Goal: Task Accomplishment & Management: Complete application form

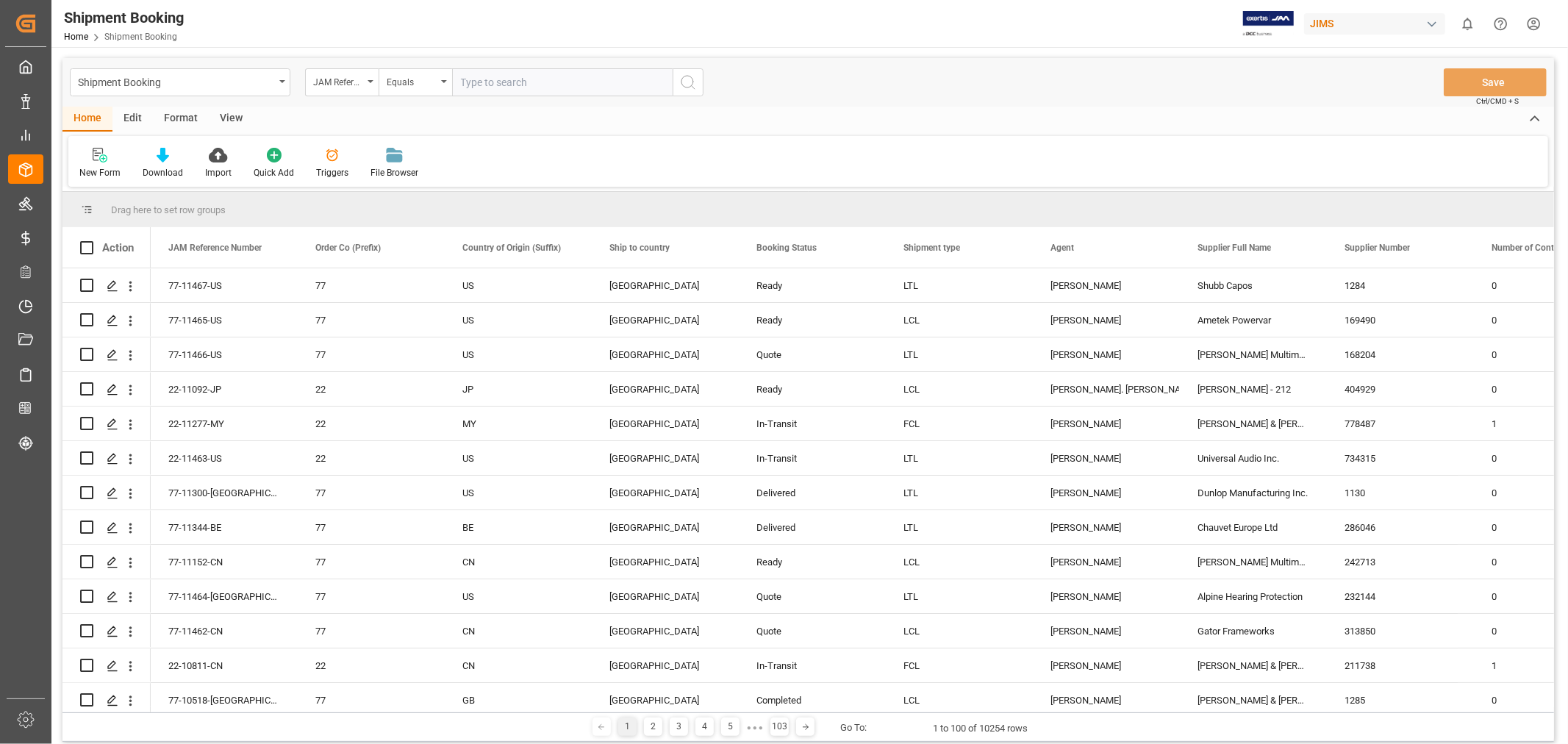
click at [480, 78] on input "text" at bounding box center [562, 82] width 220 height 28
click at [96, 164] on div "New Form" at bounding box center [99, 163] width 63 height 32
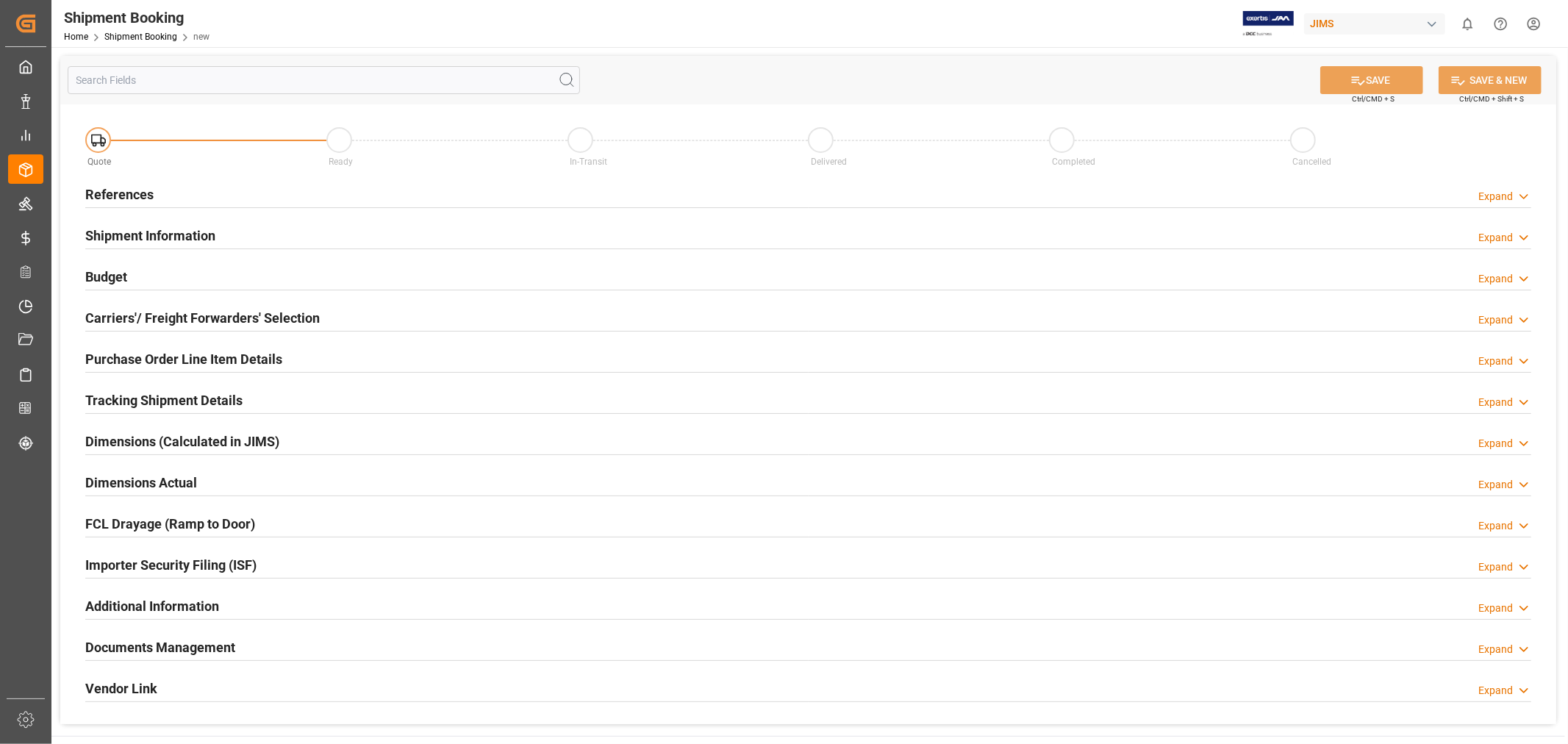
click at [125, 189] on h2 "References" at bounding box center [119, 195] width 68 height 20
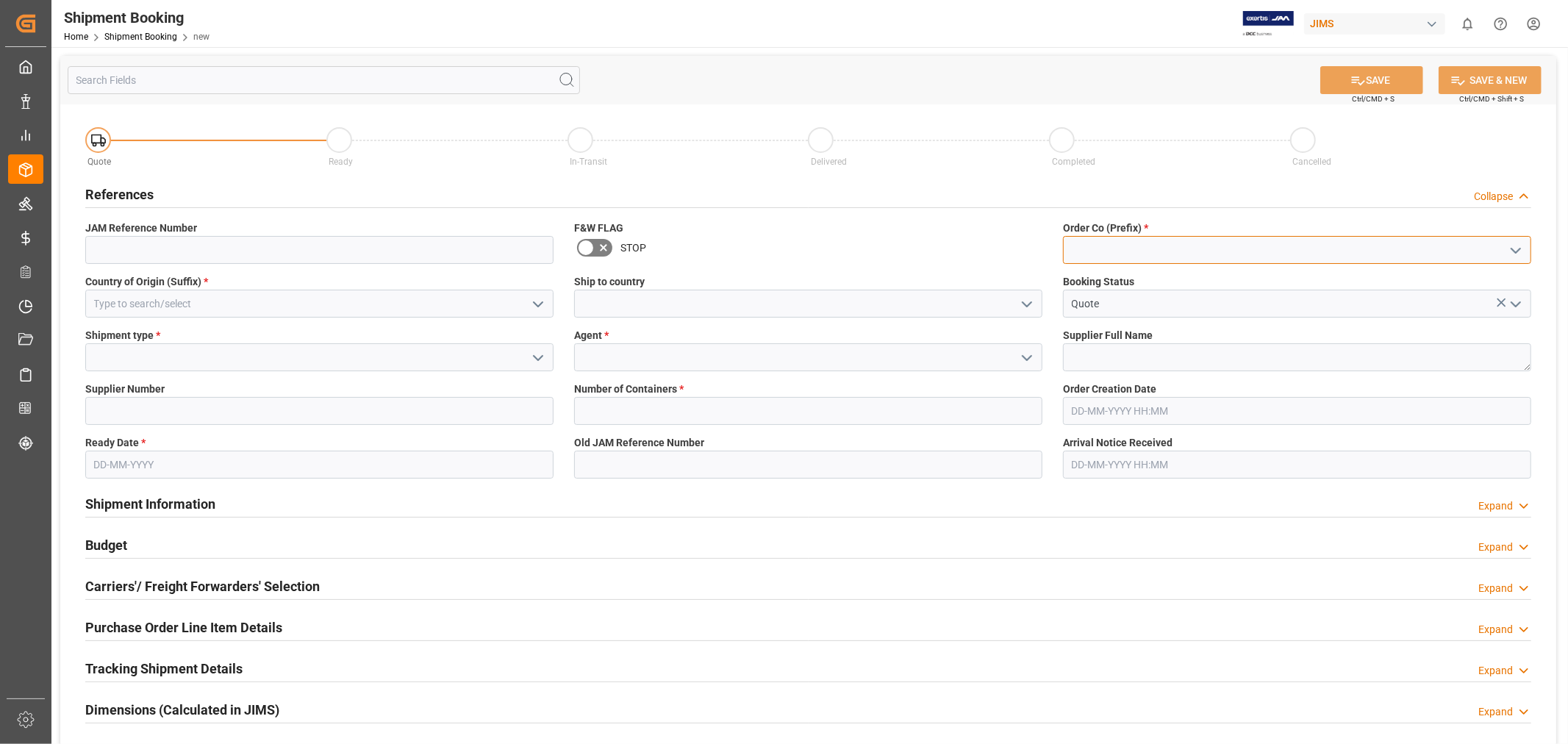
click at [1139, 236] on input at bounding box center [1297, 250] width 468 height 28
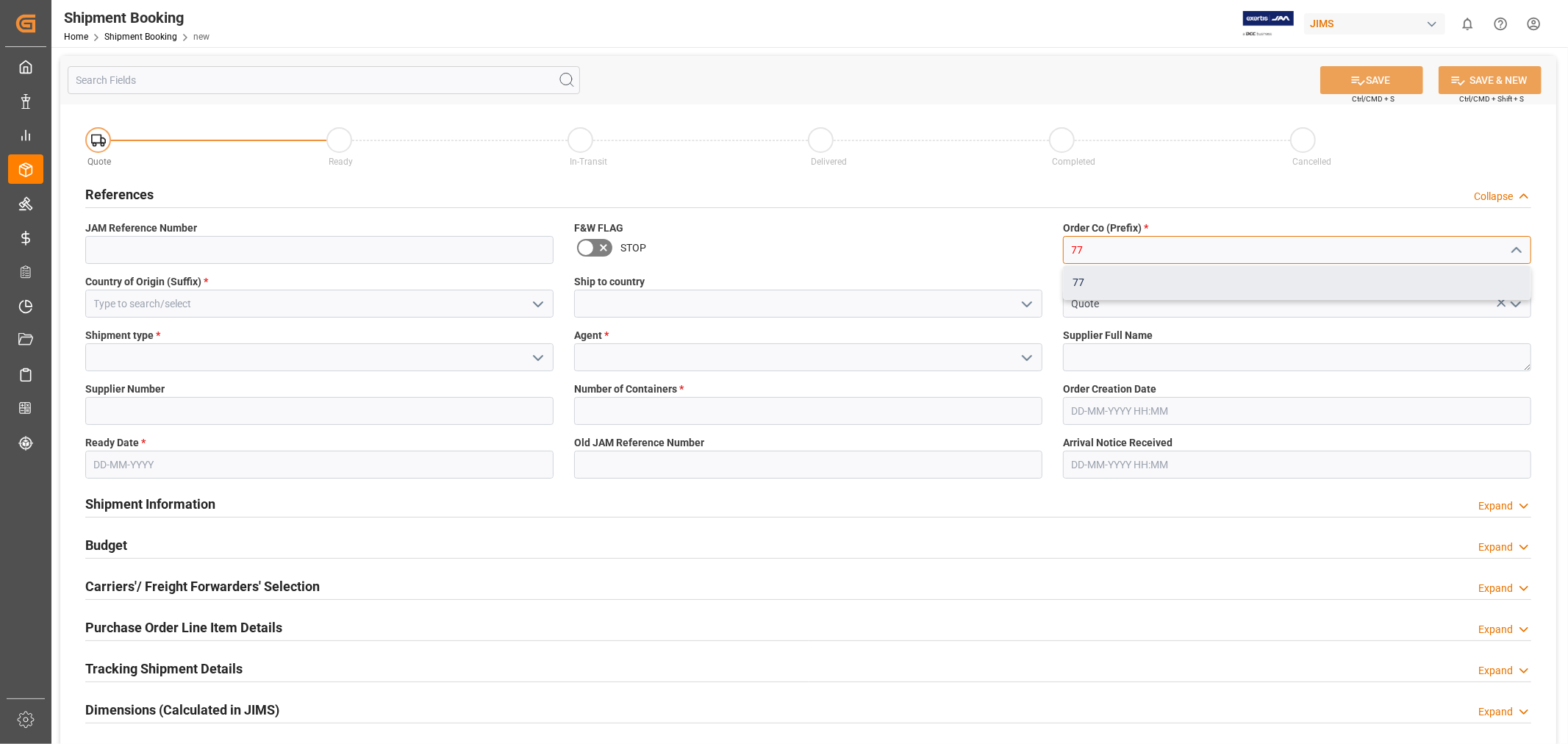
click at [1116, 275] on div "77" at bounding box center [1297, 283] width 467 height 33
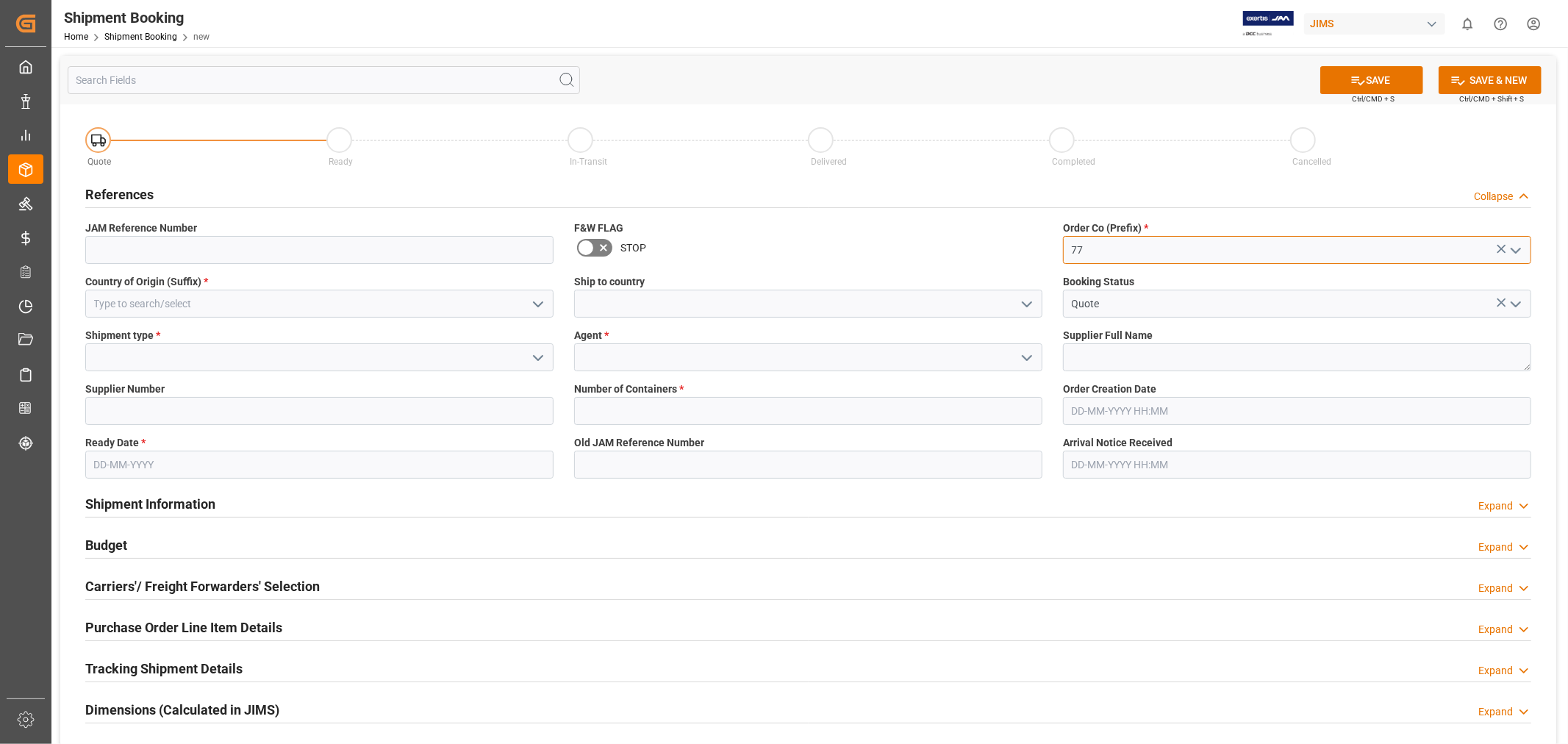
type input "77"
click at [354, 298] on input at bounding box center [320, 303] width 468 height 28
click at [345, 306] on input at bounding box center [320, 303] width 468 height 28
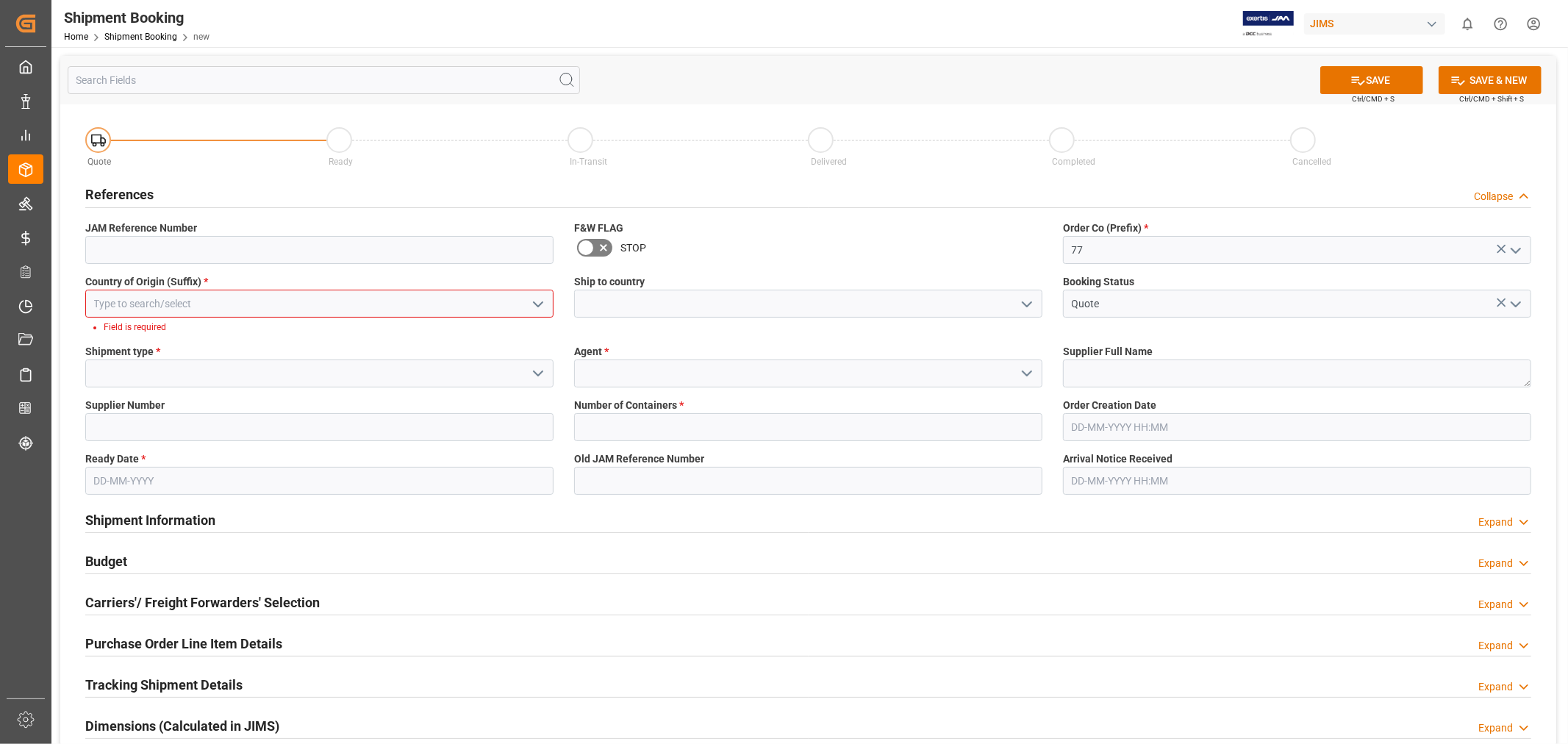
click at [537, 304] on polyline "open menu" at bounding box center [537, 304] width 9 height 4
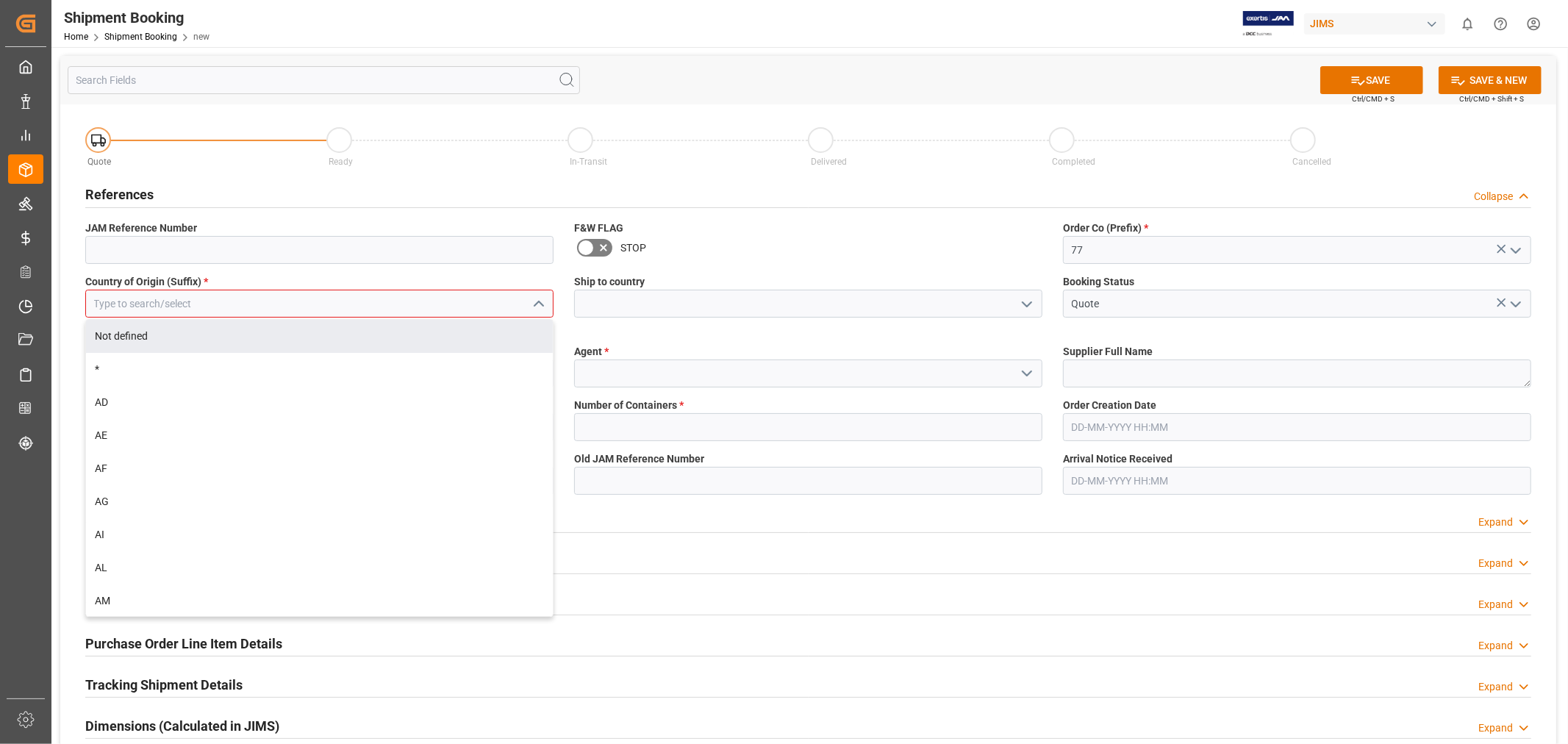
click at [415, 303] on input at bounding box center [320, 303] width 468 height 28
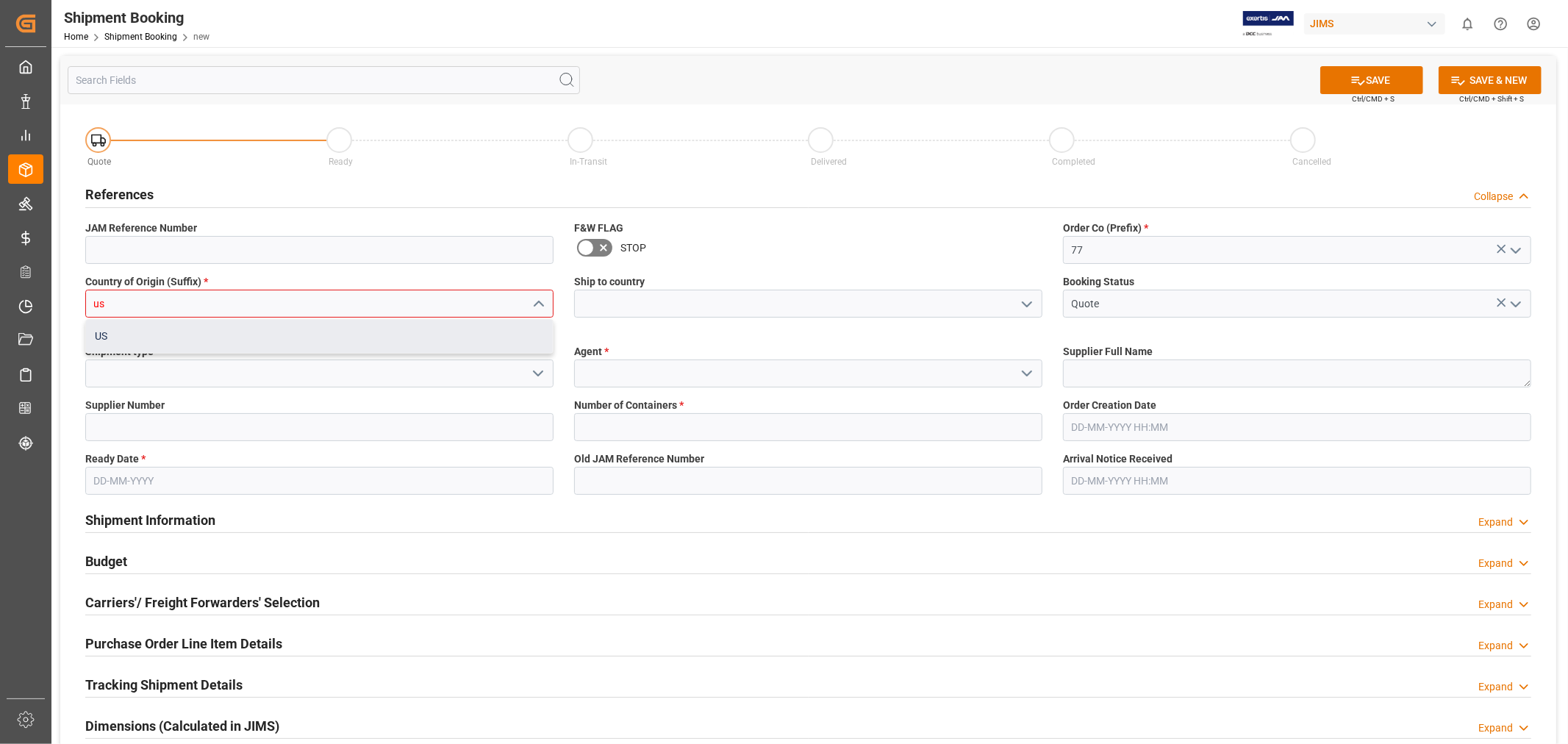
click at [362, 337] on div "US" at bounding box center [320, 336] width 467 height 33
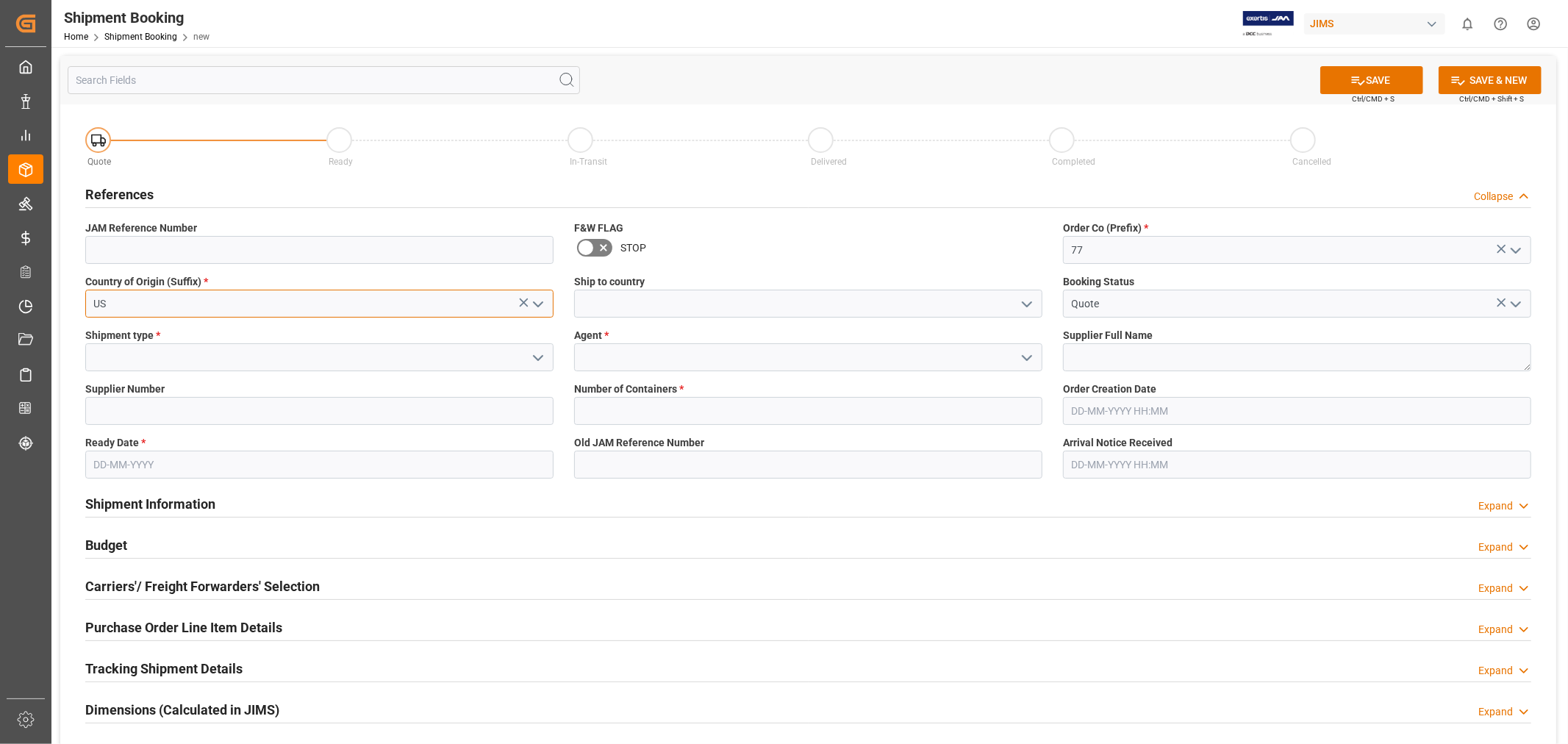
type input "US"
click at [736, 303] on input at bounding box center [809, 303] width 468 height 28
type input "Canada"
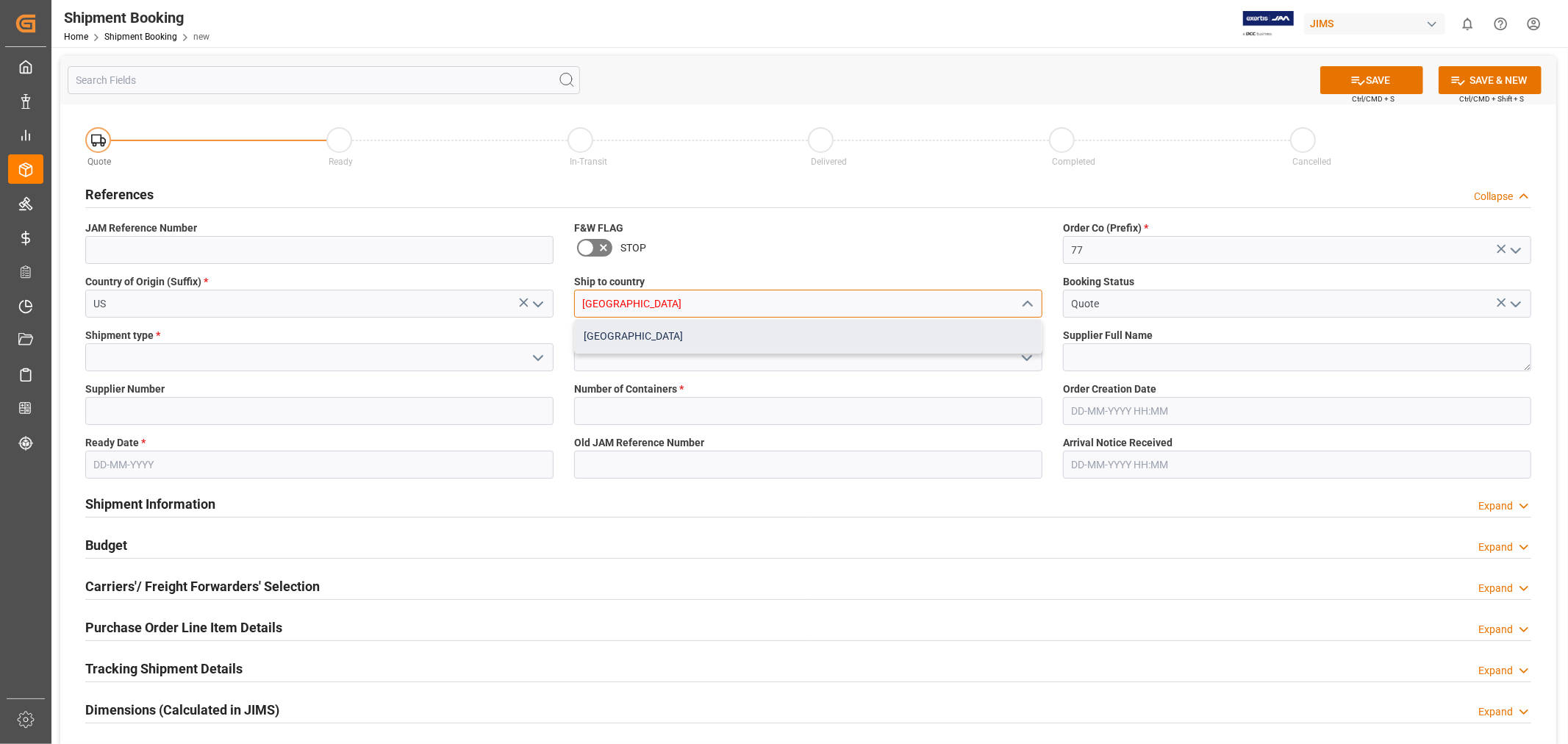
click at [689, 336] on div "Canada" at bounding box center [808, 336] width 467 height 33
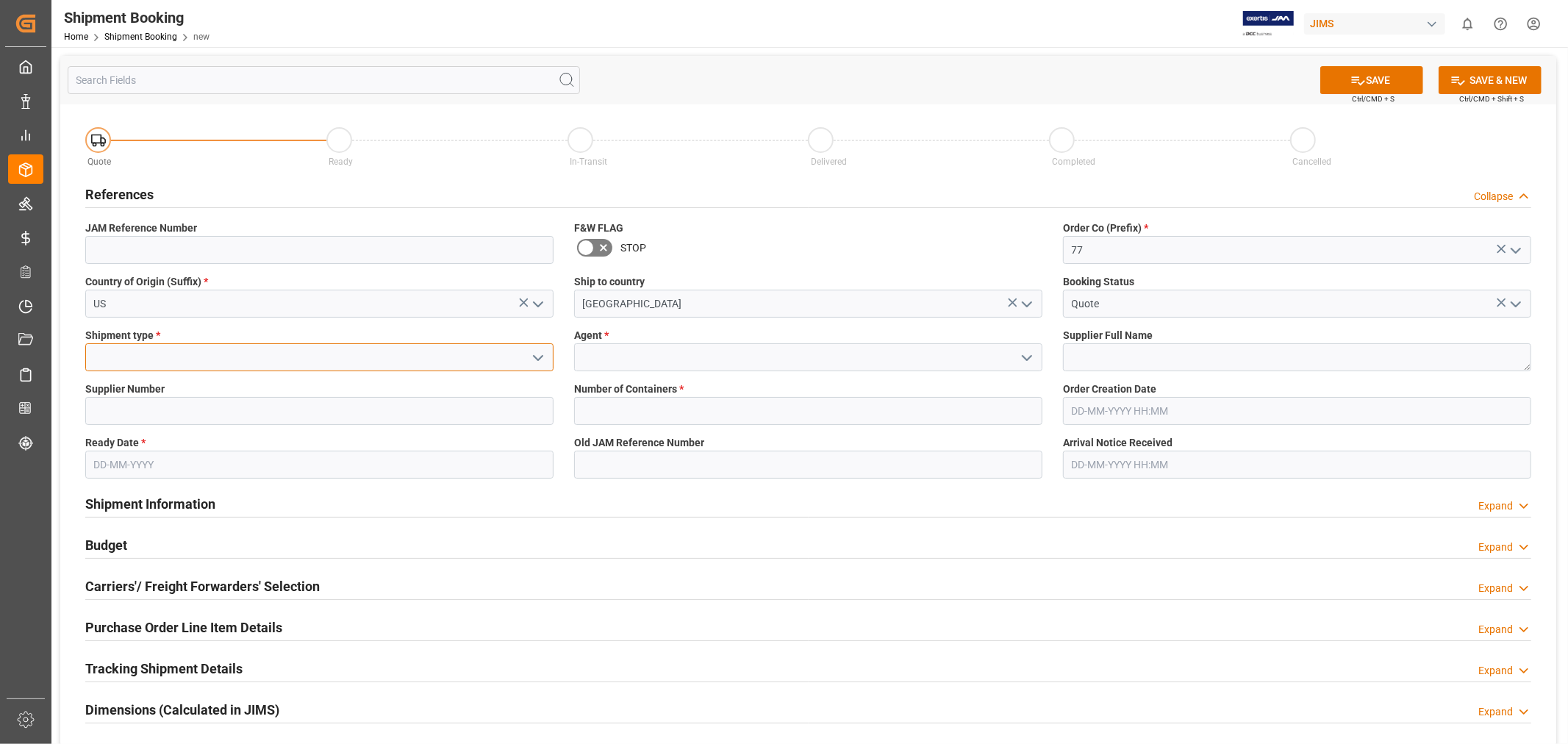
click at [490, 353] on input at bounding box center [320, 358] width 468 height 28
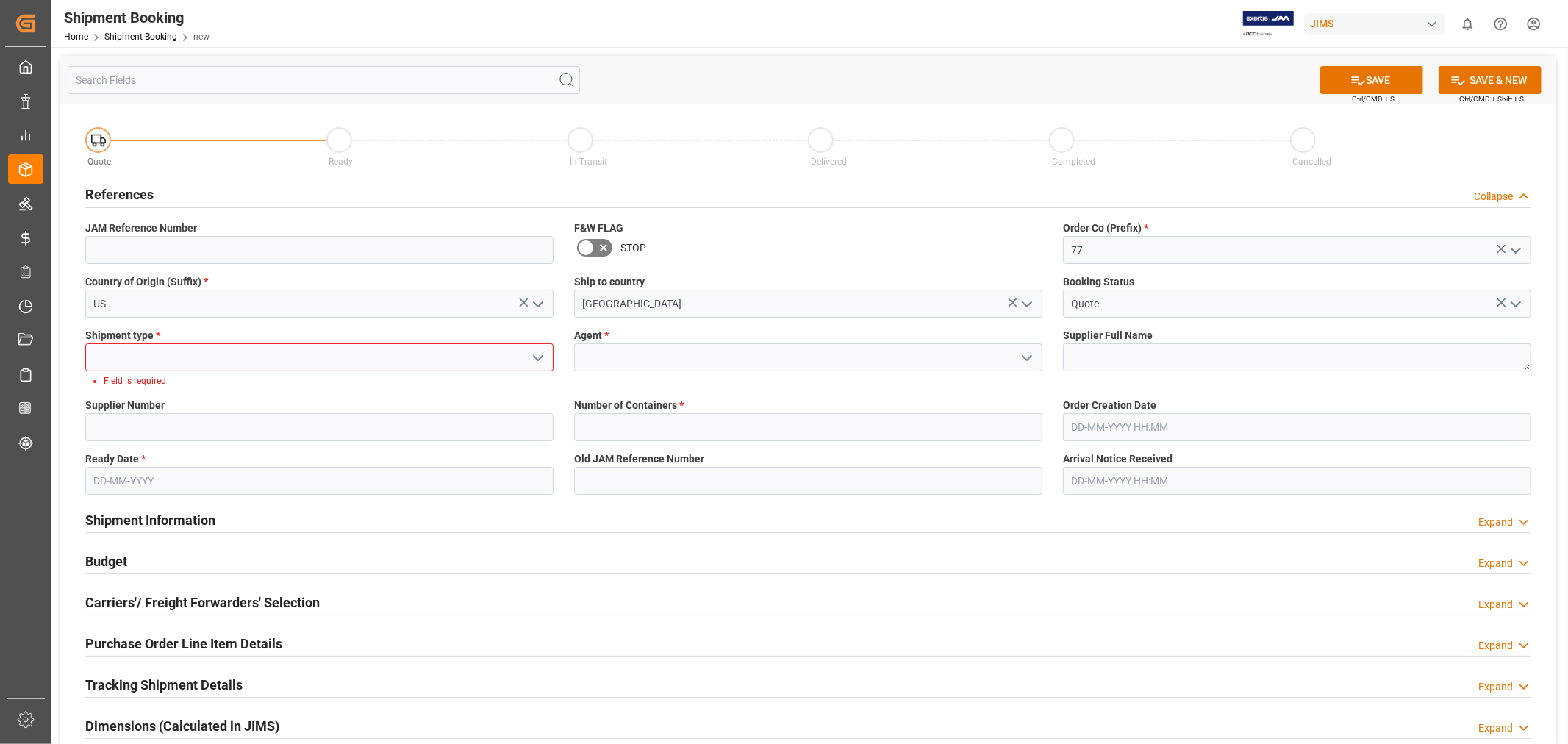
click at [533, 357] on polyline "open menu" at bounding box center [537, 358] width 9 height 4
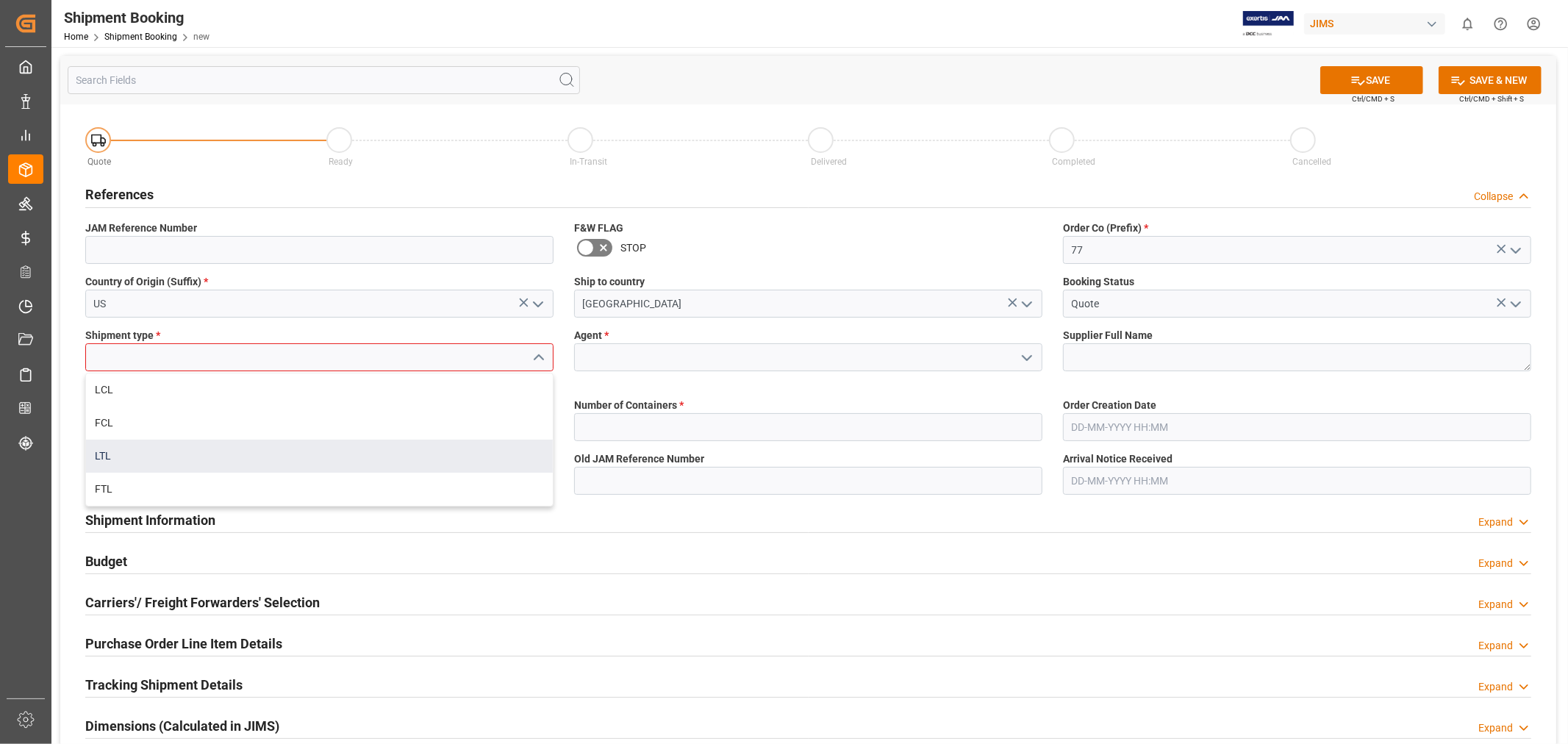
click at [174, 451] on div "LTL" at bounding box center [320, 456] width 467 height 33
type input "LTL"
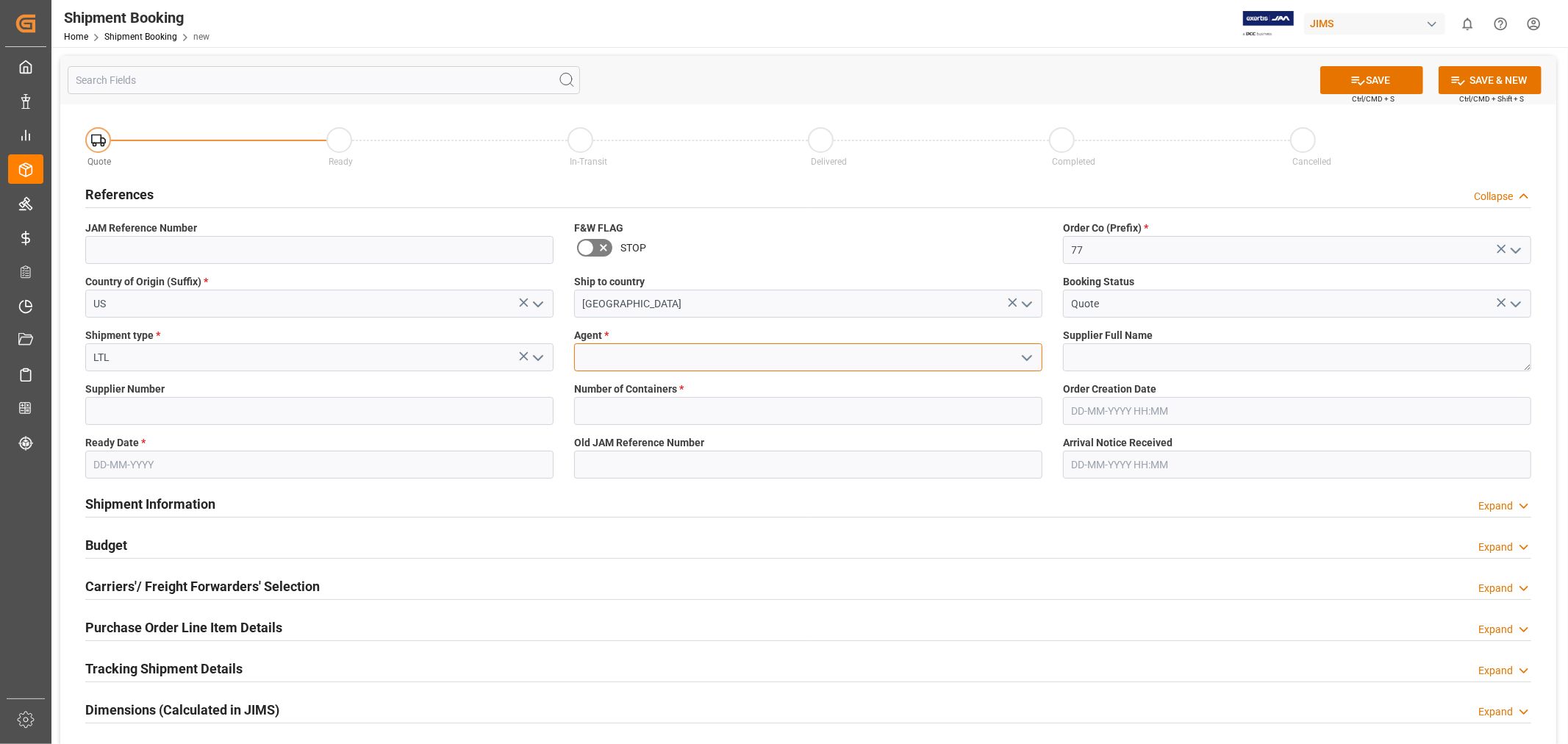
click at [675, 354] on input at bounding box center [809, 358] width 468 height 28
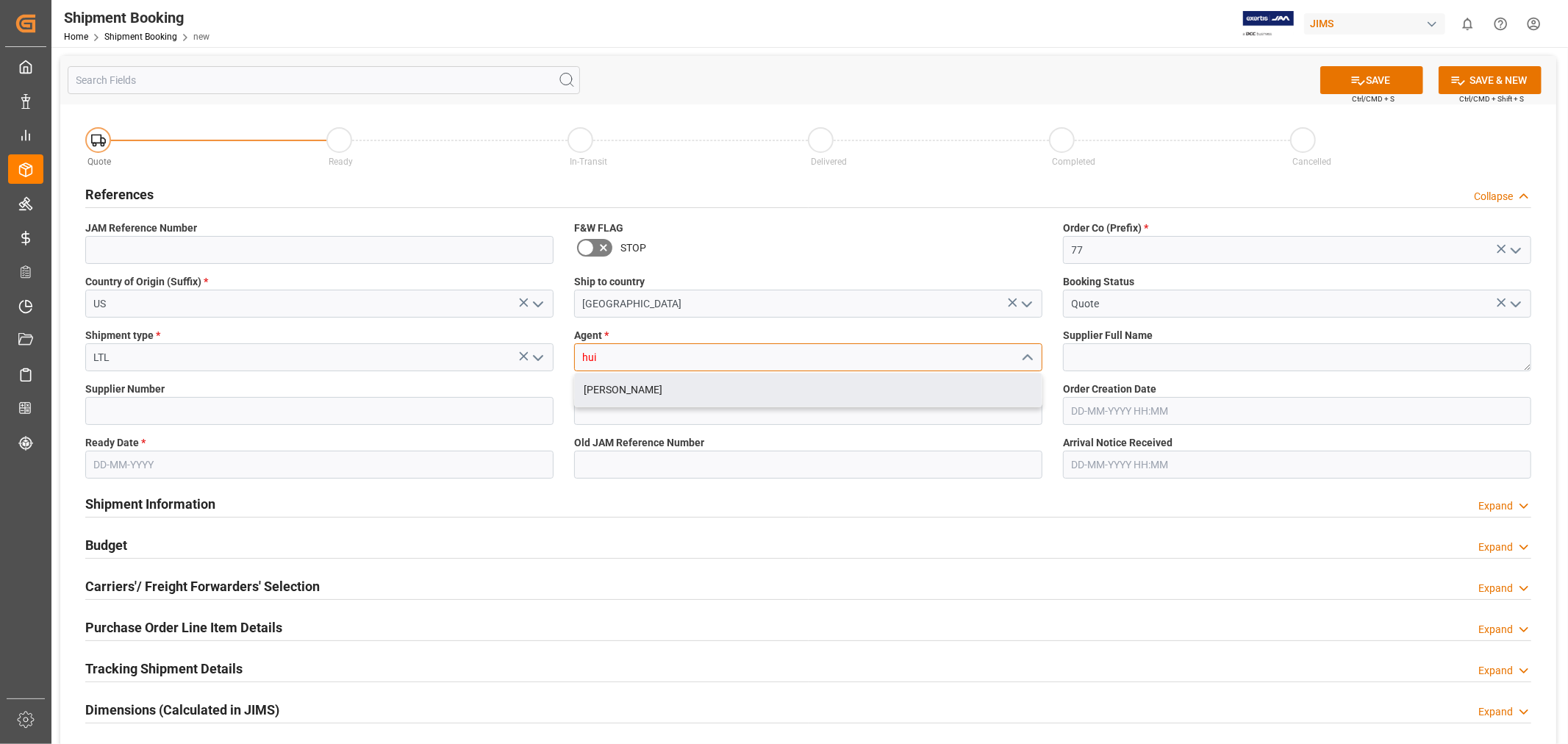
click at [673, 390] on div "[PERSON_NAME]" at bounding box center [808, 390] width 467 height 33
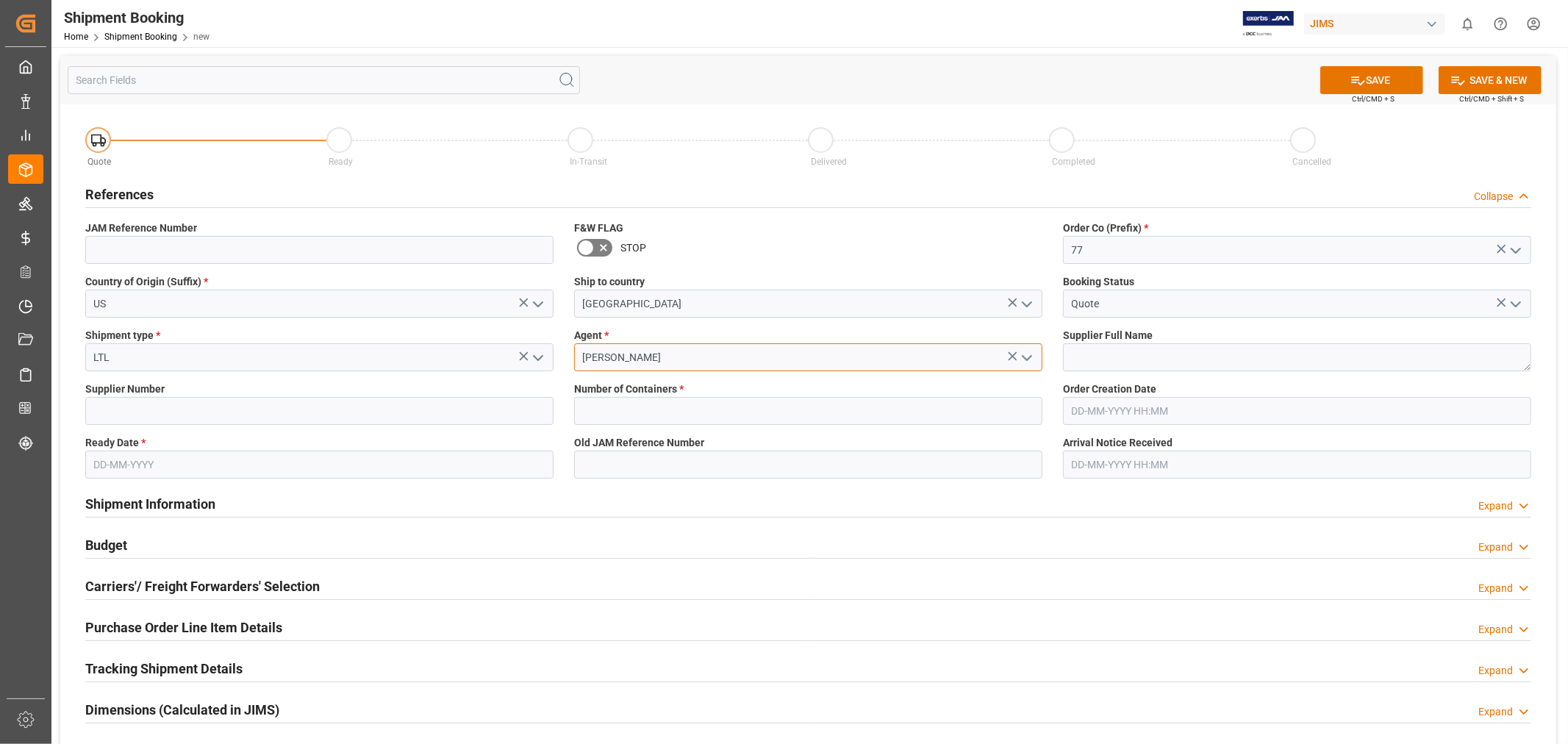
type input "[PERSON_NAME]"
click at [1181, 366] on textarea at bounding box center [1297, 358] width 468 height 28
type textarea "[PERSON_NAME] Multimedia"
click at [332, 412] on input at bounding box center [320, 411] width 468 height 28
type input "168204"
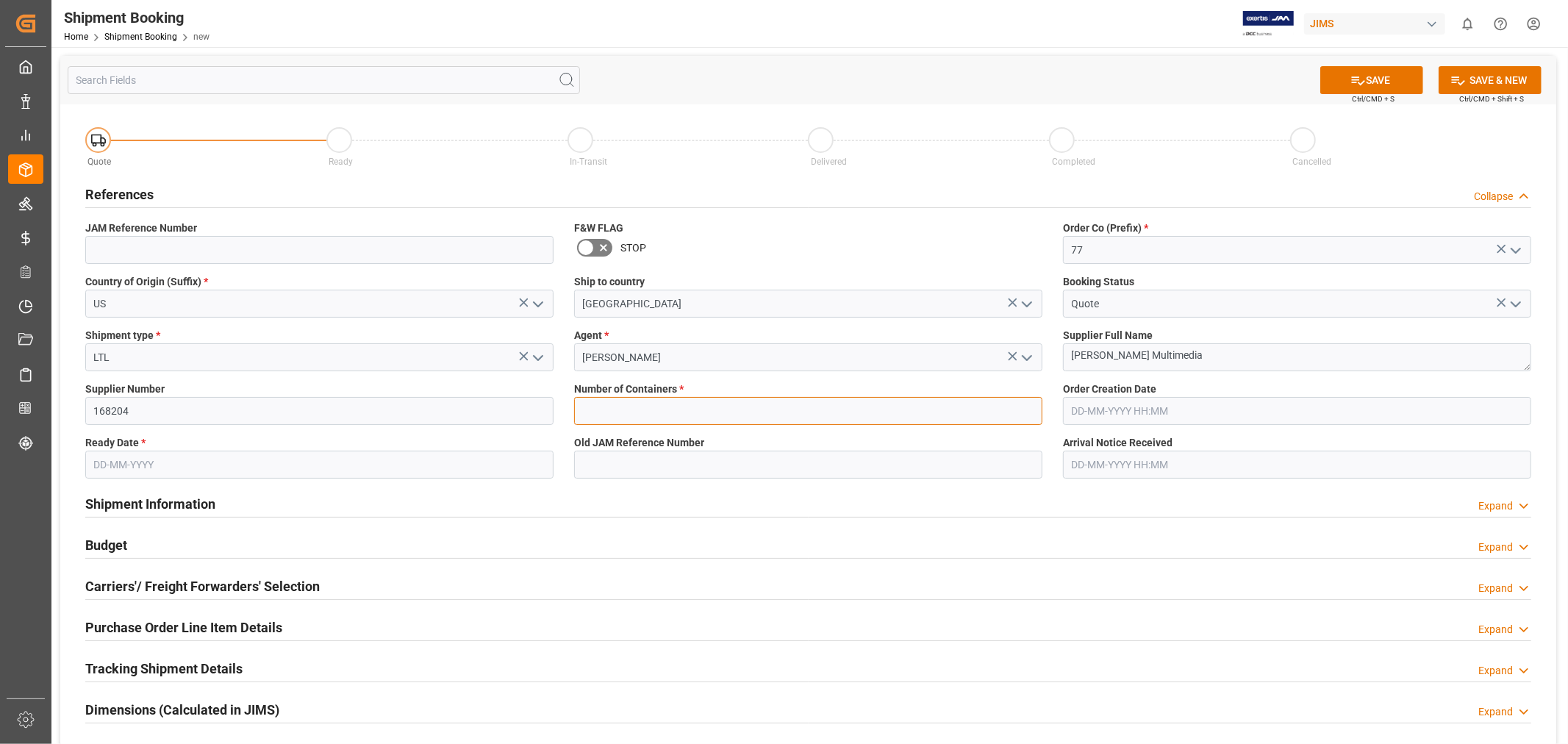
click at [680, 414] on input "text" at bounding box center [809, 411] width 468 height 28
type input "0"
click at [1136, 408] on input "text" at bounding box center [1297, 411] width 468 height 28
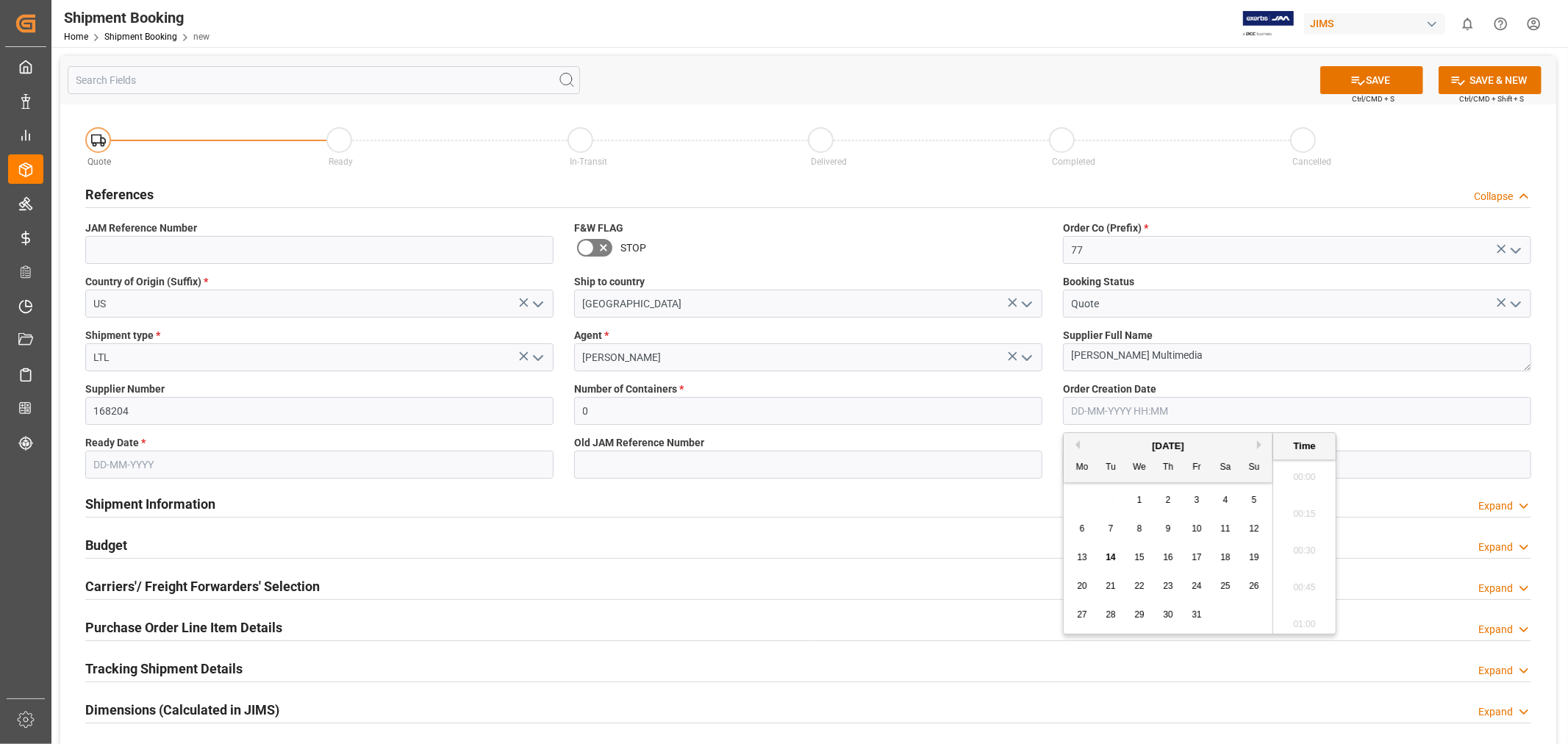
scroll to position [1328, 0]
click at [178, 461] on input "text" at bounding box center [320, 464] width 468 height 28
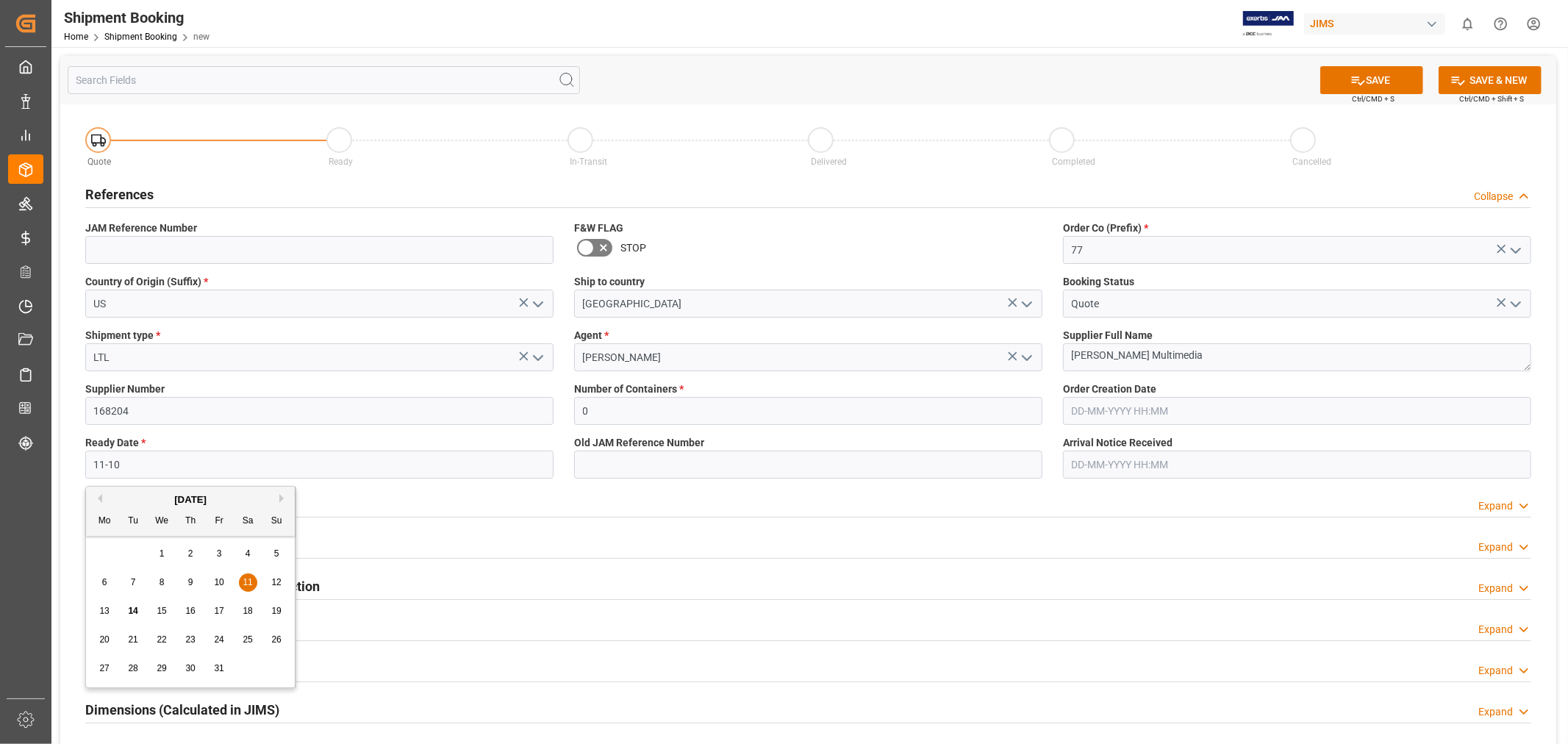
type input "11-10-2025"
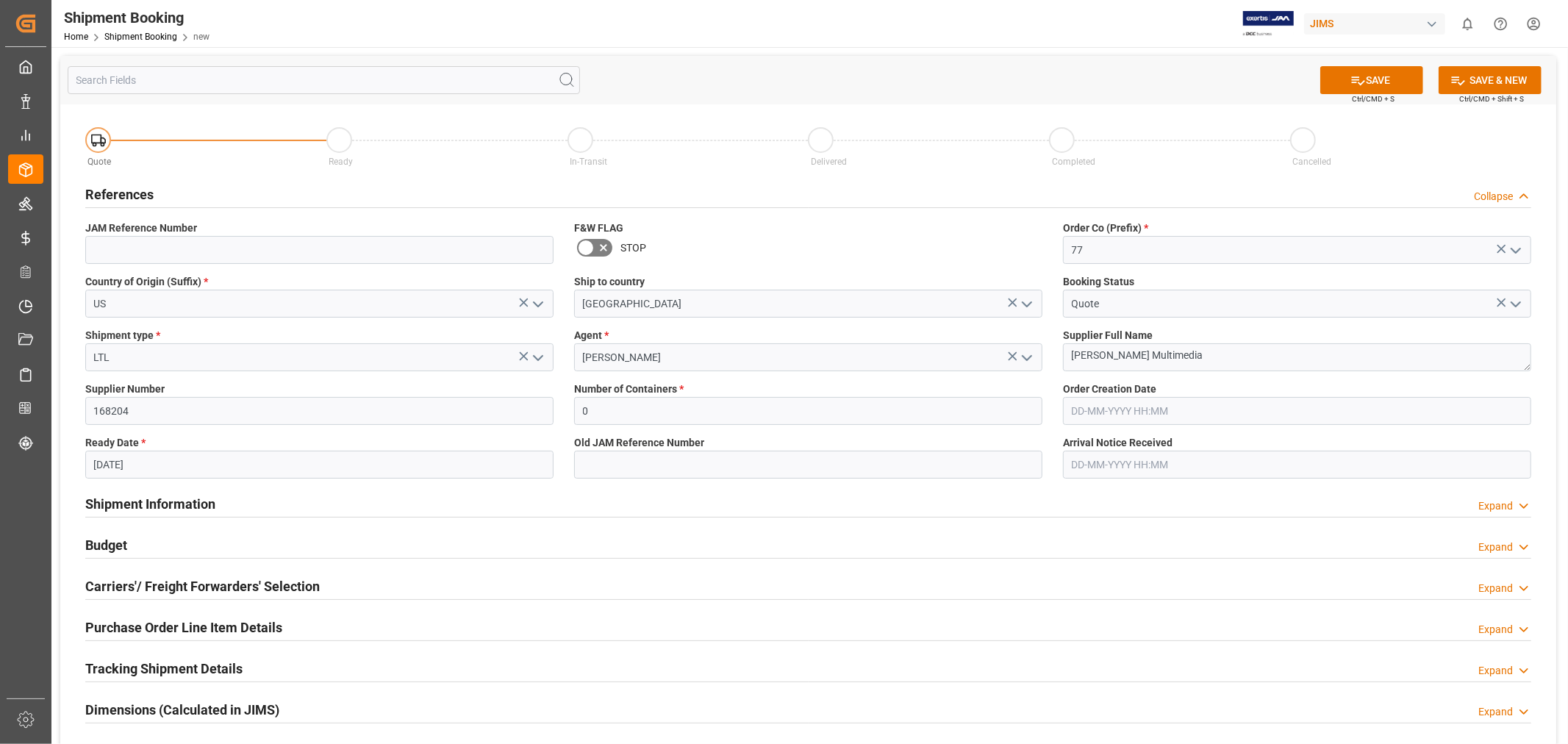
click at [617, 498] on div "Shipment Information Expand" at bounding box center [808, 503] width 1446 height 28
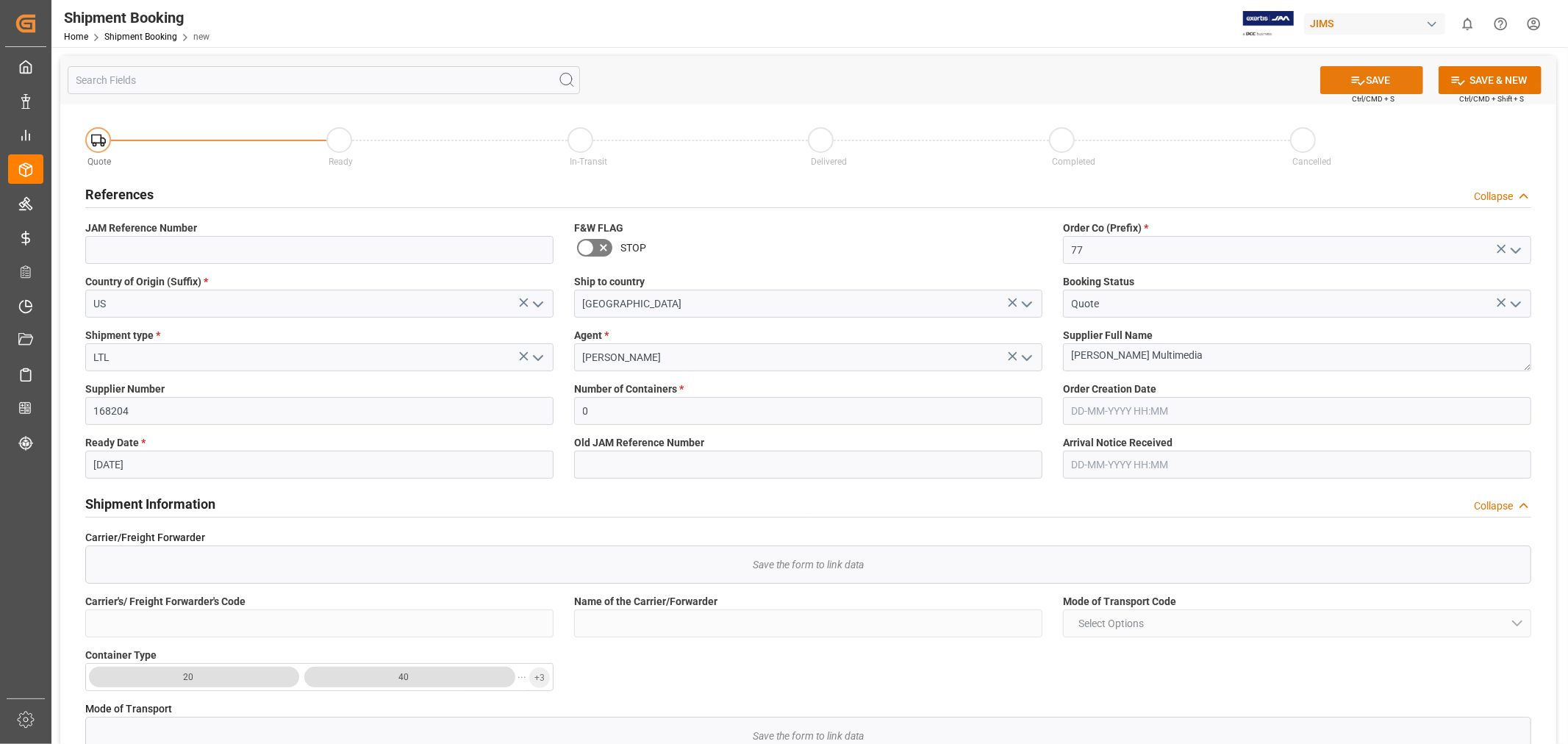
click at [1386, 70] on button "SAVE" at bounding box center [1371, 80] width 103 height 28
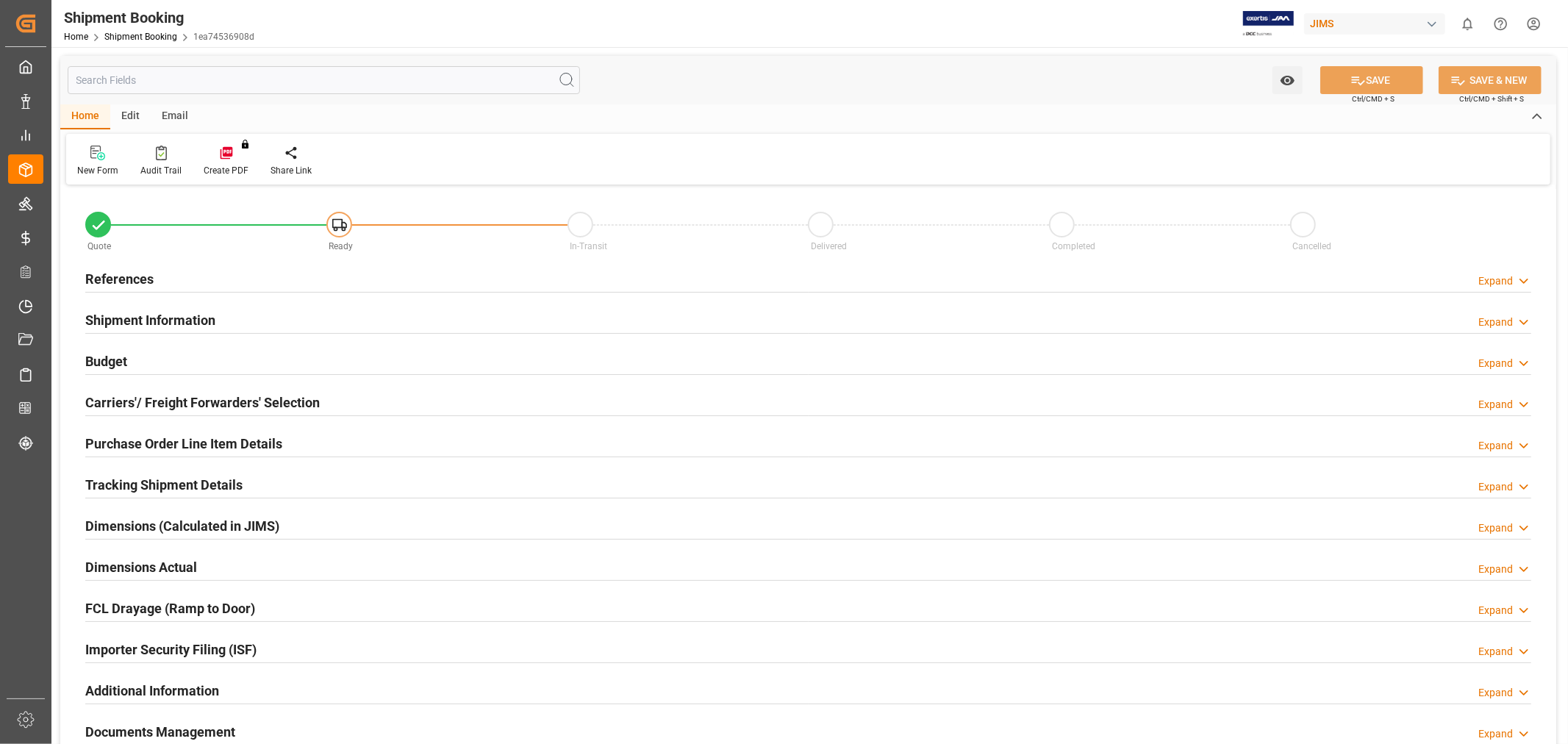
type input "0"
type input "11-10-2025"
click at [113, 280] on h2 "References" at bounding box center [119, 279] width 68 height 20
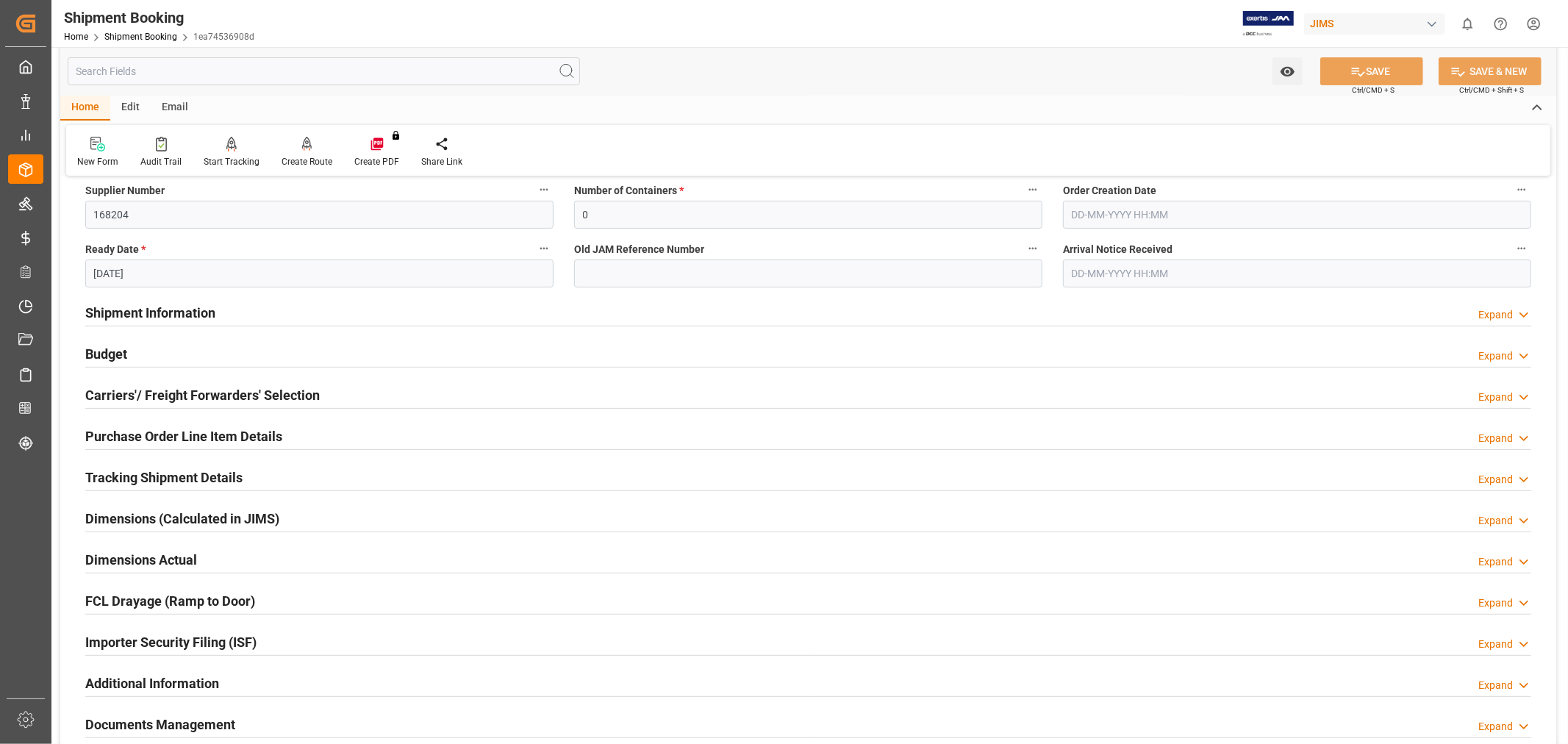
scroll to position [326, 0]
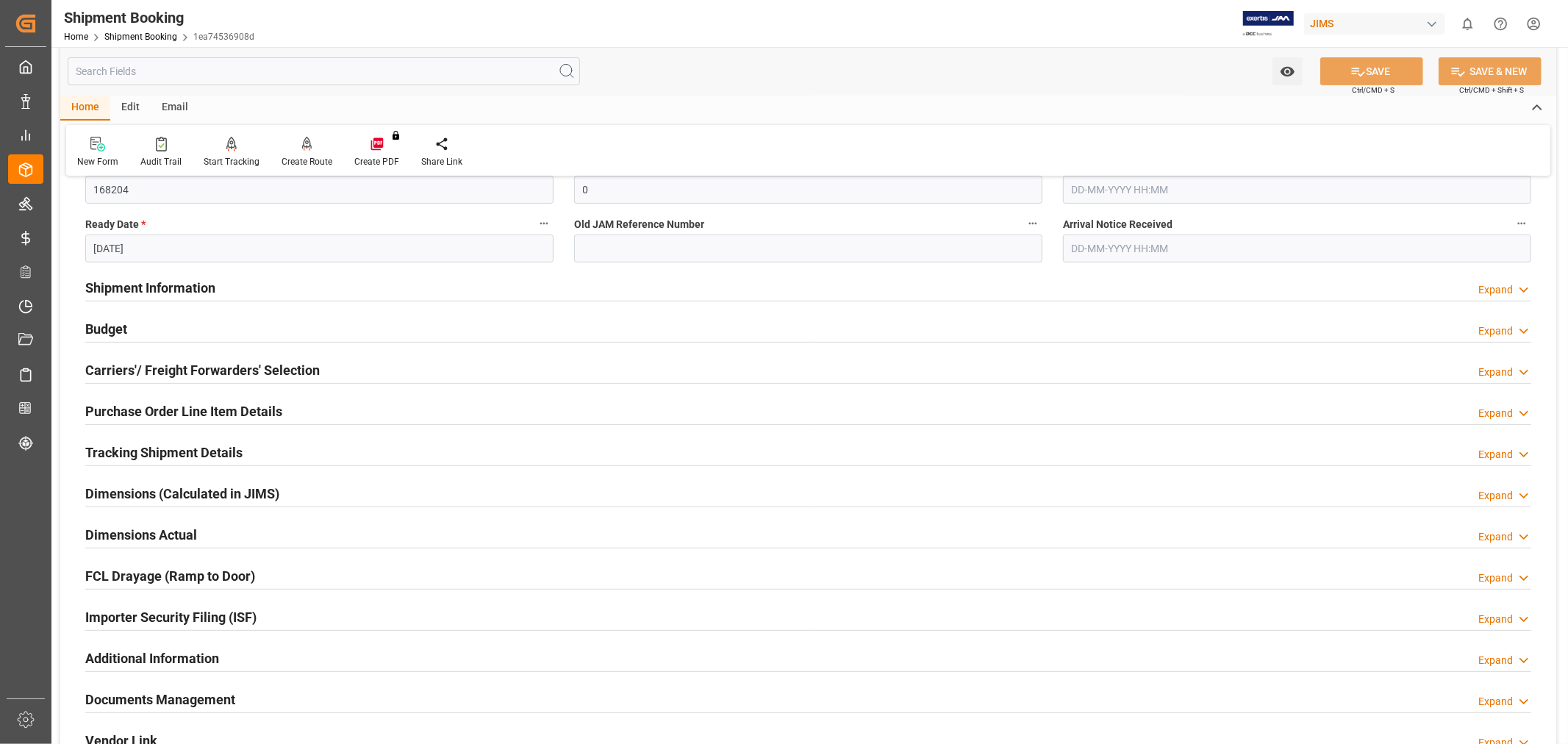
click at [143, 373] on h2 "Carriers'/ Freight Forwarders' Selection" at bounding box center [202, 370] width 234 height 20
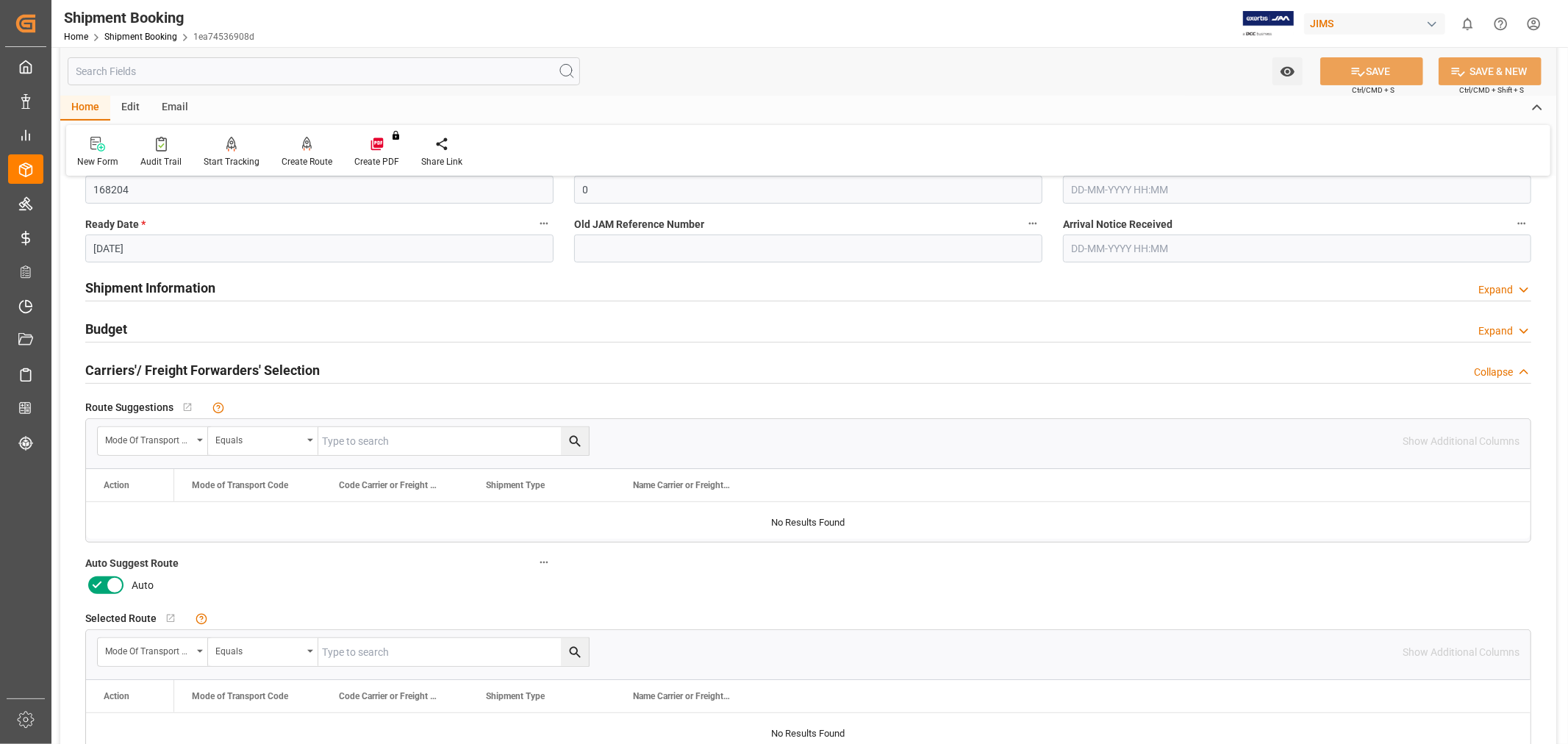
click at [101, 582] on icon at bounding box center [96, 585] width 17 height 17
click at [0, 0] on input "checkbox" at bounding box center [0, 0] width 0 height 0
click at [1361, 67] on icon at bounding box center [1358, 72] width 16 height 16
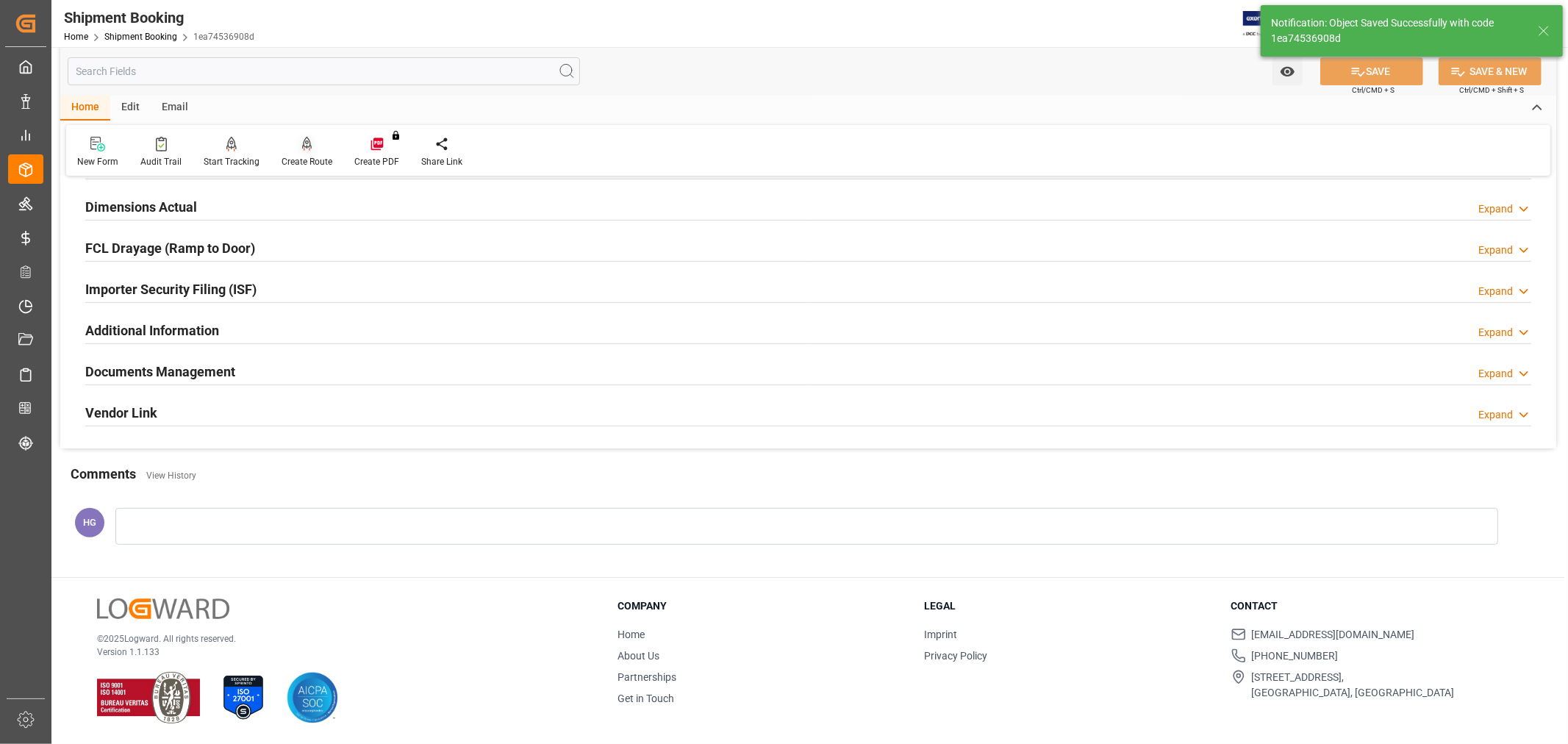
scroll to position [277, 0]
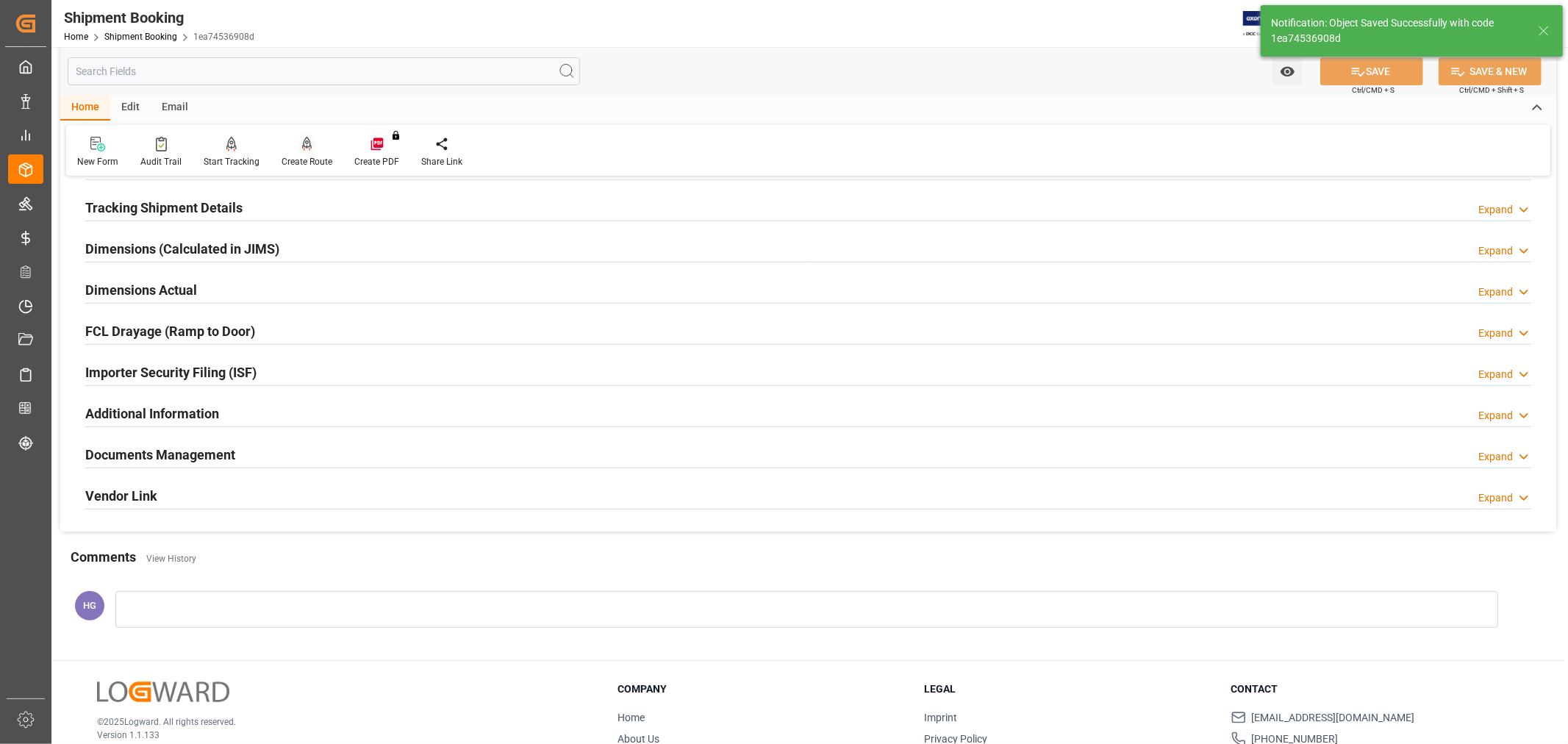
click at [299, 156] on div "Create Route" at bounding box center [307, 162] width 51 height 13
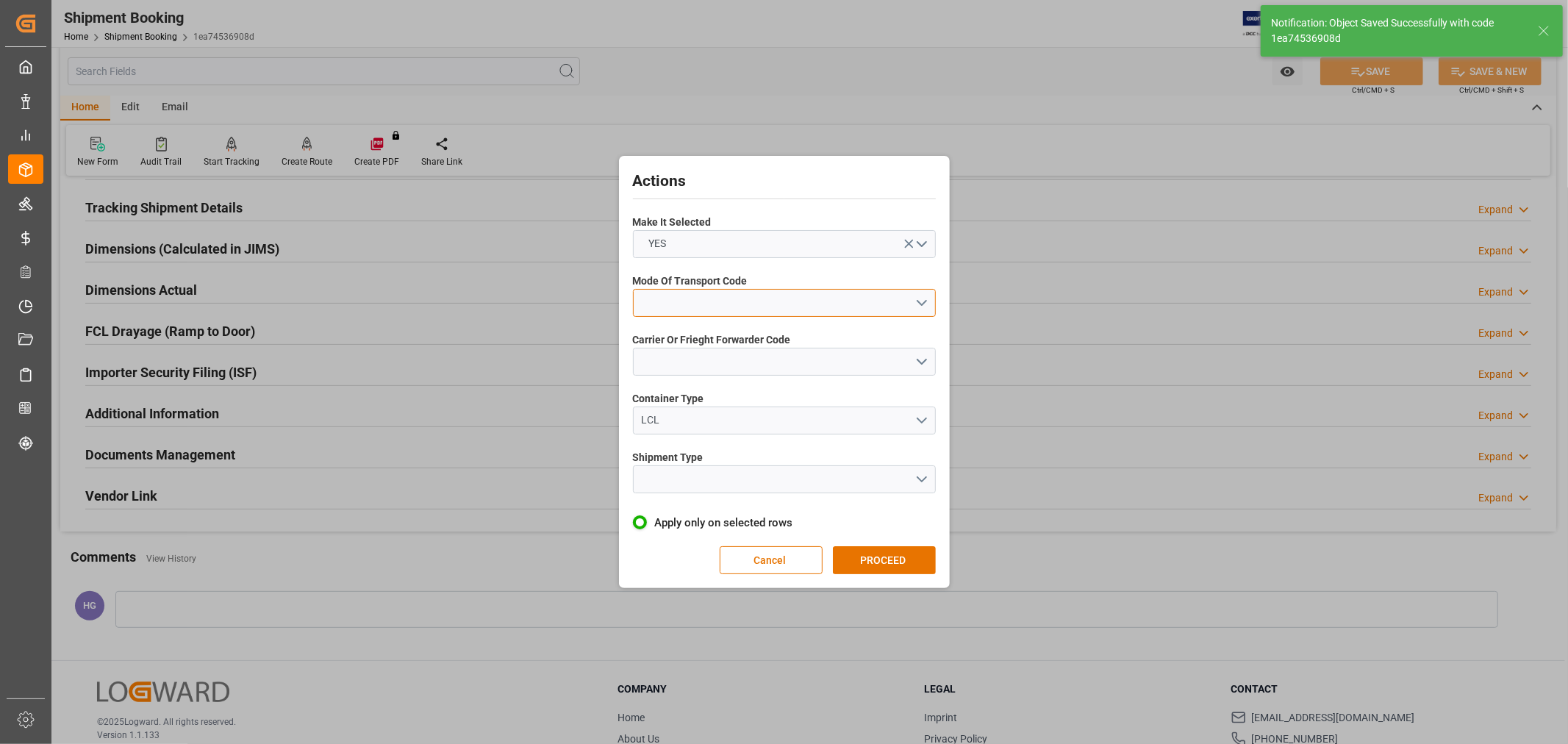
click at [665, 298] on button "open menu" at bounding box center [784, 303] width 303 height 28
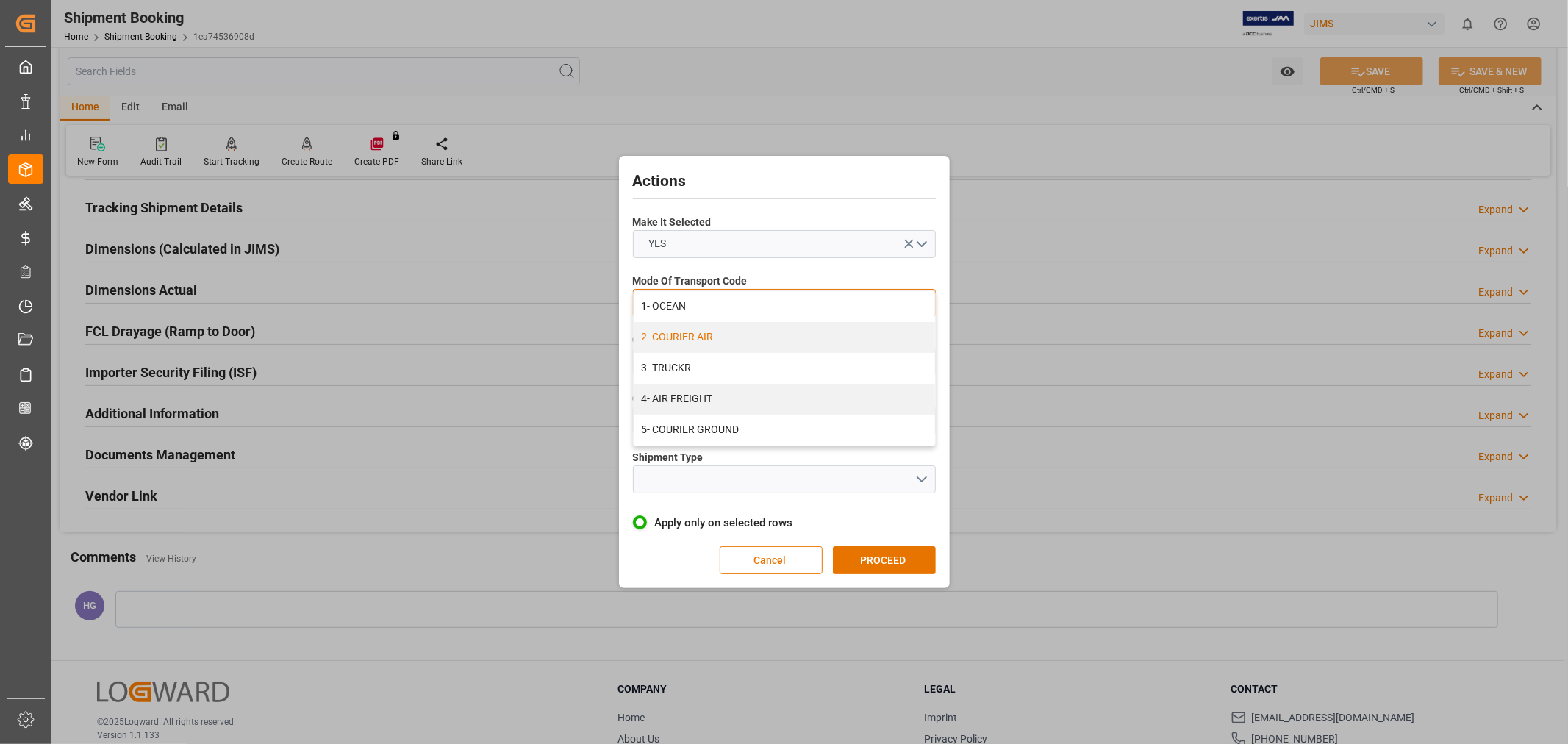
click at [692, 331] on div "2- COURIER AIR" at bounding box center [784, 338] width 302 height 31
click at [686, 358] on button "open menu" at bounding box center [784, 362] width 303 height 28
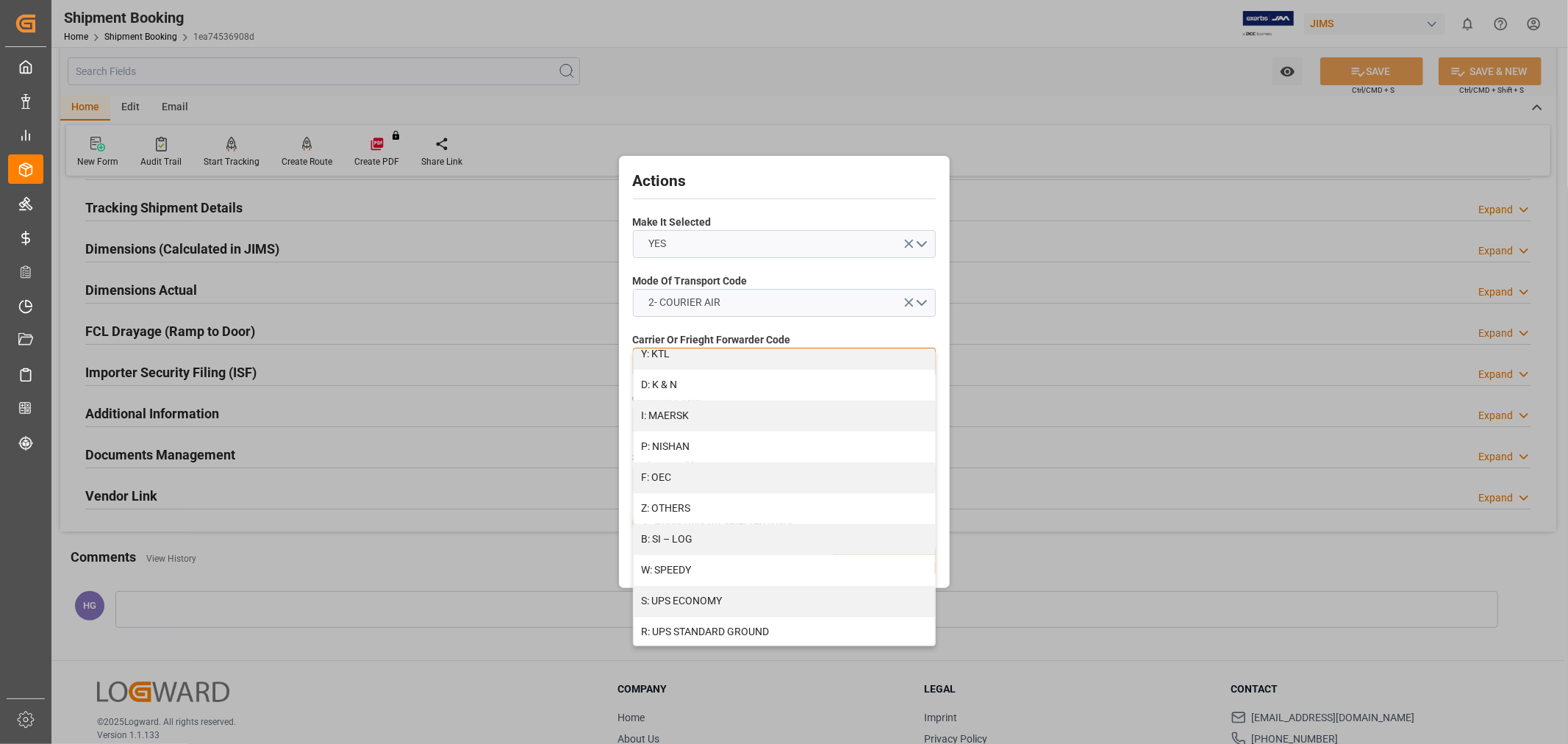
scroll to position [814, 0]
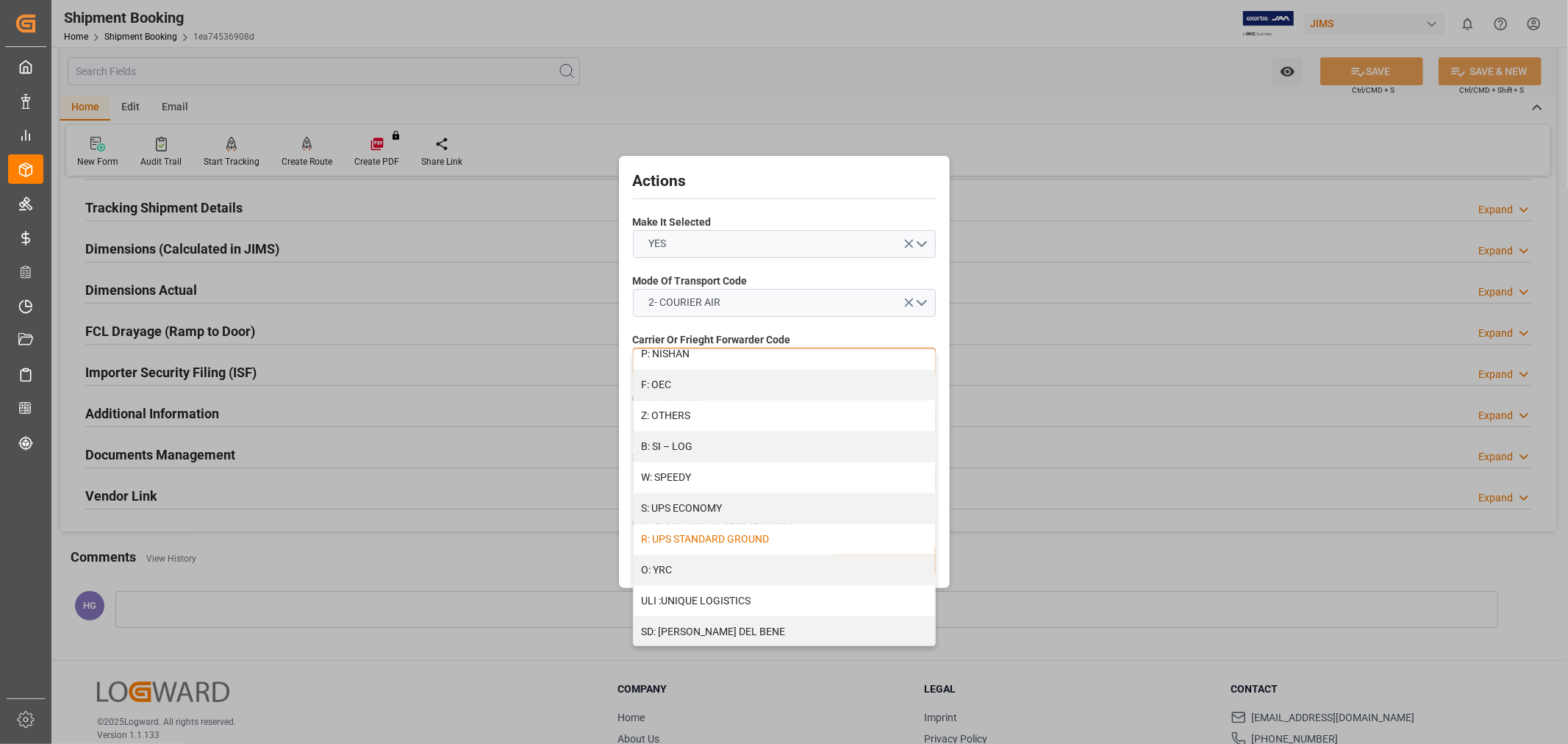
click at [708, 531] on div "R: UPS STANDARD GROUND" at bounding box center [784, 540] width 302 height 31
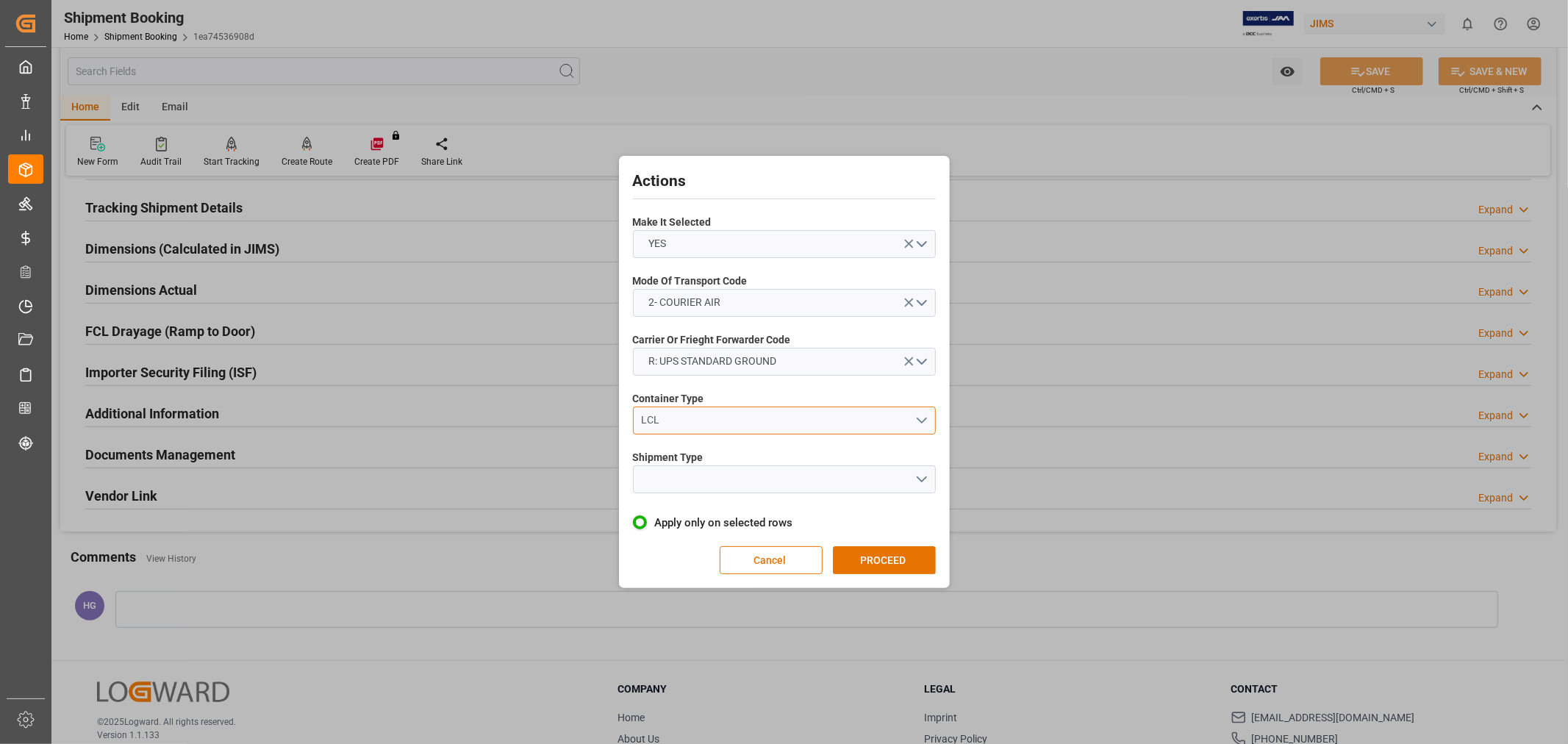
click at [691, 423] on div "LCL" at bounding box center [777, 420] width 274 height 16
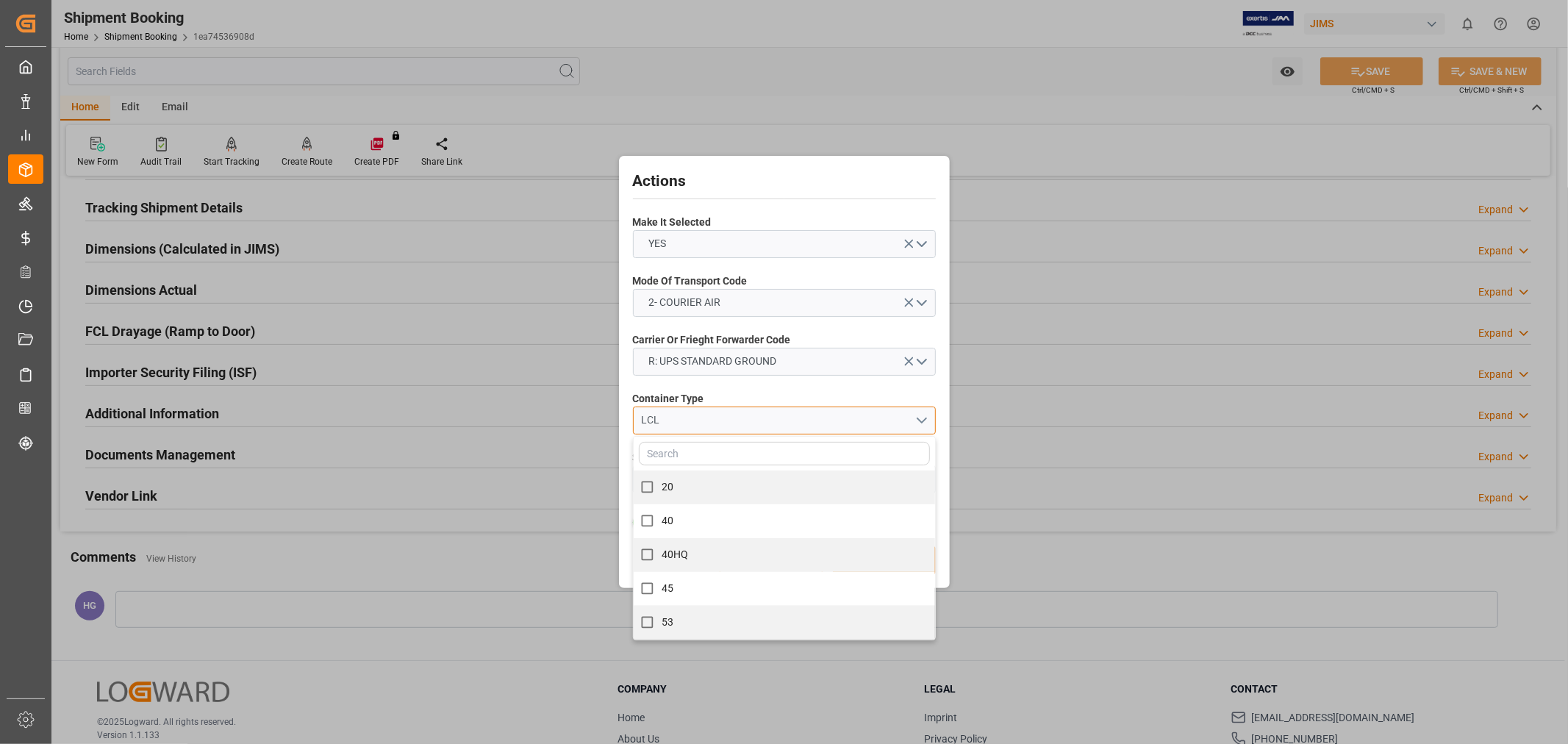
click at [691, 422] on div "LCL" at bounding box center [777, 420] width 274 height 16
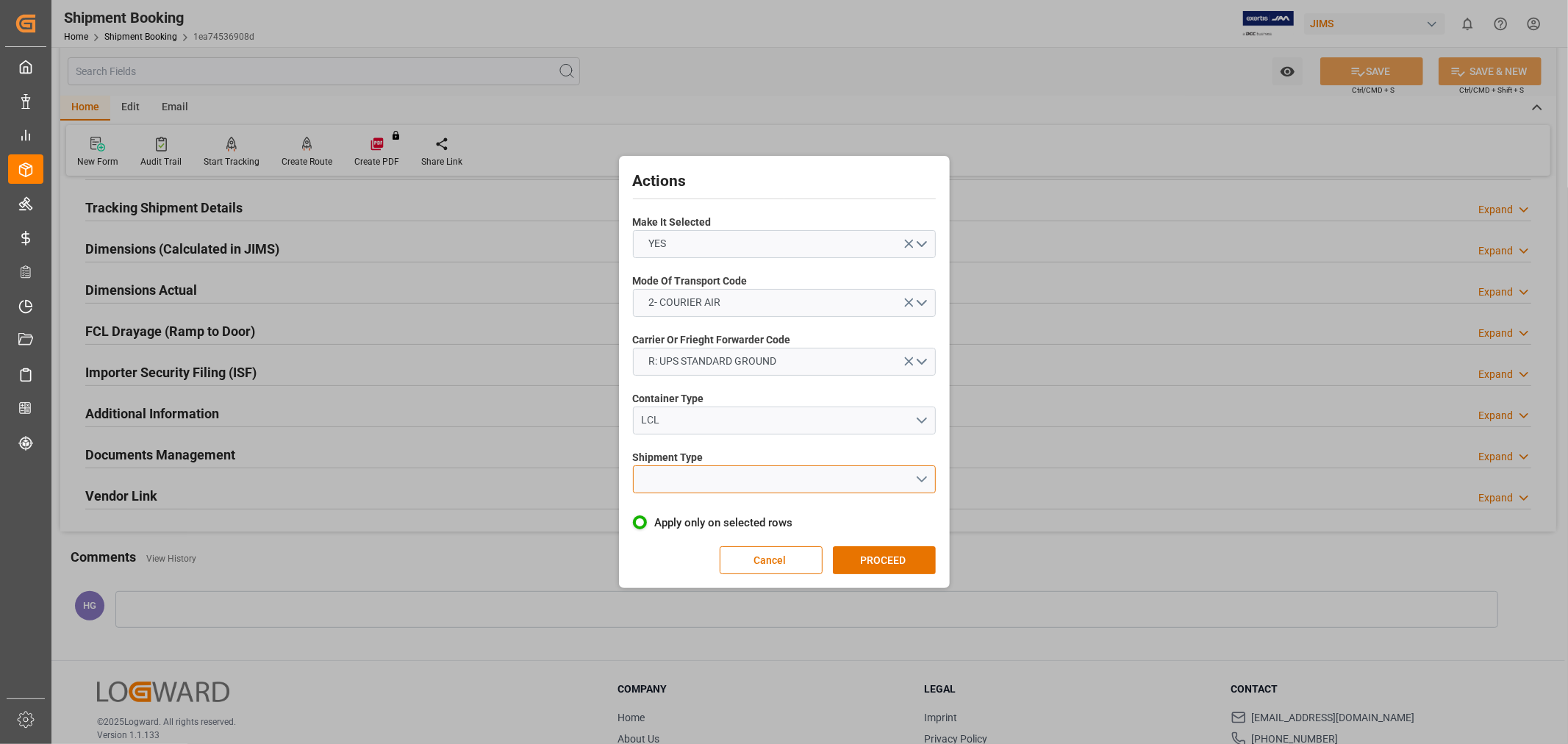
click at [686, 491] on button "open menu" at bounding box center [784, 479] width 303 height 28
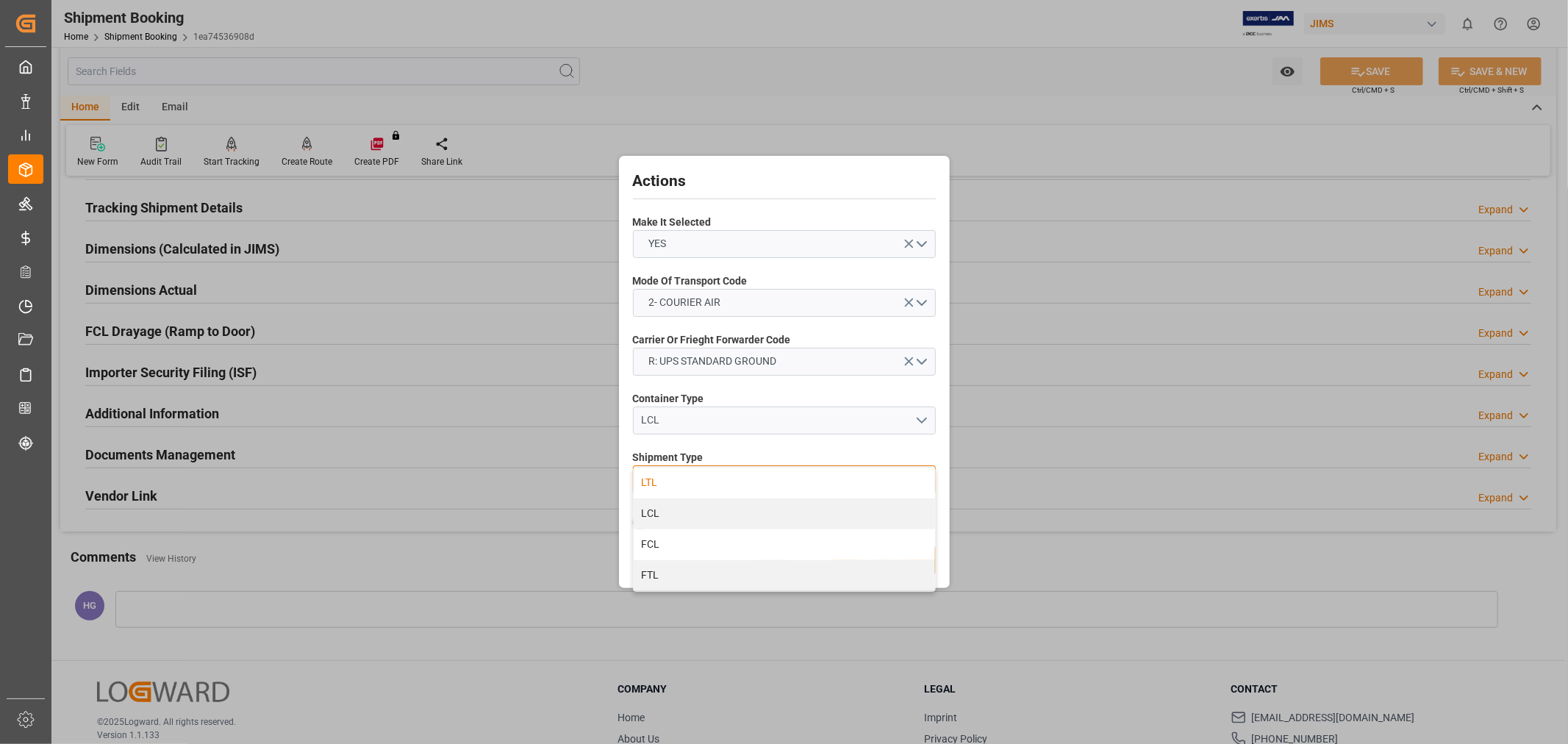
click at [680, 488] on div "LTL" at bounding box center [784, 483] width 302 height 31
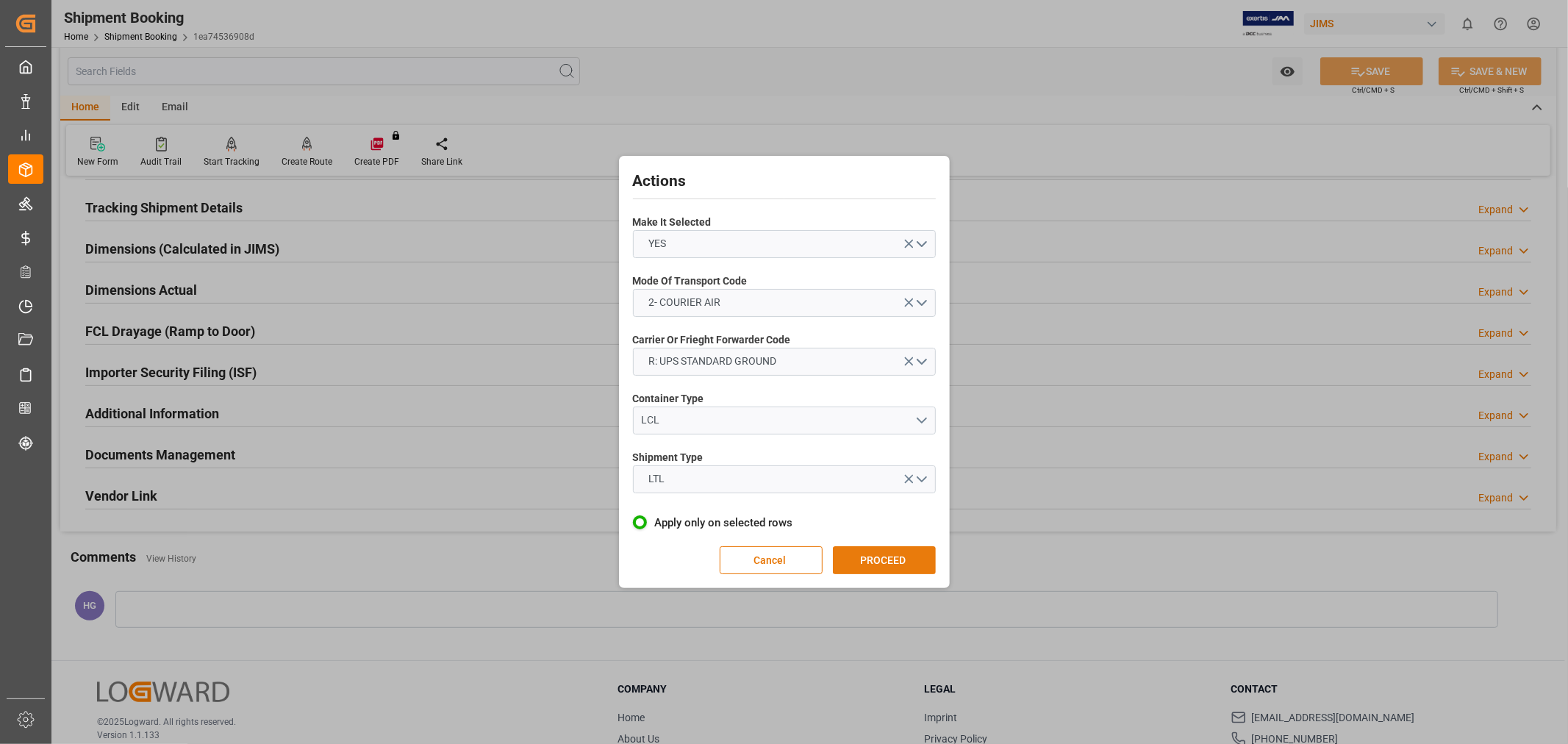
click at [884, 554] on button "PROCEED" at bounding box center [883, 561] width 103 height 28
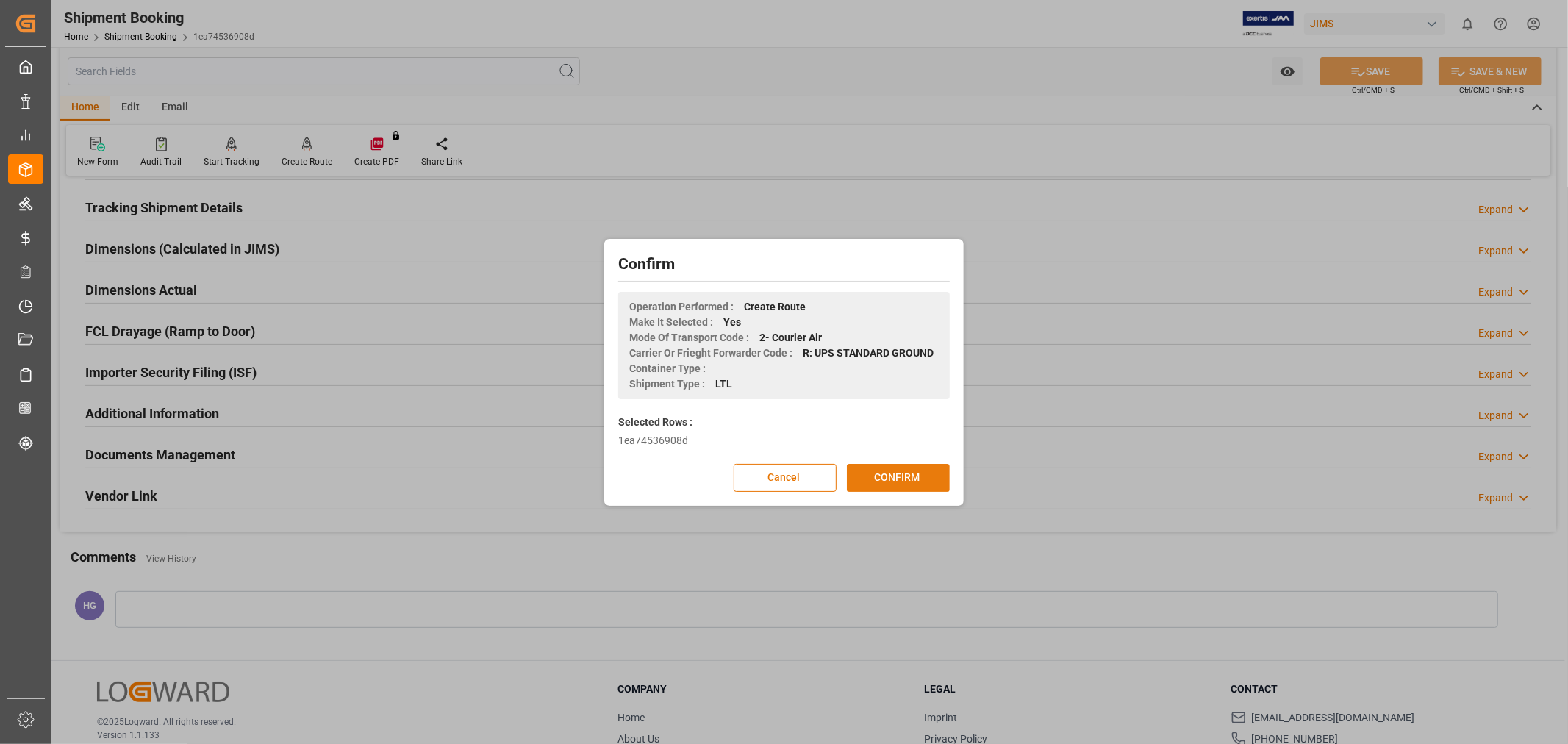
click at [888, 473] on button "CONFIRM" at bounding box center [897, 478] width 103 height 28
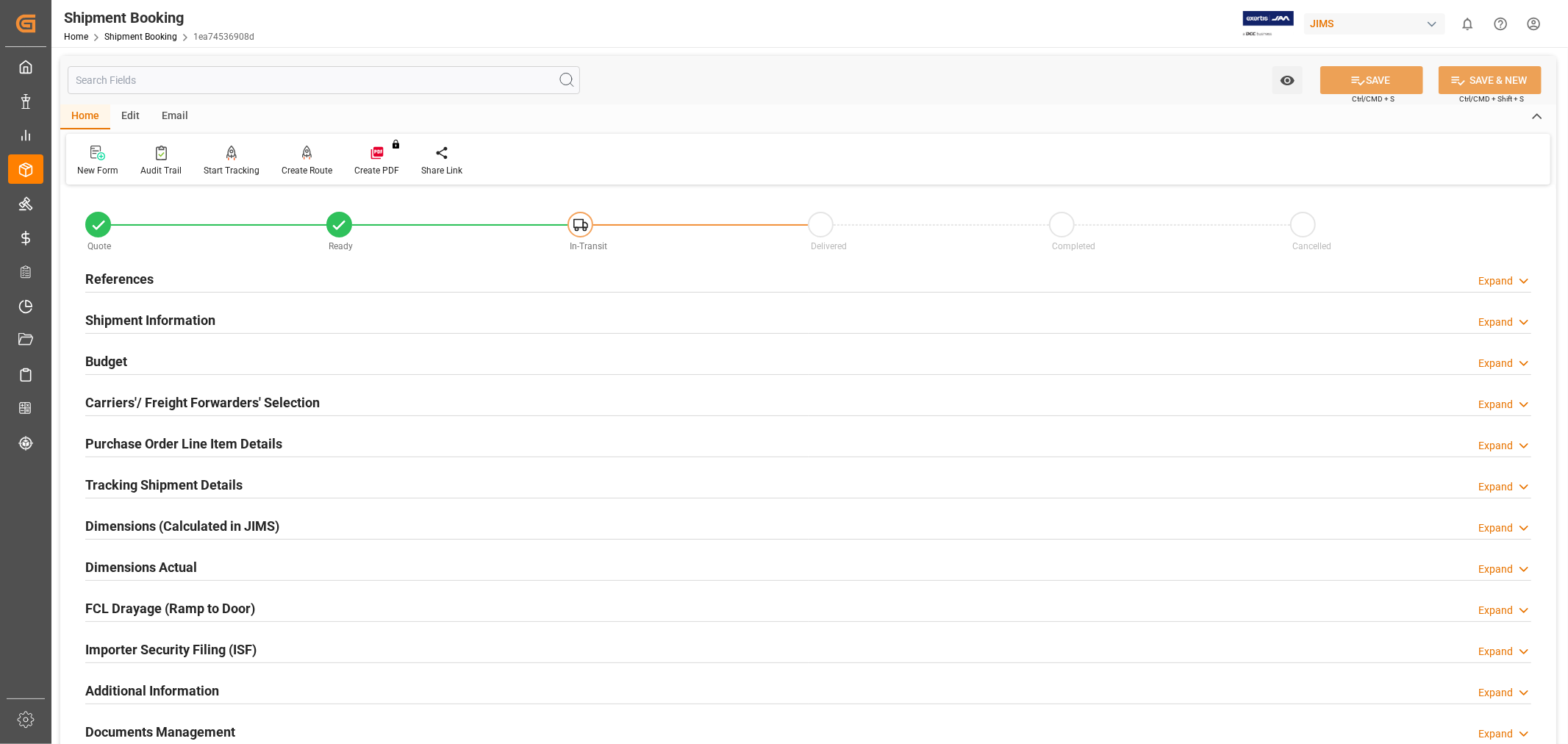
click at [263, 400] on h2 "Carriers'/ Freight Forwarders' Selection" at bounding box center [202, 403] width 234 height 20
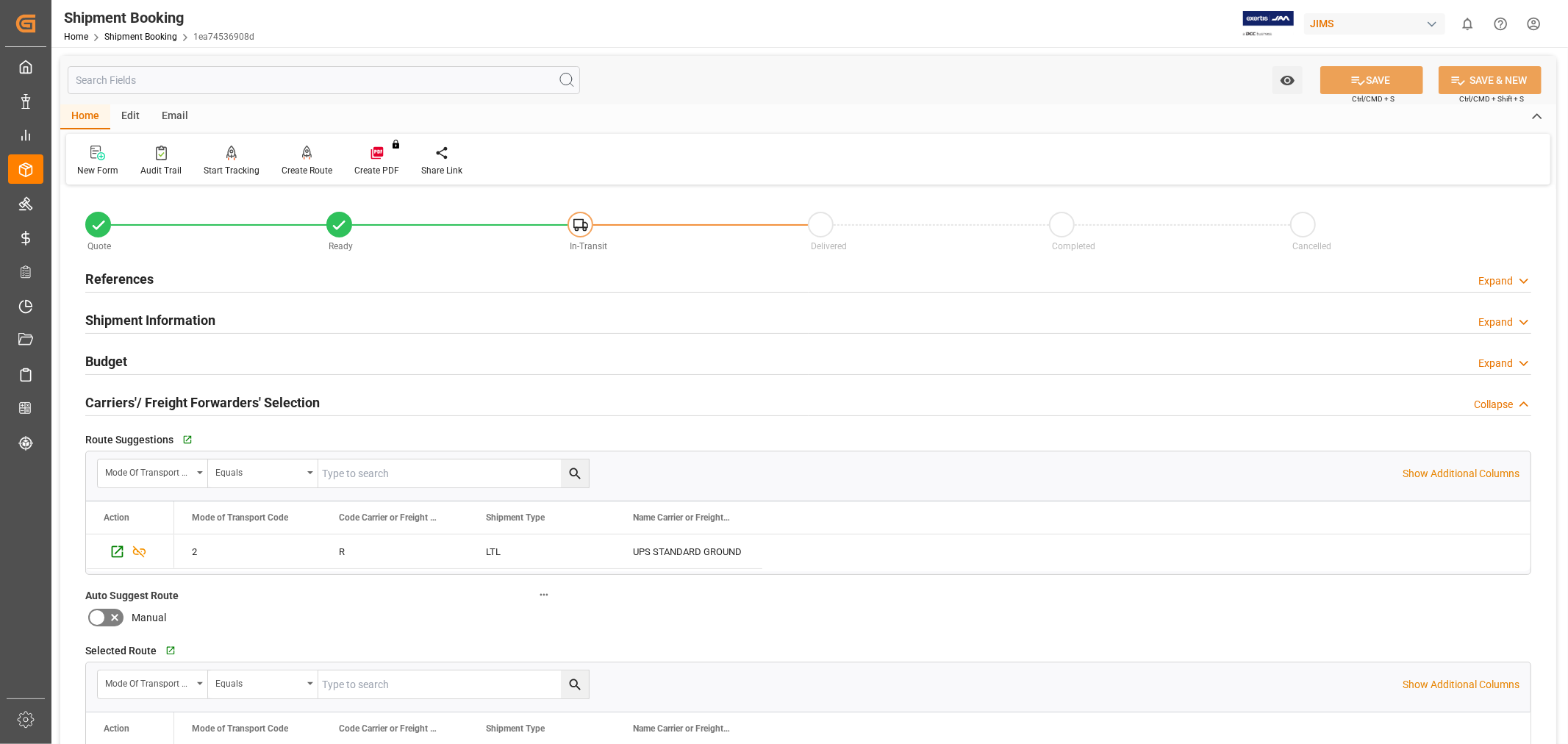
click at [258, 402] on h2 "Carriers'/ Freight Forwarders' Selection" at bounding box center [202, 403] width 234 height 20
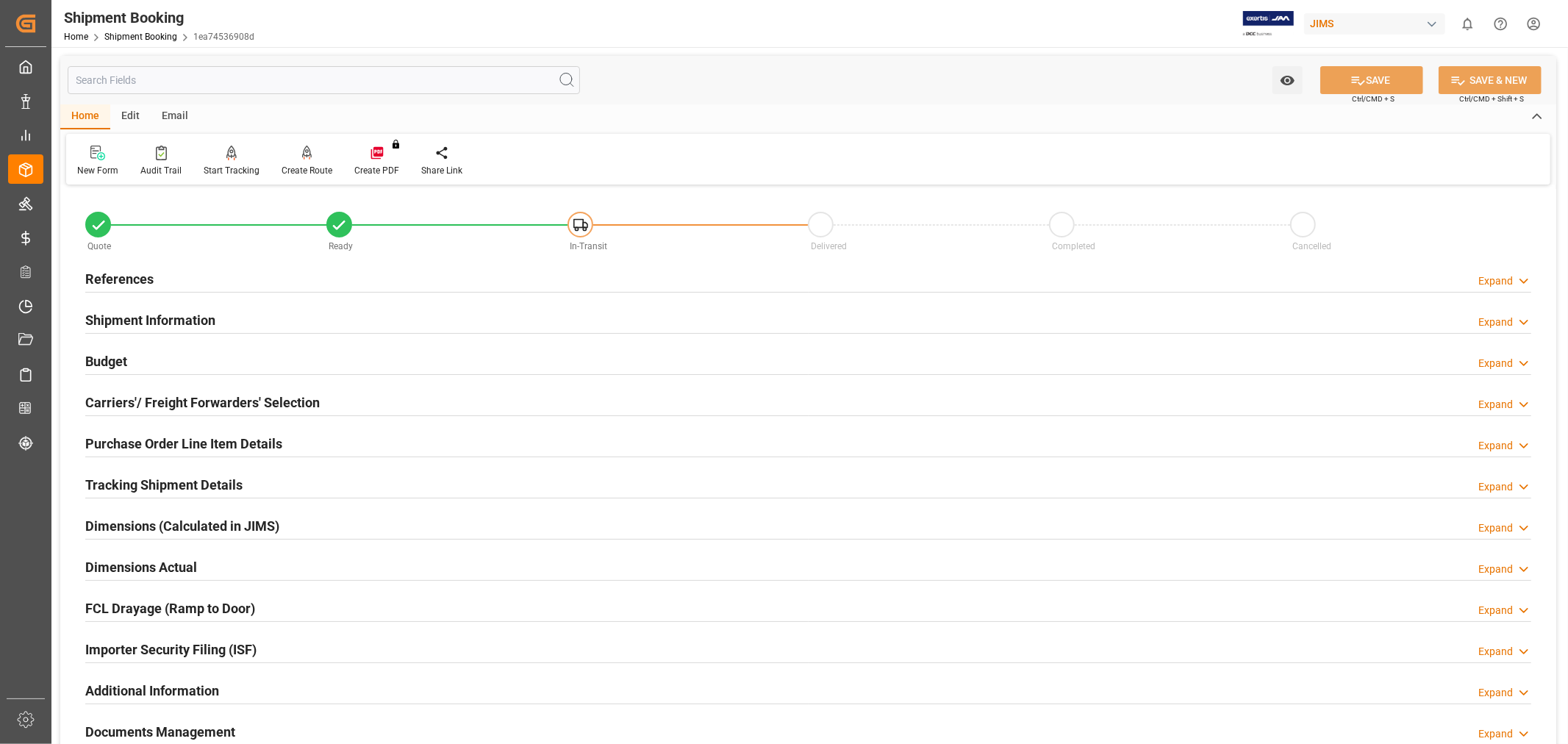
click at [207, 488] on h2 "Tracking Shipment Details" at bounding box center [164, 485] width 157 height 20
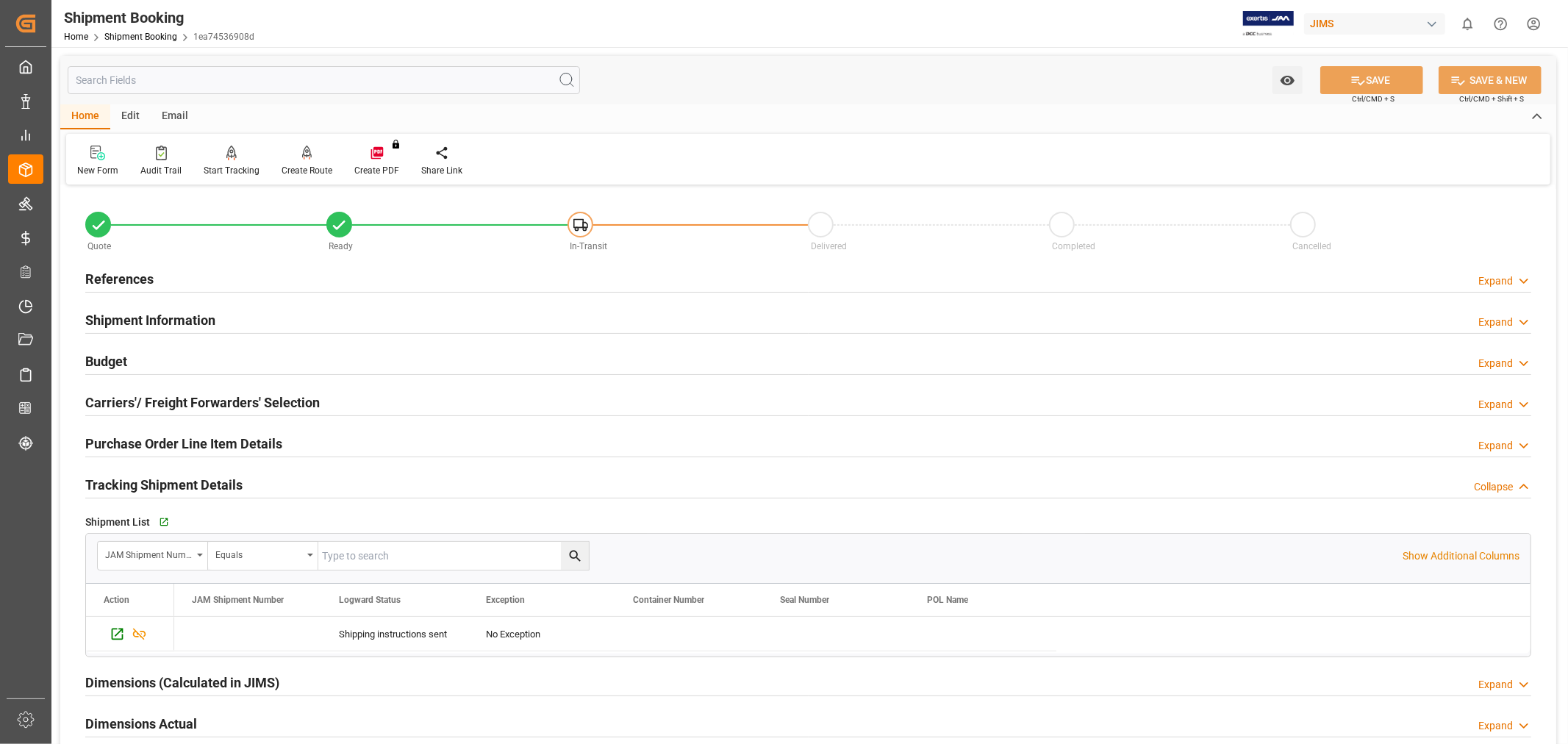
click at [207, 488] on h2 "Tracking Shipment Details" at bounding box center [164, 485] width 157 height 20
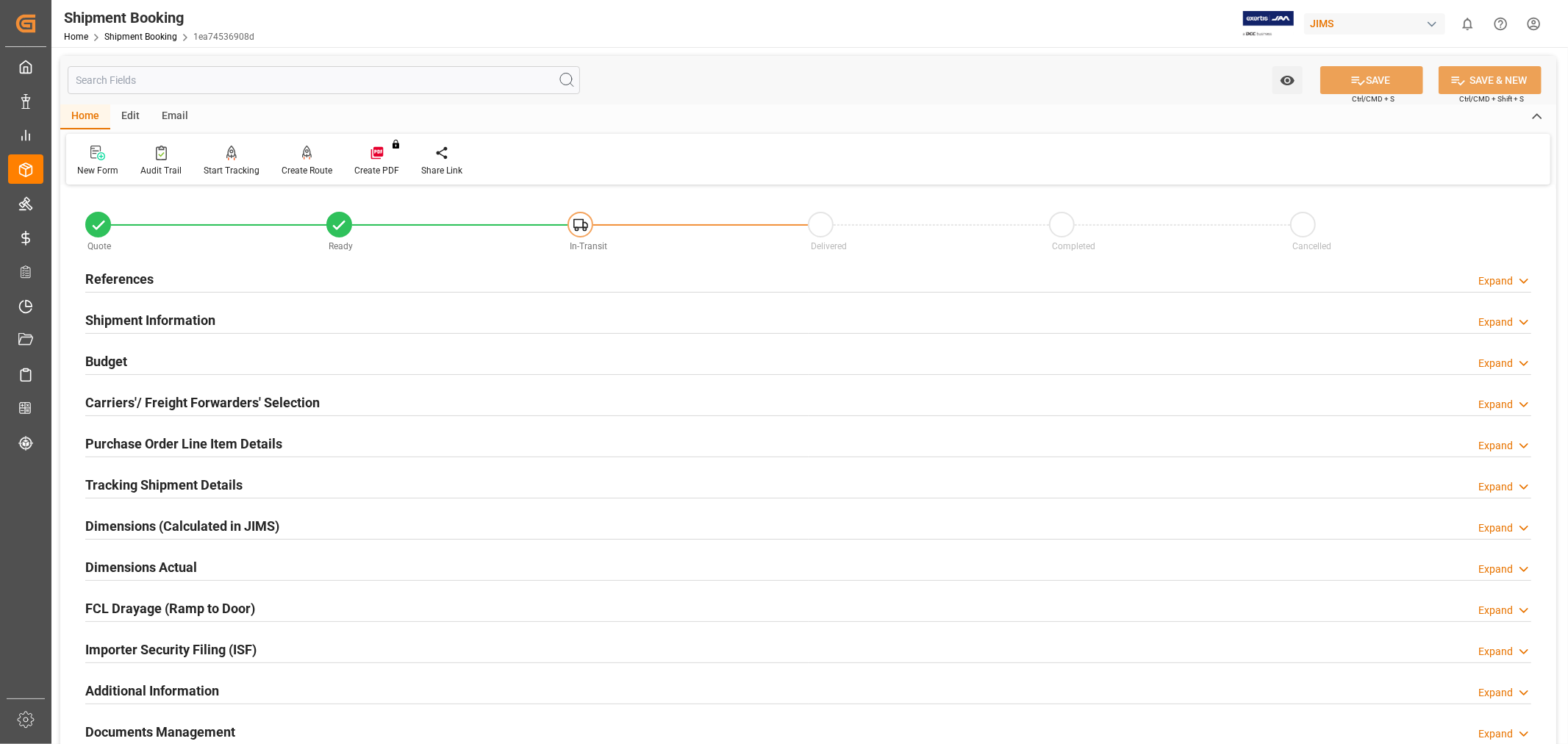
click at [134, 280] on h2 "References" at bounding box center [119, 279] width 68 height 20
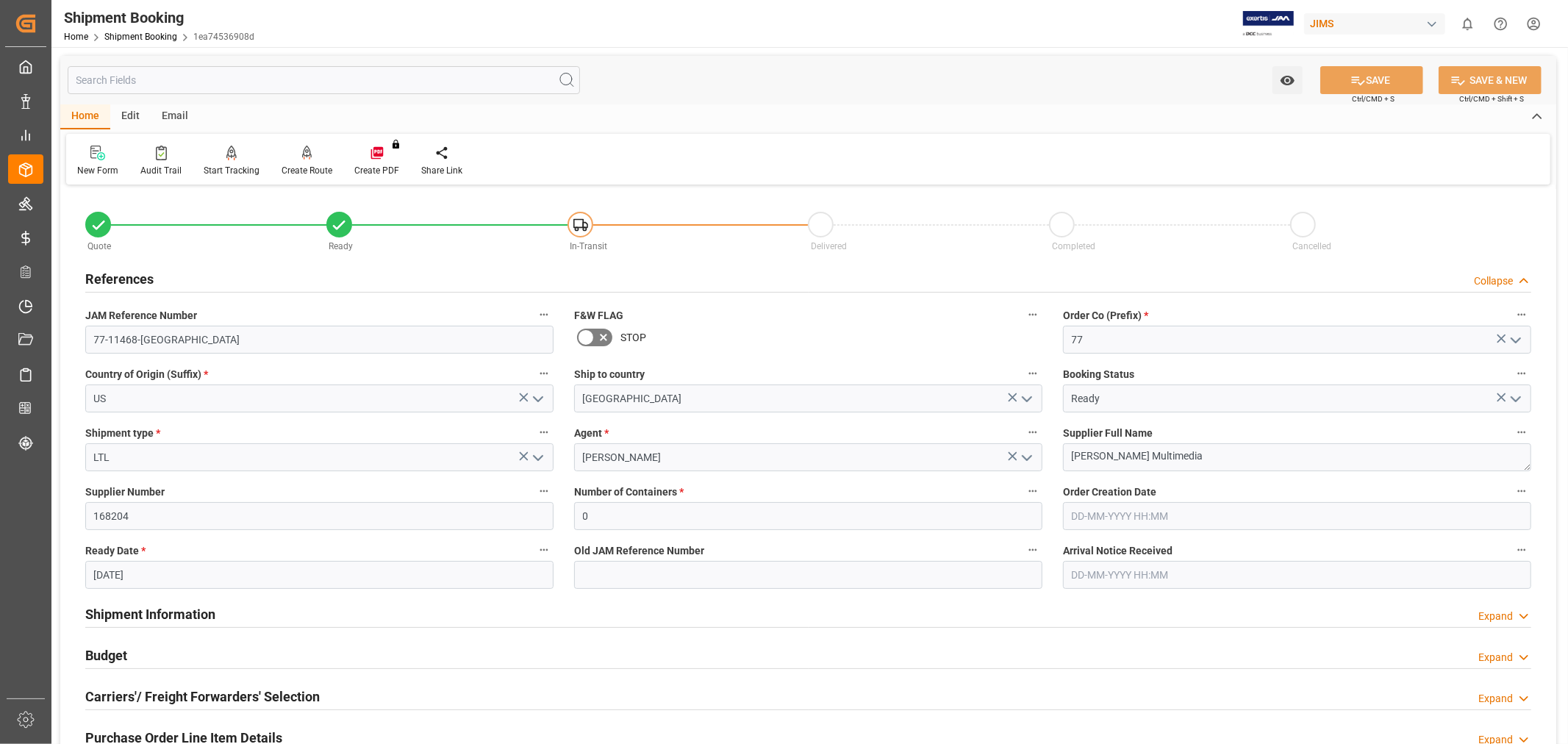
click at [134, 280] on h2 "References" at bounding box center [119, 279] width 68 height 20
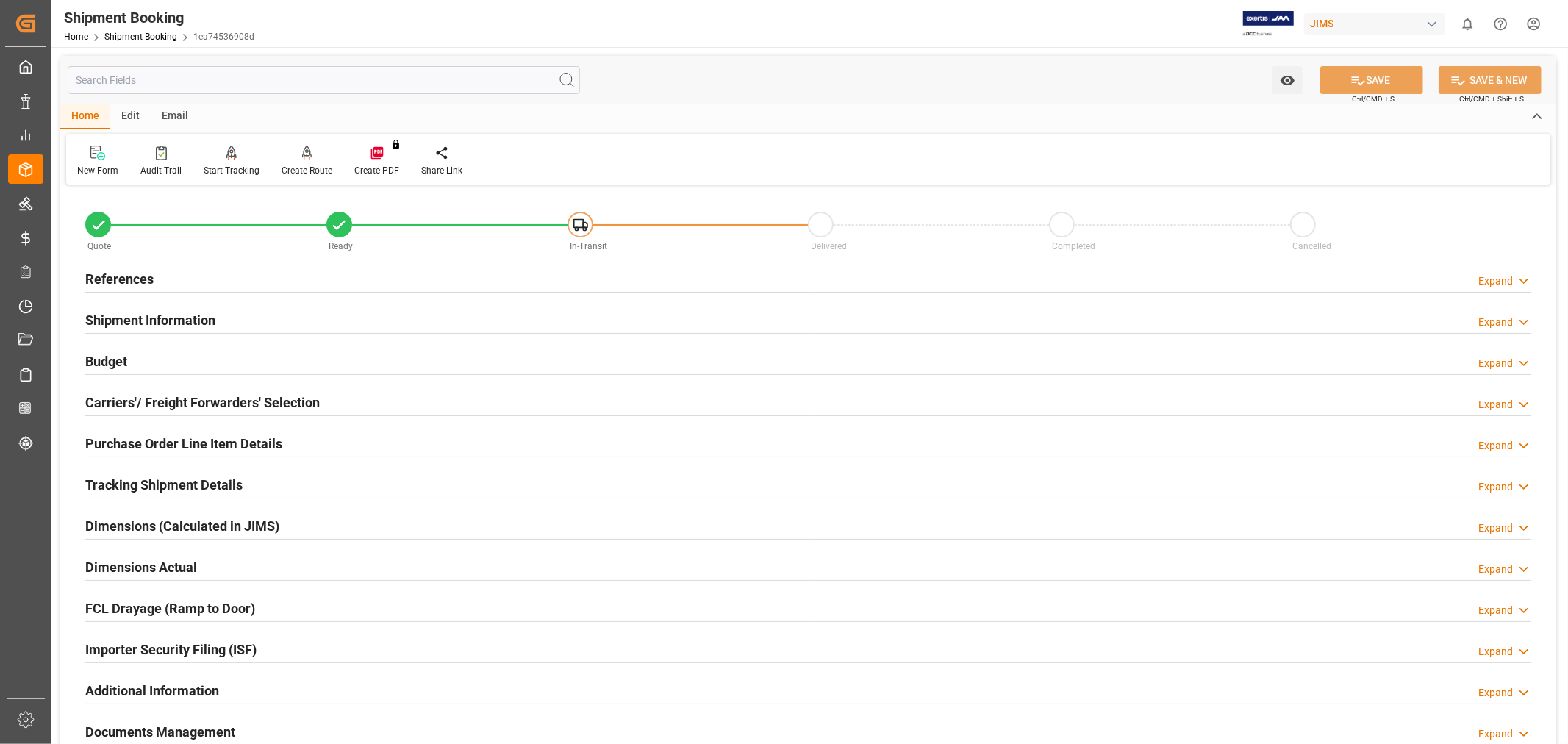
click at [129, 317] on h2 "Shipment Information" at bounding box center [150, 320] width 130 height 20
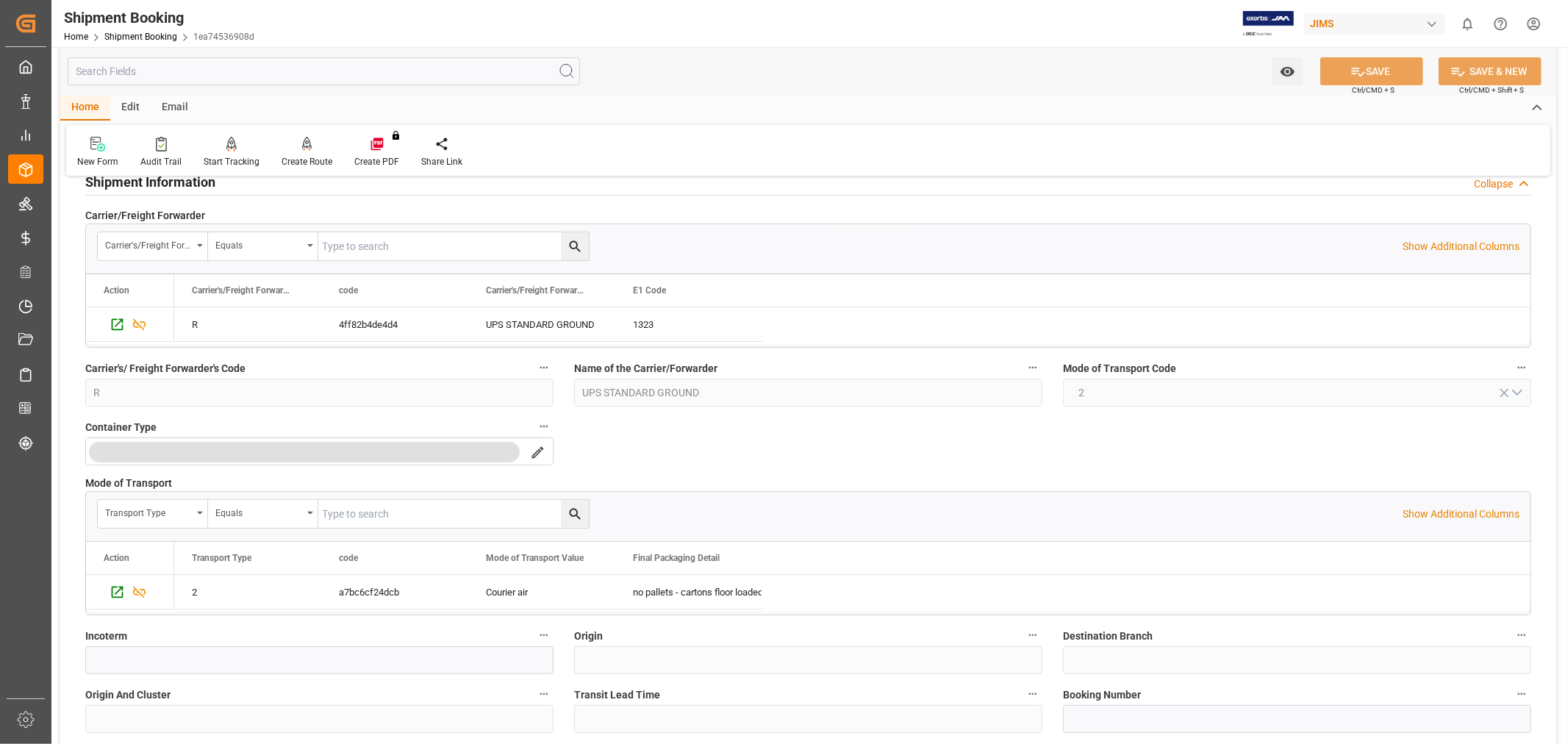
scroll to position [326, 0]
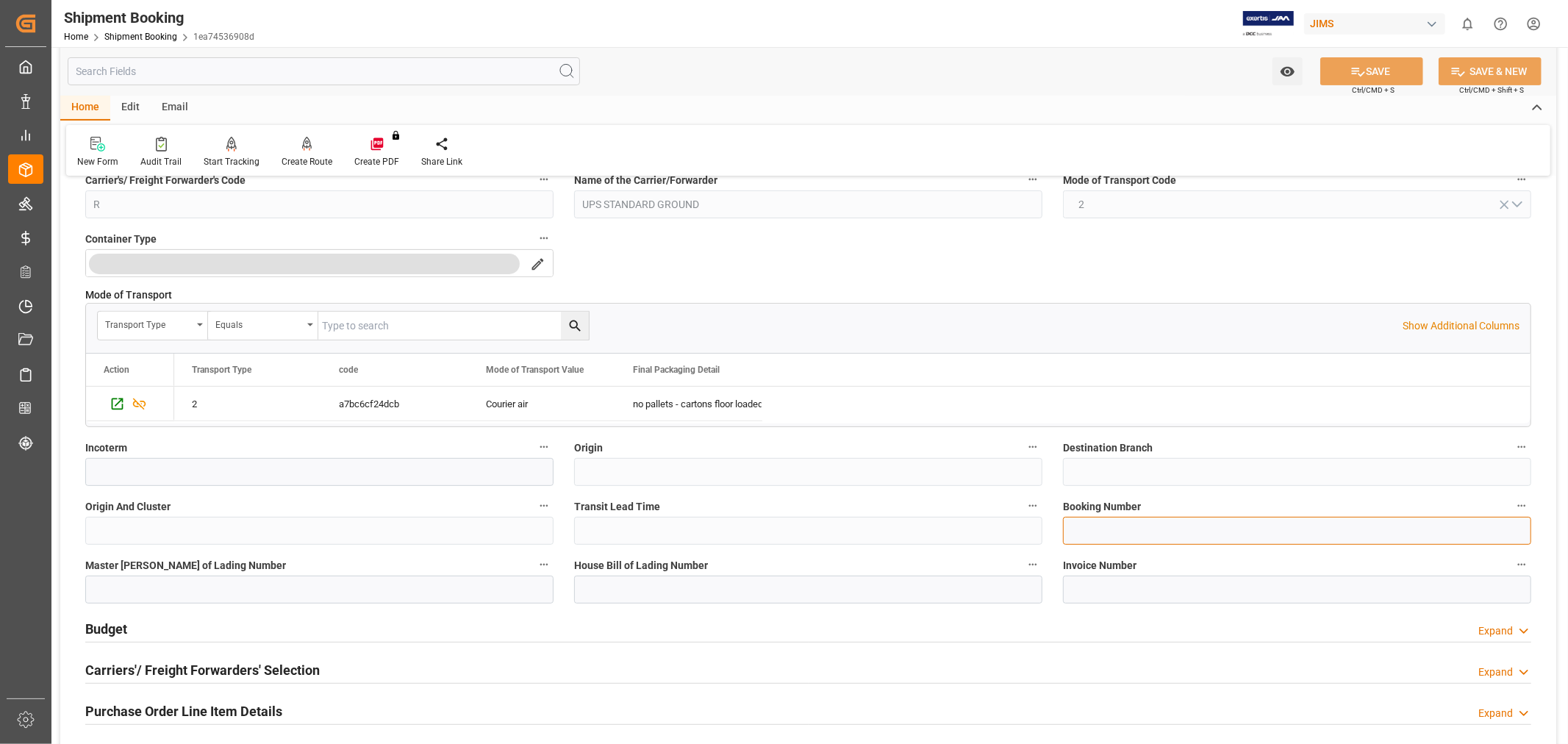
click at [1114, 533] on input at bounding box center [1297, 531] width 468 height 28
paste input "1ZE155Y26890391095"
type input "1ZE155Y26890391095"
click at [1198, 575] on input at bounding box center [1297, 589] width 468 height 28
click at [1379, 70] on button "SAVE" at bounding box center [1371, 72] width 103 height 28
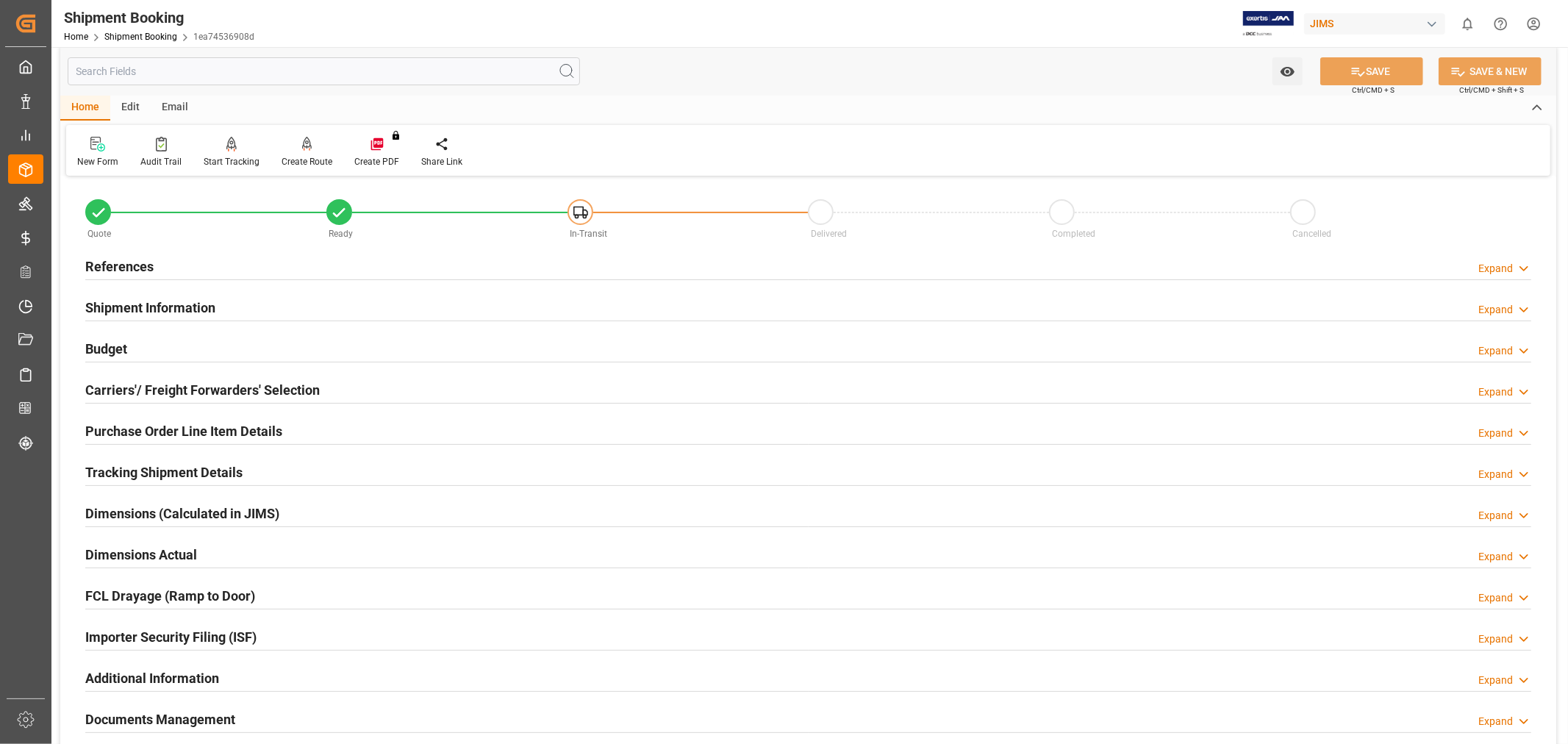
scroll to position [0, 0]
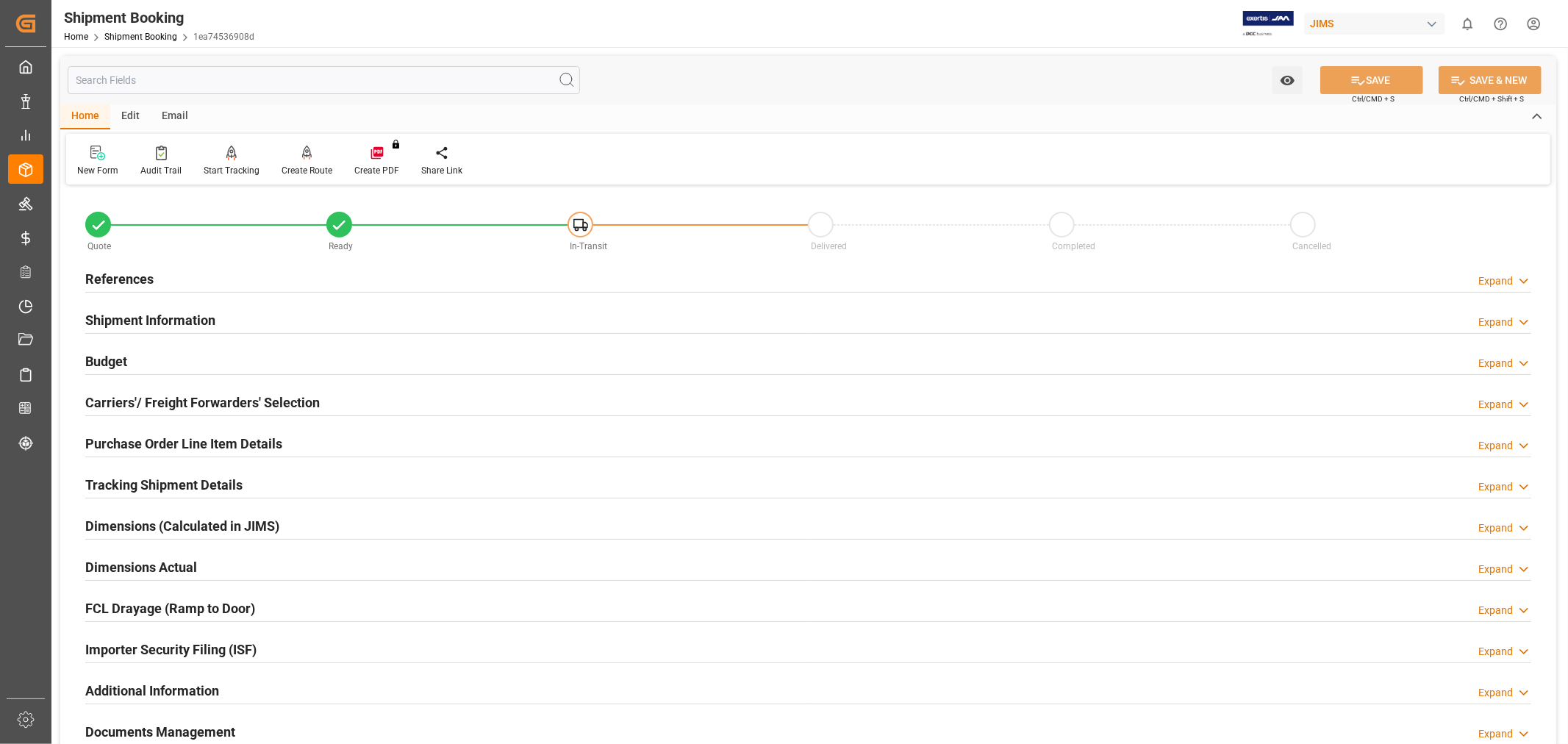
click at [136, 270] on h2 "References" at bounding box center [119, 279] width 68 height 20
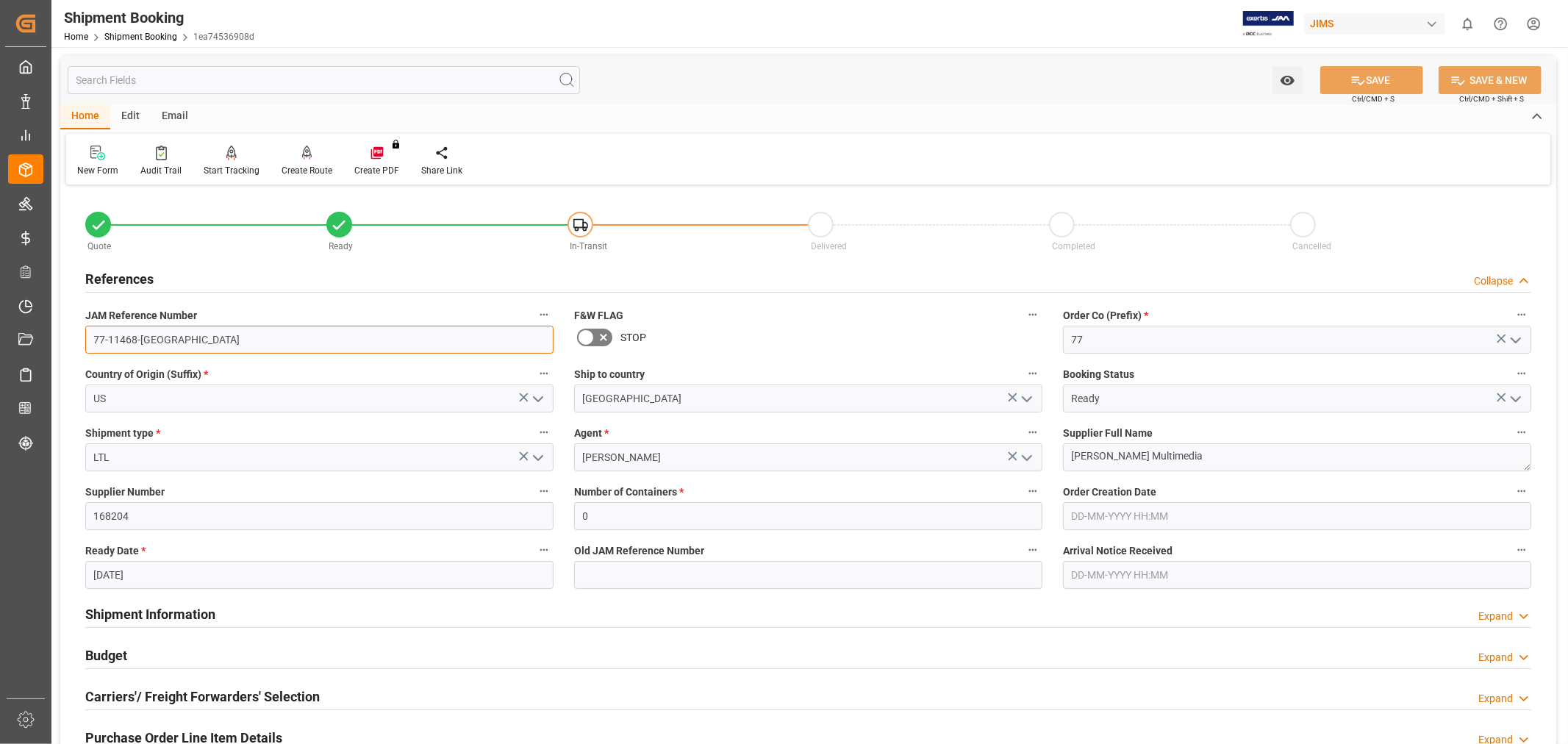
click at [171, 346] on input "77-11468-[GEOGRAPHIC_DATA]" at bounding box center [320, 340] width 468 height 28
drag, startPoint x: 171, startPoint y: 348, endPoint x: 39, endPoint y: 324, distance: 134.2
click at [39, 324] on div "Created by potrace 1.15, written by Peter Selinger 2001-2017 Created by potrace…" at bounding box center [784, 372] width 1568 height 744
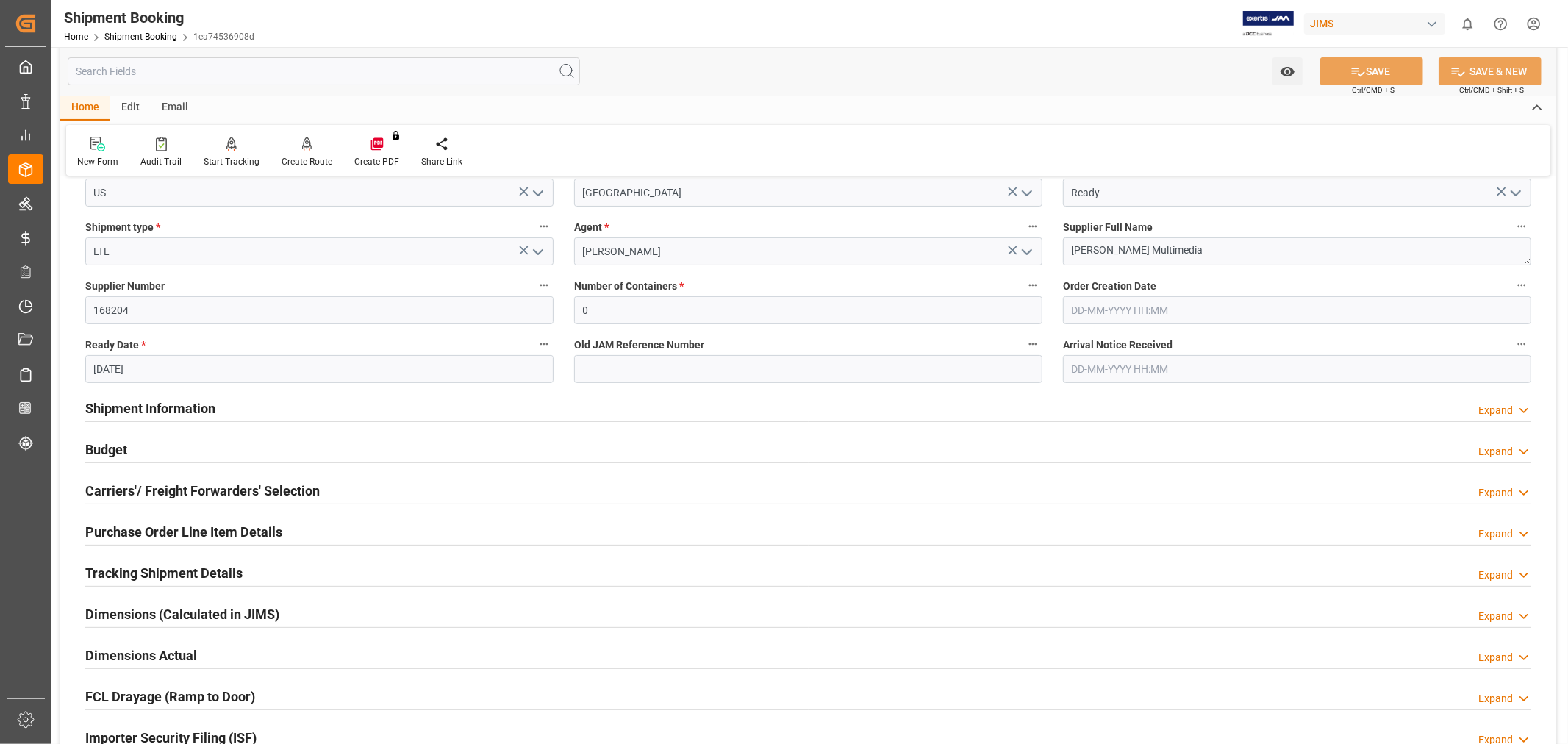
scroll to position [245, 0]
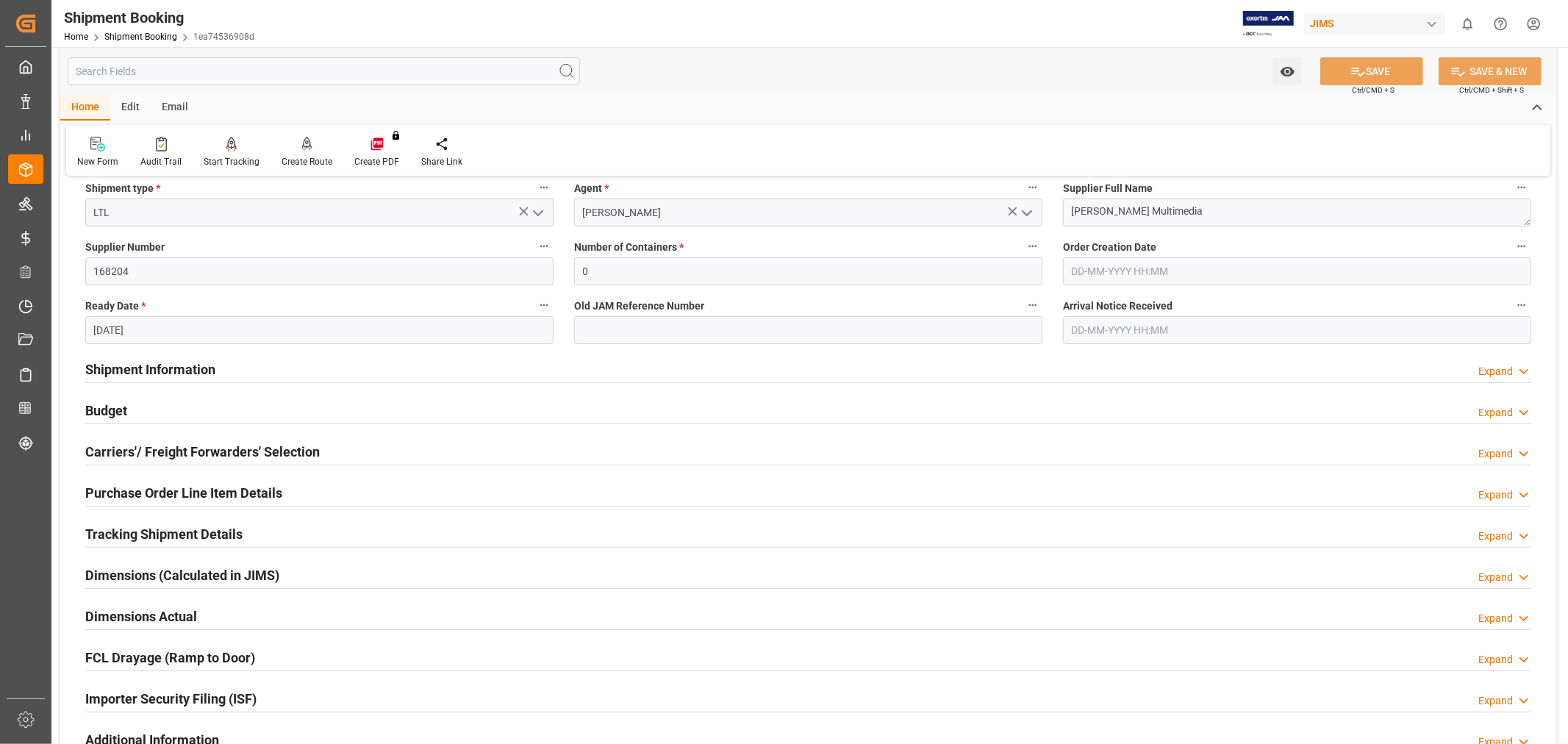
click at [170, 534] on h2 "Tracking Shipment Details" at bounding box center [164, 534] width 157 height 20
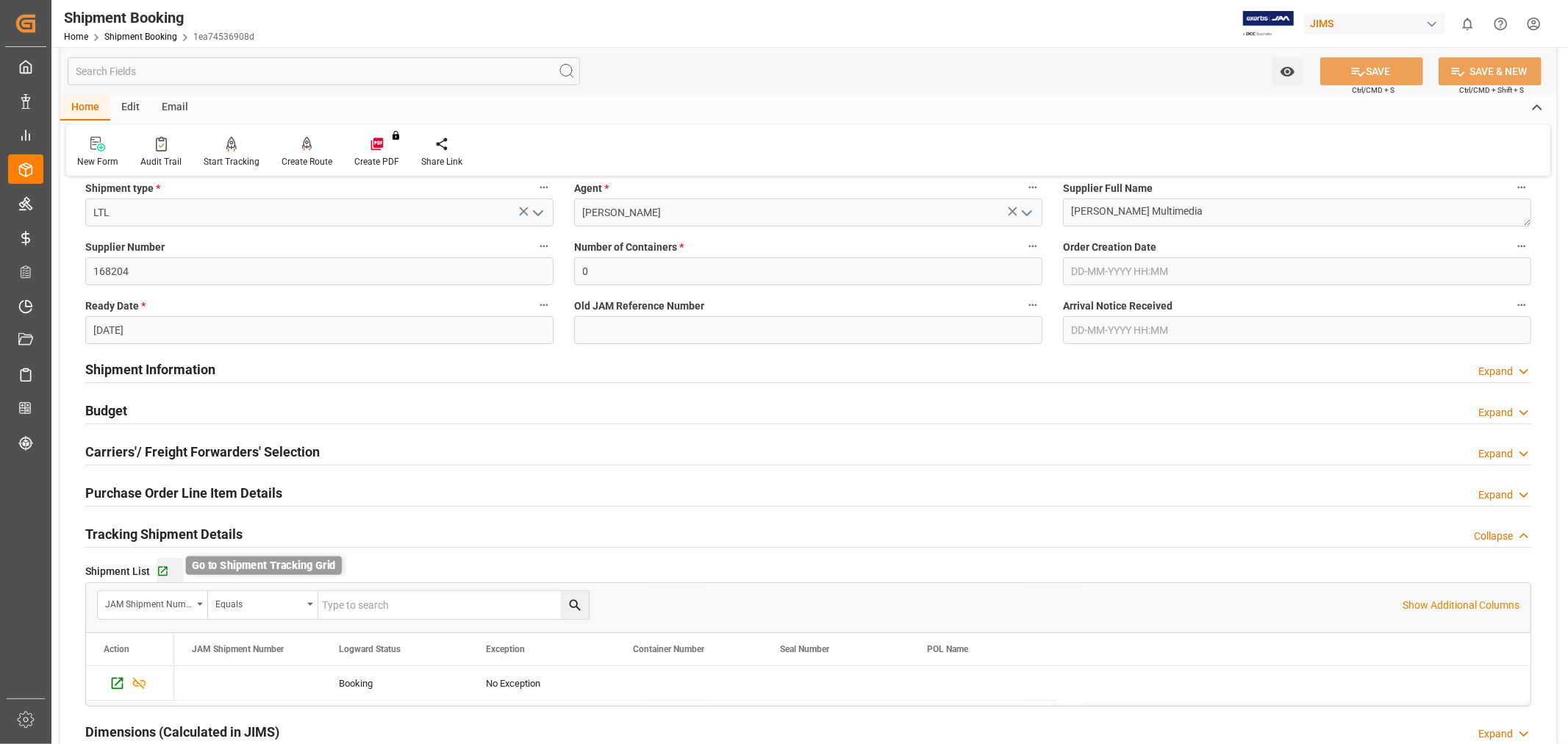
click at [160, 570] on icon "button" at bounding box center [163, 571] width 12 height 12
click at [150, 38] on link "Shipment Booking" at bounding box center [141, 36] width 73 height 11
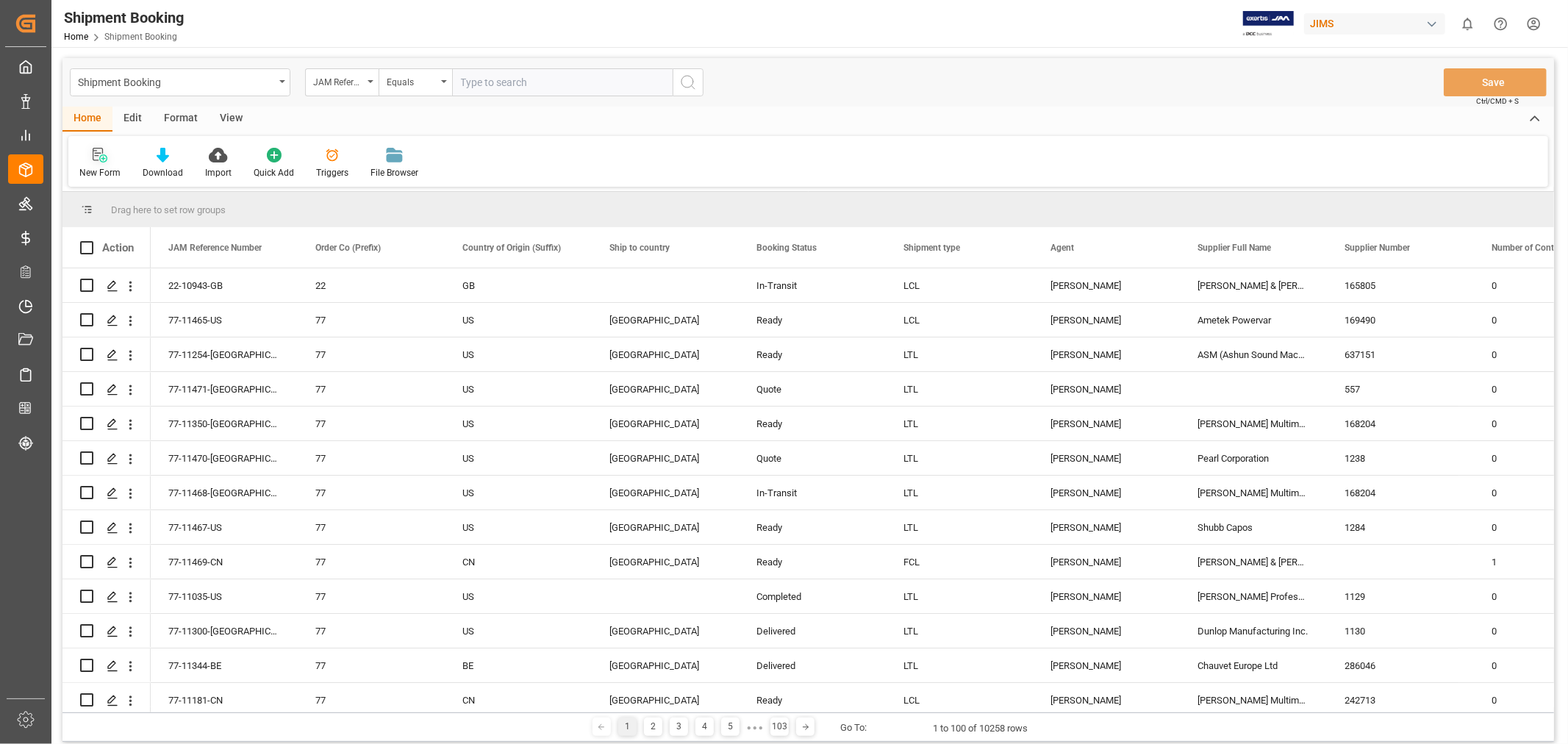
click at [94, 167] on div "New Form" at bounding box center [100, 173] width 41 height 13
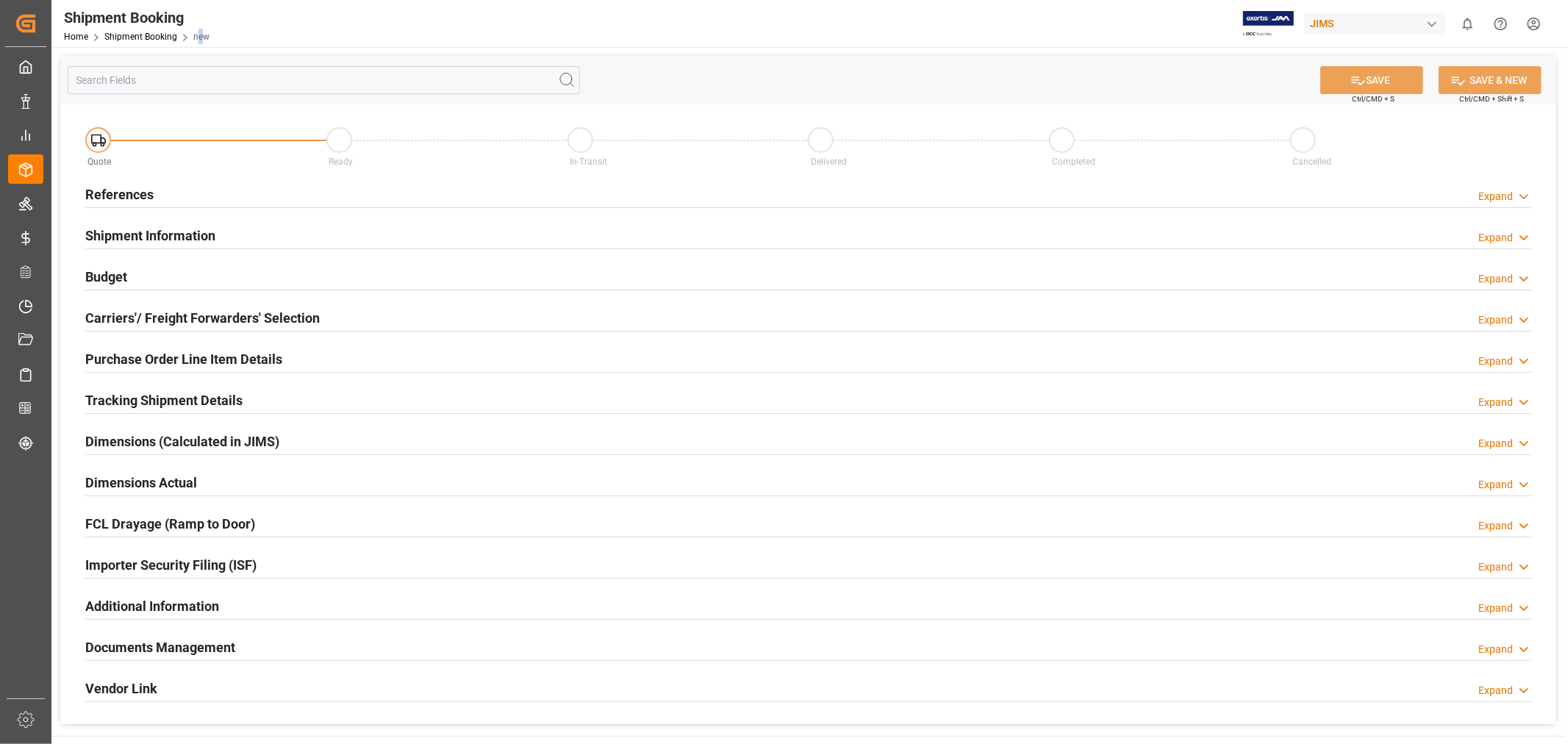
click at [201, 32] on span "new" at bounding box center [201, 36] width 16 height 11
click at [122, 197] on h2 "References" at bounding box center [119, 195] width 68 height 20
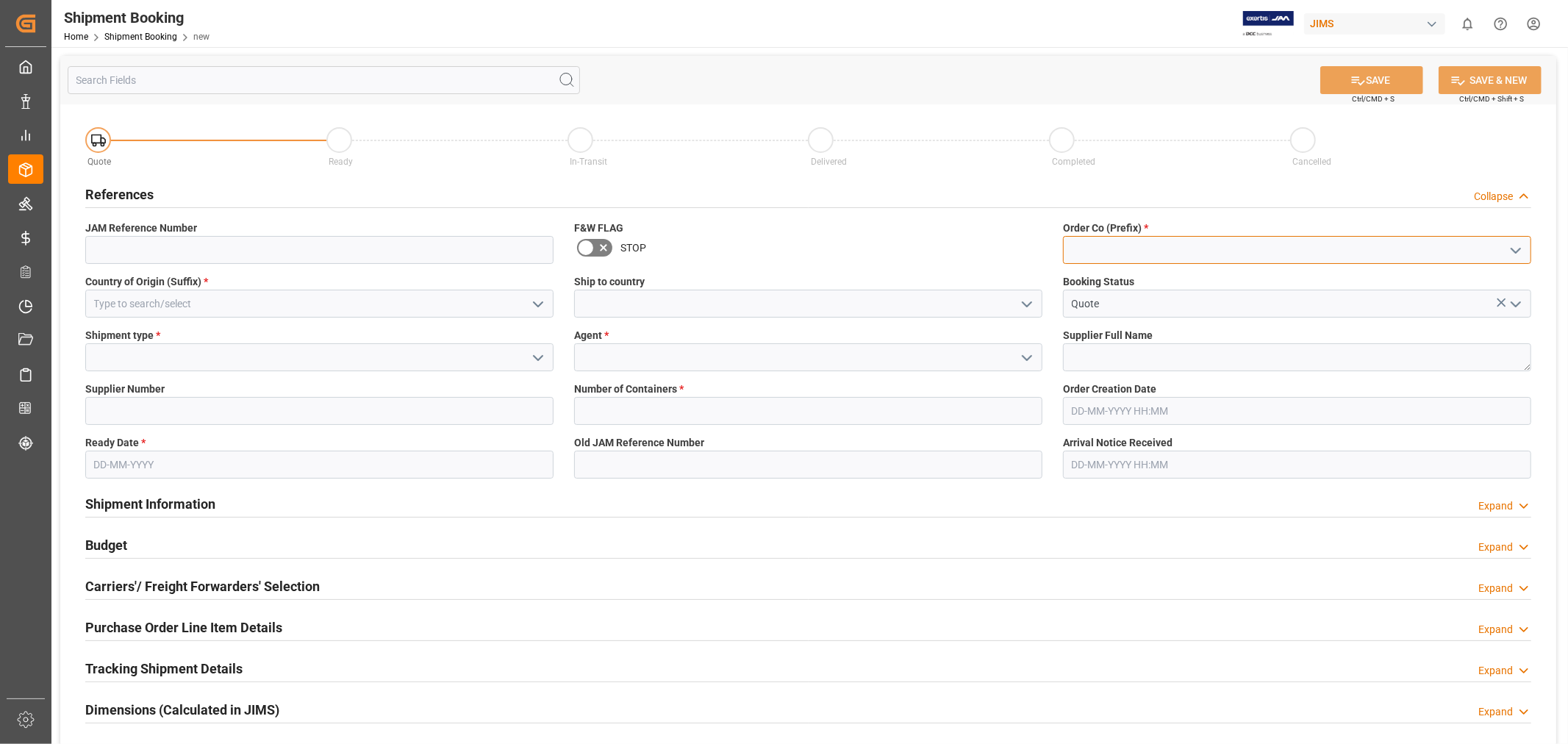
click at [1072, 254] on input at bounding box center [1297, 250] width 468 height 28
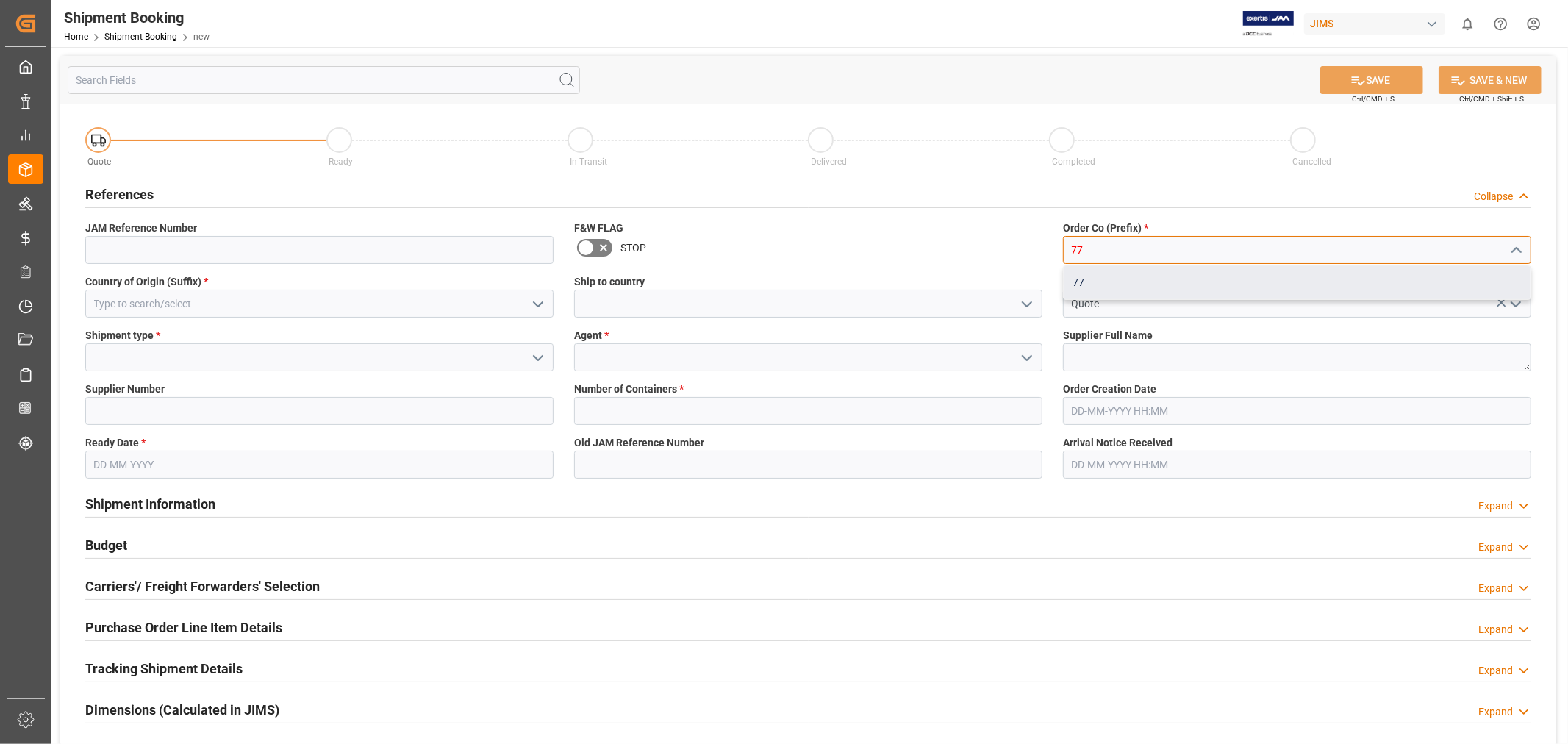
click at [1086, 280] on div "77" at bounding box center [1297, 283] width 467 height 33
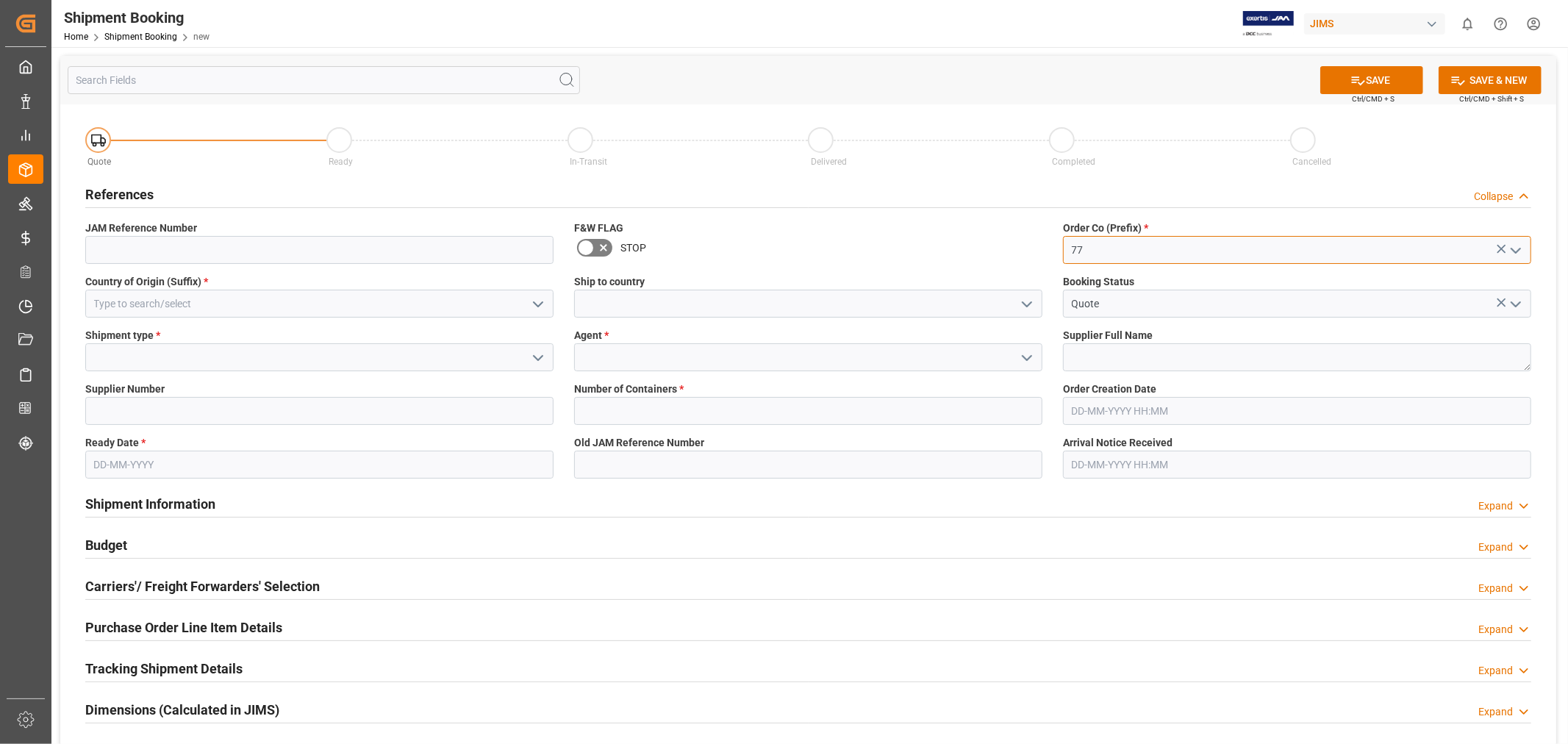
type input "77"
click at [805, 305] on input at bounding box center [809, 303] width 468 height 28
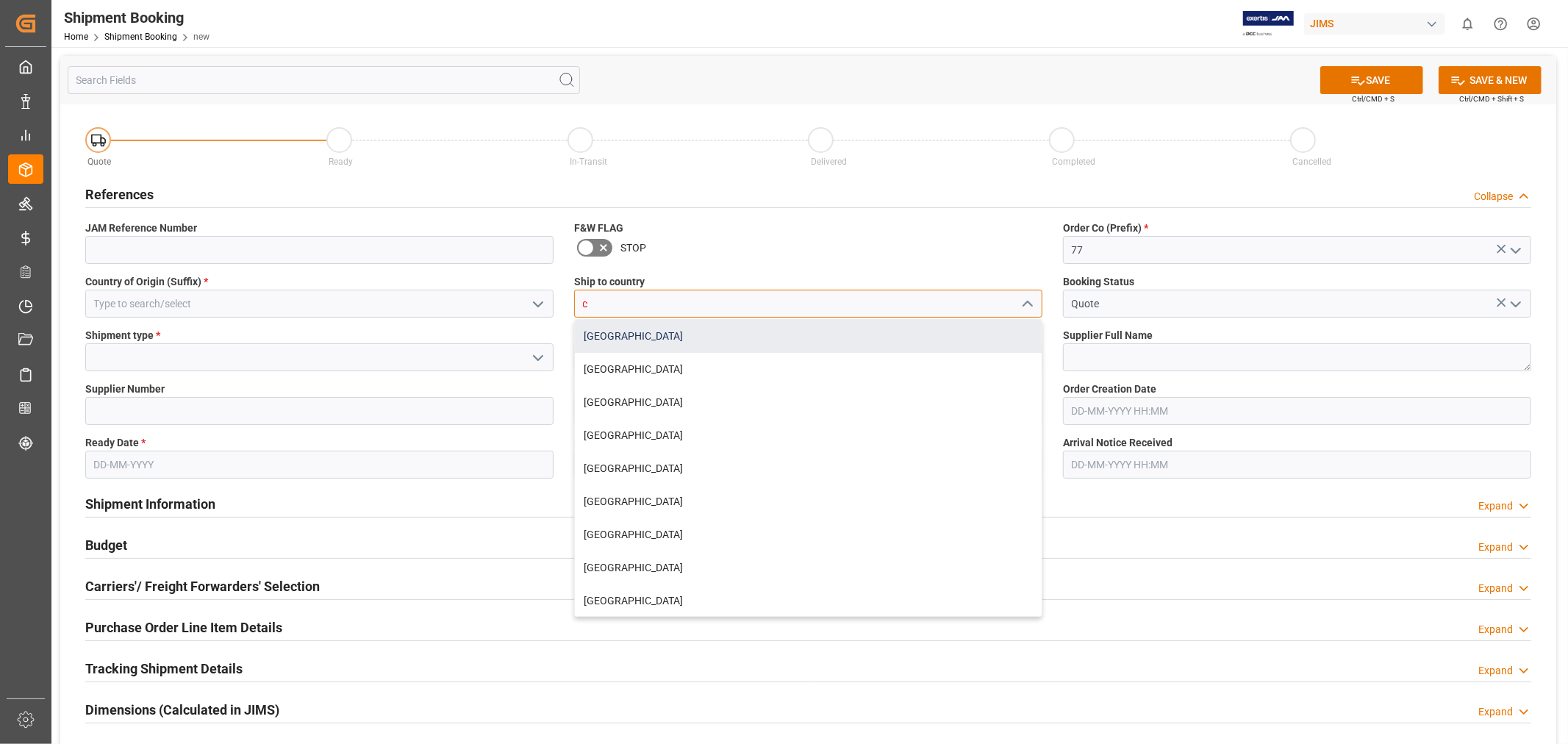
type input "Canada"
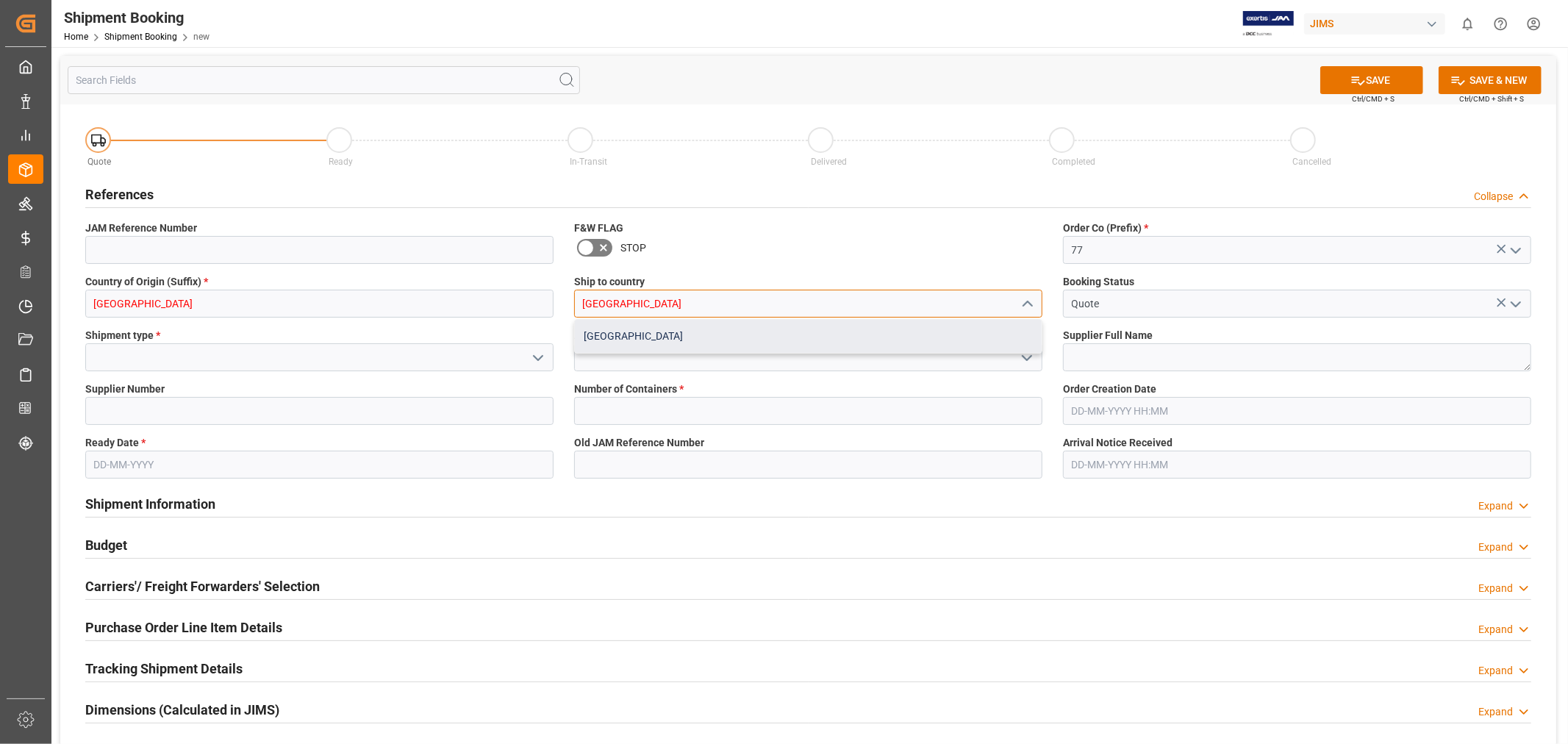
click at [710, 351] on div "Canada" at bounding box center [808, 336] width 467 height 33
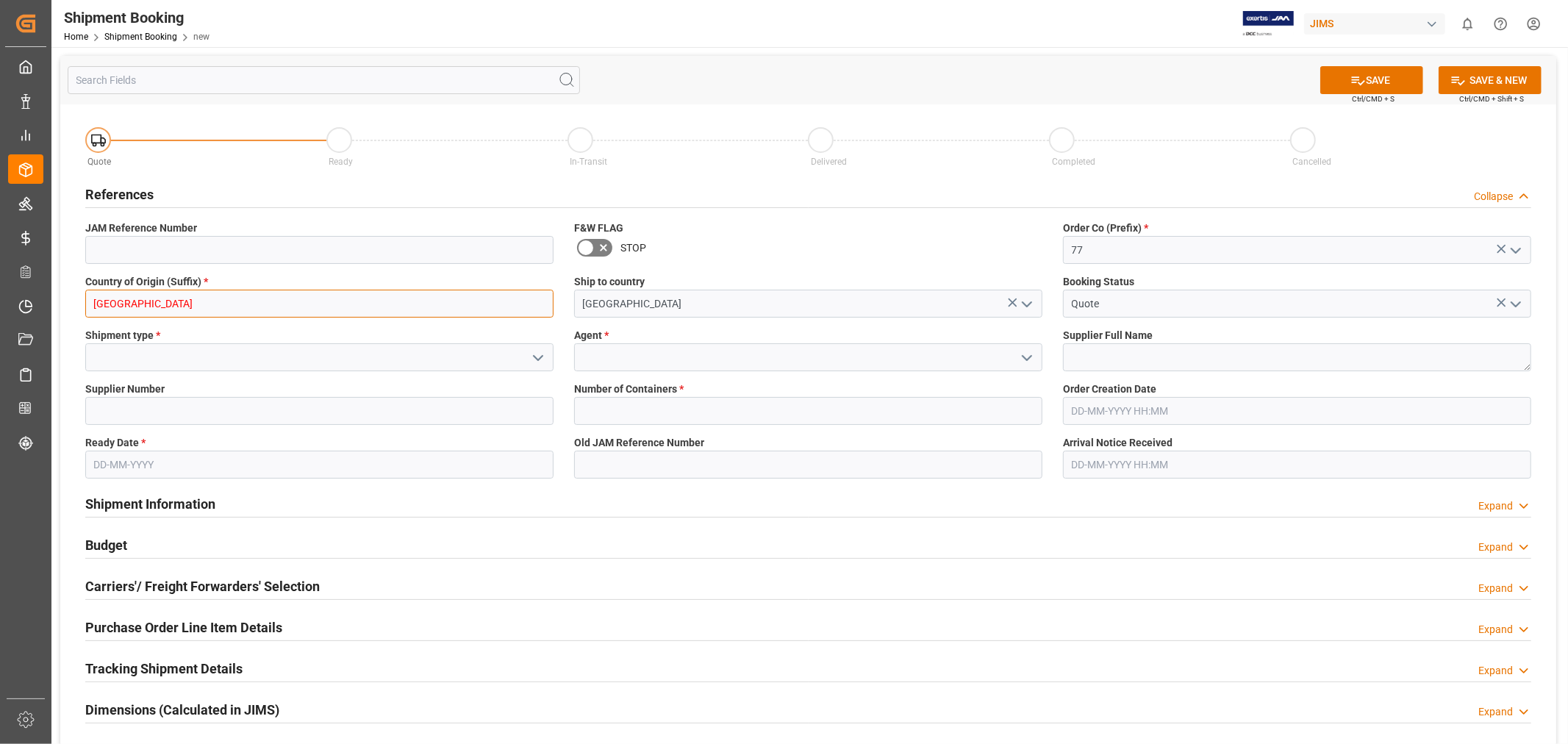
click at [268, 295] on input "Canada" at bounding box center [320, 303] width 468 height 28
drag, startPoint x: 268, startPoint y: 295, endPoint x: 53, endPoint y: 303, distance: 215.1
click at [53, 303] on div "SAVE Ctrl/CMD + S SAVE & NEW Ctrl/CMD + Shift + S Quote Ready In-Transit Delive…" at bounding box center [809, 524] width 1514 height 954
type input "cn"
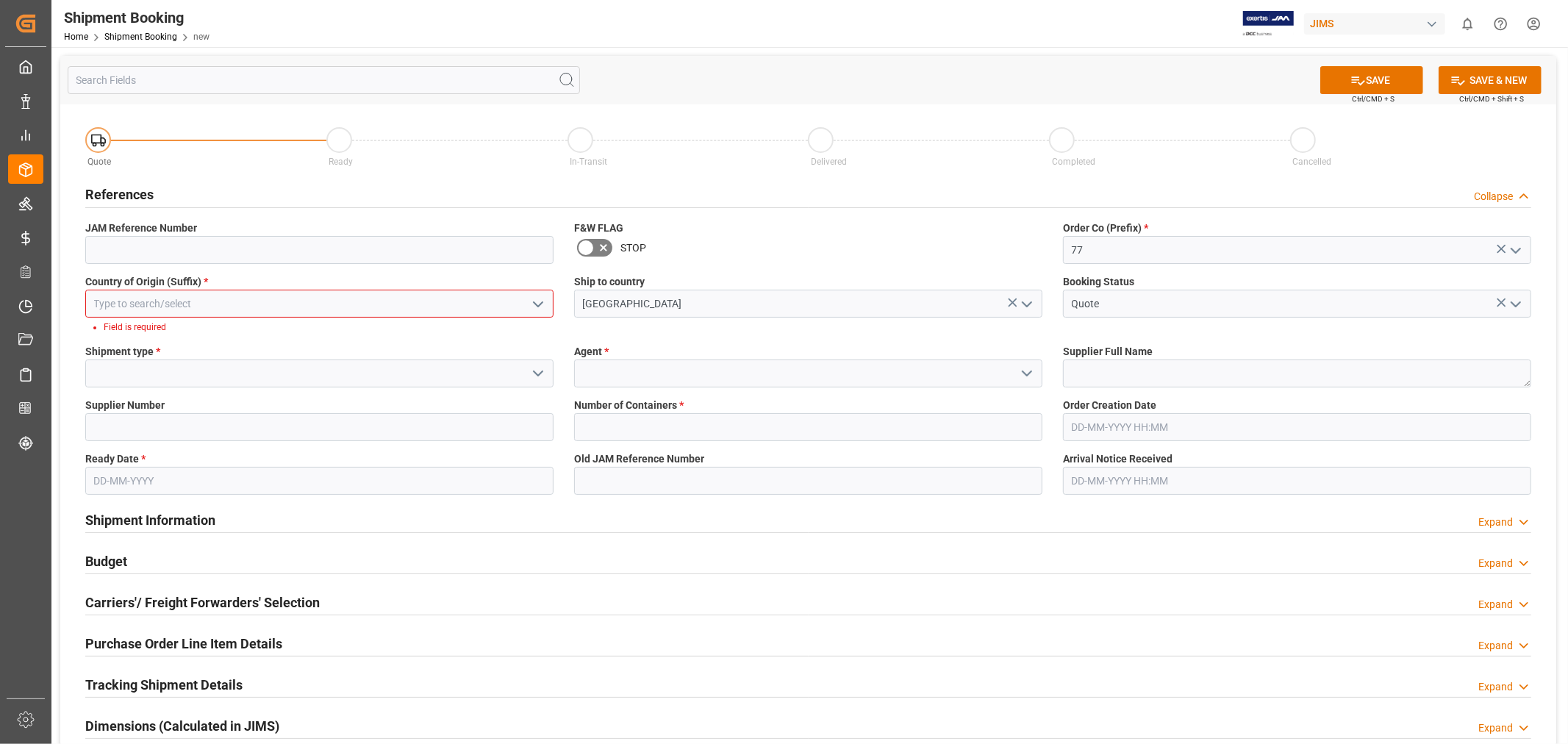
click at [127, 312] on input at bounding box center [320, 303] width 468 height 28
click at [132, 333] on div "CN" at bounding box center [320, 336] width 467 height 33
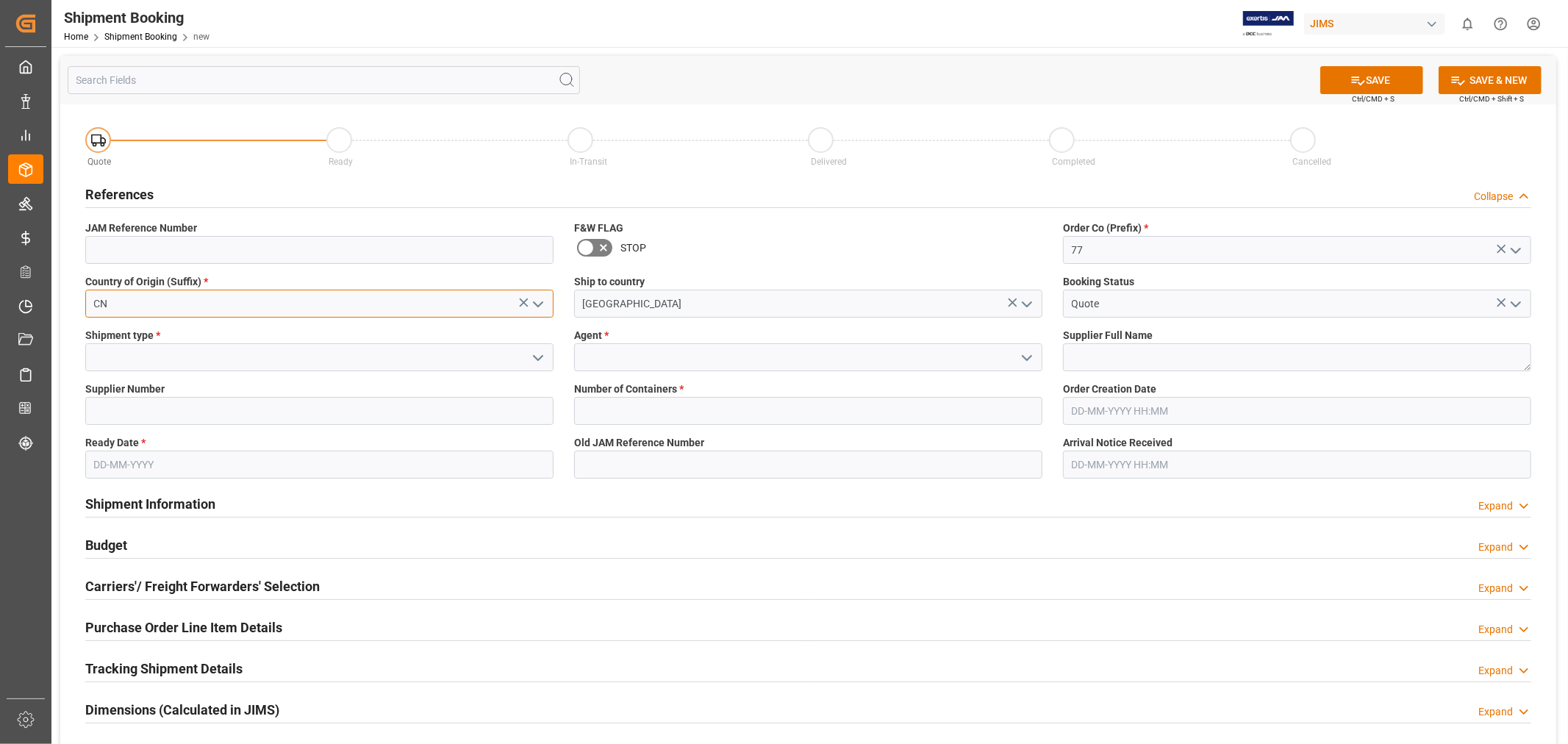
type input "CN"
click at [768, 358] on input at bounding box center [809, 358] width 468 height 28
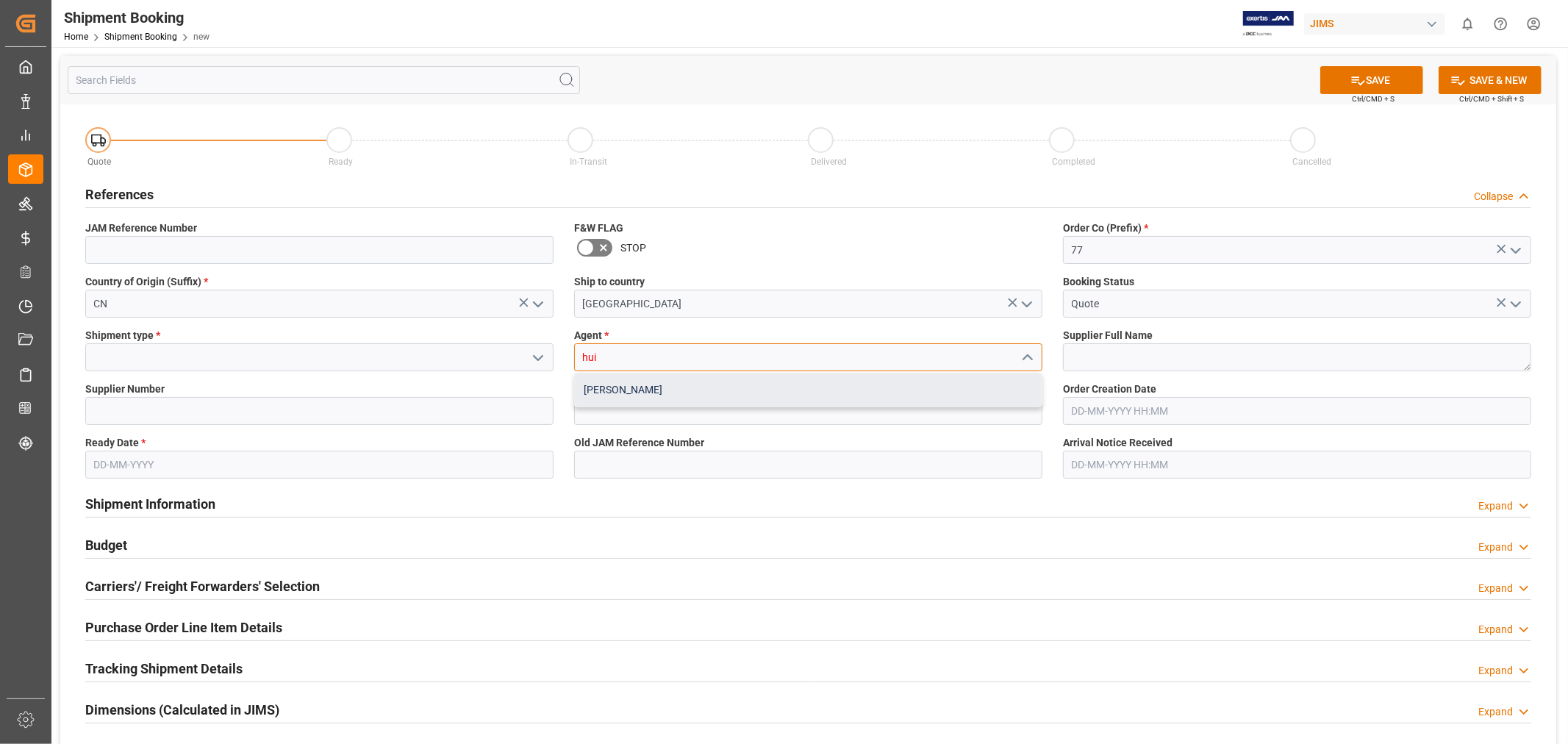
click at [729, 388] on div "[PERSON_NAME]" at bounding box center [808, 390] width 467 height 33
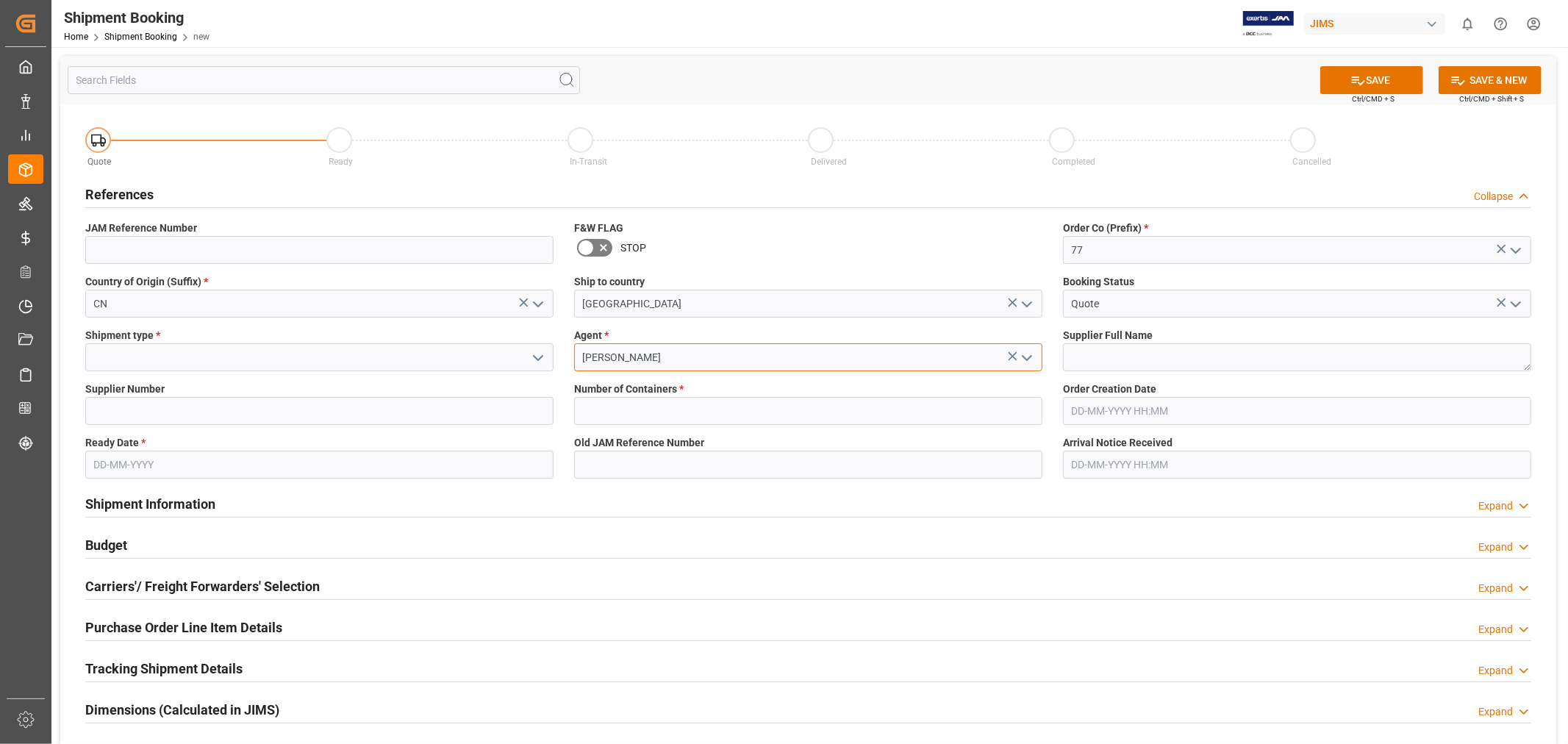
type input "[PERSON_NAME]"
click at [278, 366] on input at bounding box center [320, 358] width 468 height 28
type input "l"
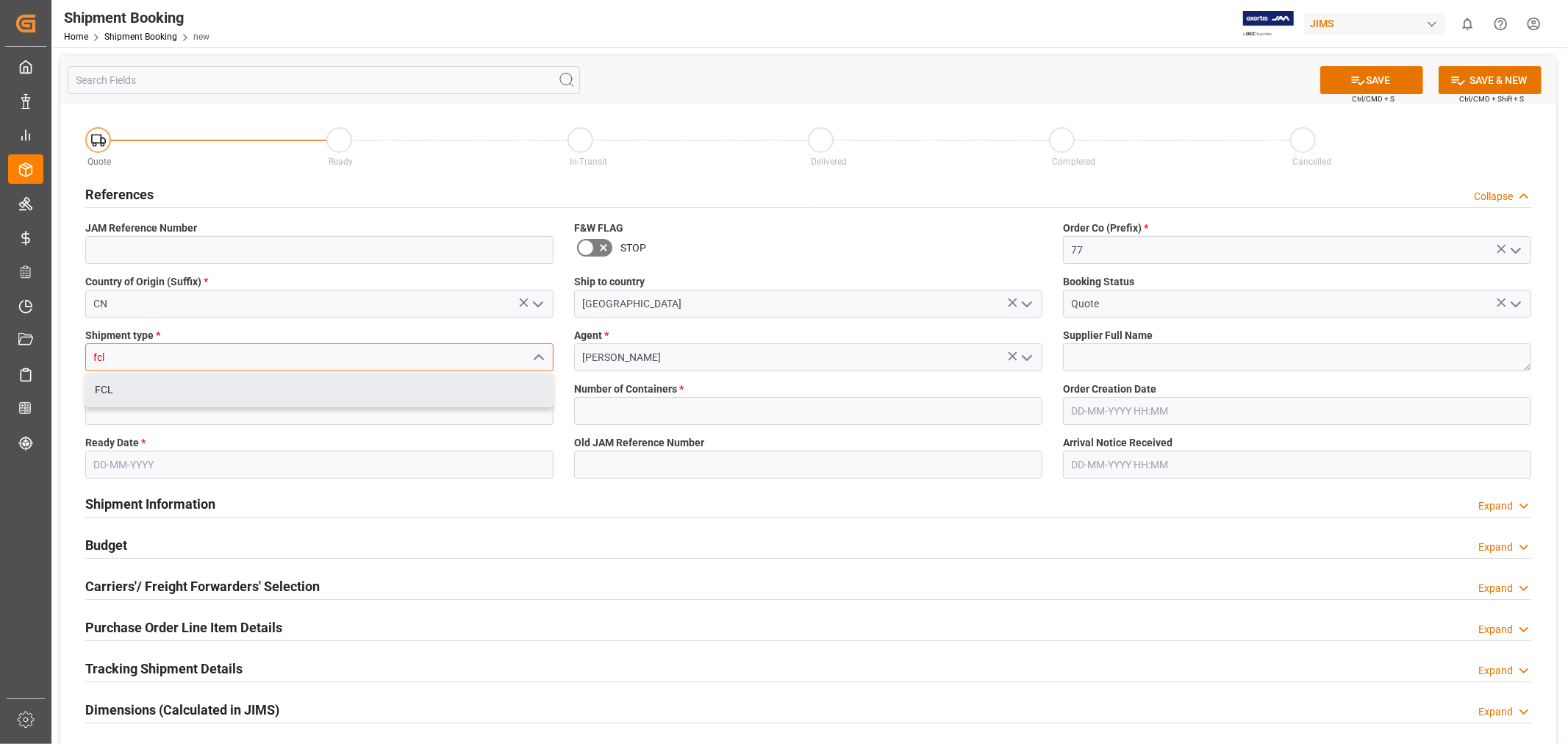
click at [130, 387] on div "FCL" at bounding box center [320, 390] width 467 height 33
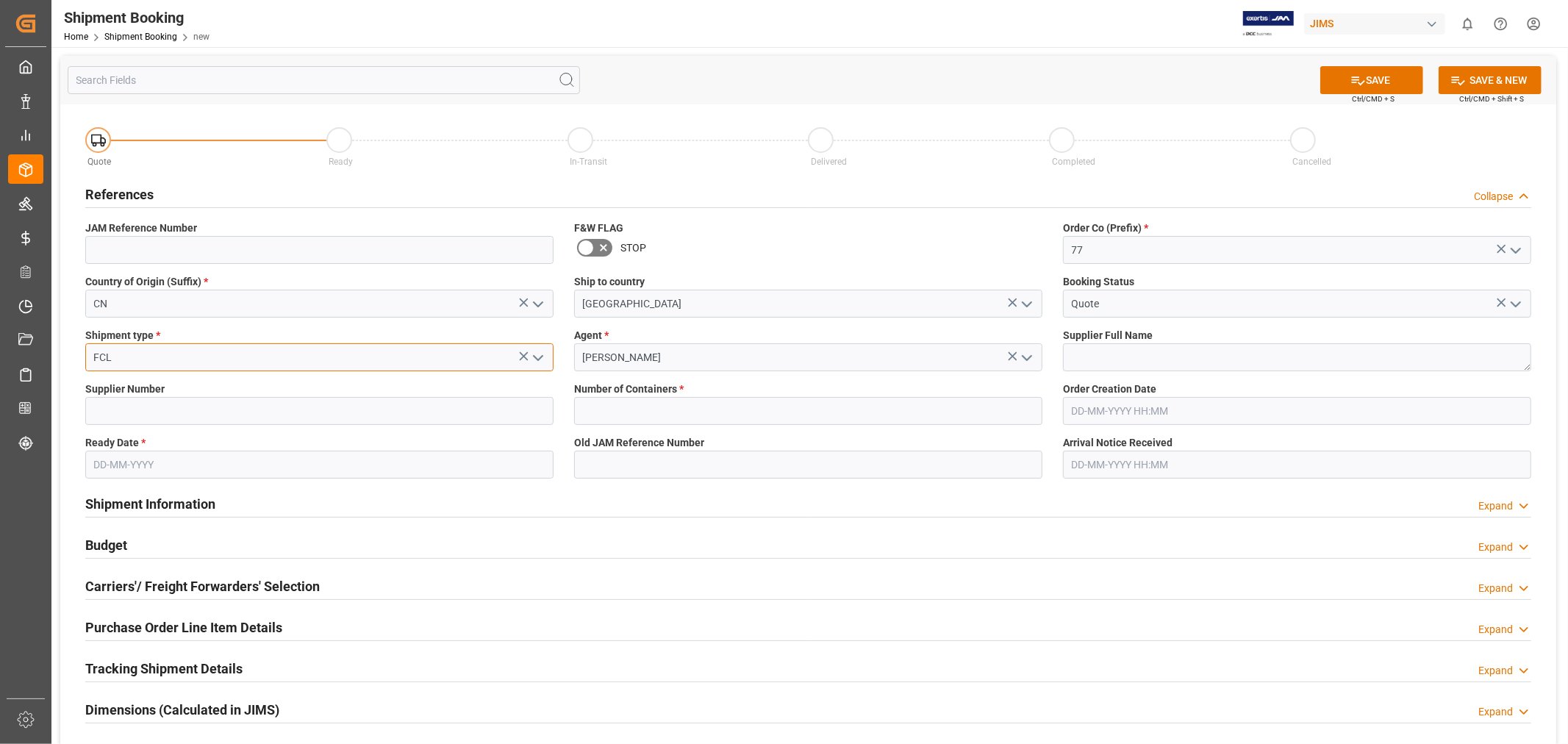
type input "FCL"
click at [610, 410] on input "text" at bounding box center [809, 411] width 468 height 28
type input "2"
click at [444, 413] on input at bounding box center [320, 411] width 468 height 28
click at [1193, 344] on textarea at bounding box center [1297, 358] width 468 height 28
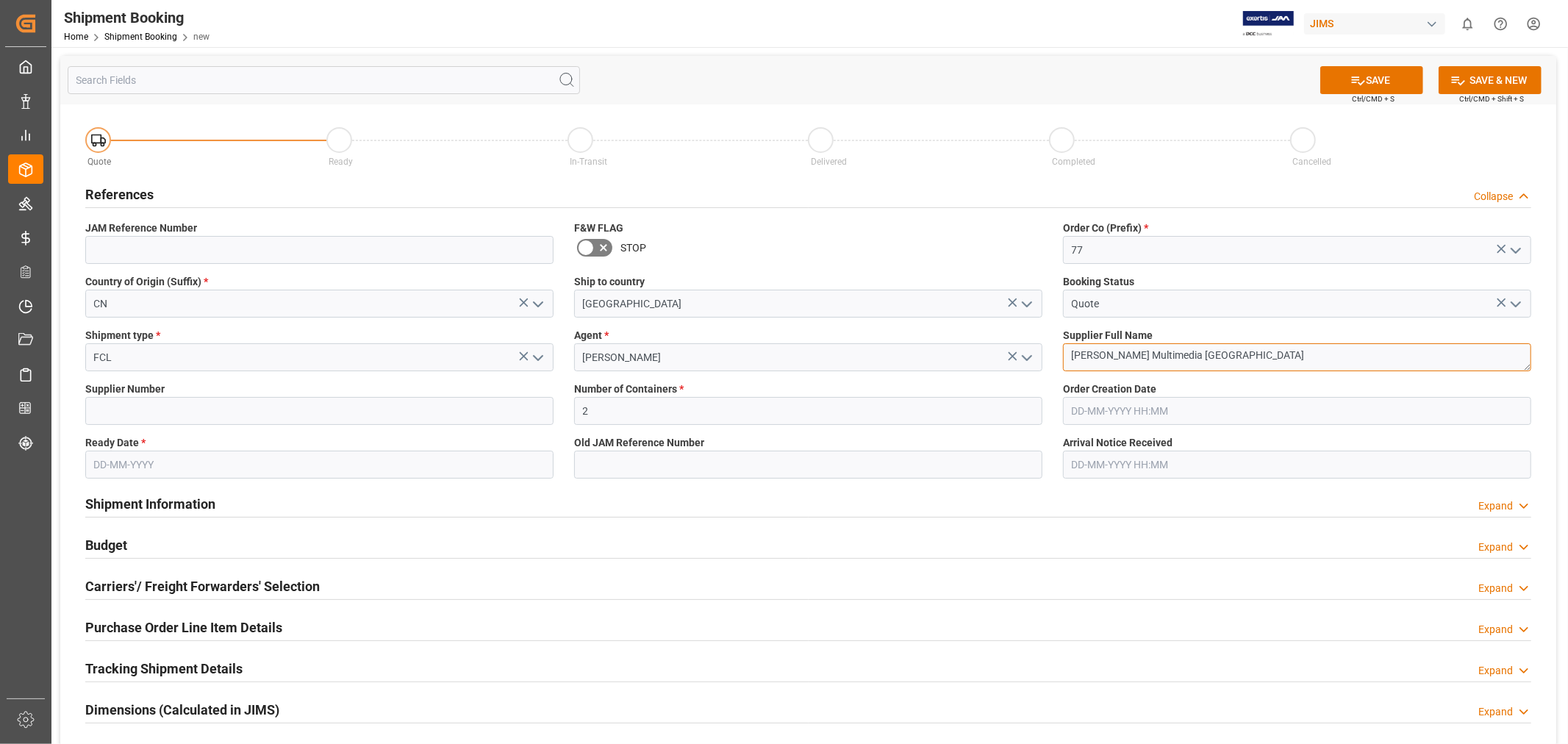
type textarea "[PERSON_NAME] Multimedia [GEOGRAPHIC_DATA]"
click at [347, 408] on input at bounding box center [320, 411] width 468 height 28
type input "242713"
click at [221, 464] on input "text" at bounding box center [320, 464] width 468 height 28
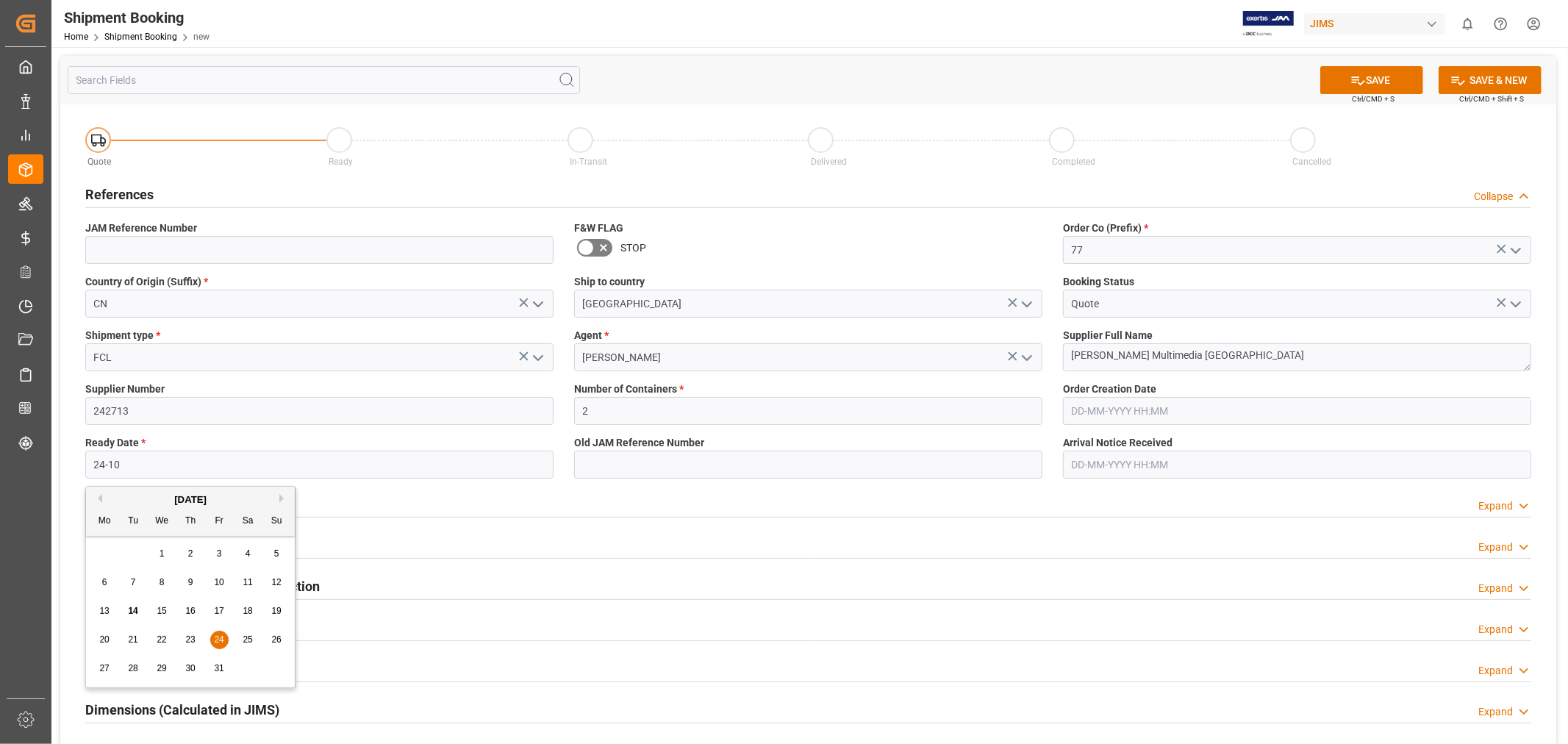
type input "[DATE]"
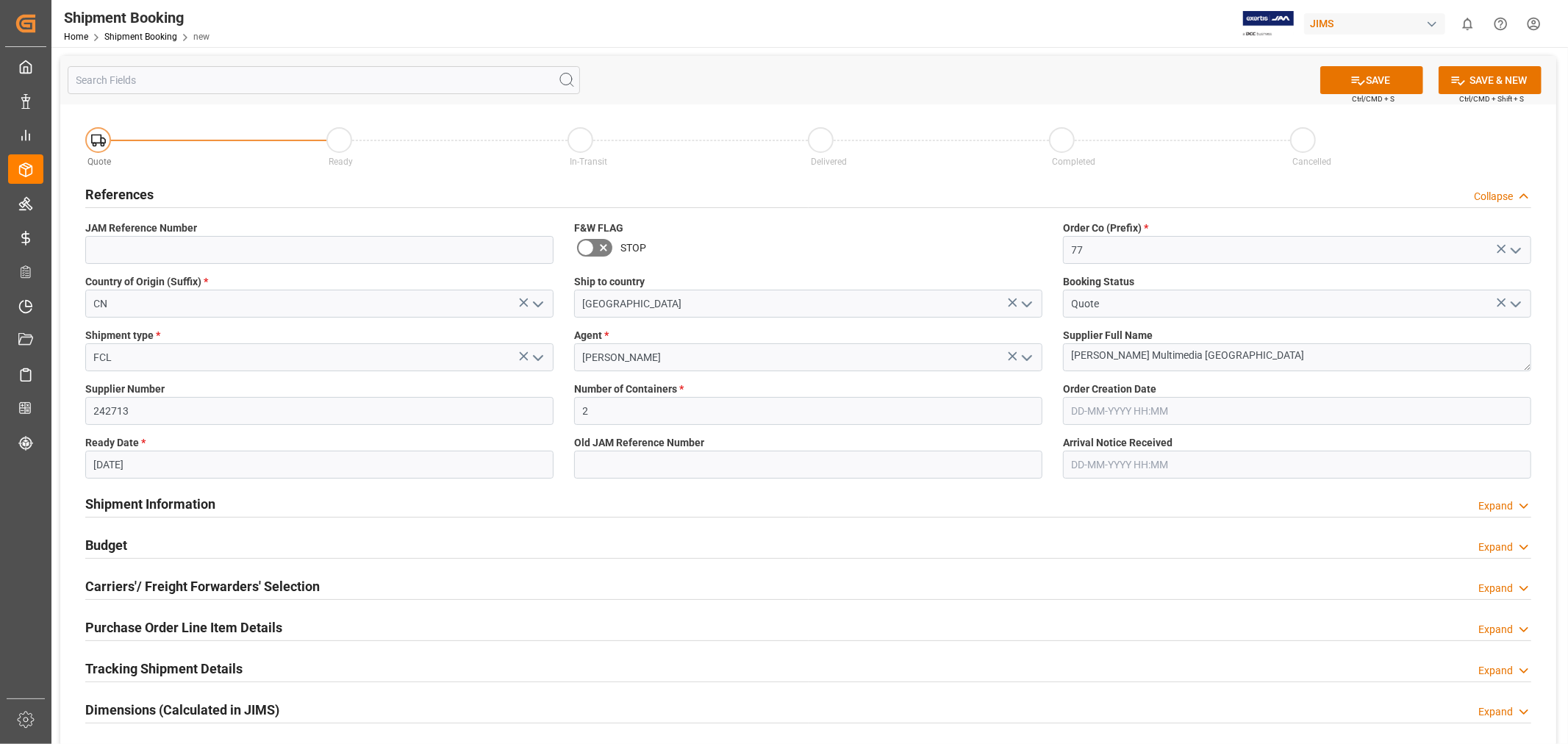
click at [392, 528] on div "Budget Expand" at bounding box center [808, 546] width 1466 height 41
click at [1347, 81] on button "SAVE" at bounding box center [1371, 80] width 103 height 28
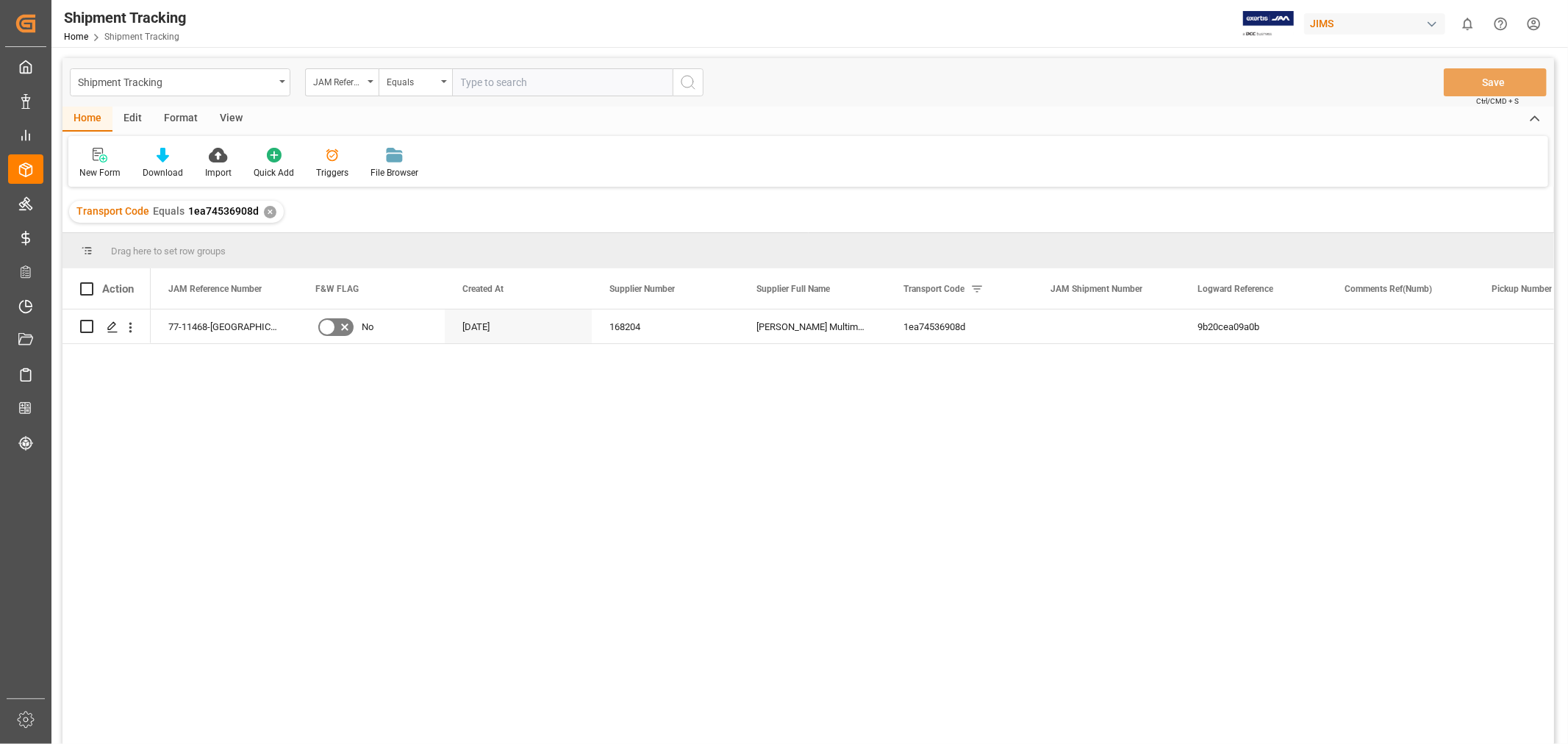
click at [231, 113] on div "View" at bounding box center [231, 119] width 45 height 25
click at [90, 164] on div "Default" at bounding box center [94, 163] width 51 height 32
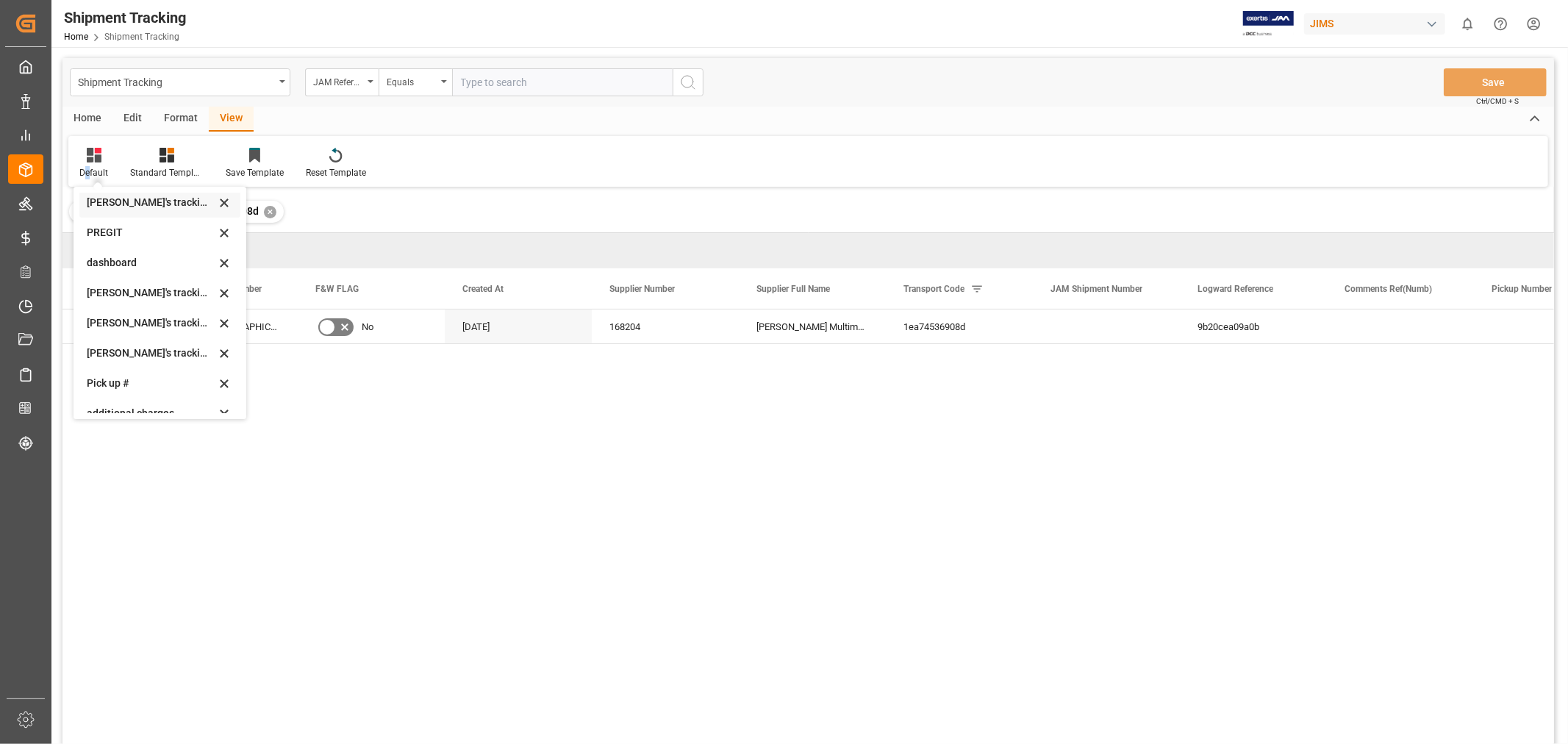
scroll to position [245, 0]
click at [174, 318] on div "[PERSON_NAME]'s tracking all_sample" at bounding box center [151, 325] width 129 height 16
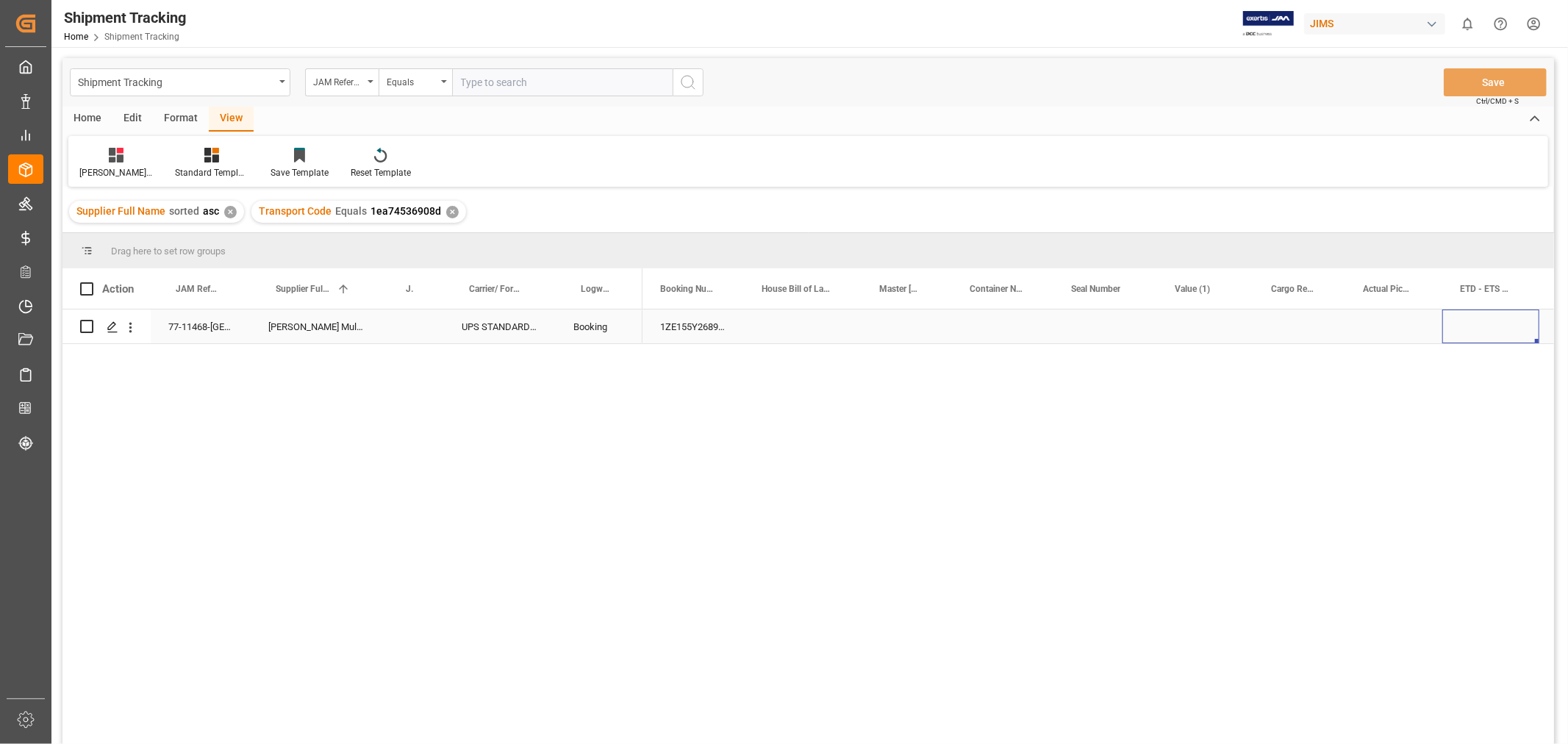
click at [1472, 318] on div "Press SPACE to select this row." at bounding box center [1491, 326] width 97 height 34
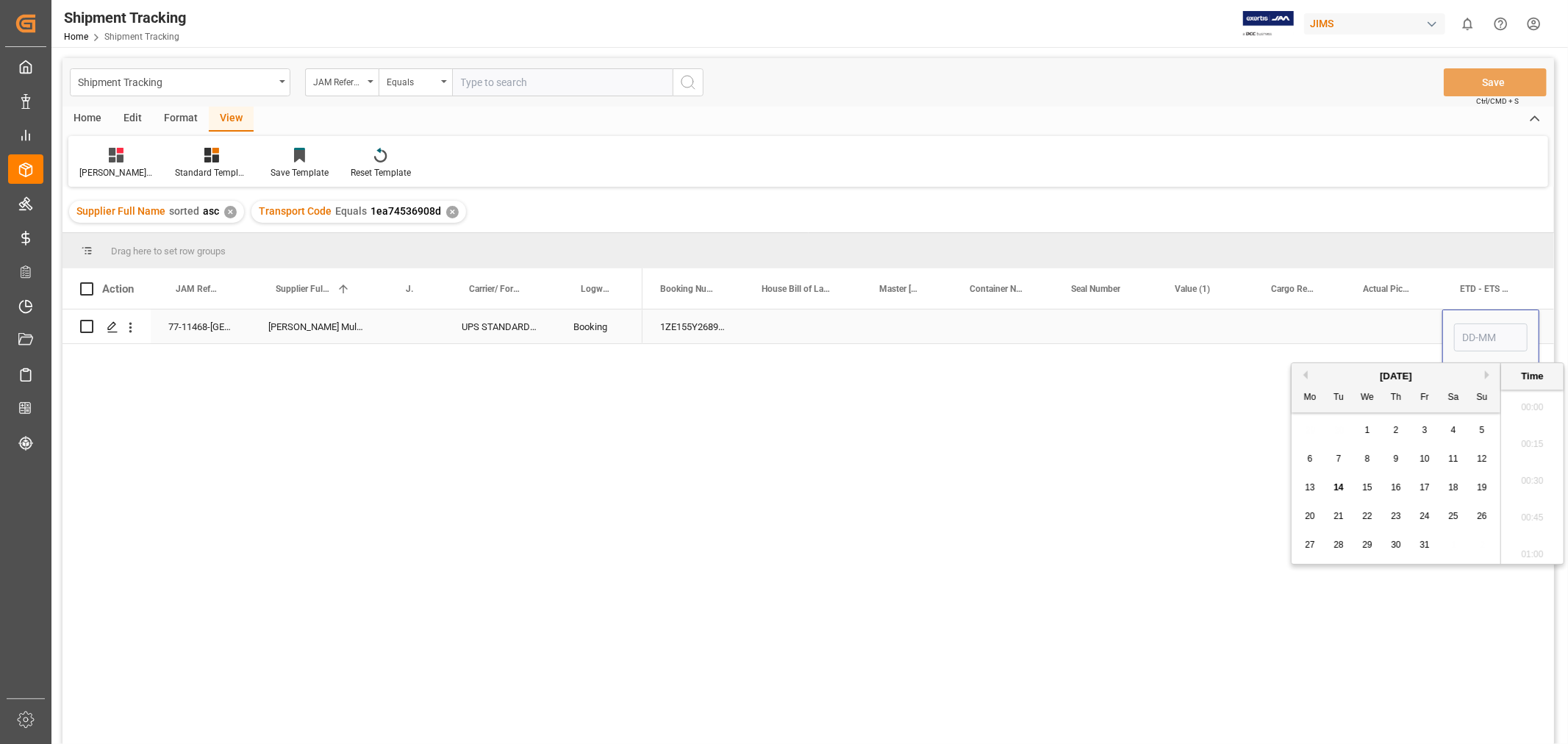
scroll to position [1328, 0]
type input "[DATE] 00:00"
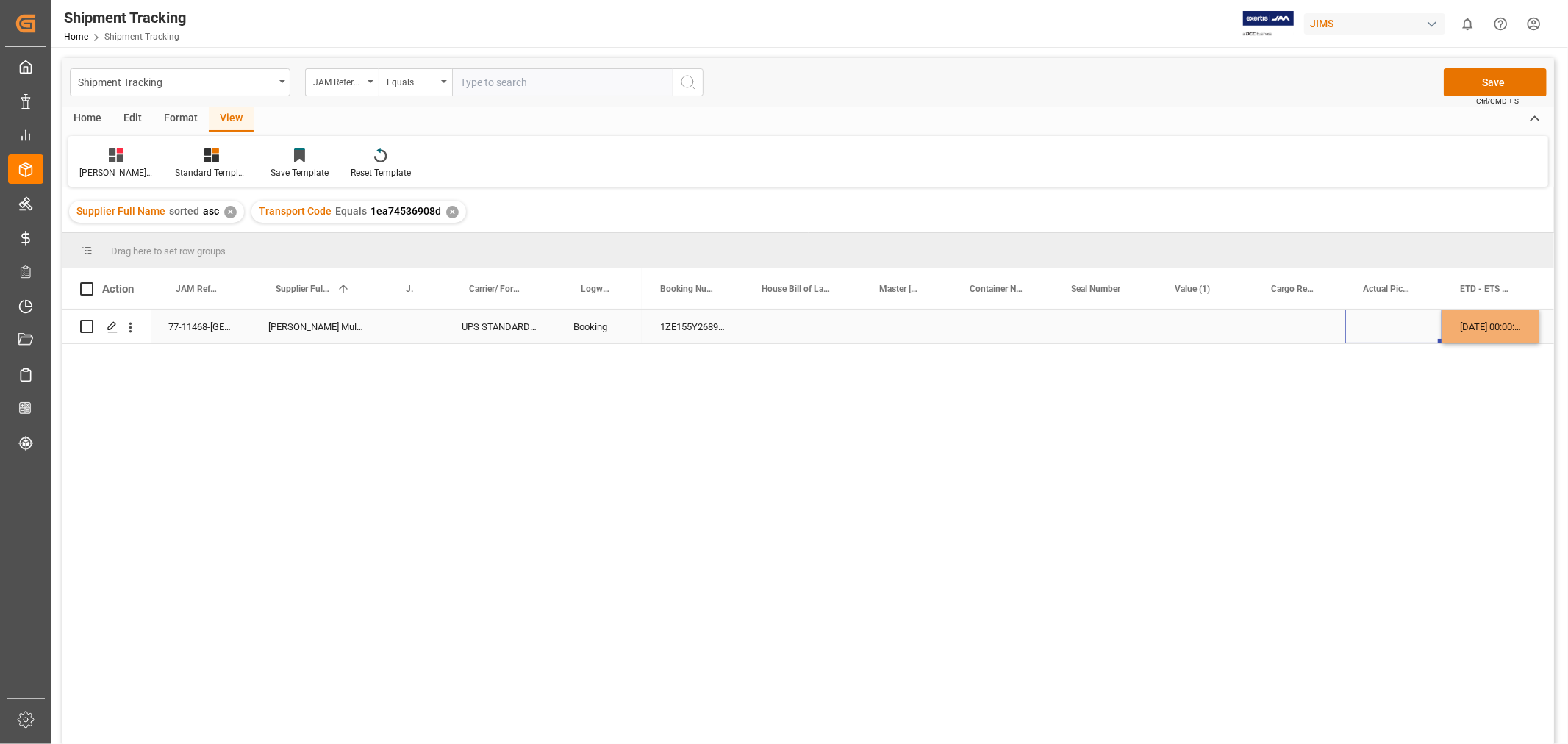
click at [1390, 326] on div "Press SPACE to select this row." at bounding box center [1394, 326] width 97 height 34
click at [1463, 317] on div "[DATE] 00:00:00" at bounding box center [1491, 326] width 97 height 34
click at [1481, 321] on div "Press SPACE to select this row." at bounding box center [1501, 326] width 95 height 34
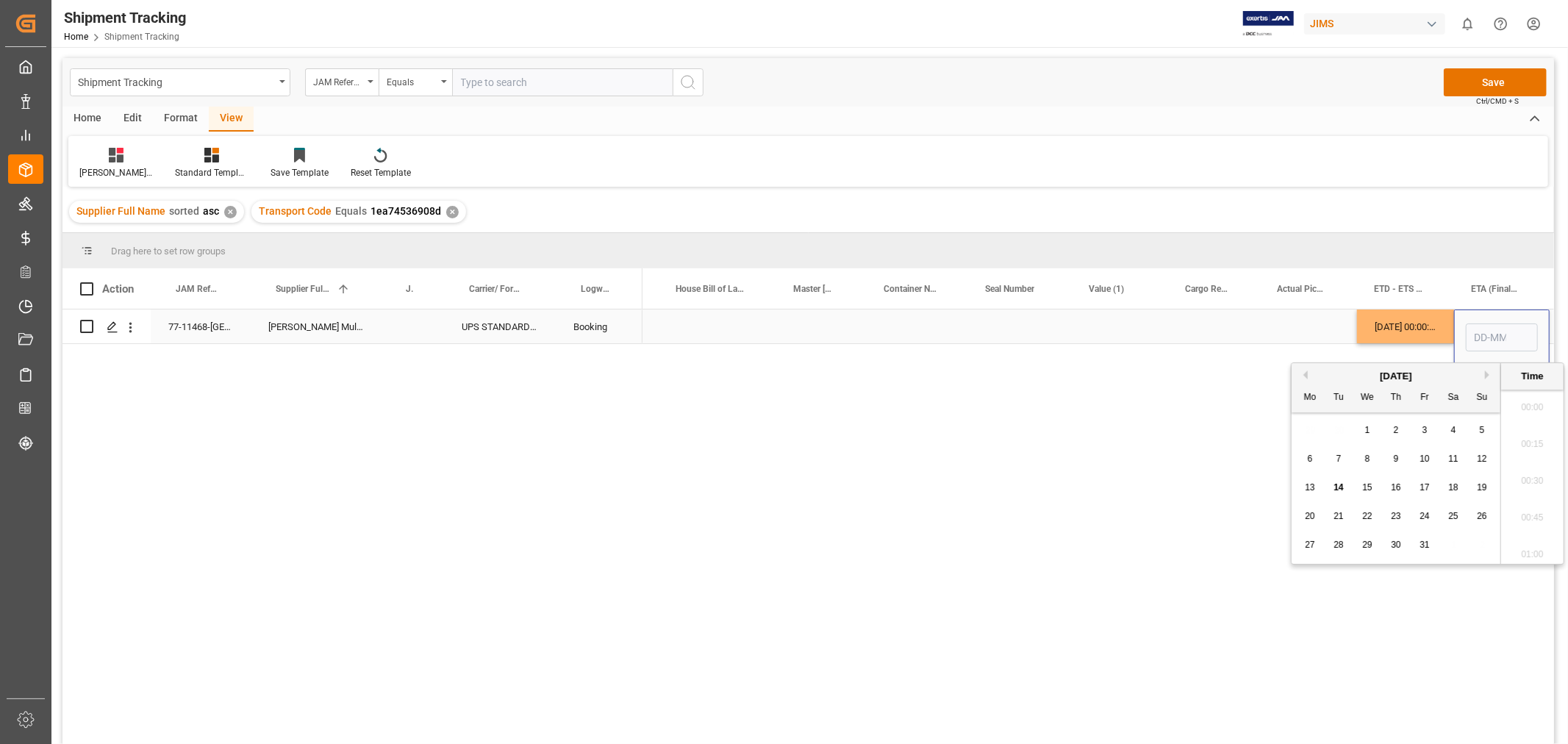
scroll to position [1328, 0]
type input "[DATE] 00:00"
click at [1325, 328] on div "Press SPACE to select this row." at bounding box center [1308, 326] width 97 height 34
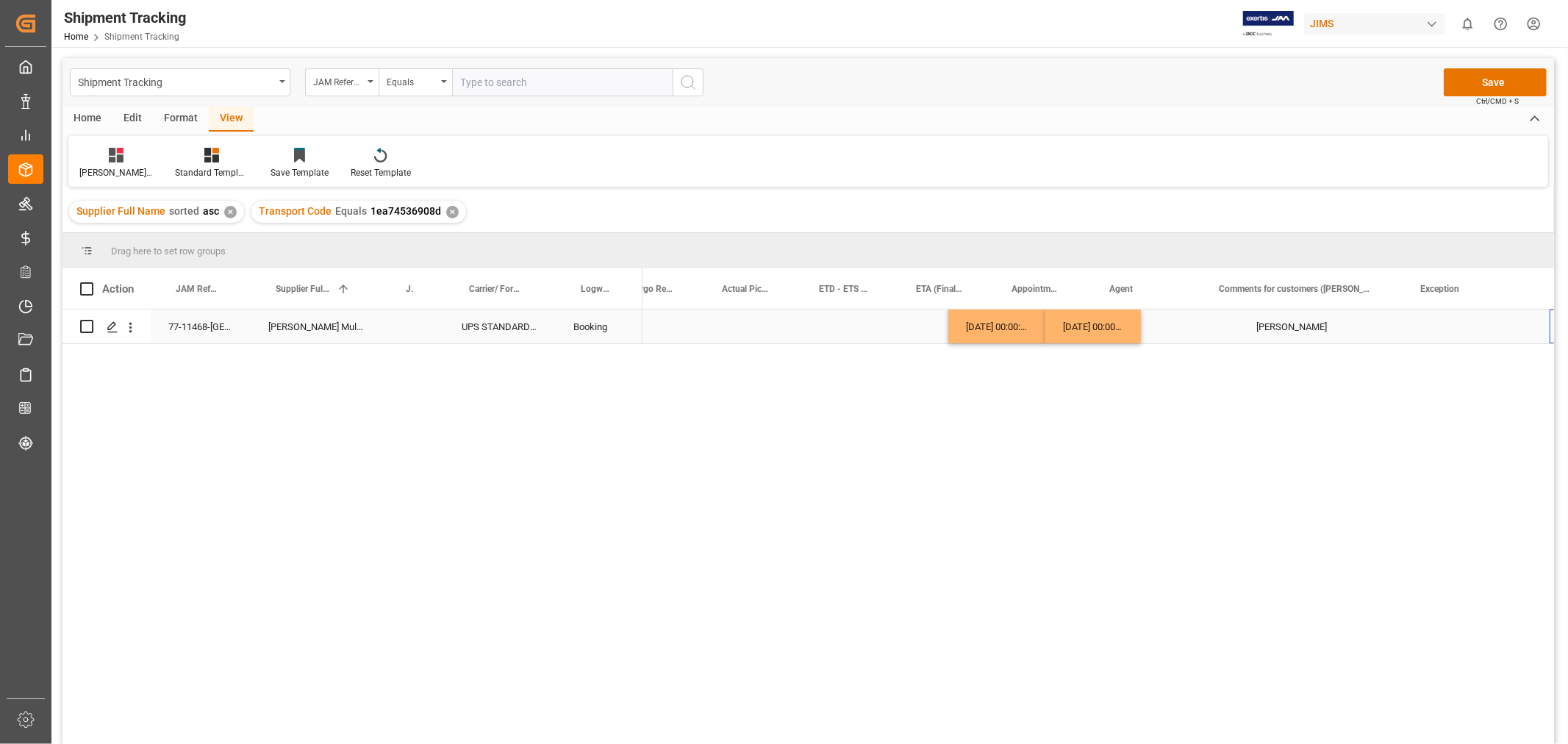
scroll to position [0, 641]
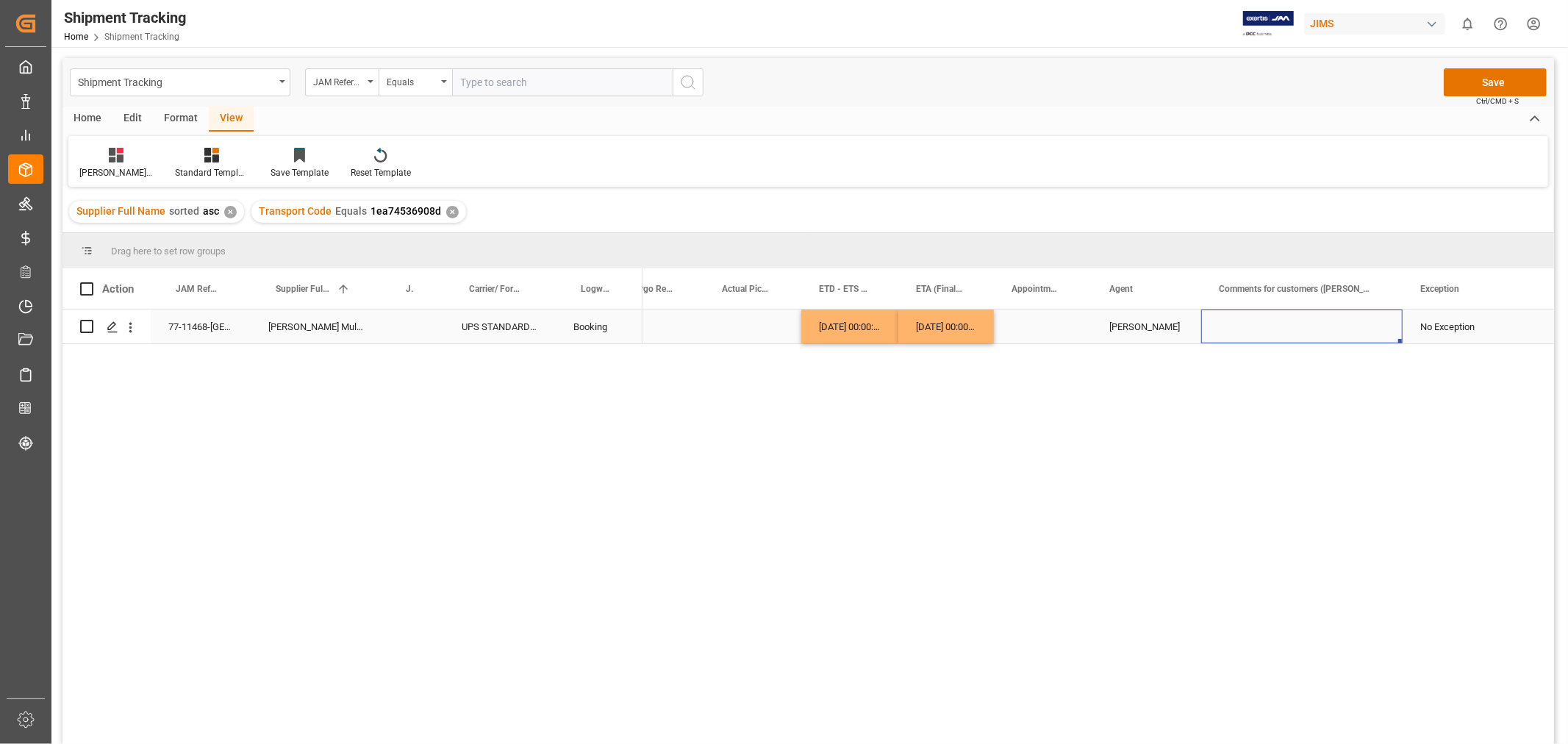
click at [1283, 331] on div "Press SPACE to select this row." at bounding box center [1302, 326] width 201 height 34
click at [1283, 331] on input "Press SPACE to select this row." at bounding box center [1302, 335] width 178 height 28
paste input "Non inventory samples for [PERSON_NAME]"
type input "Non inventory samples for [PERSON_NAME]"
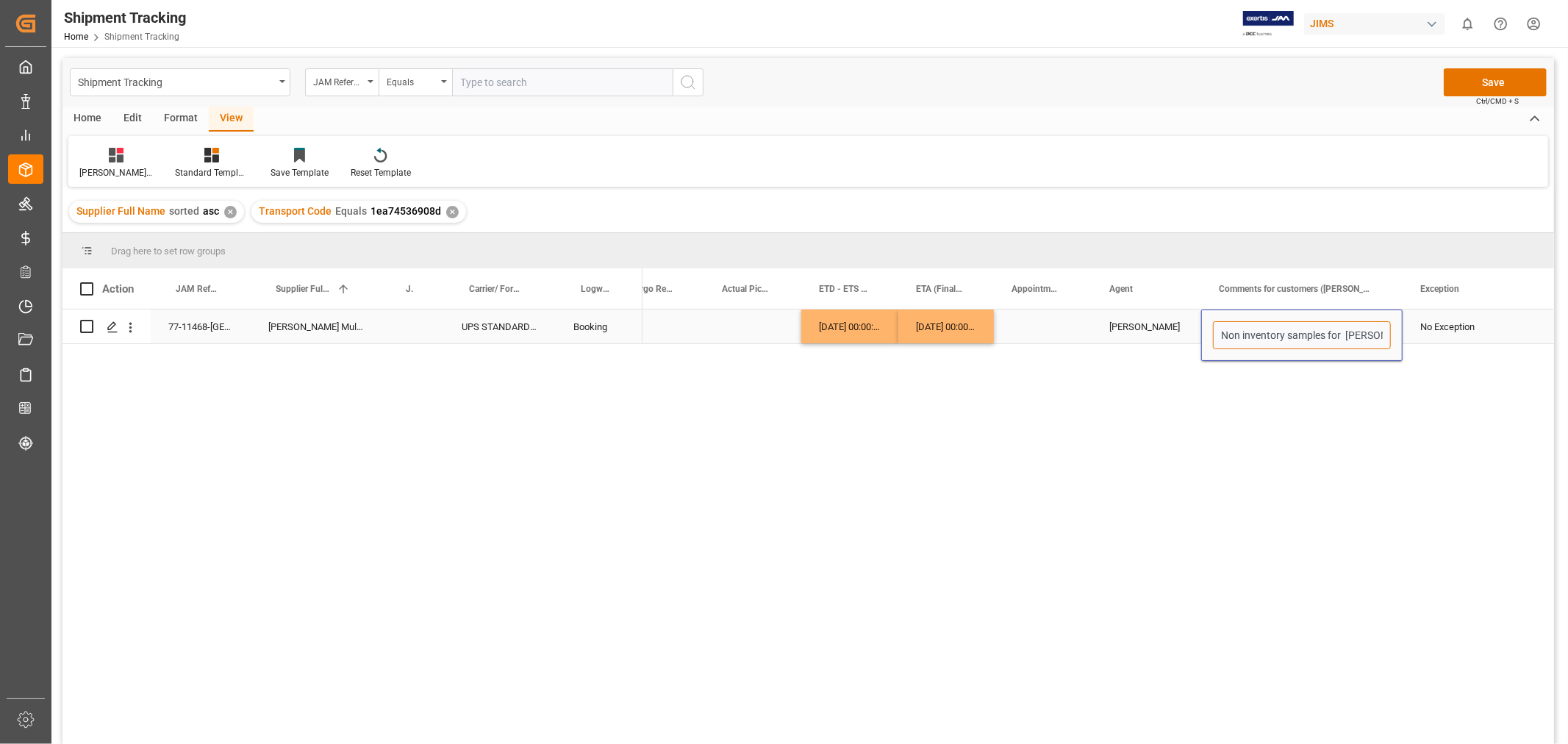
scroll to position [0, 47]
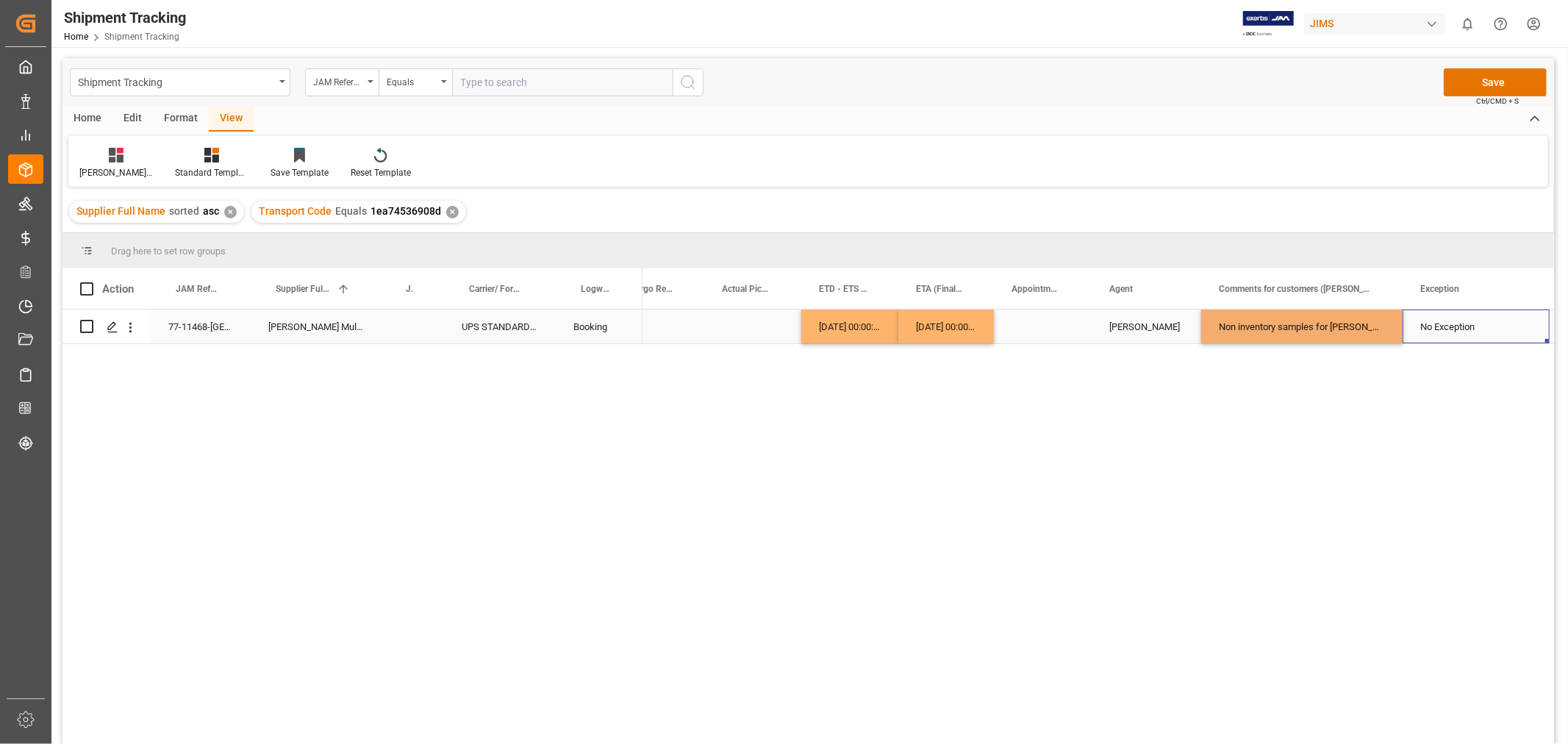
click at [1429, 319] on div "No Exception" at bounding box center [1476, 326] width 112 height 34
click at [1437, 328] on div "No Exception" at bounding box center [1476, 326] width 112 height 34
click at [1481, 325] on div "No Exception" at bounding box center [1476, 326] width 112 height 34
click at [1522, 335] on icon "open menu" at bounding box center [1522, 335] width 17 height 17
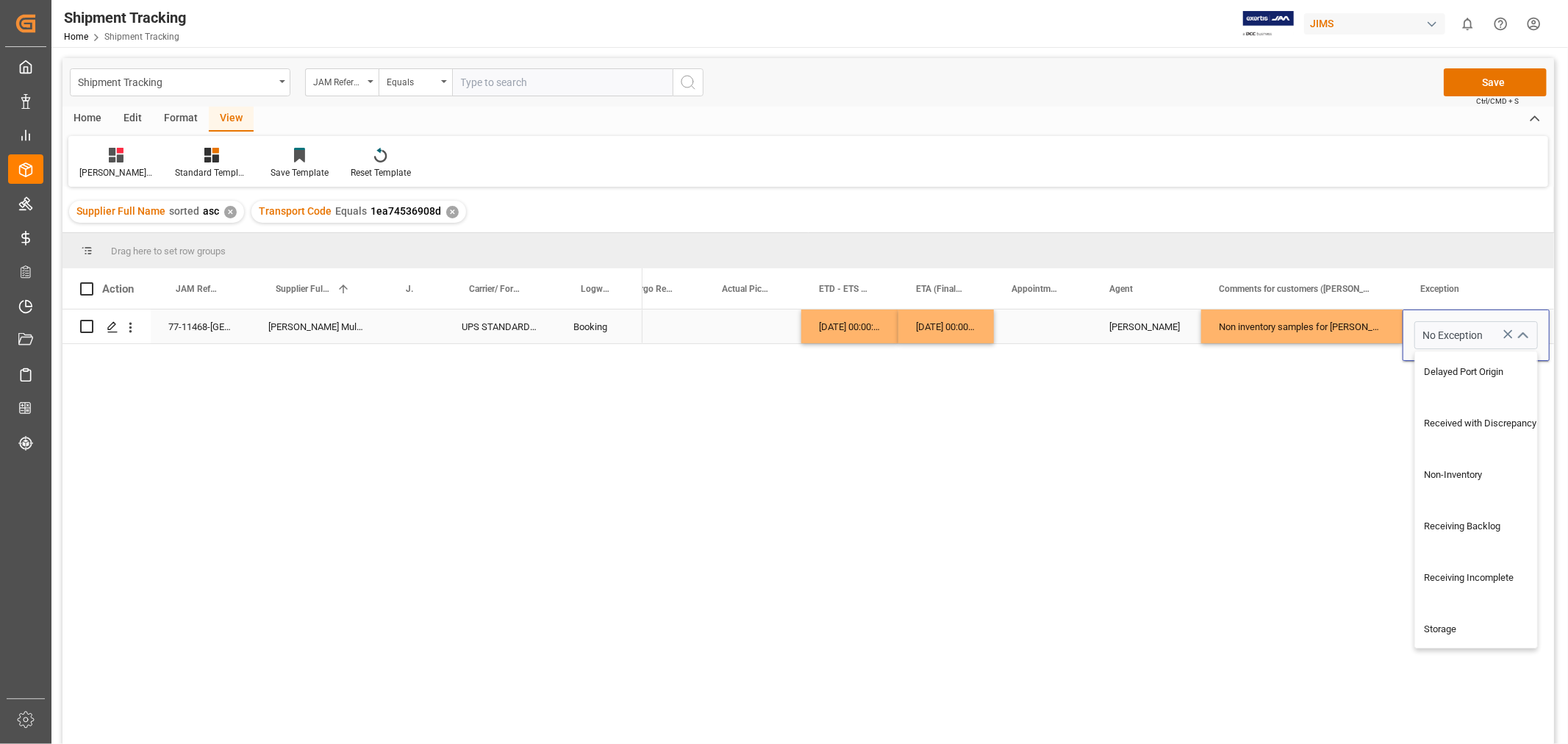
scroll to position [408, 0]
click at [1481, 486] on div "Non-Inventory" at bounding box center [1486, 483] width 141 height 52
type input "Non-Inventory"
click at [1047, 317] on div "Press SPACE to select this row." at bounding box center [1042, 326] width 98 height 34
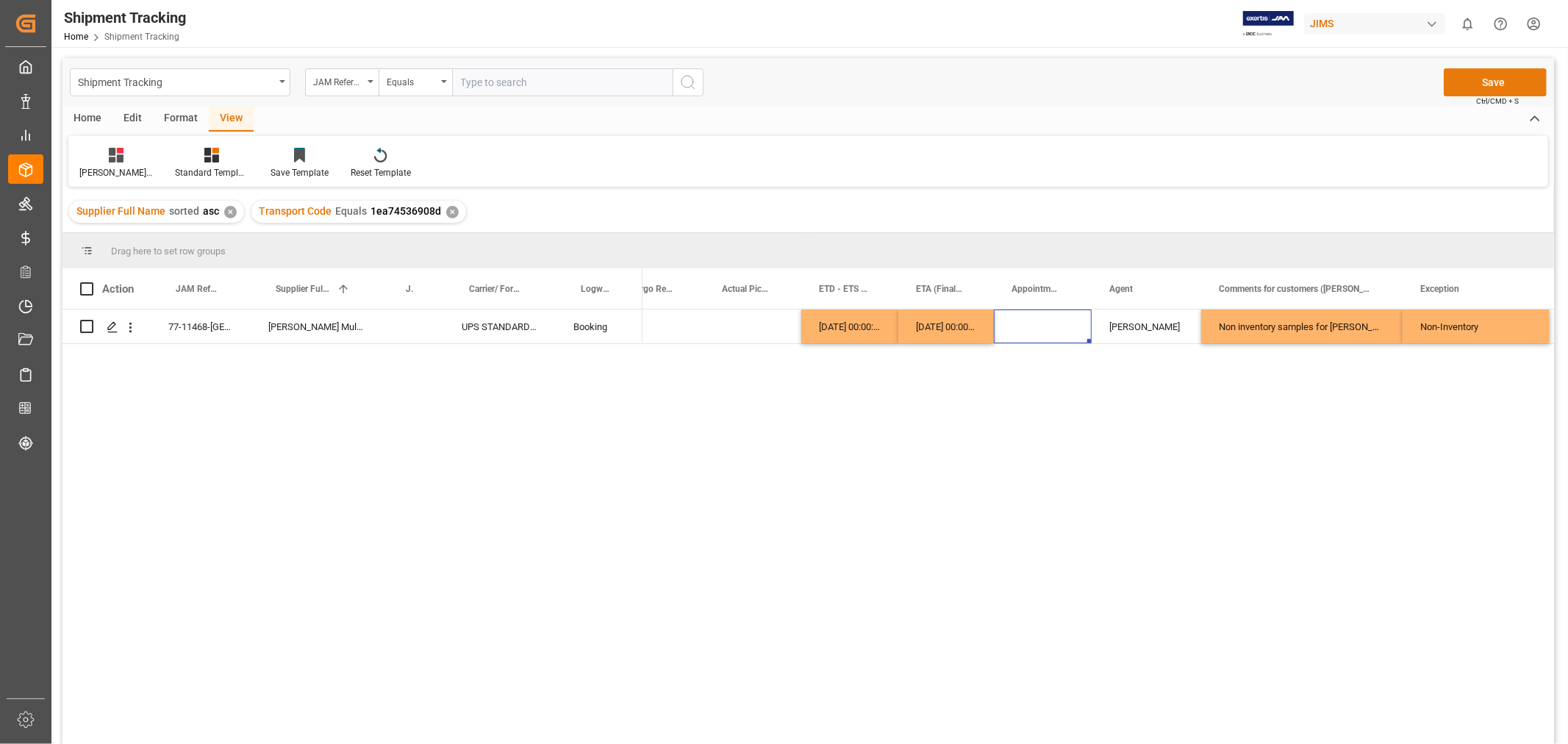
click at [1481, 75] on button "Save" at bounding box center [1495, 82] width 103 height 28
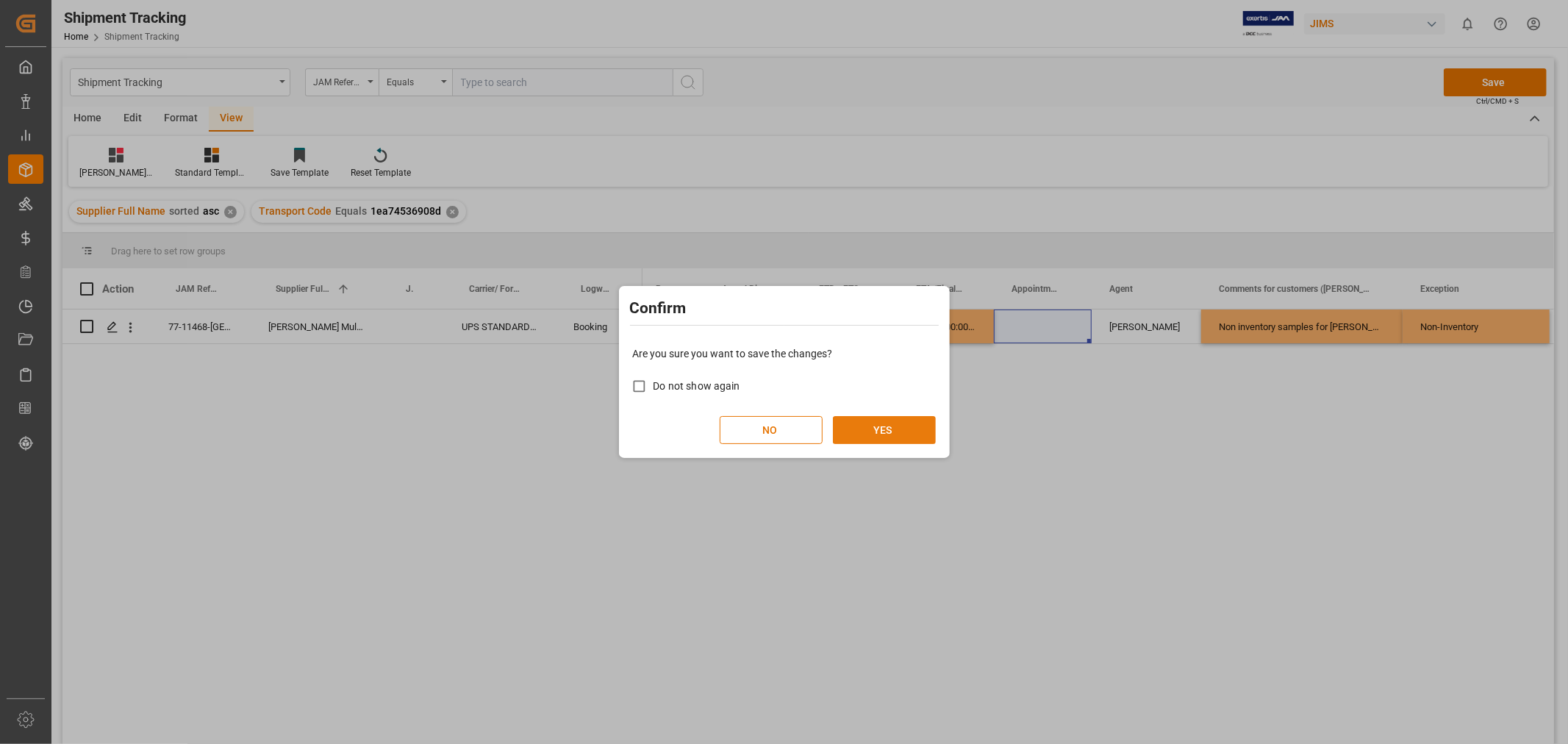
click at [887, 430] on button "YES" at bounding box center [883, 430] width 103 height 28
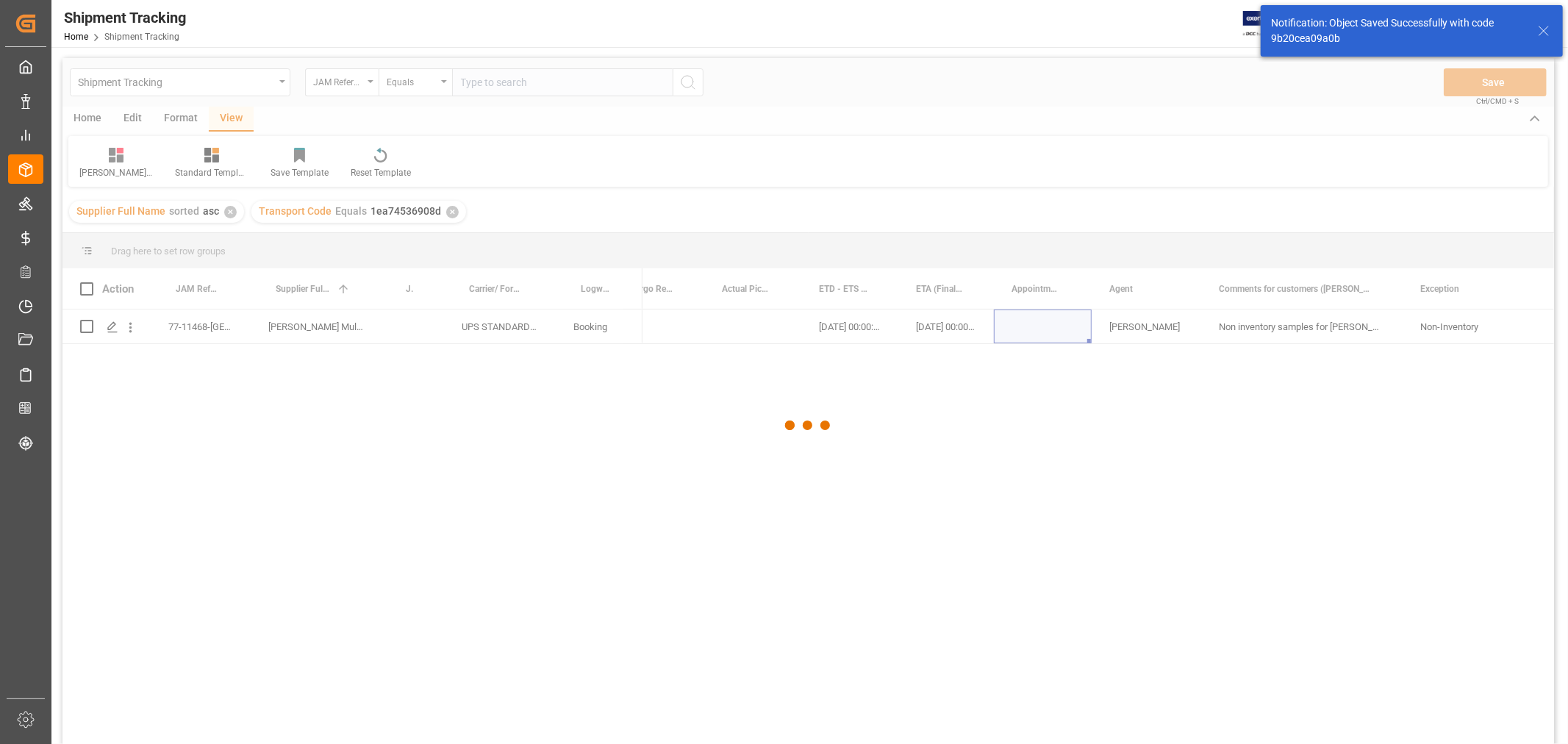
click at [763, 326] on div at bounding box center [808, 426] width 1492 height 735
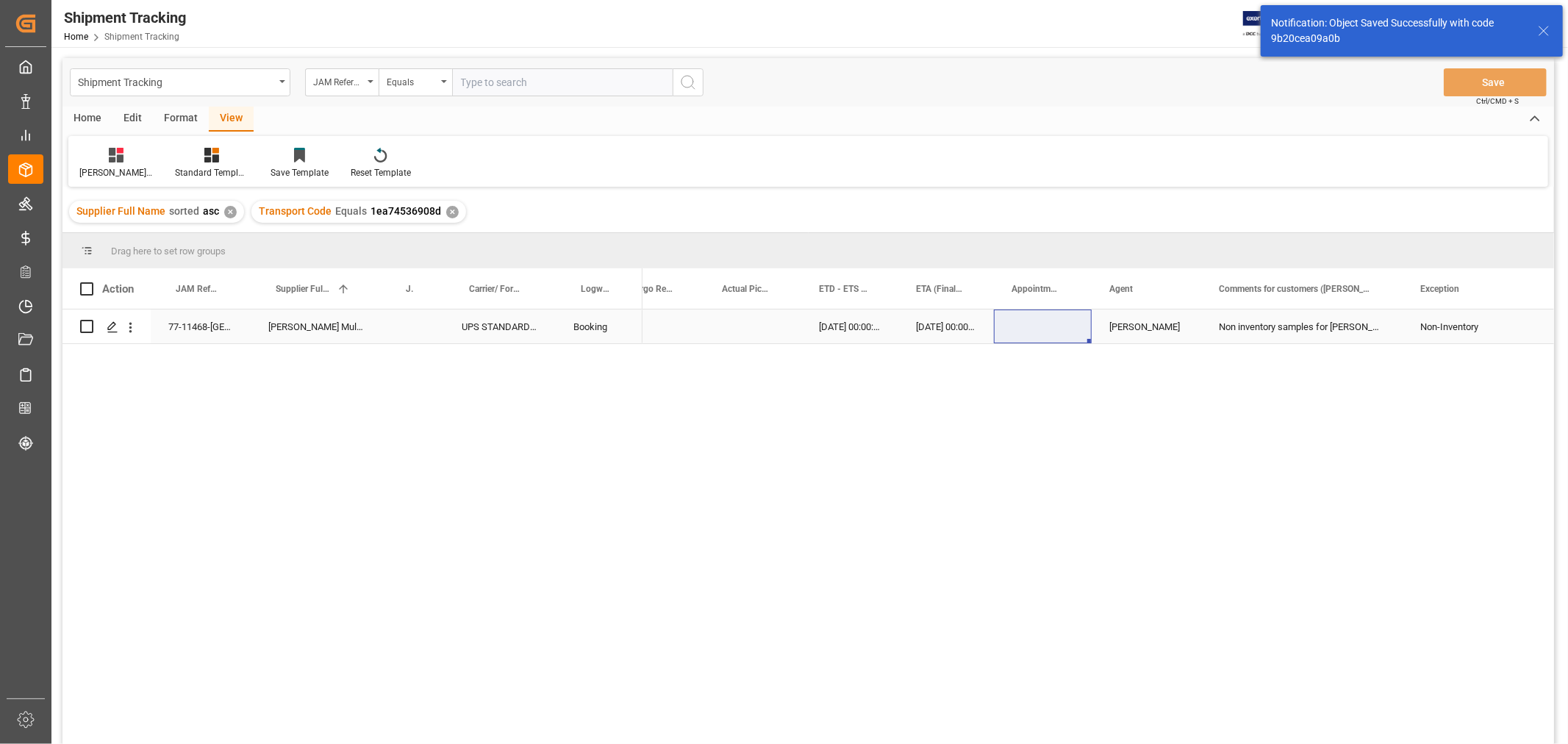
click at [818, 322] on div "11-10-2025 00:00:00" at bounding box center [850, 326] width 97 height 34
click at [745, 328] on div "Press SPACE to select this row." at bounding box center [753, 326] width 97 height 34
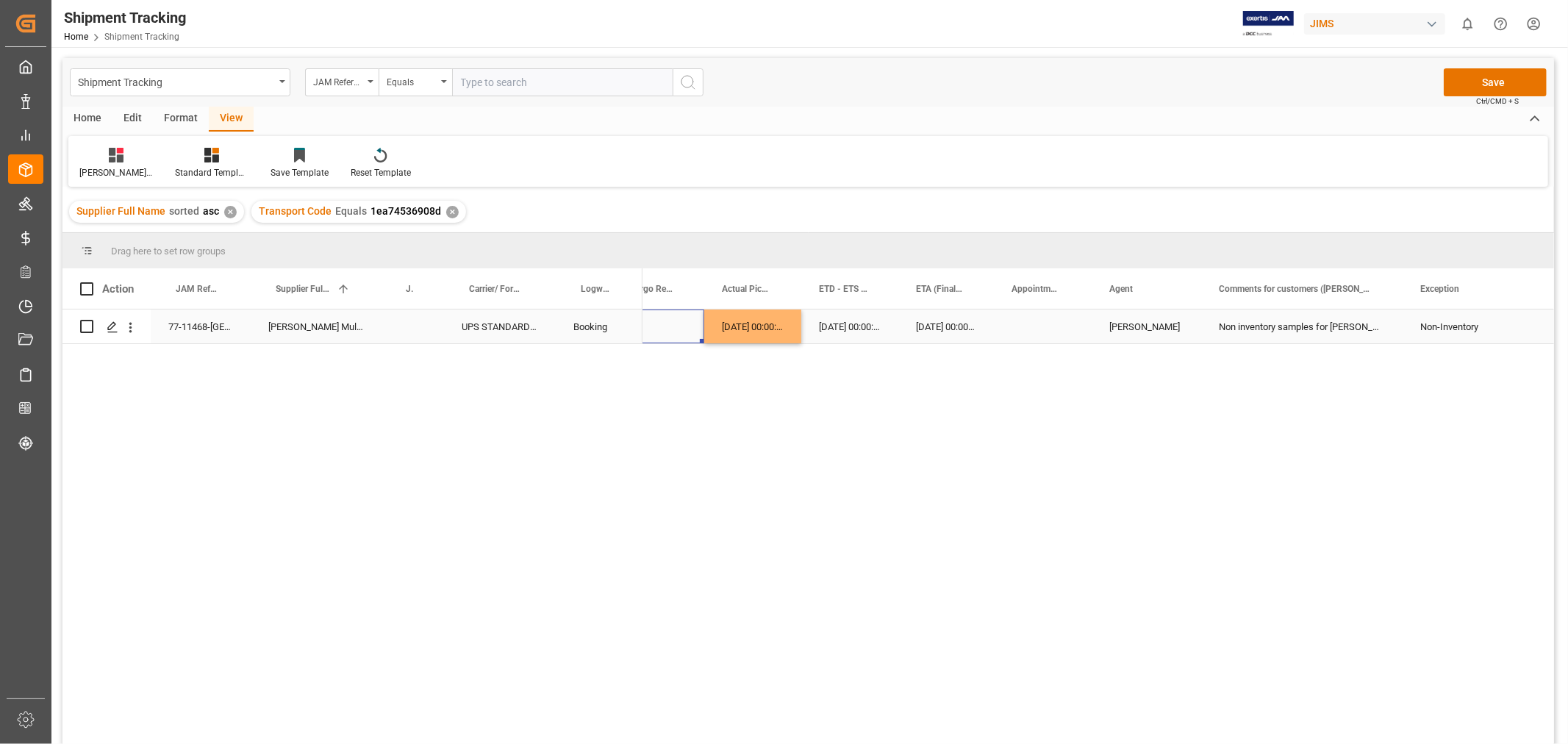
click at [672, 328] on div "Press SPACE to select this row." at bounding box center [658, 326] width 92 height 34
click at [1063, 331] on div "Press SPACE to select this row." at bounding box center [1042, 326] width 98 height 34
click at [1487, 78] on button "Save" at bounding box center [1495, 82] width 103 height 28
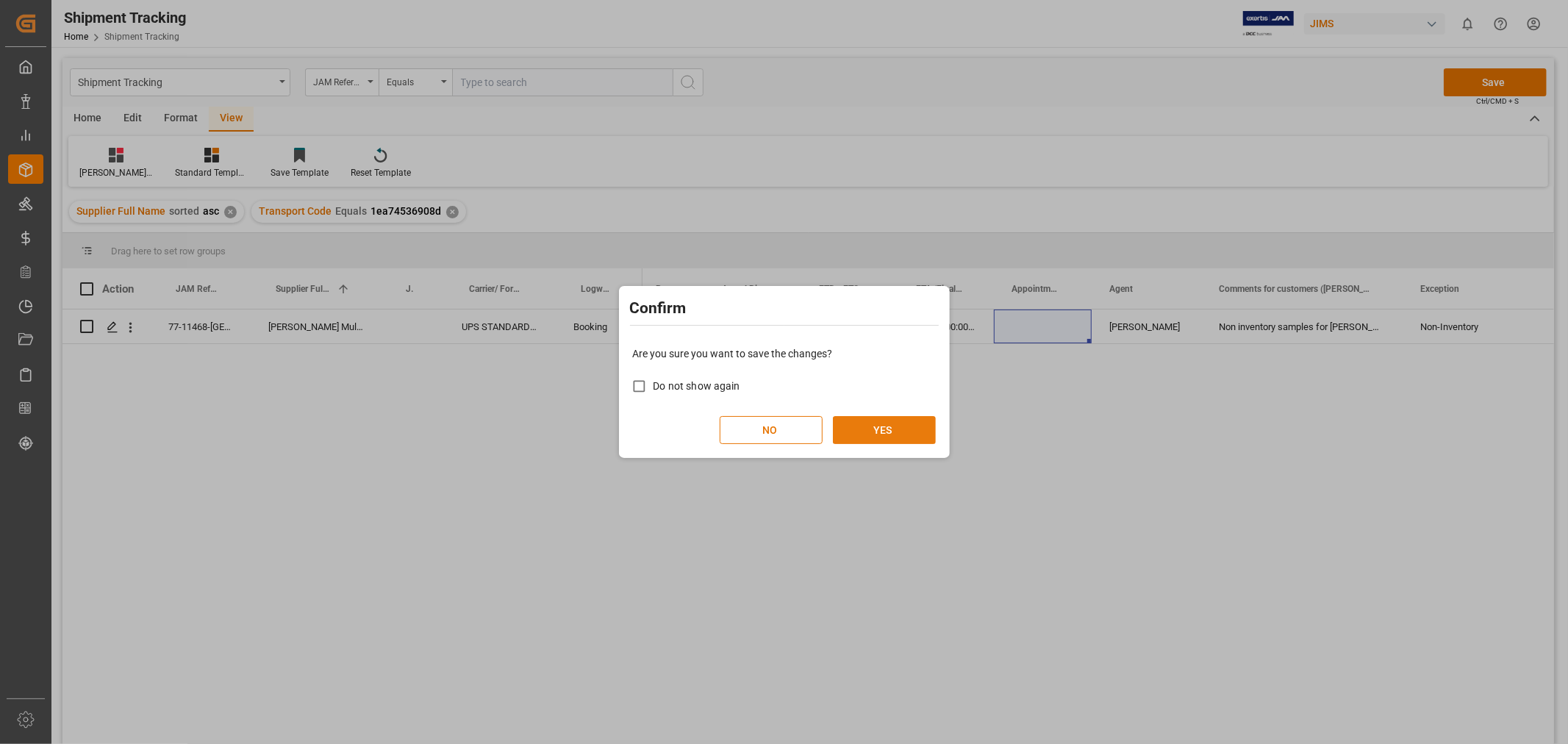
click at [887, 424] on button "YES" at bounding box center [883, 430] width 103 height 28
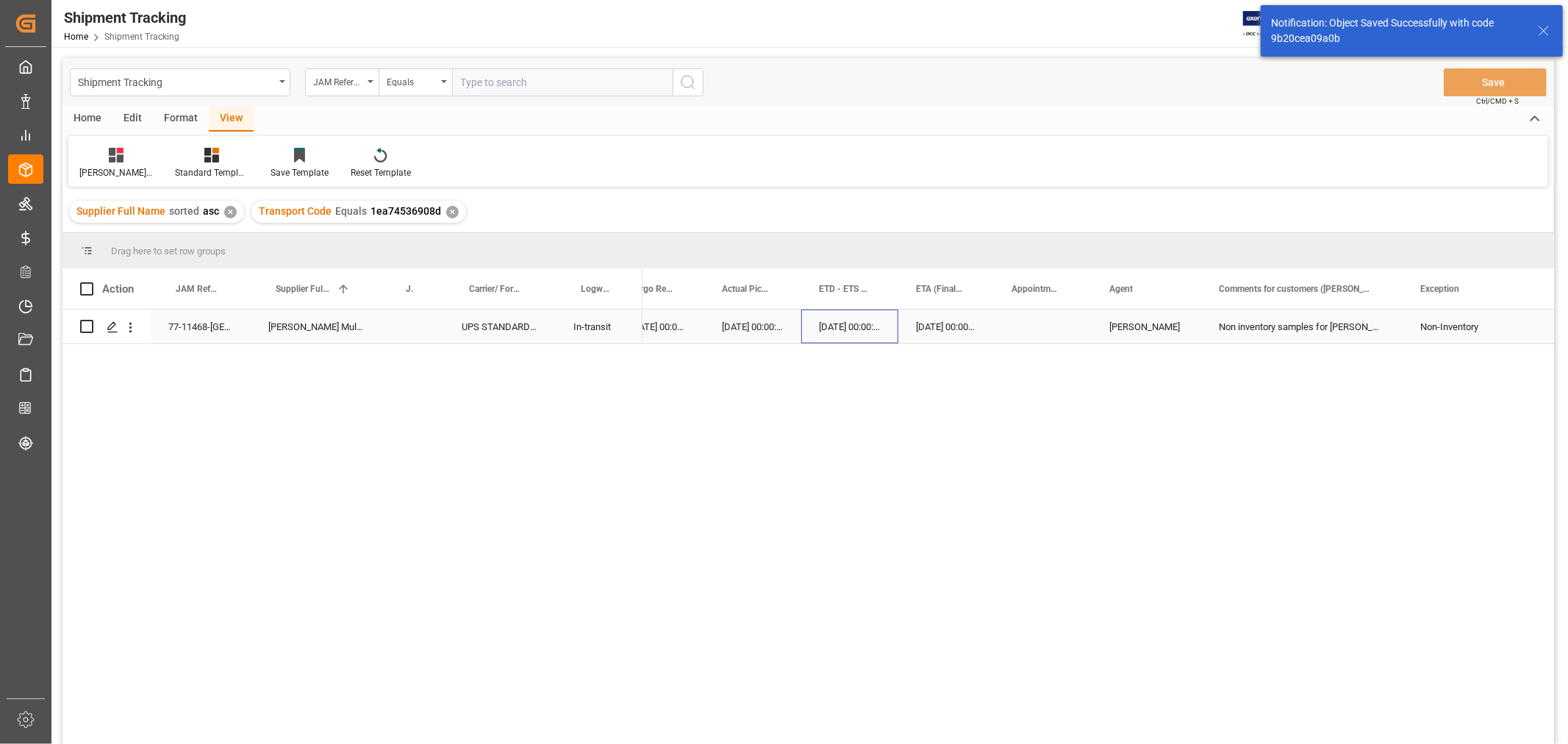
click at [833, 326] on div "11-10-2025 00:00:00" at bounding box center [850, 326] width 97 height 34
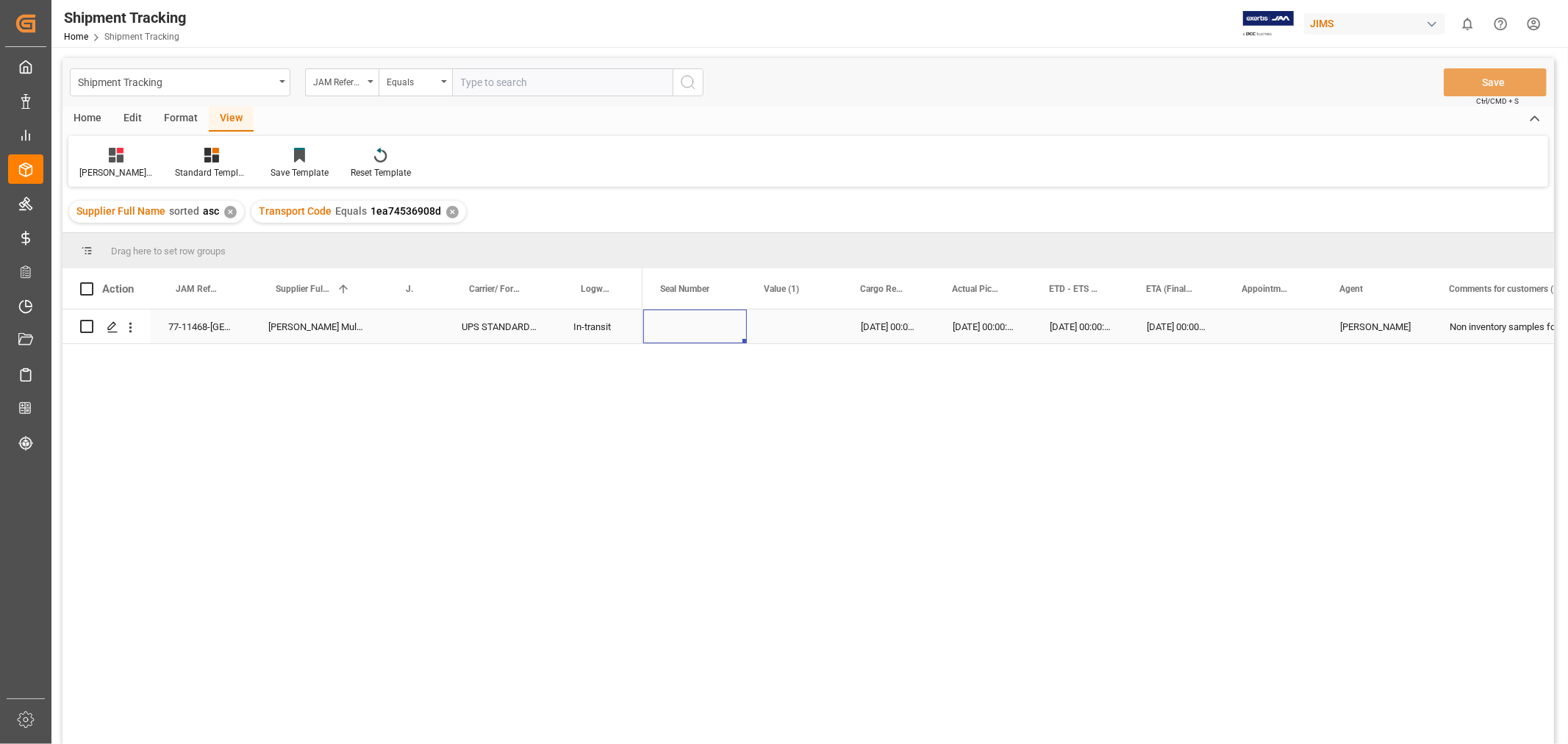
scroll to position [0, 0]
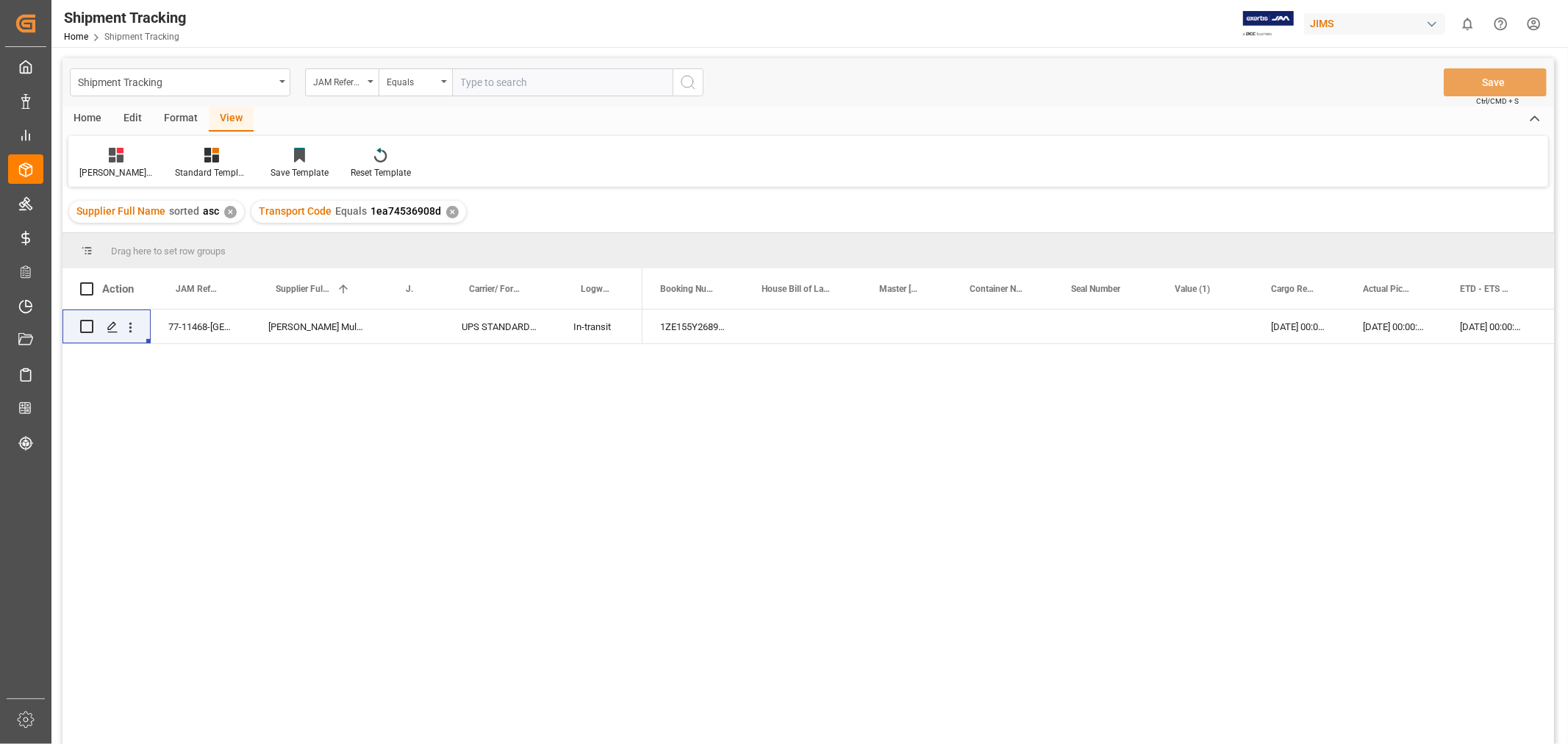
click at [446, 215] on div "✕" at bounding box center [452, 211] width 12 height 12
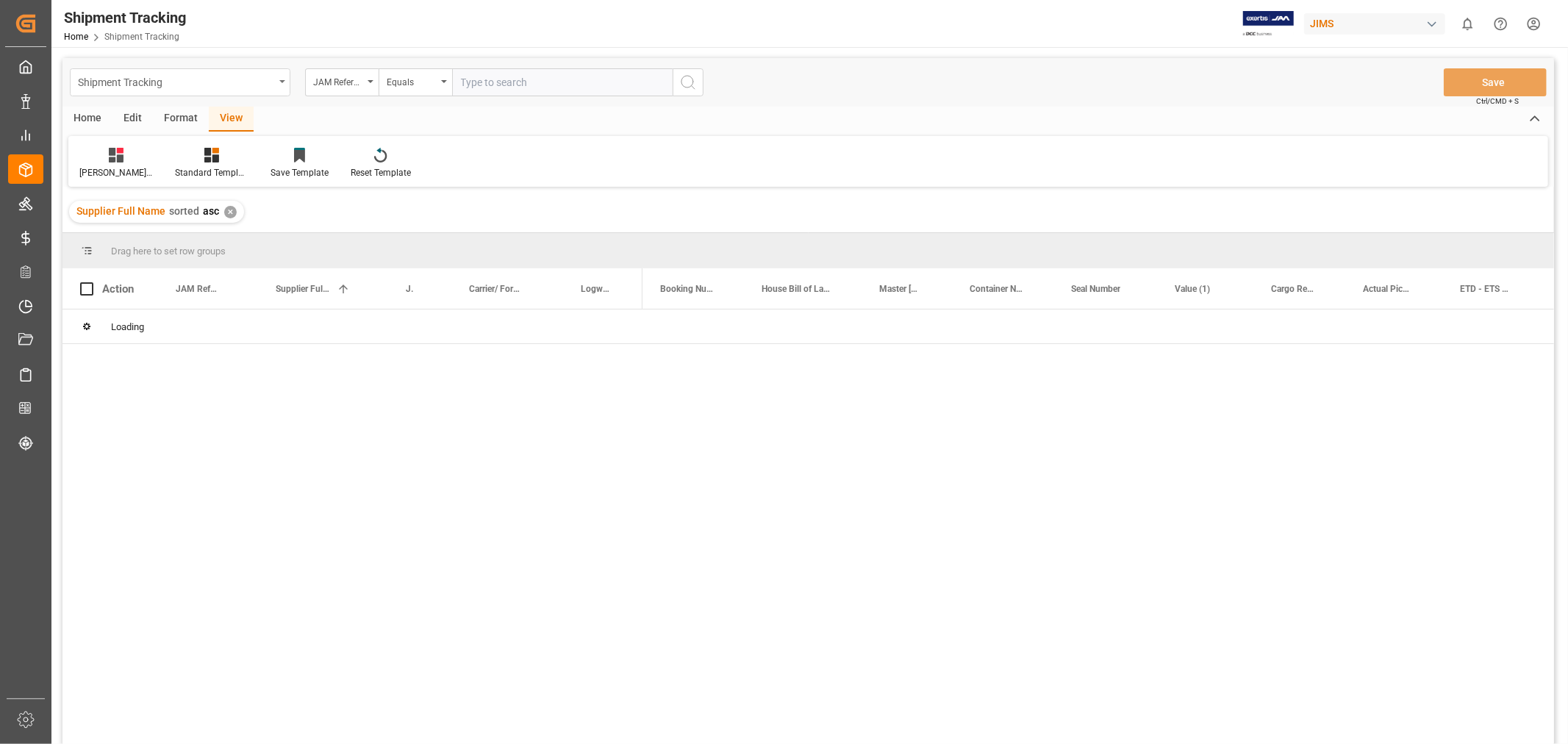
click at [242, 89] on div "Shipment Tracking" at bounding box center [176, 81] width 196 height 18
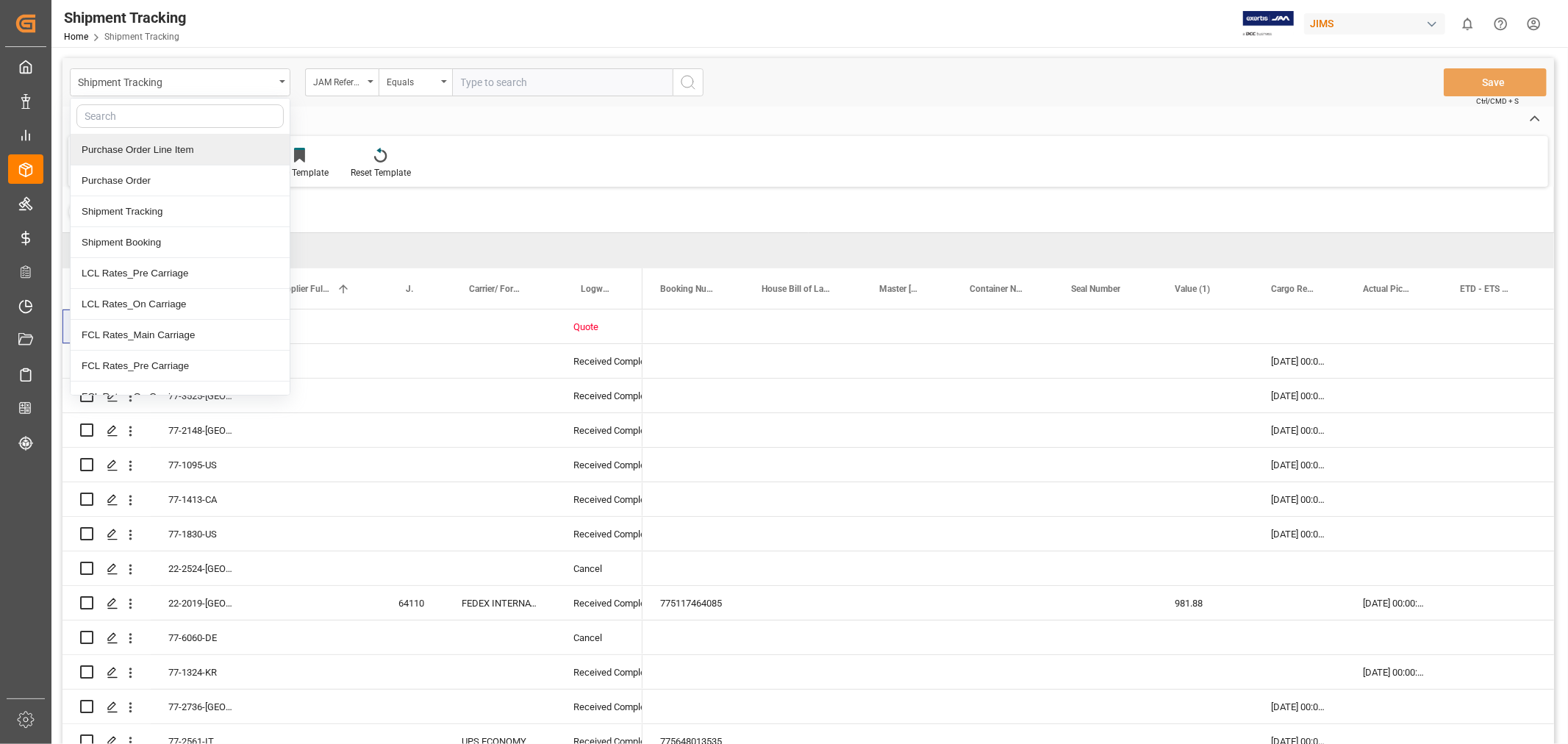
click at [159, 155] on div "Purchase Order Line Item" at bounding box center [180, 150] width 219 height 31
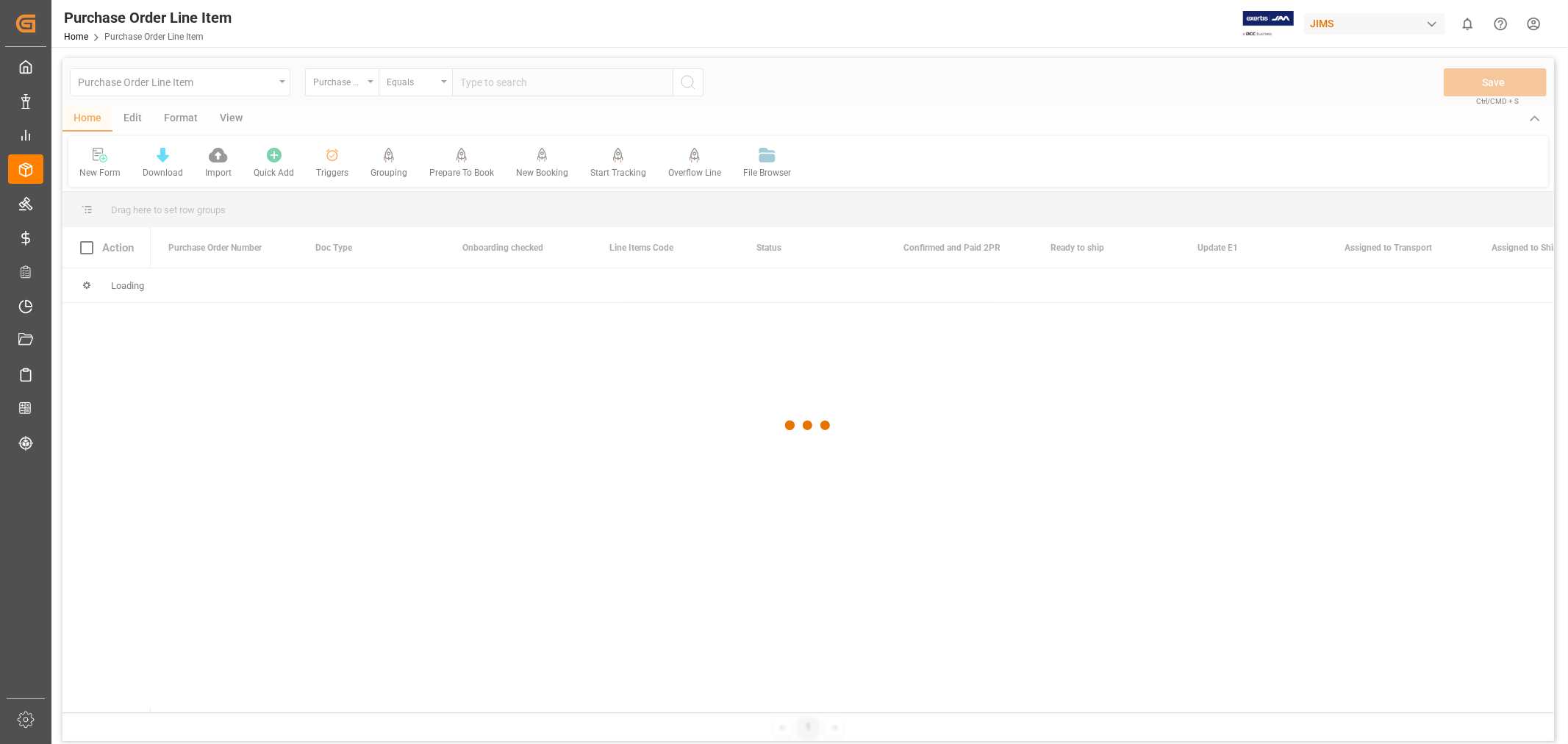
click at [344, 93] on div at bounding box center [808, 426] width 1492 height 735
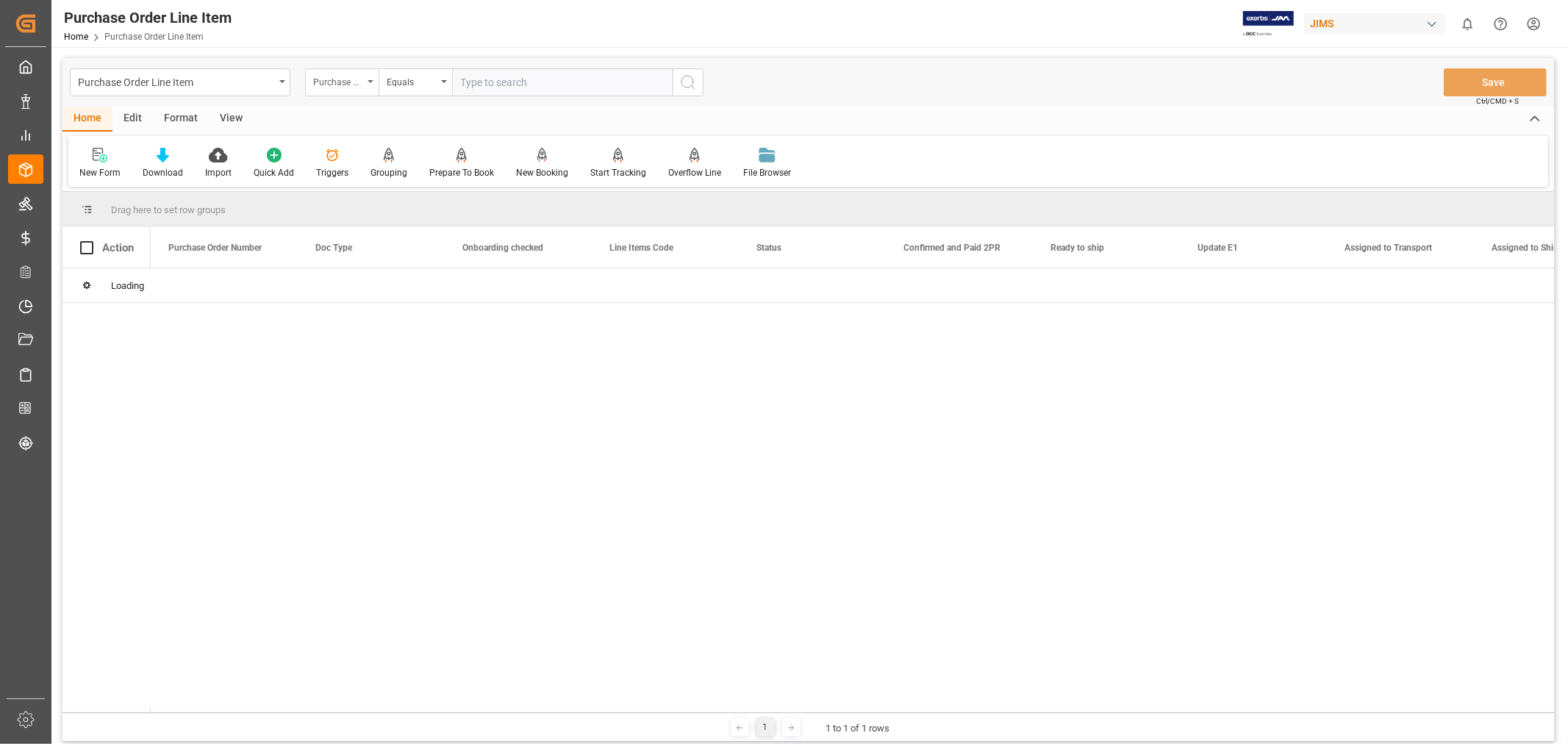
click at [344, 89] on div "Purchase Order Number" at bounding box center [341, 82] width 73 height 28
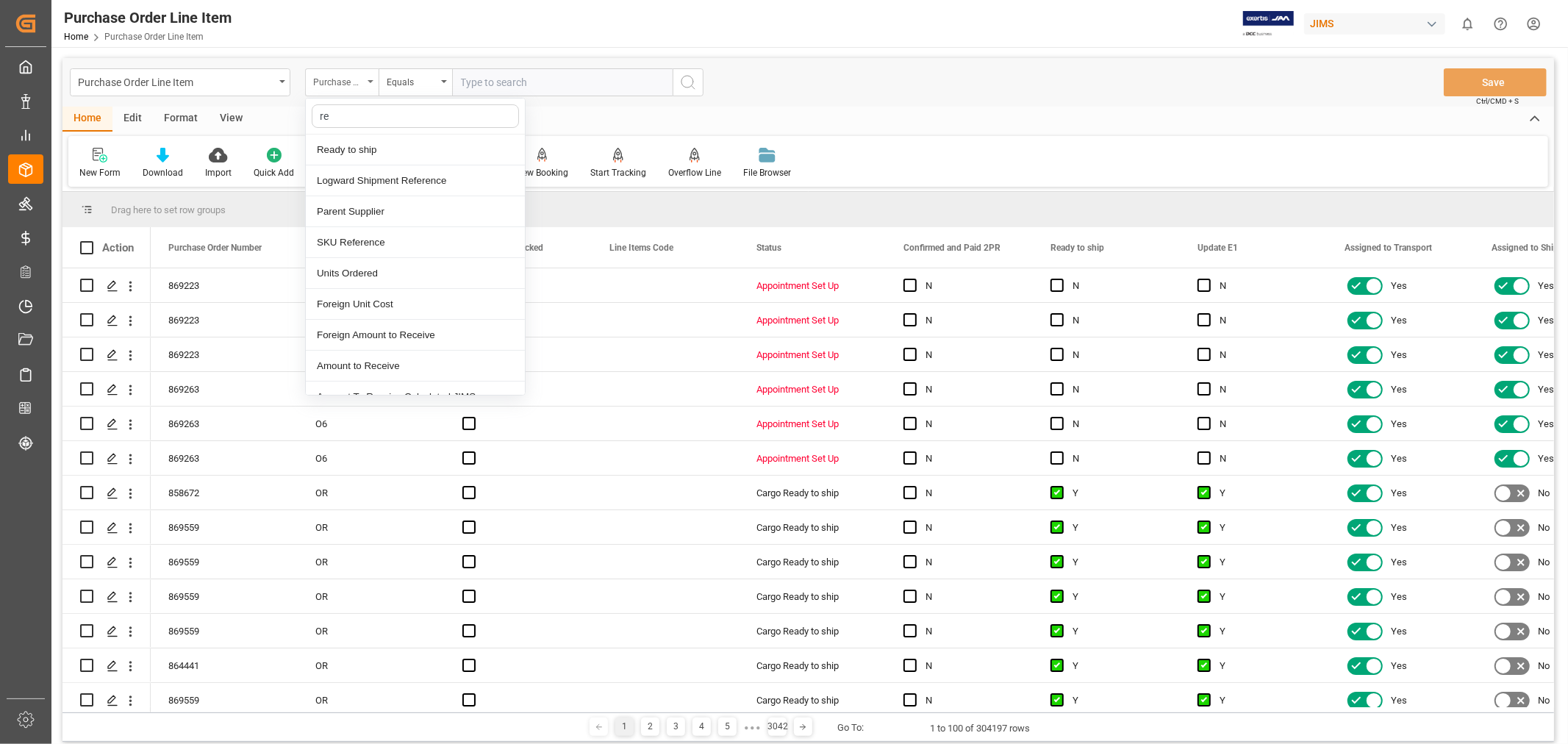
type input "ref"
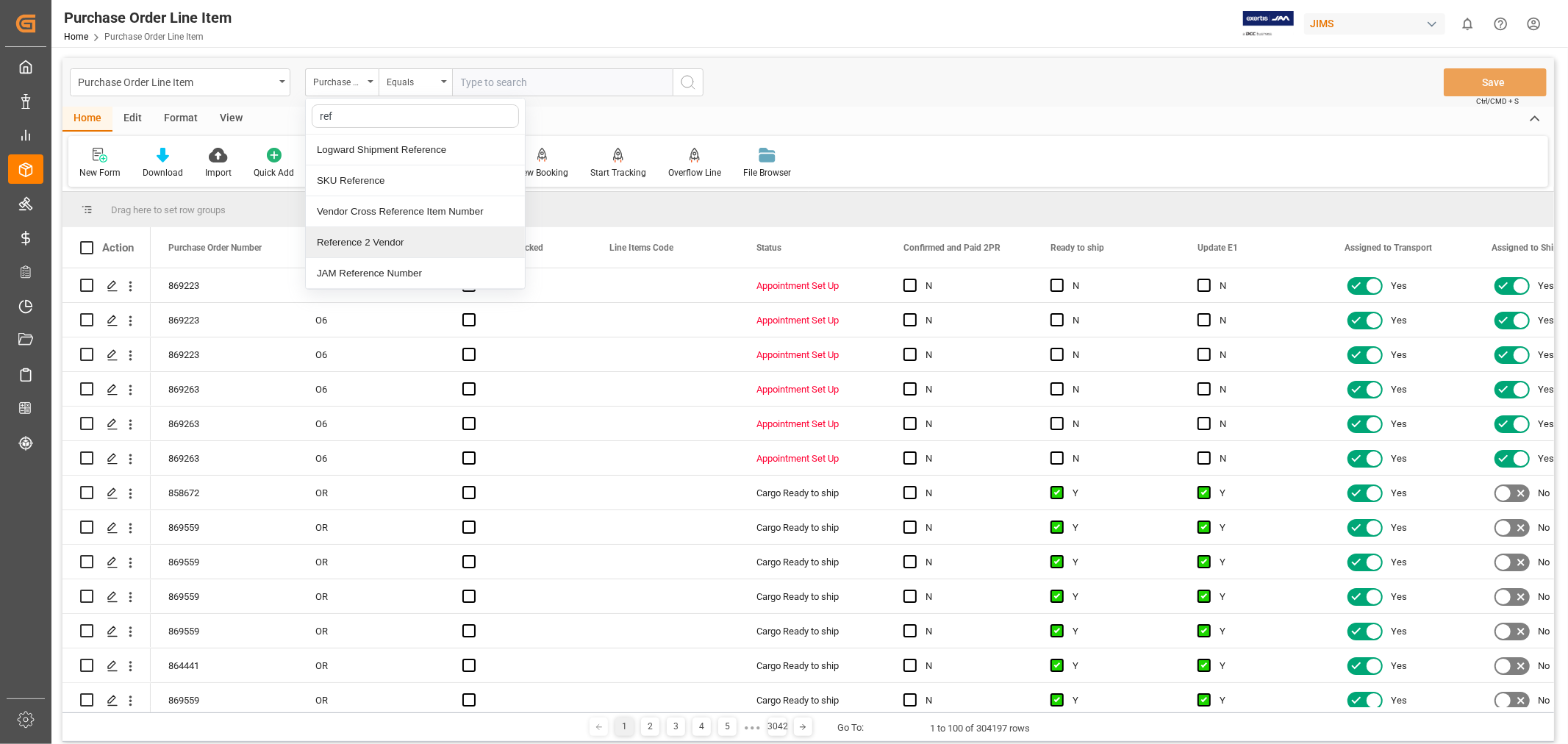
click at [375, 247] on div "Reference 2 Vendor" at bounding box center [415, 243] width 219 height 31
click at [502, 84] on input "text" at bounding box center [562, 82] width 220 height 28
type input "77-10692-CN"
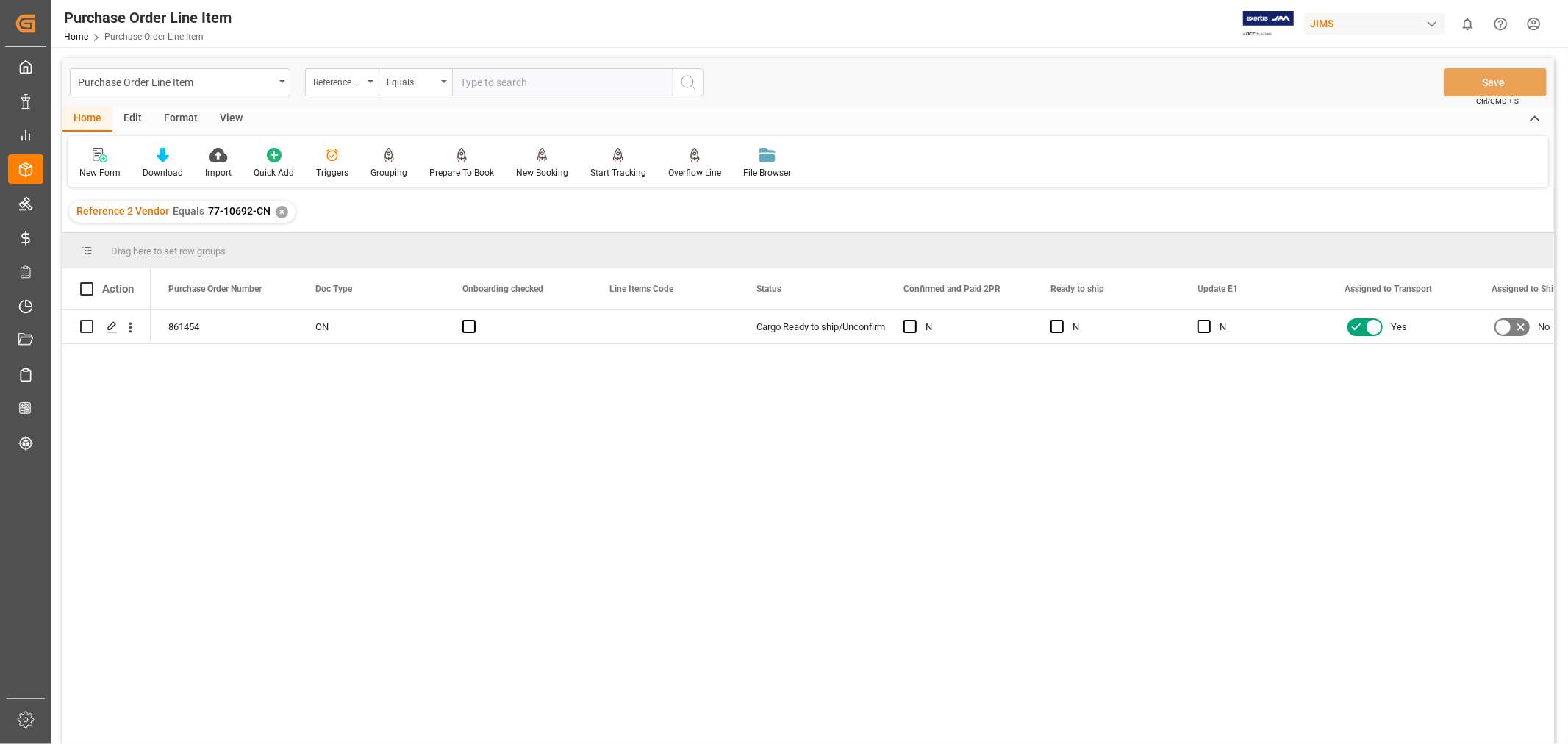
click at [233, 122] on div "View" at bounding box center [231, 119] width 45 height 25
click at [81, 166] on div "Default" at bounding box center [94, 173] width 29 height 13
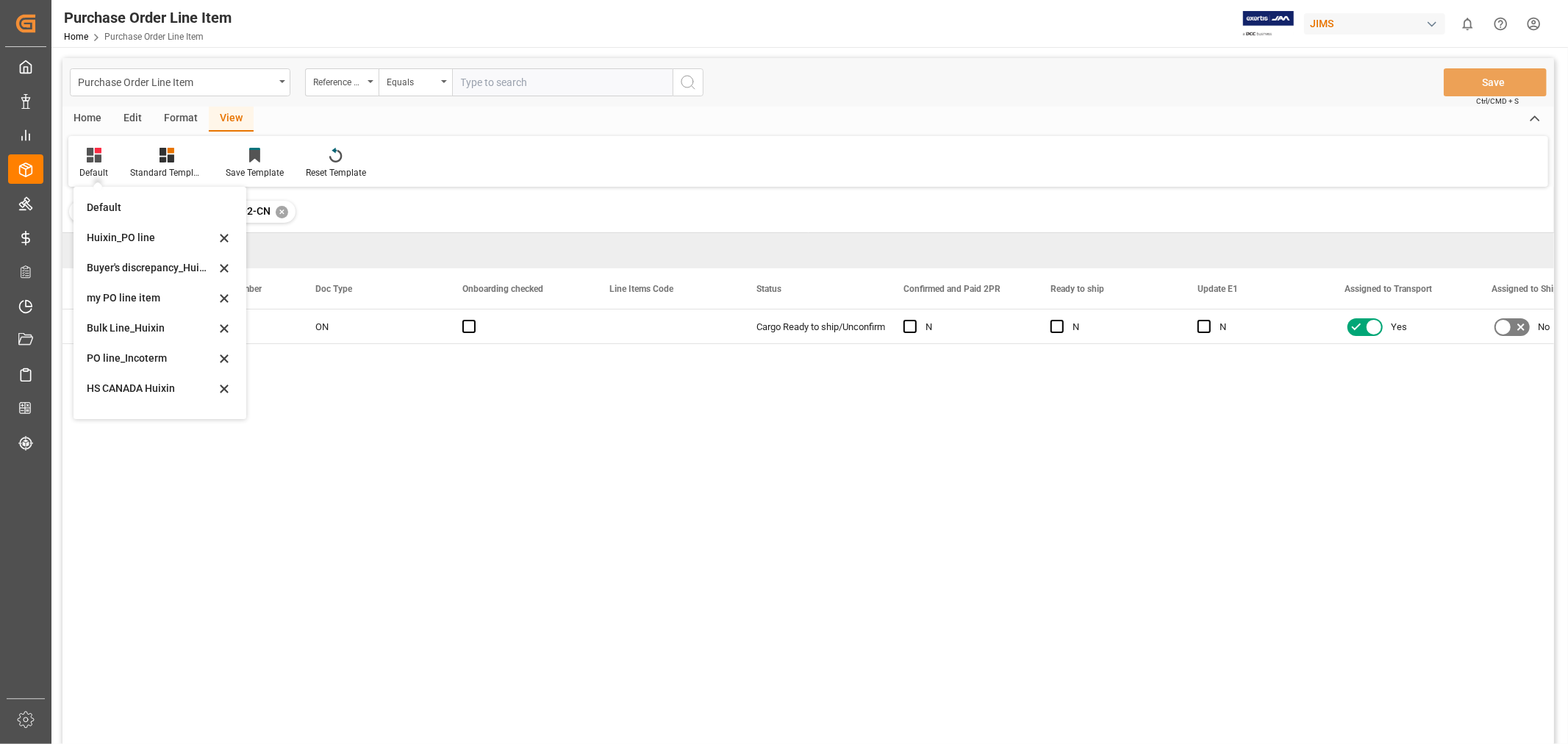
click at [135, 386] on div "HS CANADA Huixin" at bounding box center [151, 388] width 129 height 16
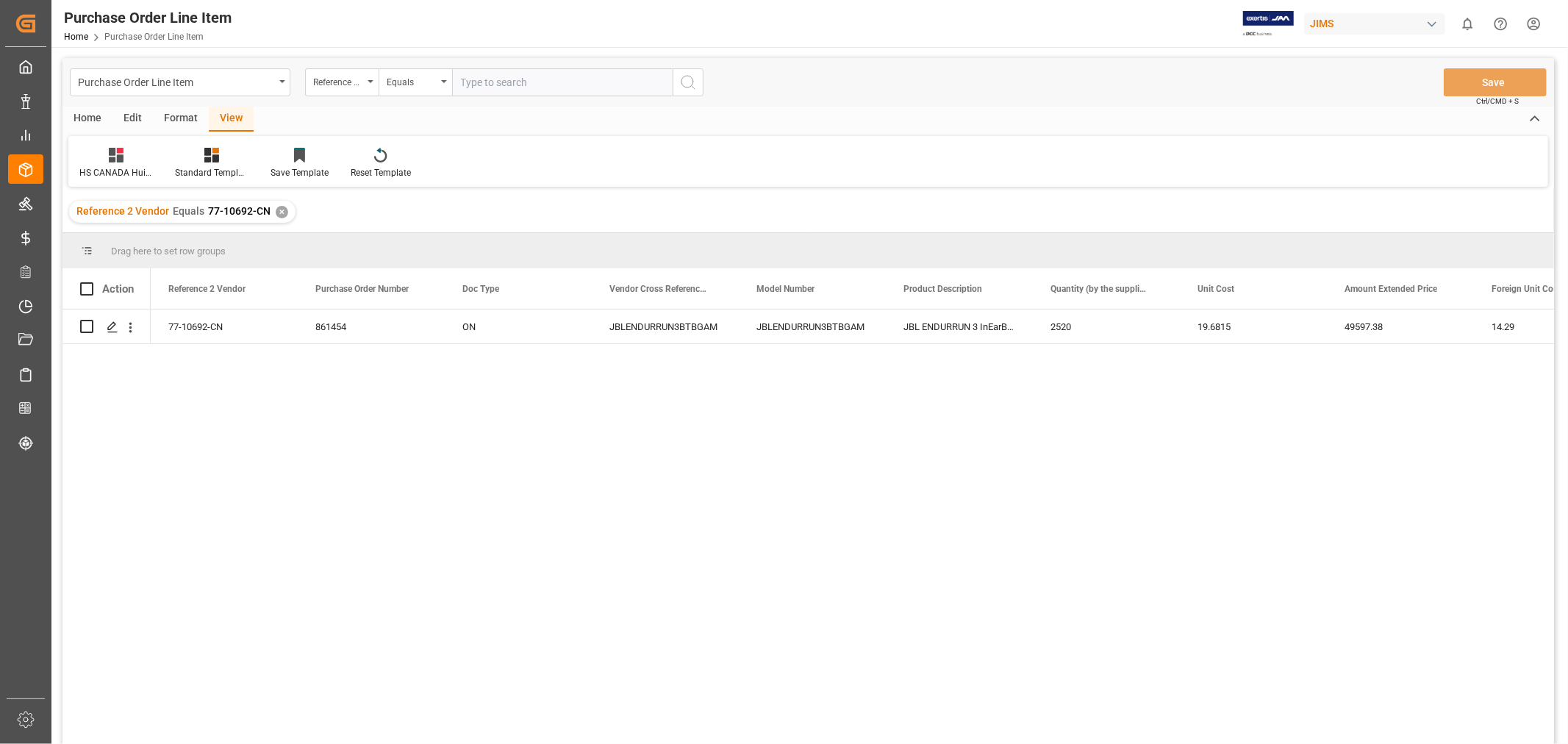
click at [240, 430] on div "861454 ON 77-10692-CN JBLENDURRUN3BTBGAM JBLENDURRUN3BTBGAM JBL ENDURRUN 3 InEa…" at bounding box center [851, 532] width 1403 height 444
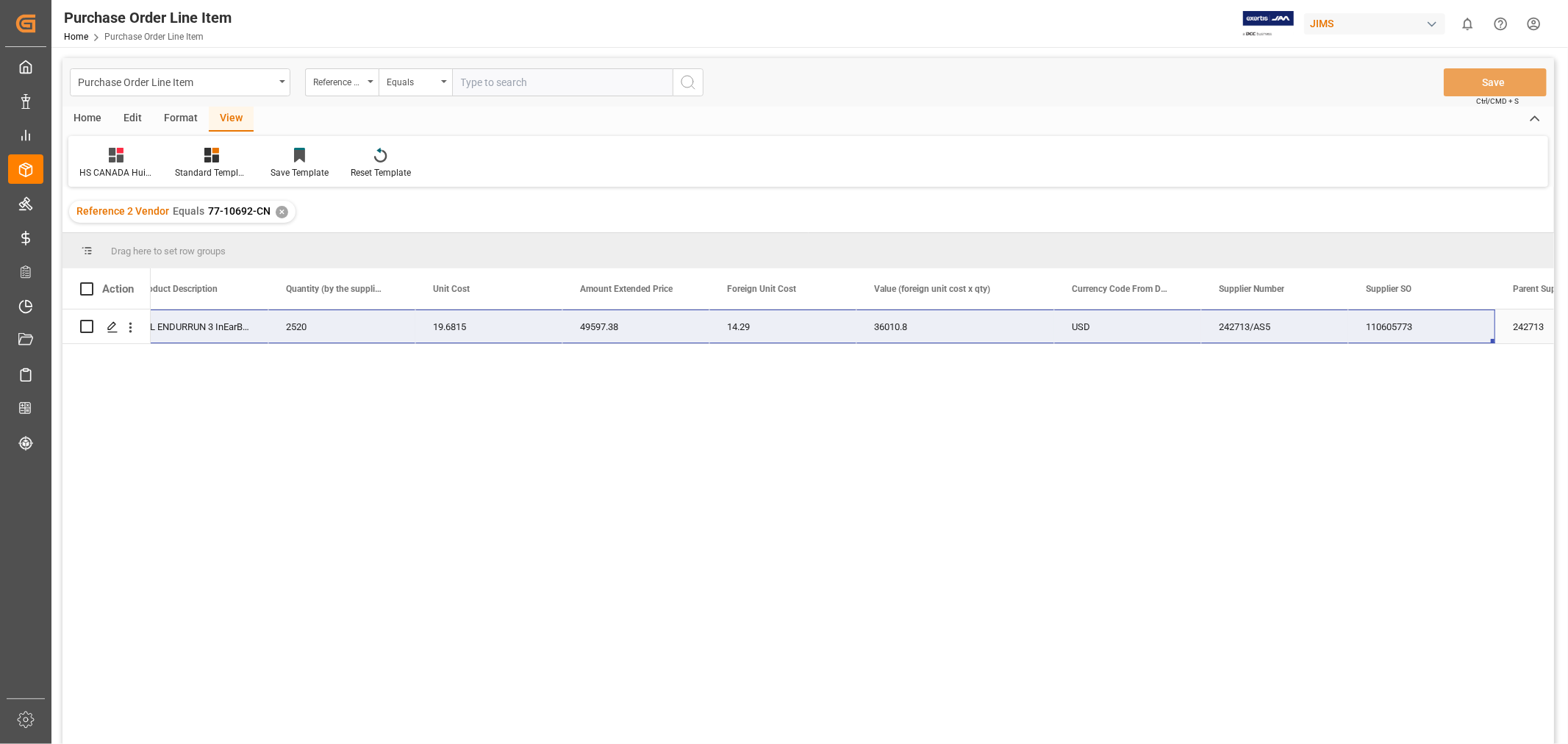
drag, startPoint x: 188, startPoint y: 321, endPoint x: 1445, endPoint y: 334, distance: 1257.1
click at [1445, 334] on div "77-10692-CN JBLENDURRUN3BTBGAM JBL ENDURRUN 3 InEarBT BLKGREY 2520 19.6815 4959…" at bounding box center [588, 327] width 2403 height 35
click at [280, 206] on div "✕" at bounding box center [281, 211] width 12 height 12
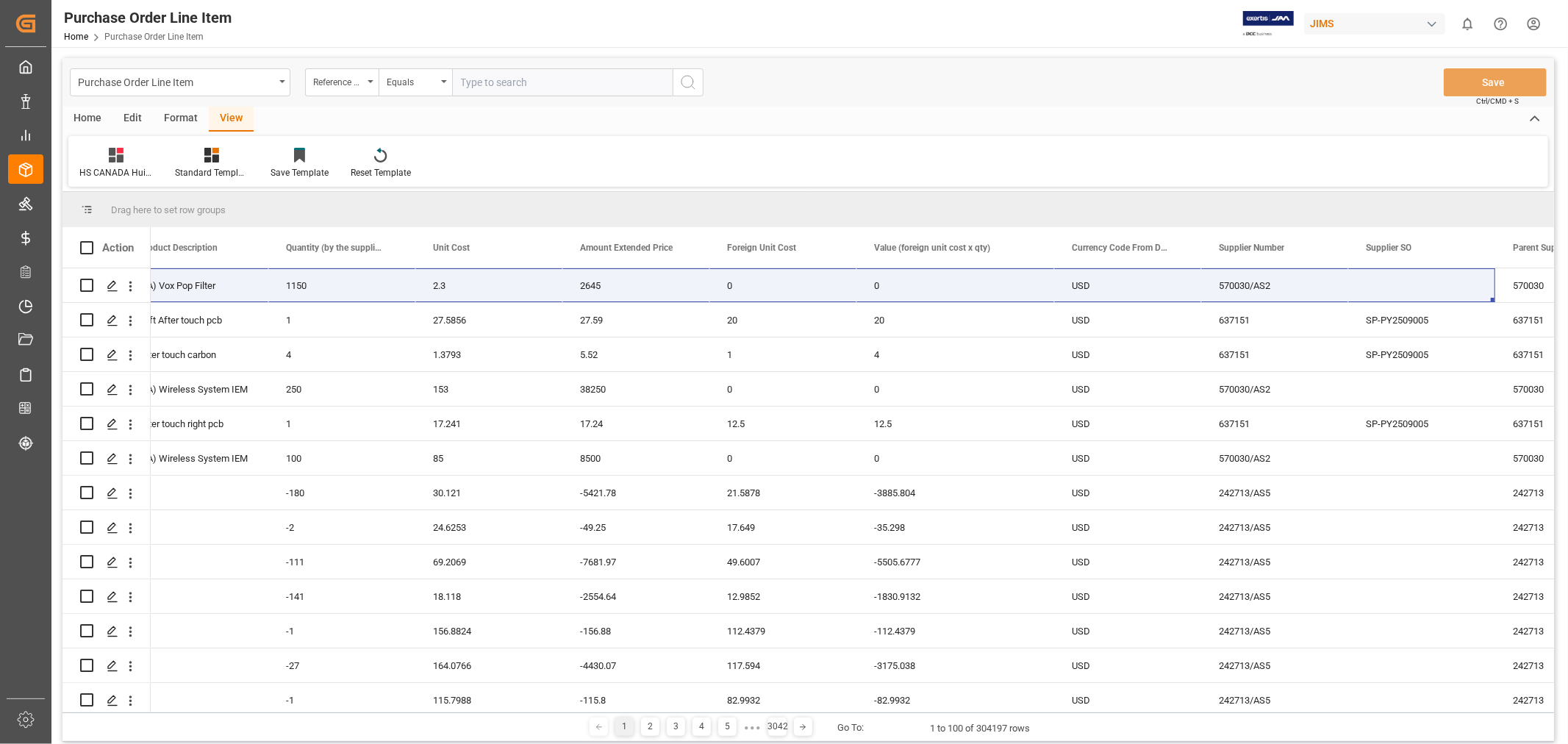
click at [478, 81] on input "text" at bounding box center [562, 82] width 220 height 28
paste input "77-10777-CN"
type input "77-10777-CN"
click at [689, 74] on icon "search button" at bounding box center [687, 81] width 17 height 17
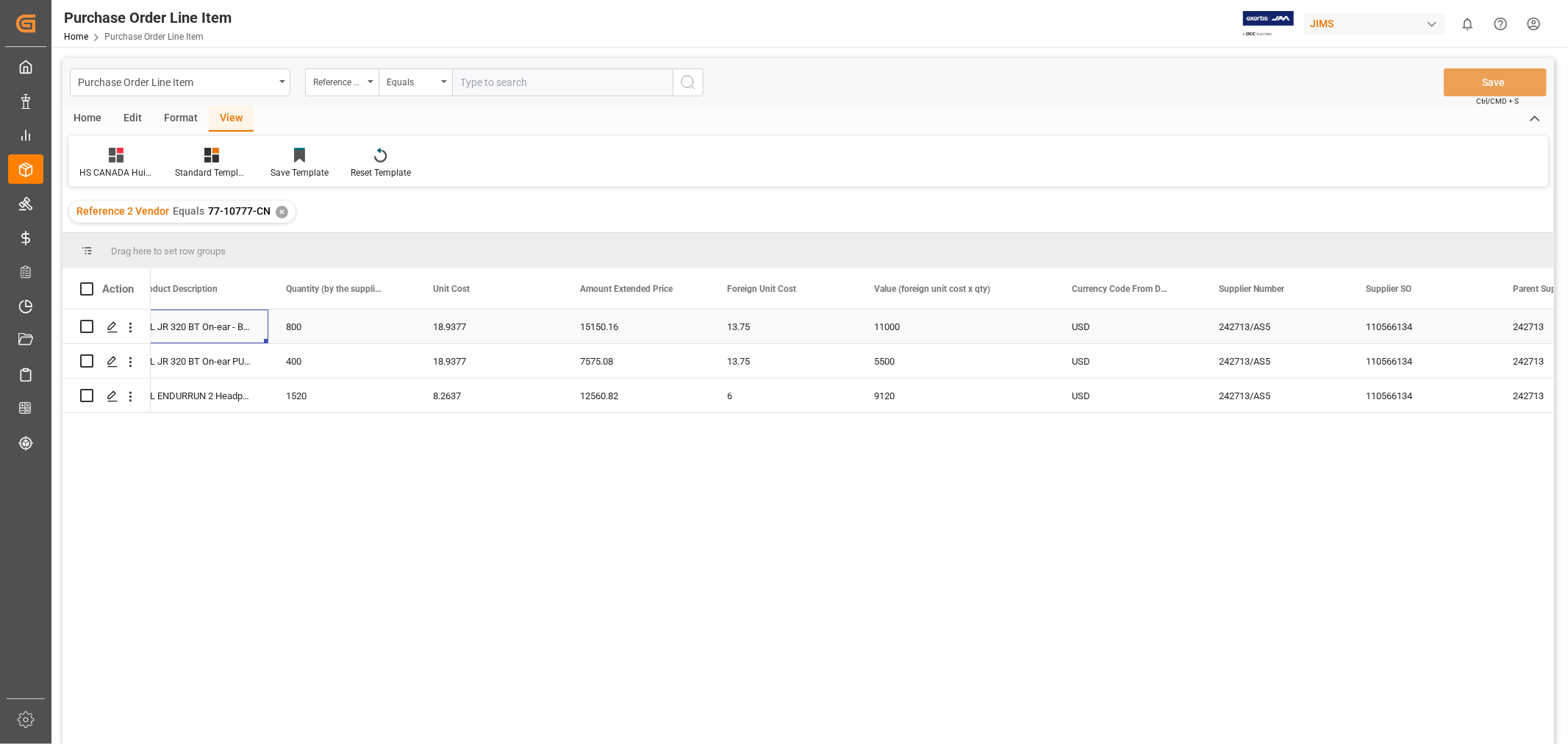
click at [215, 327] on div "JBL JR 320 BT On-ear - BLUE" at bounding box center [195, 326] width 147 height 34
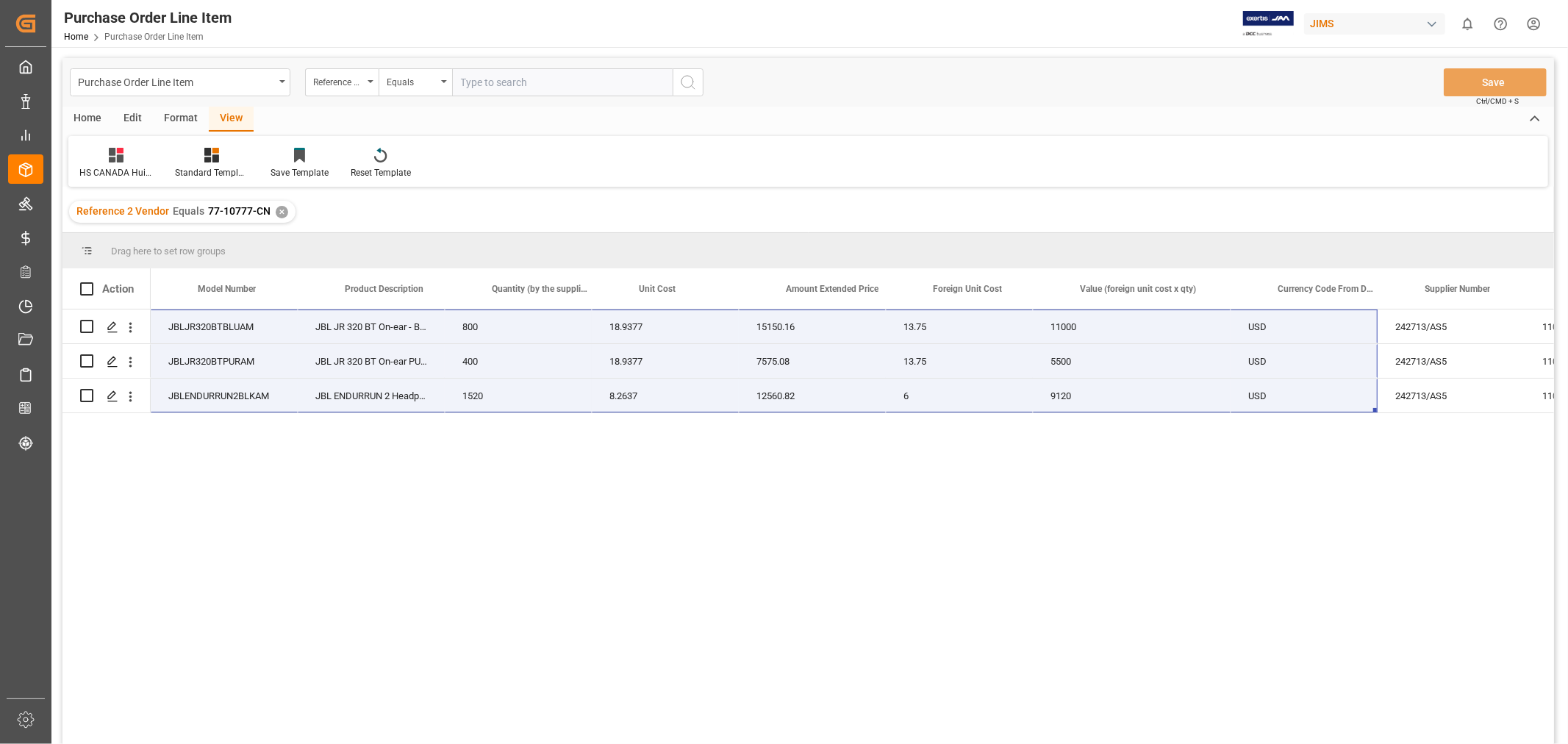
scroll to position [0, 617]
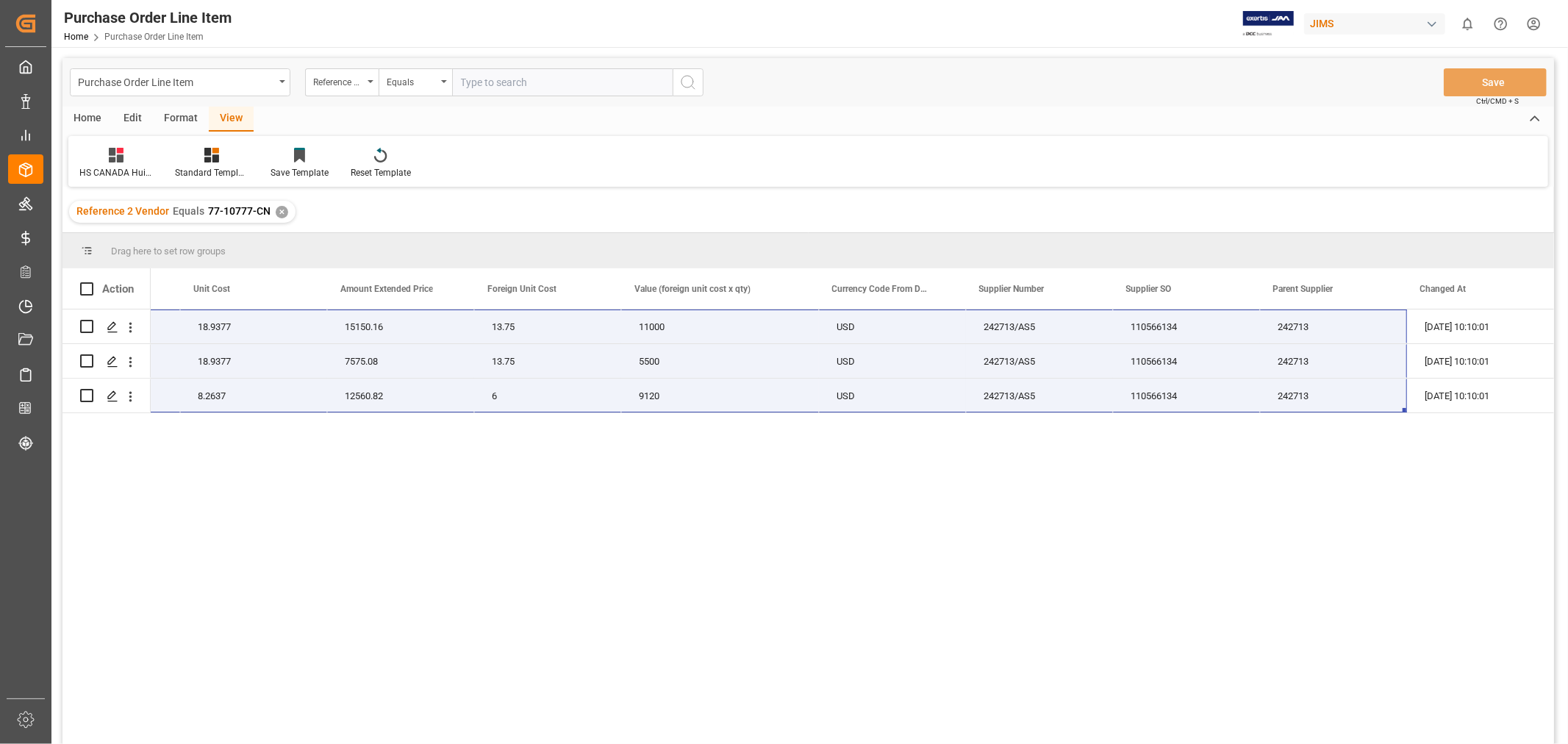
drag, startPoint x: 203, startPoint y: 326, endPoint x: 1544, endPoint y: 400, distance: 1343.0
click at [1544, 400] on div "JBL JR 320 BT On-ear - BLUE 800 18.9377 15150.16 13.75 11000 77-10777-CN USD 24…" at bounding box center [851, 532] width 1403 height 444
drag, startPoint x: 567, startPoint y: 554, endPoint x: 529, endPoint y: 564, distance: 39.3
click at [566, 554] on div "JBL JR 320 BT On-ear - BLUE 800 18.9377 15150.16 13.75 11000 77-10777-CN USD 24…" at bounding box center [851, 532] width 1403 height 444
drag, startPoint x: 454, startPoint y: 540, endPoint x: 394, endPoint y: 382, distance: 169.0
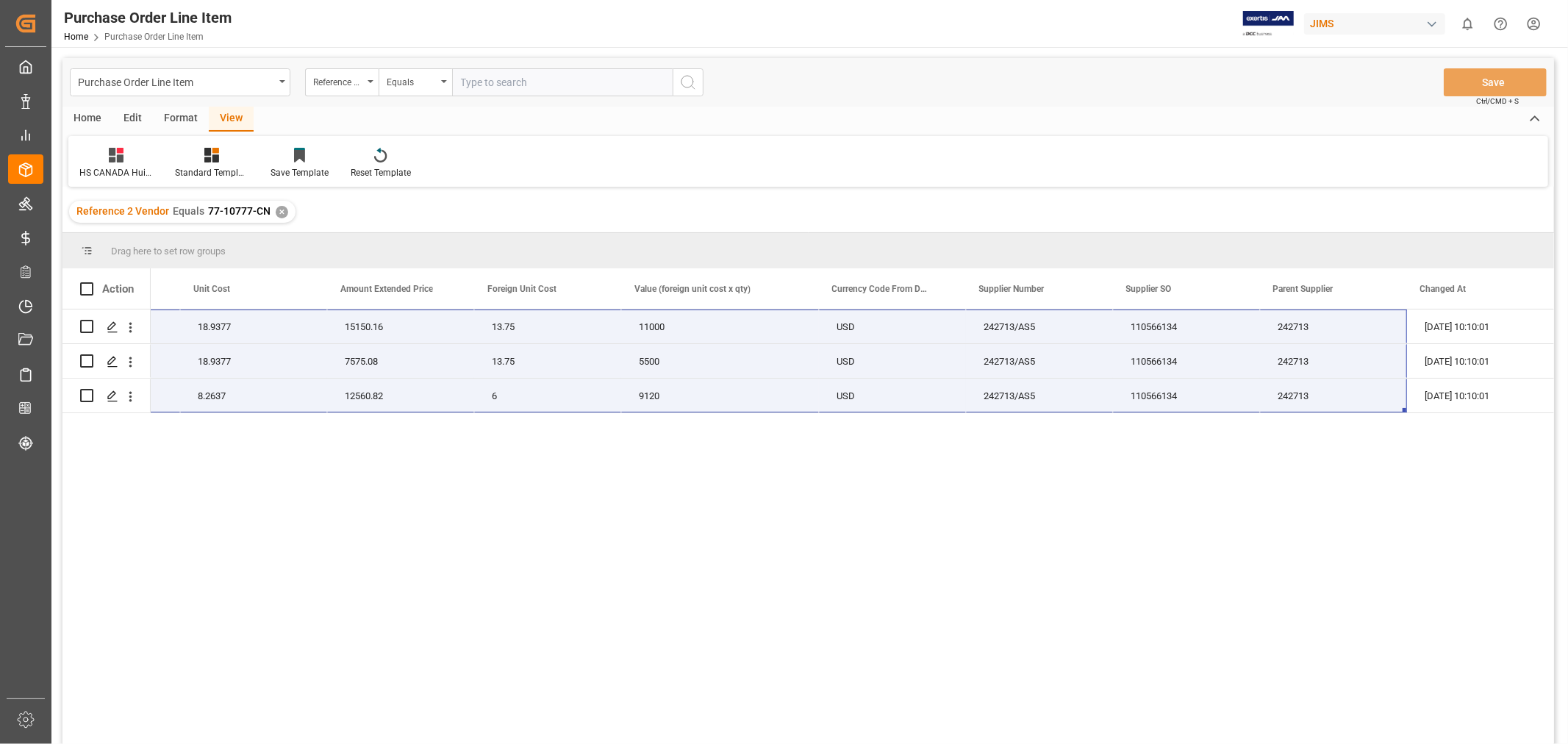
click at [454, 540] on div "JBL JR 320 BT On-ear - BLUE 800 18.9377 15150.16 13.75 11000 77-10777-CN USD 24…" at bounding box center [851, 532] width 1403 height 444
click at [281, 212] on div "✕" at bounding box center [281, 211] width 12 height 12
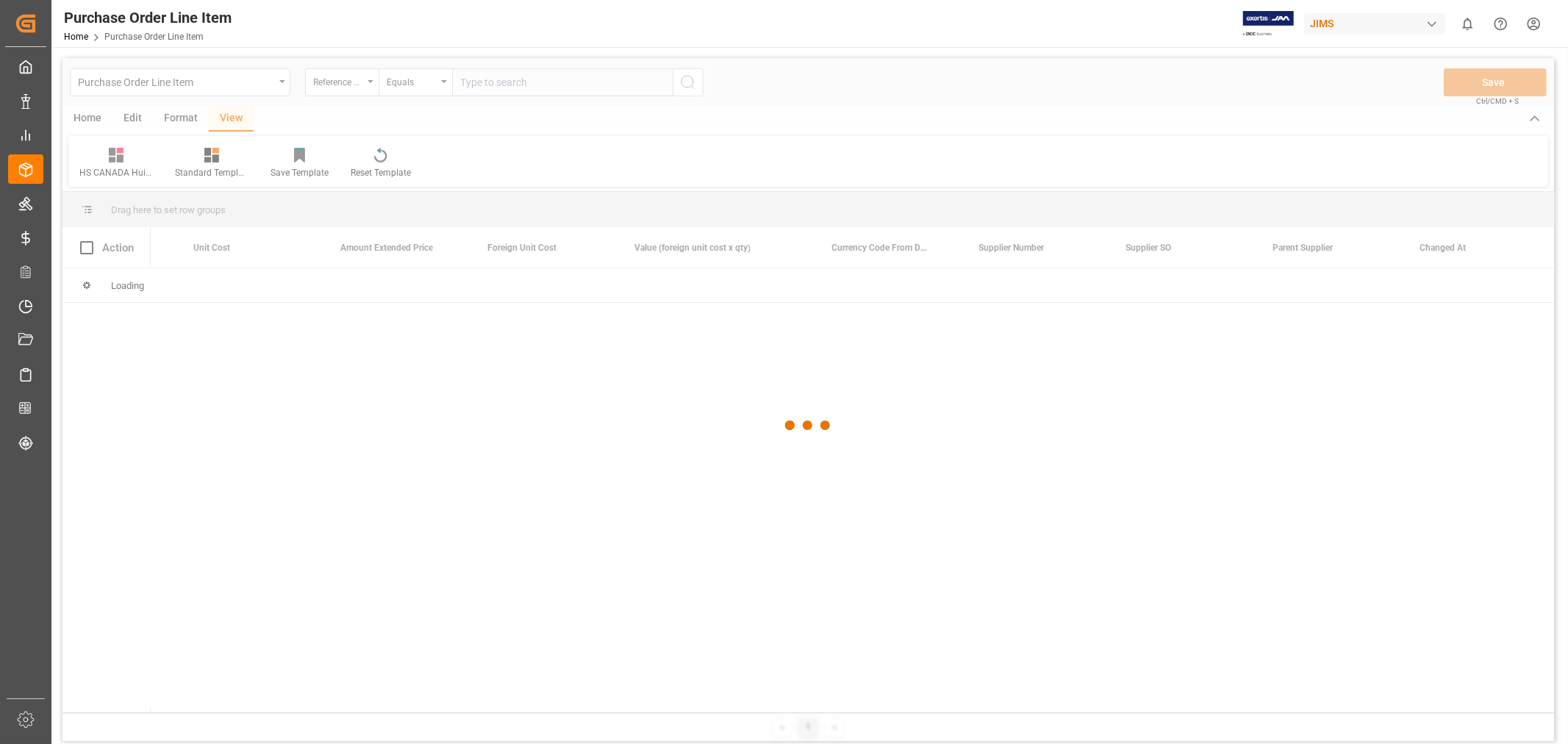
click at [488, 81] on div at bounding box center [808, 426] width 1492 height 735
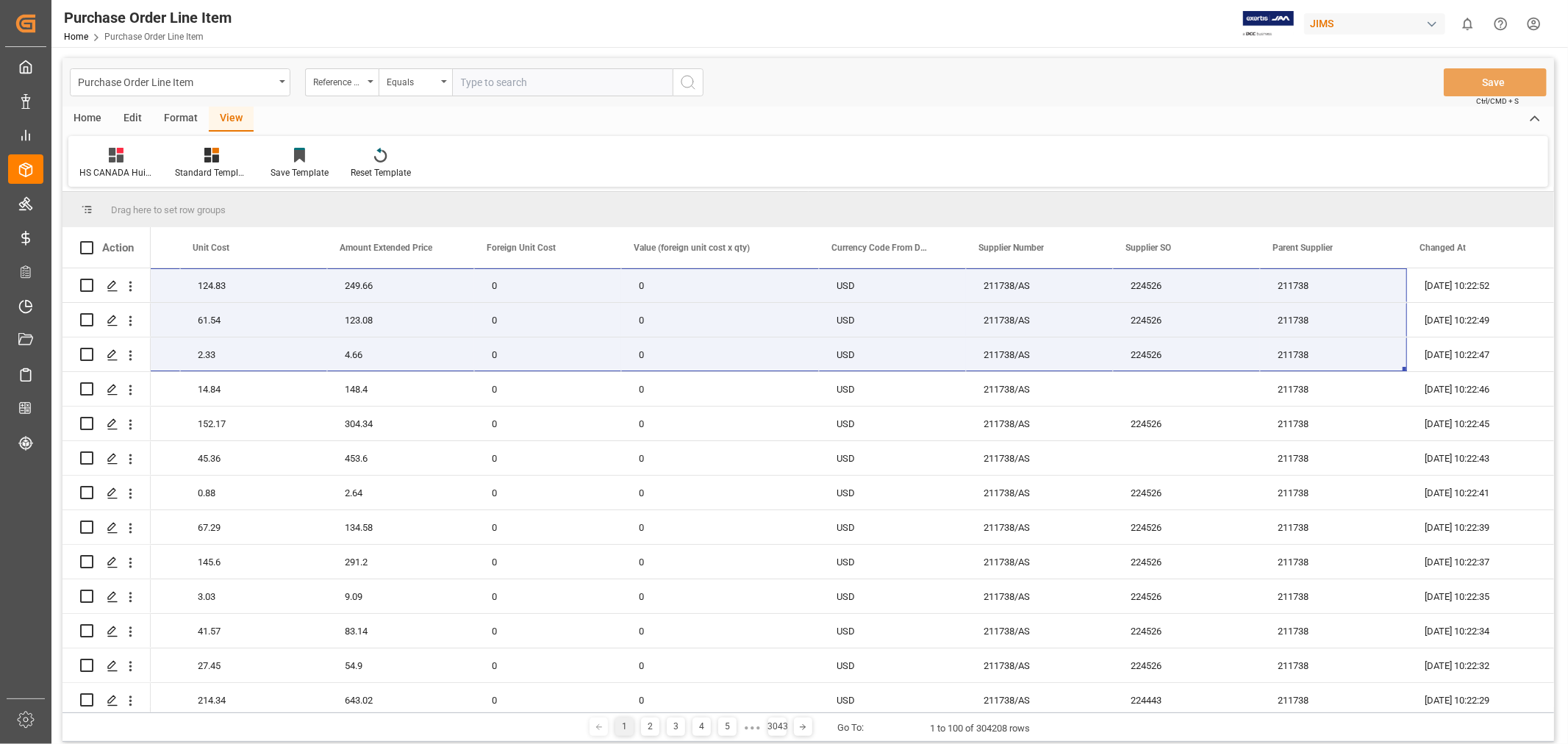
click at [488, 81] on input "text" at bounding box center [562, 82] width 220 height 28
paste input "77-10779-CN"
type input "77-10779-CN"
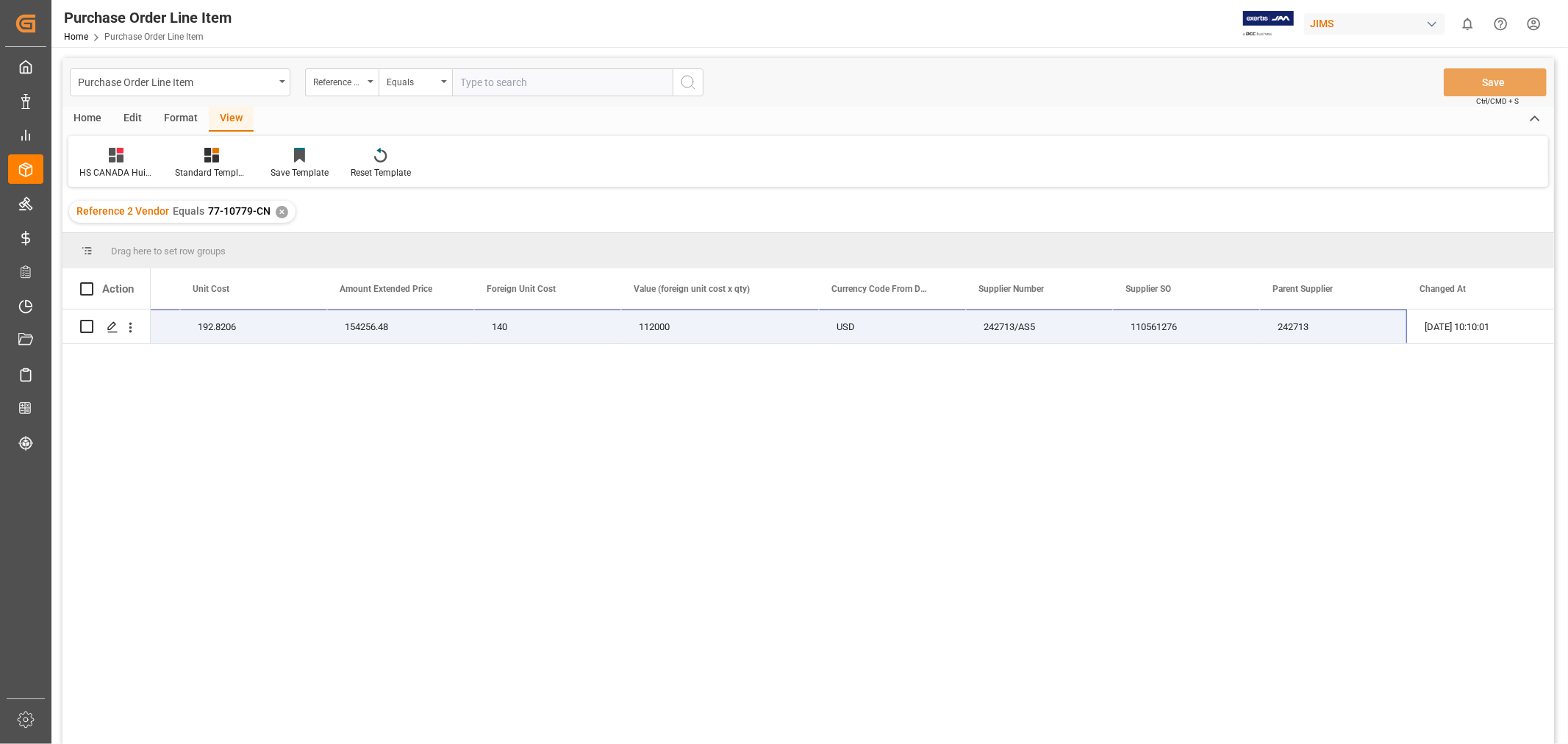
click at [545, 443] on div "JBL Pb Encore 2 WI 2 Mics 800 192.8206 154256.48 140 112000 USD 242713/AS5 1105…" at bounding box center [851, 532] width 1403 height 444
click at [508, 440] on div "JBL Pb Encore 2 WI 2 Mics 800 192.8206 154256.48 140 112000 USD 242713/AS5 1105…" at bounding box center [851, 532] width 1403 height 444
click at [371, 393] on div "JBL Pb Encore 2 WI 2 Mics 800 192.8206 154256.48 140 112000 USD 242713/AS5 1105…" at bounding box center [851, 532] width 1403 height 444
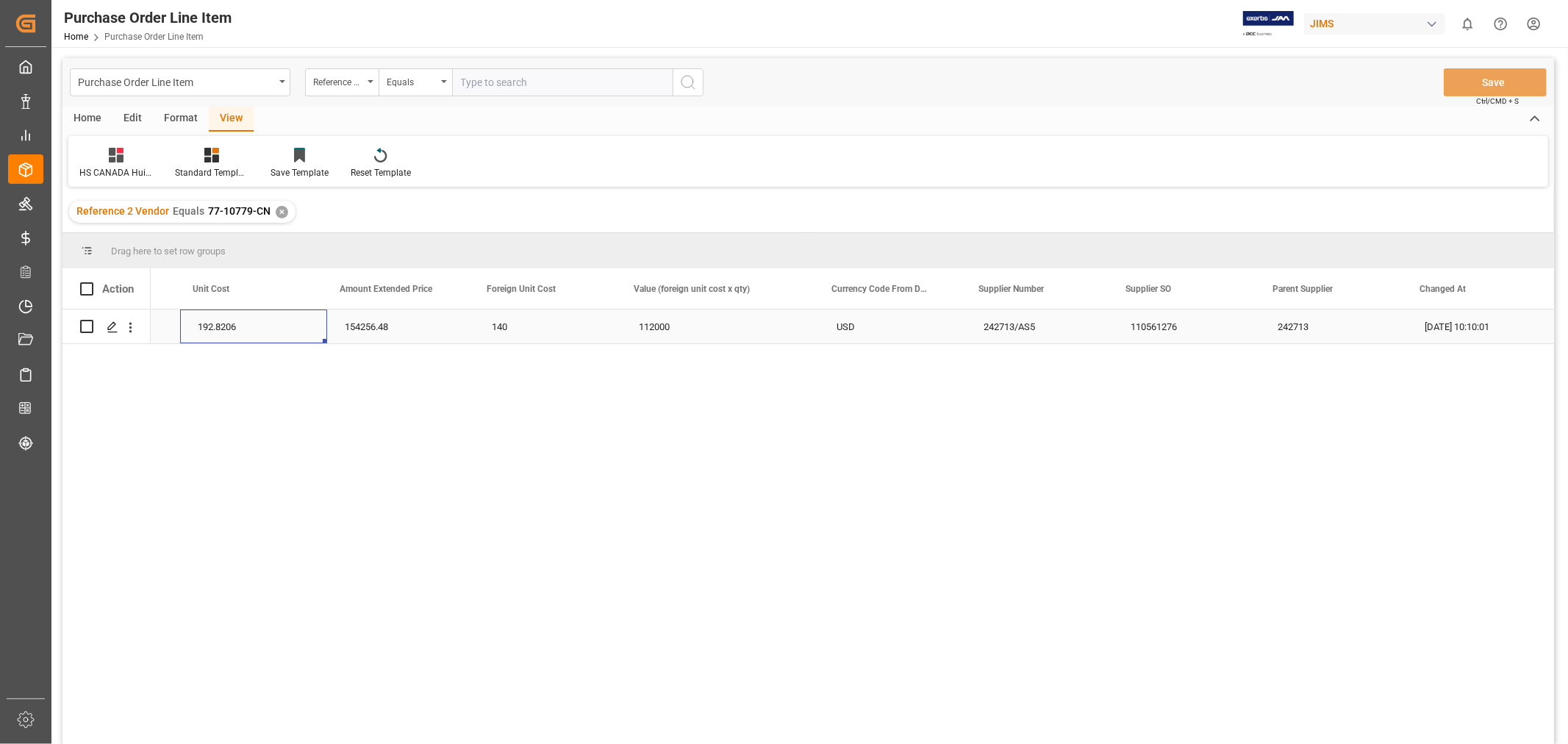
click at [210, 326] on div "192.8206" at bounding box center [253, 326] width 147 height 34
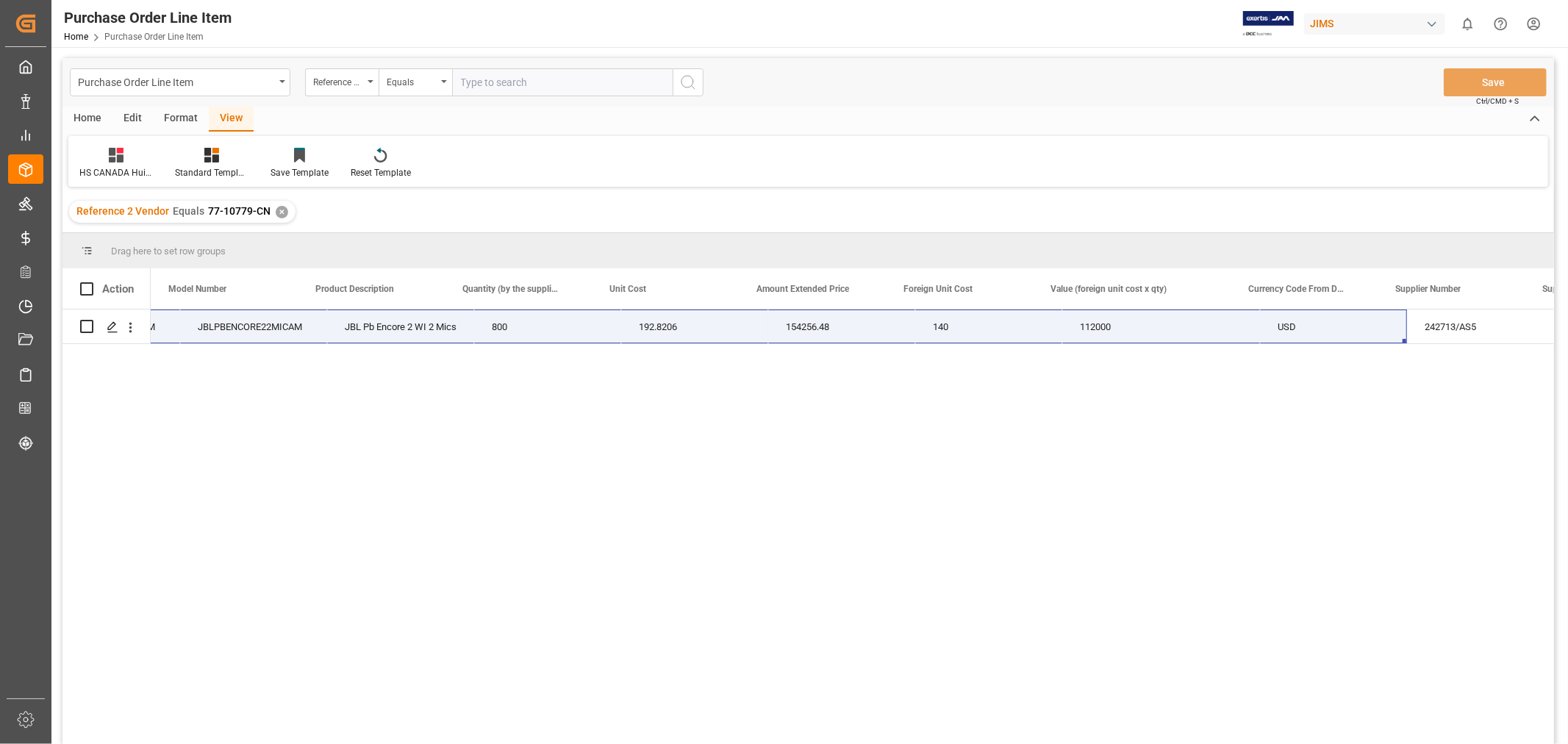
scroll to position [0, 617]
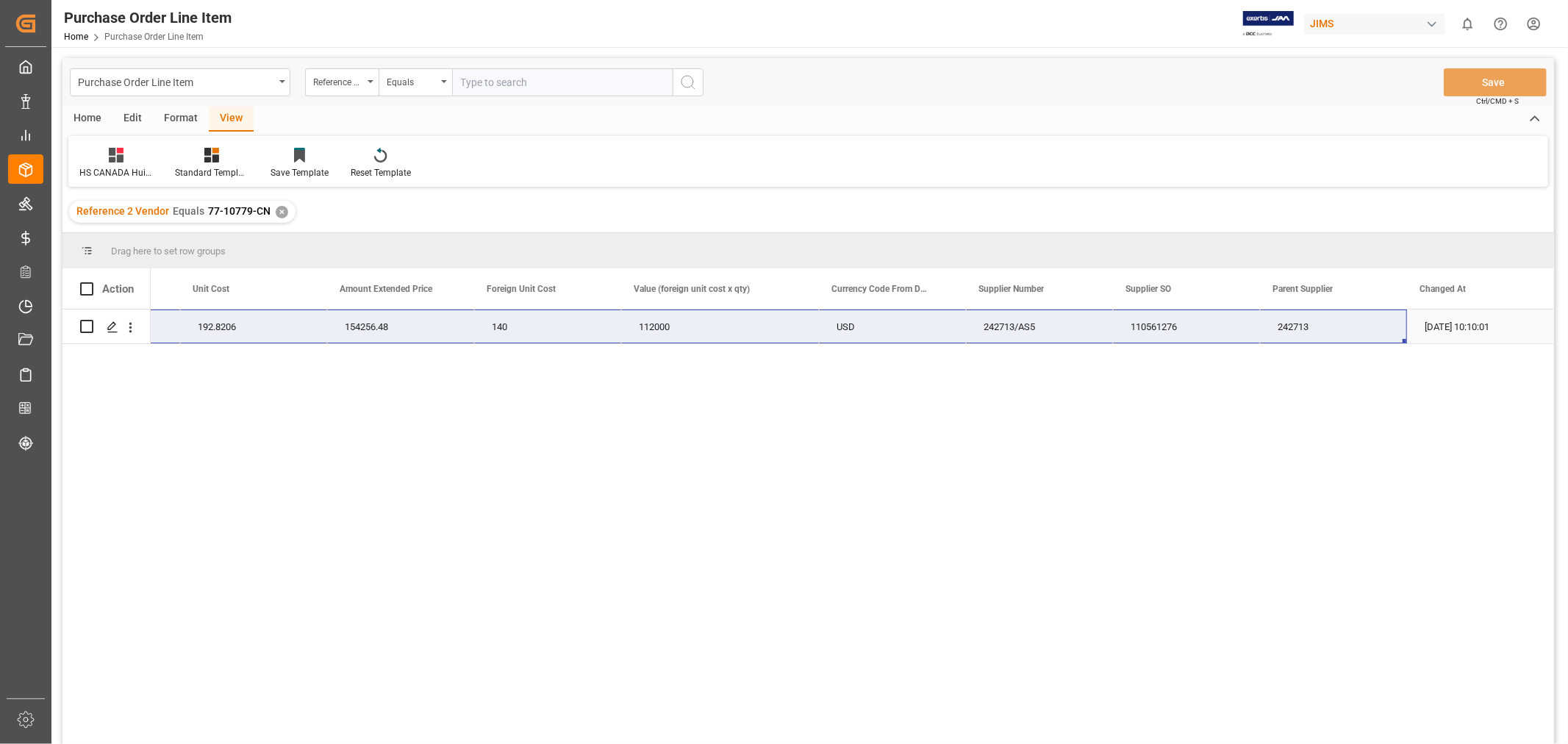
drag, startPoint x: 188, startPoint y: 324, endPoint x: 1355, endPoint y: 334, distance: 1167.0
click at [1355, 334] on div "JBL Pb Encore 2 WI 2 Mics 800 192.8206 154256.48 140 112000 77-10779-CN USD 242…" at bounding box center [353, 327] width 2403 height 35
click at [276, 209] on div "✕" at bounding box center [281, 211] width 12 height 12
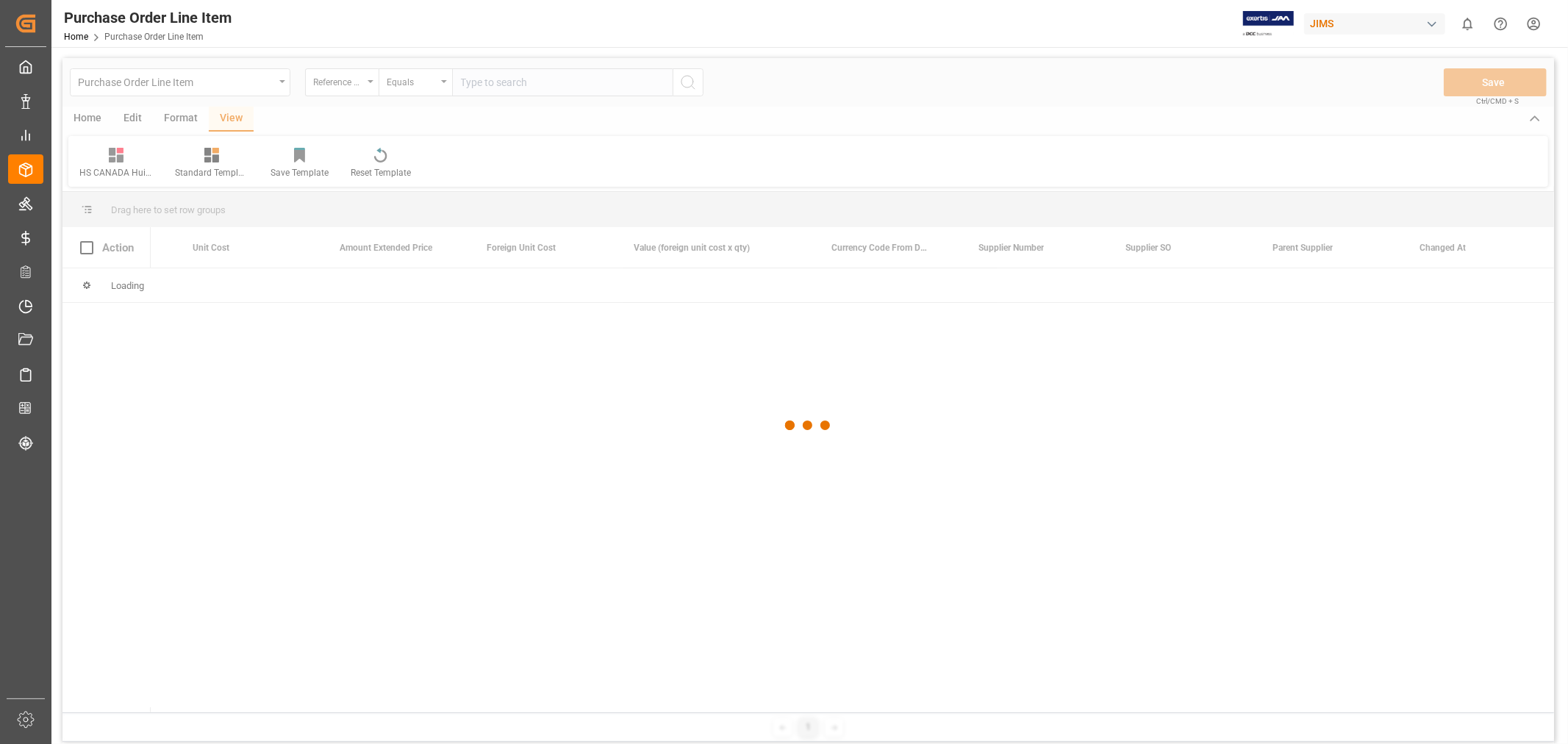
click at [496, 85] on div at bounding box center [808, 426] width 1492 height 735
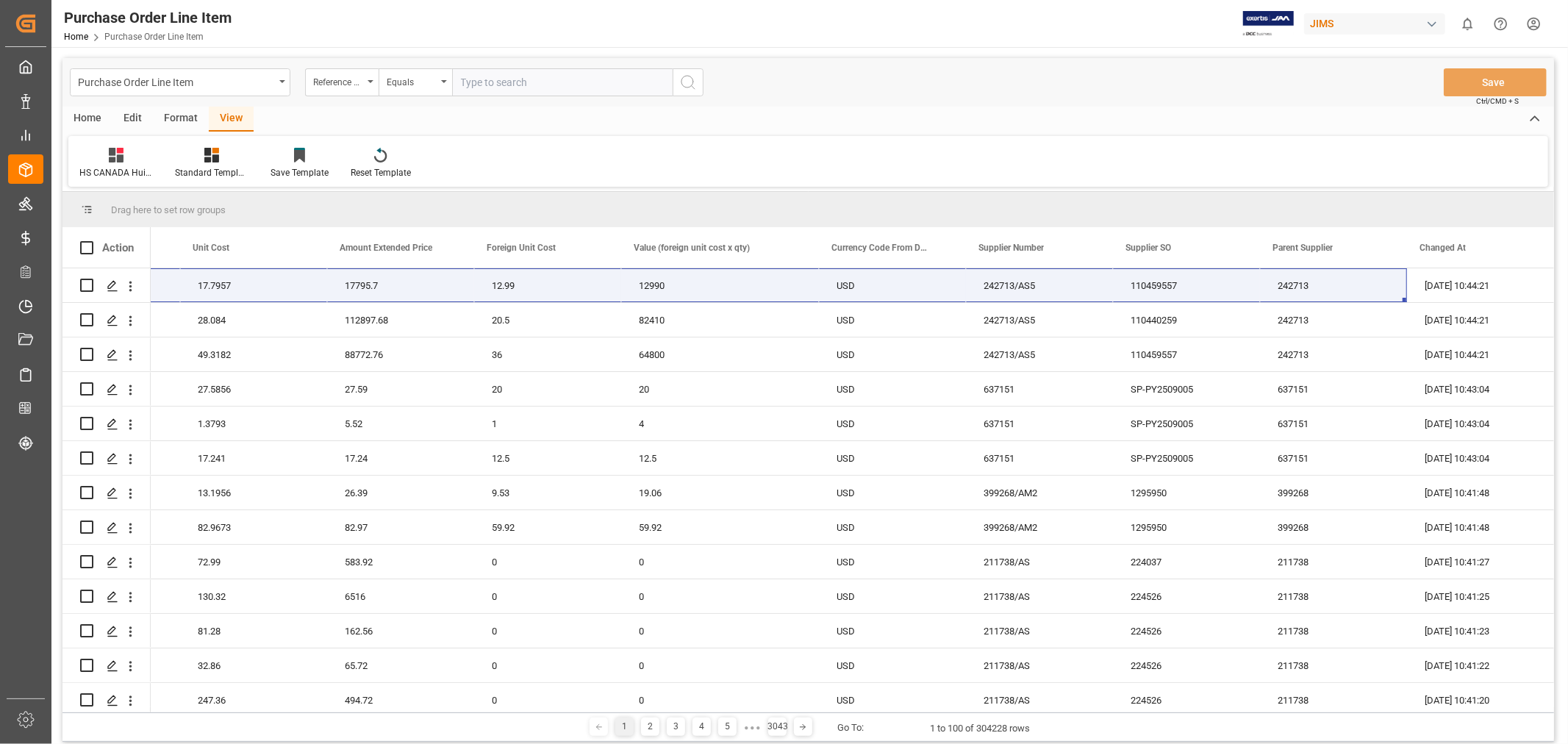
click at [501, 76] on input "text" at bounding box center [562, 82] width 220 height 28
paste input "77-10806-CN"
type input "77-10806-CN"
click at [684, 81] on icon "search button" at bounding box center [687, 81] width 17 height 17
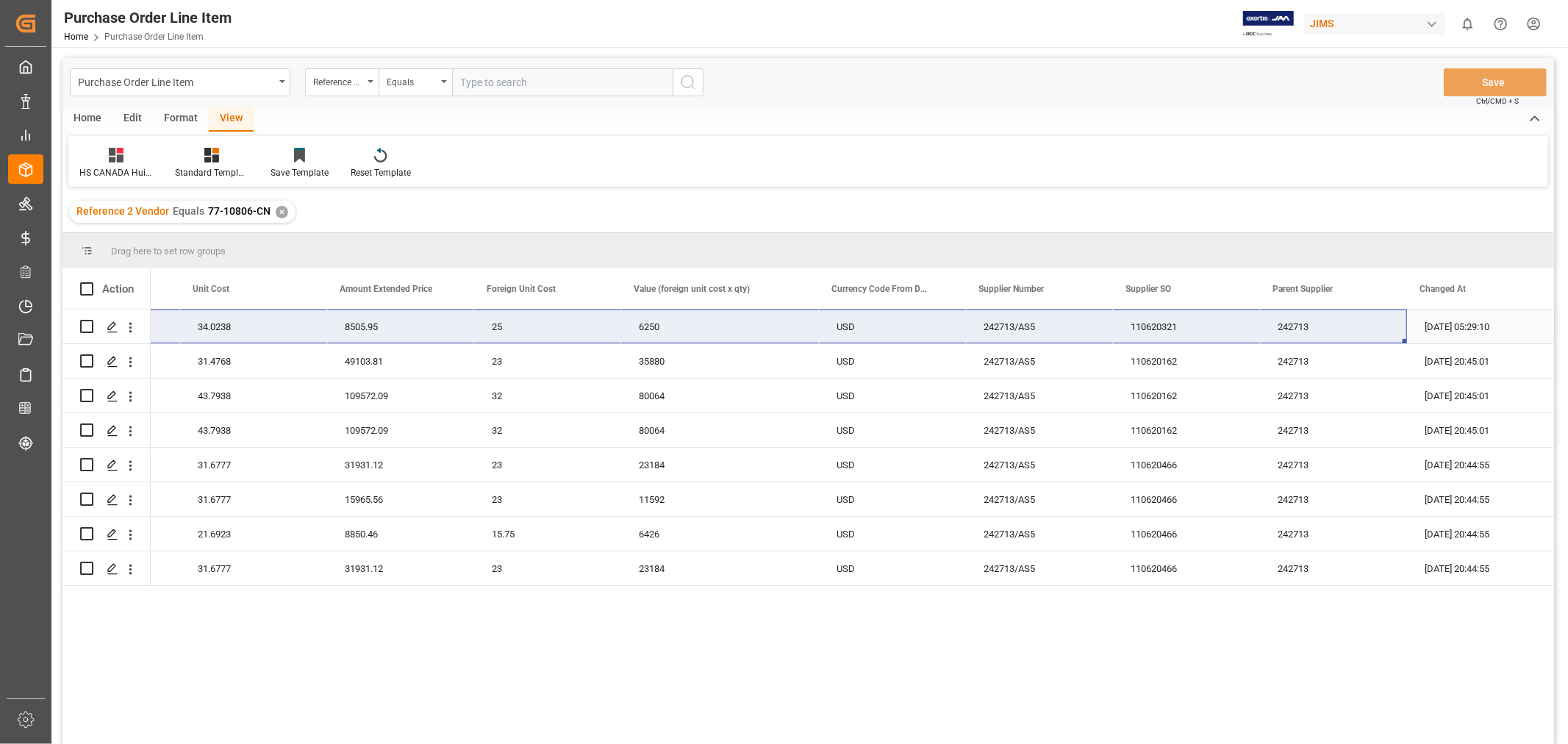
click at [220, 317] on div "34.0238" at bounding box center [253, 326] width 147 height 34
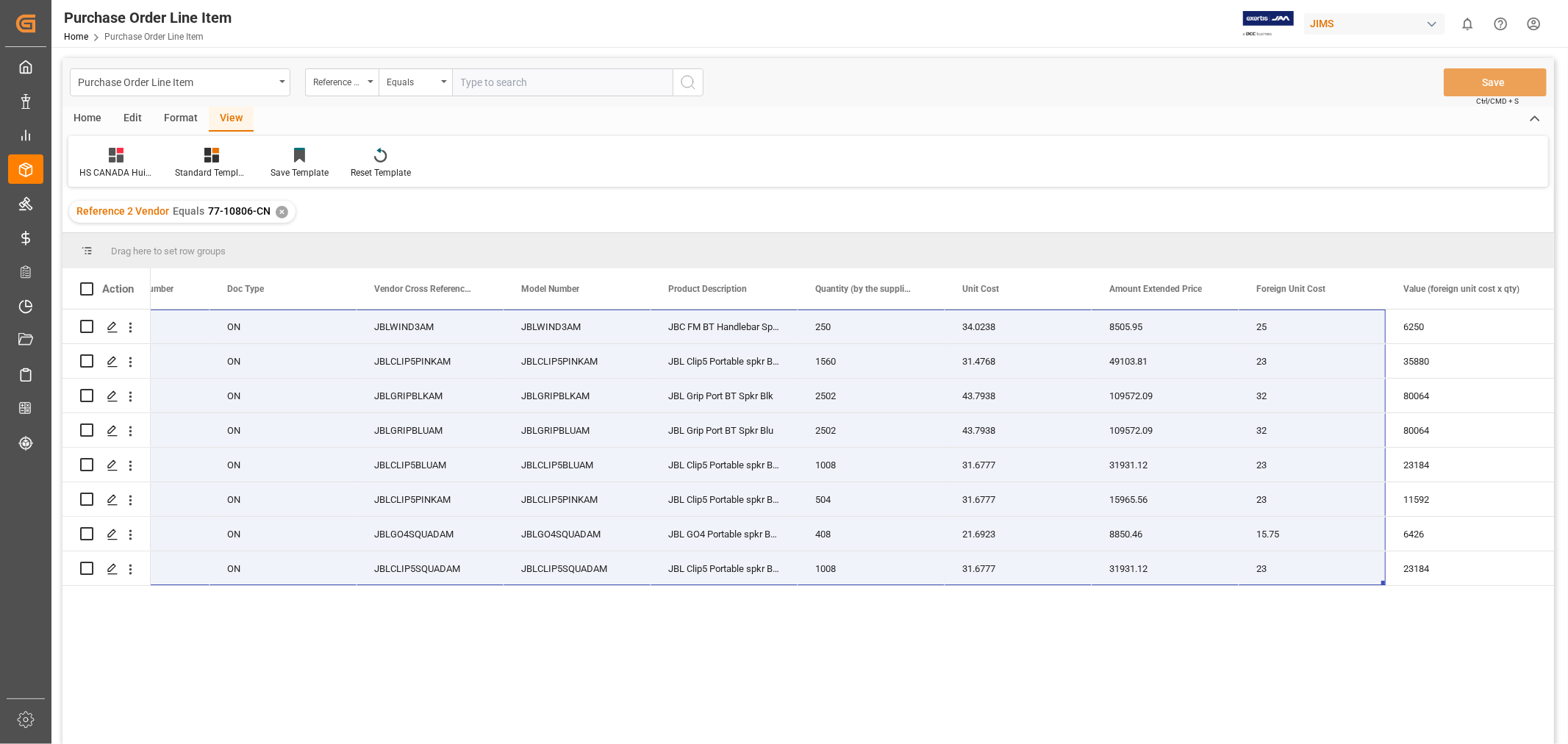
scroll to position [0, 265]
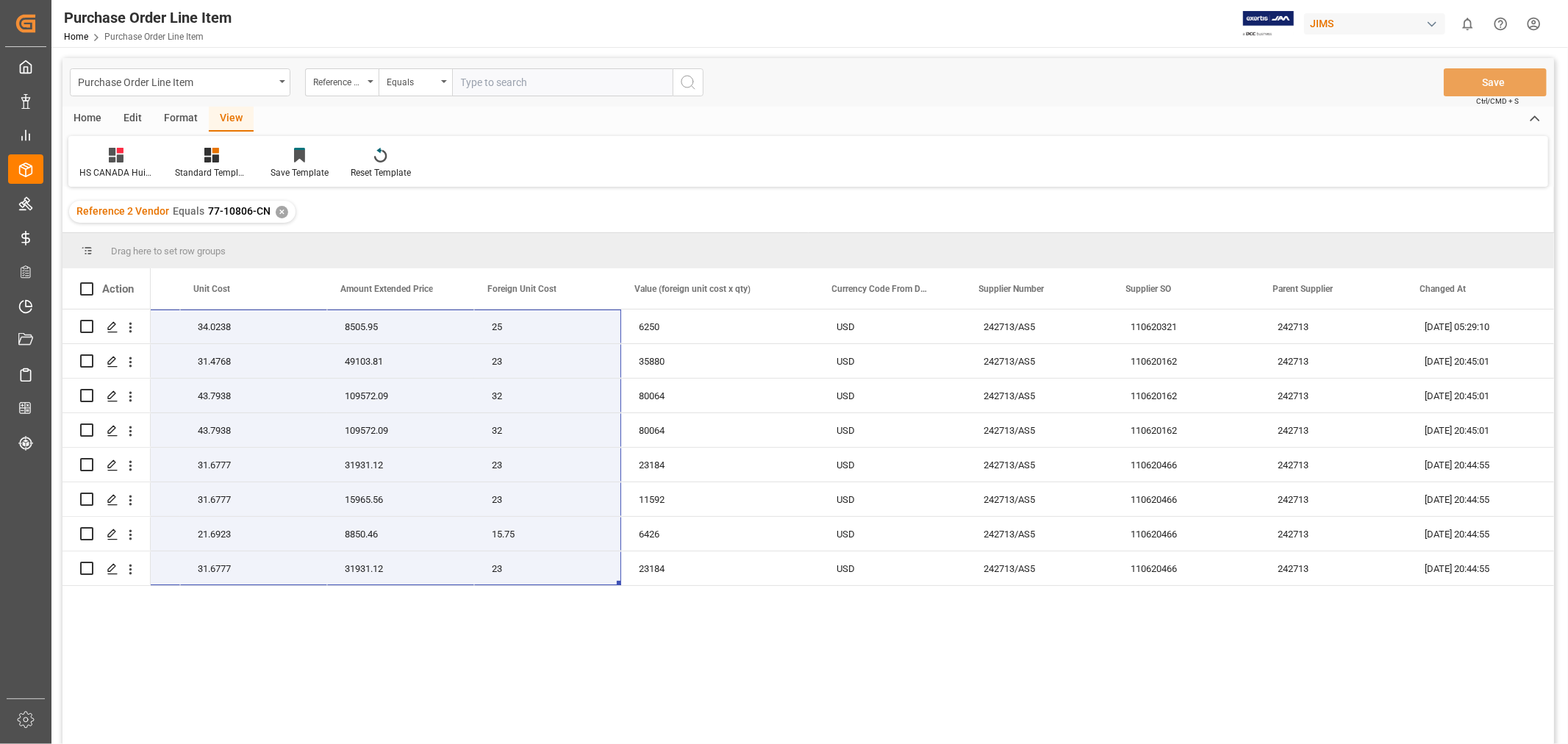
drag, startPoint x: 1567, startPoint y: 549, endPoint x: 1556, endPoint y: 561, distance: 16.3
drag, startPoint x: 1556, startPoint y: 561, endPoint x: 689, endPoint y: 651, distance: 871.7
click at [689, 651] on div "JBC FM BT Handlebar Spkr 250 34.0238 8505.95 25 6250 77-10806-CN USD 242713/AS5…" at bounding box center [851, 532] width 1403 height 444
click at [85, 326] on input "Press Space to toggle row selection (unchecked)" at bounding box center [86, 326] width 13 height 13
checkbox input "true"
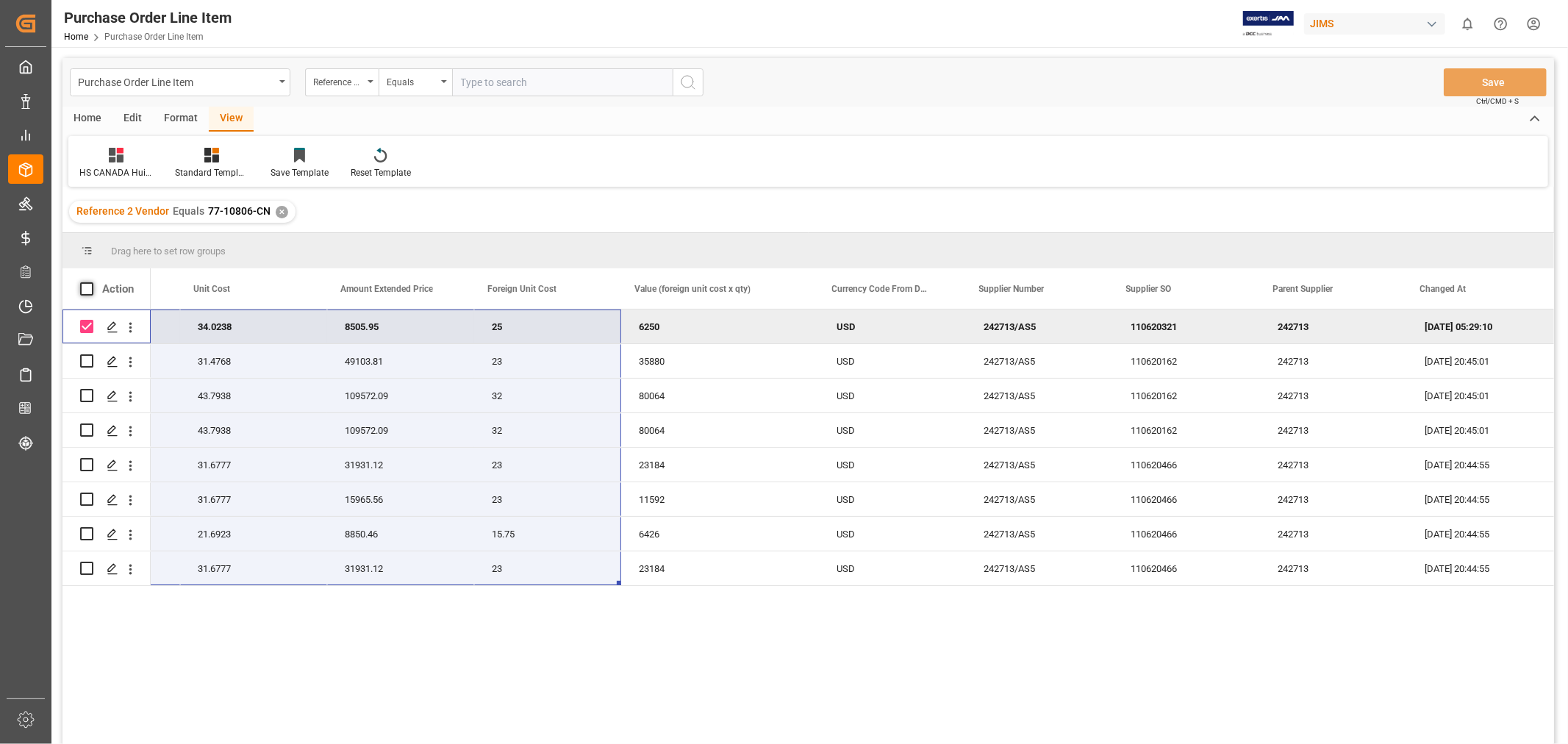
click at [85, 289] on span at bounding box center [86, 289] width 13 height 13
click at [91, 282] on input "checkbox" at bounding box center [91, 282] width 0 height 0
checkbox input "true"
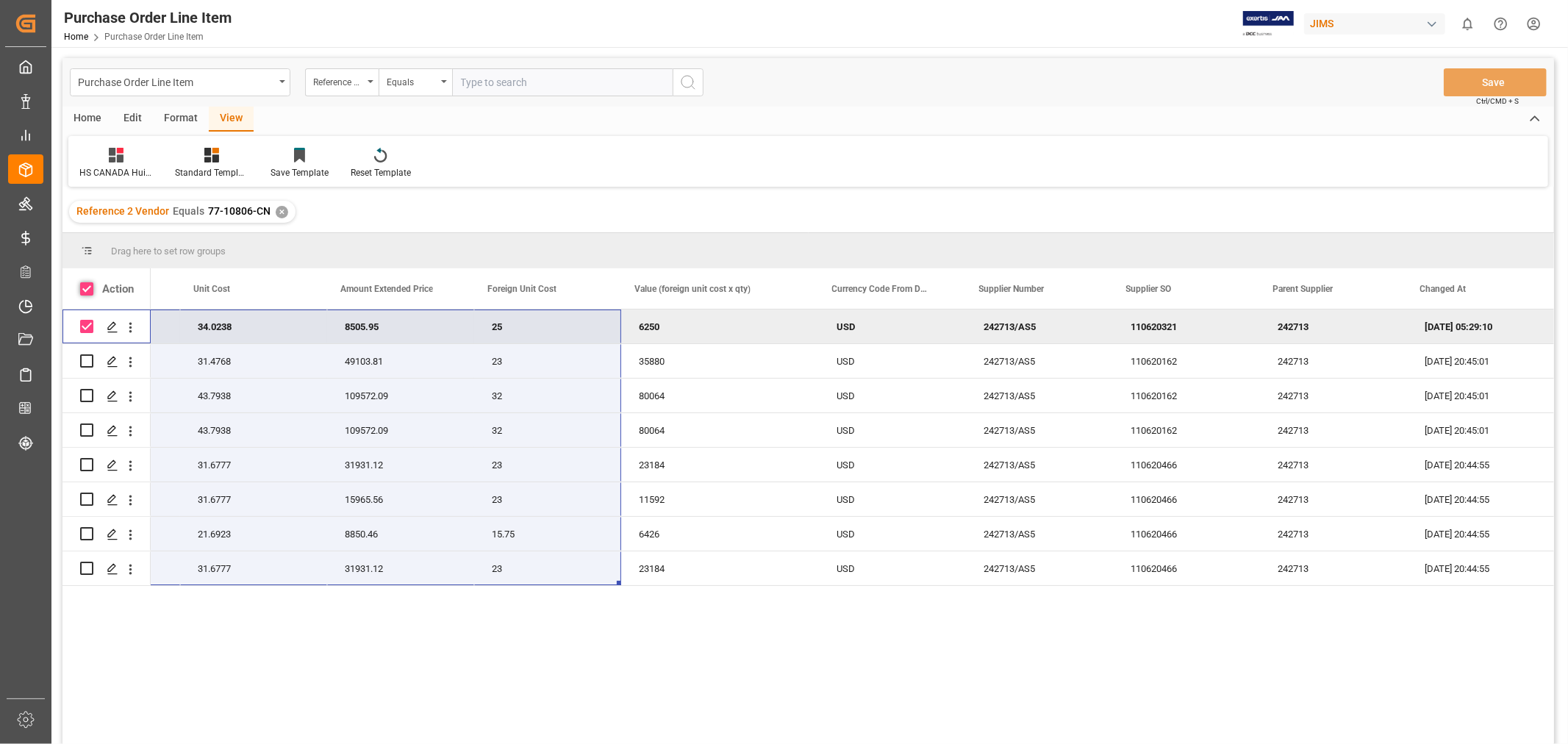
checkbox input "true"
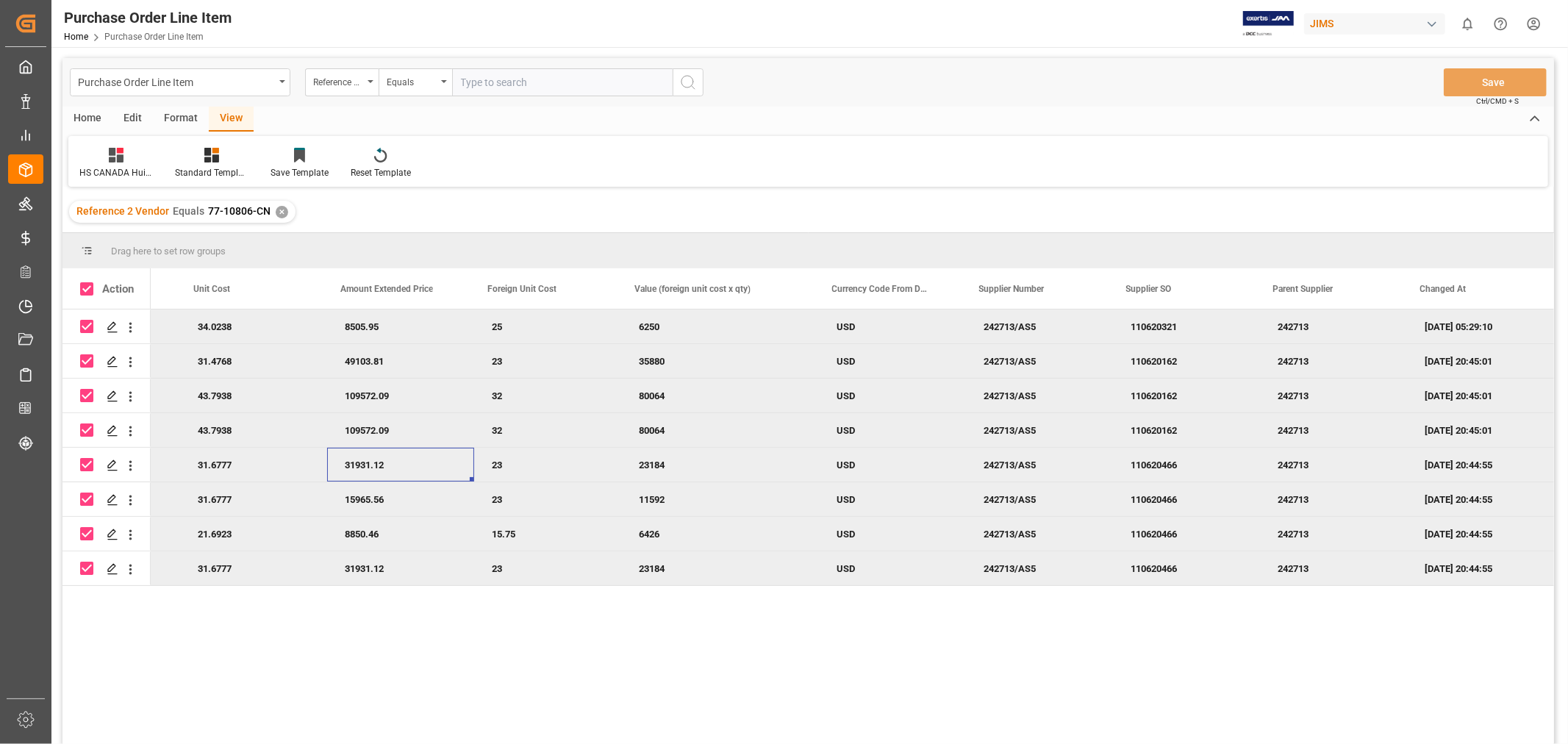
click at [340, 458] on div "31931.12" at bounding box center [400, 464] width 147 height 34
click at [88, 295] on span at bounding box center [86, 289] width 13 height 13
click at [91, 282] on input "checkbox" at bounding box center [91, 282] width 0 height 0
checkbox input "false"
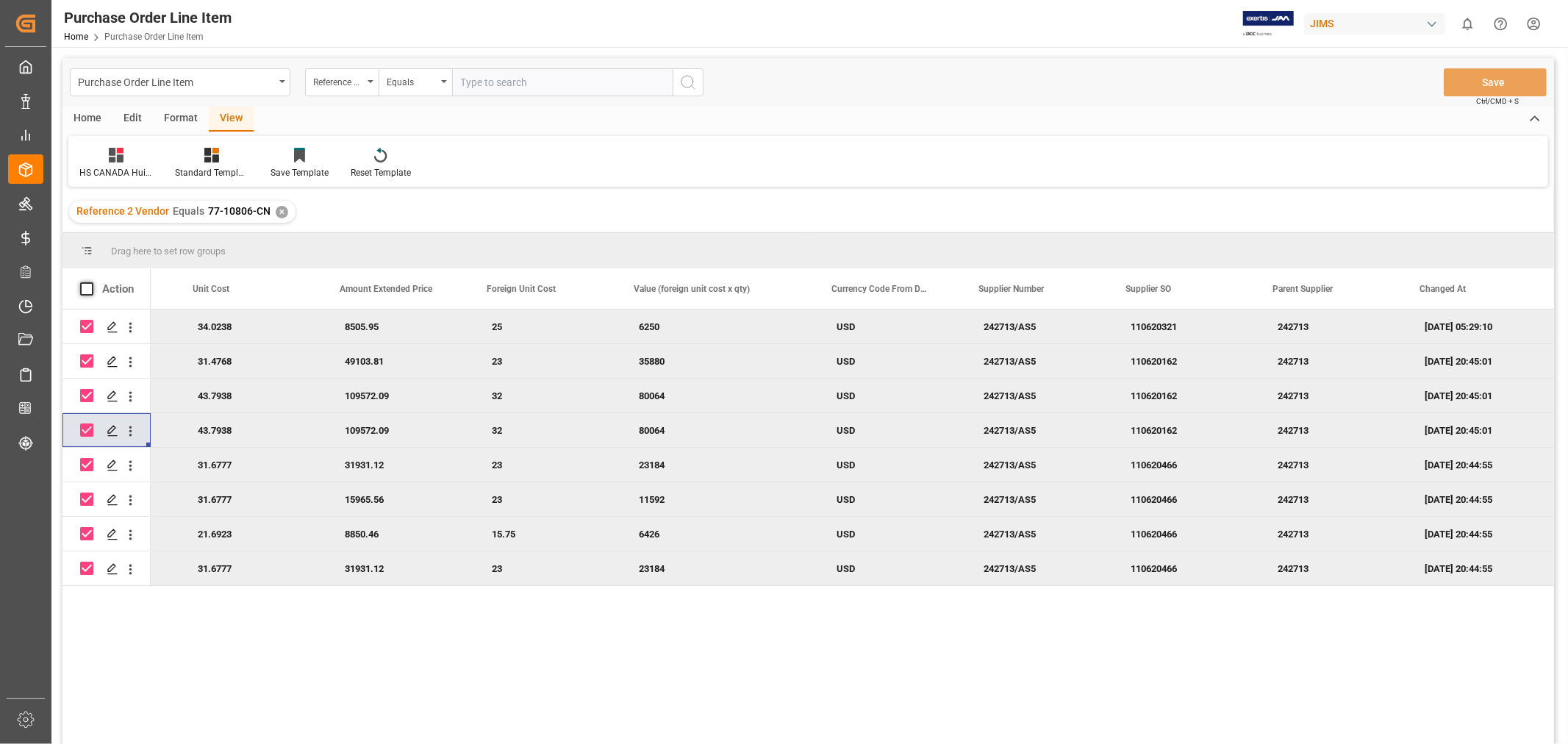
checkbox input "false"
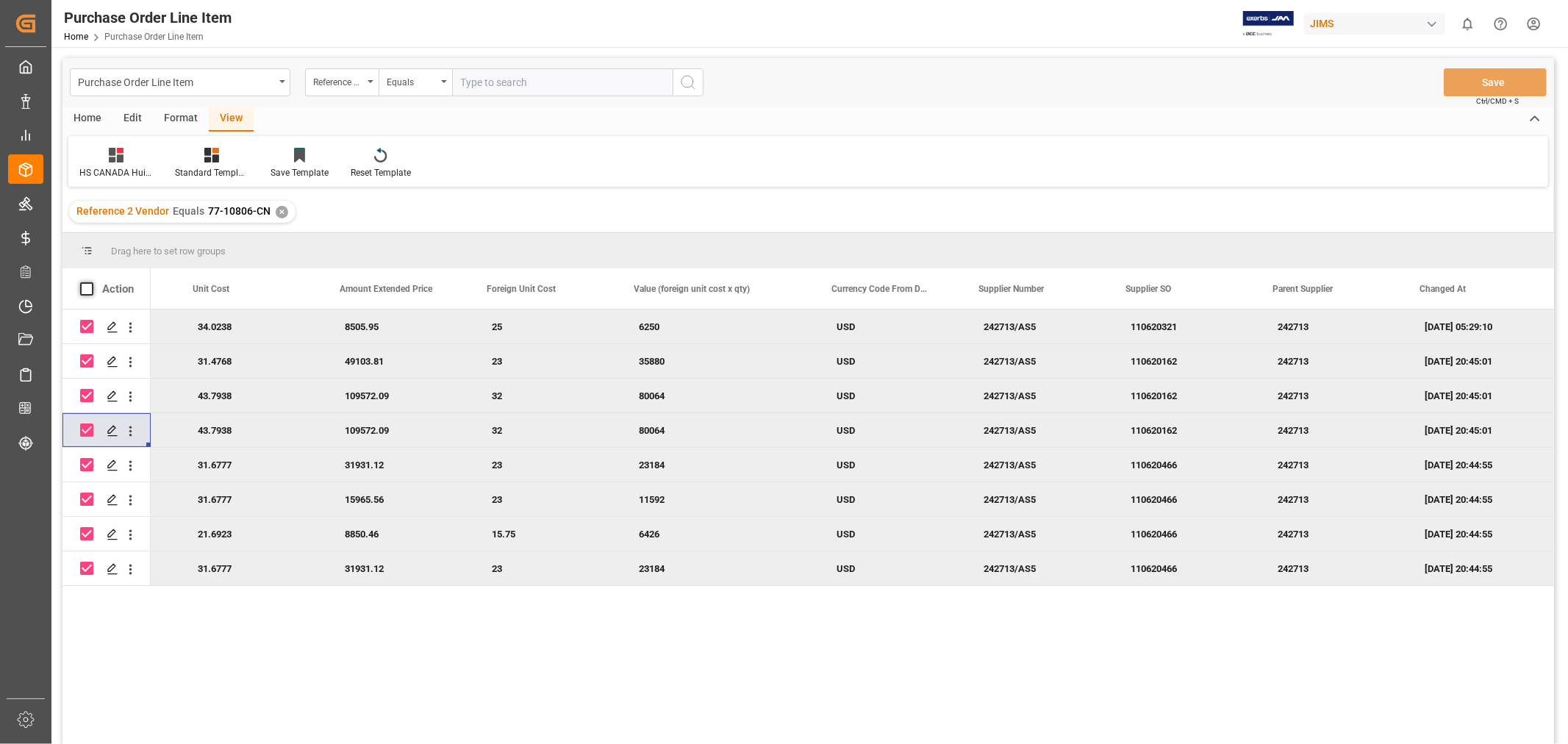
checkbox input "false"
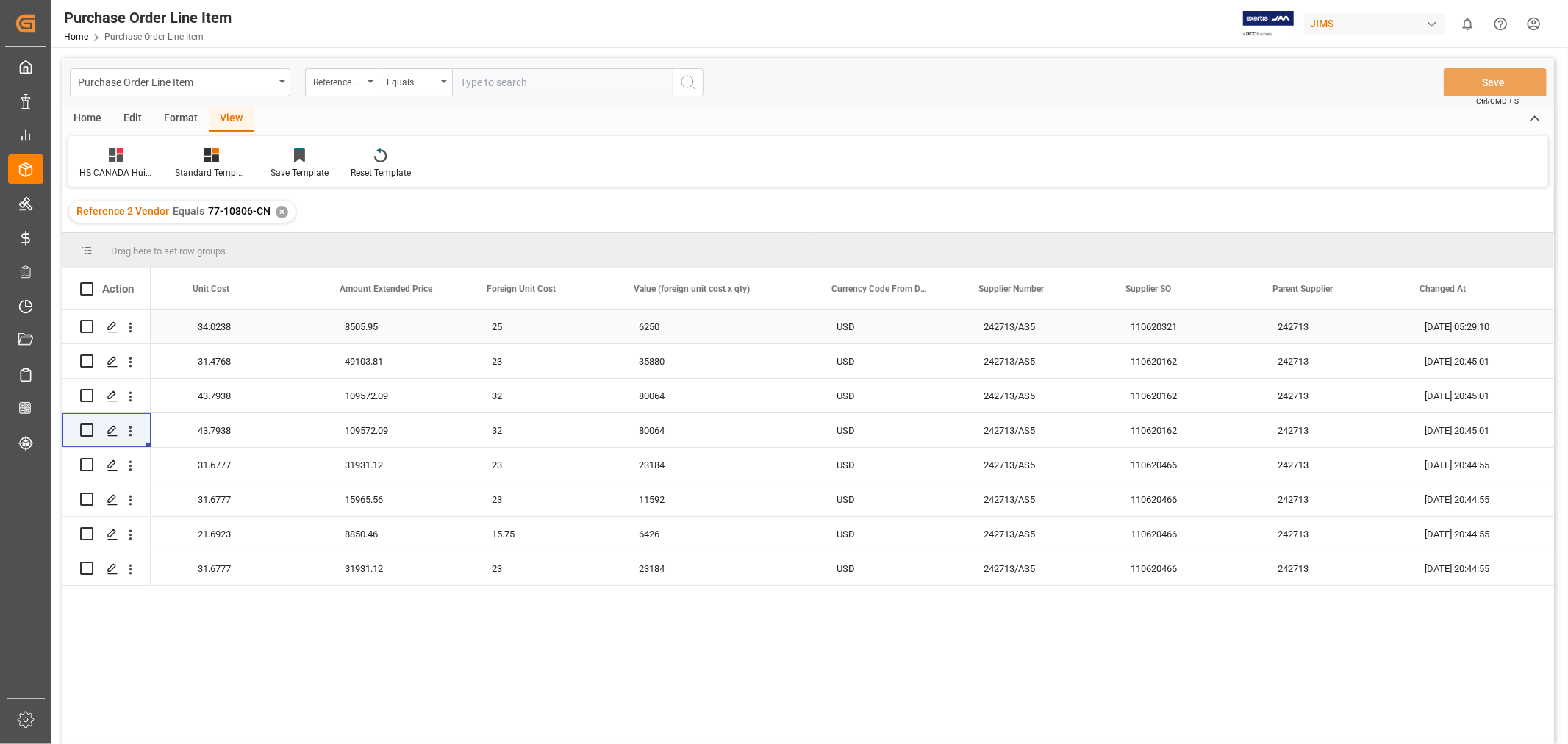
click at [217, 324] on div "34.0238" at bounding box center [253, 326] width 147 height 34
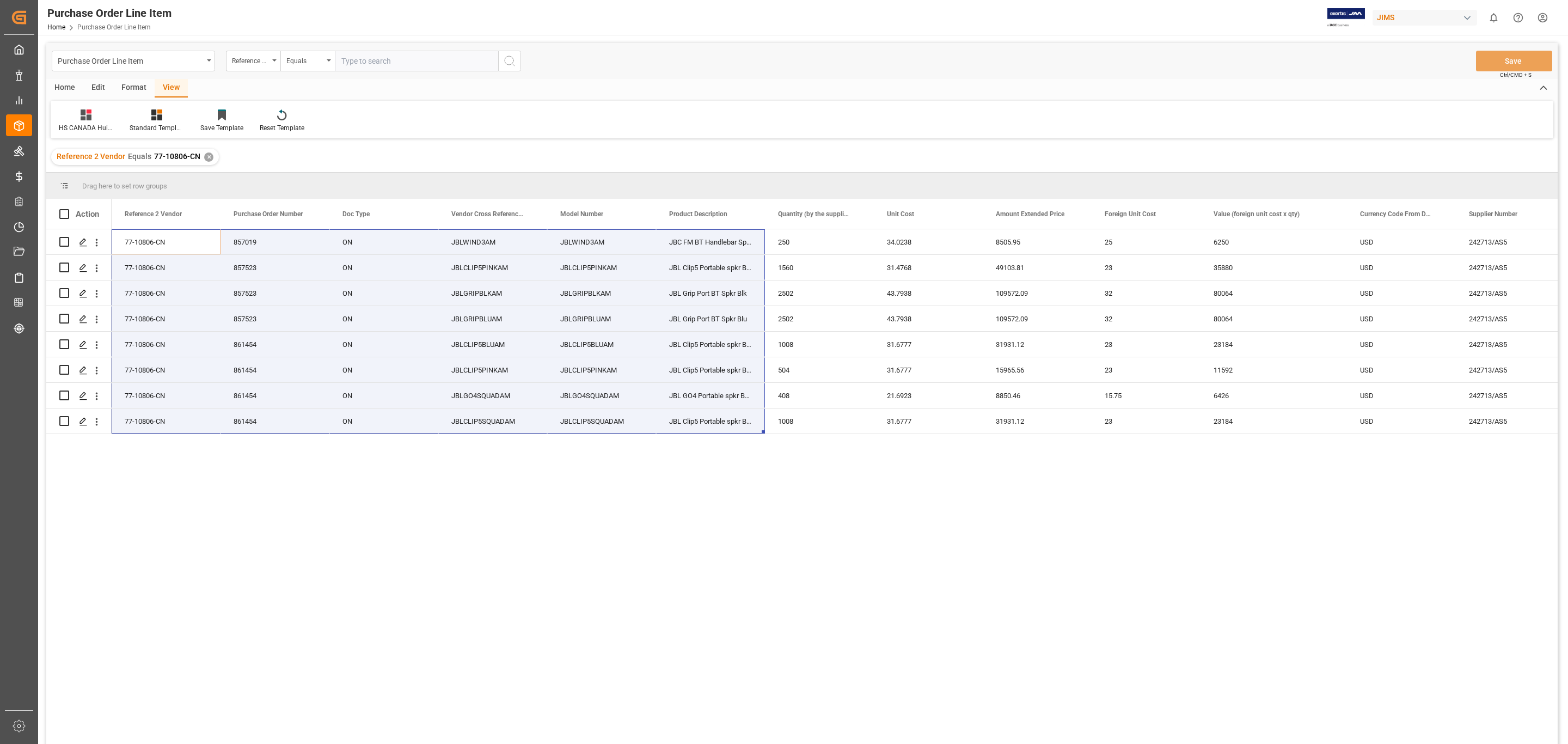
drag, startPoint x: 716, startPoint y: 433, endPoint x: 1333, endPoint y: 544, distance: 626.9
click at [396, 550] on div "JBC FM BT Handlebar Spkr 250 34.0238 8505.95 25 6250 JBLWIND3AM JBLWIND3AM ON 8…" at bounding box center [835, 490] width 1446 height 522
click at [201, 186] on div "Drag here to set row groups" at bounding box center [802, 186] width 1511 height 26
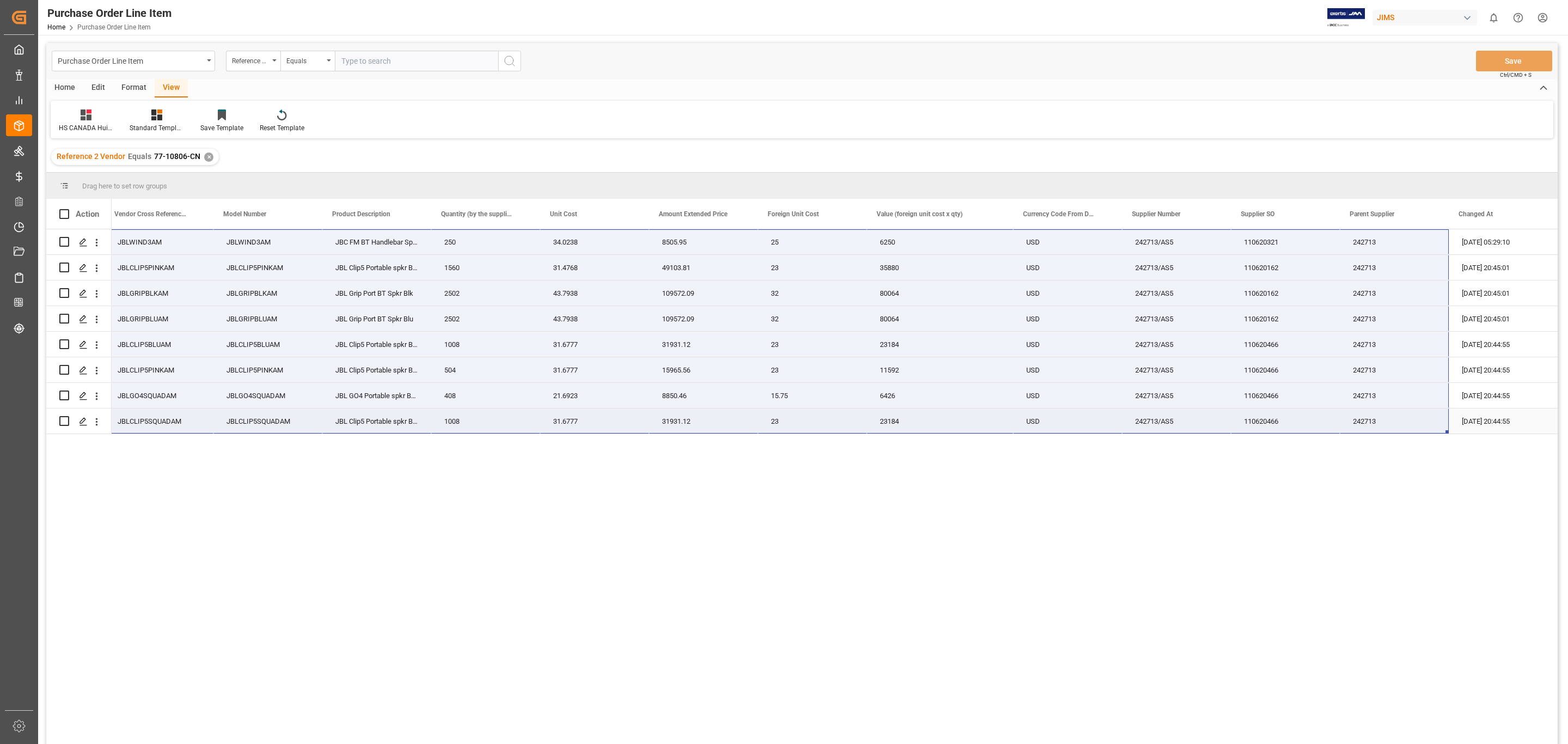
drag, startPoint x: 158, startPoint y: 239, endPoint x: 1418, endPoint y: 427, distance: 1273.9
click at [1161, 427] on div "JBC FM BT Handlebar Spkr 250 34.0238 8505.95 25 6250 JBLWIND3AM JBLWIND3AM ON 7…" at bounding box center [668, 332] width 1780 height 205
click at [309, 531] on div "JBC FM BT Handlebar Spkr 250 34.0238 8505.95 25 6250 JBLWIND3AM JBLWIND3AM ON 7…" at bounding box center [835, 490] width 1446 height 522
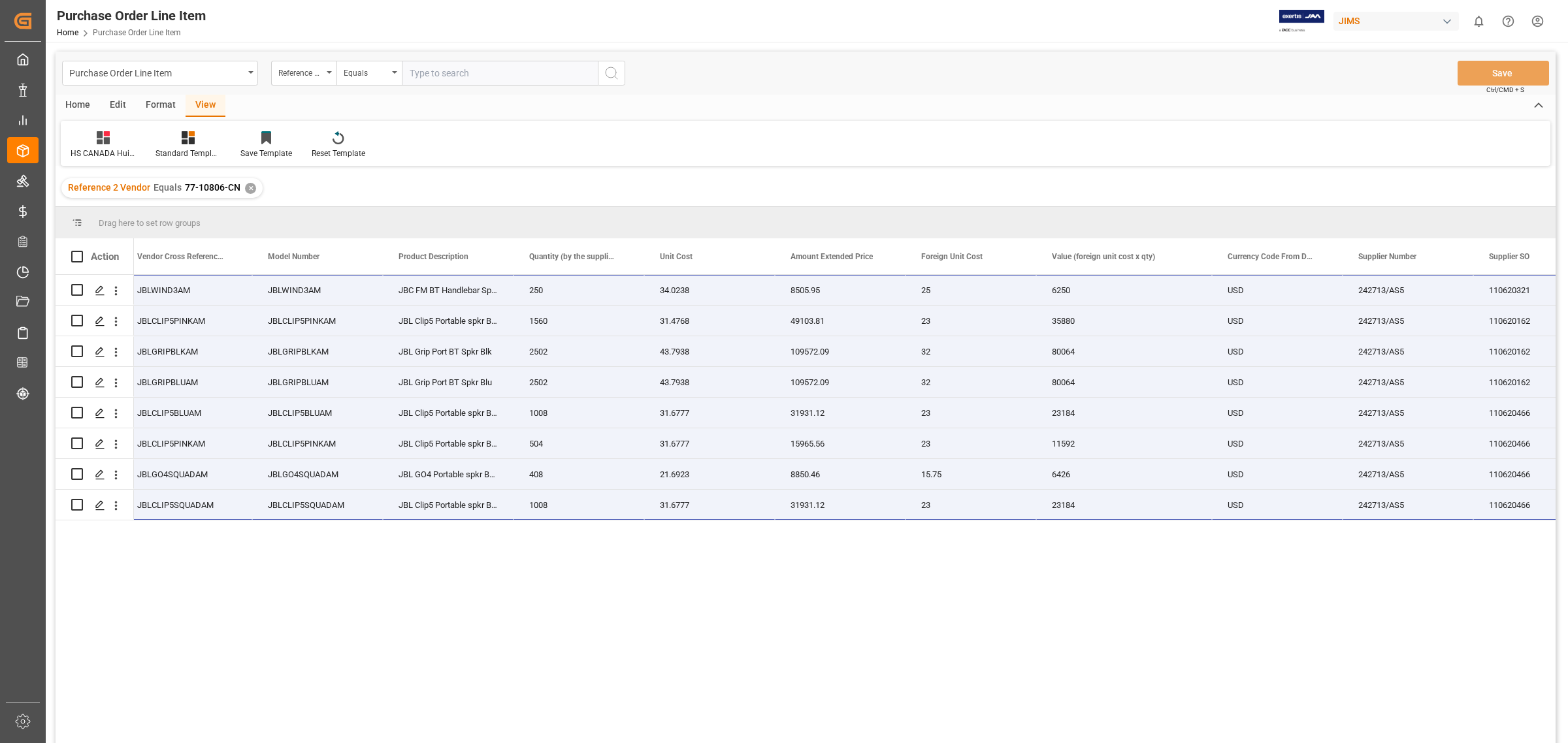
scroll to position [0, 405]
click at [245, 191] on div "✕" at bounding box center [250, 188] width 11 height 11
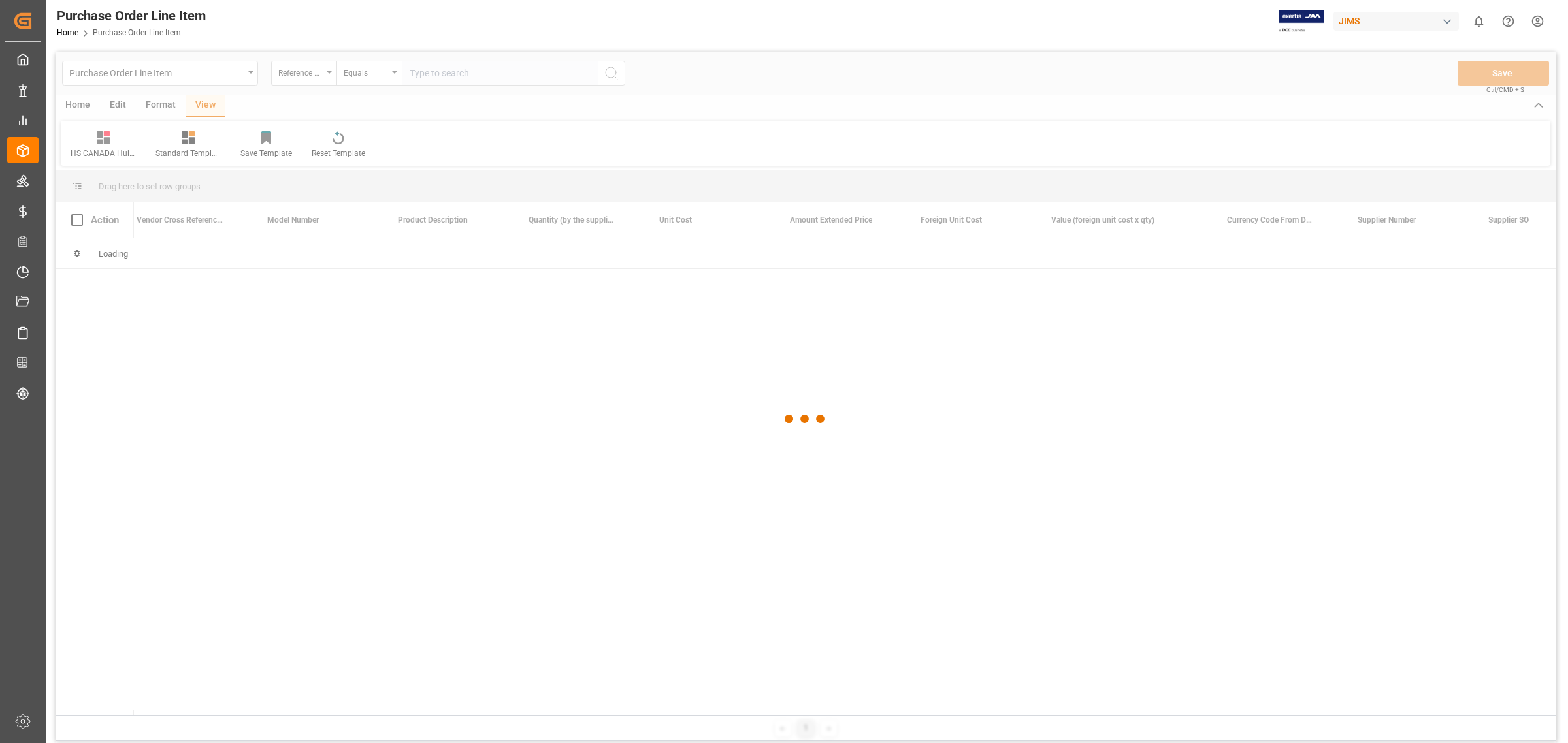
click at [430, 80] on div at bounding box center [806, 419] width 1500 height 735
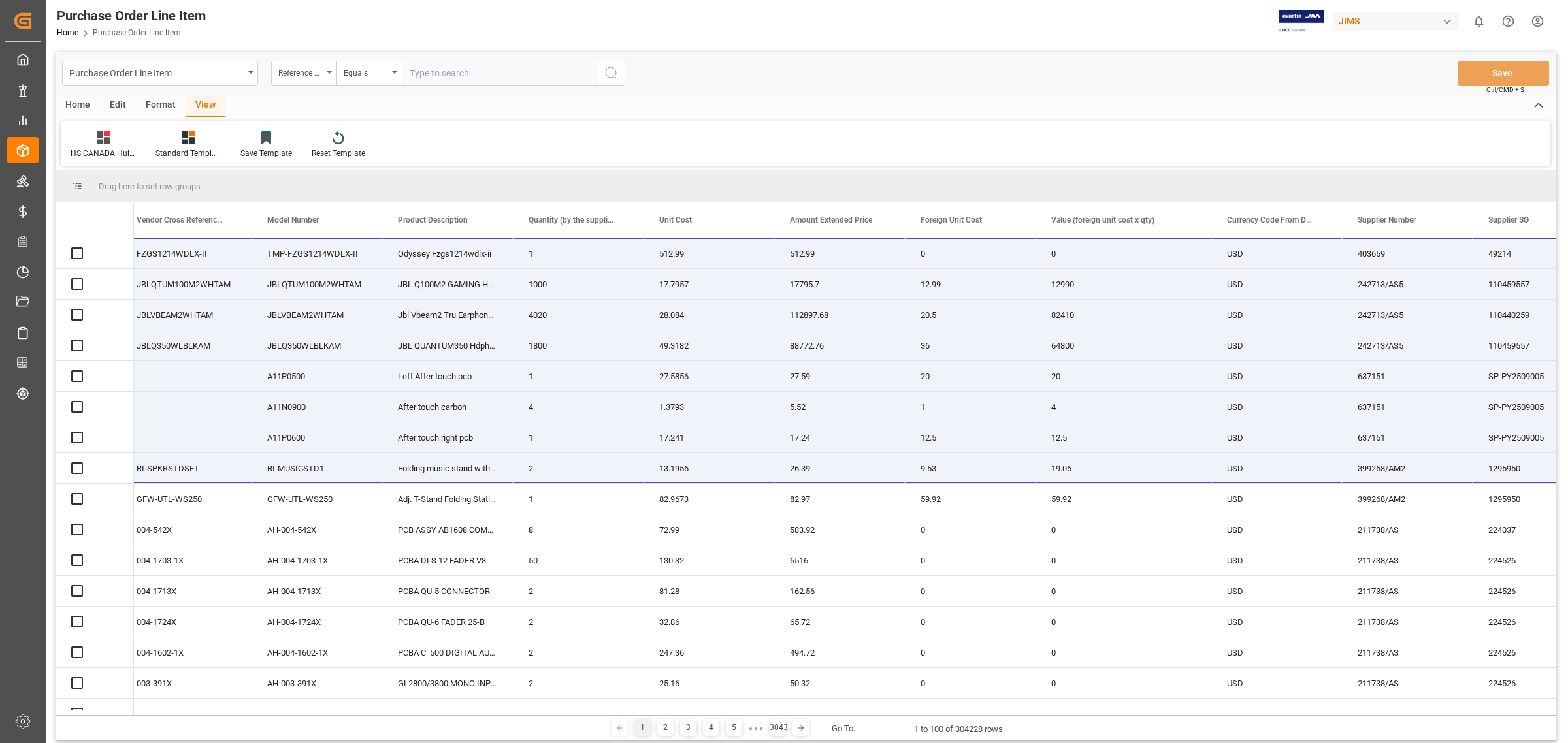
click at [432, 72] on input "text" at bounding box center [500, 73] width 196 height 25
paste input "77-10841-CN"
type input "77-10841-CN"
click at [614, 77] on circle "search button" at bounding box center [611, 72] width 10 height 10
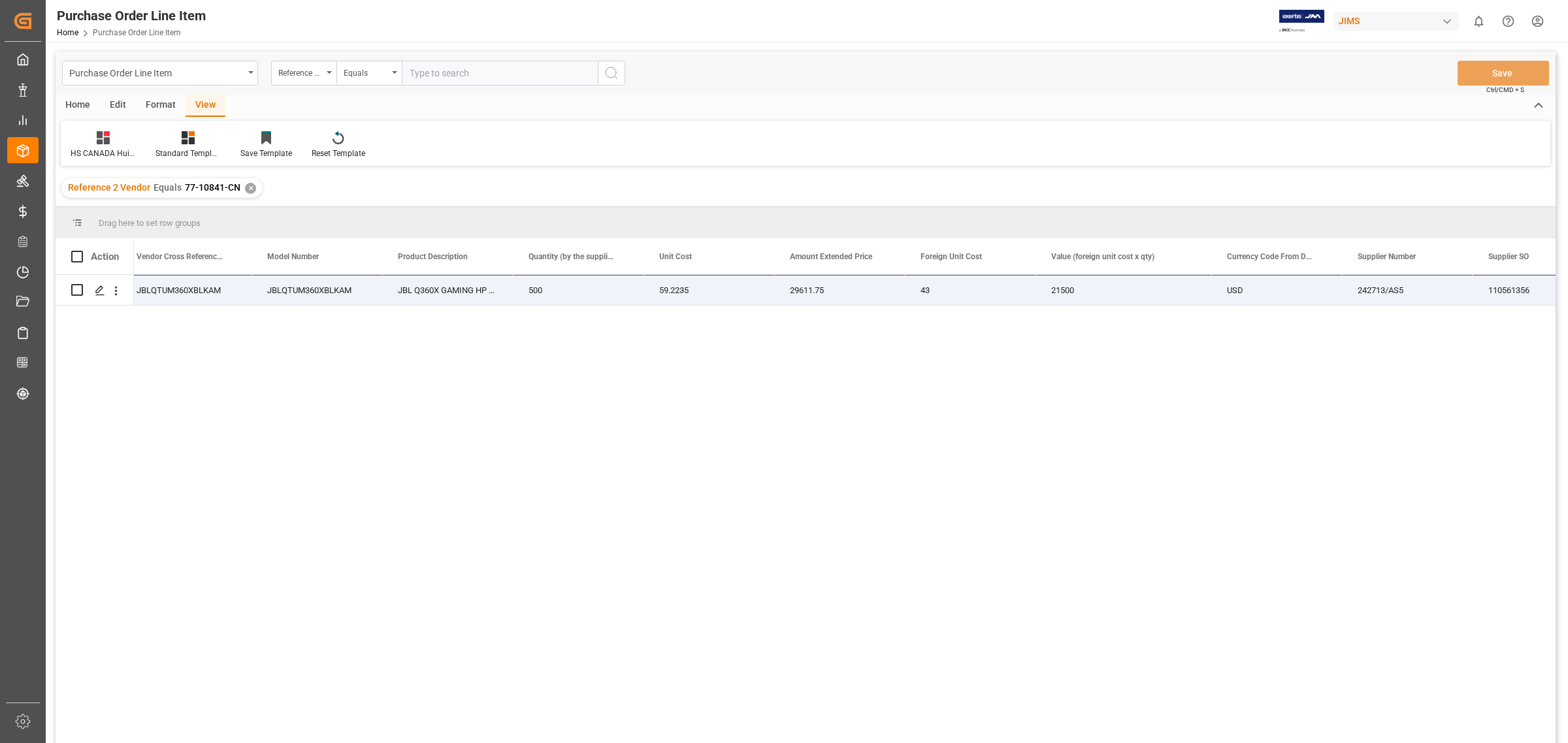
click at [314, 366] on div "ON JBLQTUM360XBLKAM JBLQTUM360XBLKAM JBL Q360X GAMING HP WL OE BLK 500 59.2235 …" at bounding box center [844, 513] width 1421 height 477
click at [356, 547] on div "ON JBLQTUM360XBLKAM JBLQTUM360XBLKAM JBL Q360X GAMING HP WL OE BLK 500 59.2235 …" at bounding box center [844, 513] width 1421 height 477
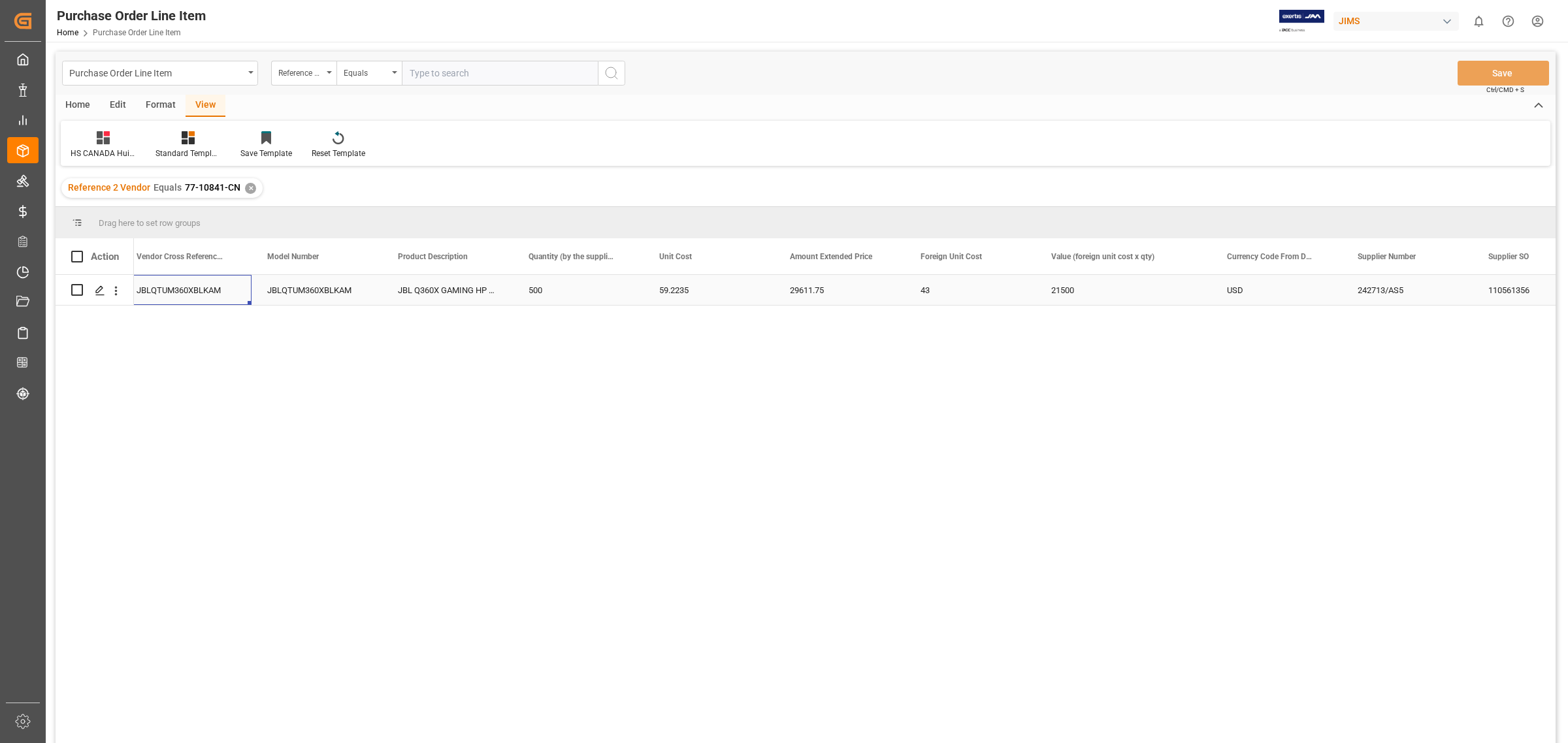
click at [178, 286] on div "JBLQTUM360XBLKAM" at bounding box center [186, 290] width 131 height 30
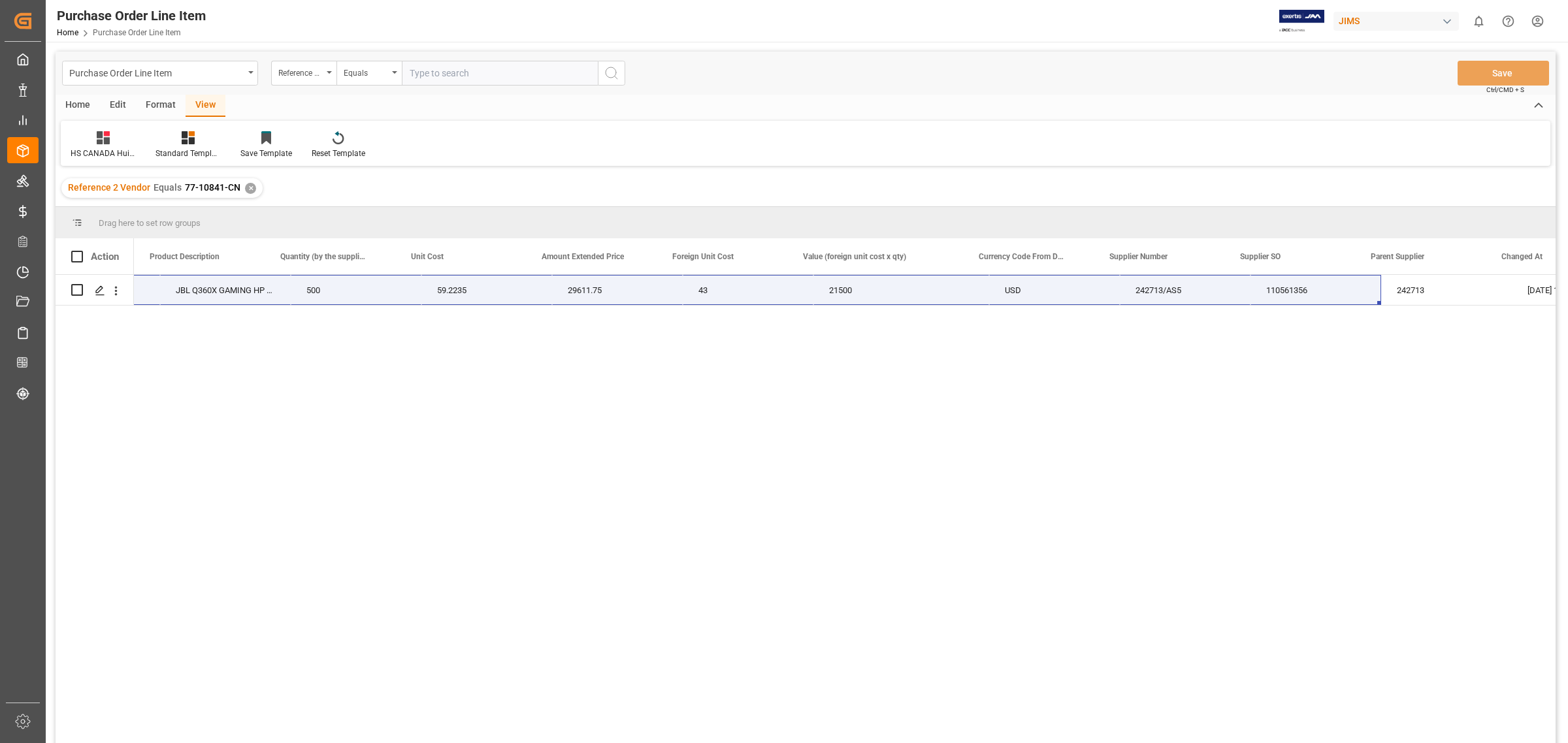
scroll to position [0, 679]
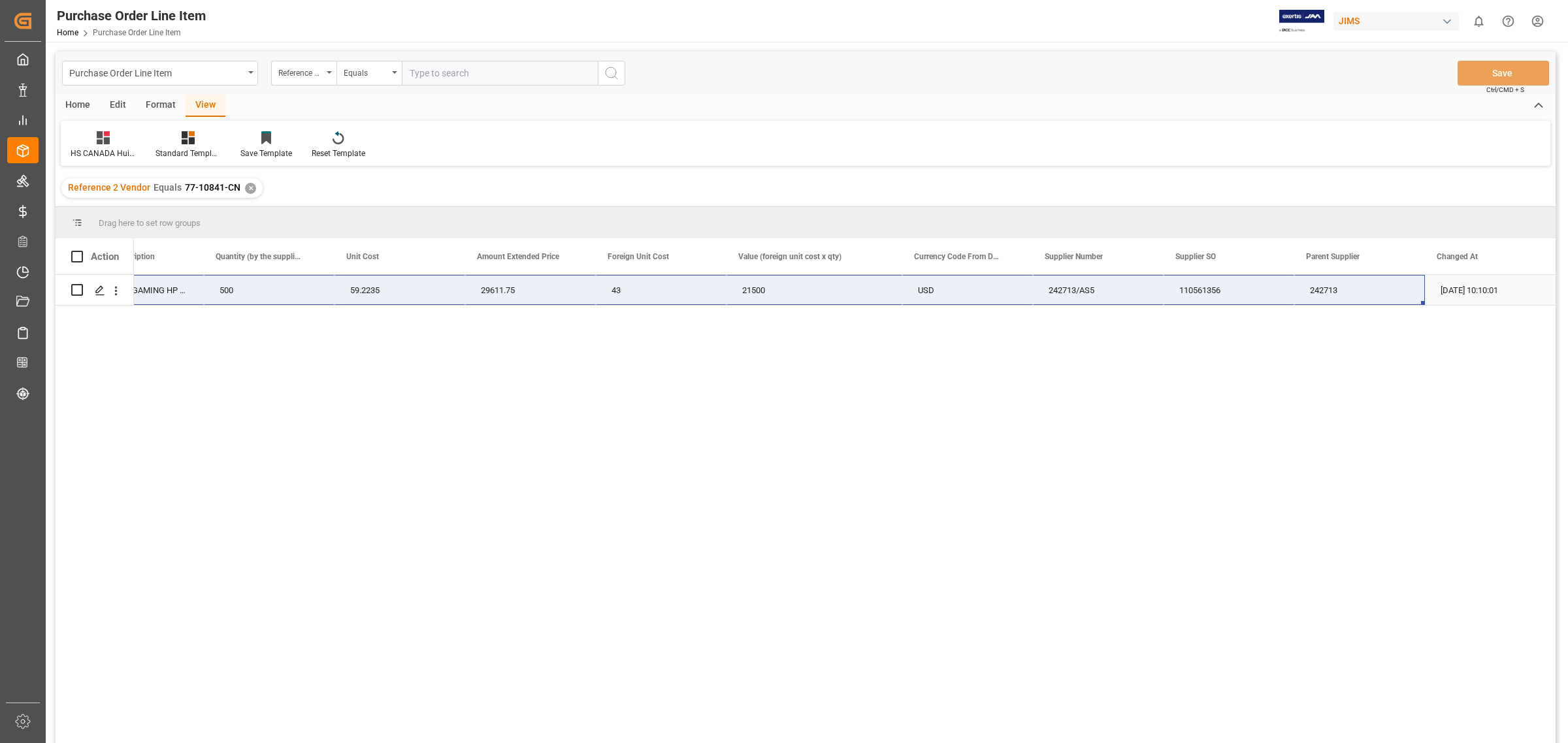
drag, startPoint x: 169, startPoint y: 288, endPoint x: 1353, endPoint y: 300, distance: 1184.1
click at [1353, 300] on div "JBLQTUM360XBLKAM JBL Q360X GAMING HP WL OE BLK 500 59.2235 29611.75 43 21500 US…" at bounding box center [488, 290] width 2135 height 31
click at [247, 191] on div "✕" at bounding box center [250, 188] width 11 height 11
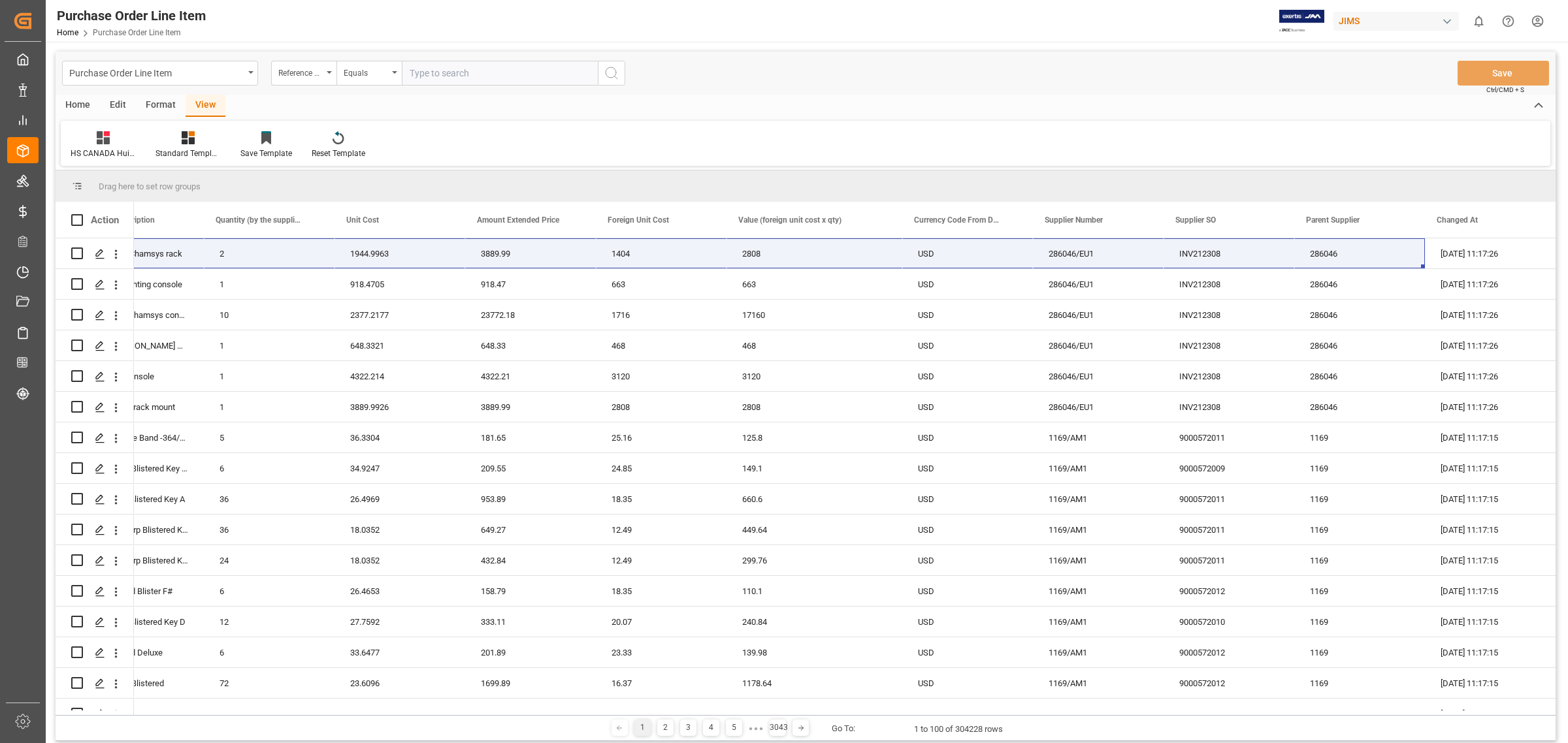
click at [438, 73] on input "text" at bounding box center [500, 73] width 196 height 25
paste input "77-10846-CN"
type input "77-10846-CN"
click at [608, 66] on icon "search button" at bounding box center [611, 72] width 15 height 15
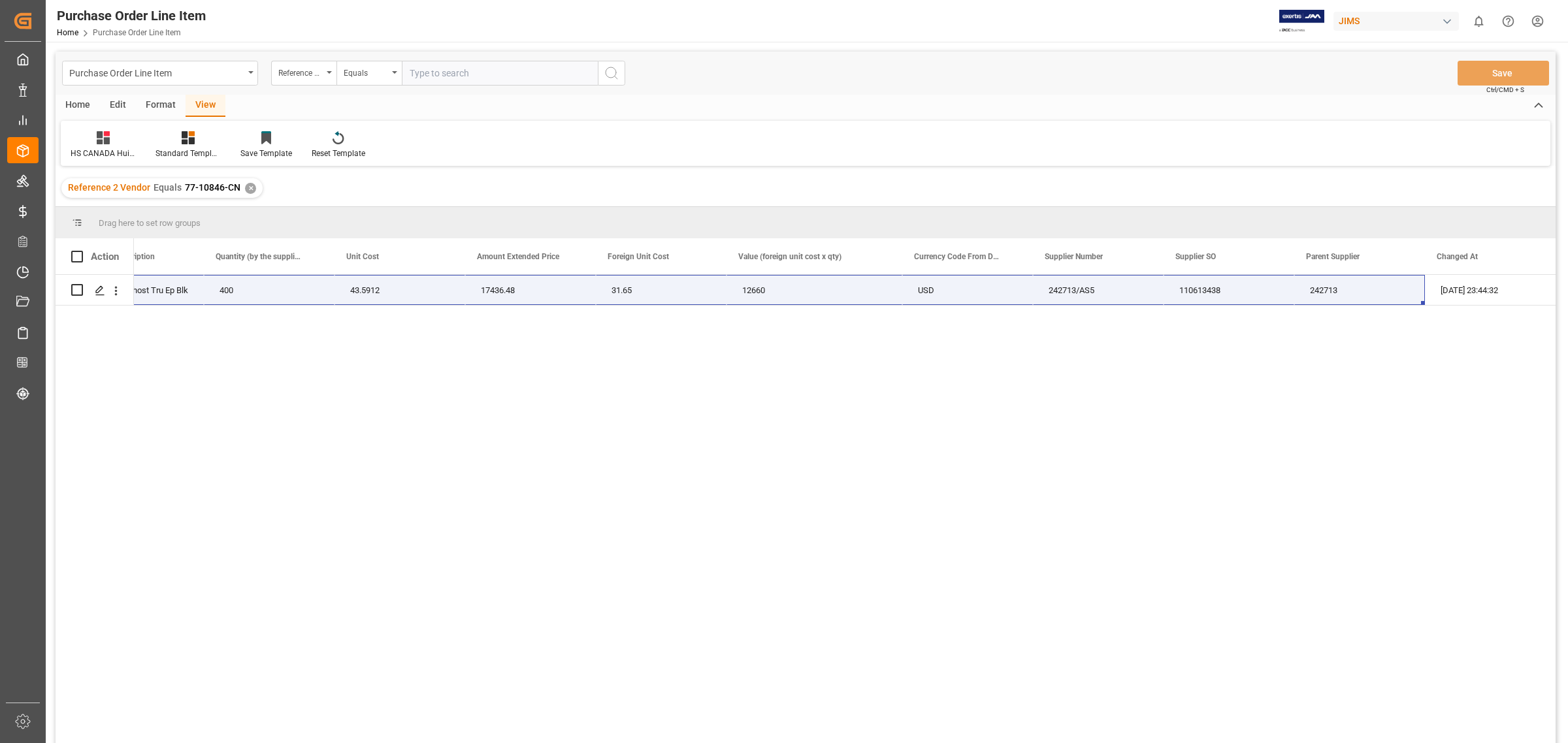
drag, startPoint x: 435, startPoint y: 546, endPoint x: 436, endPoint y: 536, distance: 10.0
click at [436, 543] on div "JBLTFLEX2GBLKAM Jbl Tflex2 Ghost Tru Ep Blk 400 43.5912 17436.48 31.65 12660 US…" at bounding box center [844, 513] width 1421 height 477
click at [284, 350] on div "JBLTFLEX2GBLKAM Jbl Tflex2 Ghost Tru Ep Blk 400 43.5912 17436.48 31.65 12660 US…" at bounding box center [844, 513] width 1421 height 477
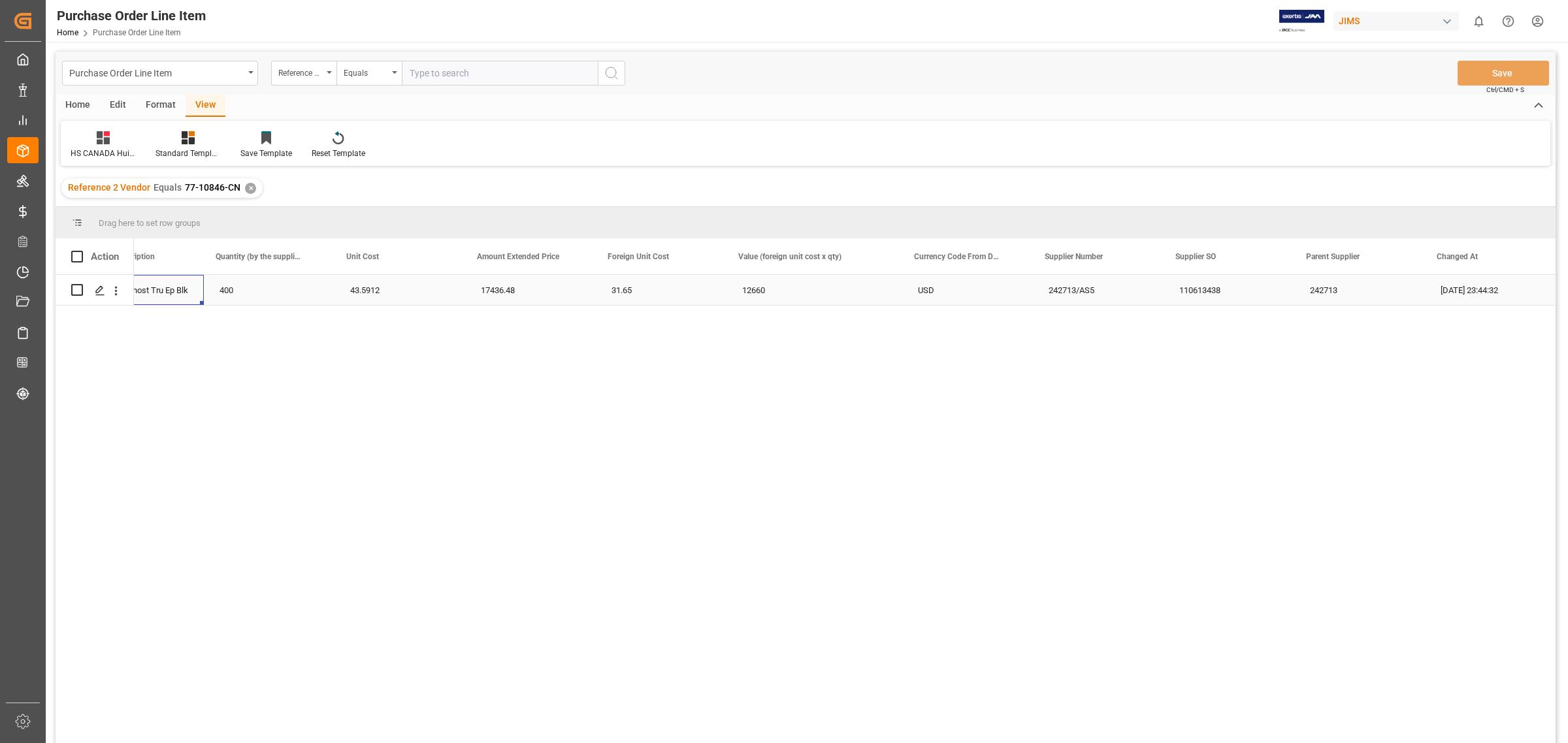
click at [170, 285] on div "Jbl Tflex2 Ghost Tru Ep Blk" at bounding box center [138, 290] width 131 height 30
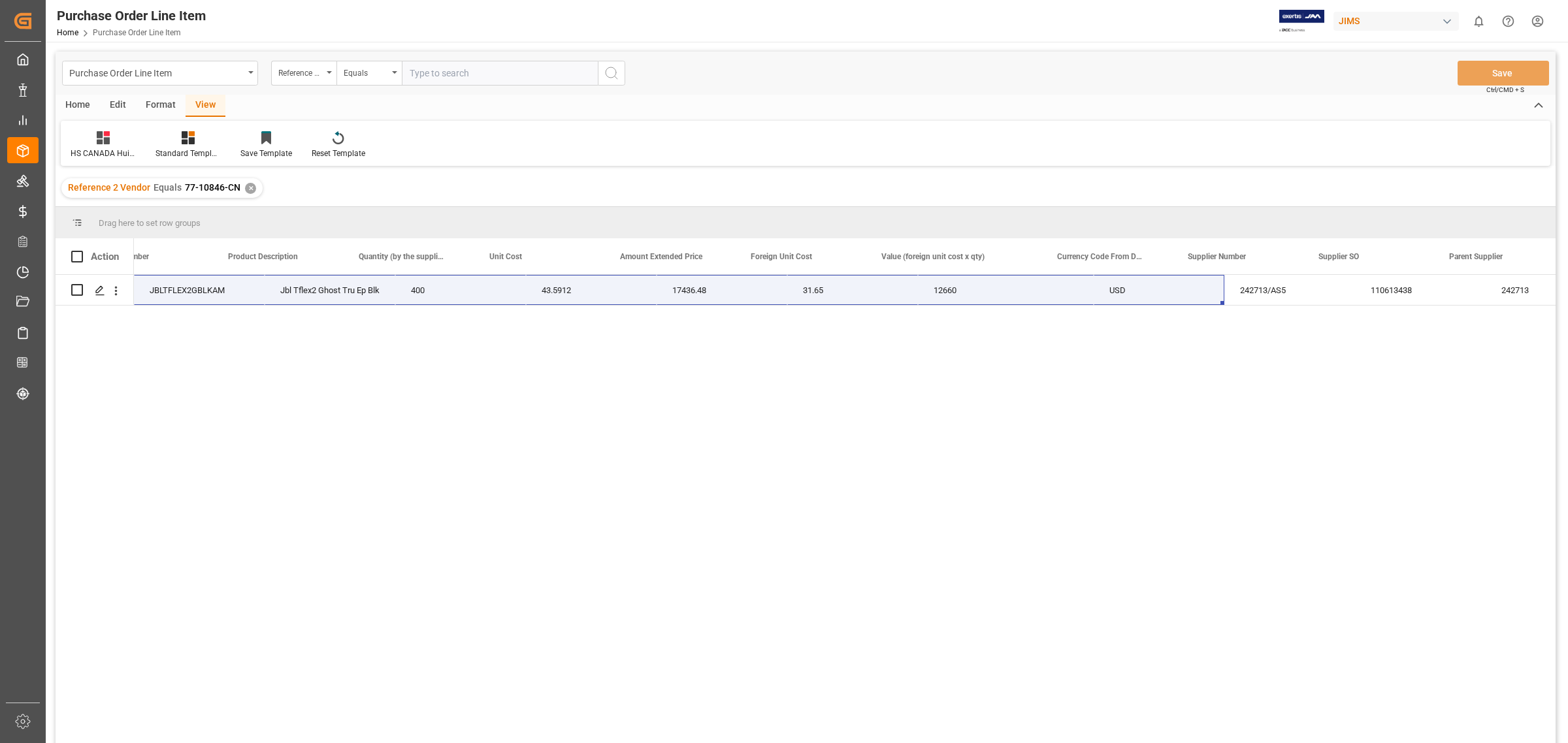
scroll to position [0, 575]
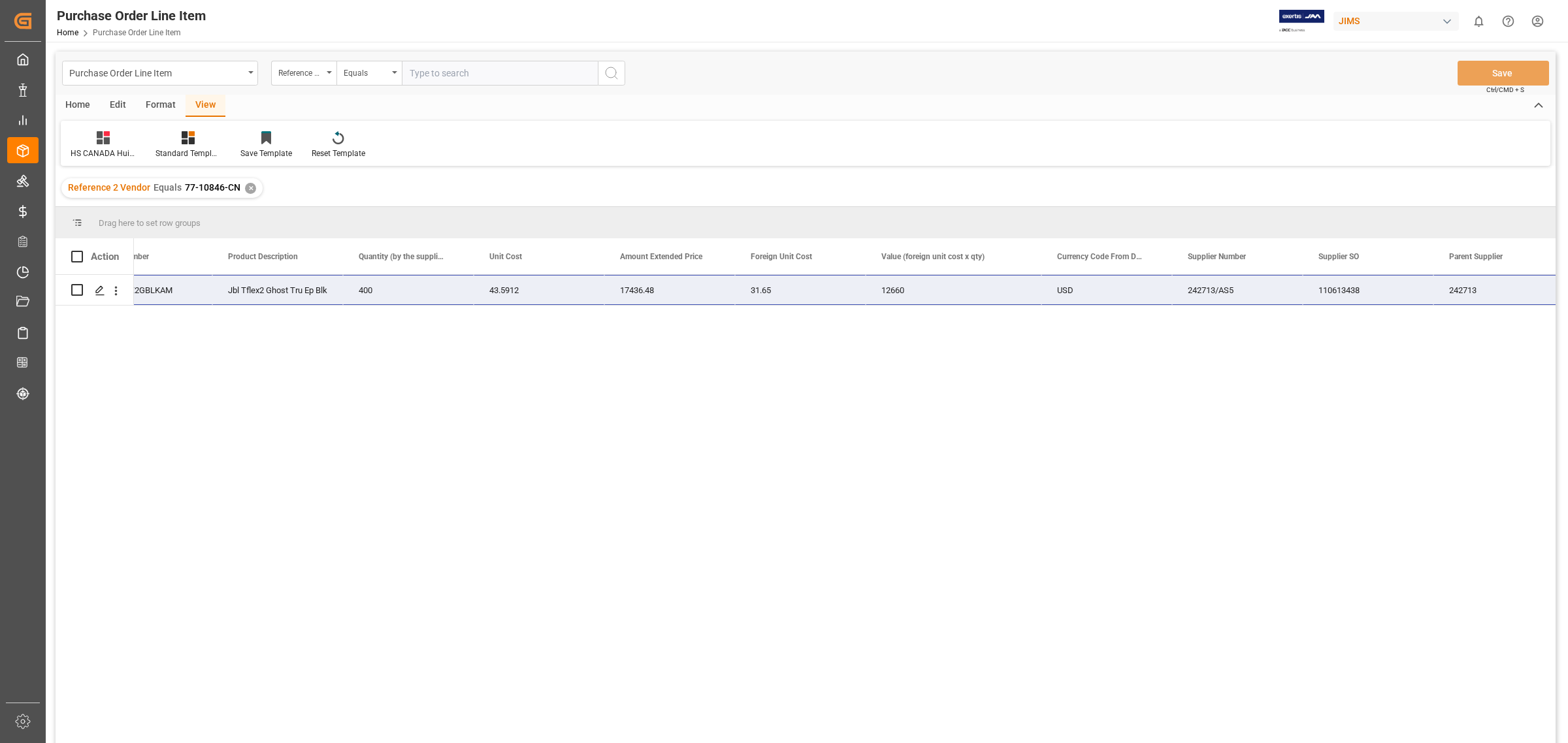
drag, startPoint x: 171, startPoint y: 292, endPoint x: 1538, endPoint y: 289, distance: 1367.0
click at [1393, 289] on div "JBLTFLEX2GBLKAM Jbl Tflex2 Ghost Tru Ep Blk 400 43.5912 17436.48 31.65 12660 US…" at bounding box center [627, 290] width 2135 height 31
click at [242, 183] on div "Reference 2 Vendor Equals 77-10846-CN ✕" at bounding box center [161, 188] width 201 height 20
click at [245, 188] on div "✕" at bounding box center [250, 188] width 11 height 11
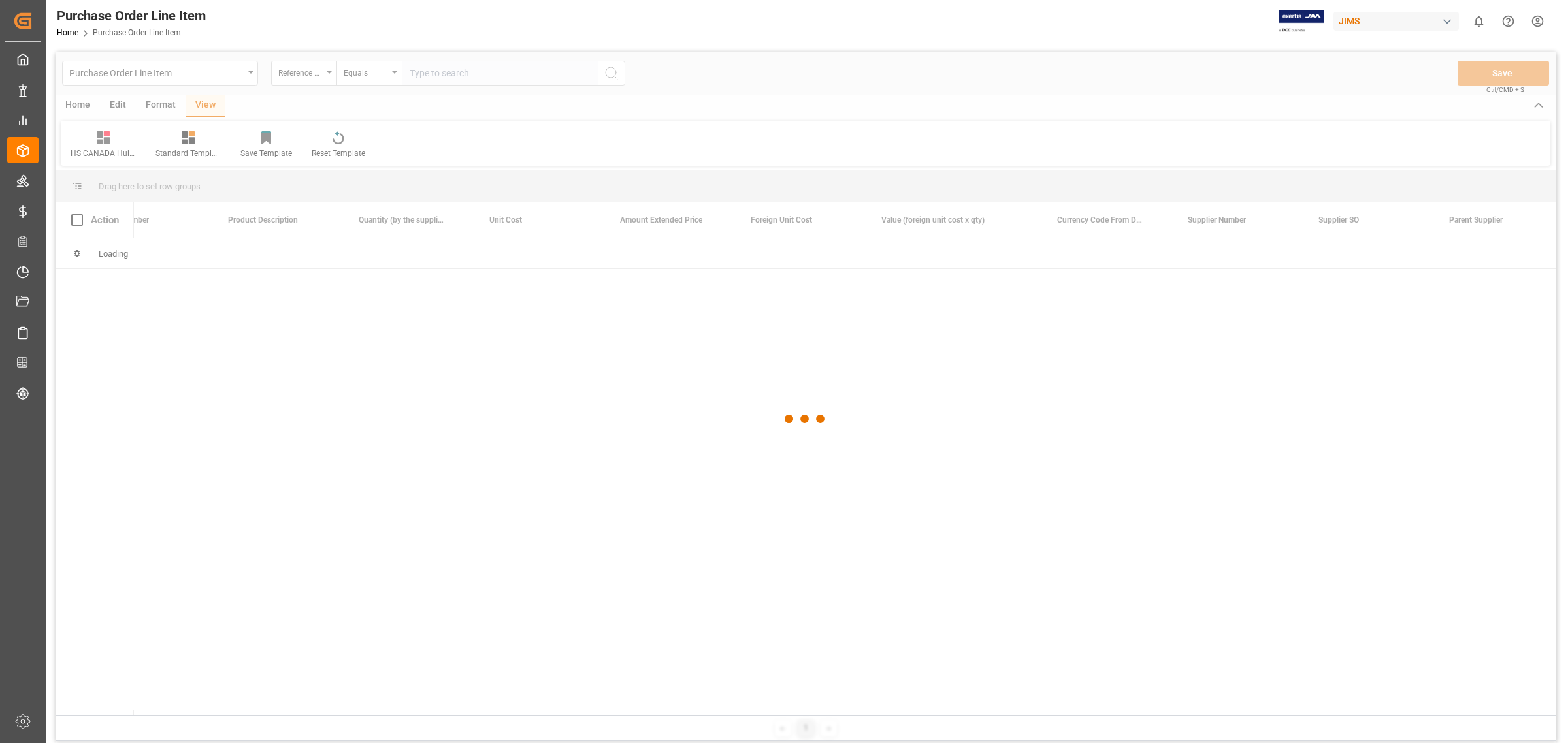
click at [438, 73] on div at bounding box center [806, 419] width 1500 height 735
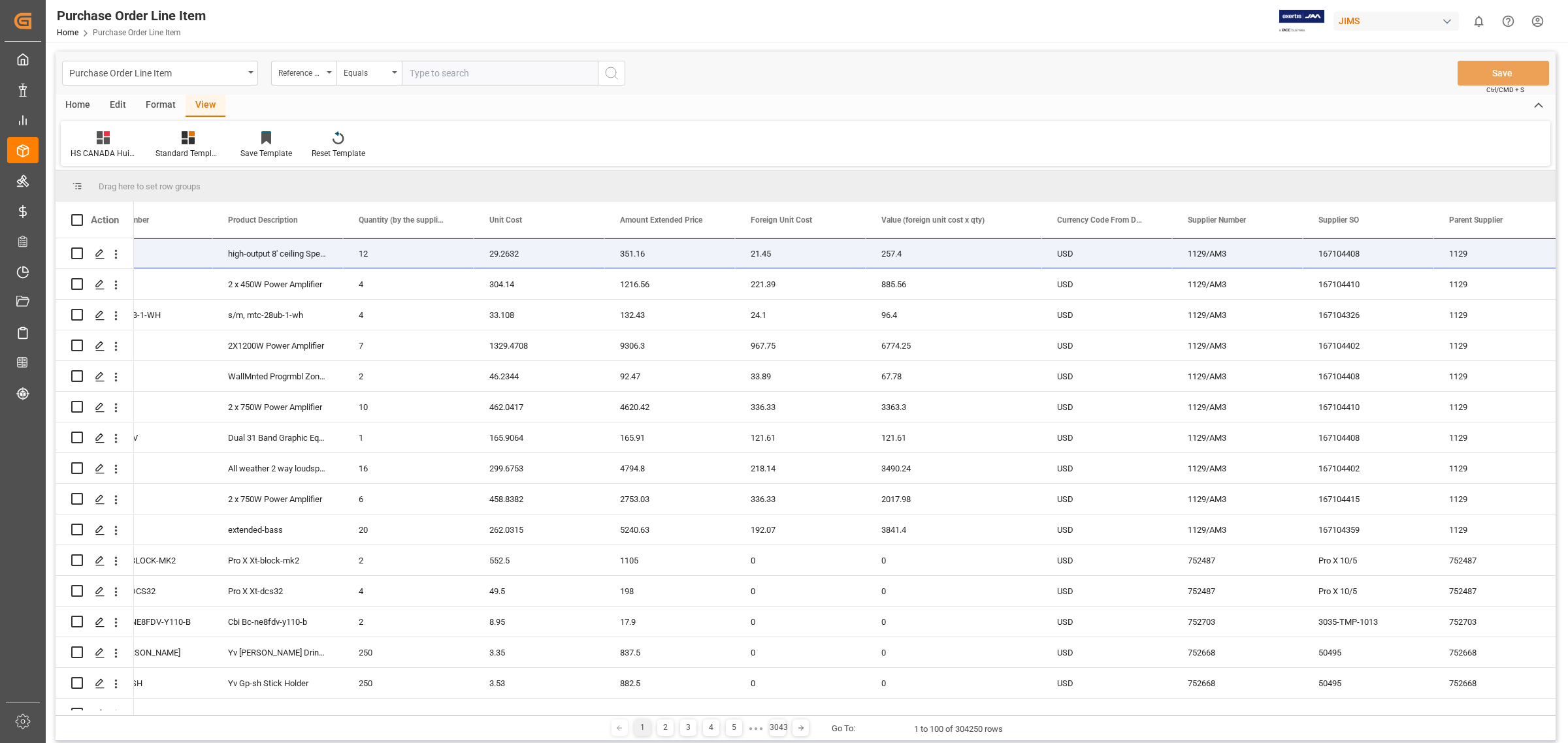
click at [438, 73] on input "text" at bounding box center [500, 73] width 196 height 25
paste input "77-10847-CN"
type input "77-10847-CN"
click at [614, 76] on icon "search button" at bounding box center [611, 72] width 15 height 15
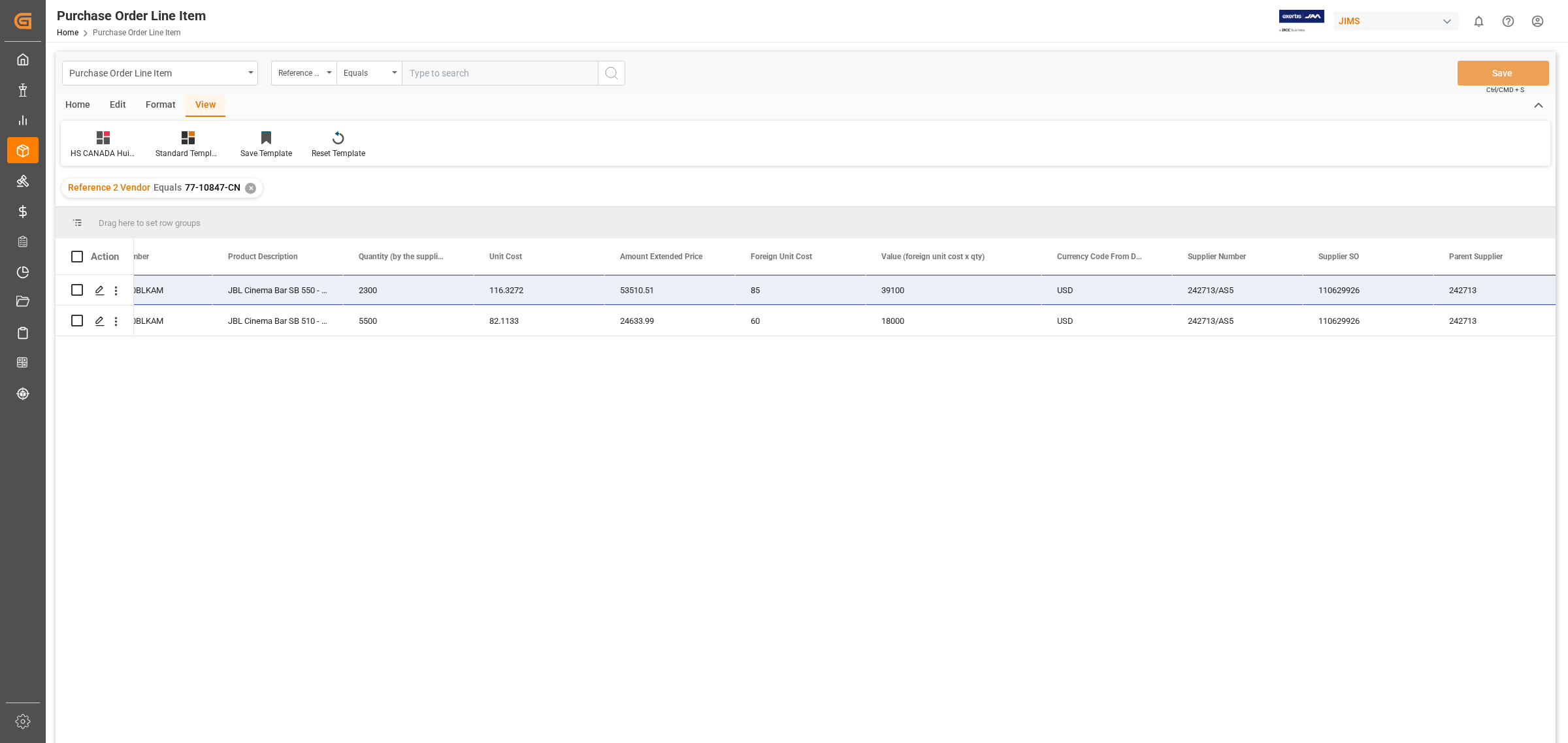
click at [162, 282] on div "JBLSB550BLKAM" at bounding box center [147, 290] width 131 height 30
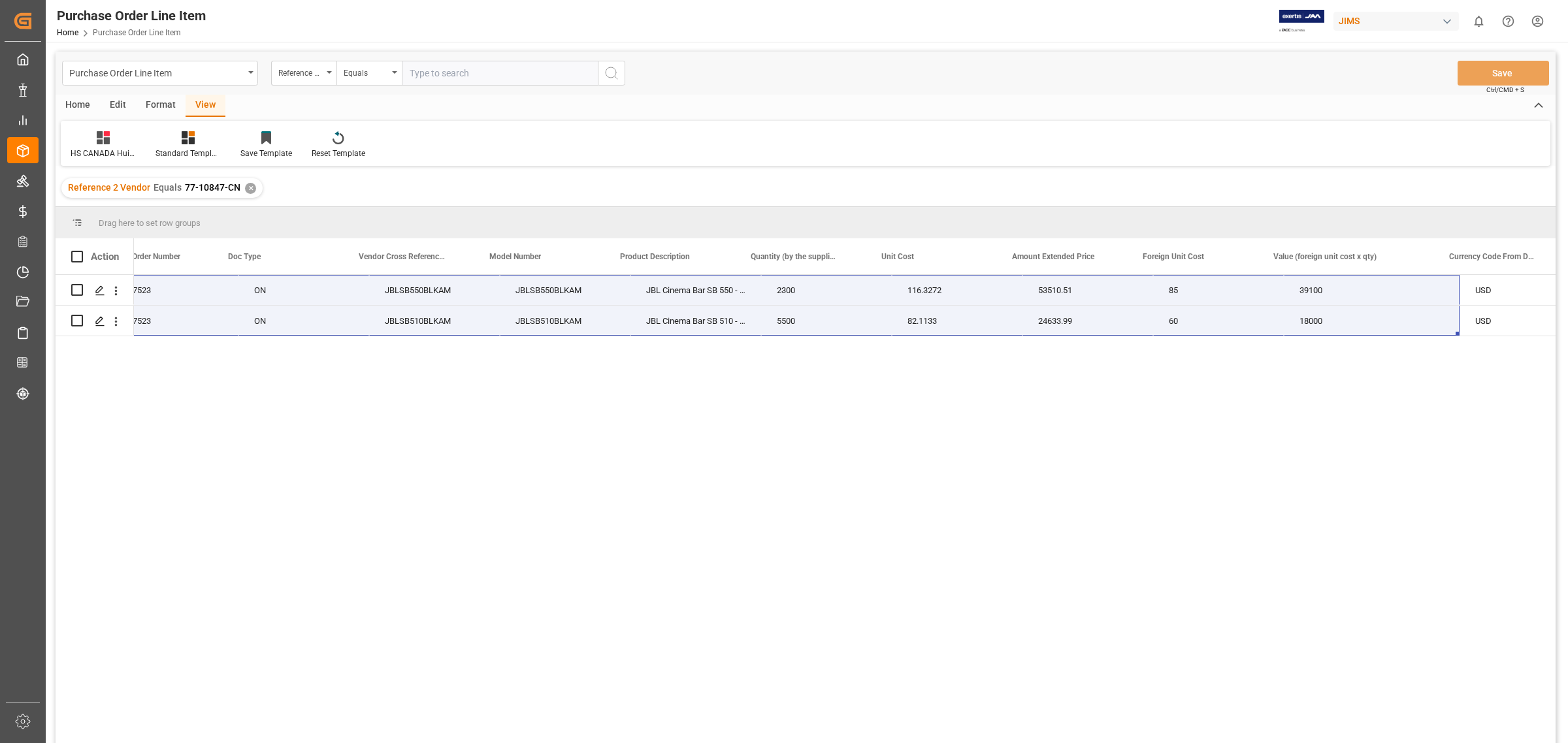
scroll to position [0, 183]
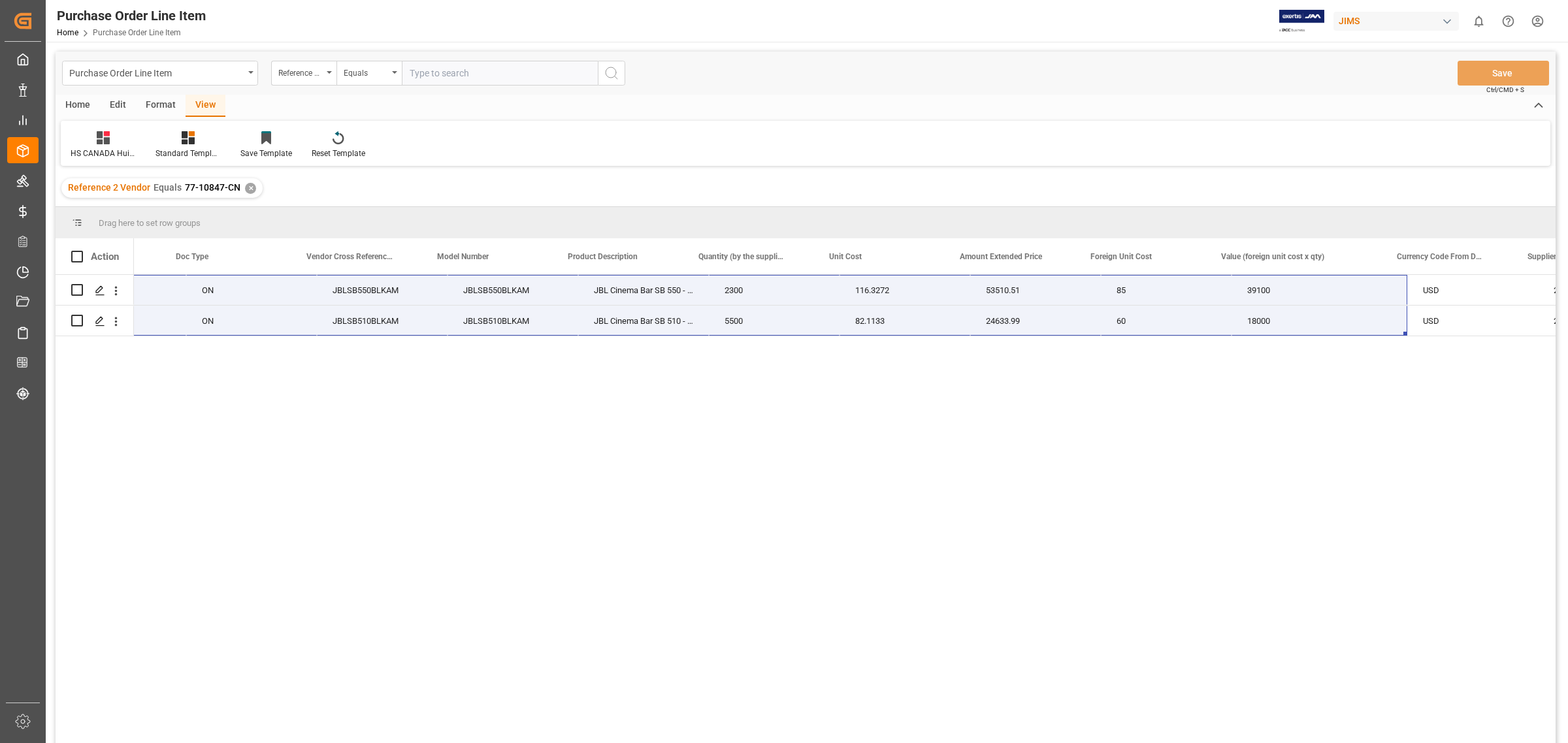
drag, startPoint x: 1424, startPoint y: 302, endPoint x: 1458, endPoint y: 357, distance: 64.7
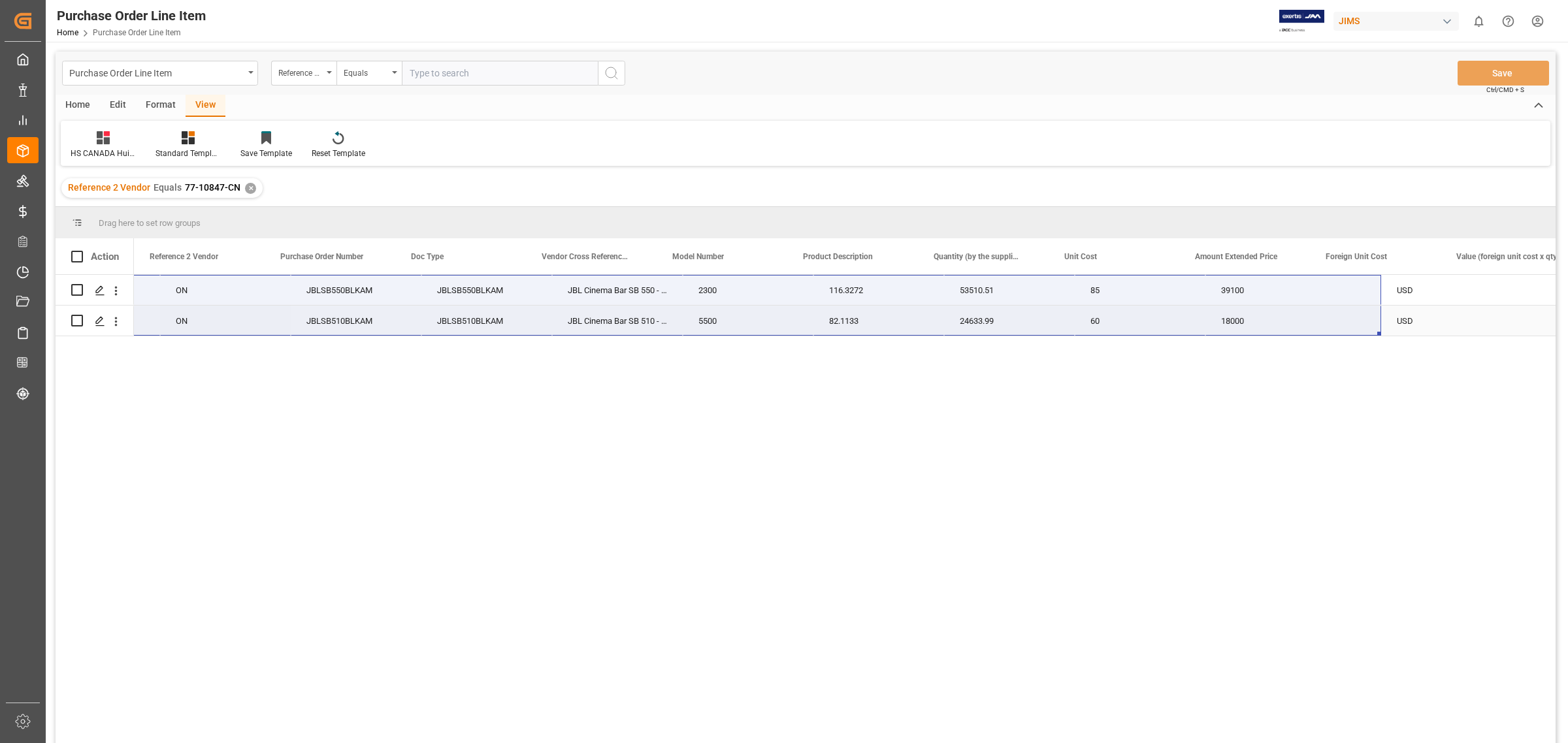
scroll to position [0, 0]
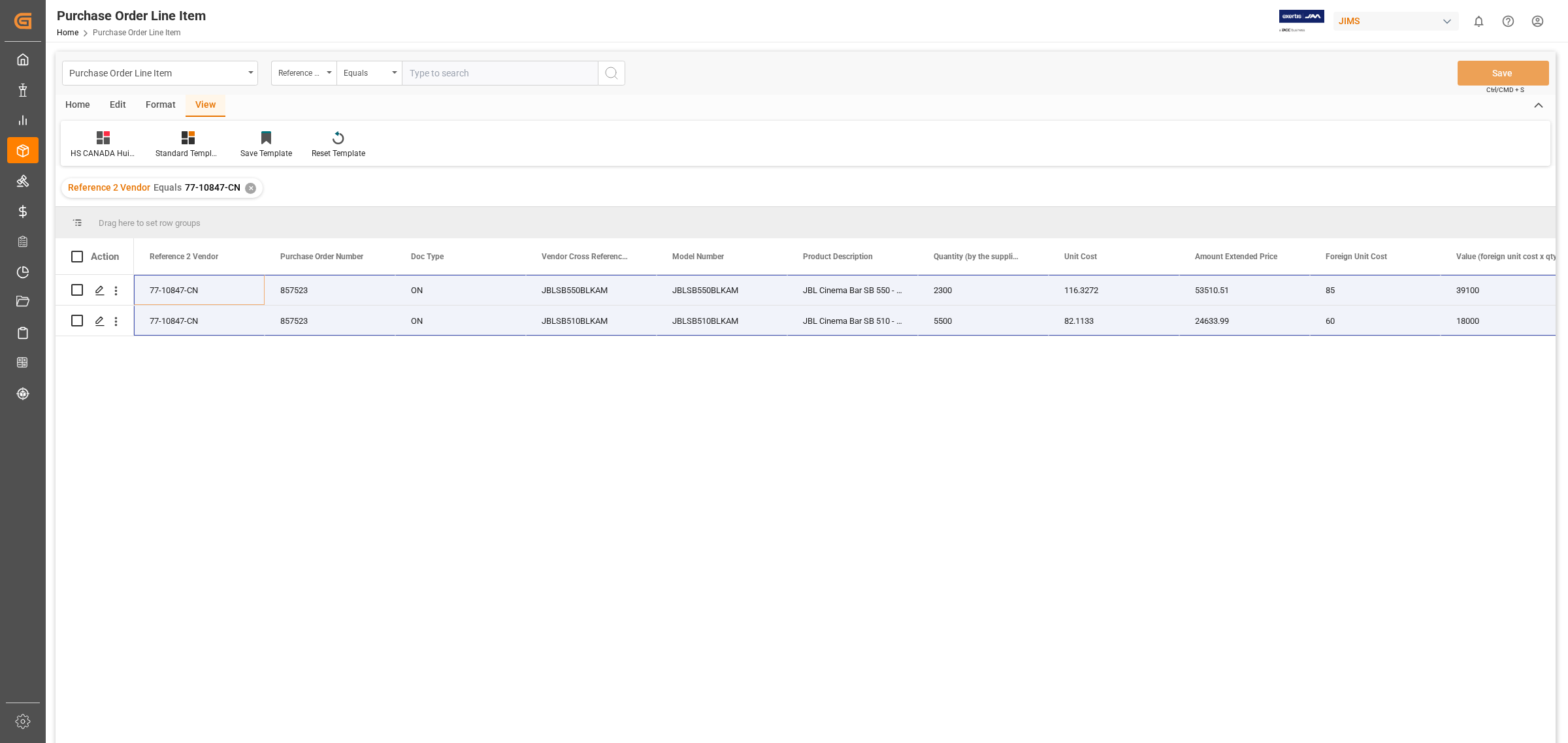
drag, startPoint x: 1519, startPoint y: 331, endPoint x: 1567, endPoint y: 399, distance: 83.2
drag, startPoint x: 1567, startPoint y: 399, endPoint x: 1567, endPoint y: 504, distance: 105.0
drag, startPoint x: 1567, startPoint y: 504, endPoint x: 916, endPoint y: 380, distance: 662.7
click at [921, 360] on div "JBLSB550BLKAM JBLSB550BLKAM JBL Cinema Bar SB 550 - black 2300 116.3272 53510.5…" at bounding box center [844, 513] width 1421 height 477
click at [478, 436] on div "JBLSB550BLKAM JBLSB550BLKAM JBL Cinema Bar SB 550 - black 2300 116.3272 53510.5…" at bounding box center [844, 513] width 1421 height 477
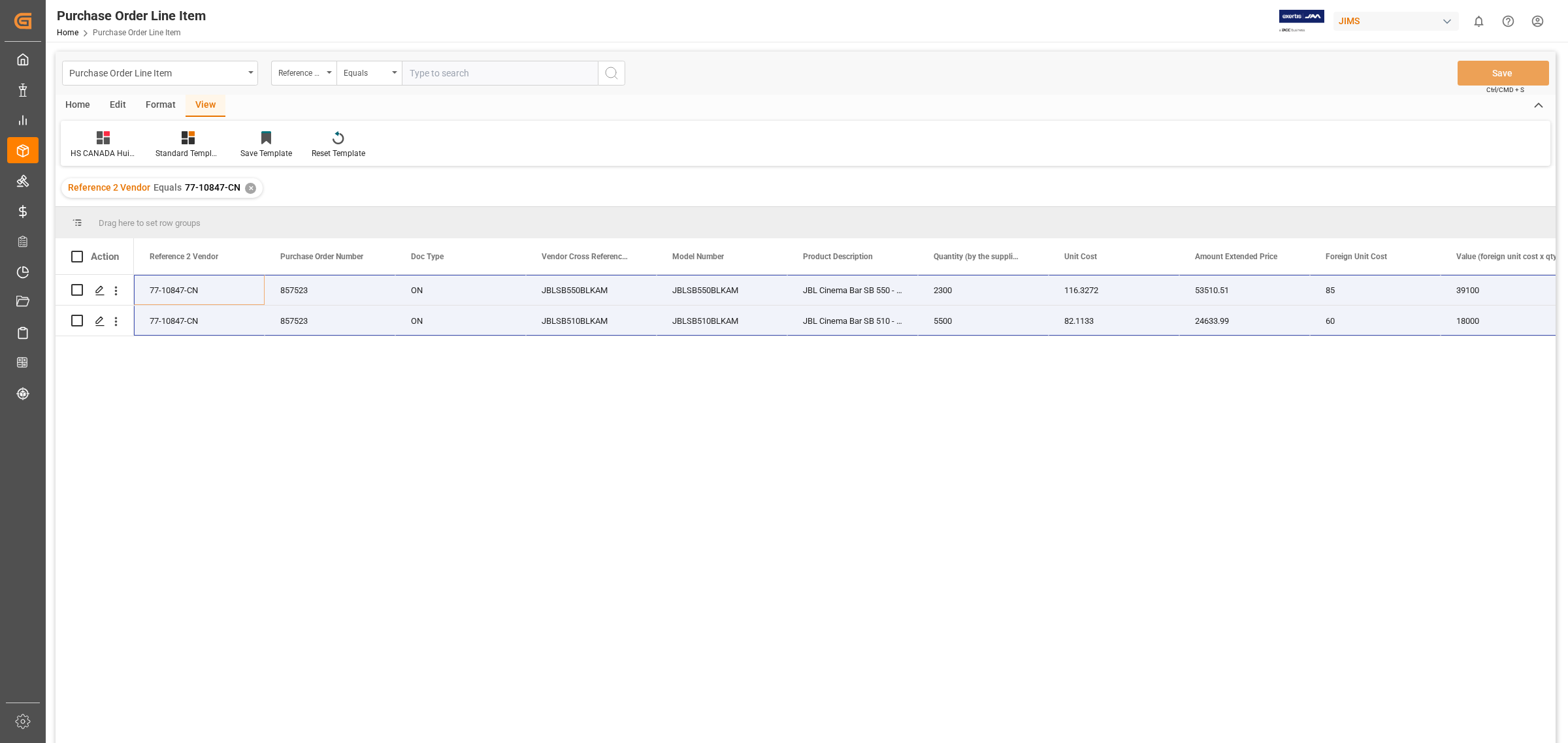
click at [240, 342] on div "JBLSB550BLKAM JBLSB550BLKAM JBL Cinema Bar SB 550 - black 2300 116.3272 53510.5…" at bounding box center [844, 513] width 1421 height 477
click at [343, 292] on div "857523" at bounding box center [329, 290] width 131 height 30
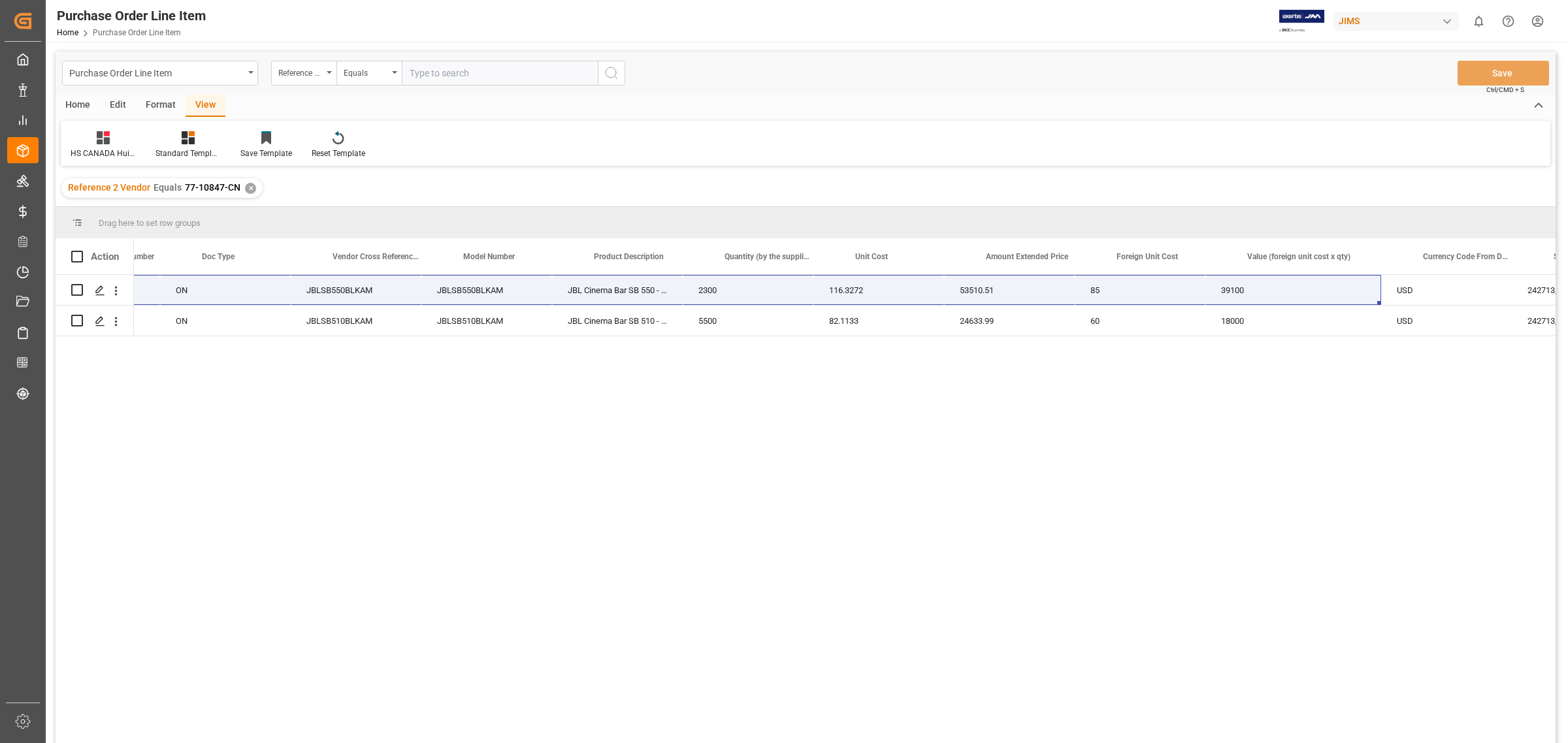
scroll to position [0, 261]
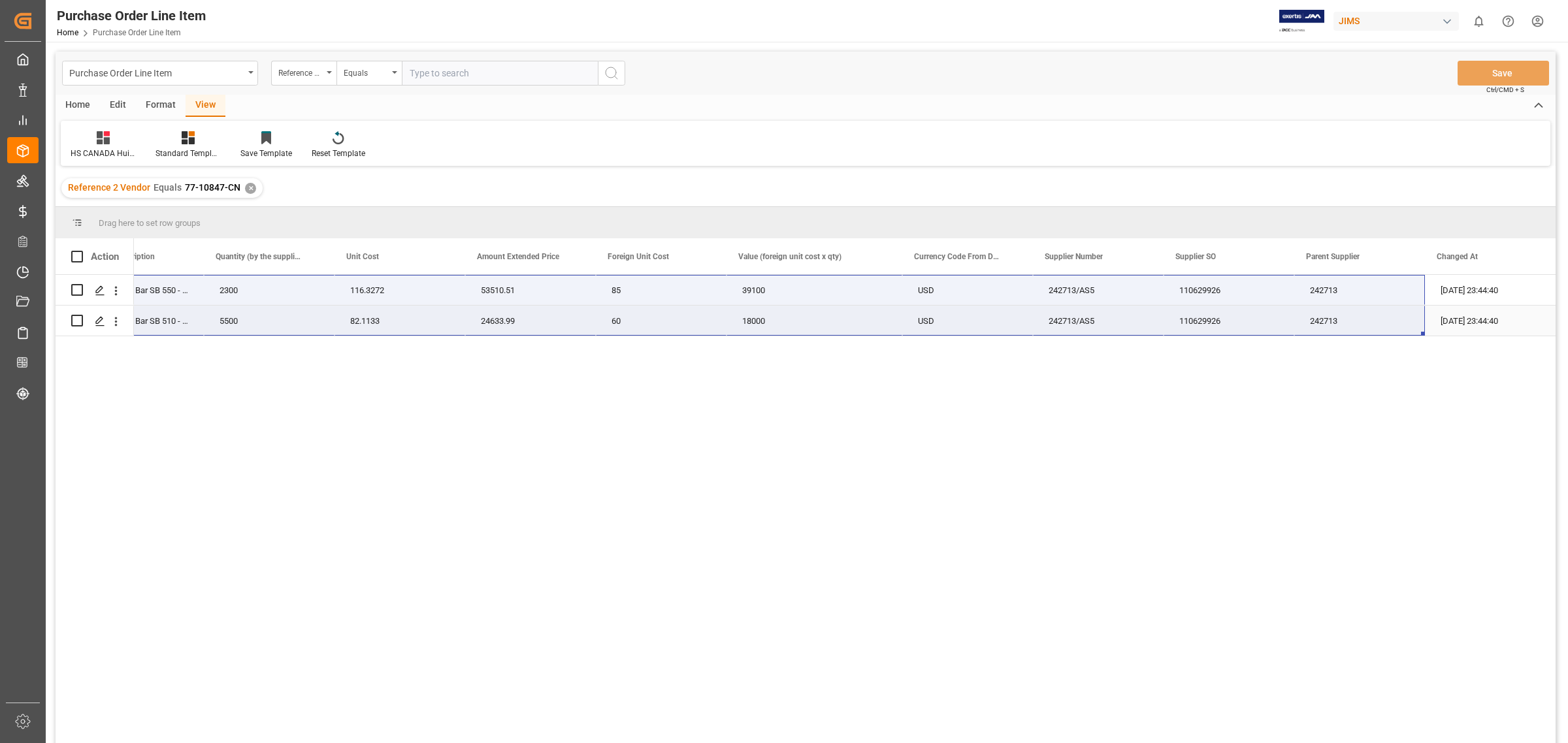
drag, startPoint x: 209, startPoint y: 294, endPoint x: 1393, endPoint y: 327, distance: 1184.5
click at [1393, 327] on div "JBLSB550BLKAM JBL Cinema Bar SB 550 - black 2300 116.3272 53510.51 85 39100 USD…" at bounding box center [488, 306] width 2135 height 61
click at [249, 186] on div "✕" at bounding box center [250, 188] width 11 height 11
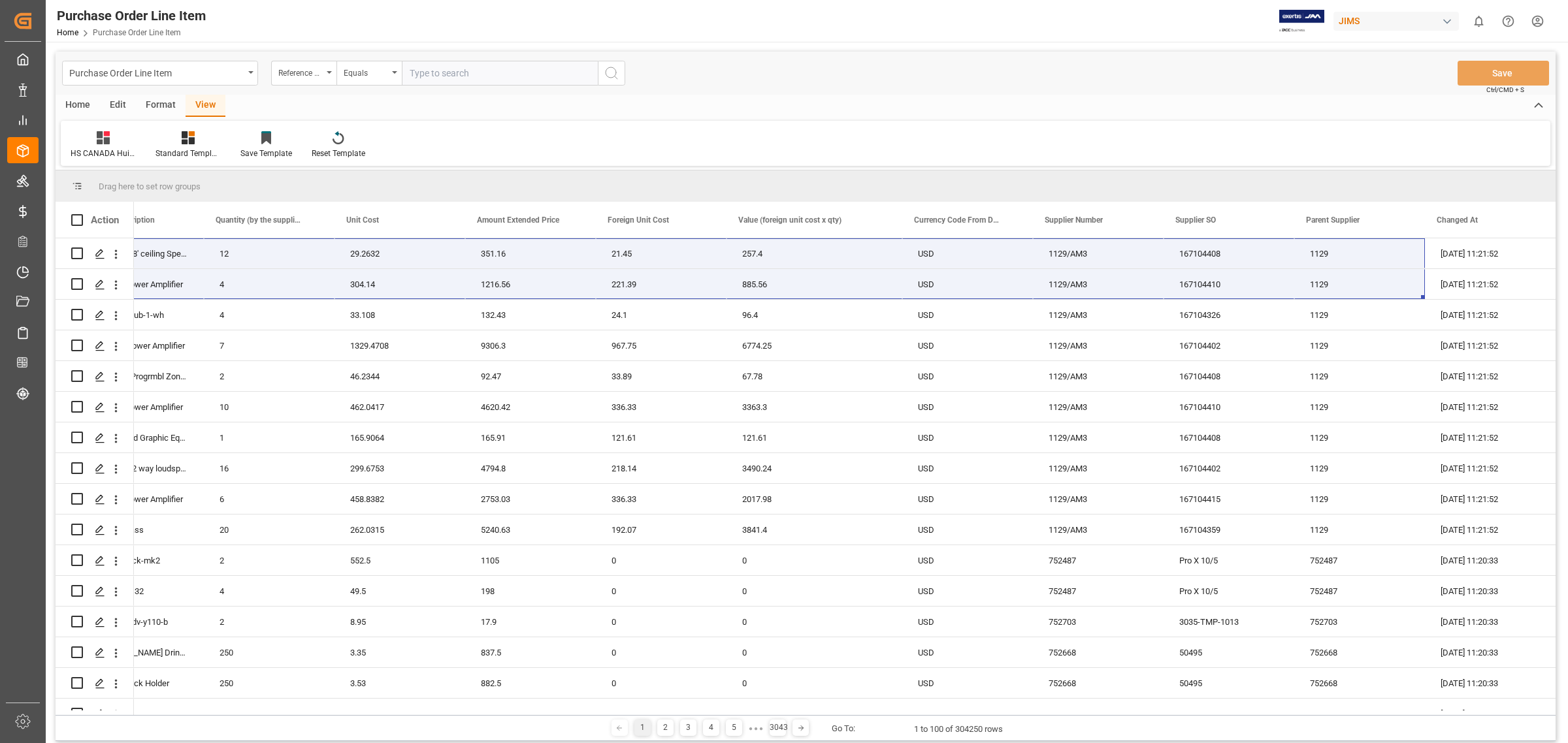
click at [436, 73] on input "text" at bounding box center [500, 73] width 196 height 25
paste input "77-10853-CN"
type input "77-10853-CN"
click at [617, 80] on icon "search button" at bounding box center [611, 72] width 15 height 15
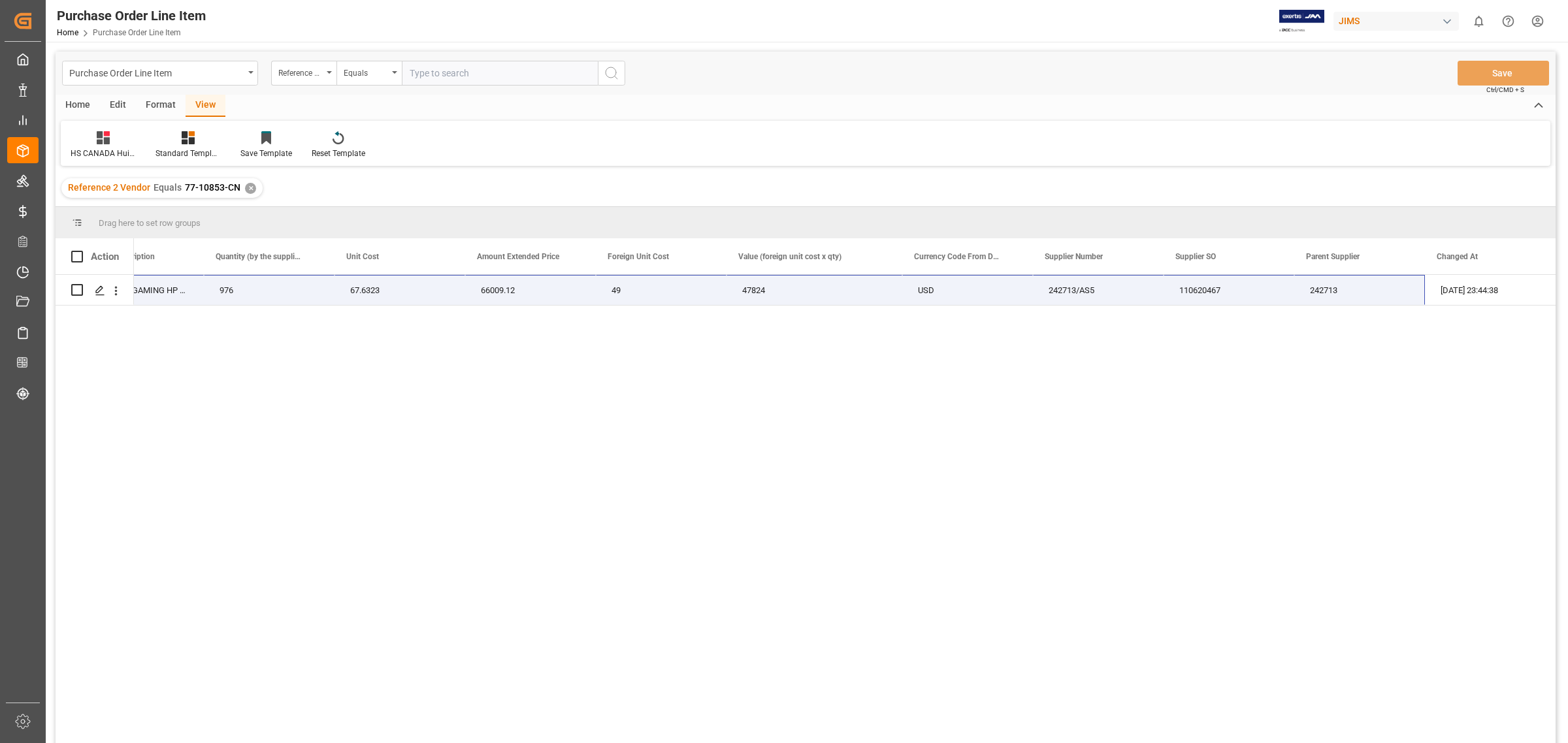
click at [464, 412] on div "JBLQTUM360XBLKAM JBL Q360X GAMING HP WL OE BLK 976 67.6323 66009.12 49 47824 US…" at bounding box center [844, 513] width 1421 height 477
click at [362, 343] on div "JBLQTUM360XBLKAM JBL Q360X GAMING HP WL OE BLK 976 67.6323 66009.12 49 47824 US…" at bounding box center [844, 513] width 1421 height 477
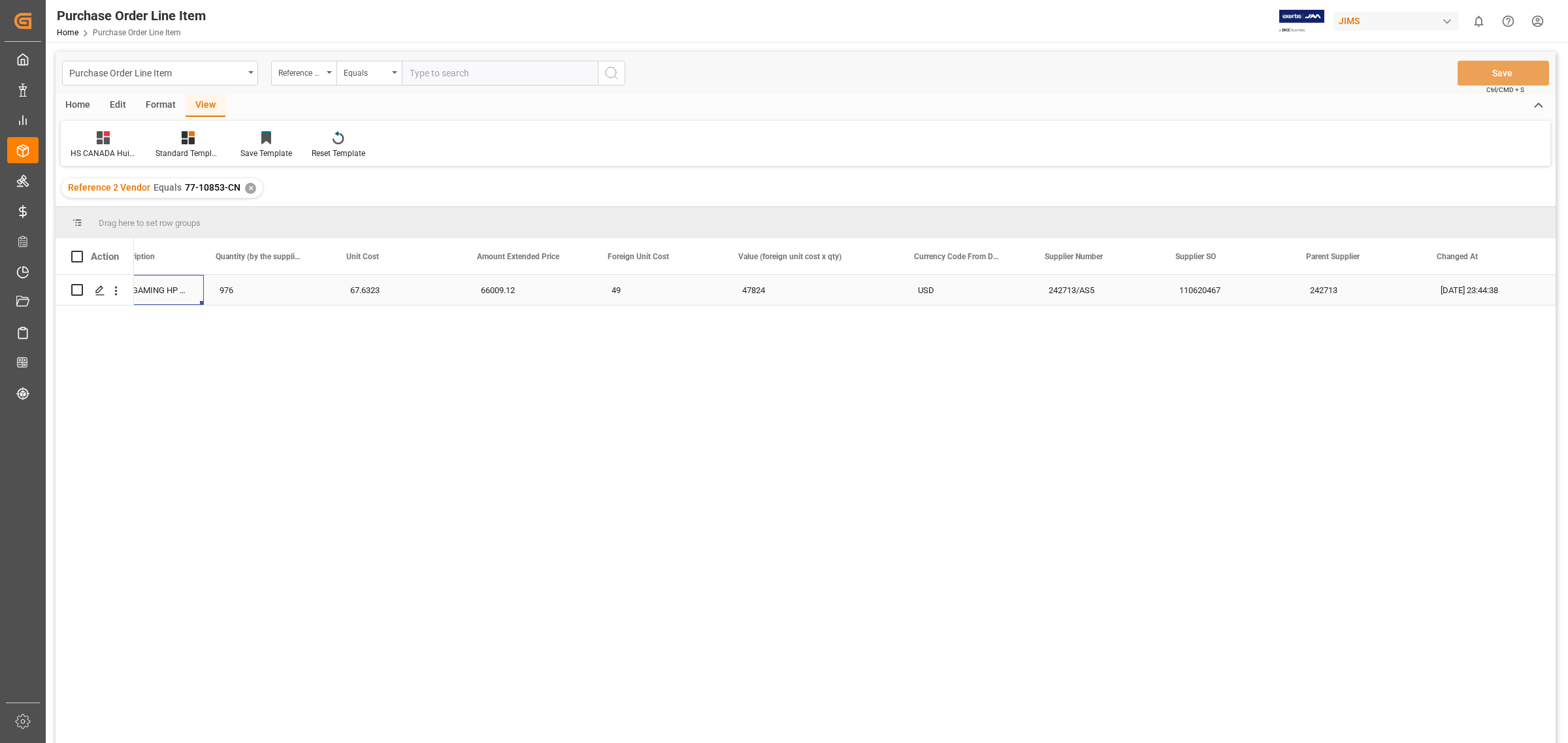
click at [198, 300] on div "JBL Q360X GAMING HP WL OE BLK" at bounding box center [138, 290] width 131 height 30
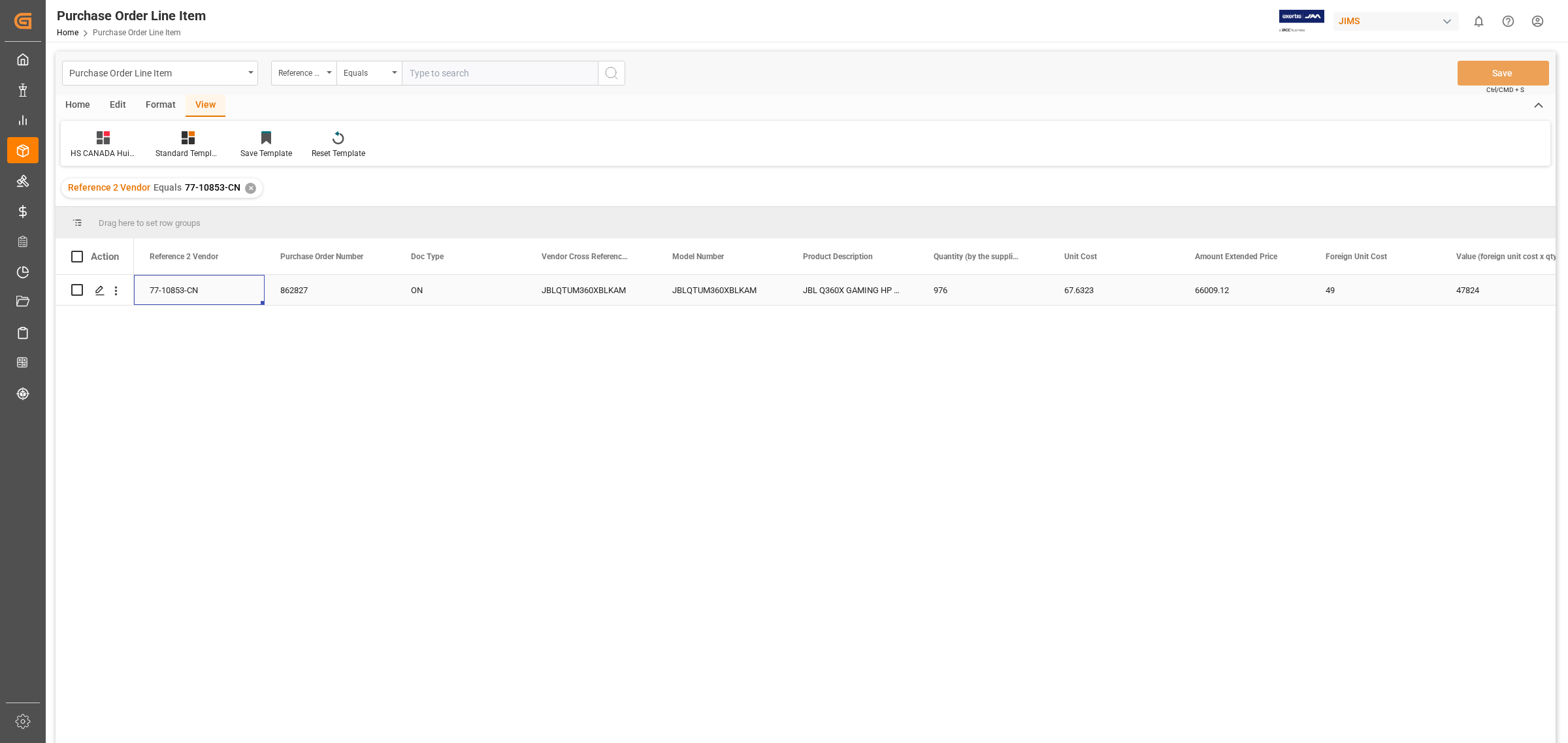
click at [177, 291] on div "77-10853-CN" at bounding box center [199, 290] width 131 height 30
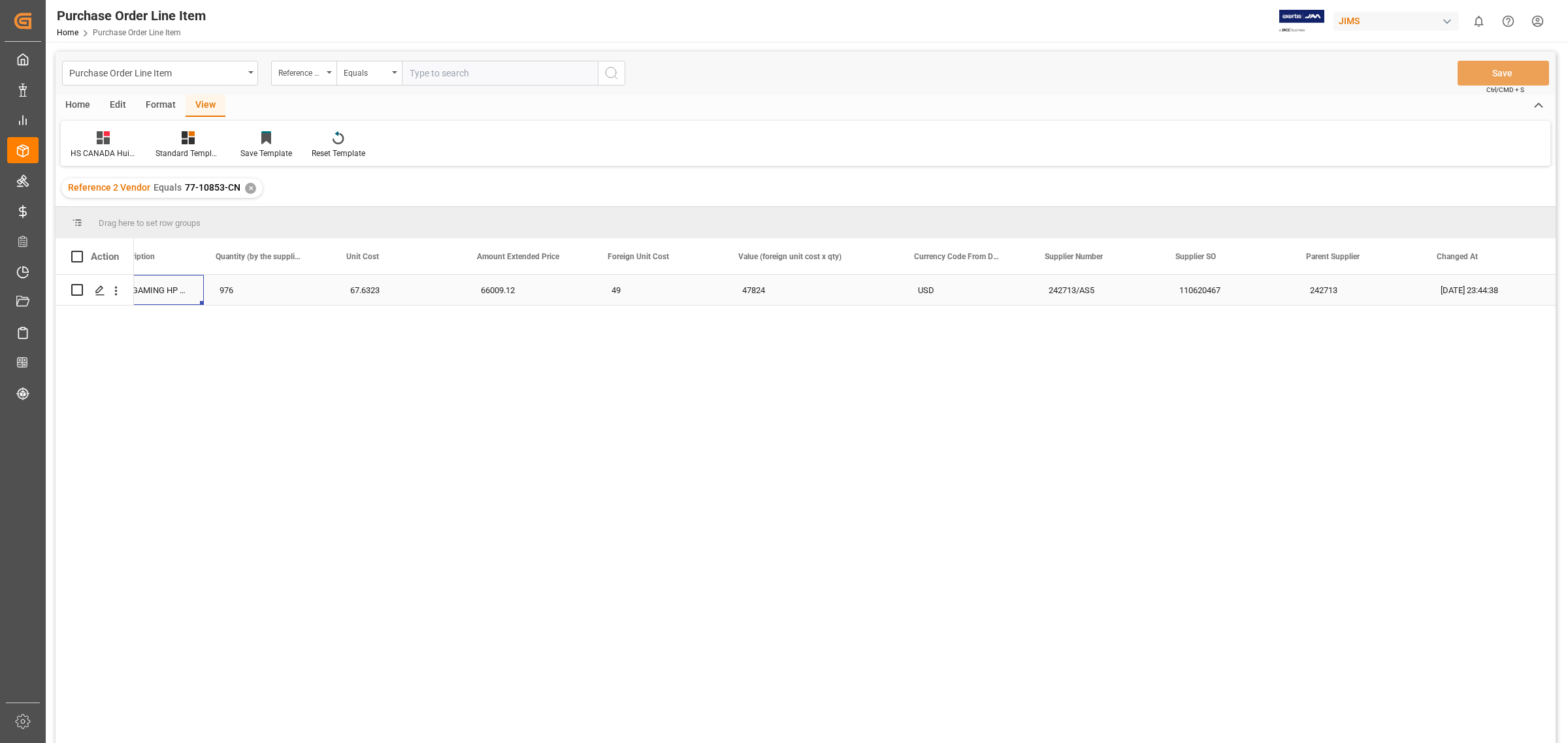
click at [177, 291] on div "JBL Q360X GAMING HP WL OE BLK" at bounding box center [138, 290] width 131 height 30
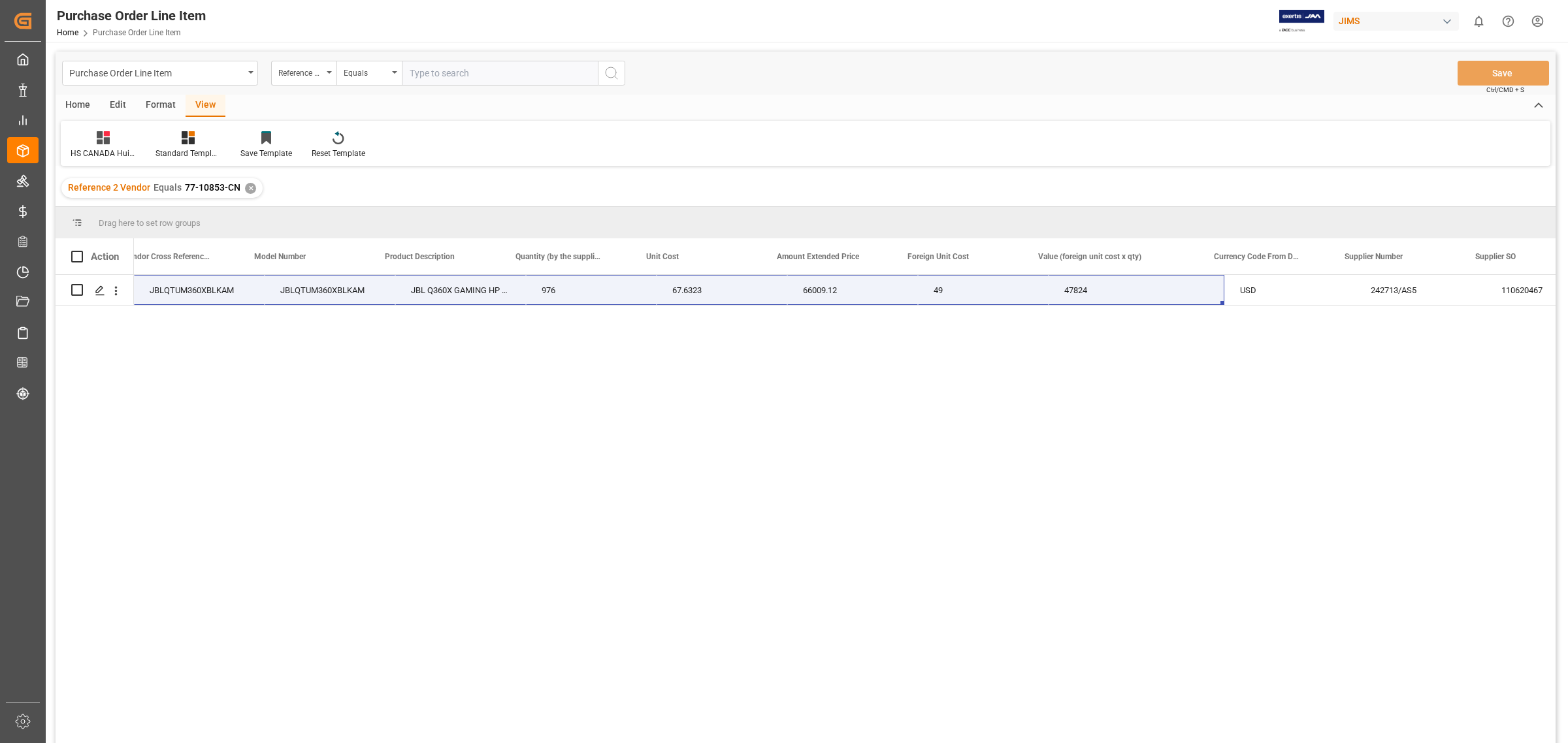
scroll to position [0, 444]
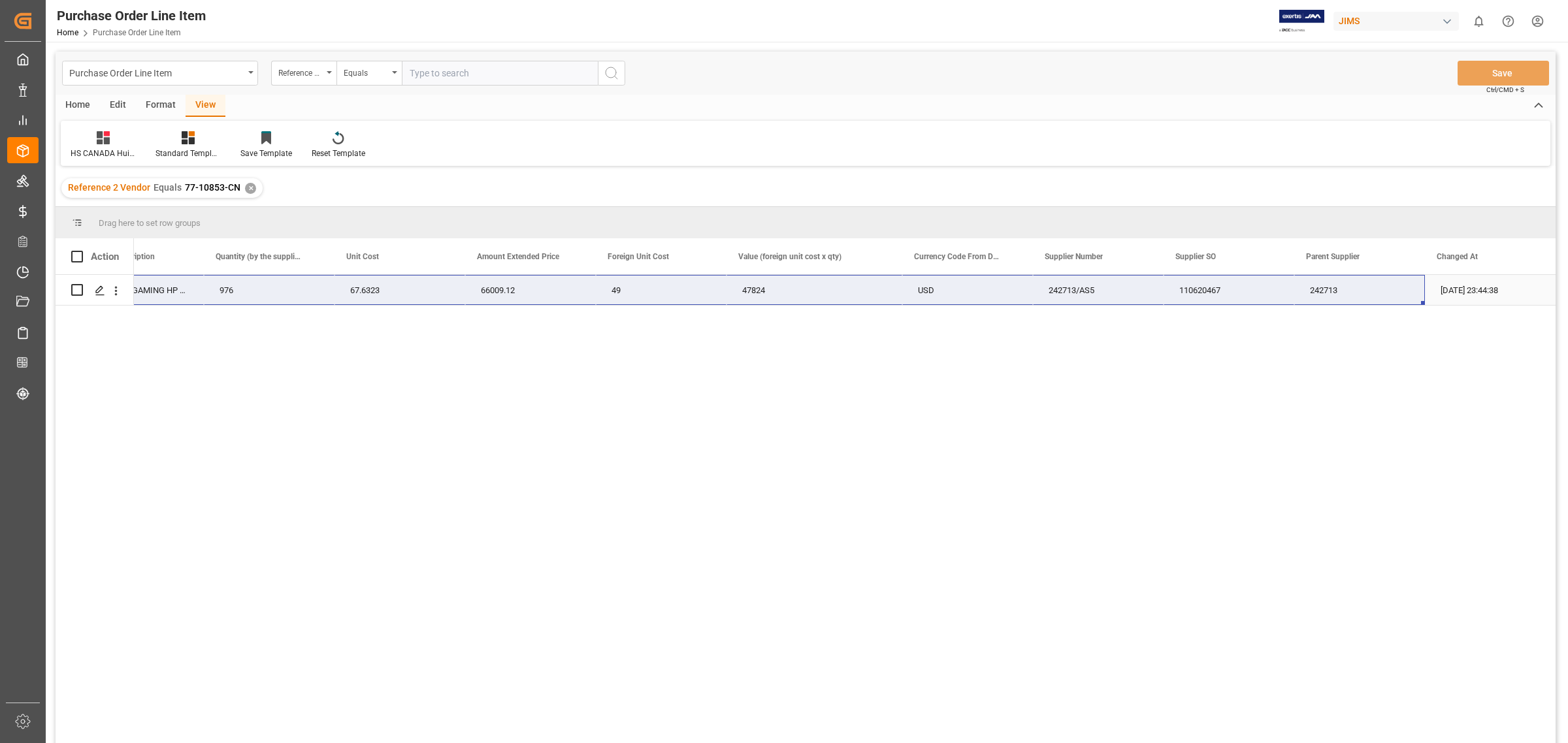
drag, startPoint x: 173, startPoint y: 288, endPoint x: 1326, endPoint y: 296, distance: 1153.0
click at [1326, 296] on div "JBLQTUM360XBLKAM JBL Q360X GAMING HP WL OE BLK 976 67.6323 66009.12 49 47824 US…" at bounding box center [488, 290] width 2135 height 31
click at [253, 191] on div "Reference 2 Vendor Equals 77-10853-CN ✕" at bounding box center [161, 188] width 201 height 20
click at [248, 188] on div "✕" at bounding box center [250, 188] width 11 height 11
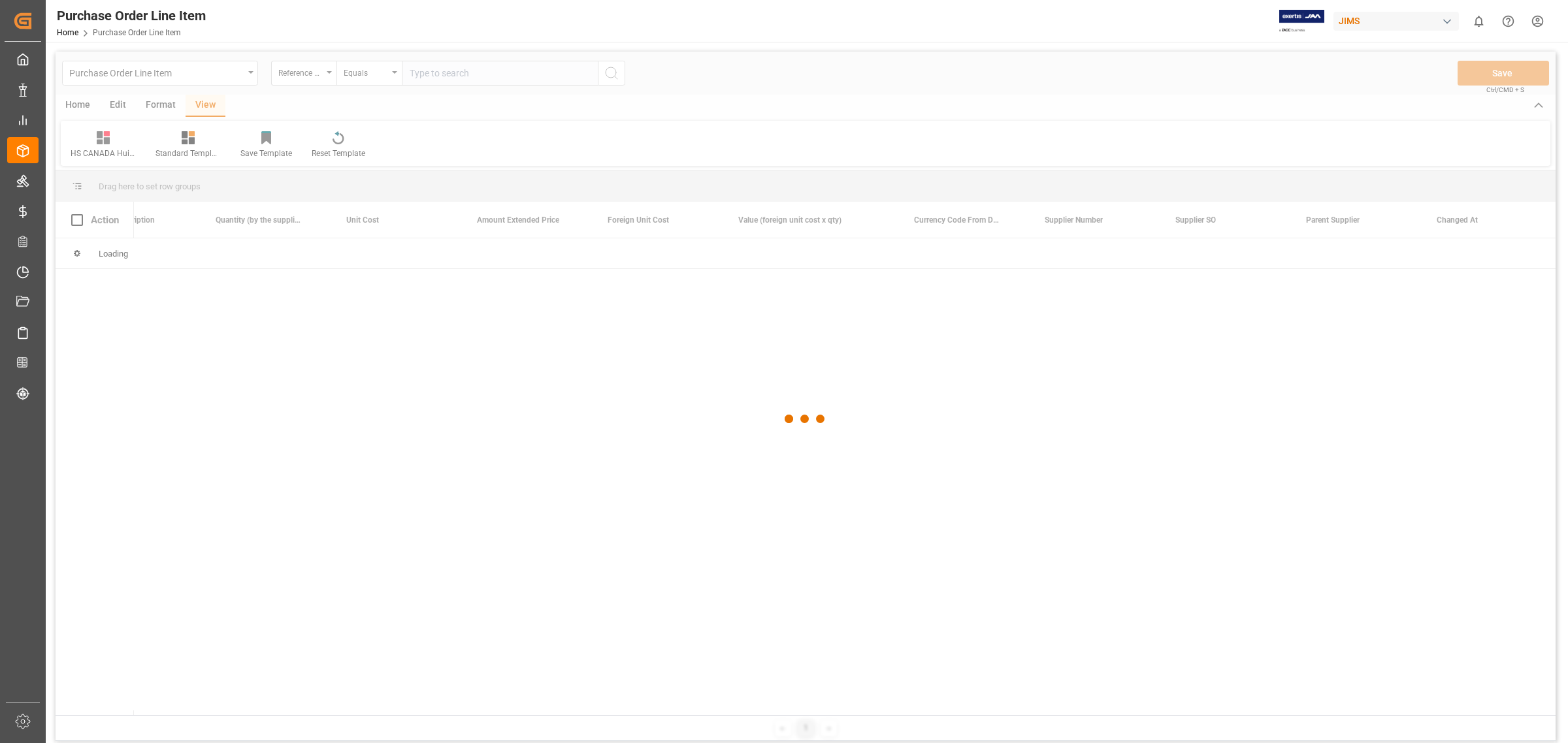
drag, startPoint x: 459, startPoint y: 78, endPoint x: 451, endPoint y: 75, distance: 8.5
click at [459, 77] on div at bounding box center [806, 419] width 1500 height 735
click at [448, 73] on div at bounding box center [806, 419] width 1500 height 735
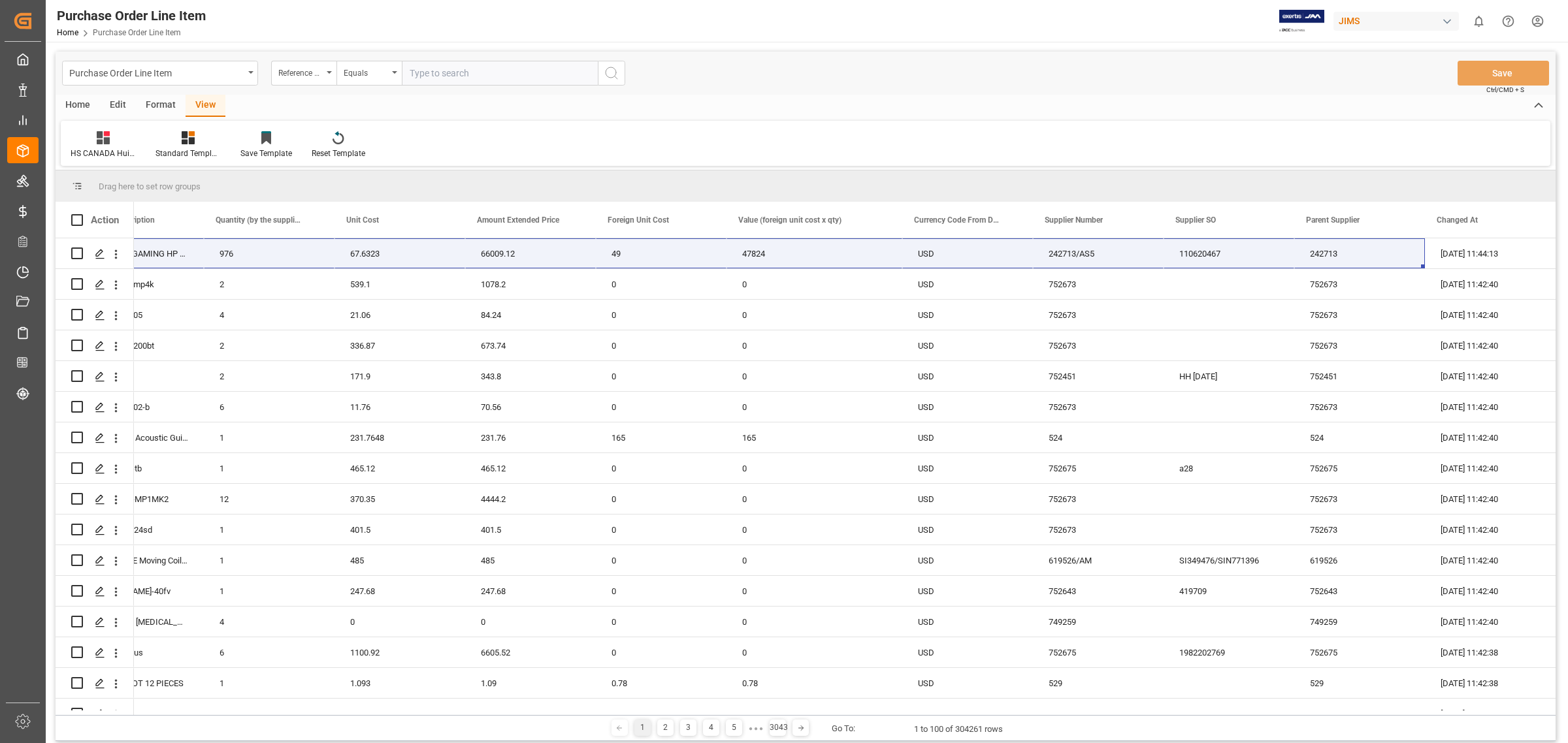
click at [446, 72] on input "text" at bounding box center [500, 73] width 196 height 25
paste input "77-10856-CN"
type input "77-10856-CN"
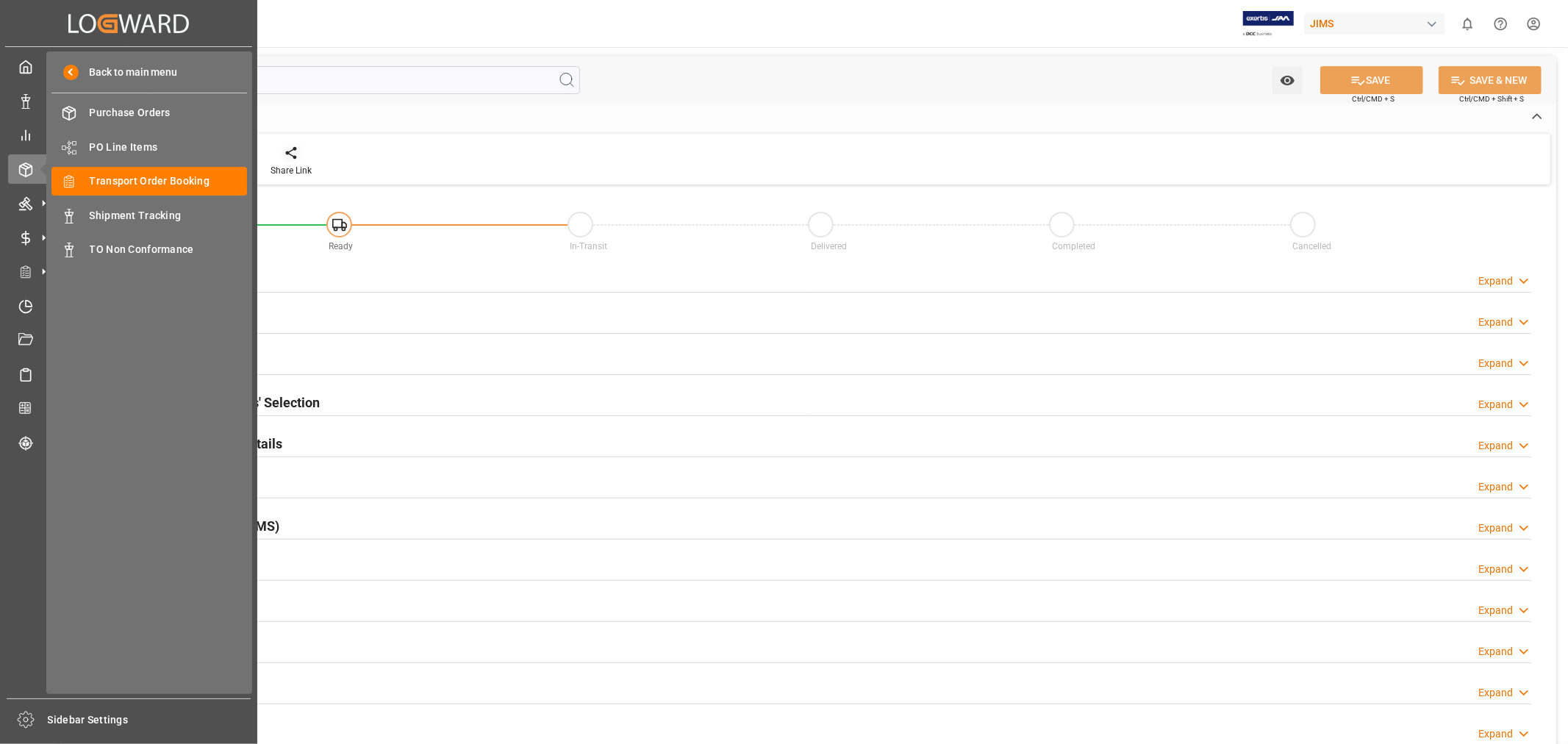
type input "2"
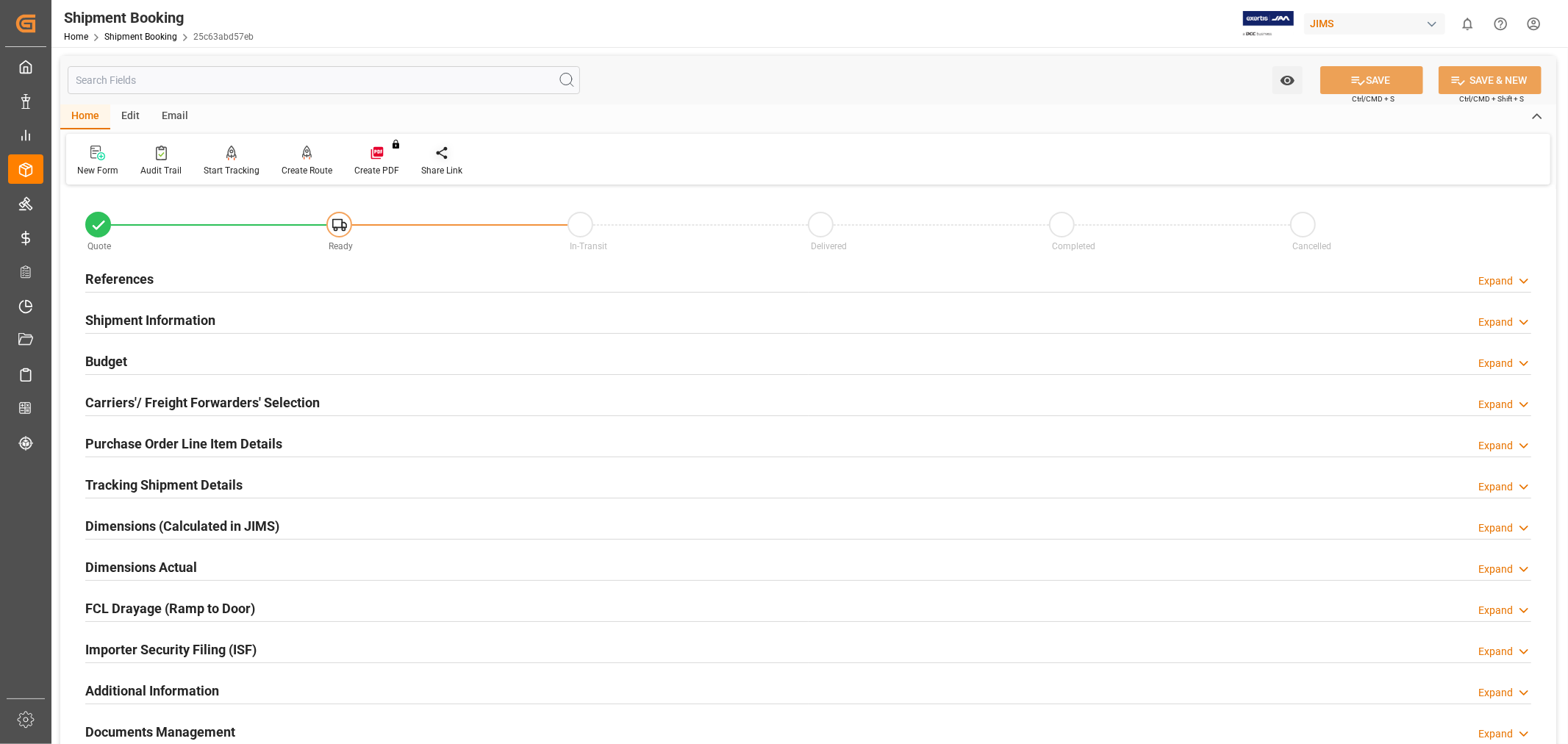
type input "[DATE]"
click at [127, 277] on h2 "References" at bounding box center [119, 279] width 68 height 20
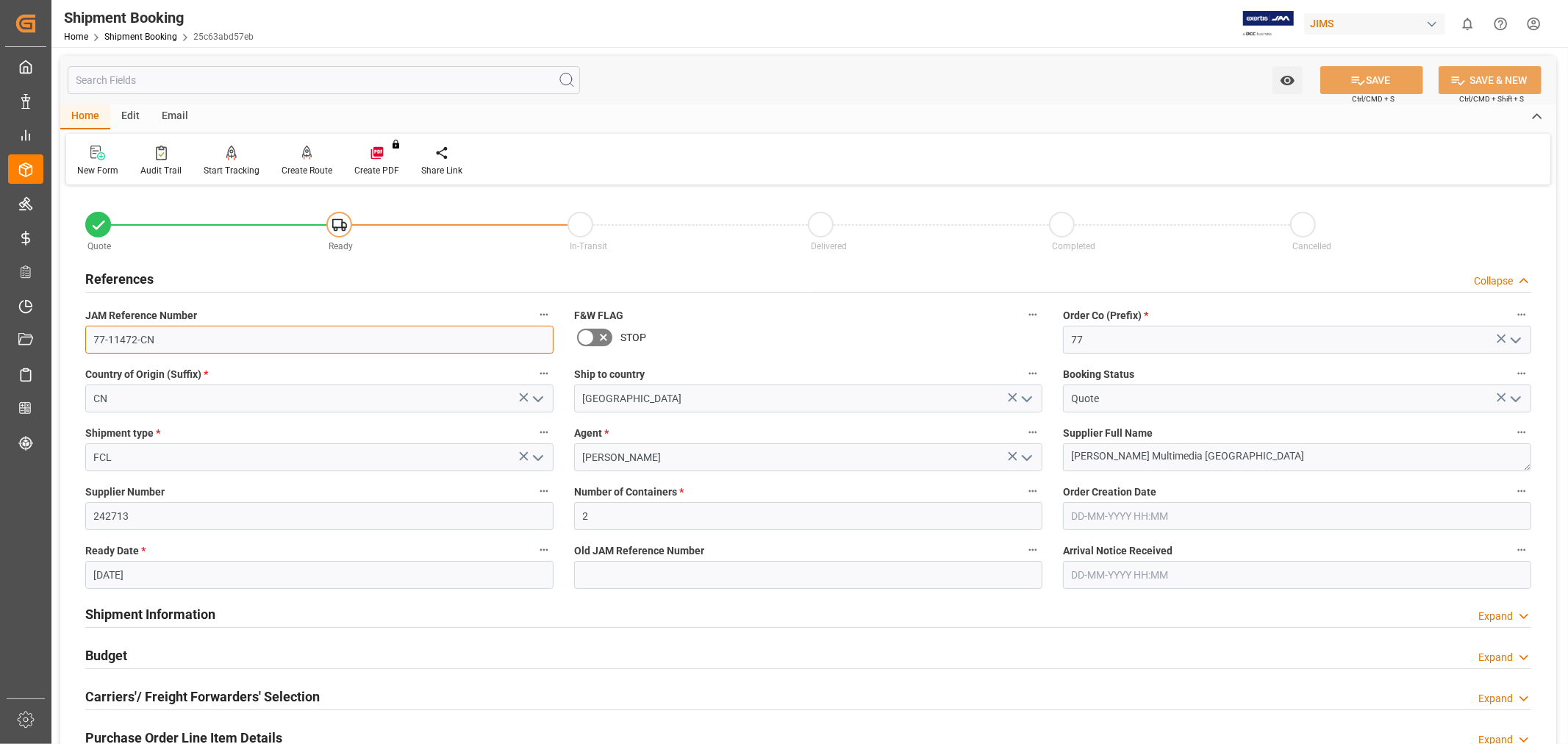
drag, startPoint x: 194, startPoint y: 340, endPoint x: 76, endPoint y: 331, distance: 118.3
click at [76, 331] on div "JAM Reference Number 77-11472-CN" at bounding box center [319, 330] width 489 height 59
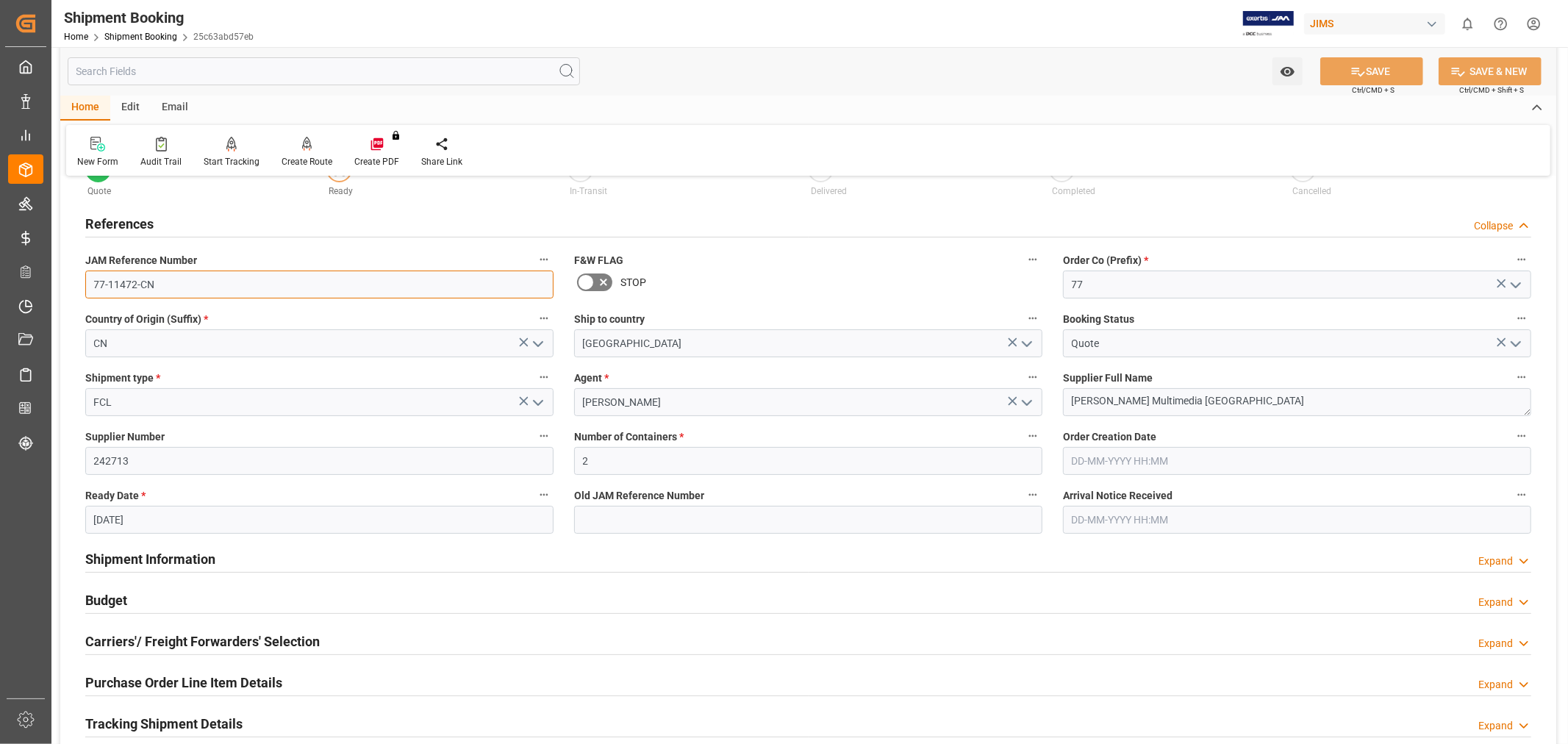
scroll to position [81, 0]
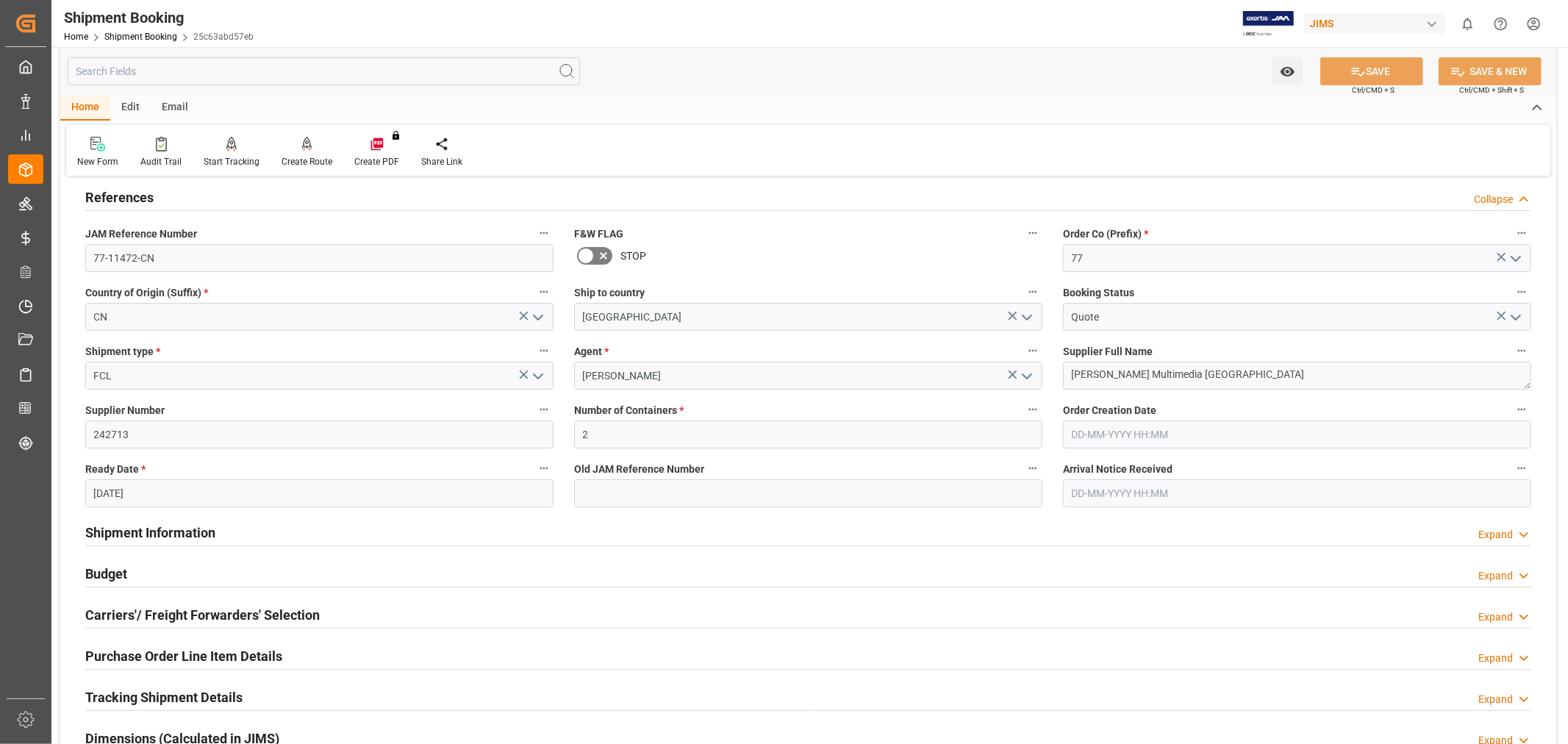
click at [104, 571] on h2 "Budget" at bounding box center [106, 574] width 42 height 20
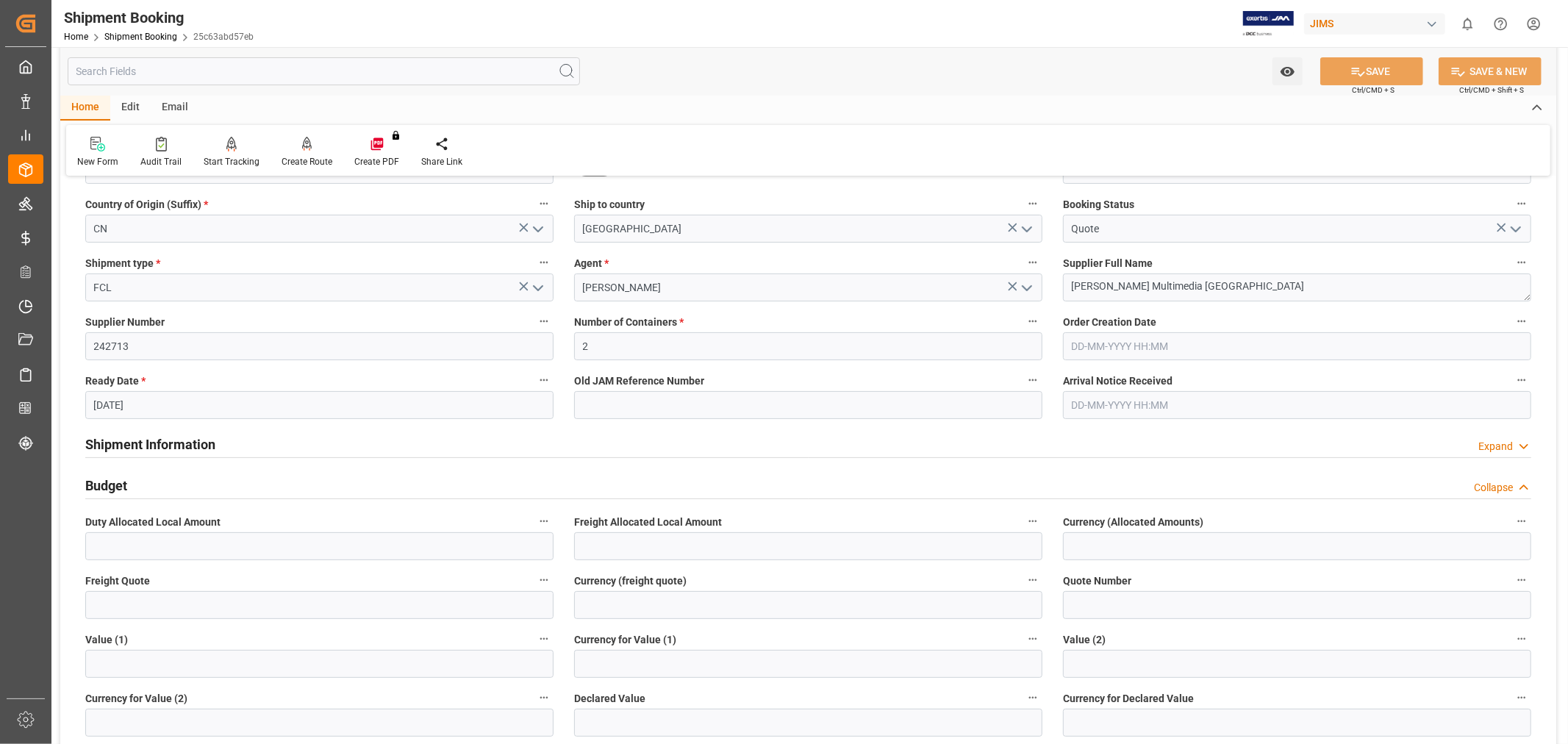
scroll to position [326, 0]
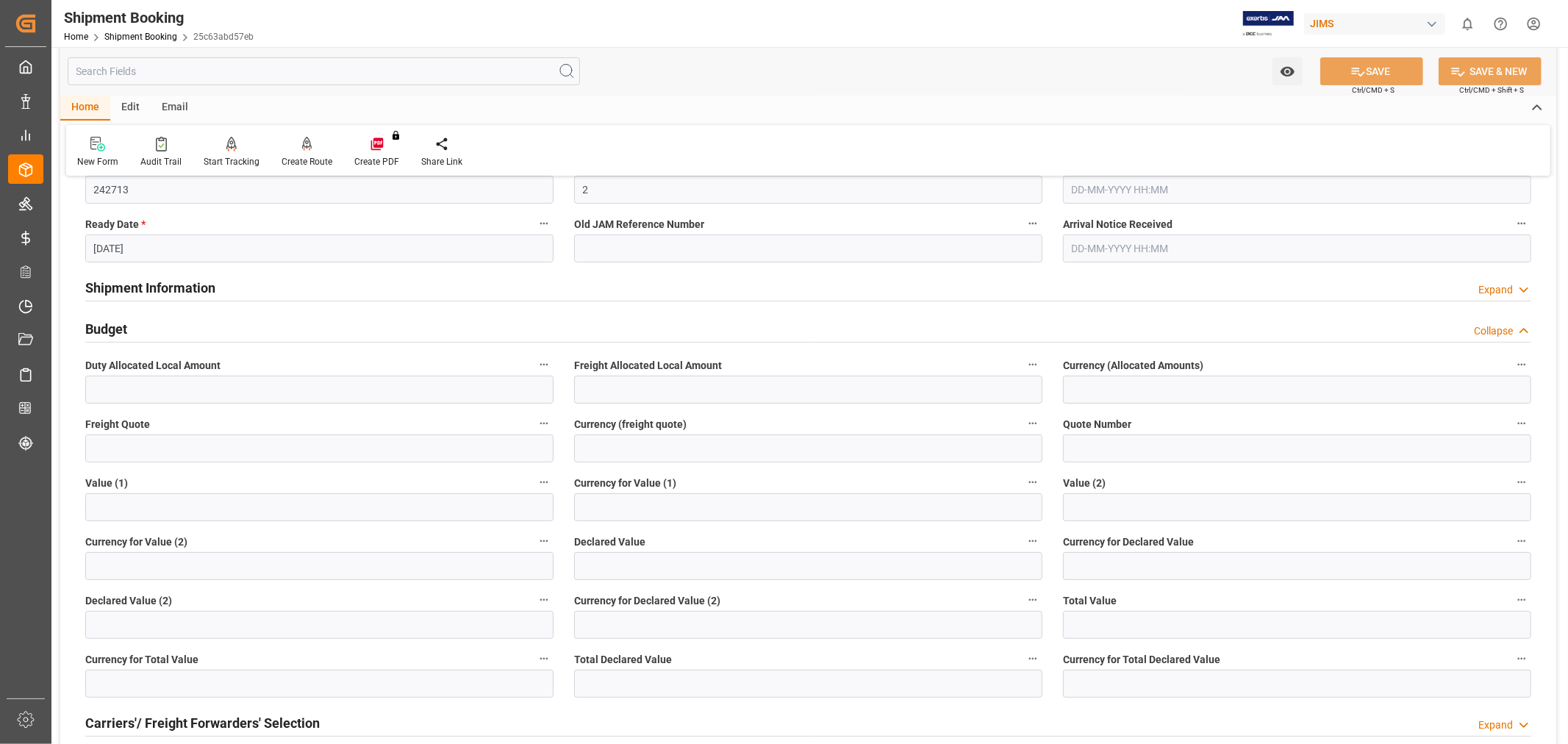
drag, startPoint x: 92, startPoint y: 334, endPoint x: 94, endPoint y: 317, distance: 17.1
click at [92, 332] on h2 "Budget" at bounding box center [106, 329] width 42 height 20
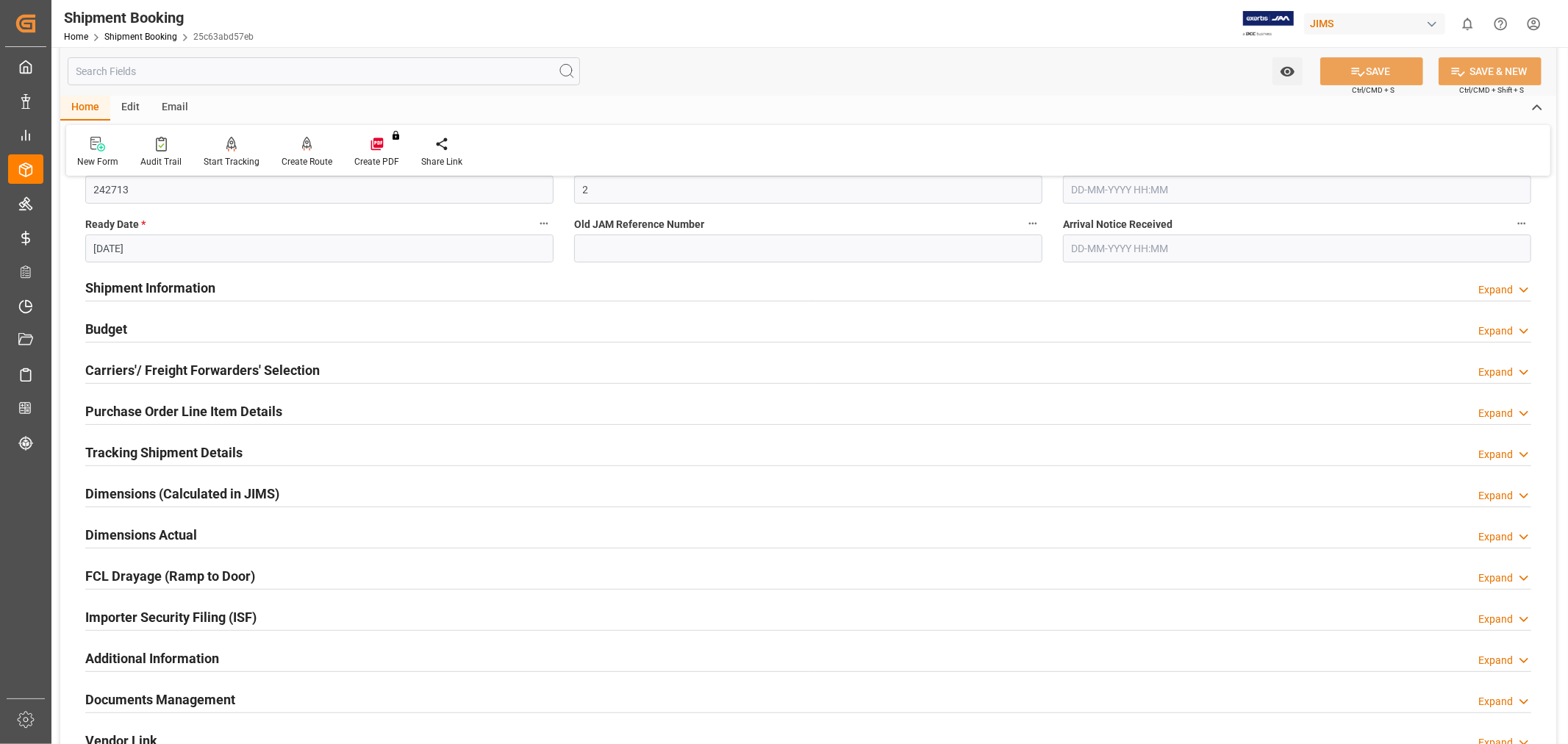
click at [105, 290] on h2 "Shipment Information" at bounding box center [150, 288] width 130 height 20
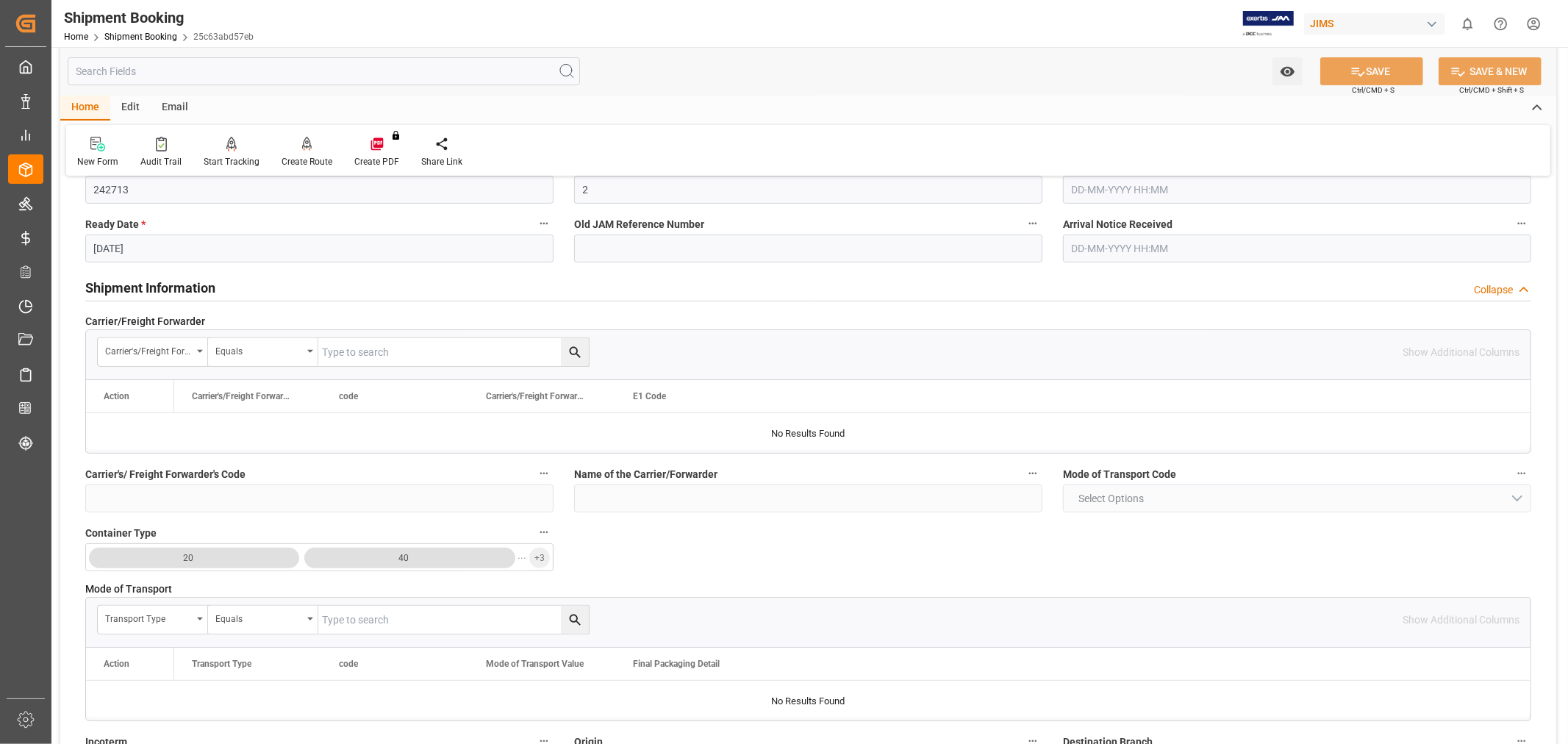
click at [105, 290] on h2 "Shipment Information" at bounding box center [150, 288] width 130 height 20
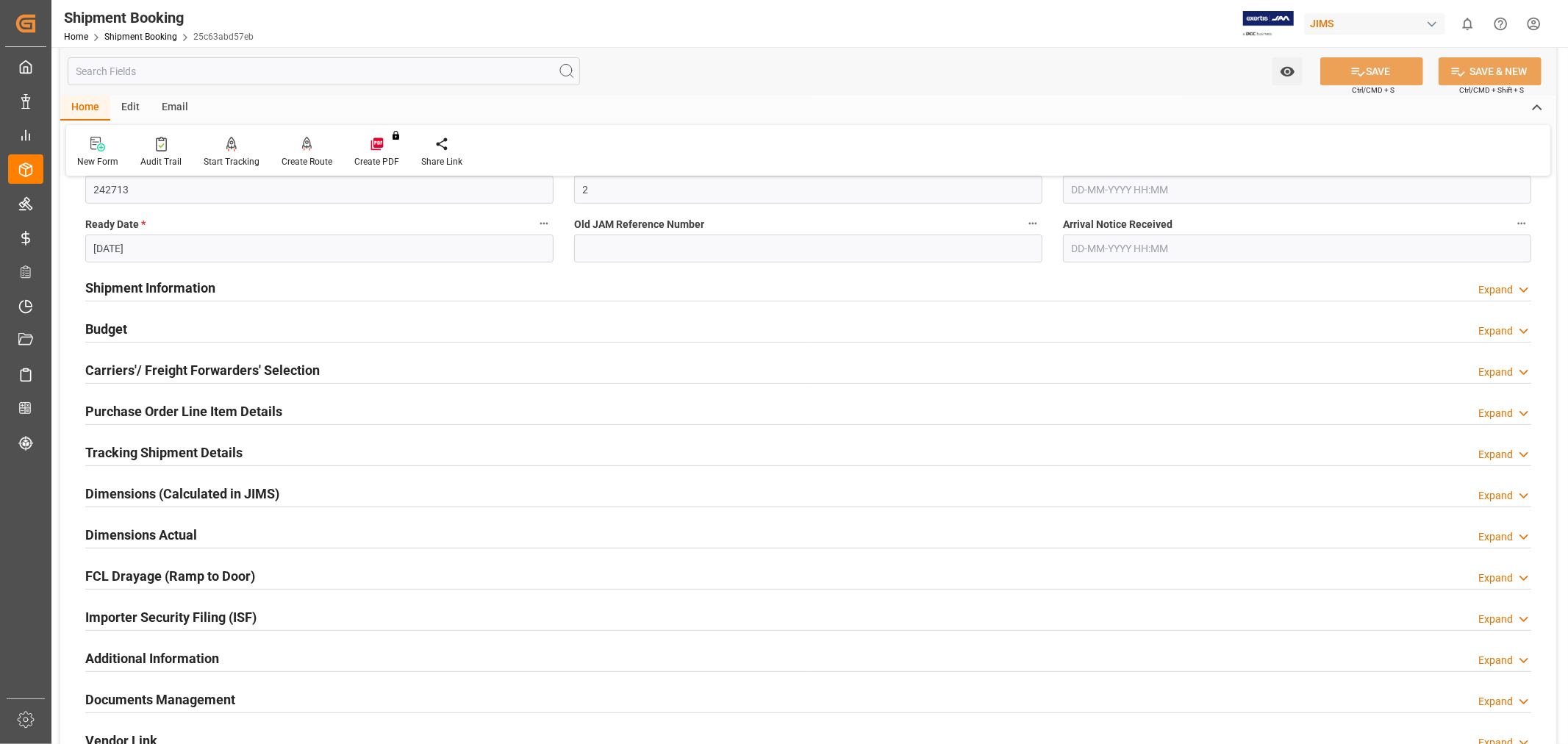
click at [119, 367] on h2 "Carriers'/ Freight Forwarders' Selection" at bounding box center [202, 370] width 234 height 20
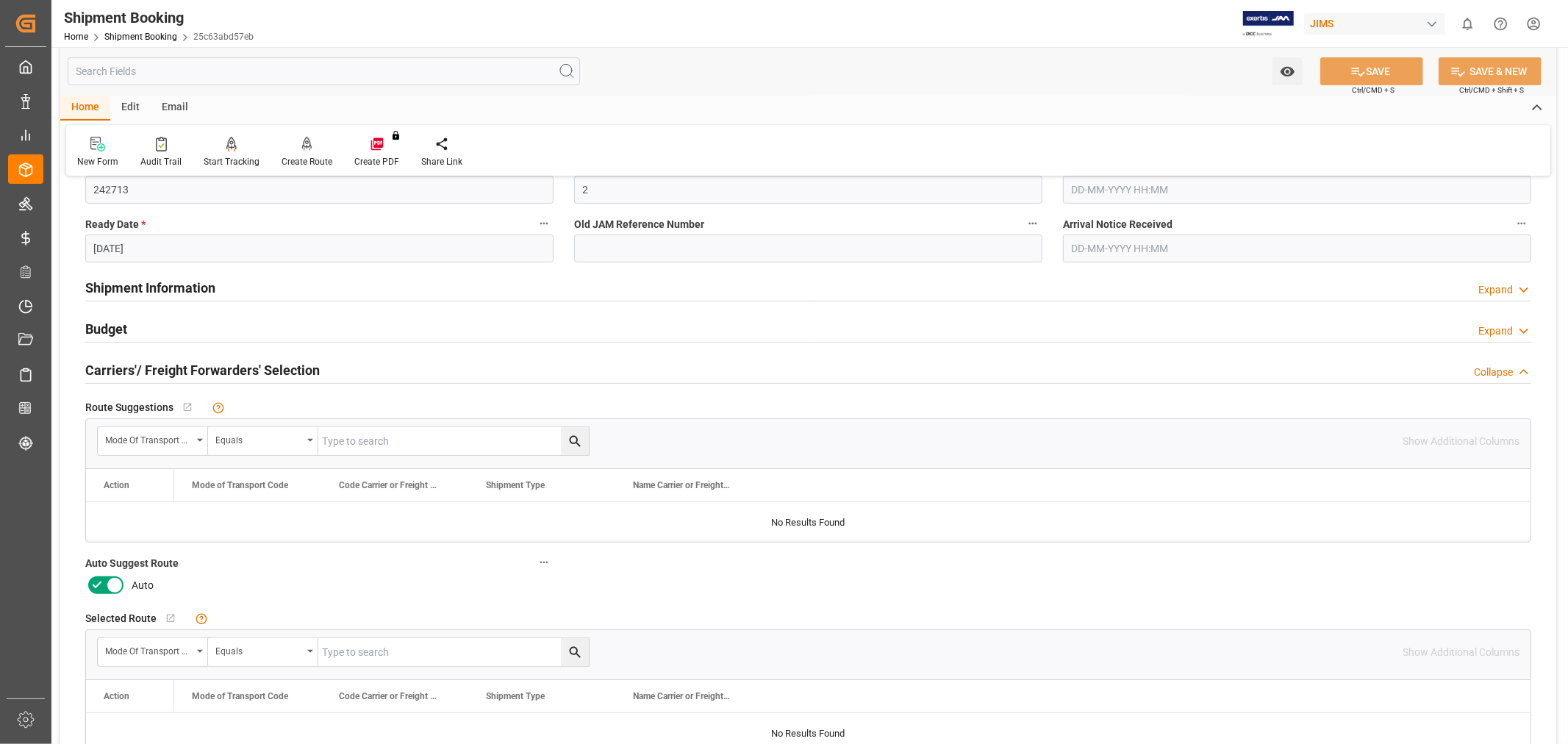
click at [88, 582] on icon at bounding box center [96, 585] width 17 height 17
click at [0, 0] on input "checkbox" at bounding box center [0, 0] width 0 height 0
click at [796, 585] on div "Quote Ready In-Transit Delivered Completed Cancelled References Collapse JAM Re…" at bounding box center [808, 503] width 1496 height 1282
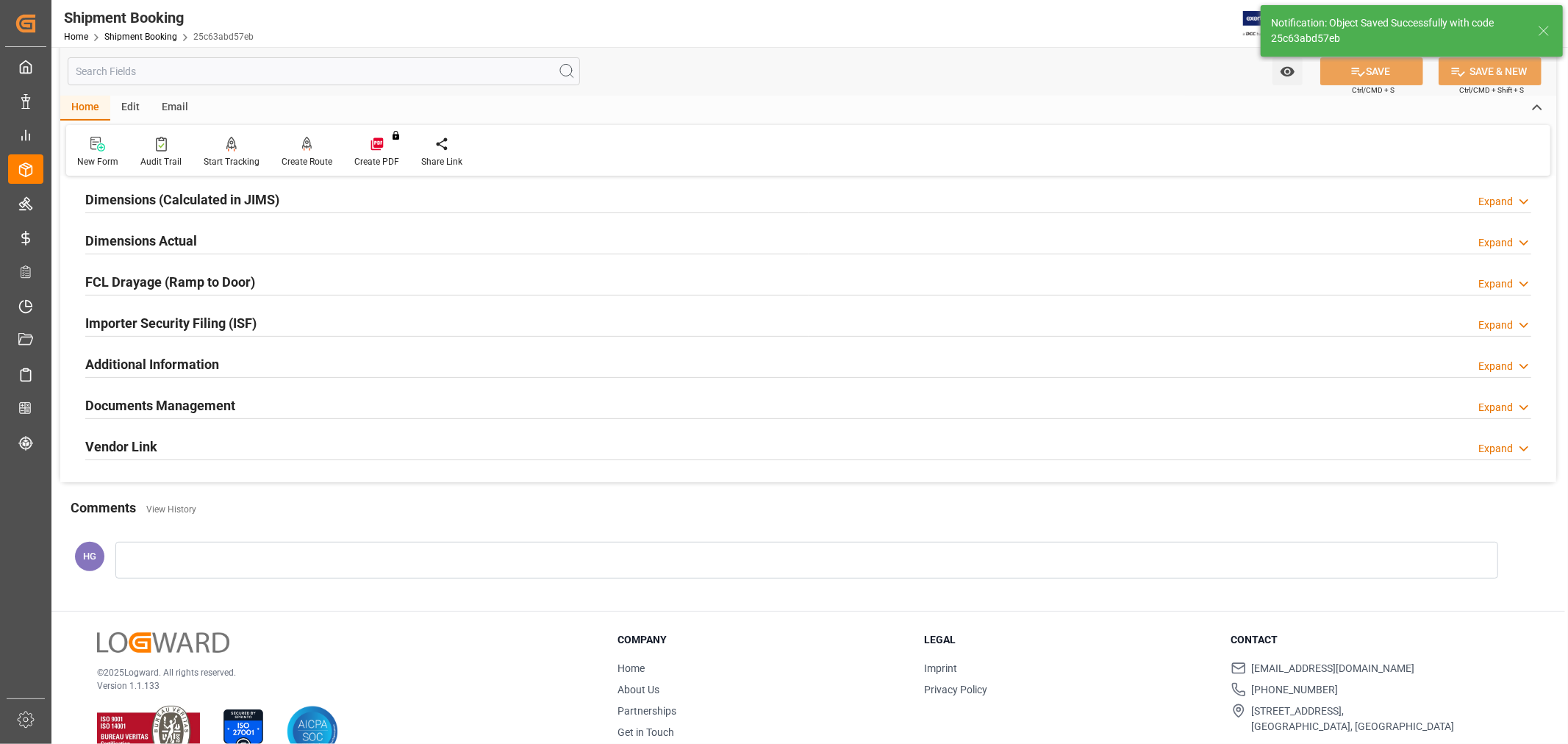
scroll to position [32, 0]
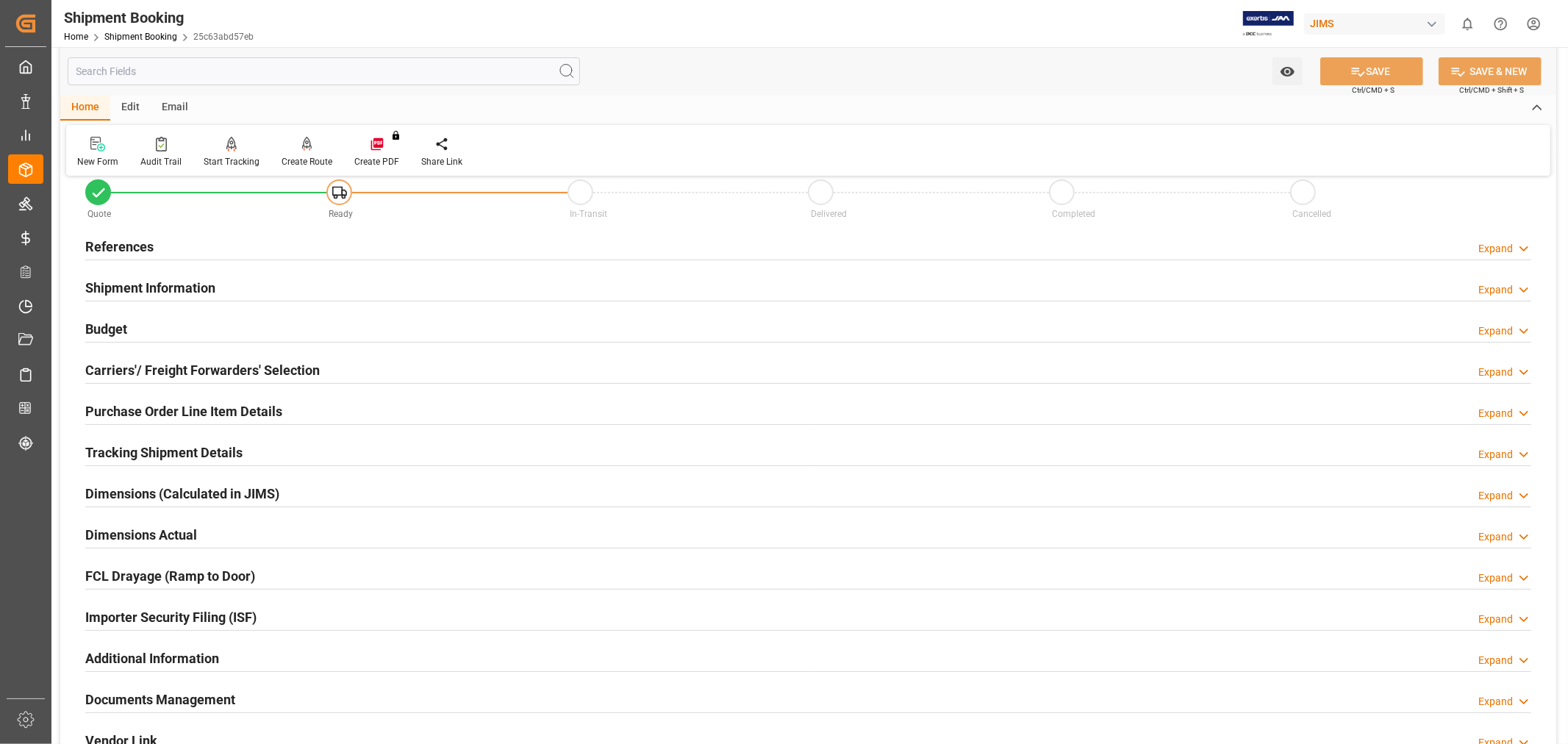
click at [217, 371] on h2 "Carriers'/ Freight Forwarders' Selection" at bounding box center [202, 370] width 234 height 20
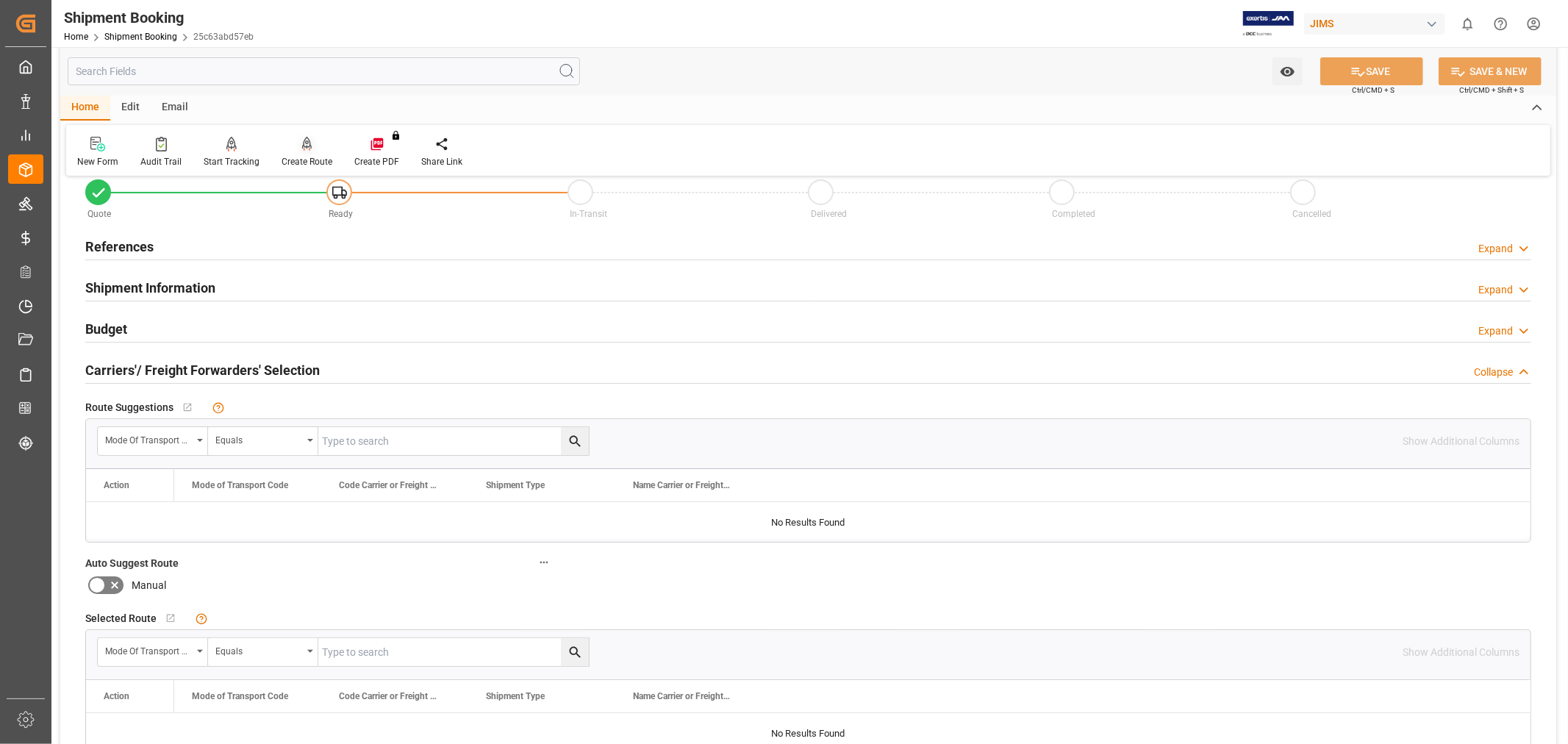
click at [303, 148] on icon at bounding box center [307, 144] width 11 height 15
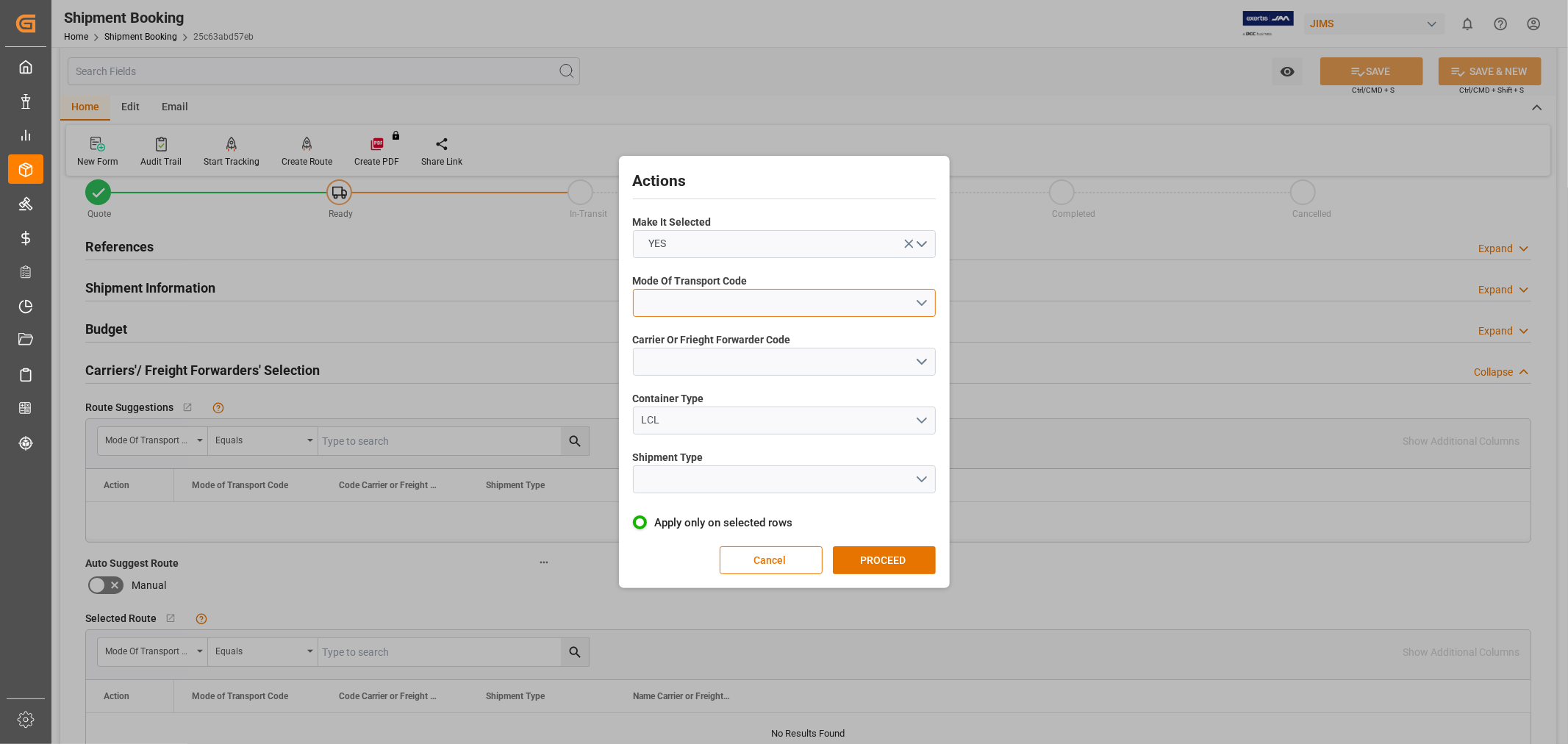
click at [739, 309] on button "open menu" at bounding box center [784, 303] width 303 height 28
click at [700, 310] on div "1- OCEAN" at bounding box center [784, 307] width 302 height 31
click at [703, 355] on button "open menu" at bounding box center [784, 362] width 303 height 28
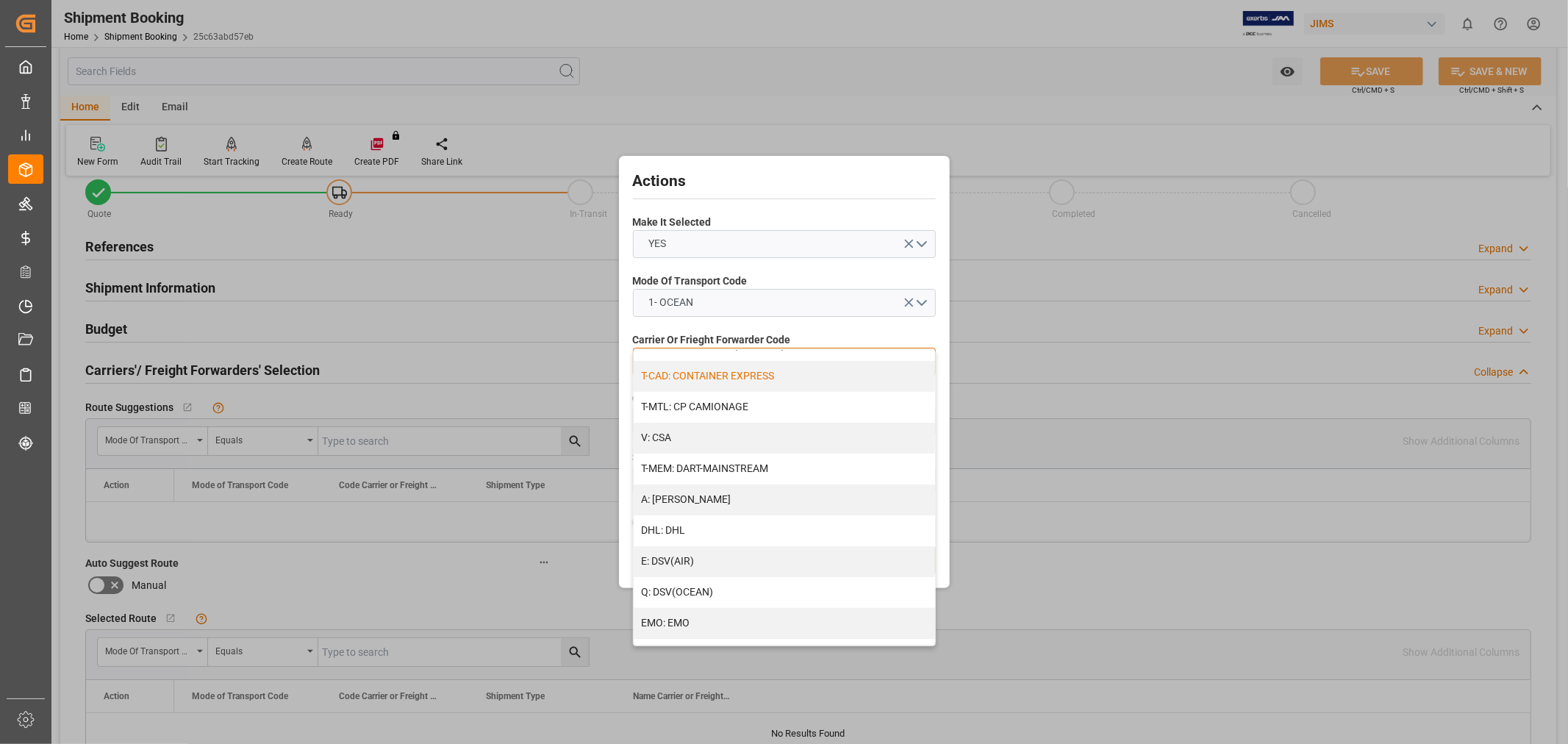
scroll to position [164, 0]
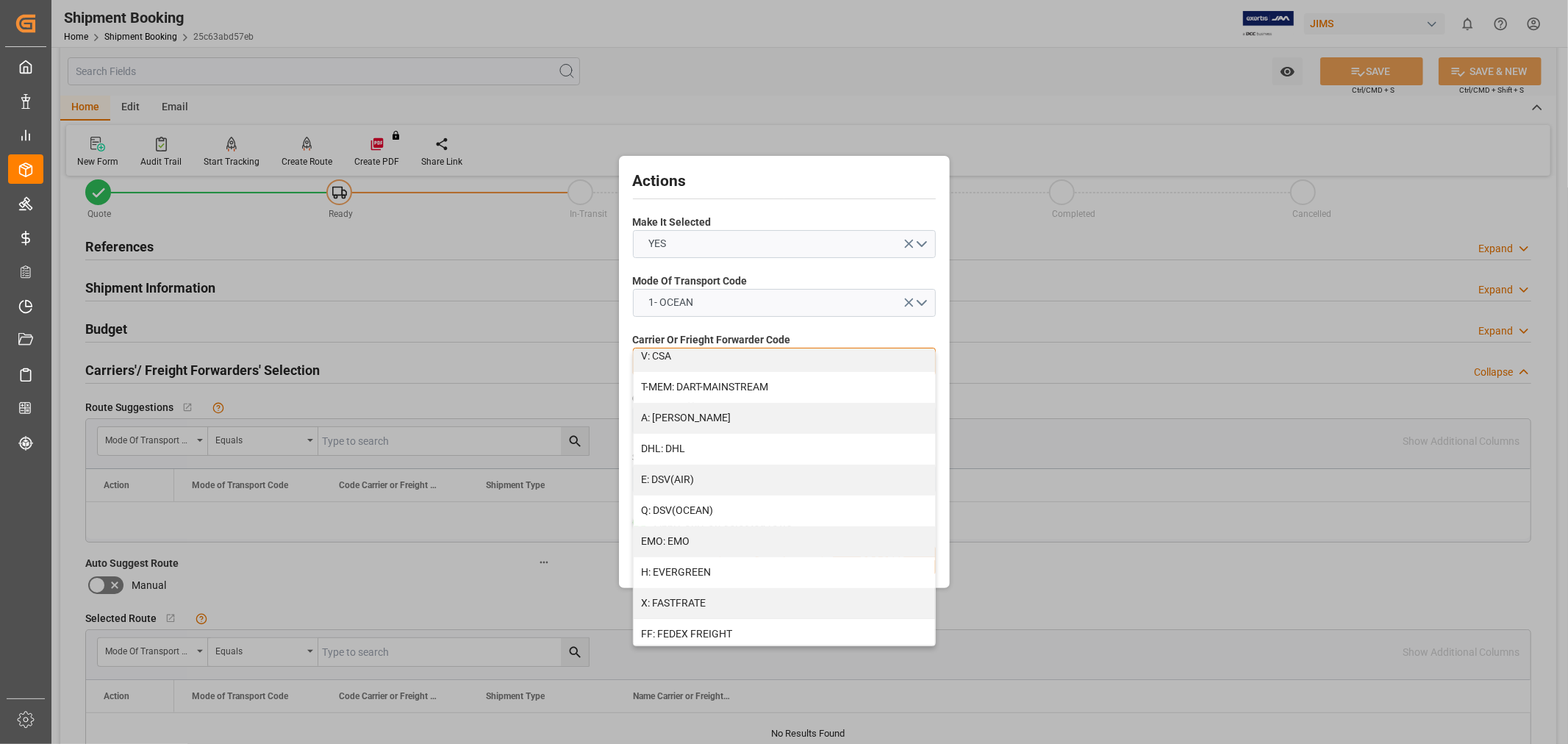
click at [751, 571] on div "H: EVERGREEN" at bounding box center [784, 573] width 302 height 31
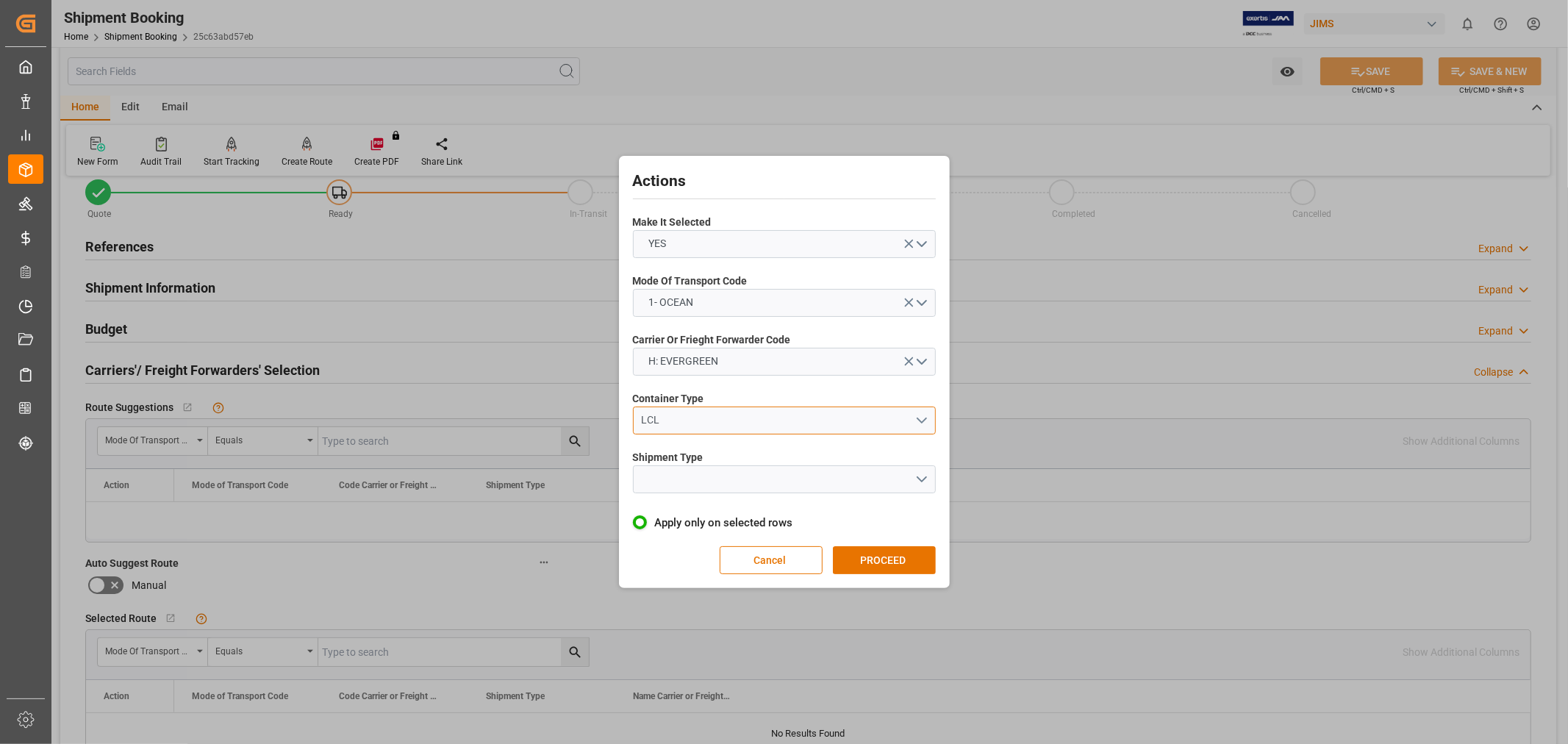
click at [713, 422] on div "LCL" at bounding box center [777, 420] width 274 height 16
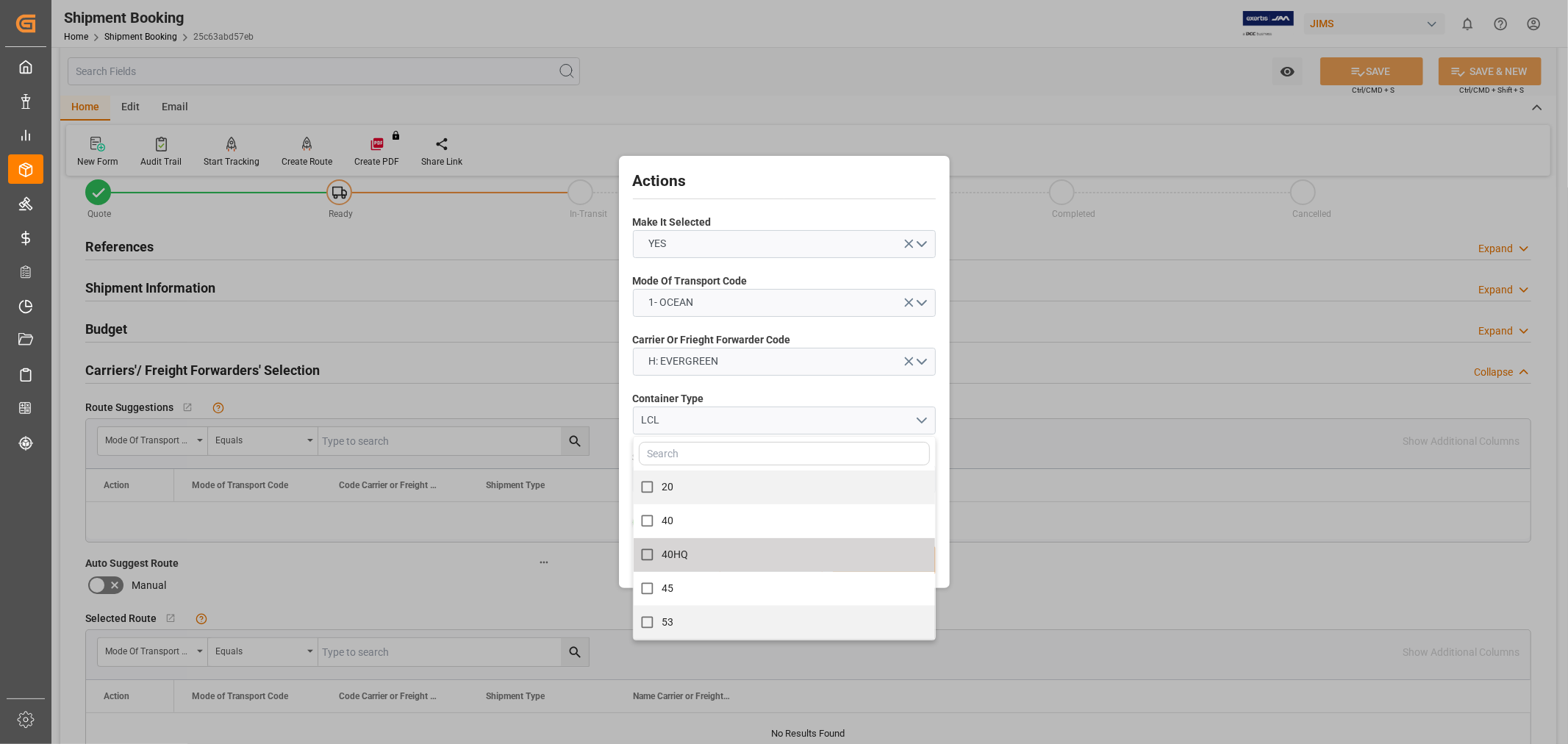
click at [699, 556] on label "40HQ" at bounding box center [776, 554] width 286 height 29
checkbox input "true"
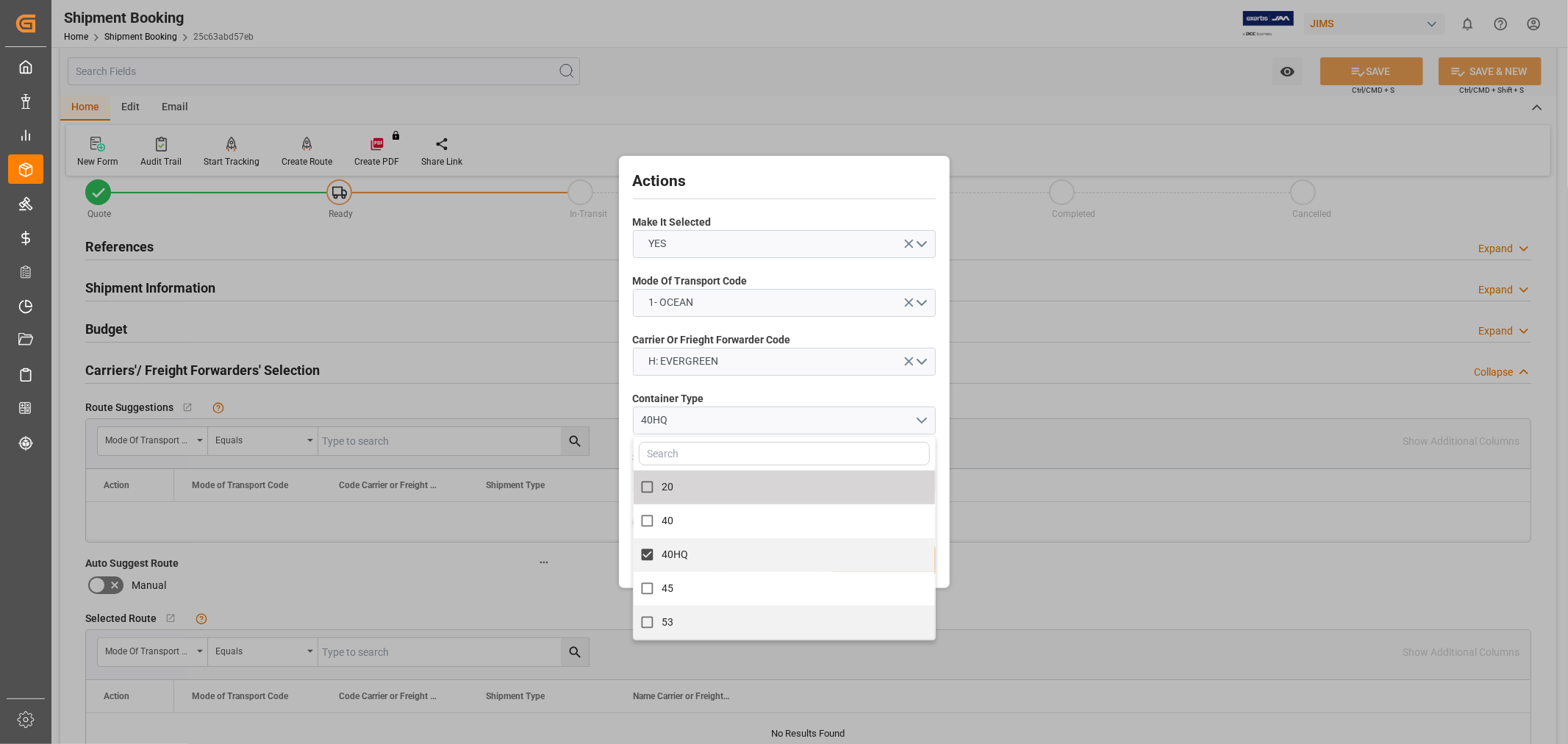
click at [811, 384] on div "Actions Make It Selected YES Mode Of Transport Code 1- OCEAN Carrier Or Frieght…" at bounding box center [785, 372] width 324 height 425
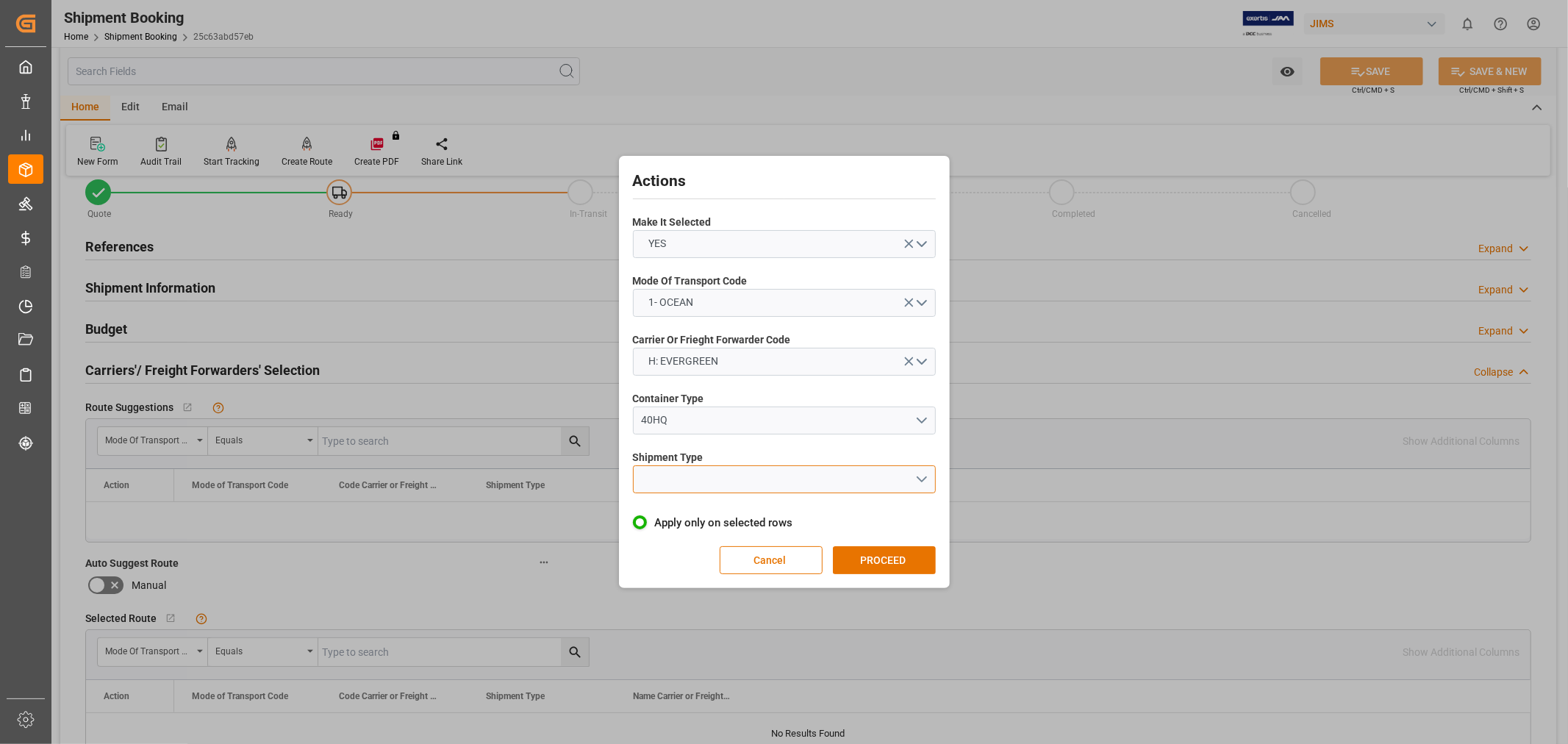
click at [807, 486] on button "open menu" at bounding box center [784, 479] width 303 height 28
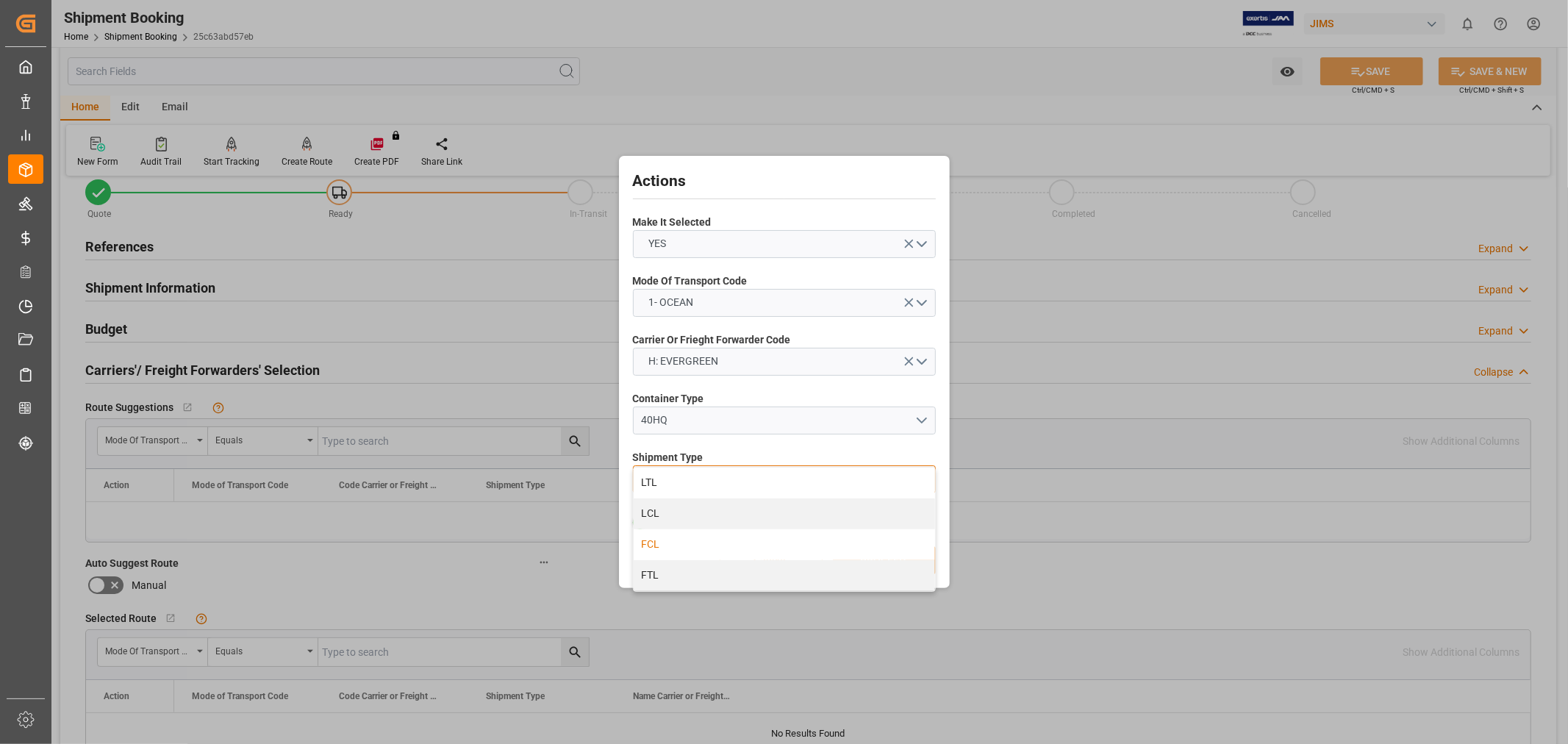
click at [723, 554] on div "FCL" at bounding box center [784, 545] width 302 height 31
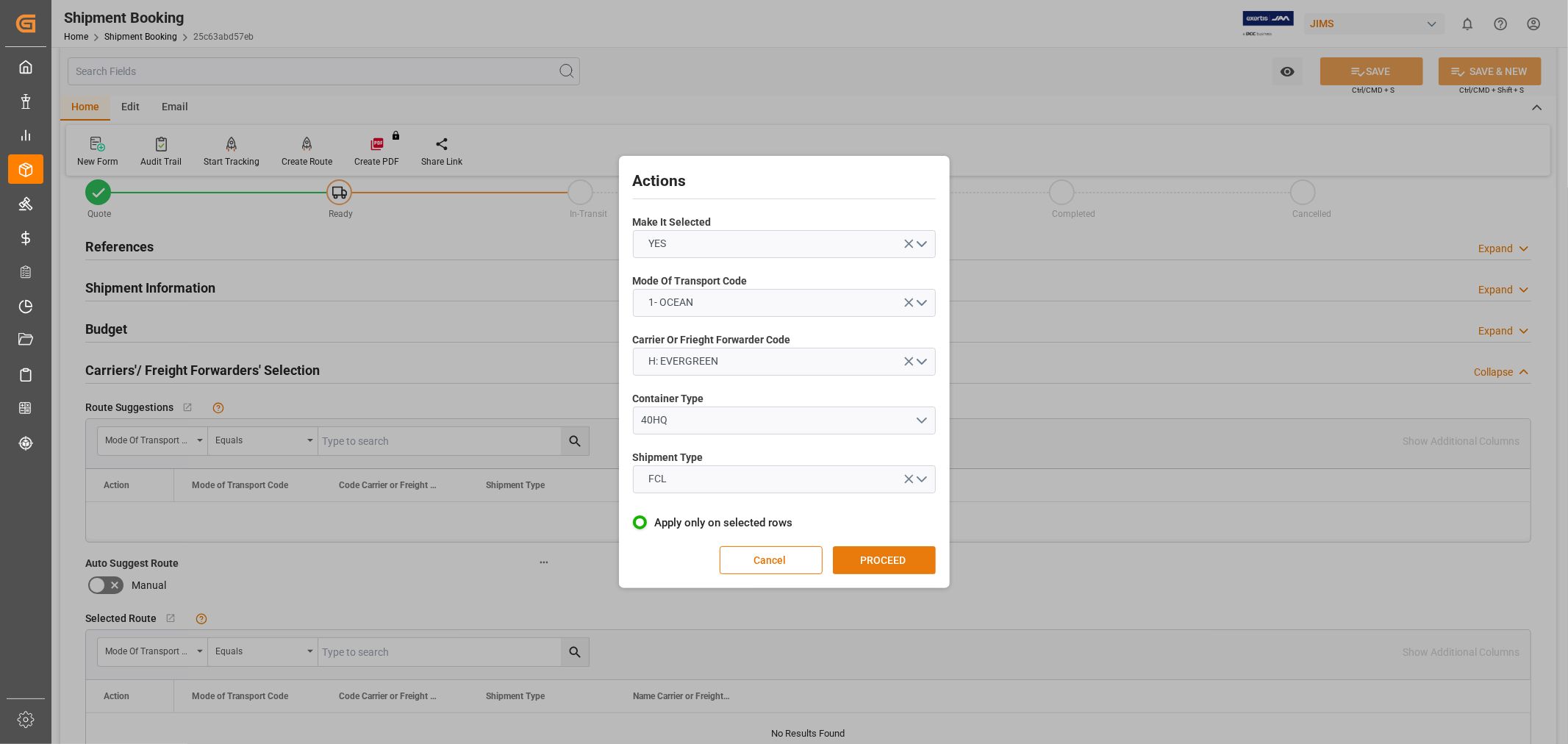
click at [877, 554] on button "PROCEED" at bounding box center [883, 561] width 103 height 28
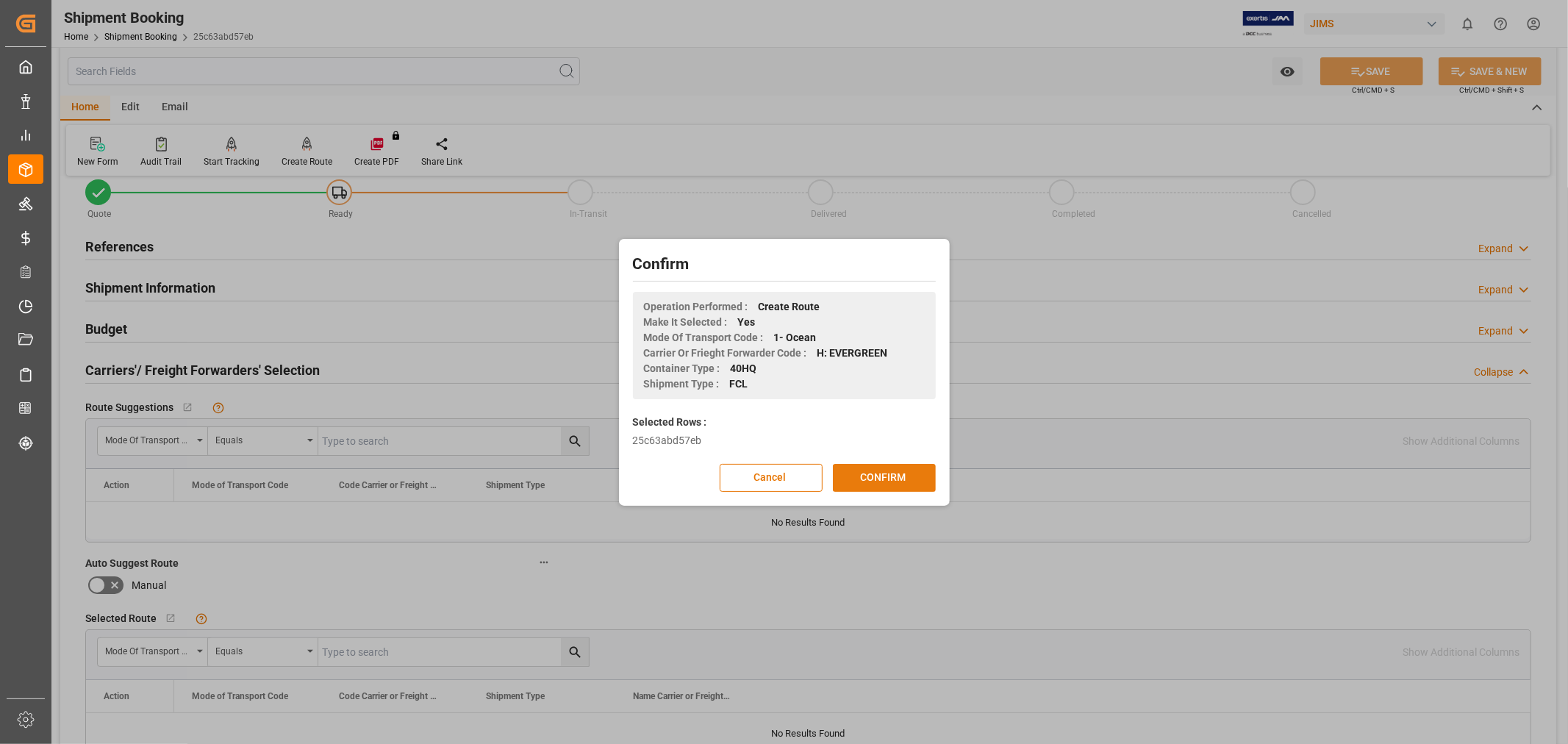
click at [872, 471] on button "CONFIRM" at bounding box center [883, 478] width 103 height 28
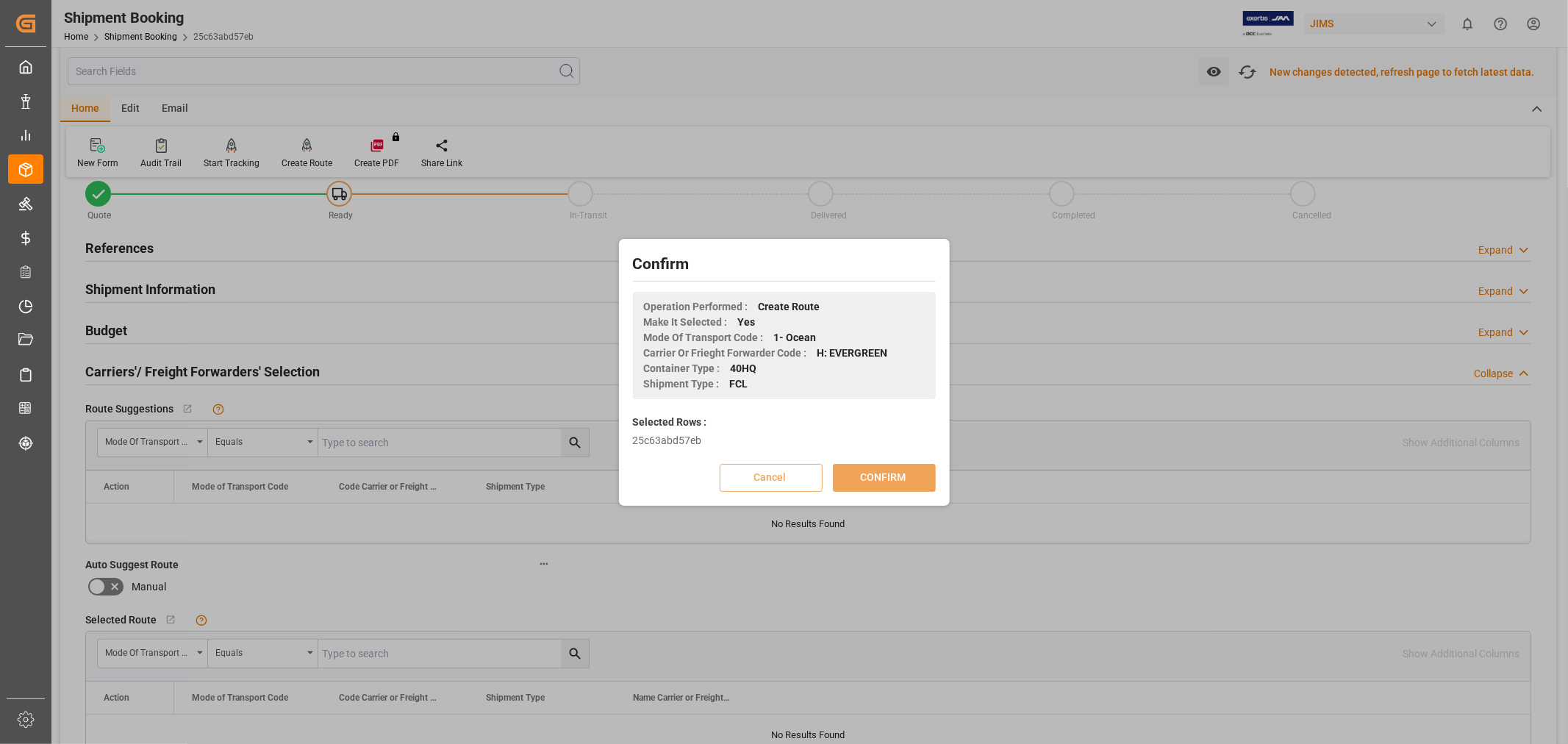
scroll to position [33, 0]
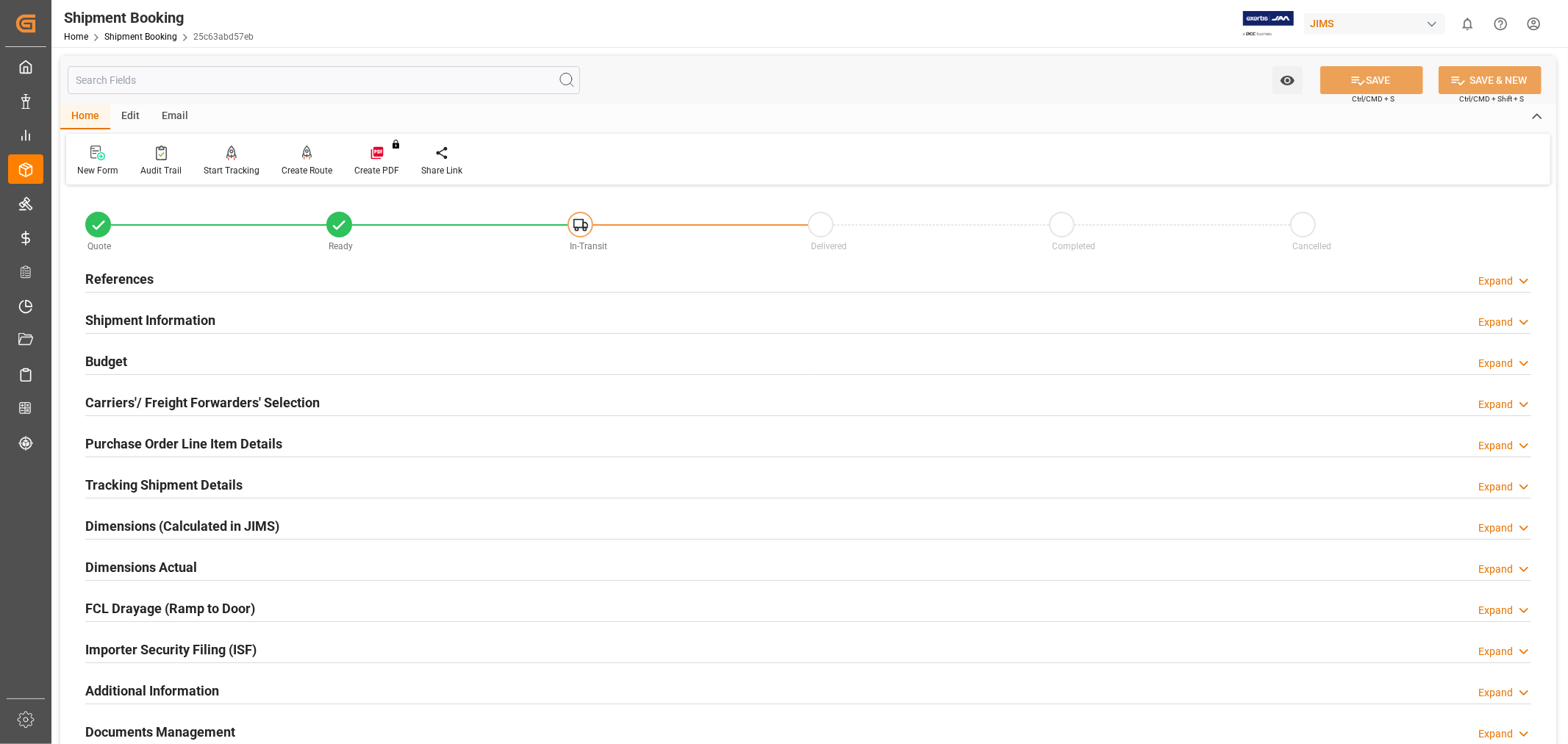
click at [95, 281] on h2 "References" at bounding box center [119, 279] width 68 height 20
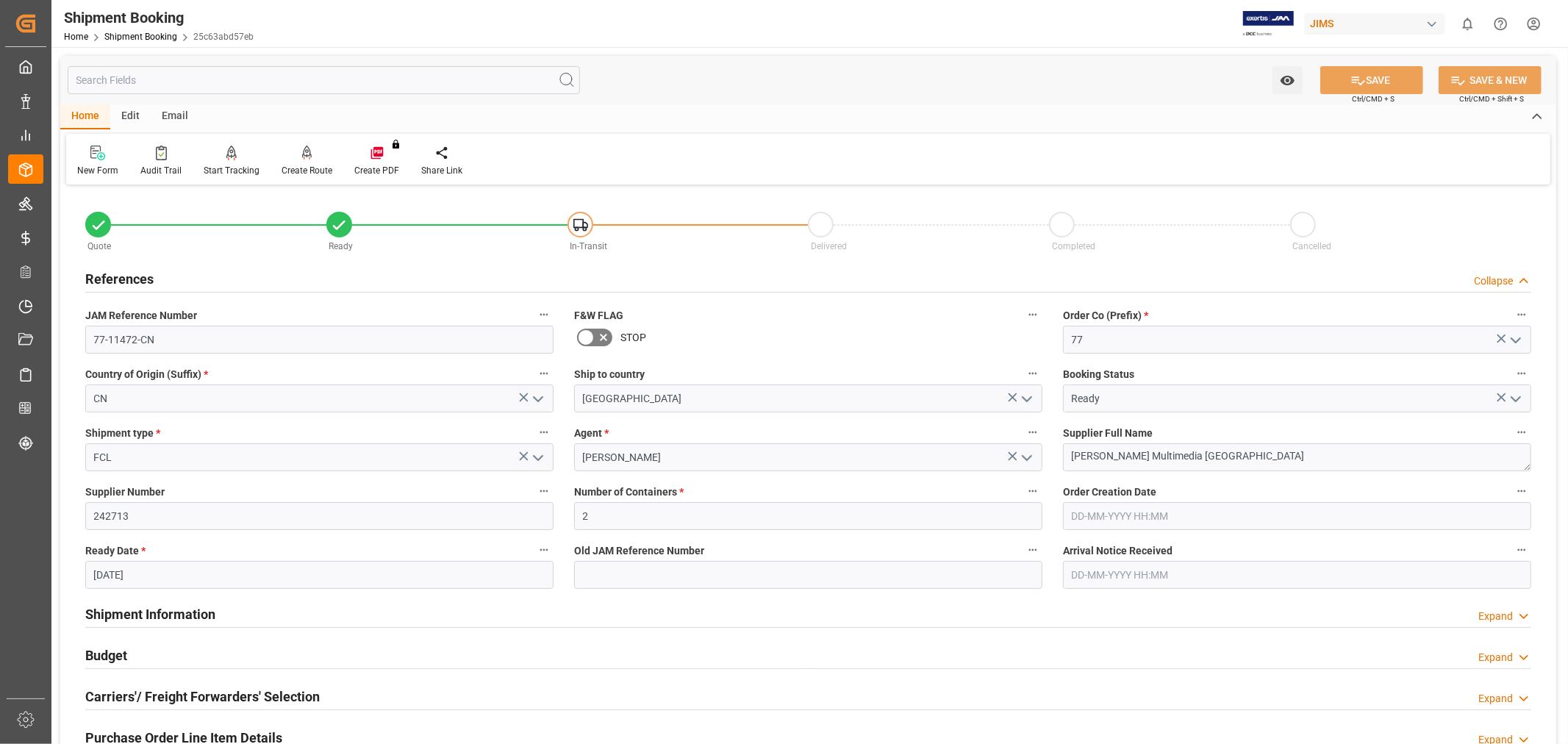
click at [95, 281] on h2 "References" at bounding box center [119, 279] width 68 height 20
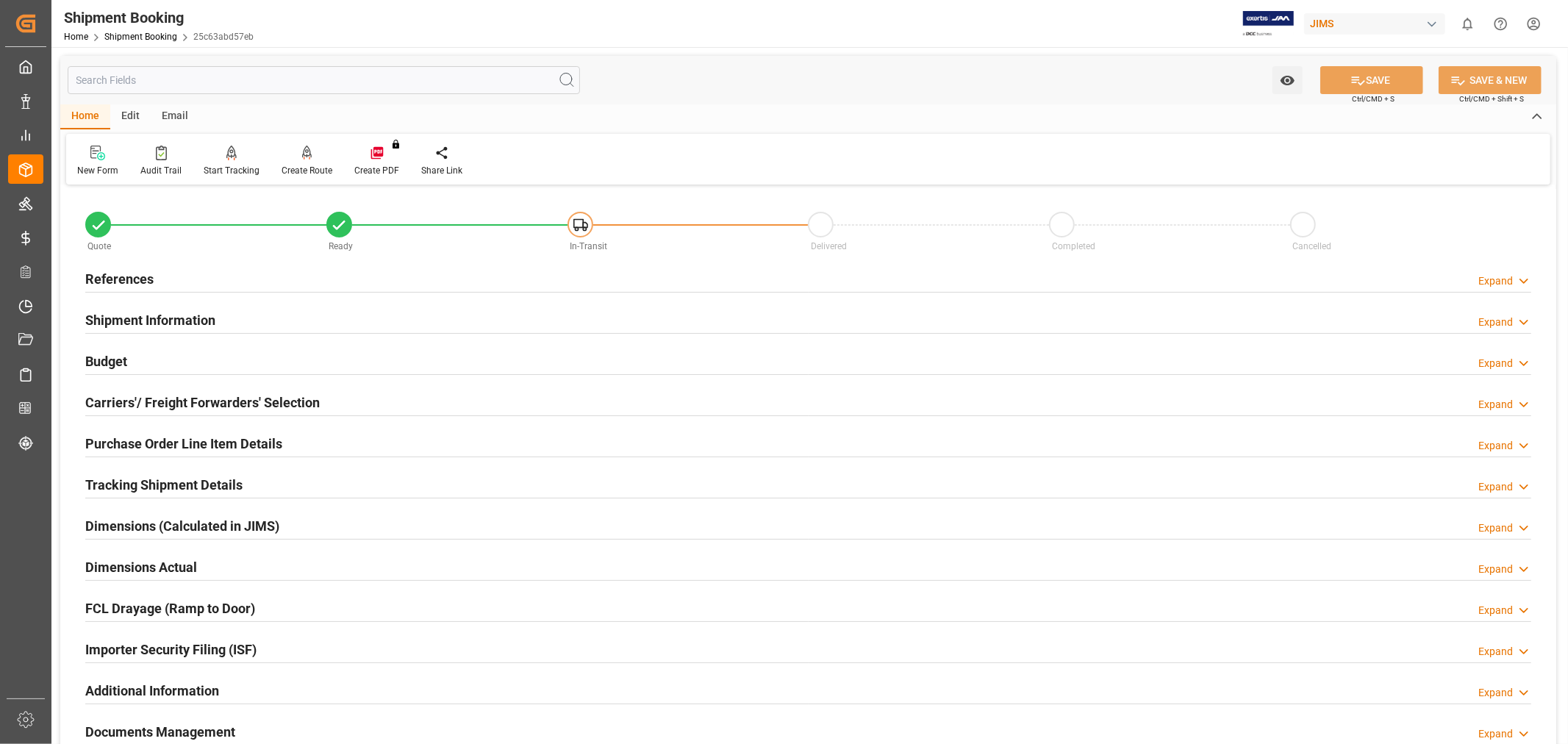
scroll to position [81, 0]
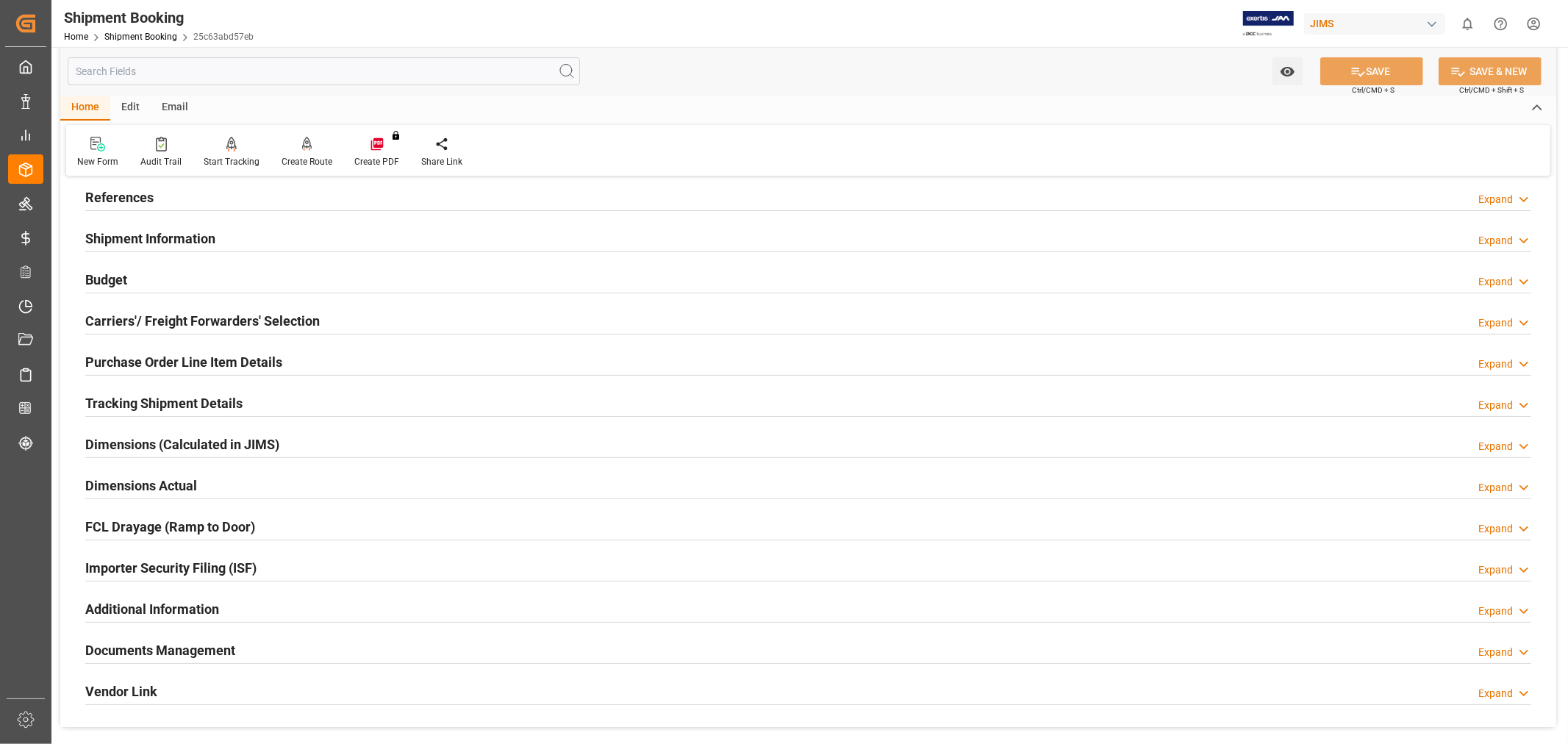
click at [138, 400] on h2 "Tracking Shipment Details" at bounding box center [164, 404] width 157 height 20
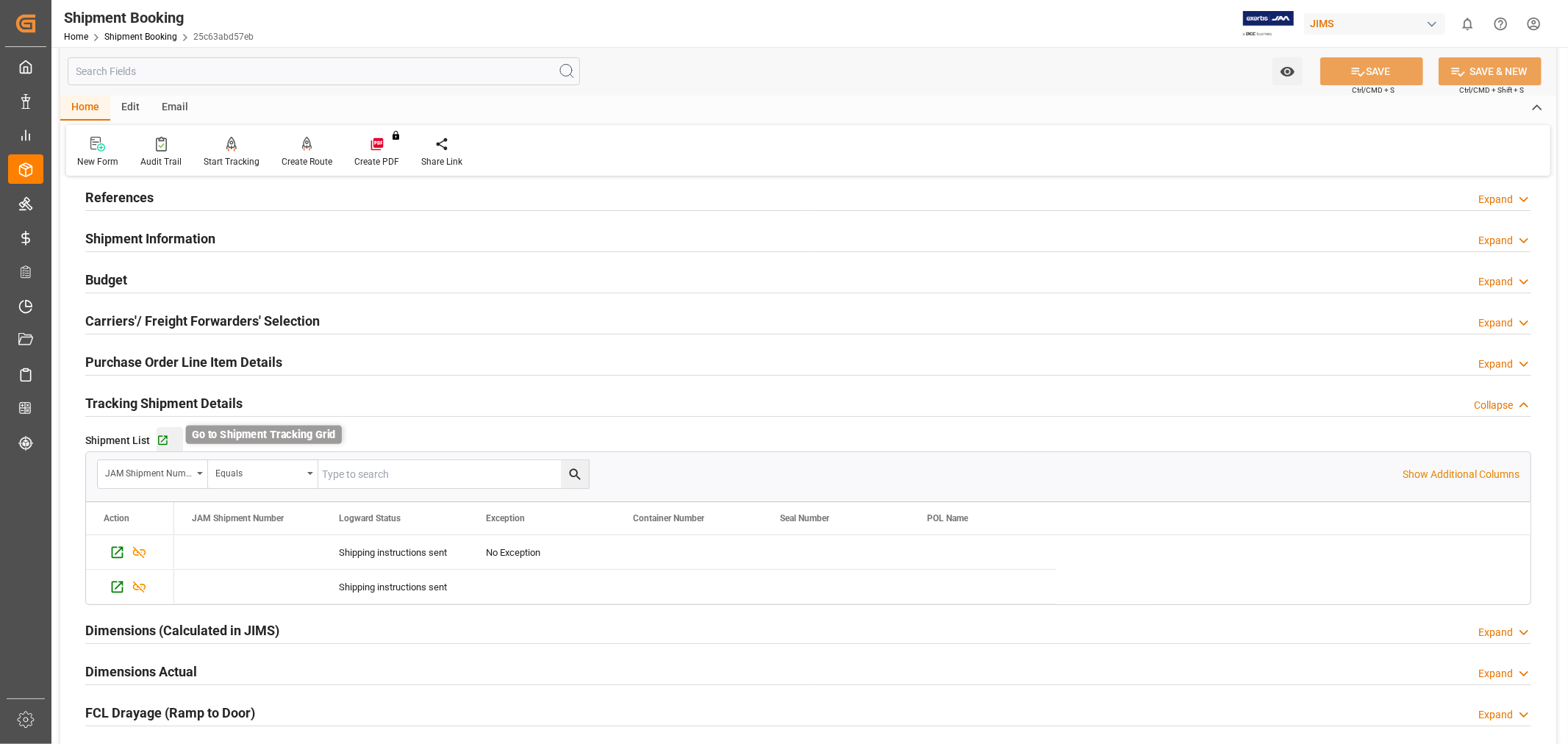
click at [164, 438] on icon "button" at bounding box center [163, 441] width 10 height 10
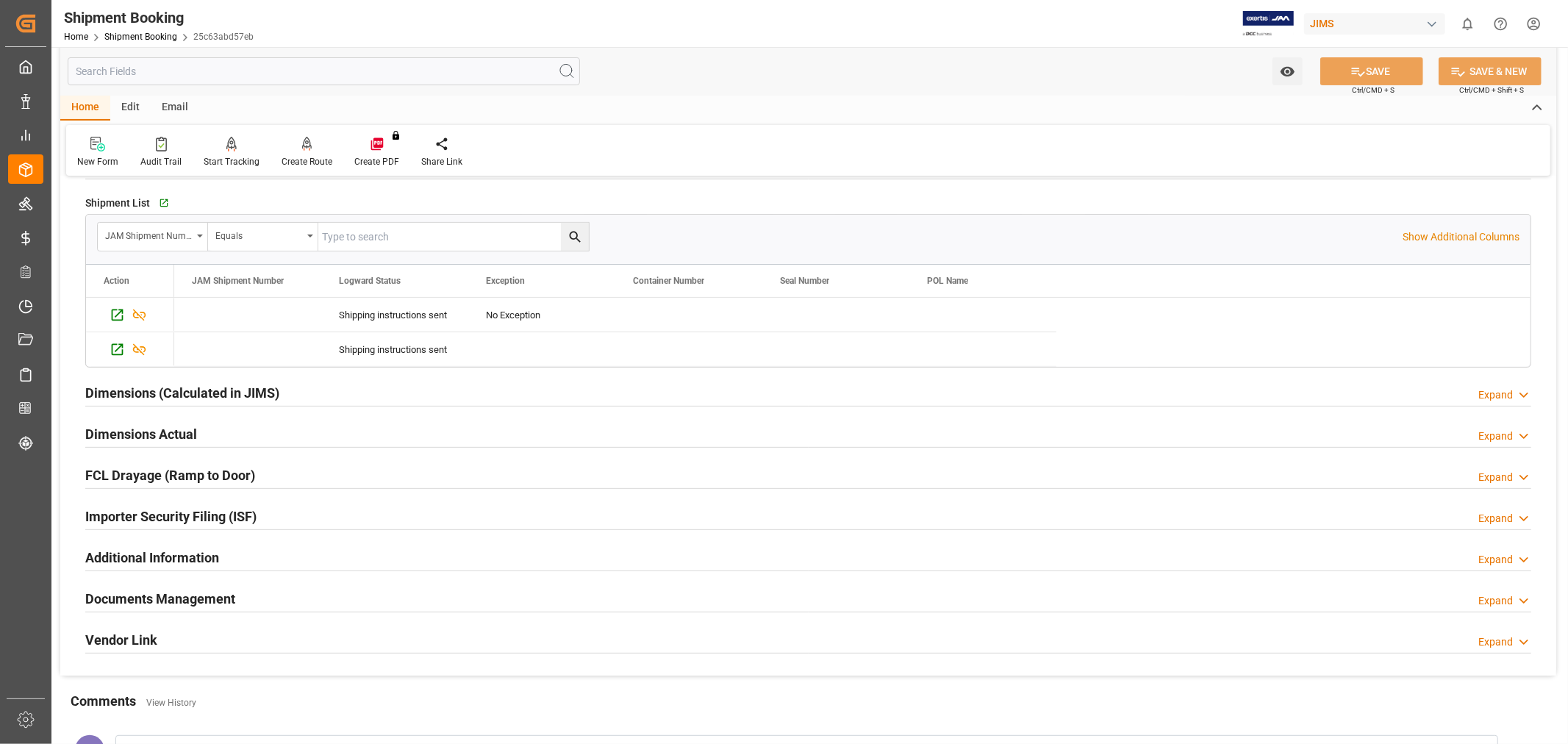
scroll to position [326, 0]
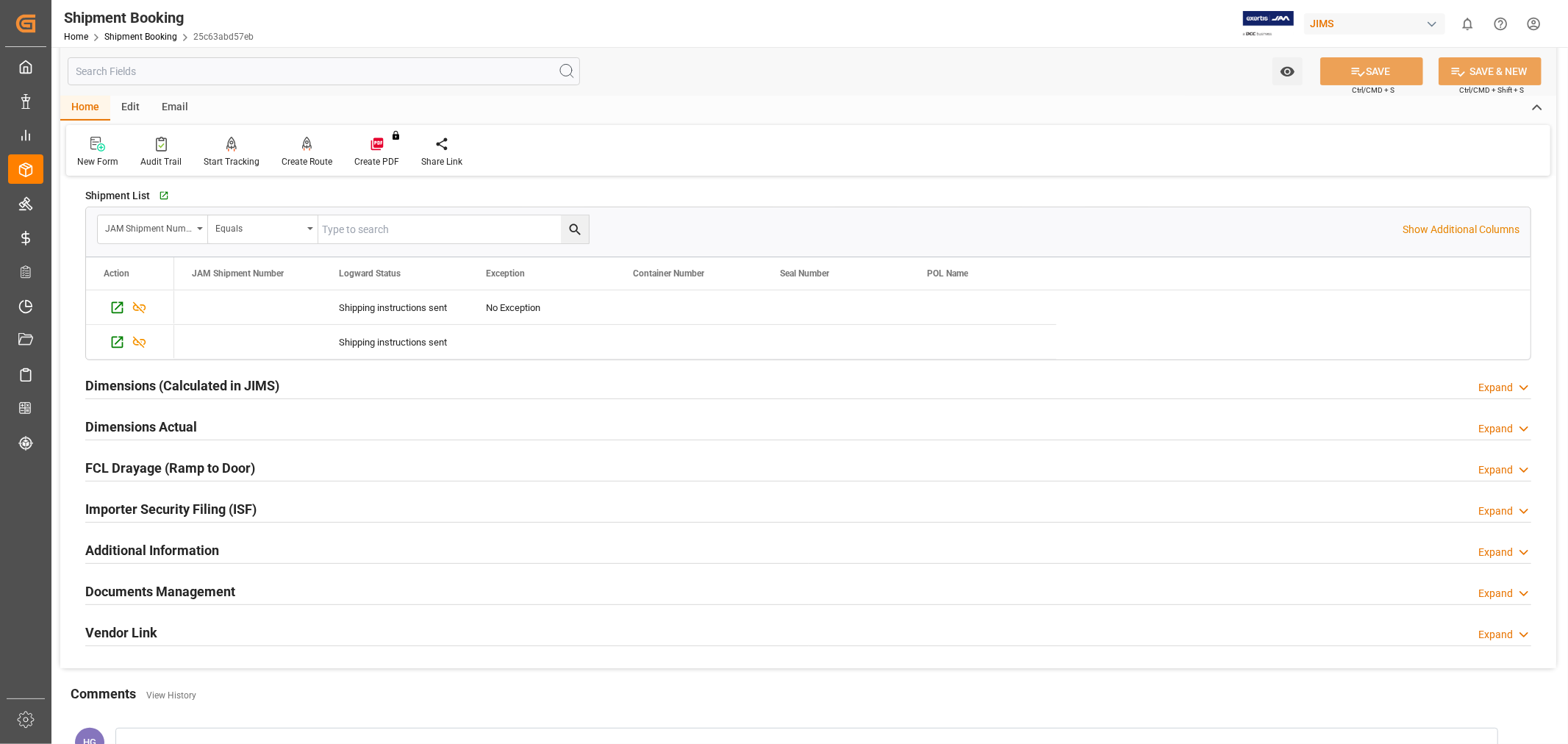
click at [154, 592] on h2 "Documents Management" at bounding box center [160, 592] width 150 height 20
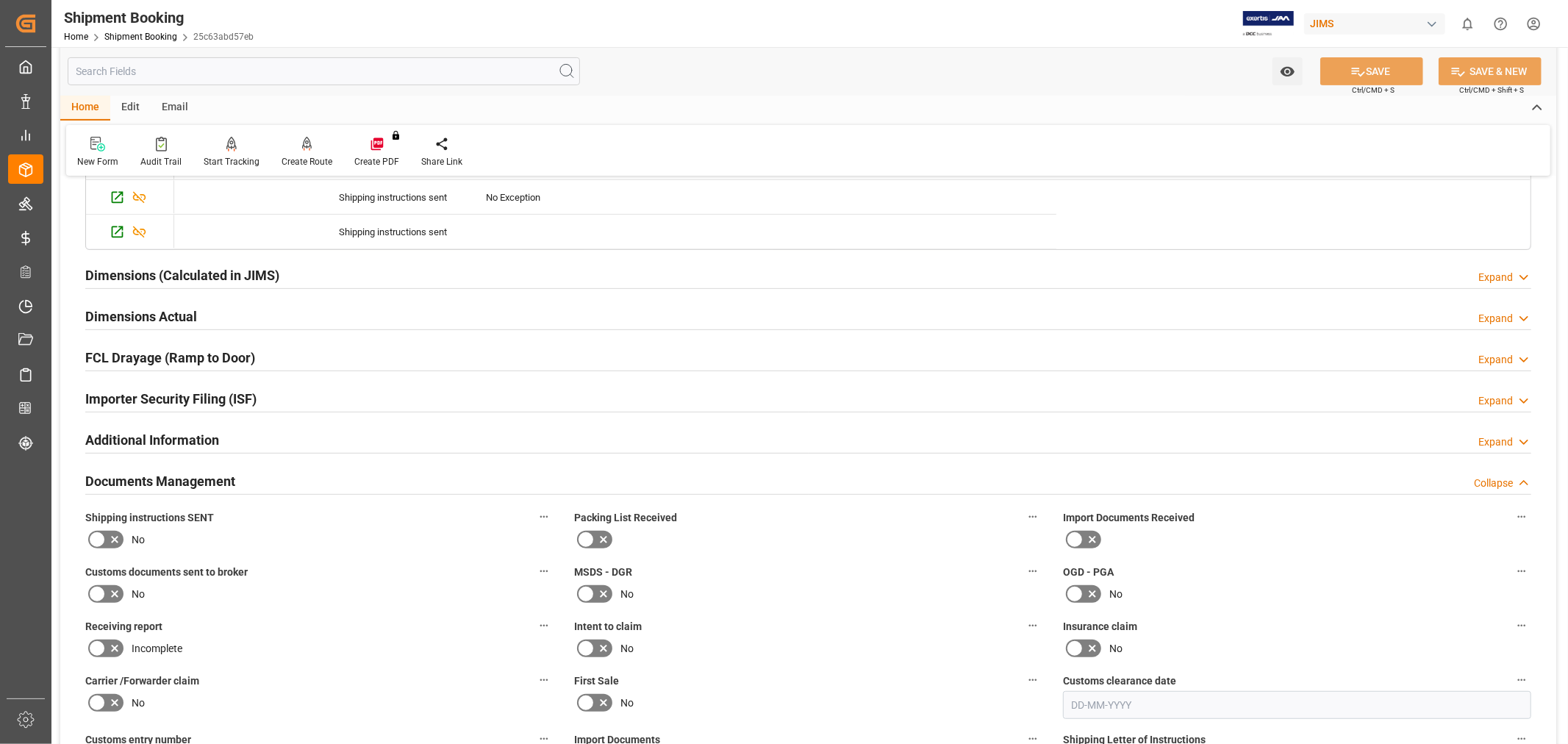
scroll to position [653, 0]
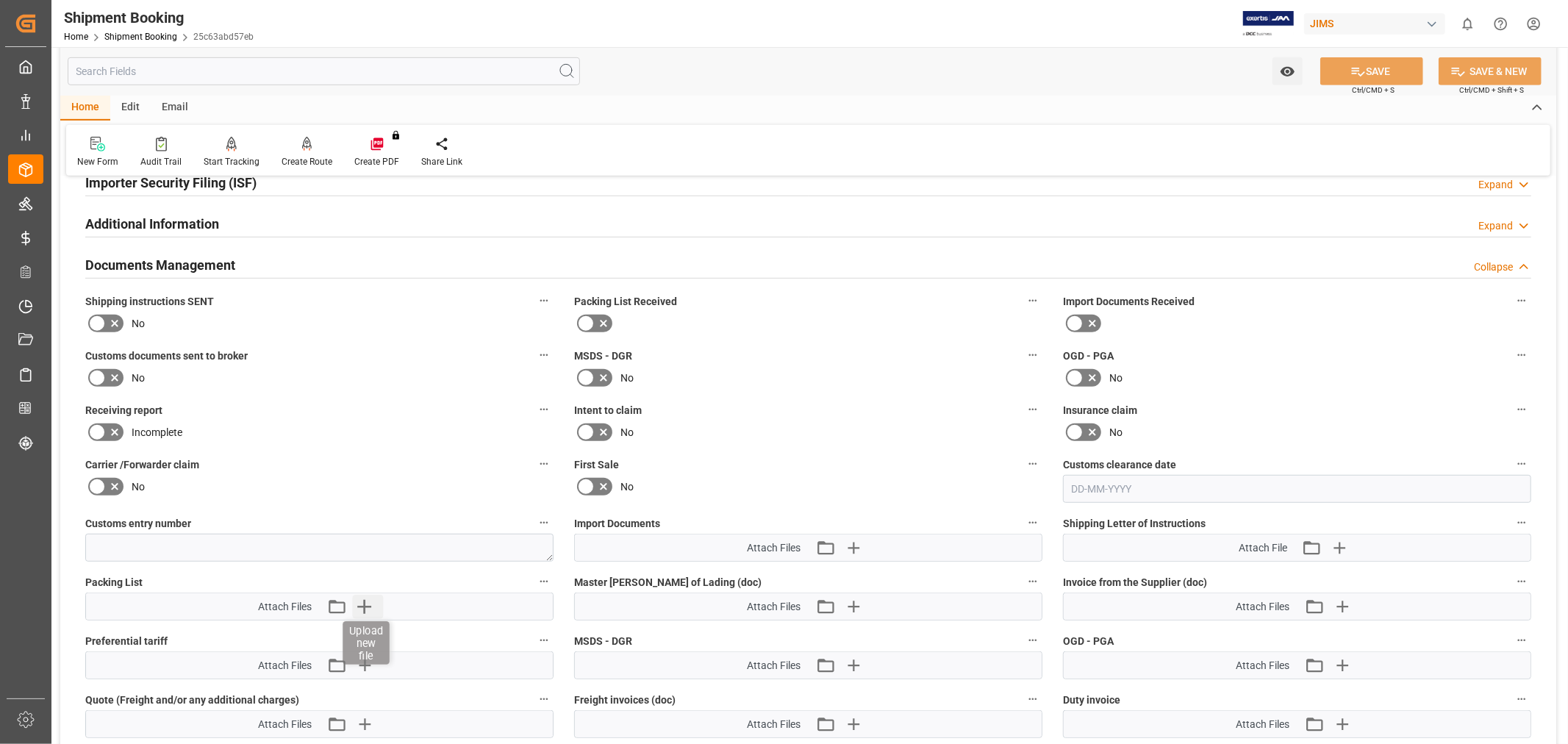
click at [360, 601] on icon "button" at bounding box center [363, 607] width 24 height 24
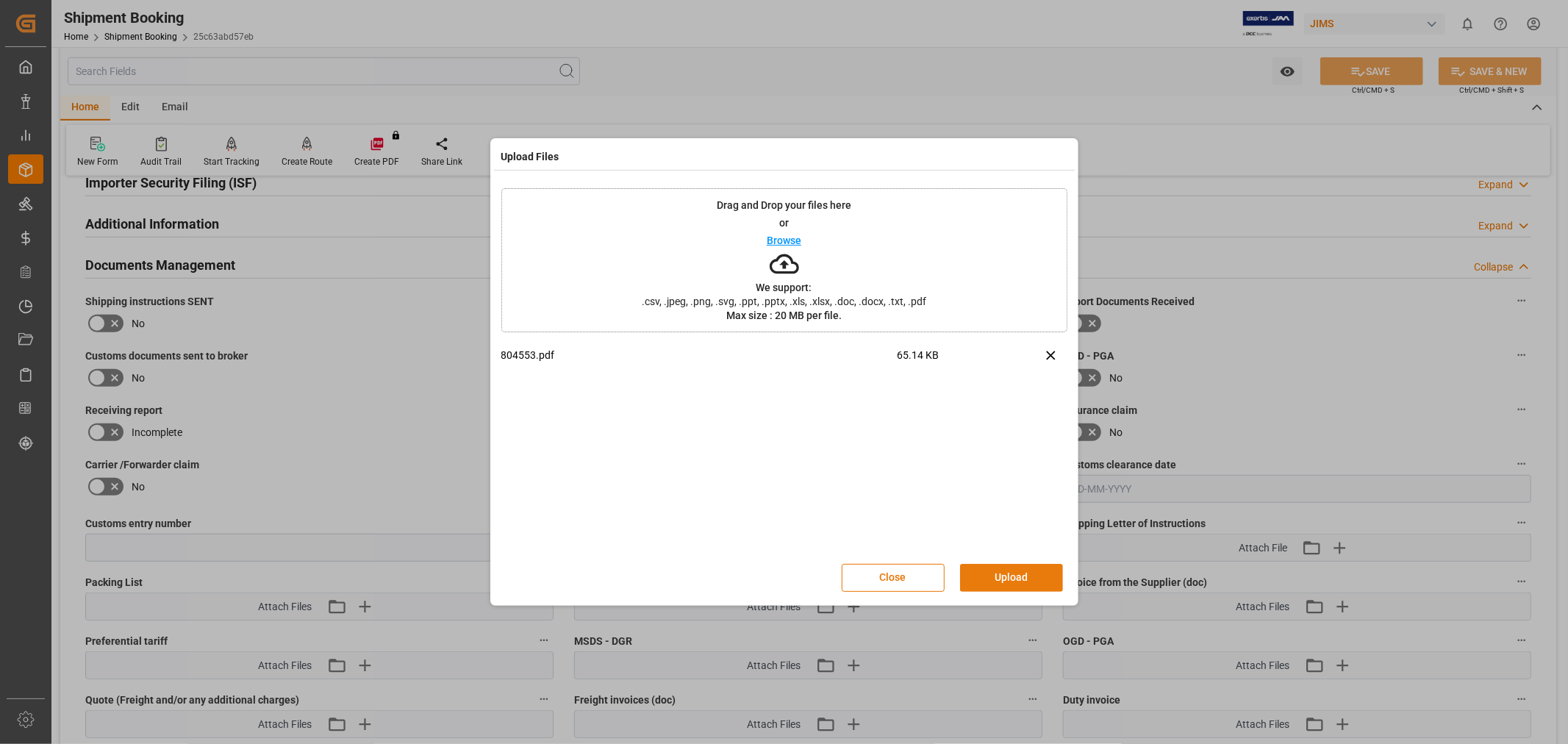
click at [1023, 575] on button "Upload" at bounding box center [1011, 578] width 103 height 28
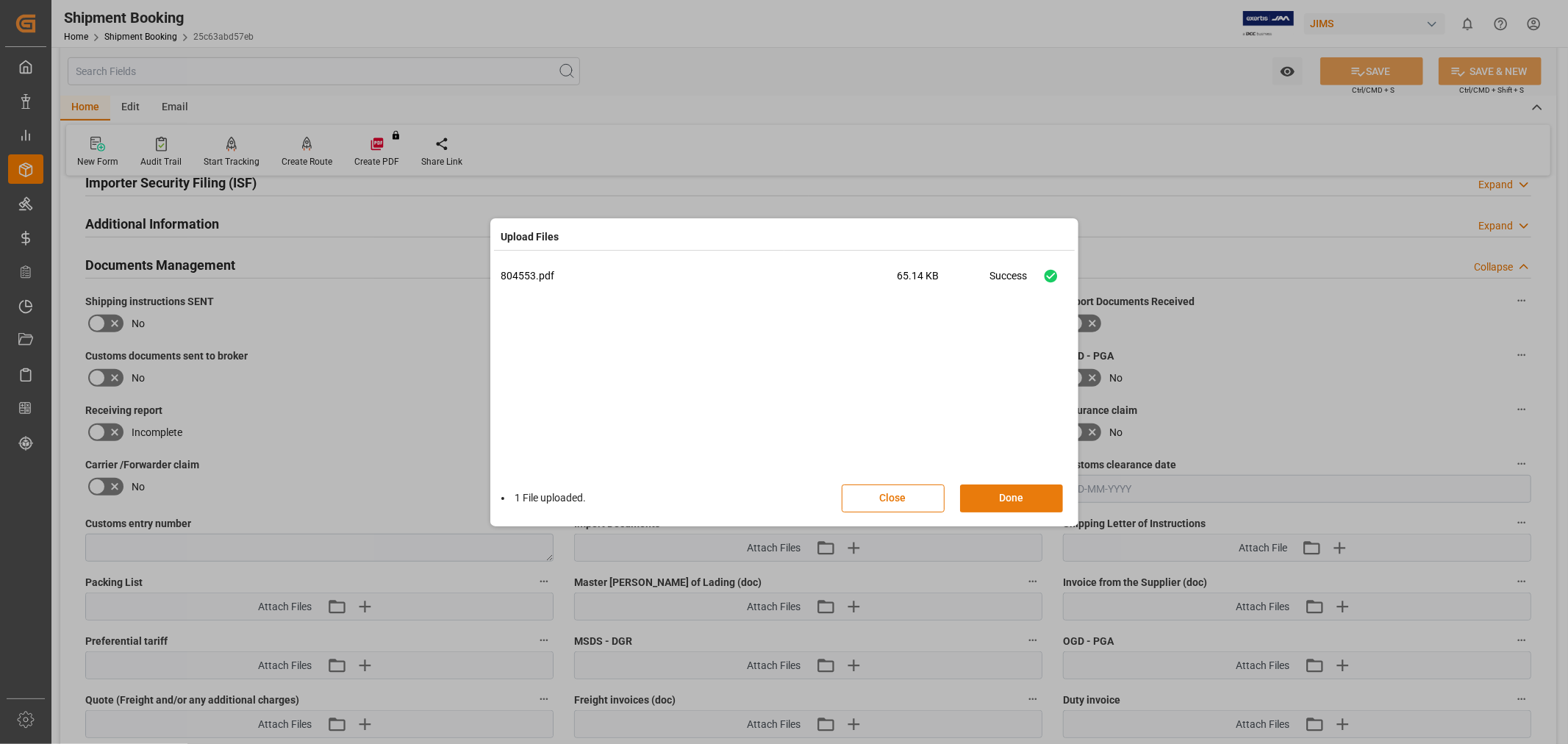
click at [990, 501] on button "Done" at bounding box center [1011, 498] width 103 height 28
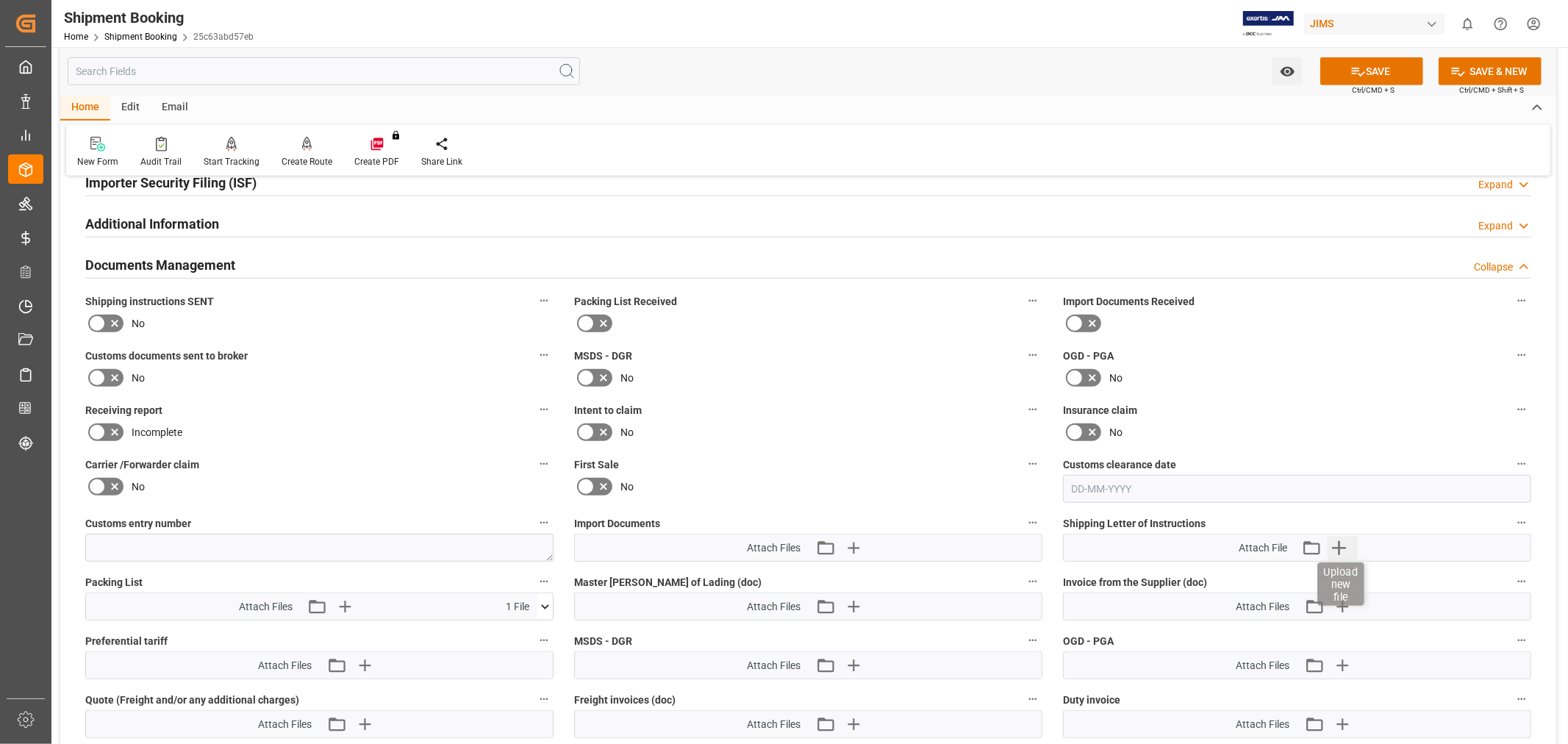
click at [1340, 537] on icon "button" at bounding box center [1339, 548] width 24 height 24
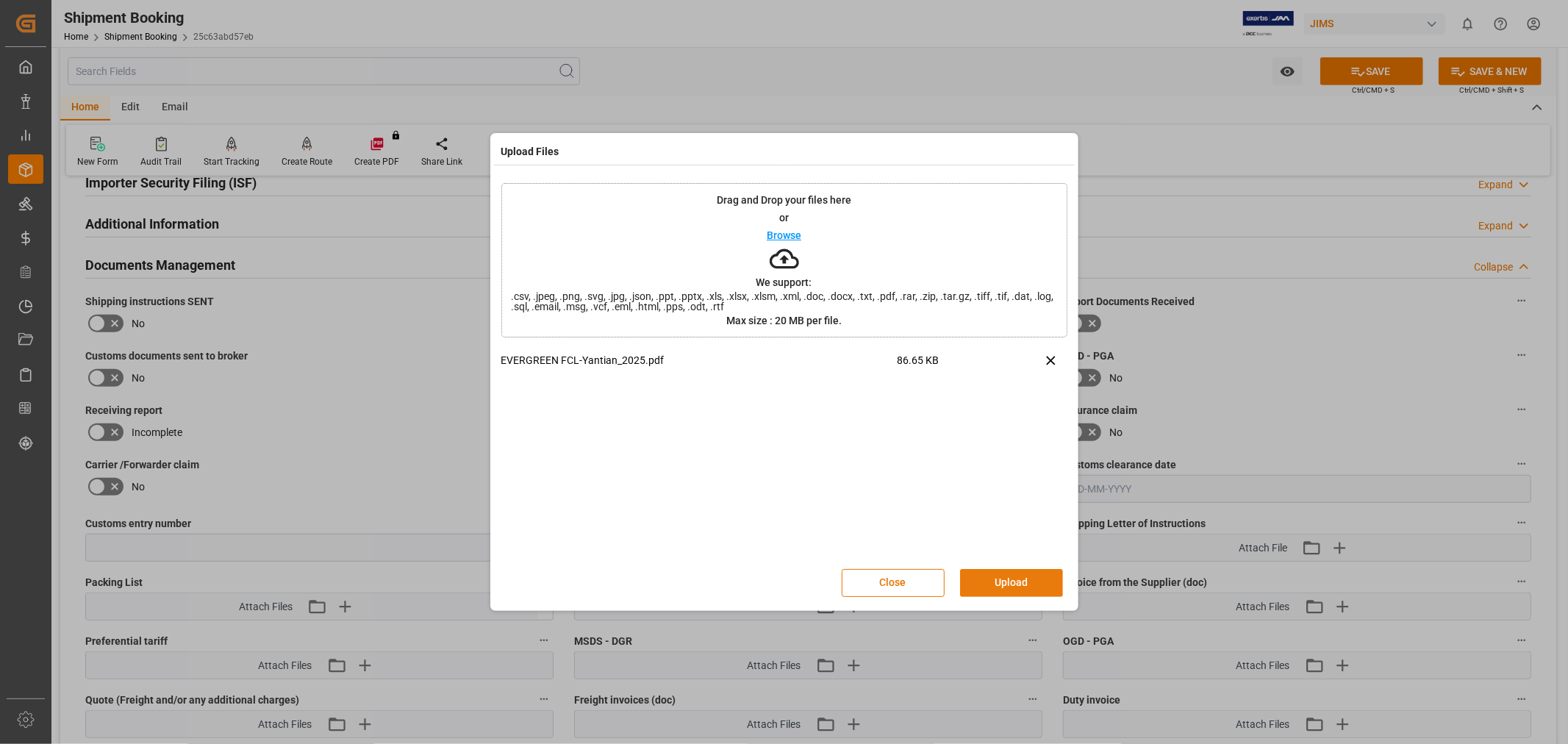
click at [994, 575] on button "Upload" at bounding box center [1011, 583] width 103 height 28
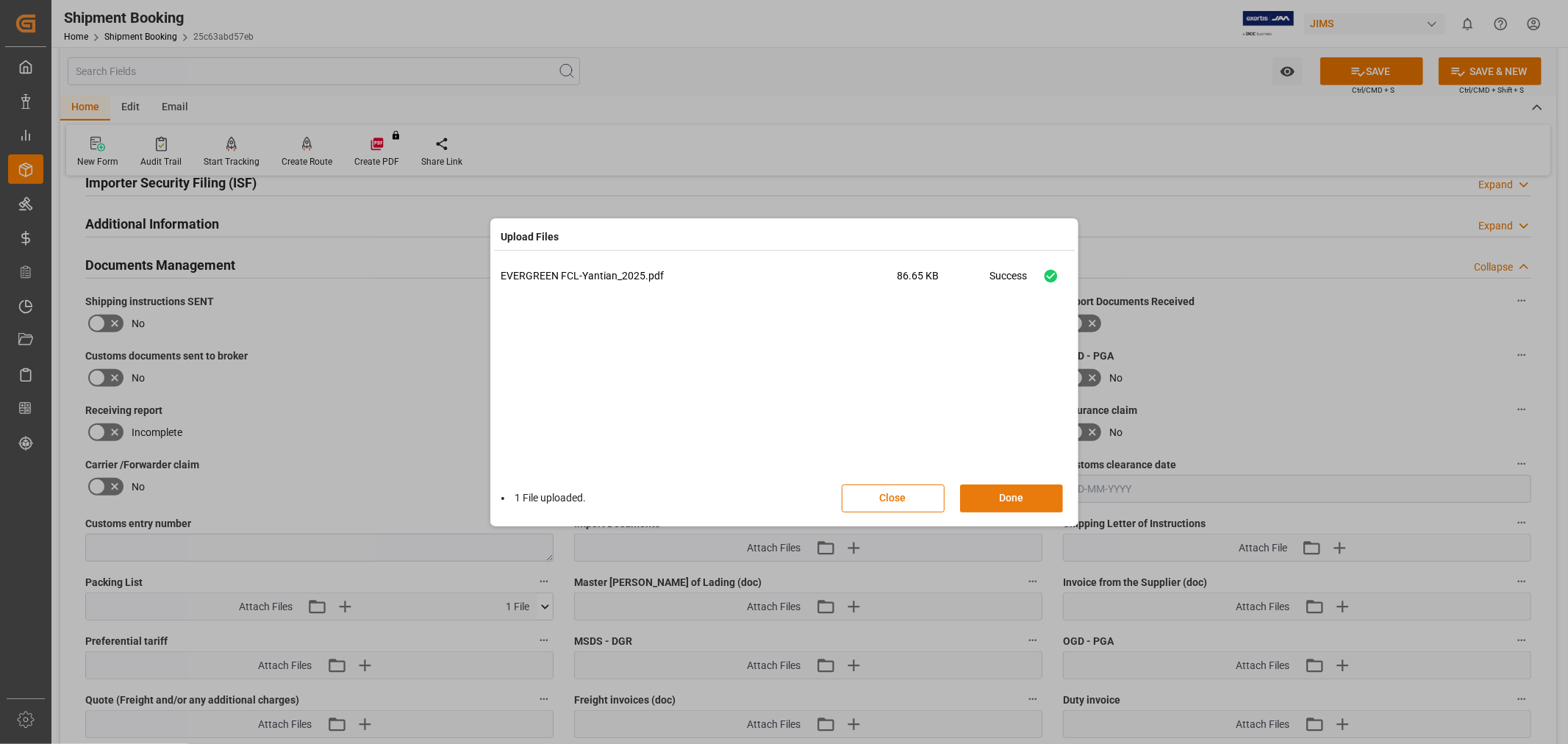
click at [1007, 501] on button "Done" at bounding box center [1011, 498] width 103 height 28
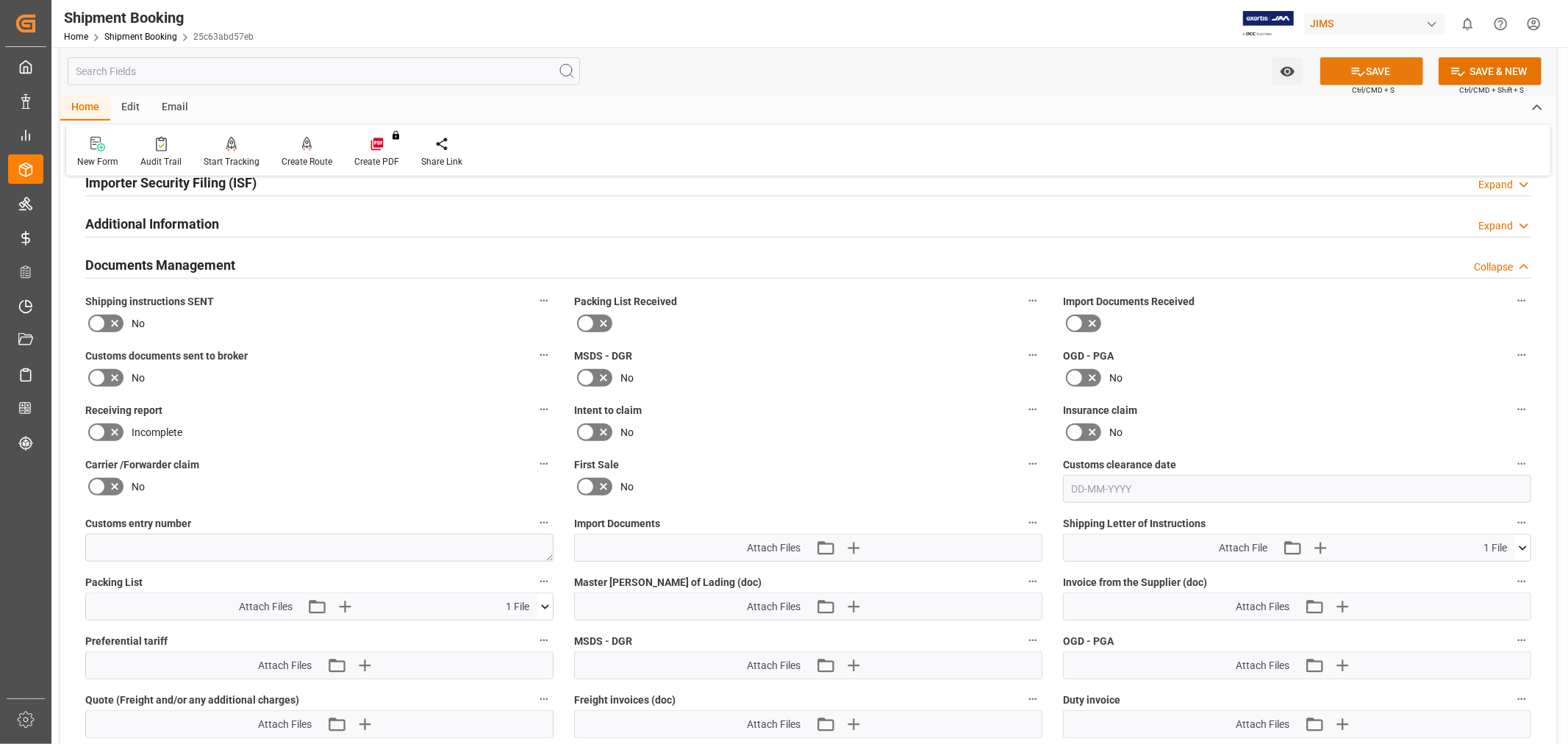
click at [1361, 66] on icon at bounding box center [1358, 72] width 16 height 16
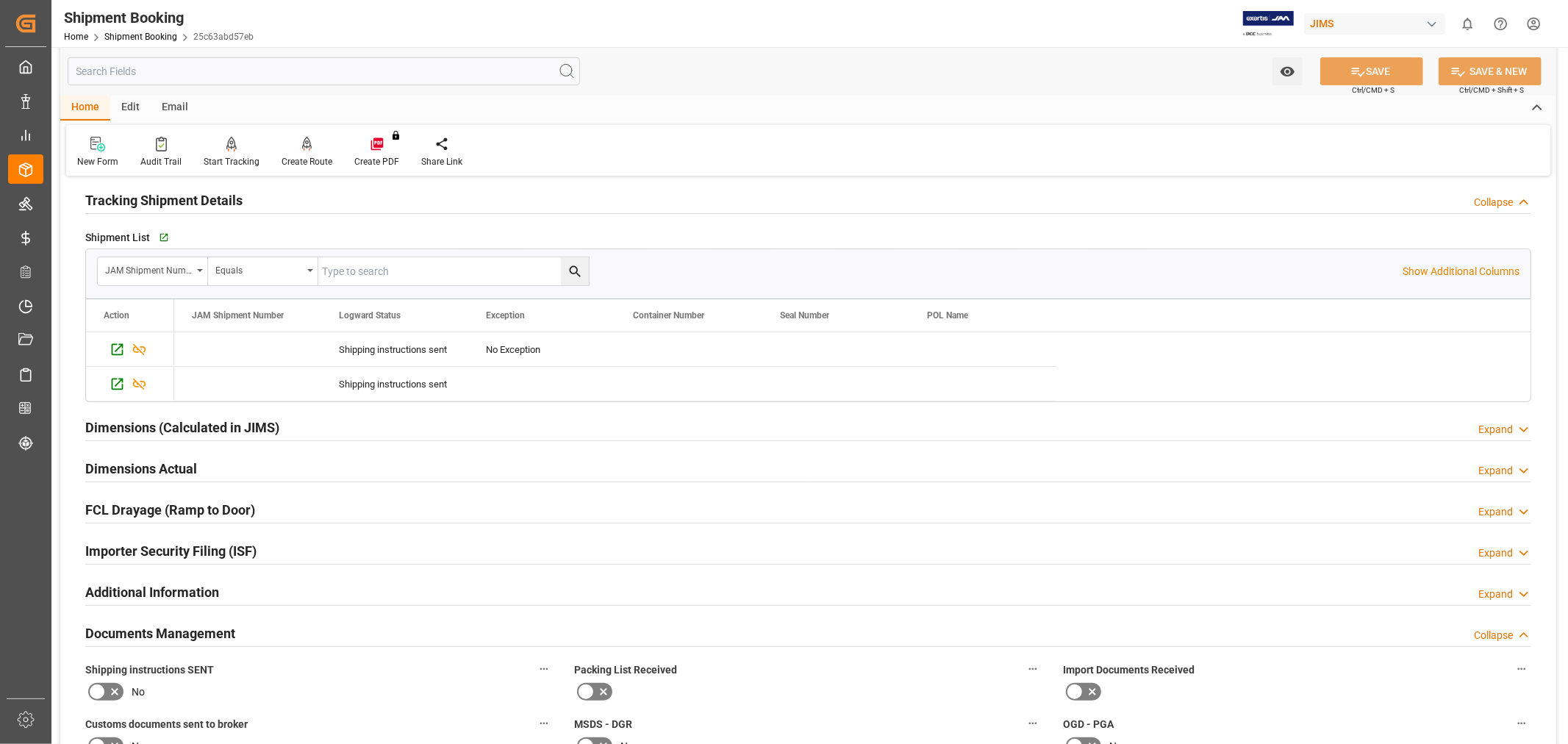
scroll to position [245, 0]
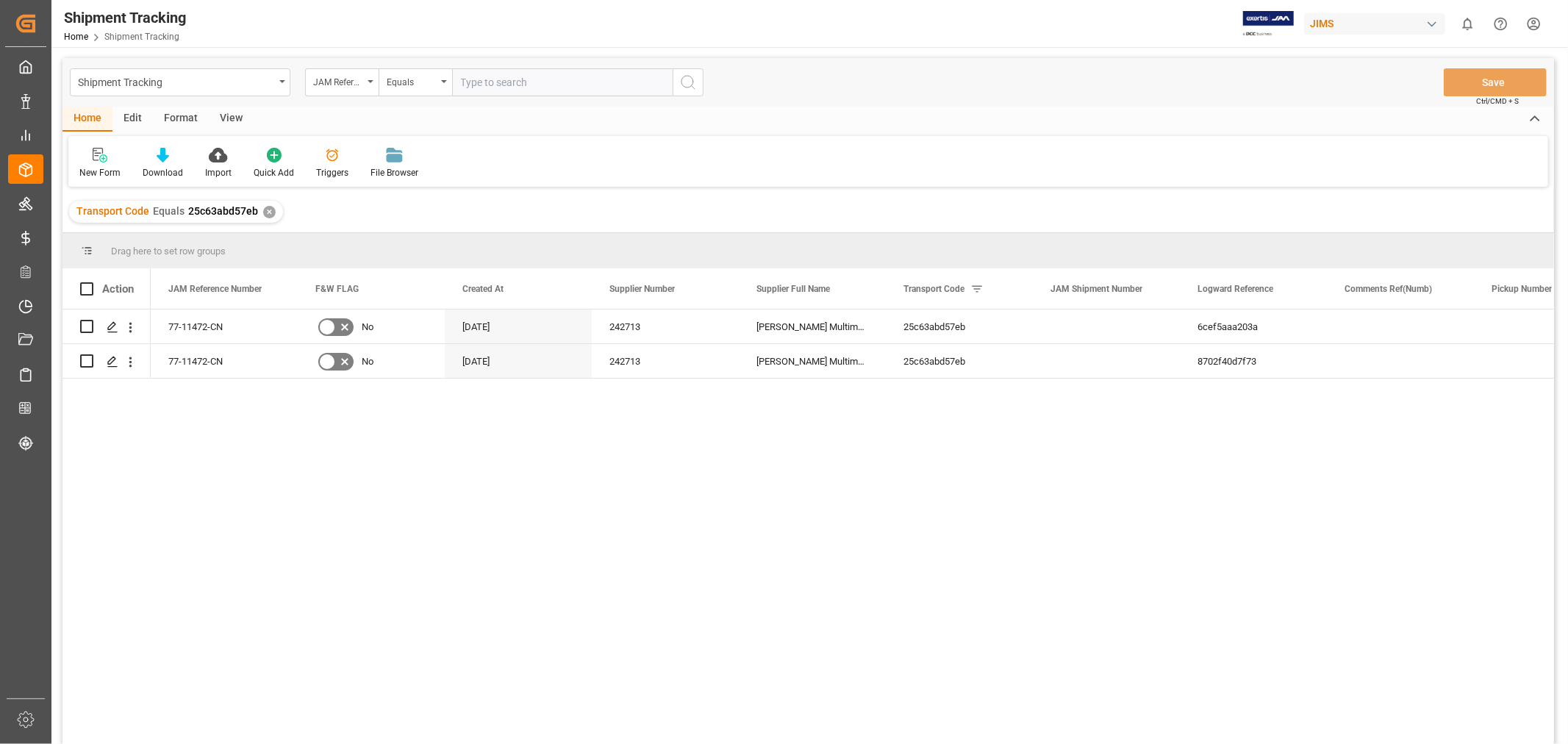
click at [220, 116] on div "View" at bounding box center [231, 119] width 45 height 25
click at [92, 171] on div "Default" at bounding box center [94, 173] width 29 height 13
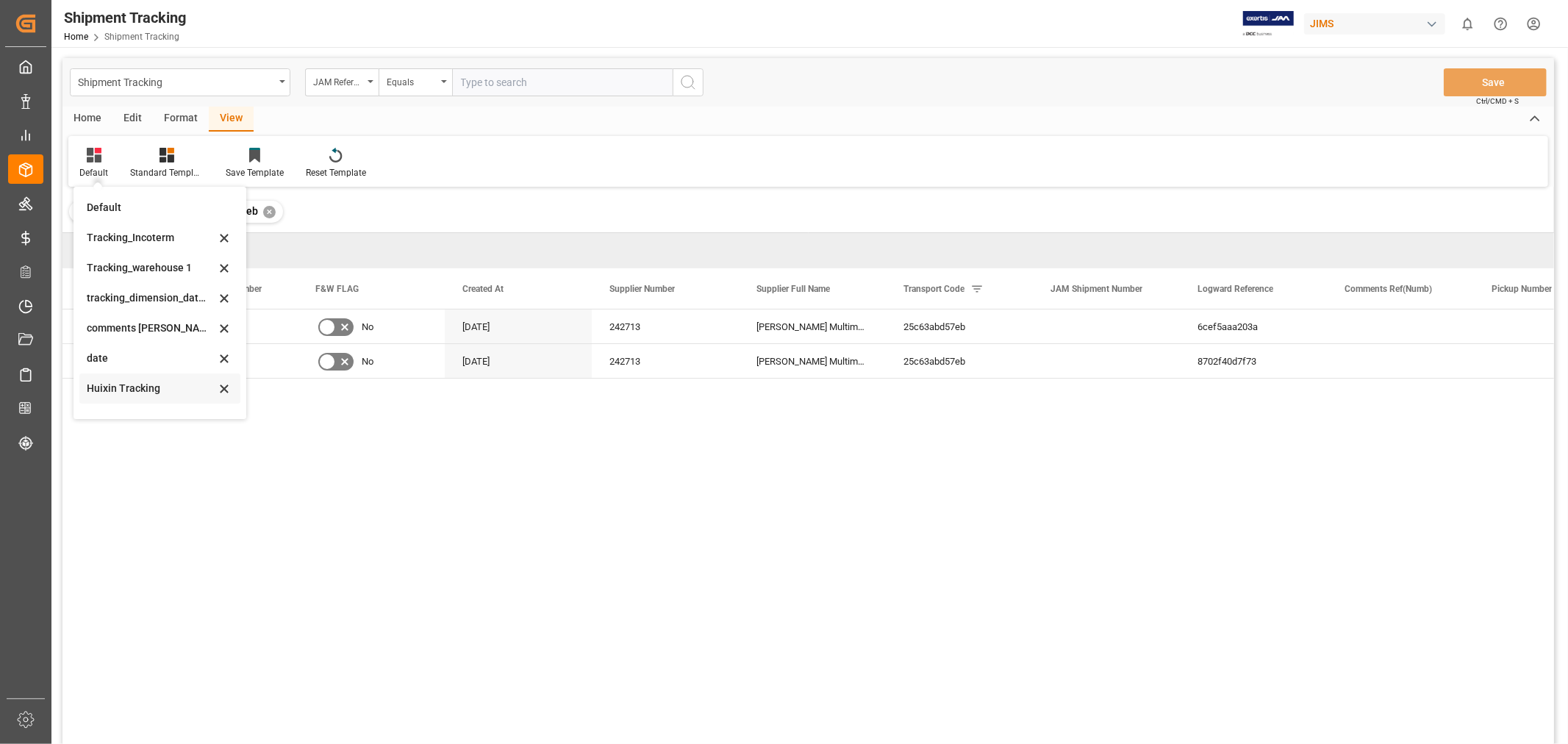
scroll to position [321, 0]
click at [164, 241] on div "[PERSON_NAME]'s tracking all_sample" at bounding box center [151, 247] width 129 height 16
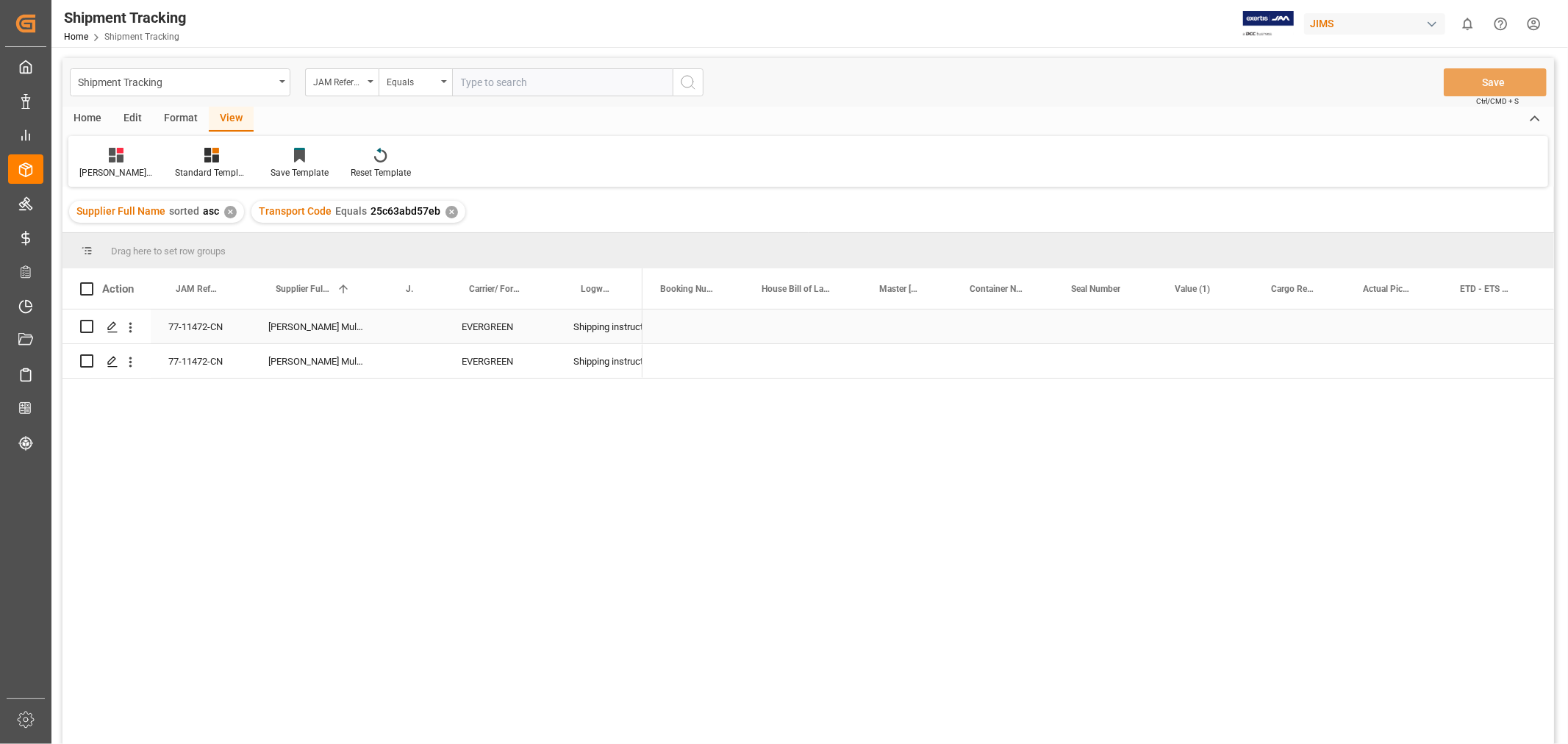
click at [1303, 324] on div "Press SPACE to select this row." at bounding box center [1299, 326] width 92 height 34
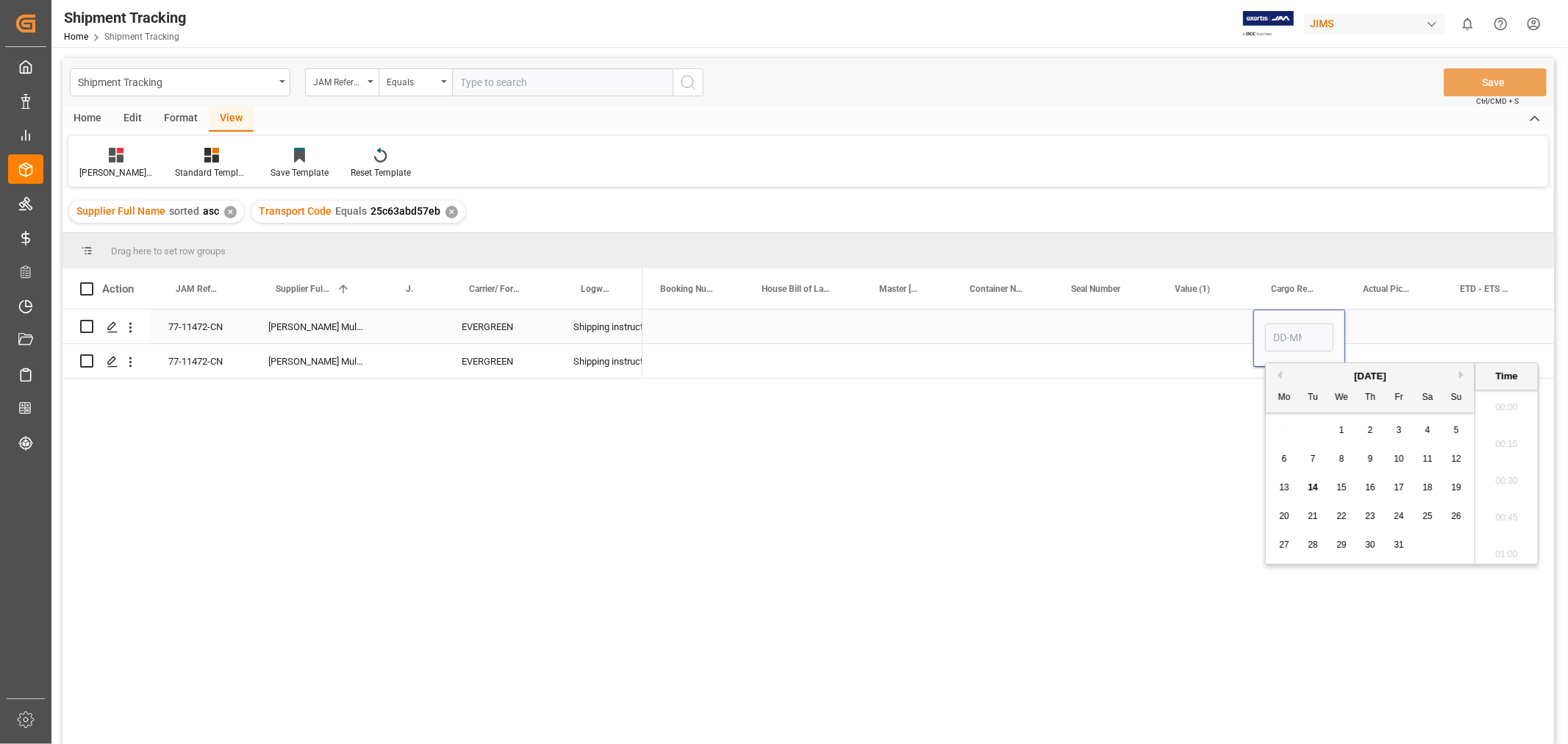
scroll to position [1365, 0]
type input "[DATE] 00:00"
click at [1284, 367] on div "Press SPACE to select this row." at bounding box center [1299, 361] width 92 height 34
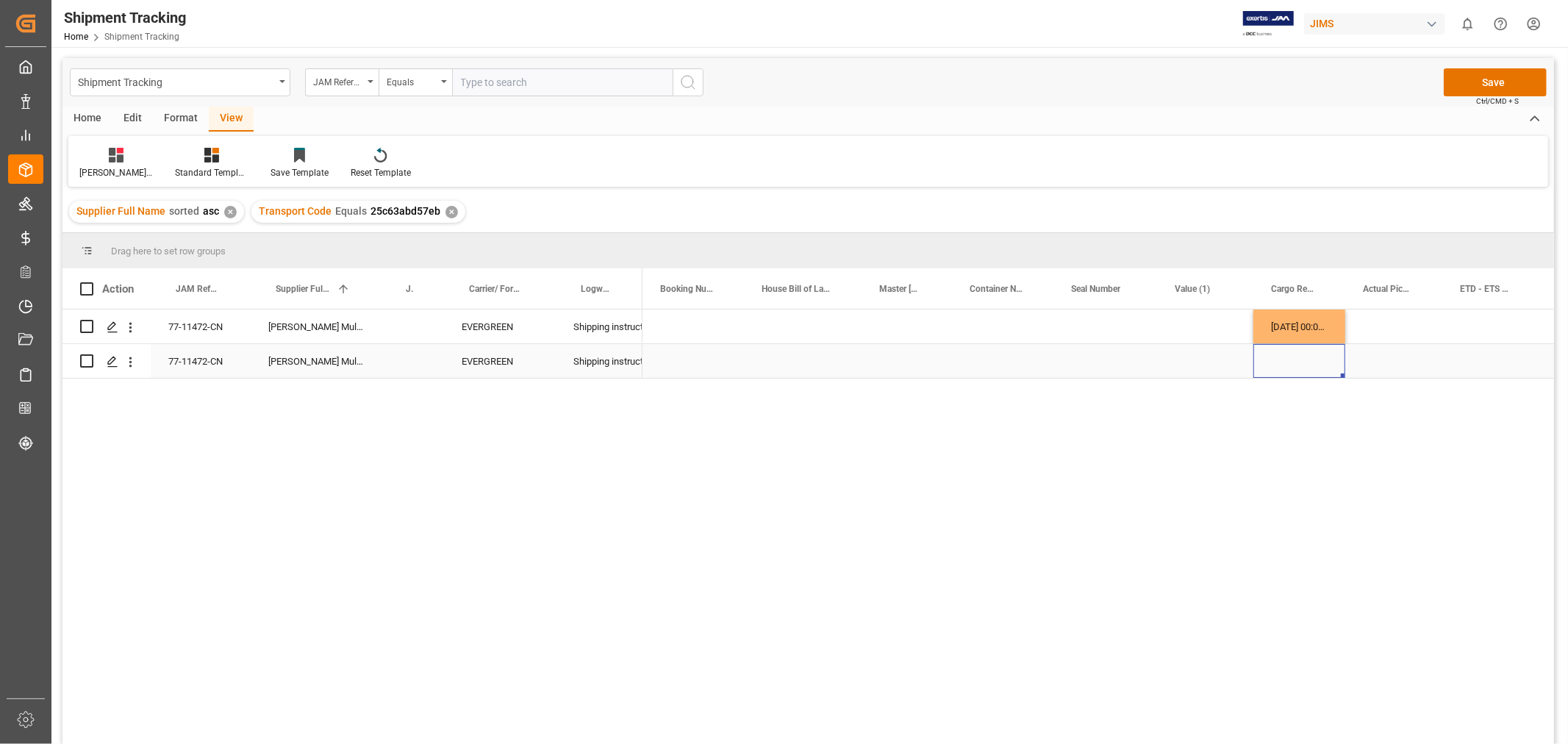
click at [1284, 366] on div "Press SPACE to select this row." at bounding box center [1299, 361] width 92 height 34
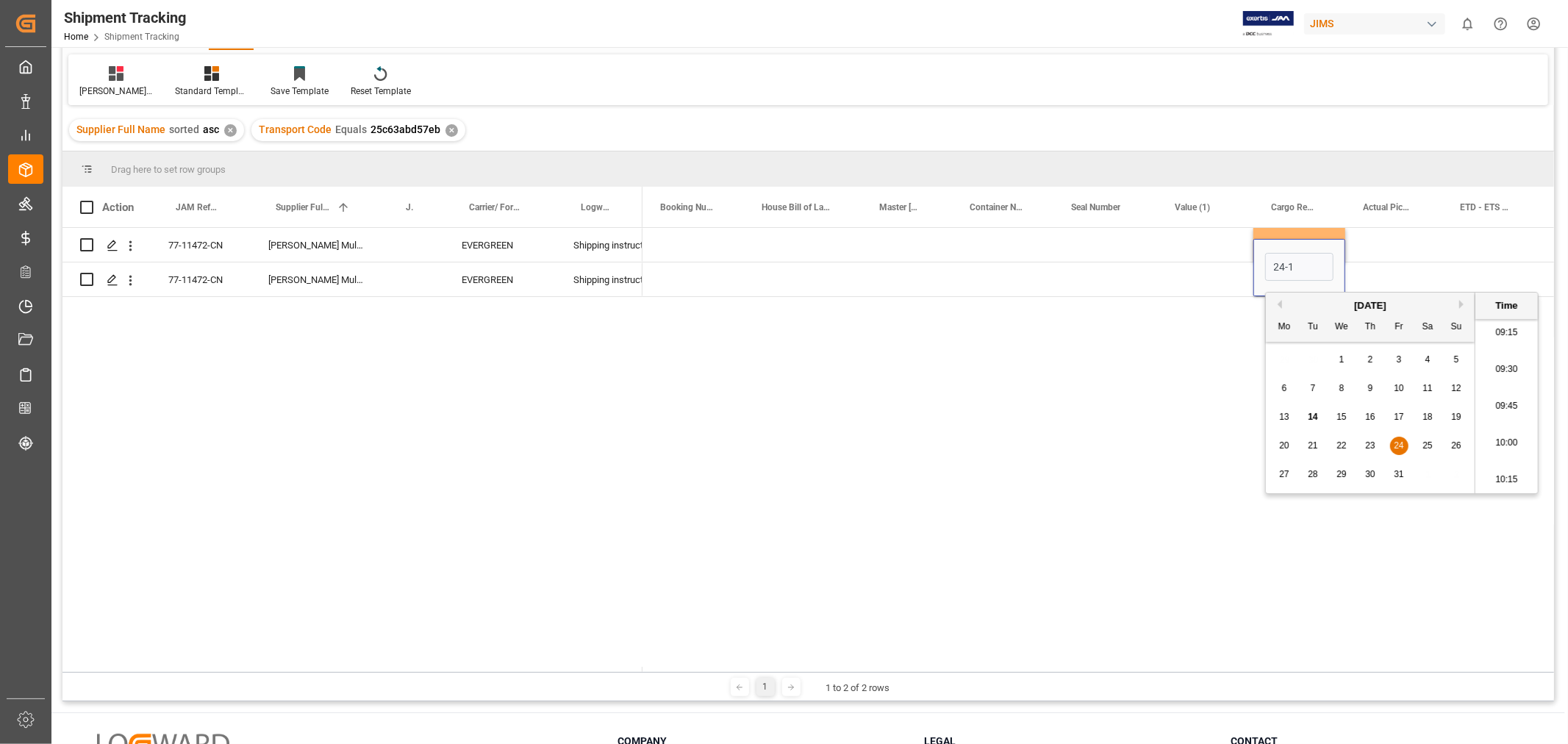
type input "24-10"
click at [1394, 254] on div "Press SPACE to select this row." at bounding box center [1394, 244] width 97 height 34
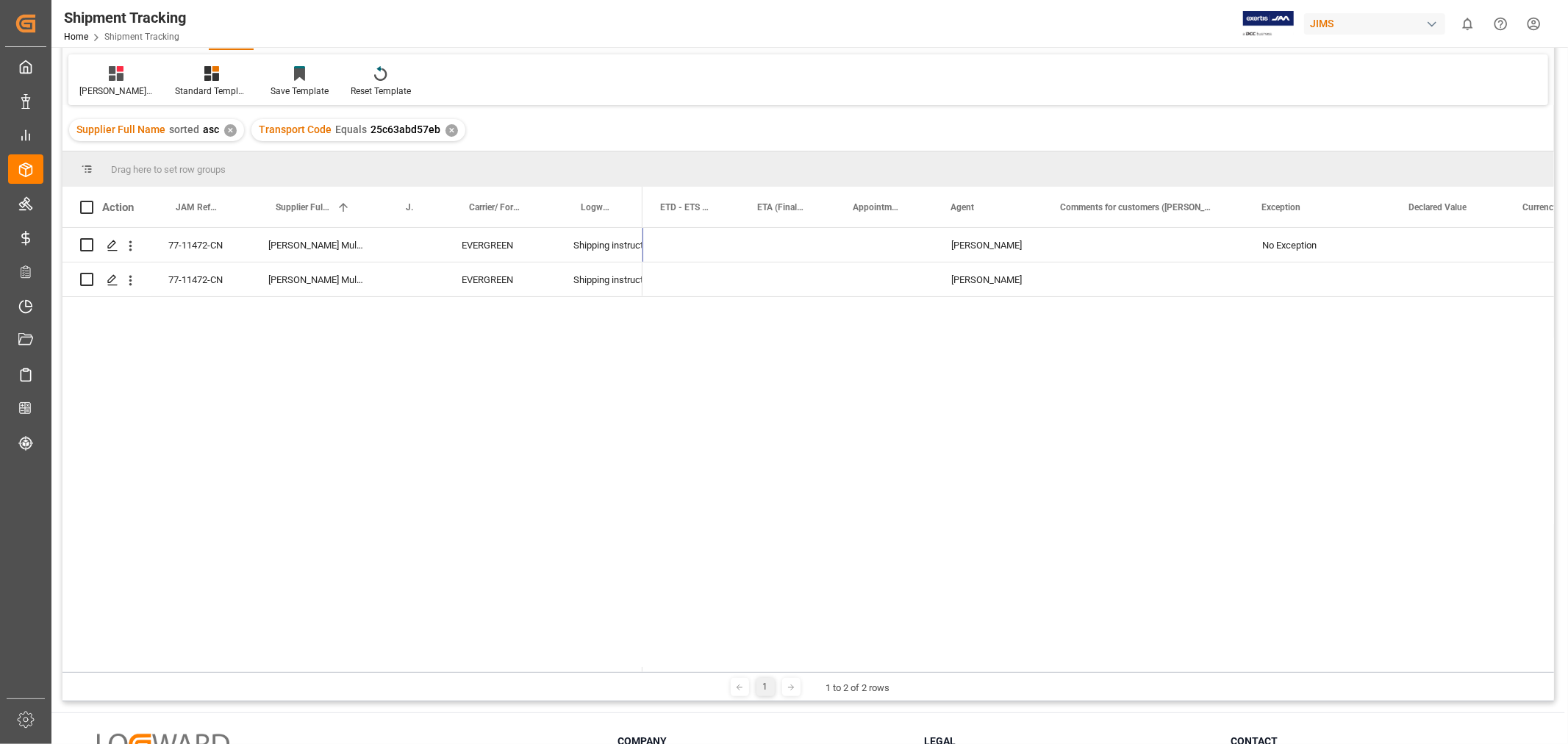
scroll to position [0, 802]
click at [1118, 243] on div "Press SPACE to select this row." at bounding box center [1141, 244] width 201 height 34
click at [1116, 247] on div "Press SPACE to select this row." at bounding box center [1141, 244] width 201 height 34
click at [1116, 247] on input "Press SPACE to select this row." at bounding box center [1141, 254] width 178 height 28
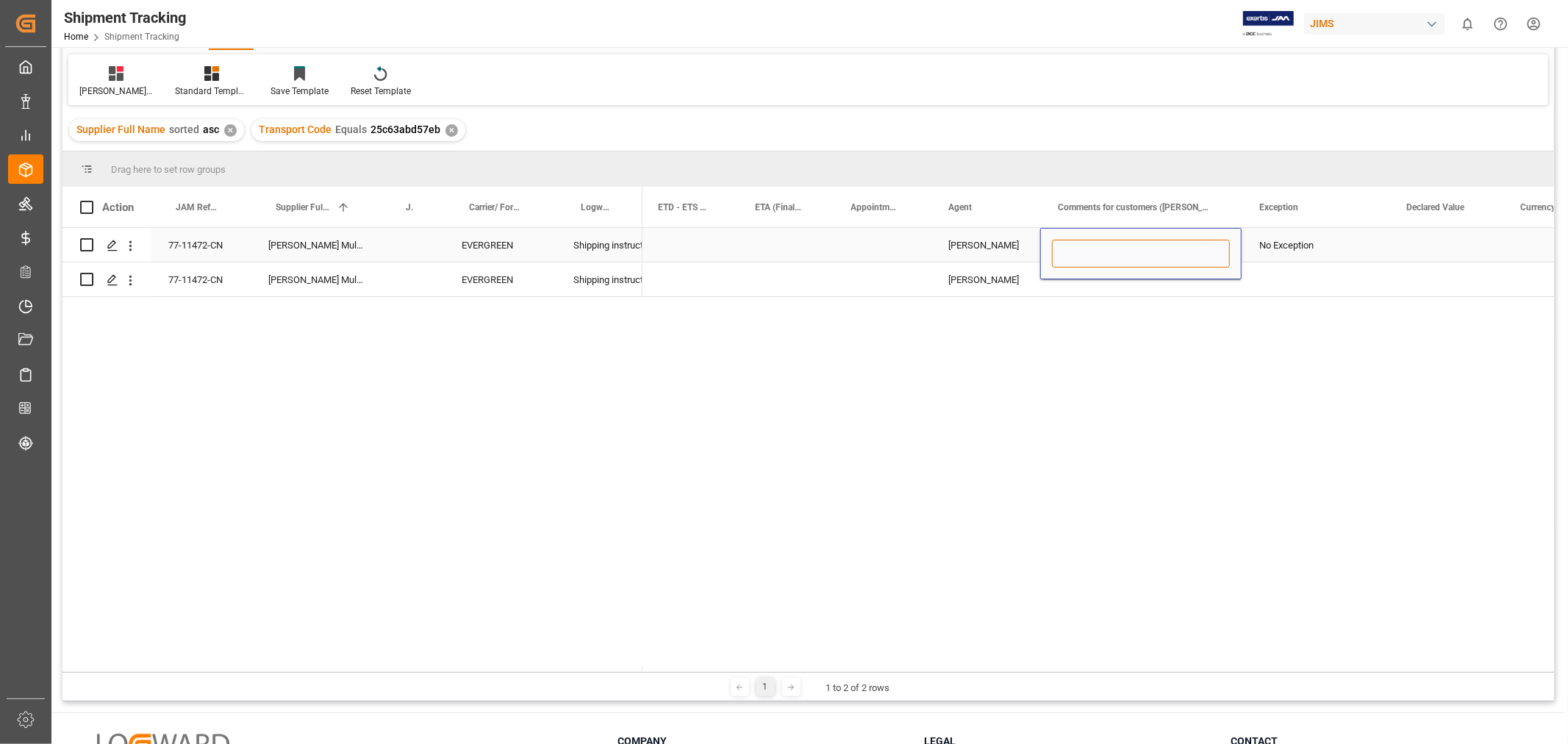
paste input "MULTIMEDIA HOLIDAY 2025"
type input "MULTIMEDIA HOLIDAY 2025"
click at [1098, 282] on div "Press SPACE to select this row." at bounding box center [1141, 279] width 201 height 34
click at [1098, 282] on input "Press SPACE to select this row." at bounding box center [1141, 270] width 178 height 28
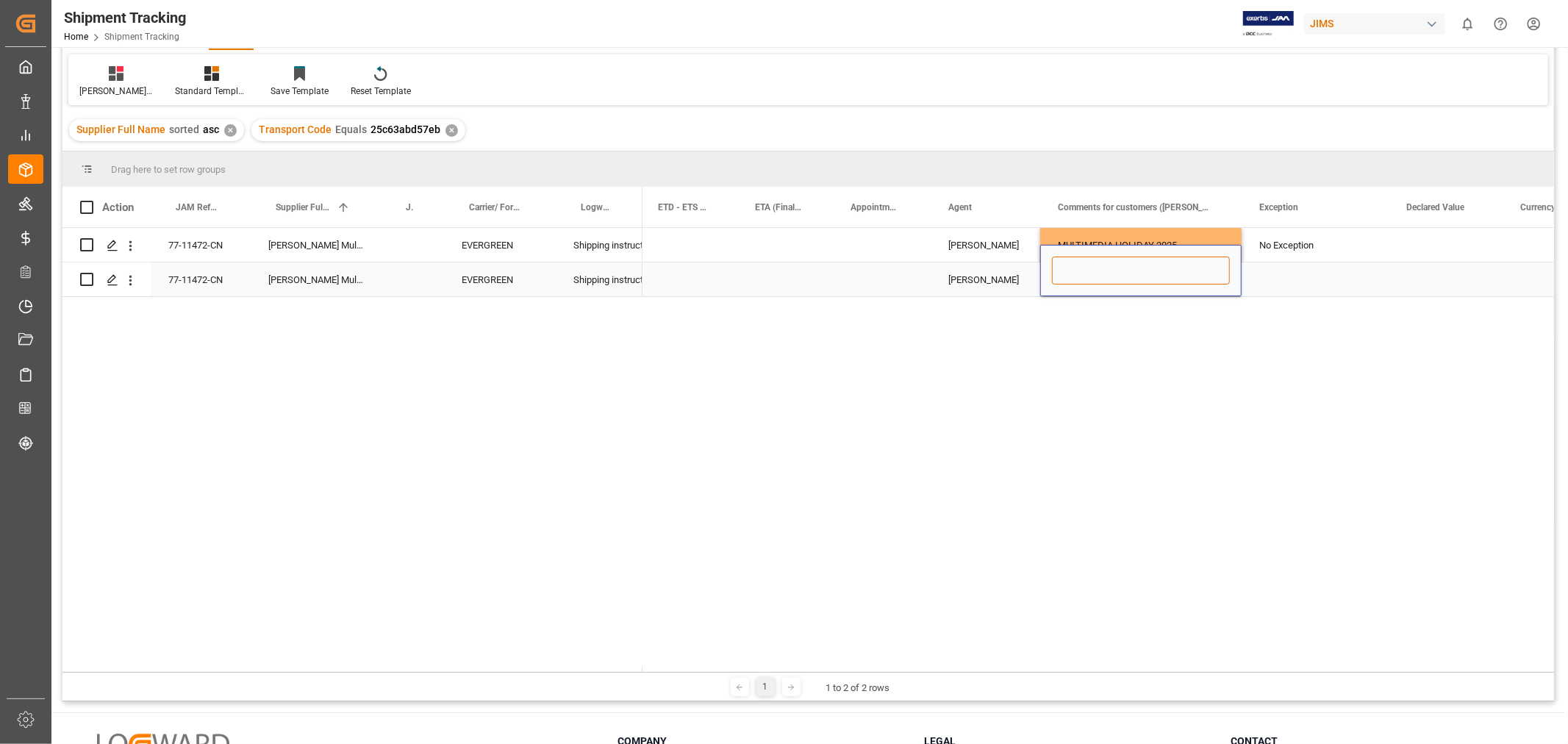
click at [1098, 282] on input "Press SPACE to select this row." at bounding box center [1141, 270] width 178 height 28
paste input "MULTIMEDIA HOLIDAY 2025"
type input "MULTIMEDIA HOLIDAY 2025"
drag, startPoint x: 1326, startPoint y: 267, endPoint x: 1318, endPoint y: 261, distance: 10.0
click at [1326, 268] on div "Press SPACE to select this row." at bounding box center [1315, 279] width 147 height 34
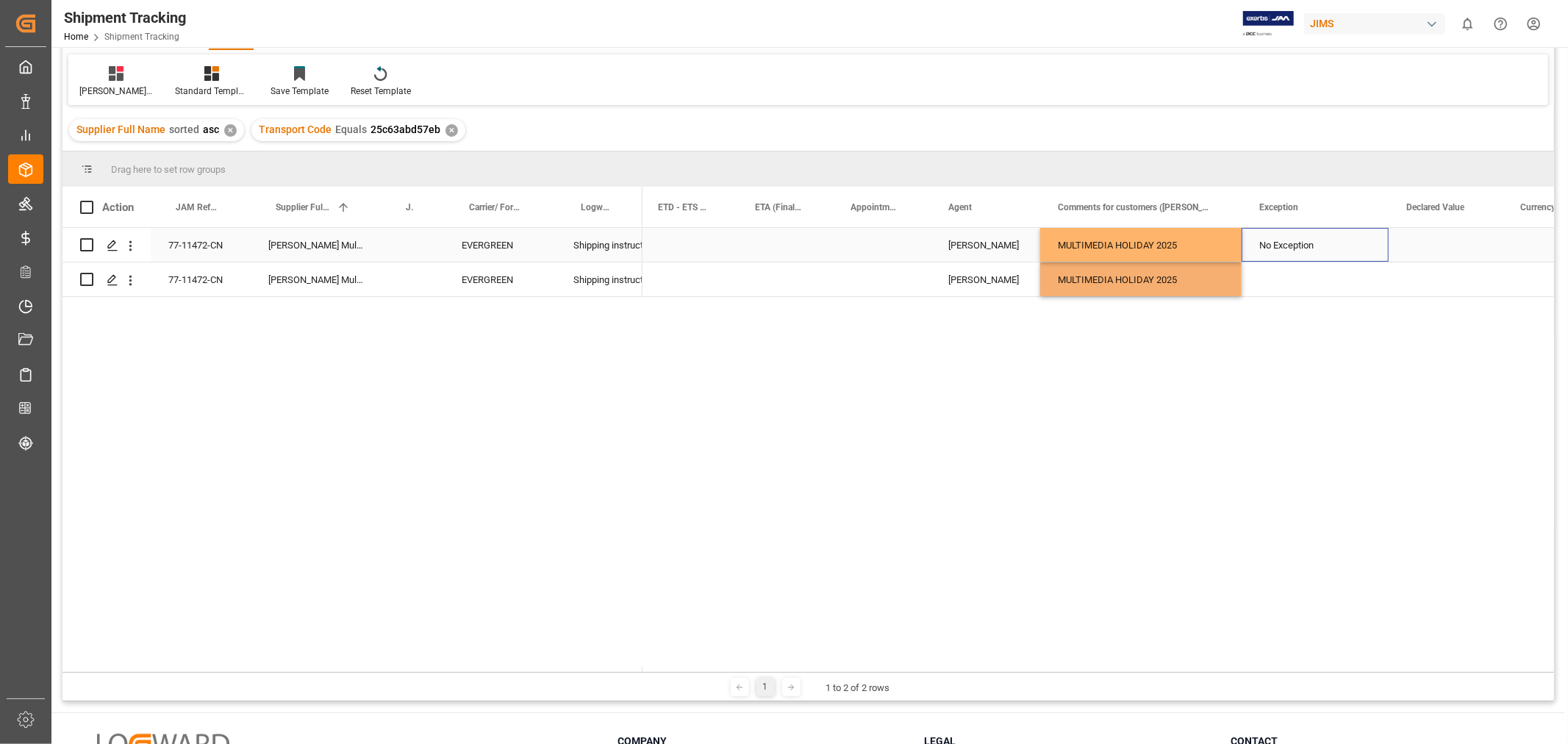
click at [1297, 243] on div "No Exception" at bounding box center [1315, 245] width 112 height 34
click at [1347, 247] on icon "Press SPACE to select this row." at bounding box center [1347, 252] width 16 height 16
click at [1414, 251] on div "Press SPACE to select this row." at bounding box center [1446, 244] width 114 height 34
click at [864, 254] on div "Press SPACE to select this row." at bounding box center [881, 244] width 98 height 34
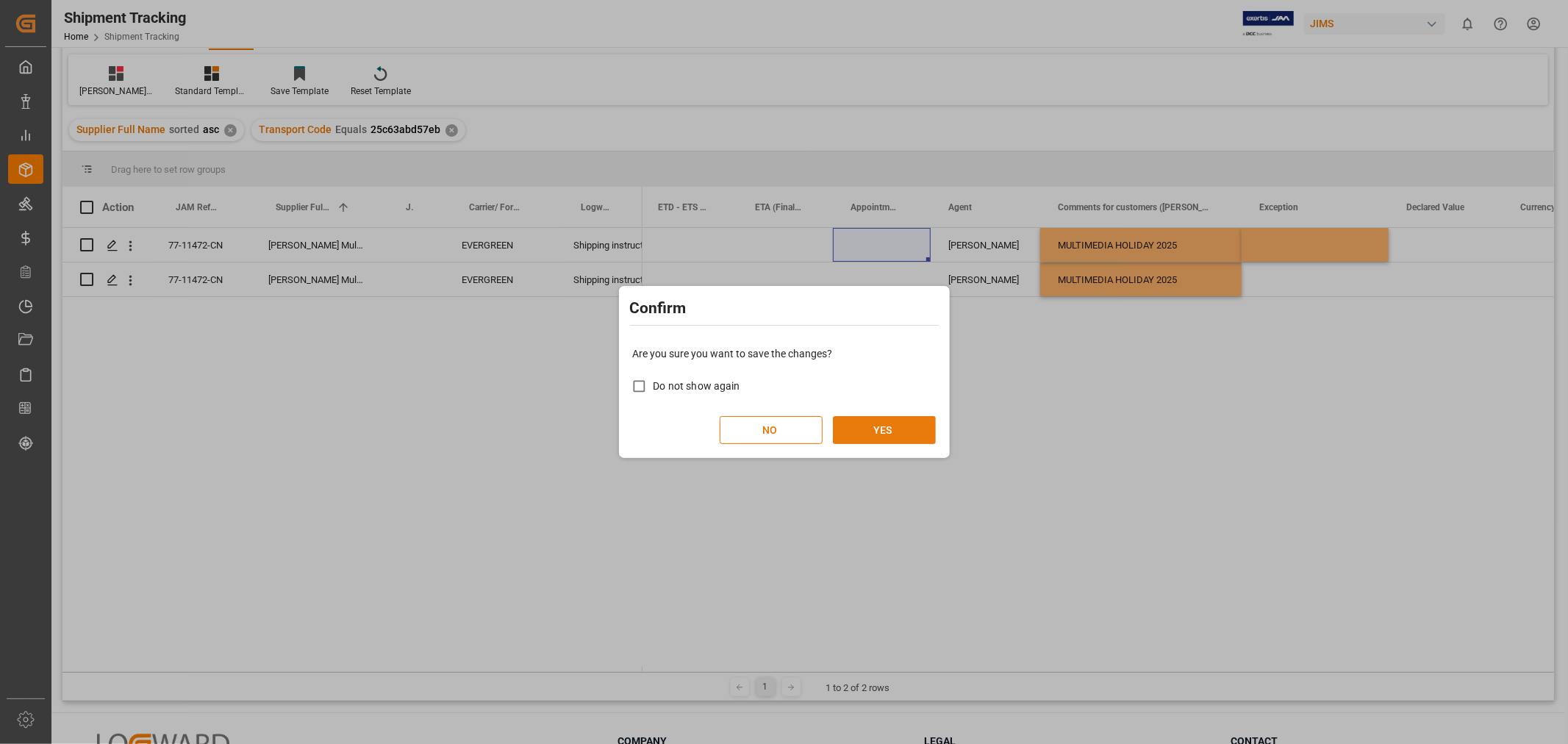
click at [884, 421] on button "YES" at bounding box center [883, 430] width 103 height 28
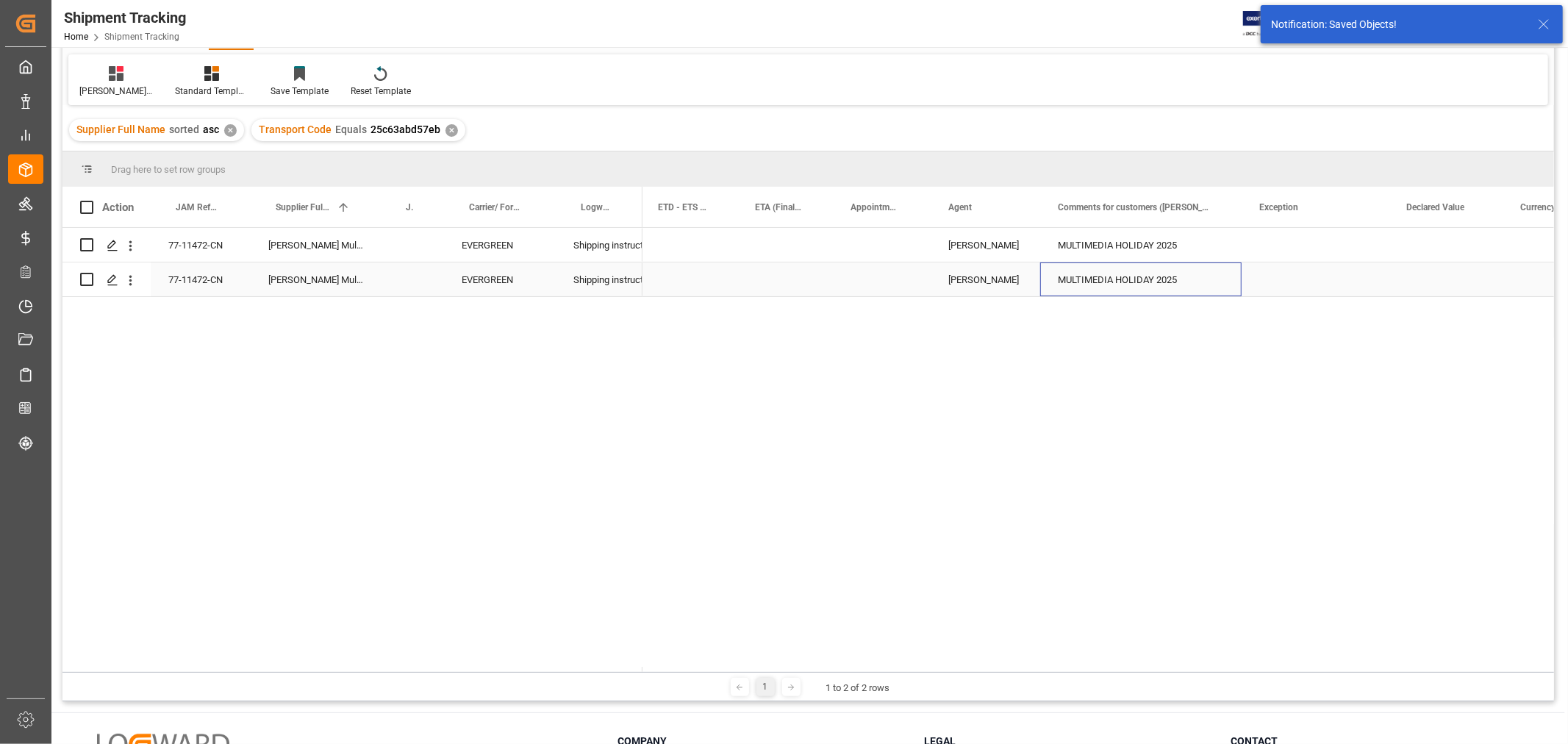
click at [1104, 263] on div "MULTIMEDIA HOLIDAY 2025" at bounding box center [1141, 279] width 201 height 34
click at [113, 85] on div "[PERSON_NAME]'s tracking all_sample" at bounding box center [116, 91] width 73 height 13
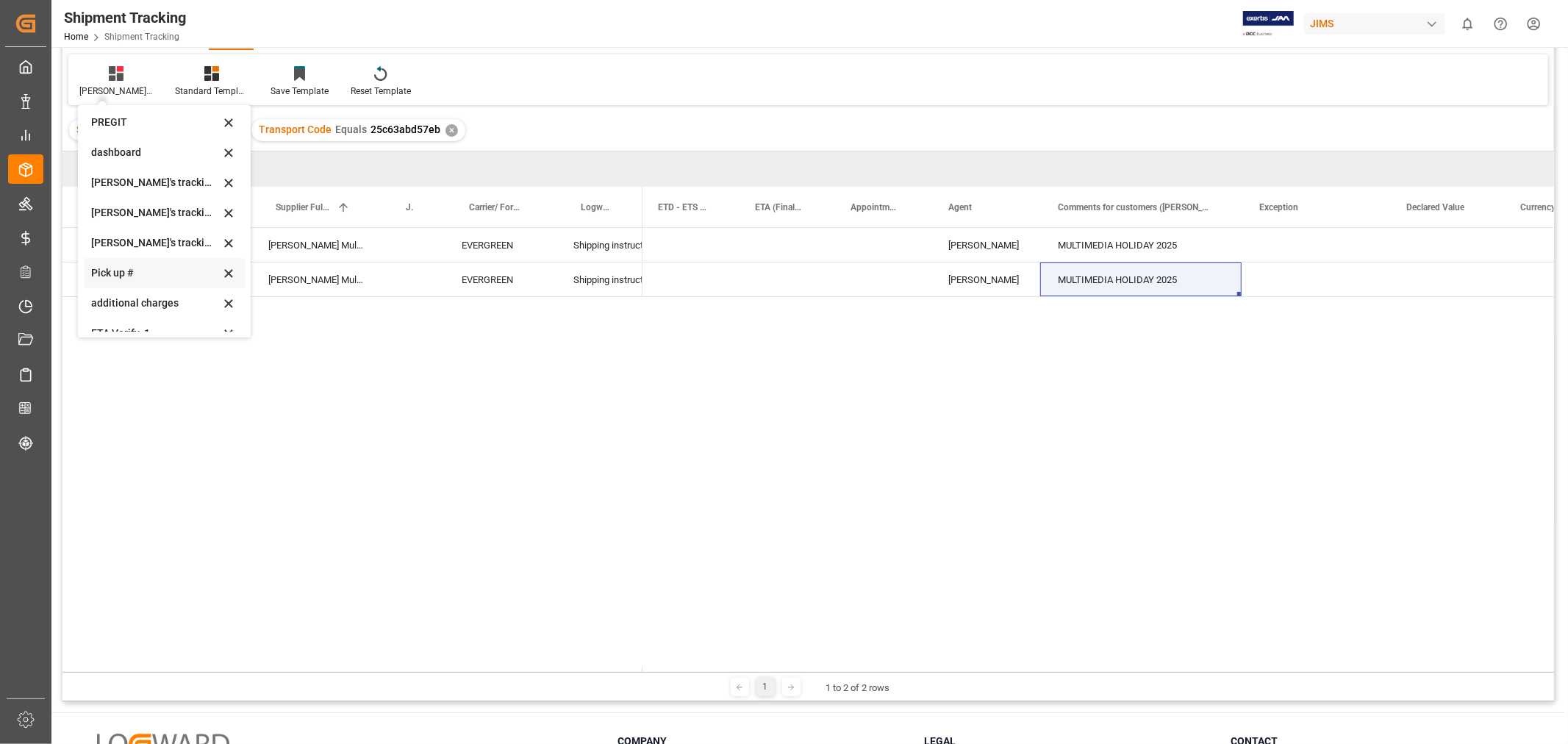
scroll to position [321, 0]
click at [113, 259] on div "ETA Verify_1" at bounding box center [155, 256] width 129 height 16
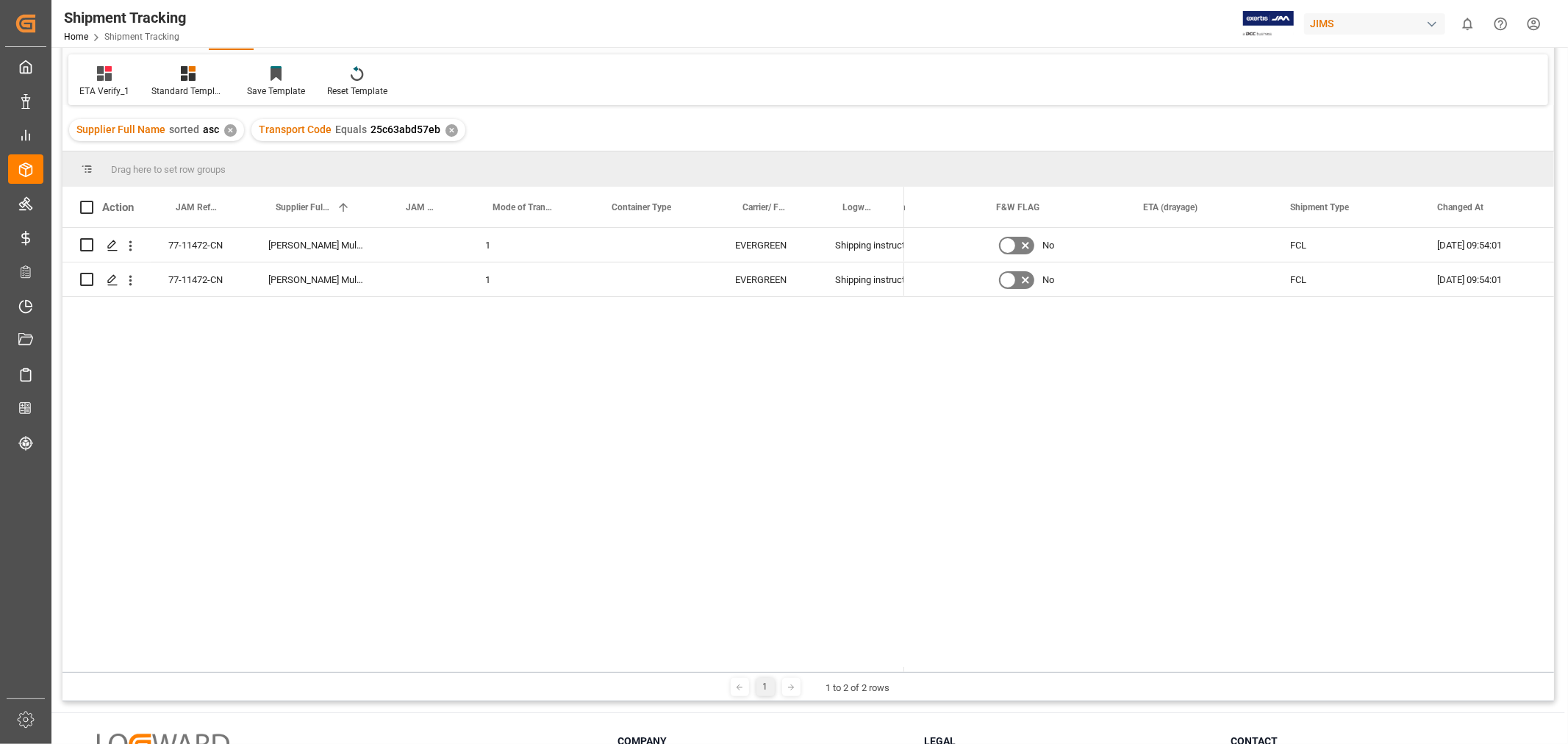
click at [483, 341] on div "77-11472-CN [PERSON_NAME] Multimedia [GEOGRAPHIC_DATA] EVERGREEN Shipping instr…" at bounding box center [808, 447] width 1492 height 439
click at [643, 233] on div "Press SPACE to select this row." at bounding box center [652, 244] width 131 height 34
click at [649, 251] on button "Select" at bounding box center [652, 254] width 108 height 28
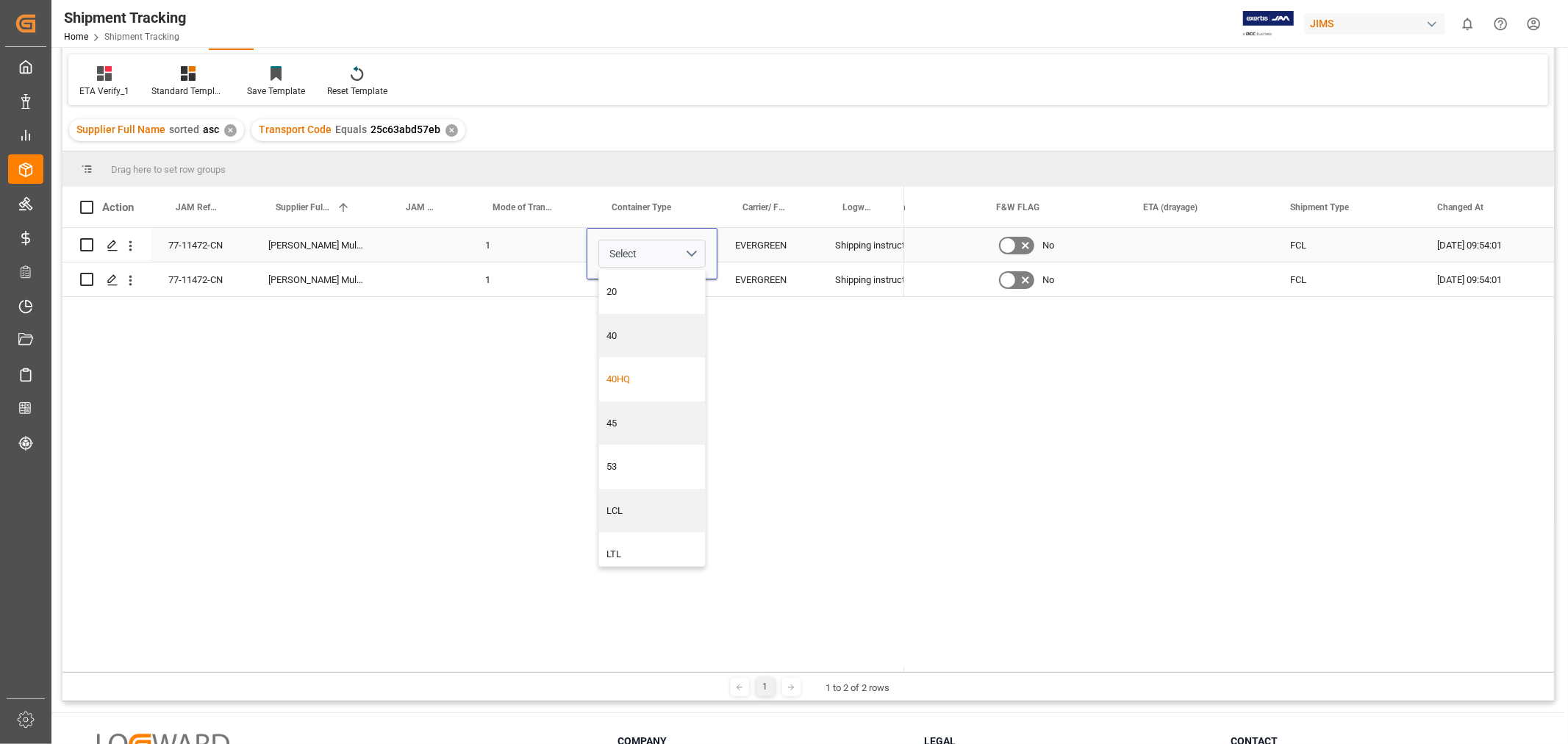
click at [648, 377] on div "40HQ" at bounding box center [653, 380] width 90 height 15
click at [540, 245] on div "1" at bounding box center [527, 244] width 119 height 34
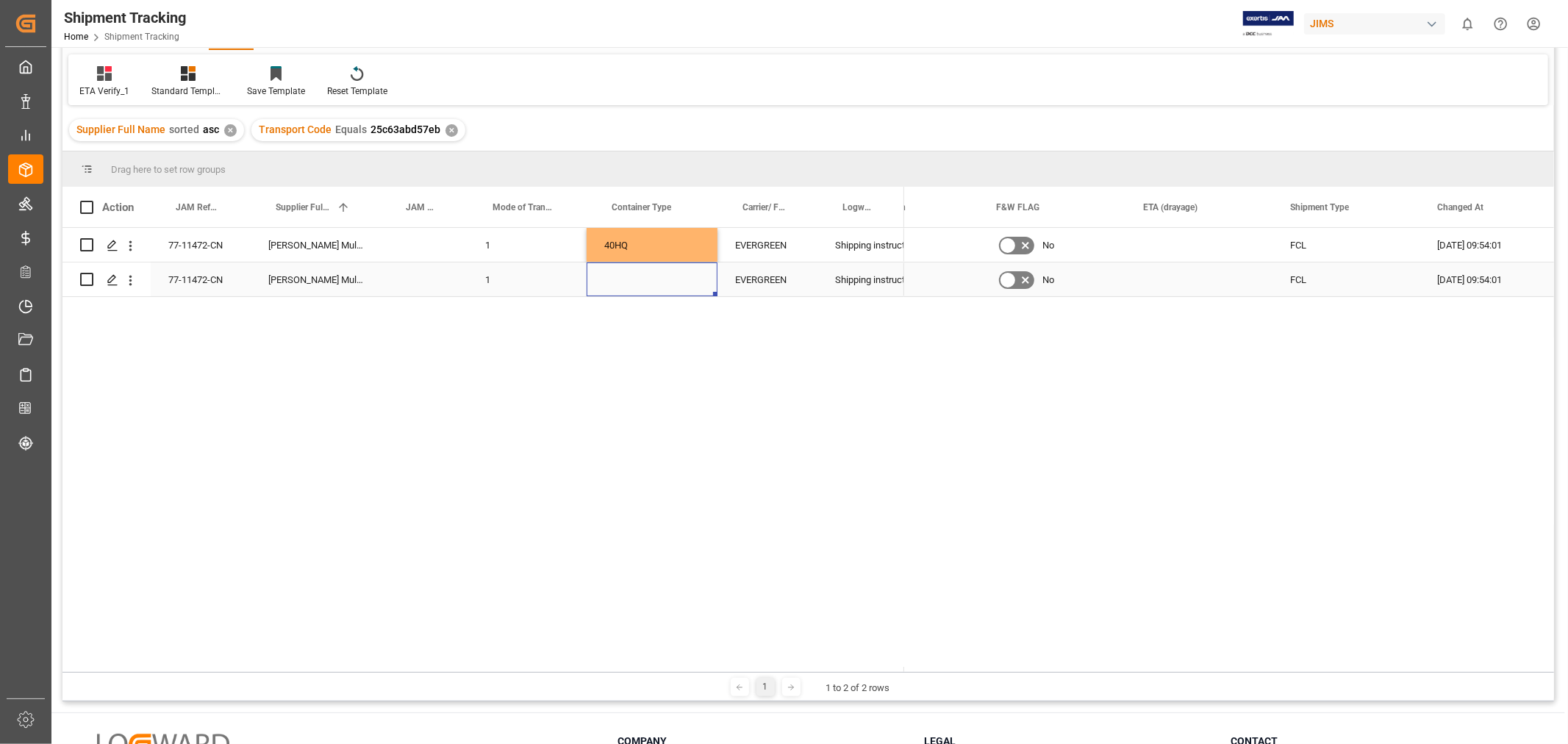
click at [637, 294] on div "Press SPACE to select this row." at bounding box center [652, 279] width 131 height 34
drag, startPoint x: 639, startPoint y: 247, endPoint x: 643, endPoint y: 270, distance: 23.3
click at [643, 270] on div "77-11472-CN [PERSON_NAME] Multimedia [GEOGRAPHIC_DATA] EVERGREEN Shipping instr…" at bounding box center [483, 262] width 842 height 69
click at [542, 252] on div "1" at bounding box center [527, 244] width 119 height 34
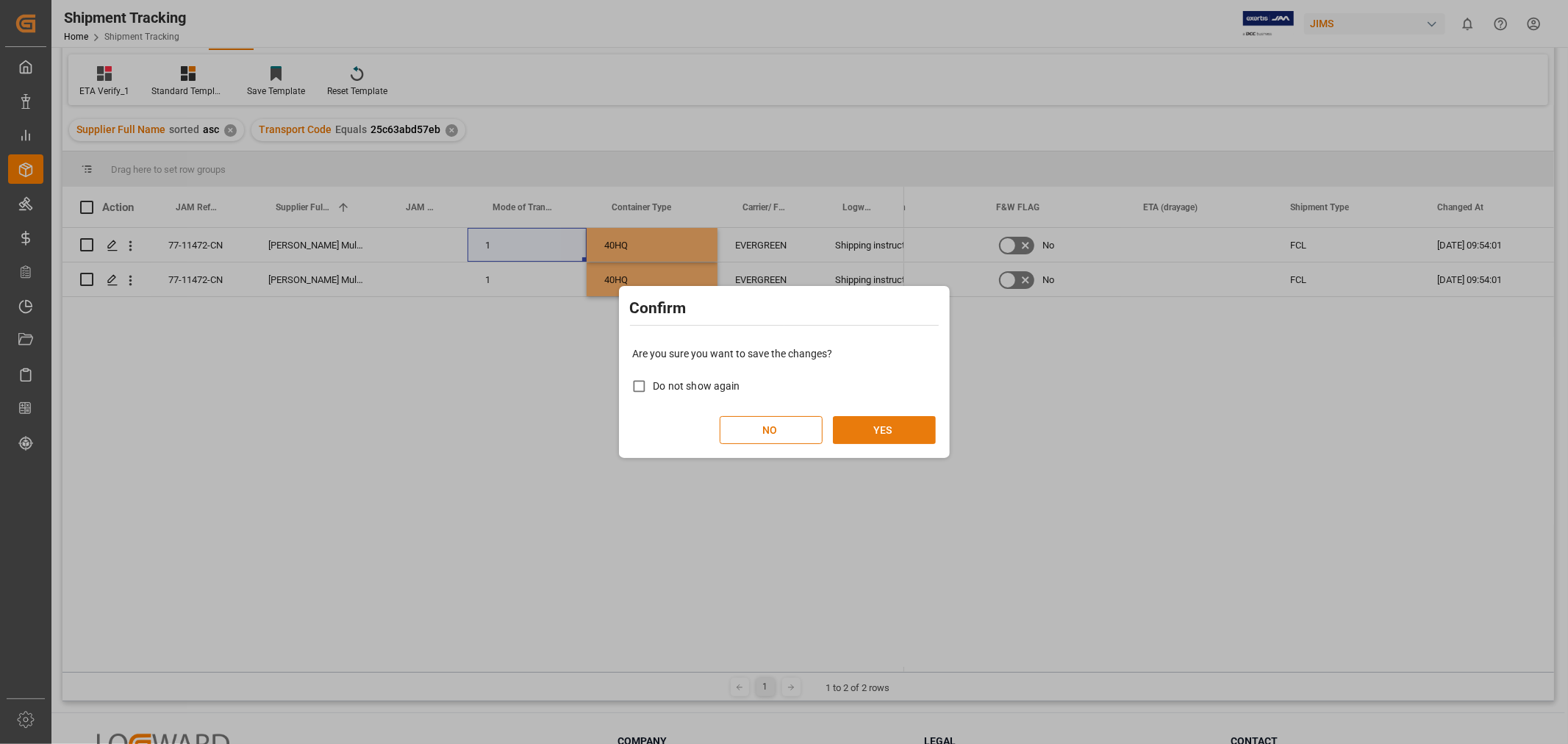
click at [864, 428] on button "YES" at bounding box center [883, 430] width 103 height 28
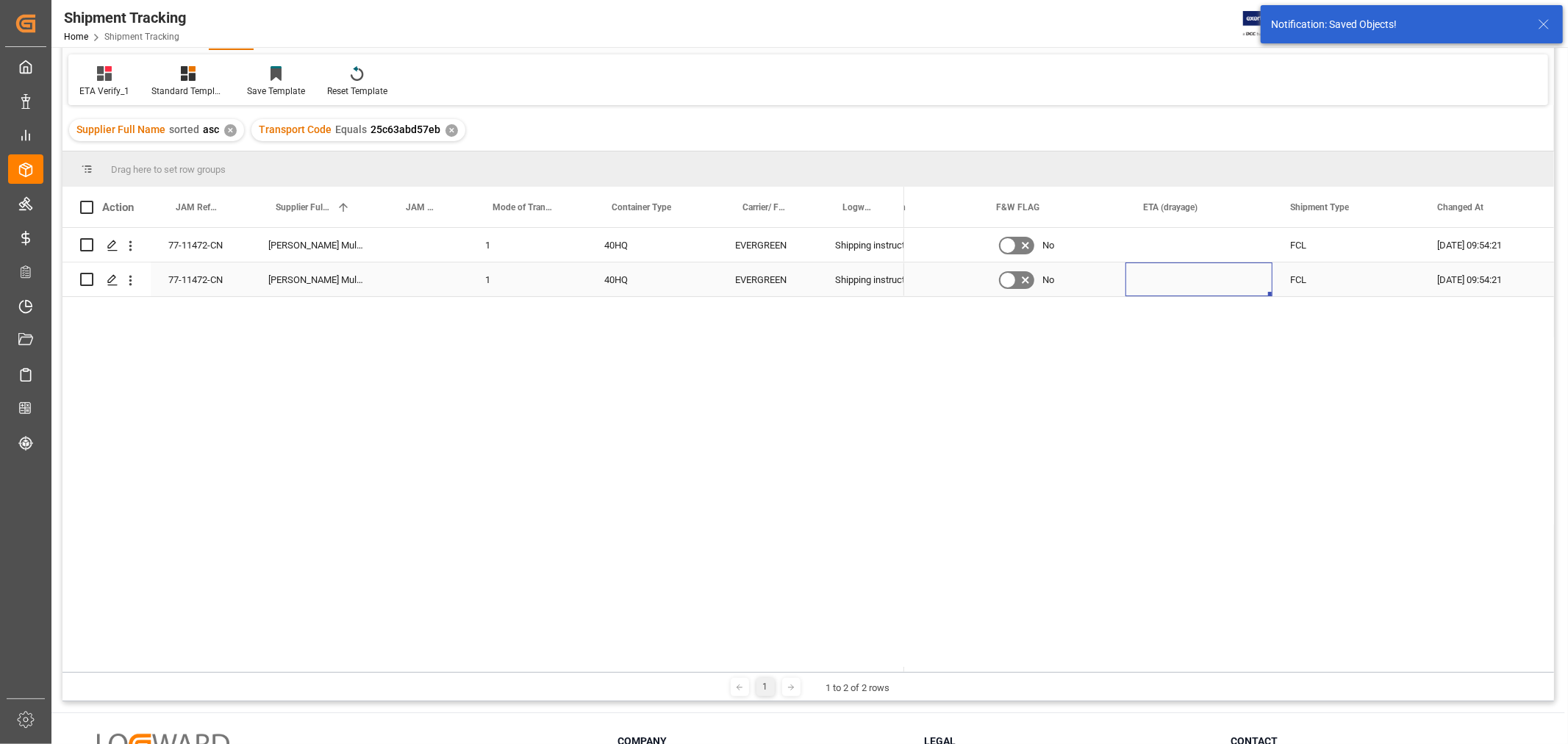
click at [1155, 261] on div "MULTIMEDIA HOLIDAY 2025 No FCL [DATE] 09:54:21 MULTIMEDIA HOLIDAY 2025 No FCL […" at bounding box center [834, 262] width 1464 height 69
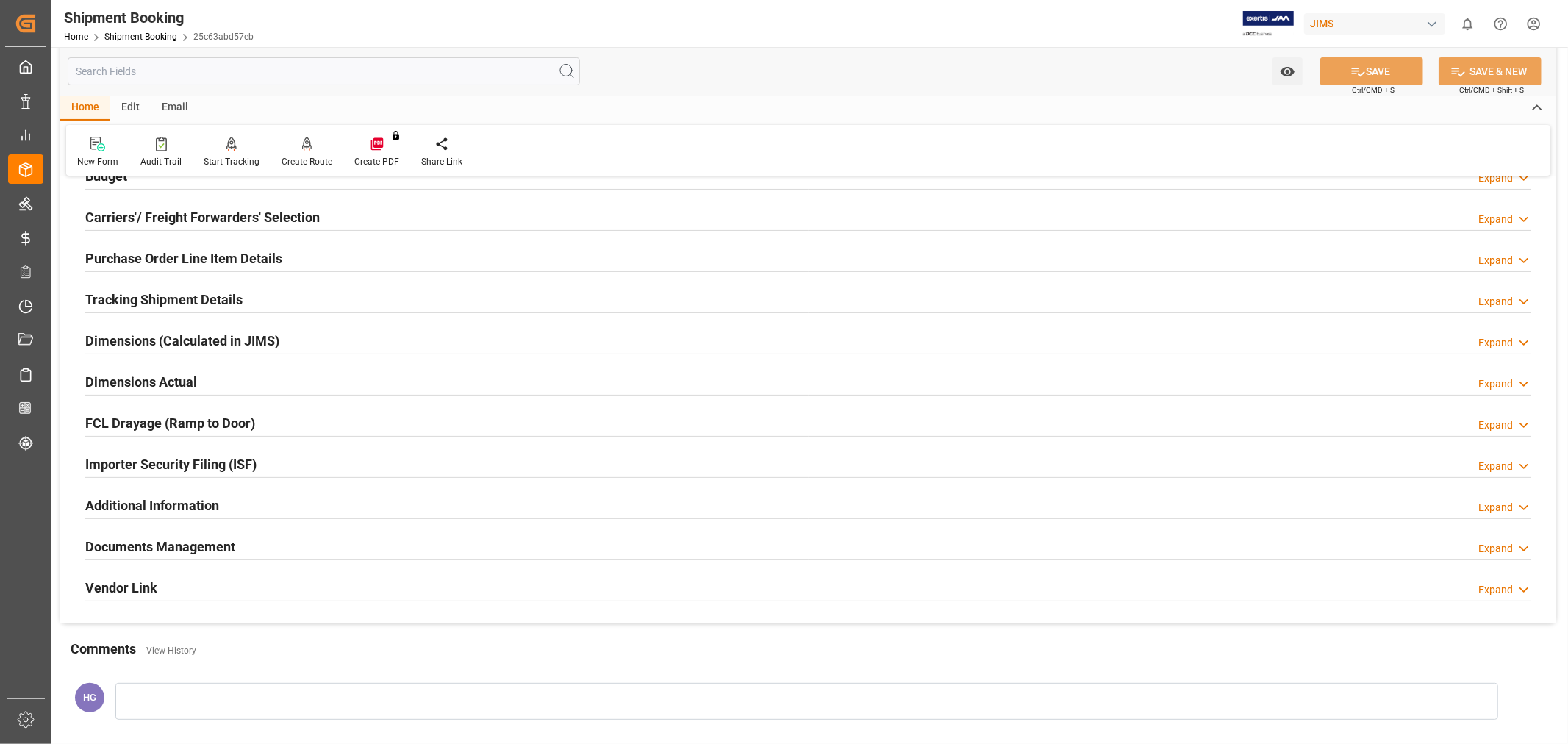
scroll to position [164, 0]
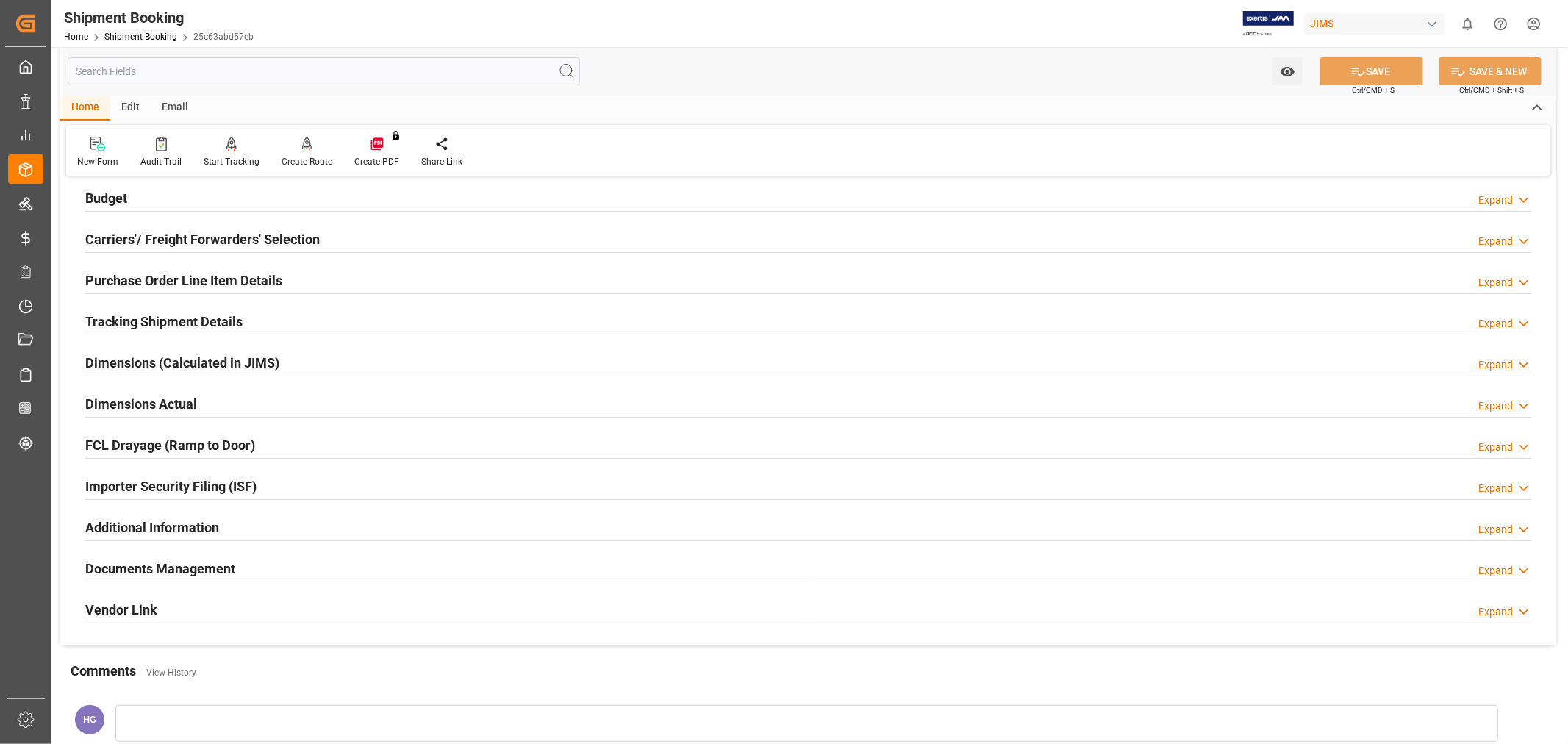
click at [151, 324] on h2 "Tracking Shipment Details" at bounding box center [164, 321] width 157 height 20
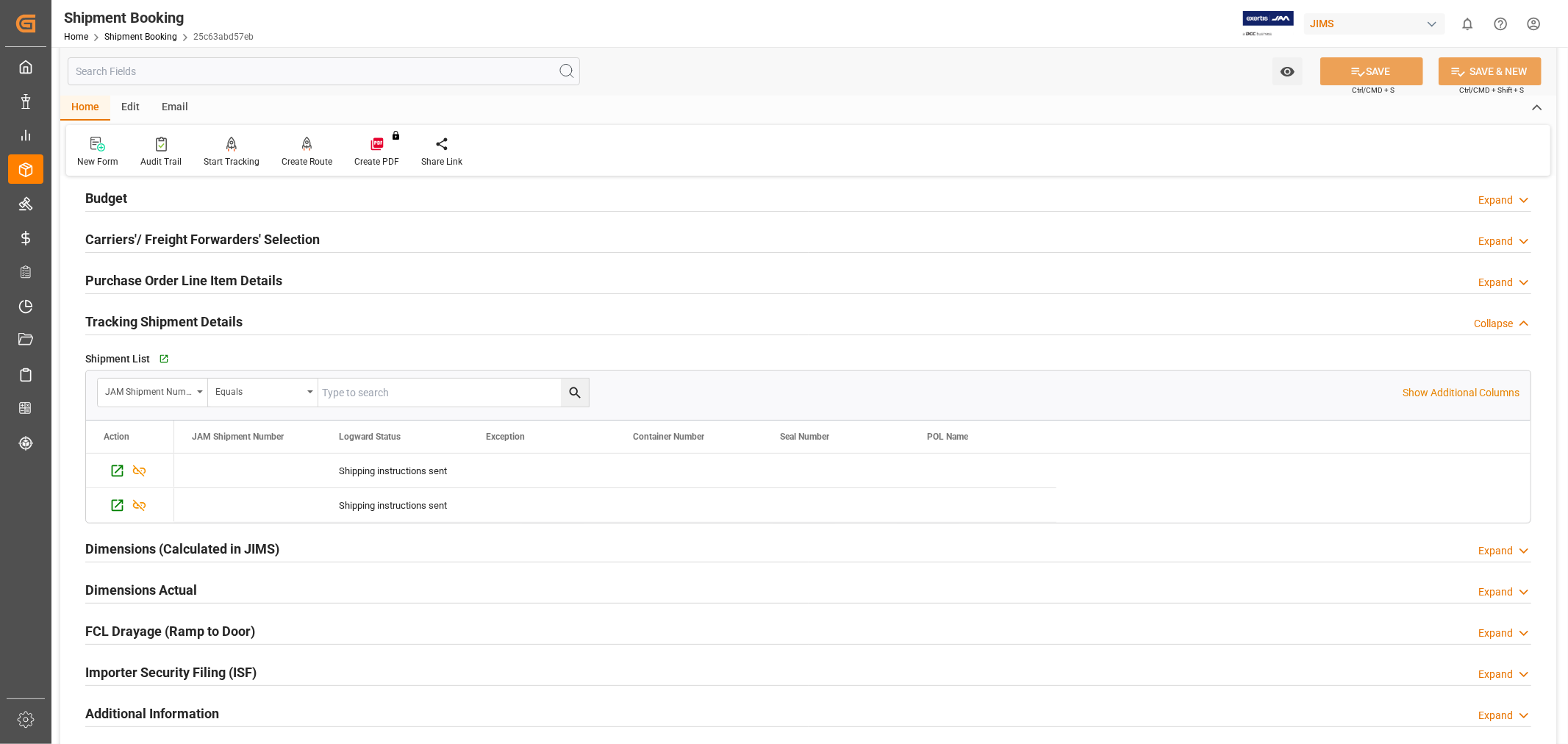
click at [151, 324] on h2 "Tracking Shipment Details" at bounding box center [164, 321] width 157 height 20
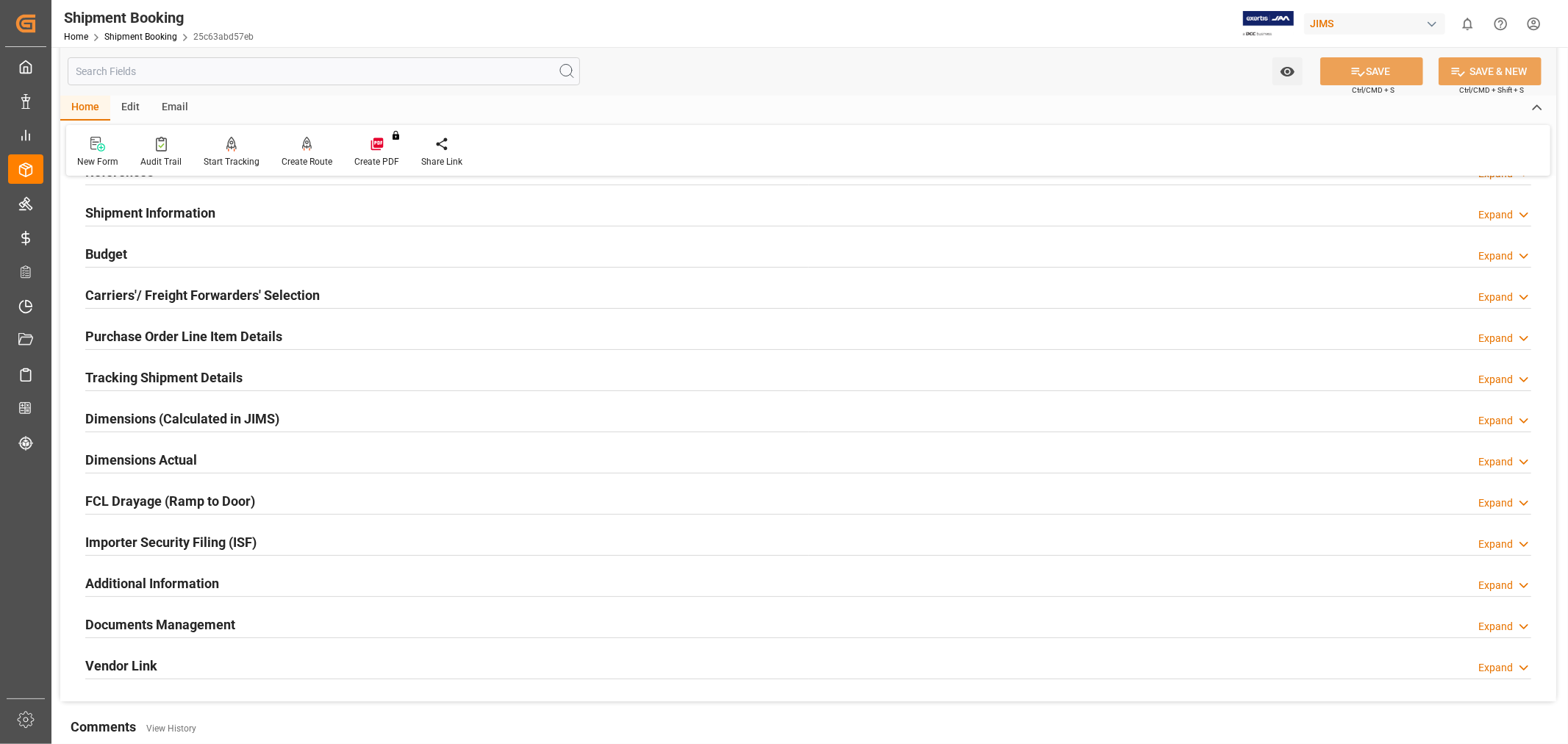
scroll to position [81, 0]
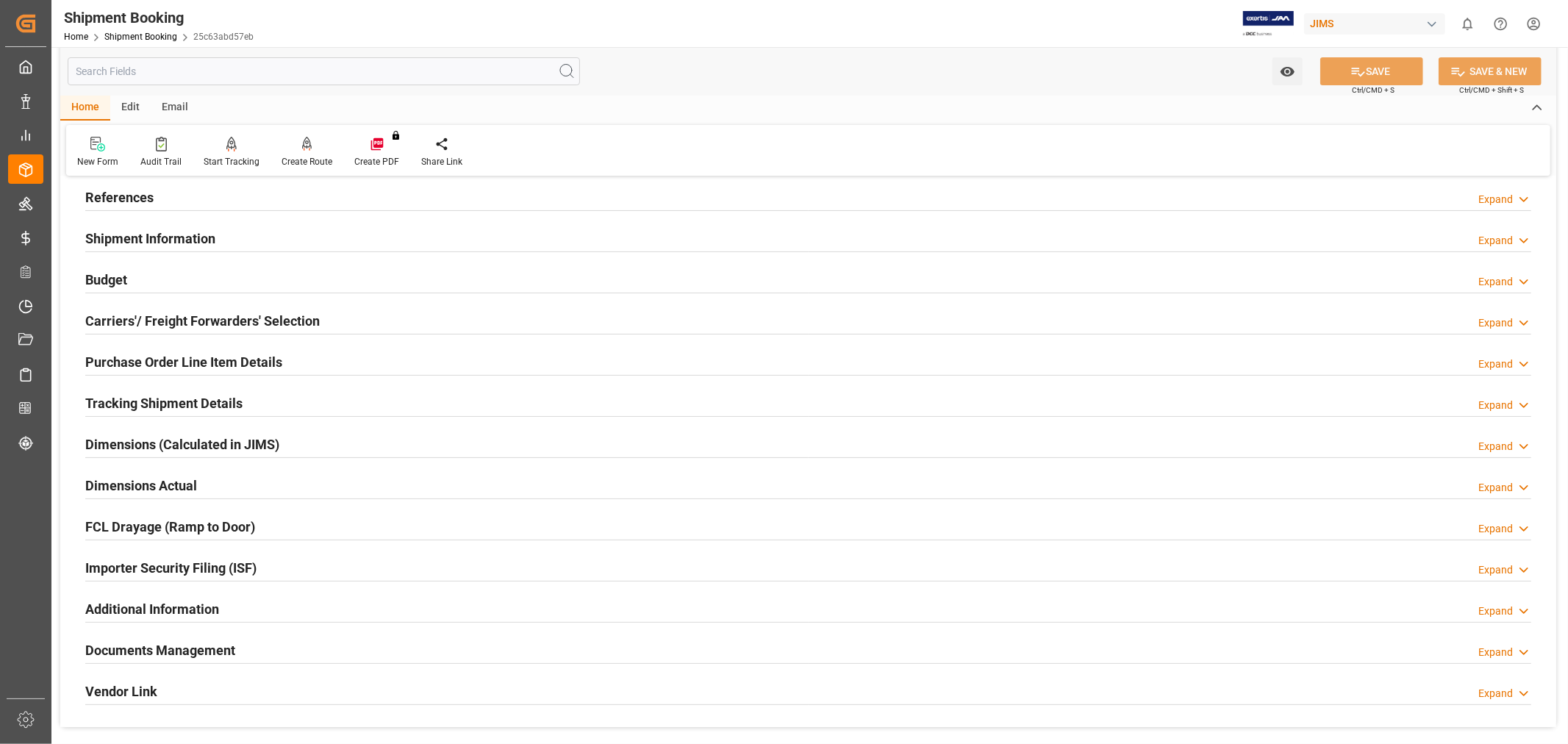
click at [208, 326] on h2 "Carriers'/ Freight Forwarders' Selection" at bounding box center [202, 321] width 234 height 20
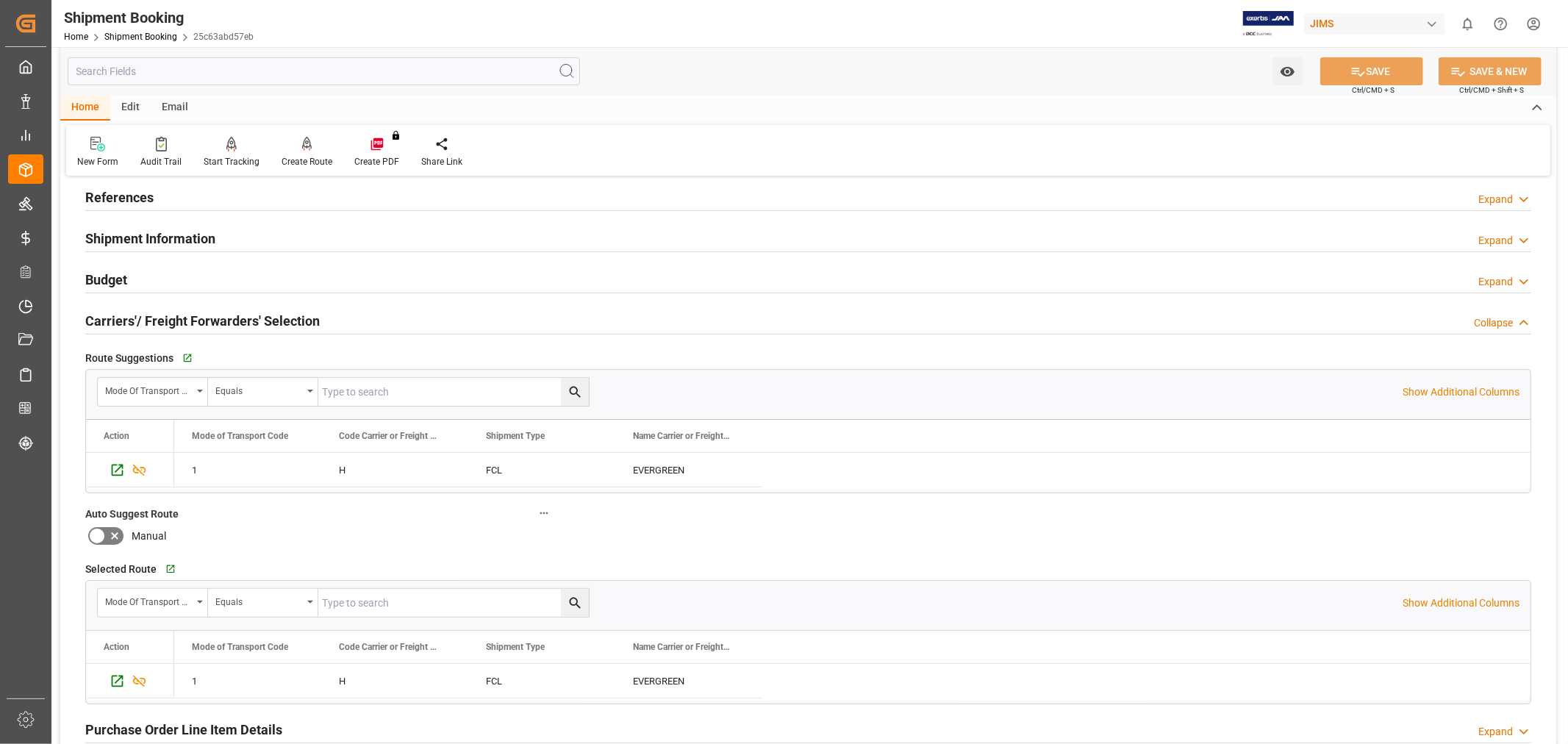
click at [210, 326] on h2 "Carriers'/ Freight Forwarders' Selection" at bounding box center [202, 321] width 234 height 20
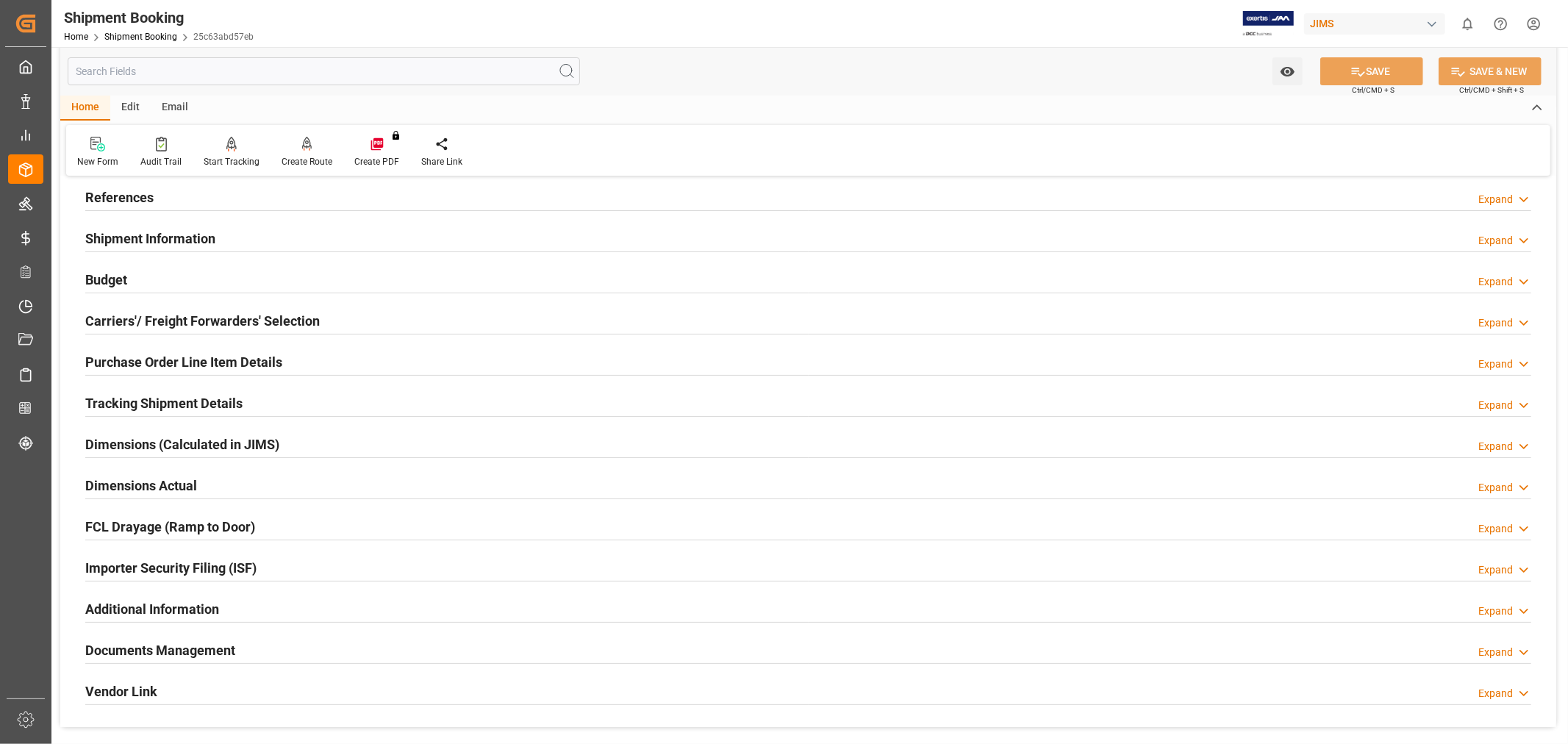
click at [178, 107] on div "Email" at bounding box center [174, 108] width 48 height 25
click at [105, 159] on div "Send Email" at bounding box center [99, 162] width 45 height 13
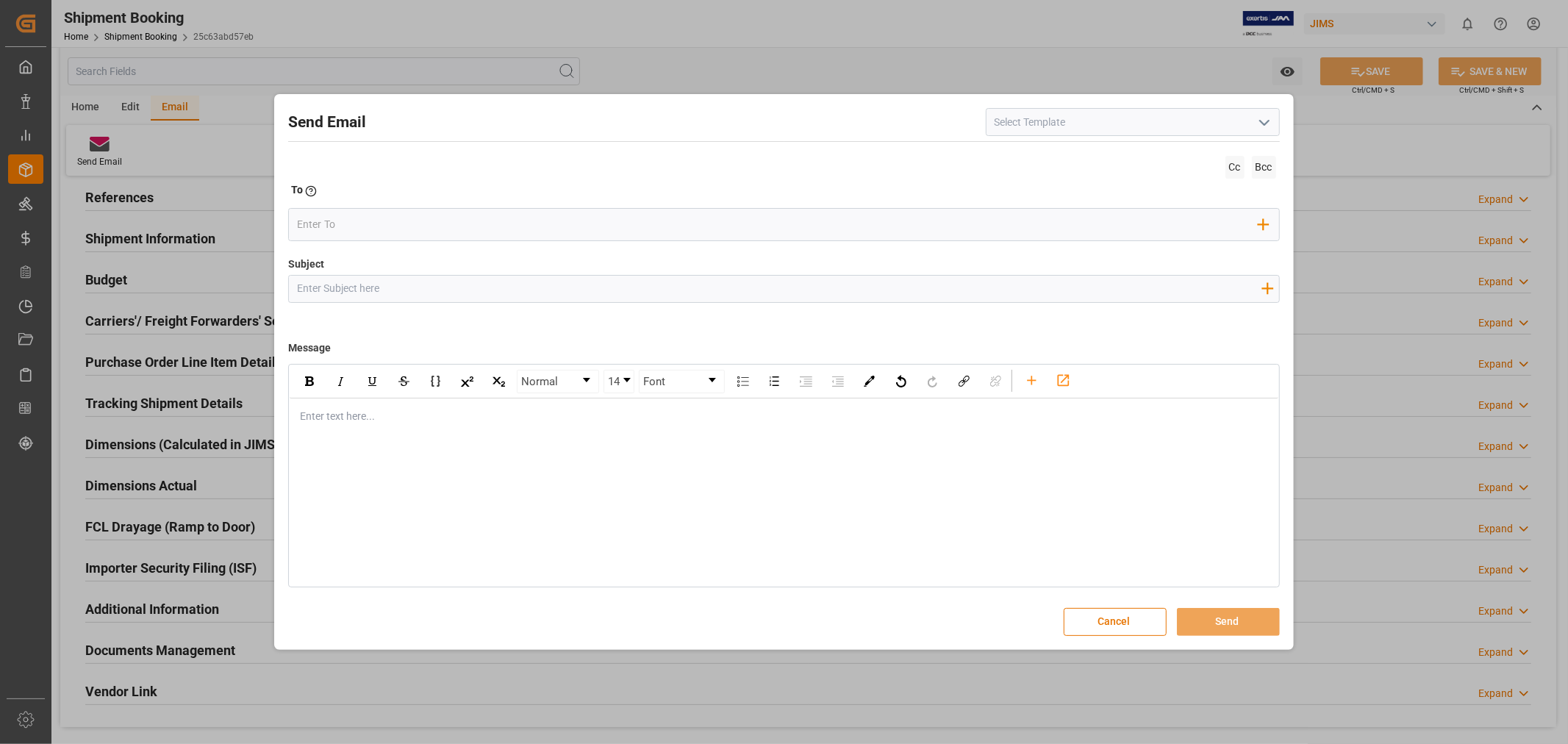
click at [1032, 122] on input at bounding box center [1132, 122] width 294 height 28
click at [1259, 122] on icon "open menu" at bounding box center [1264, 122] width 17 height 17
click at [1131, 157] on div "2BOOK - Ocean - Air freight" at bounding box center [1132, 155] width 293 height 33
type input "2BOOK - Ocean - Air freight"
type input "2BOOK {{jamReferenceNumber}} {{supplierFullName}} Ship from: {{country}} Ship t…"
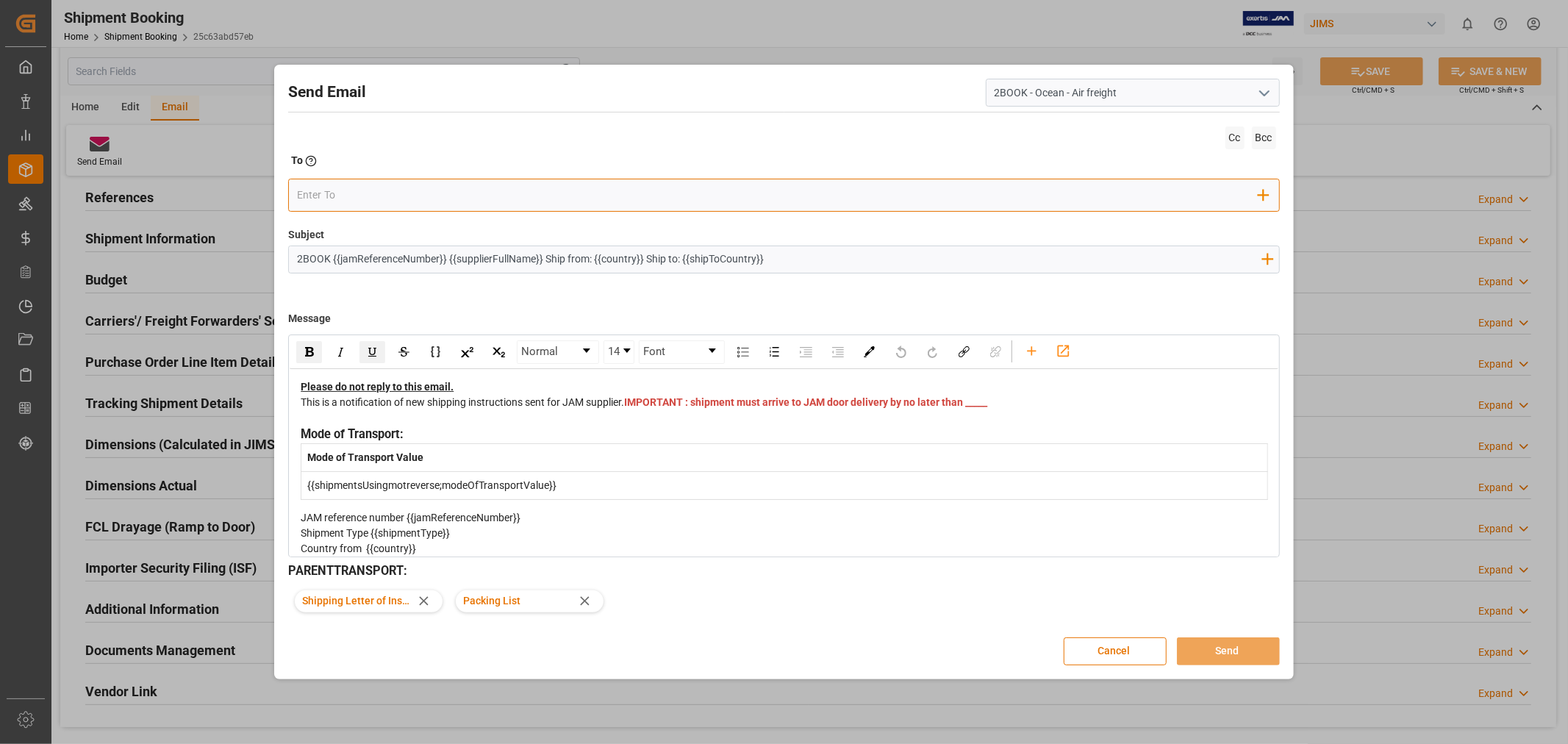
click at [660, 199] on input "email" at bounding box center [777, 196] width 962 height 22
type input "nitin.bhugun@jamindustries.com"
click at [680, 414] on div "This is a notification of new shipping instructions sent for JAM supplier. IMPO…" at bounding box center [784, 410] width 966 height 31
click at [1211, 643] on button "Send" at bounding box center [1228, 651] width 103 height 28
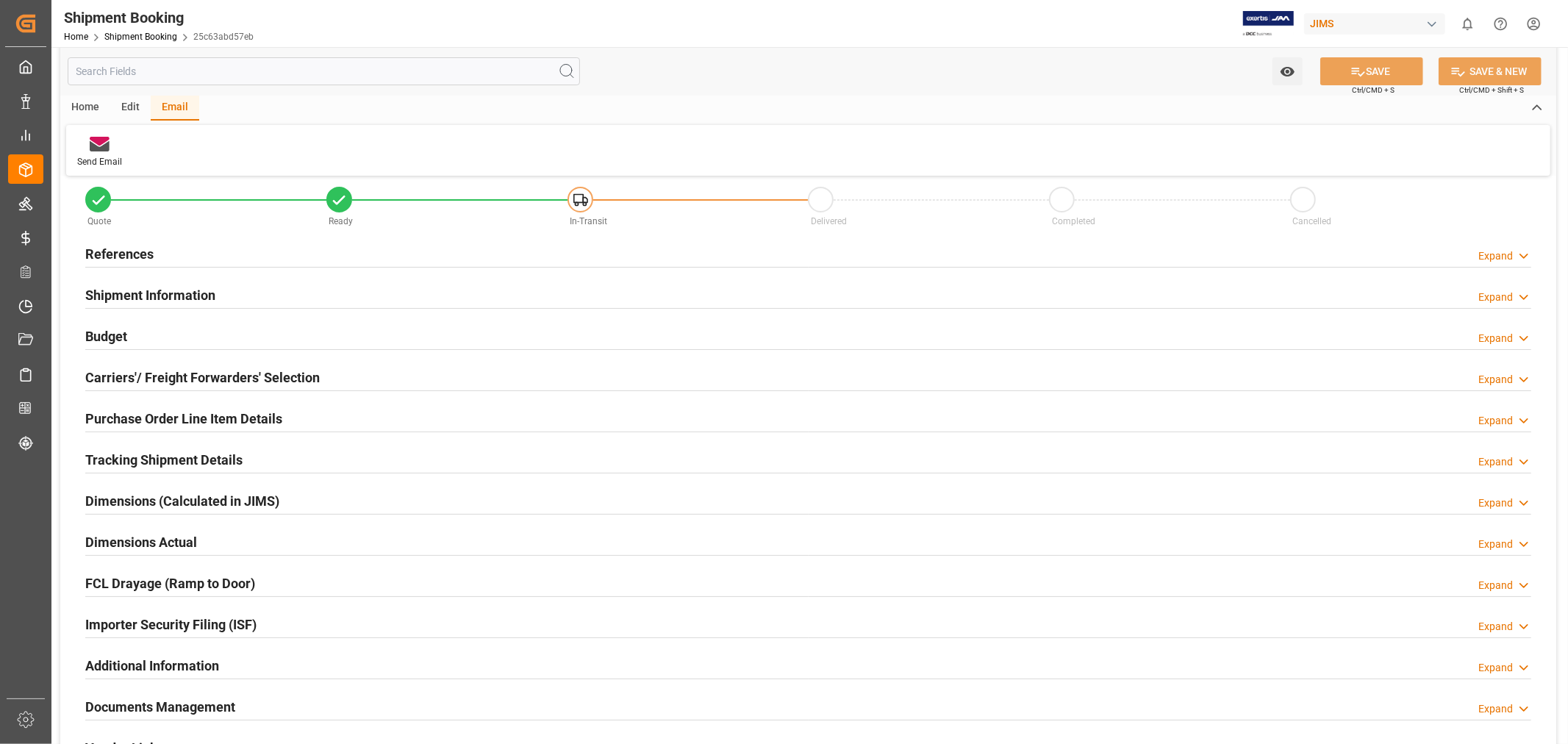
scroll to position [0, 0]
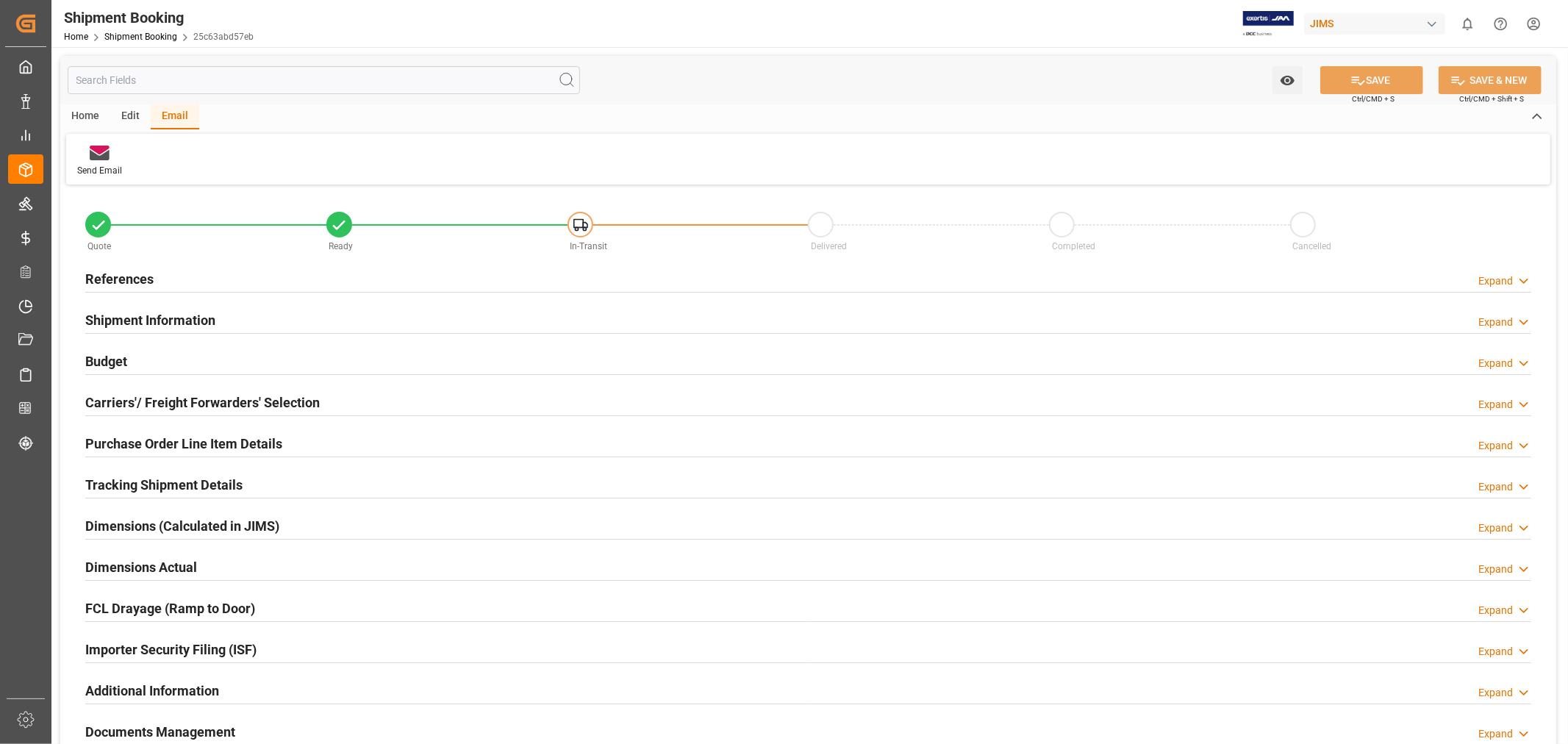
click at [81, 115] on div "Home" at bounding box center [85, 117] width 50 height 25
click at [134, 280] on h2 "References" at bounding box center [119, 279] width 68 height 20
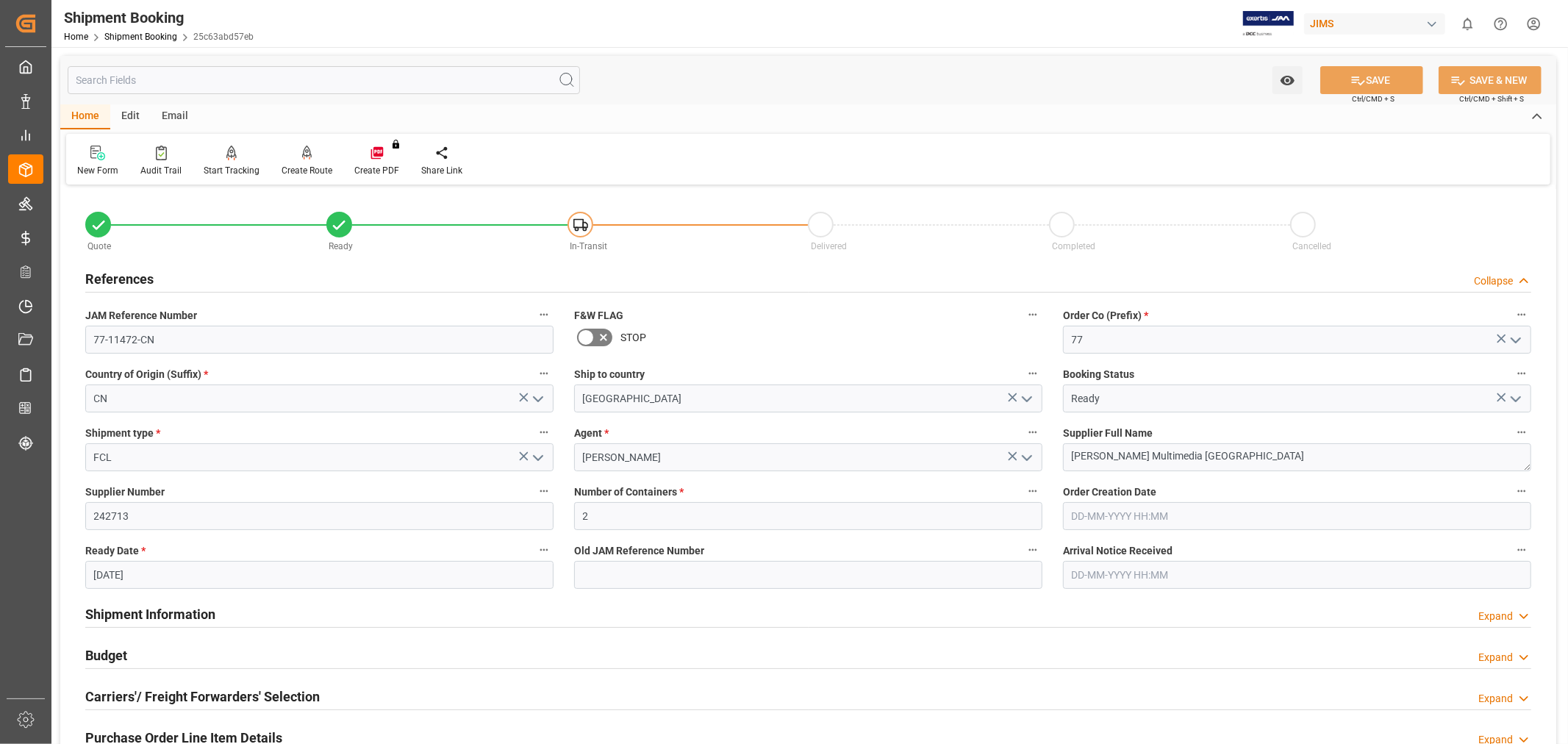
click at [133, 280] on h2 "References" at bounding box center [119, 279] width 68 height 20
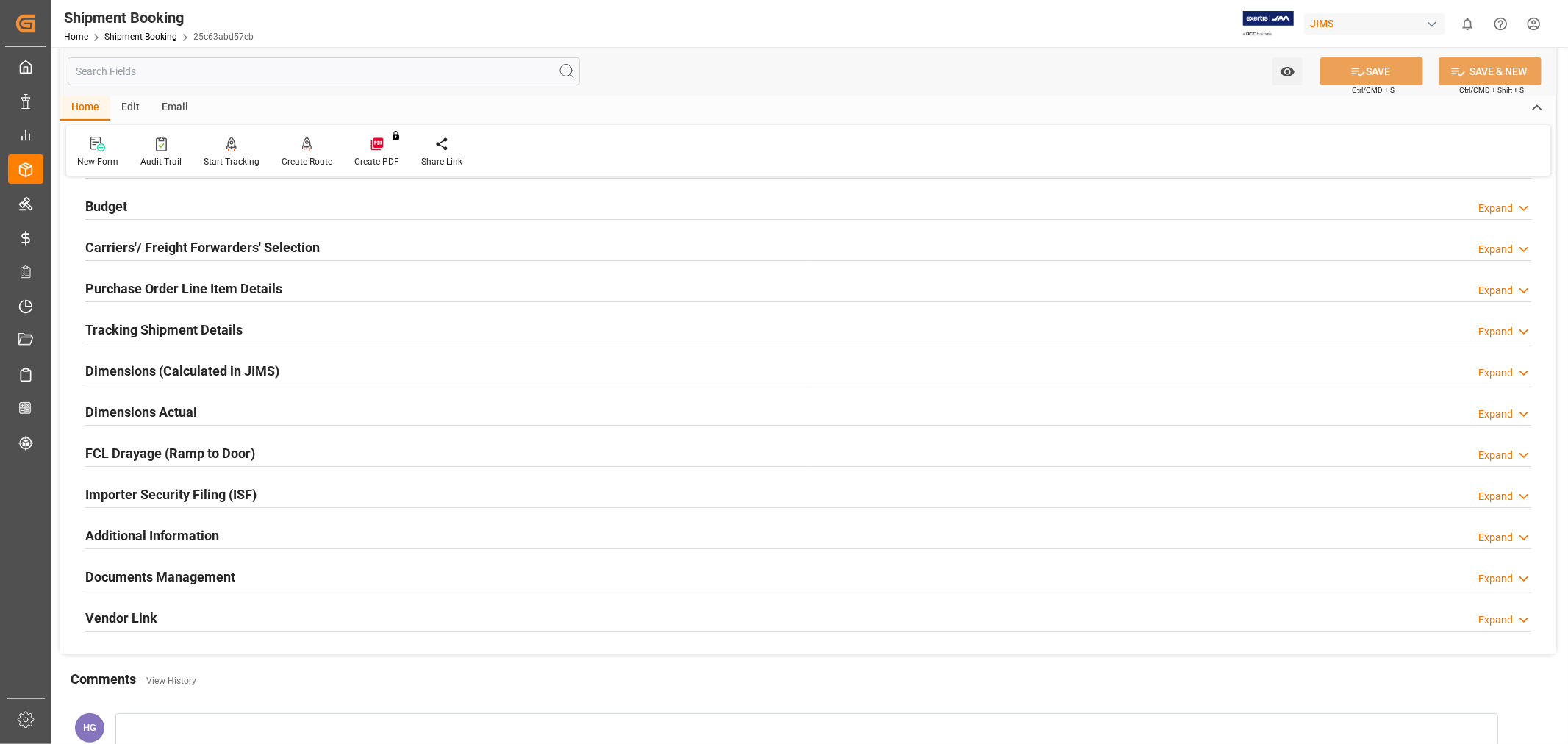
scroll to position [361, 0]
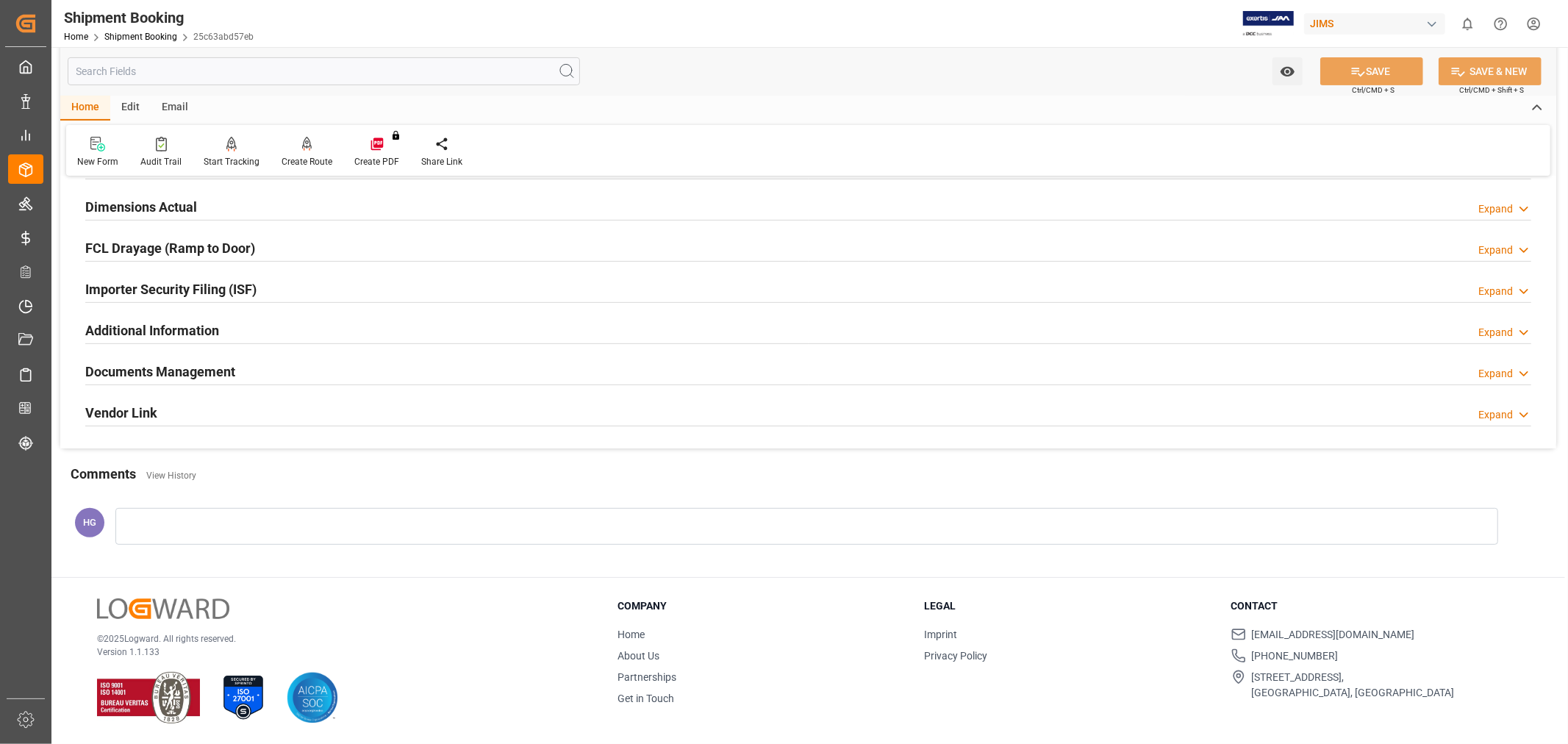
click at [217, 372] on h2 "Documents Management" at bounding box center [160, 372] width 150 height 20
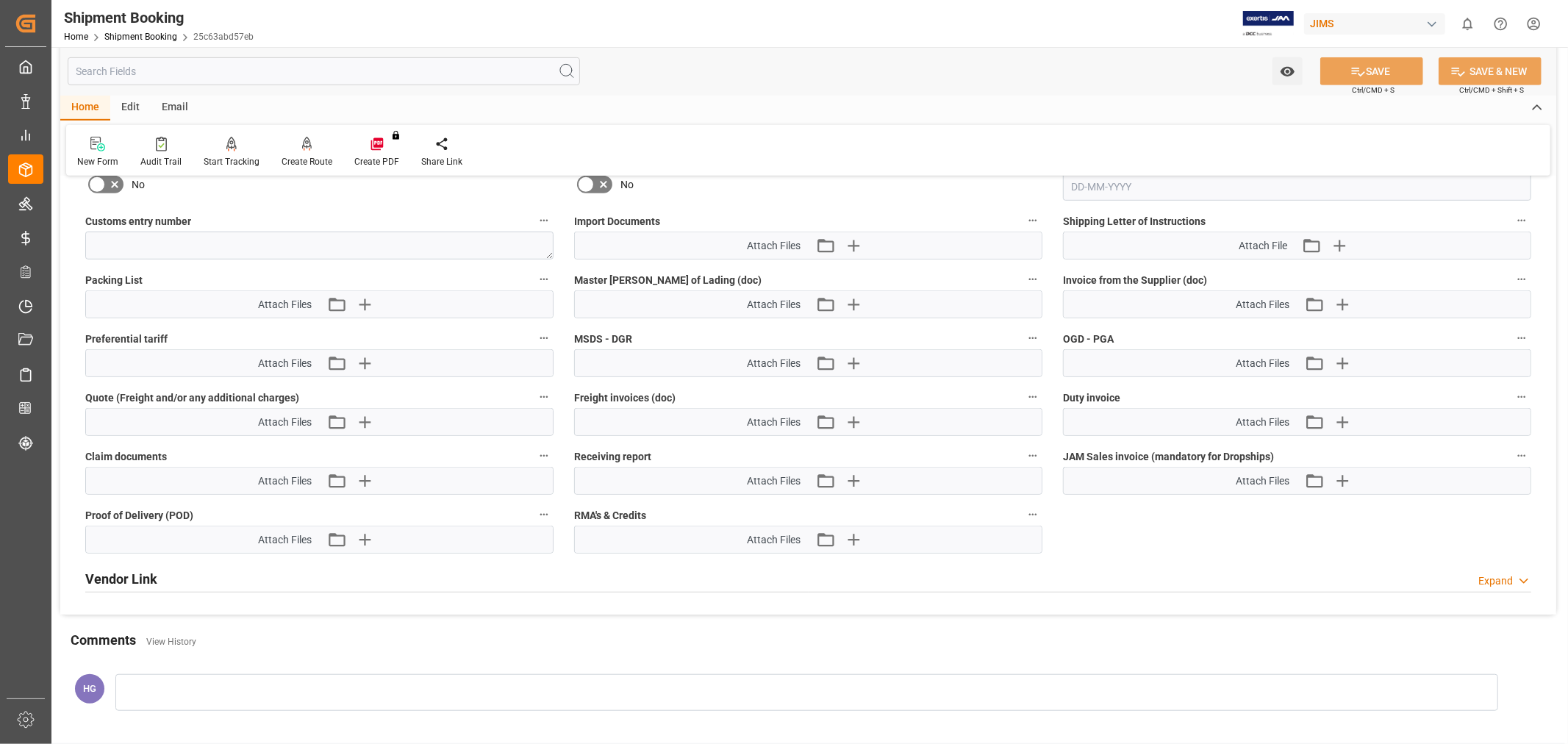
scroll to position [687, 0]
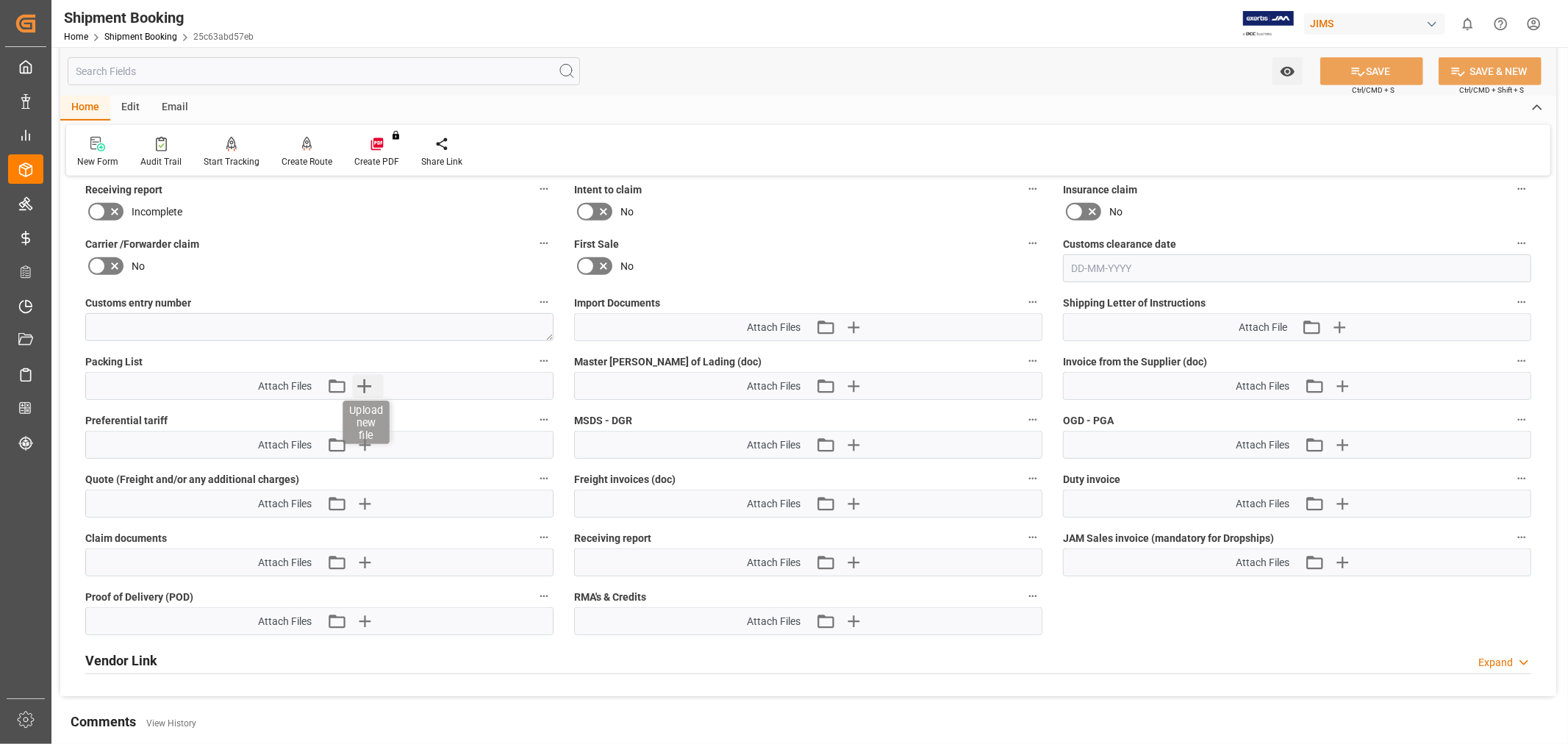
click at [365, 380] on icon "button" at bounding box center [364, 386] width 14 height 14
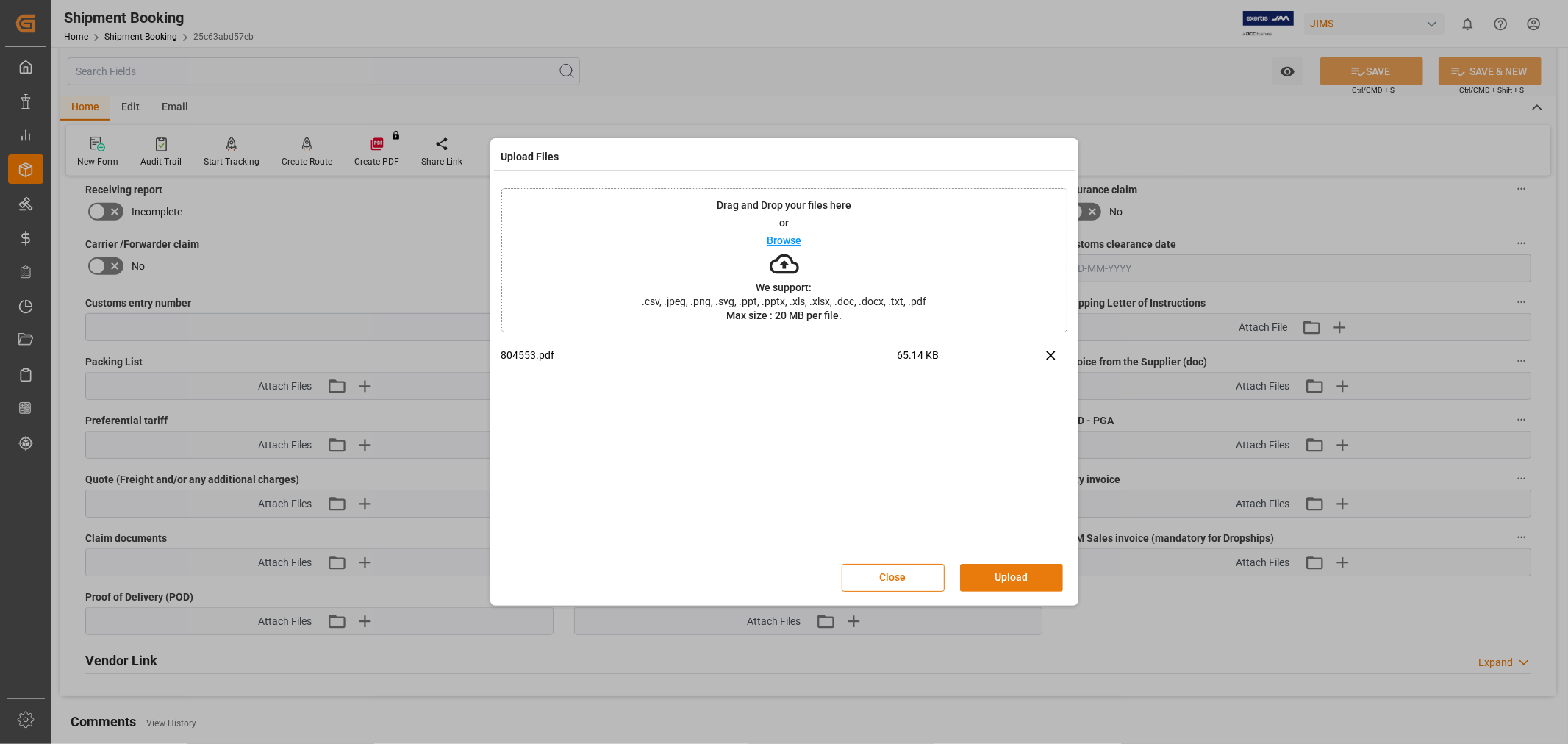
click at [982, 571] on button "Upload" at bounding box center [1011, 578] width 103 height 28
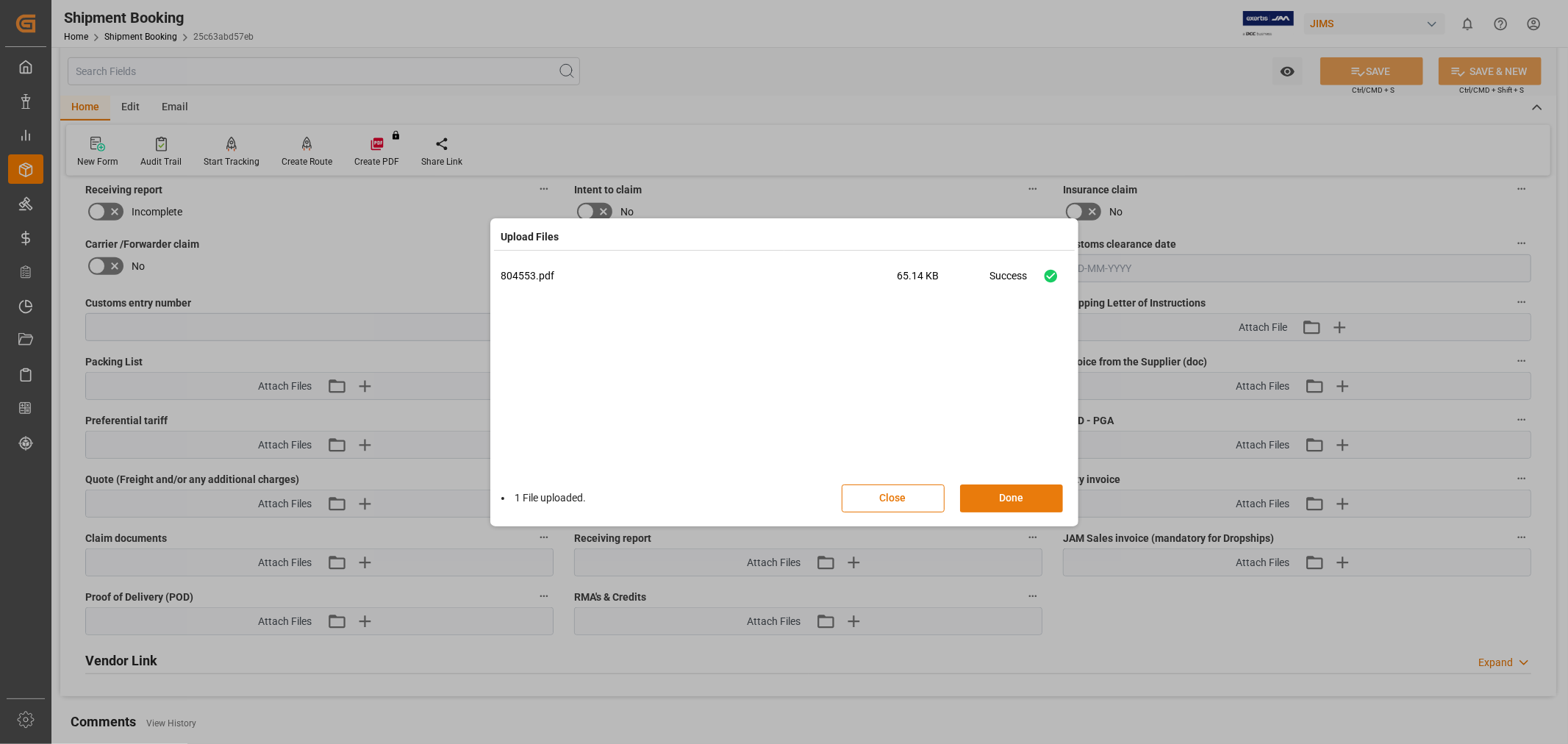
click at [991, 496] on button "Done" at bounding box center [1011, 498] width 103 height 28
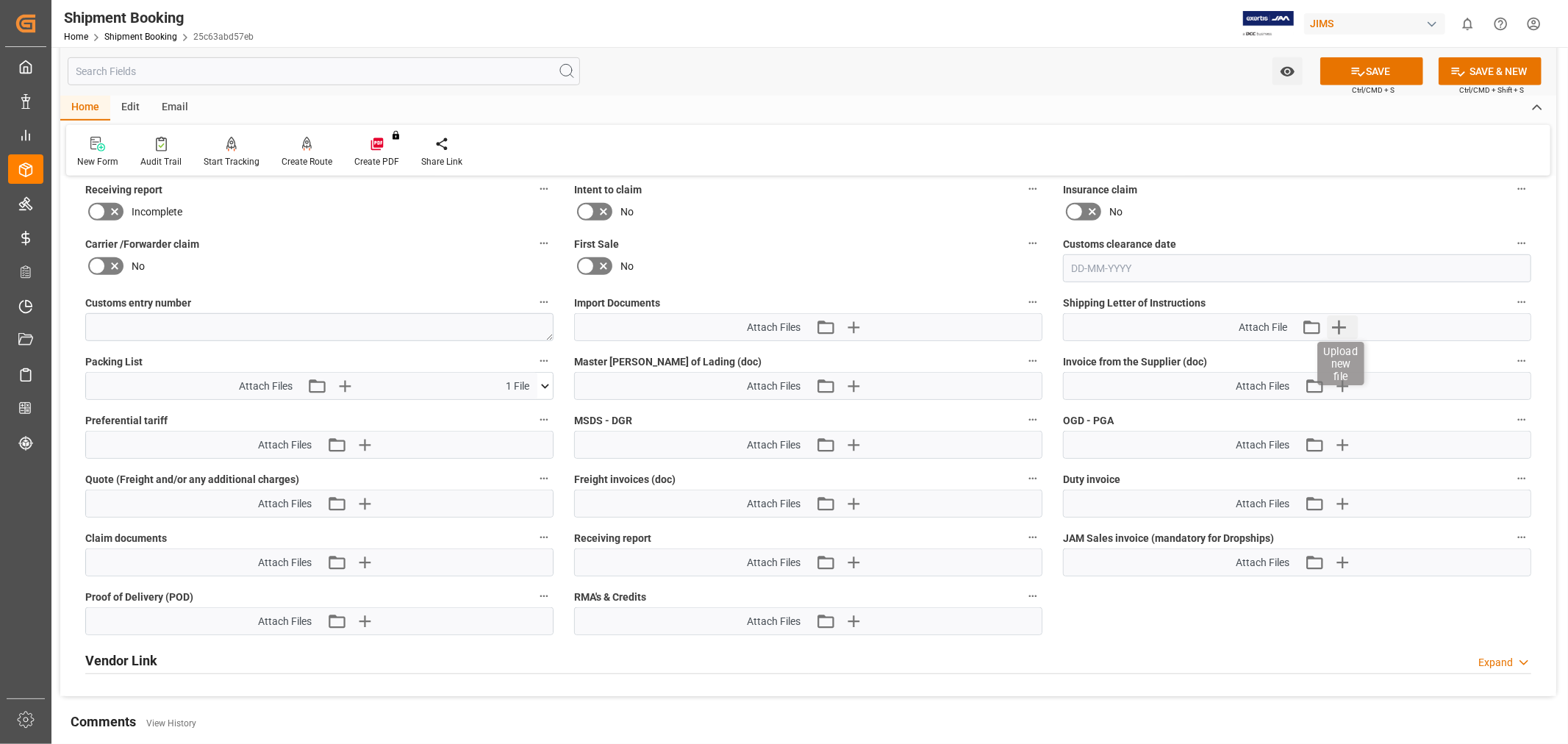
click at [1340, 327] on icon "button" at bounding box center [1339, 327] width 14 height 14
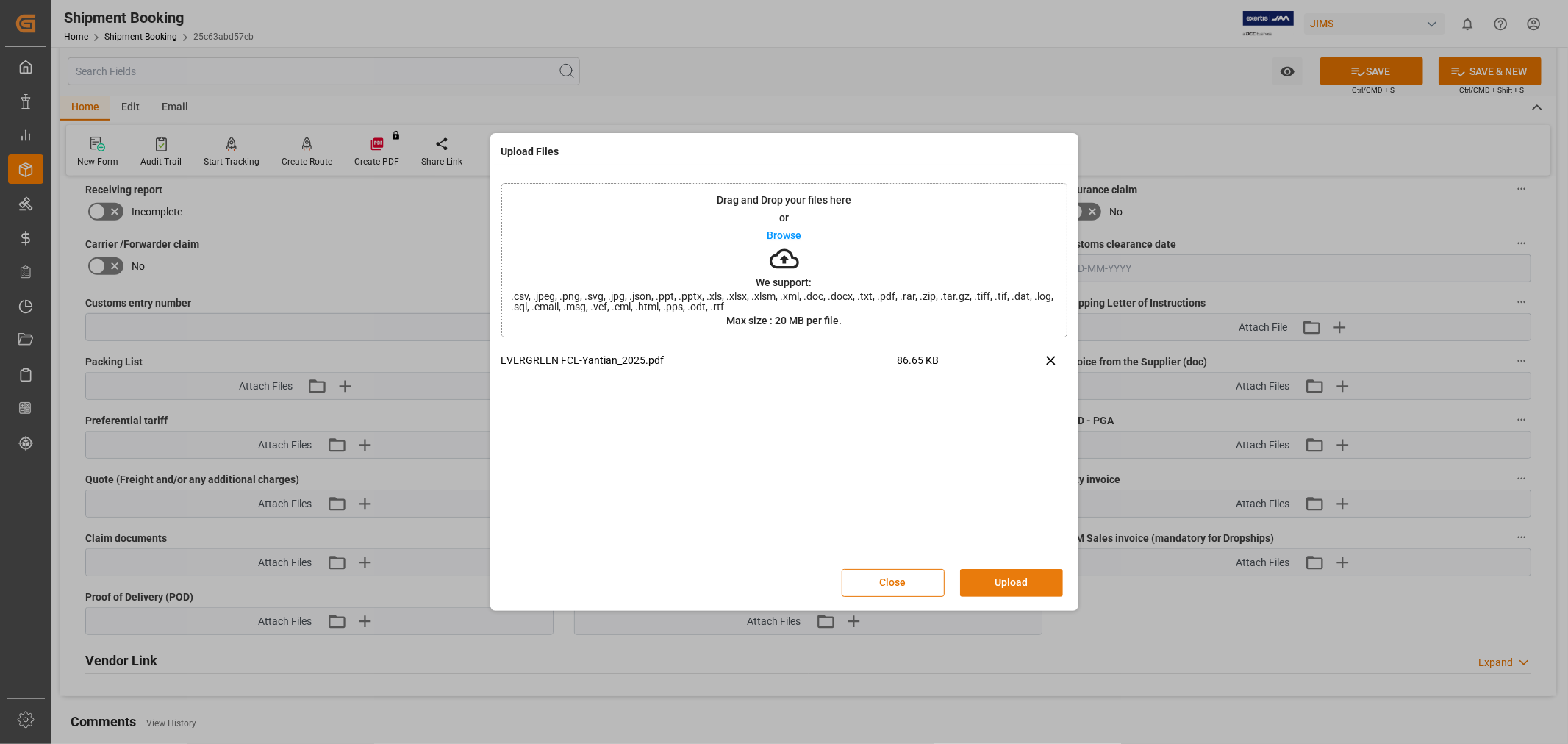
click at [998, 577] on button "Upload" at bounding box center [1011, 583] width 103 height 28
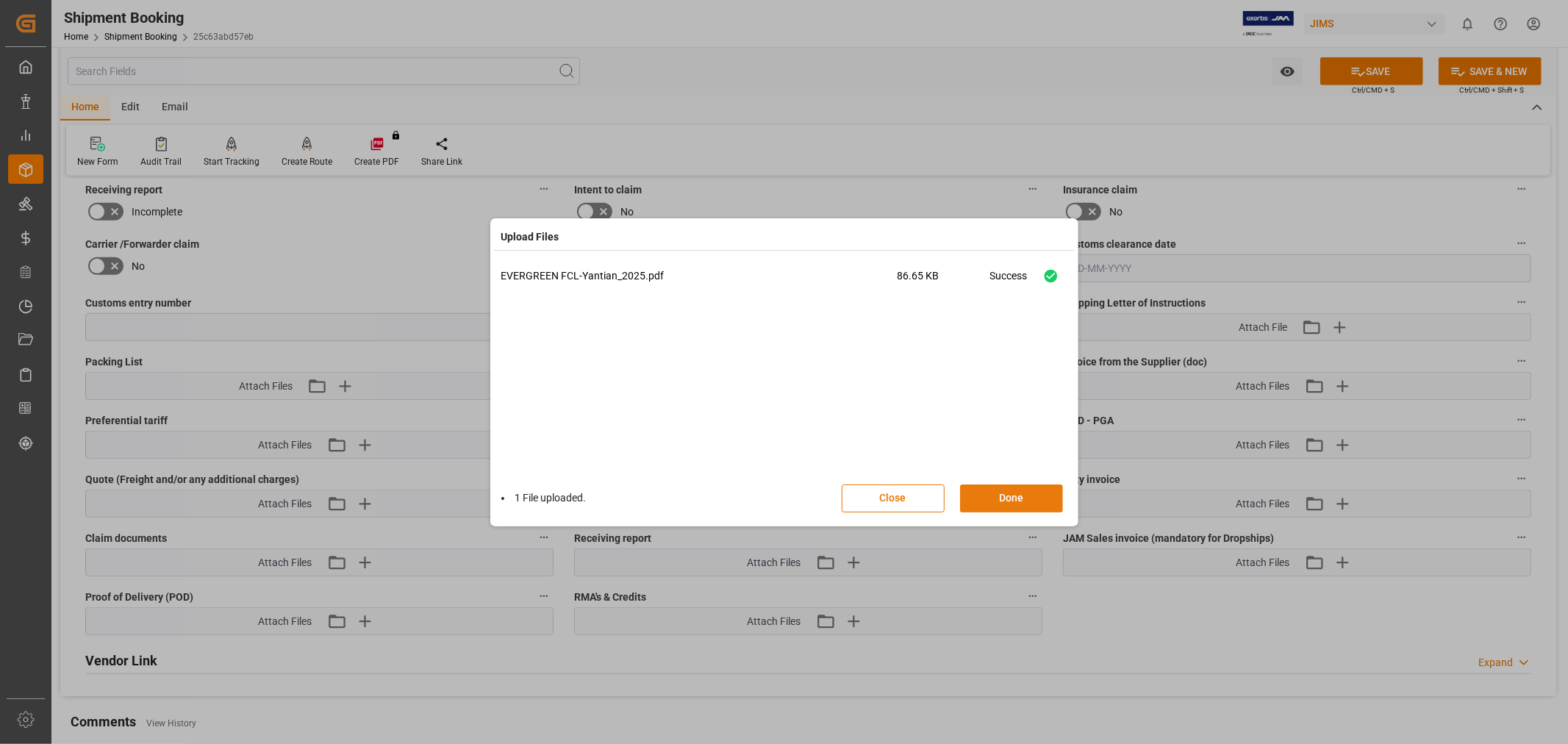
click at [990, 496] on button "Done" at bounding box center [1011, 498] width 103 height 28
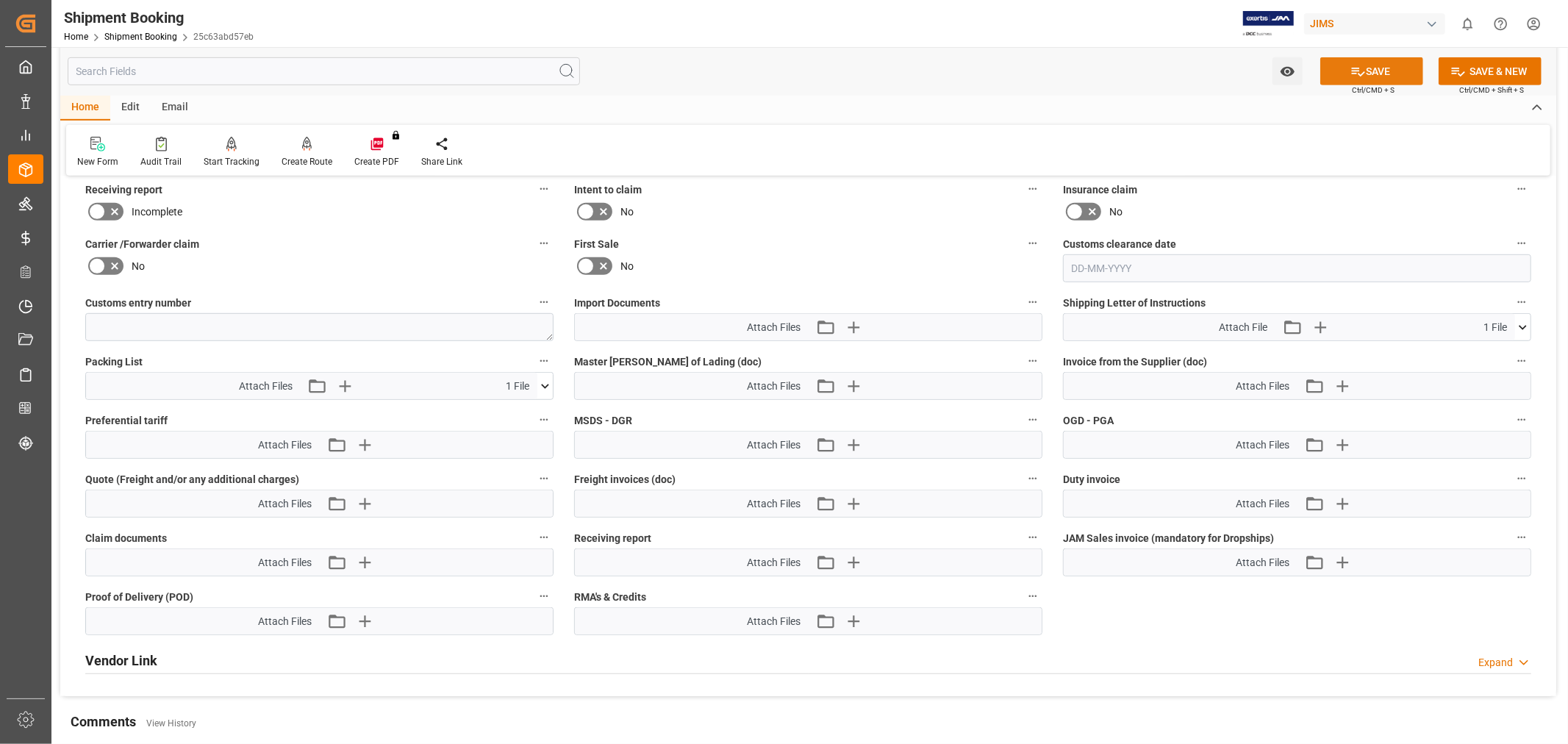
click at [1356, 72] on icon at bounding box center [1358, 72] width 16 height 16
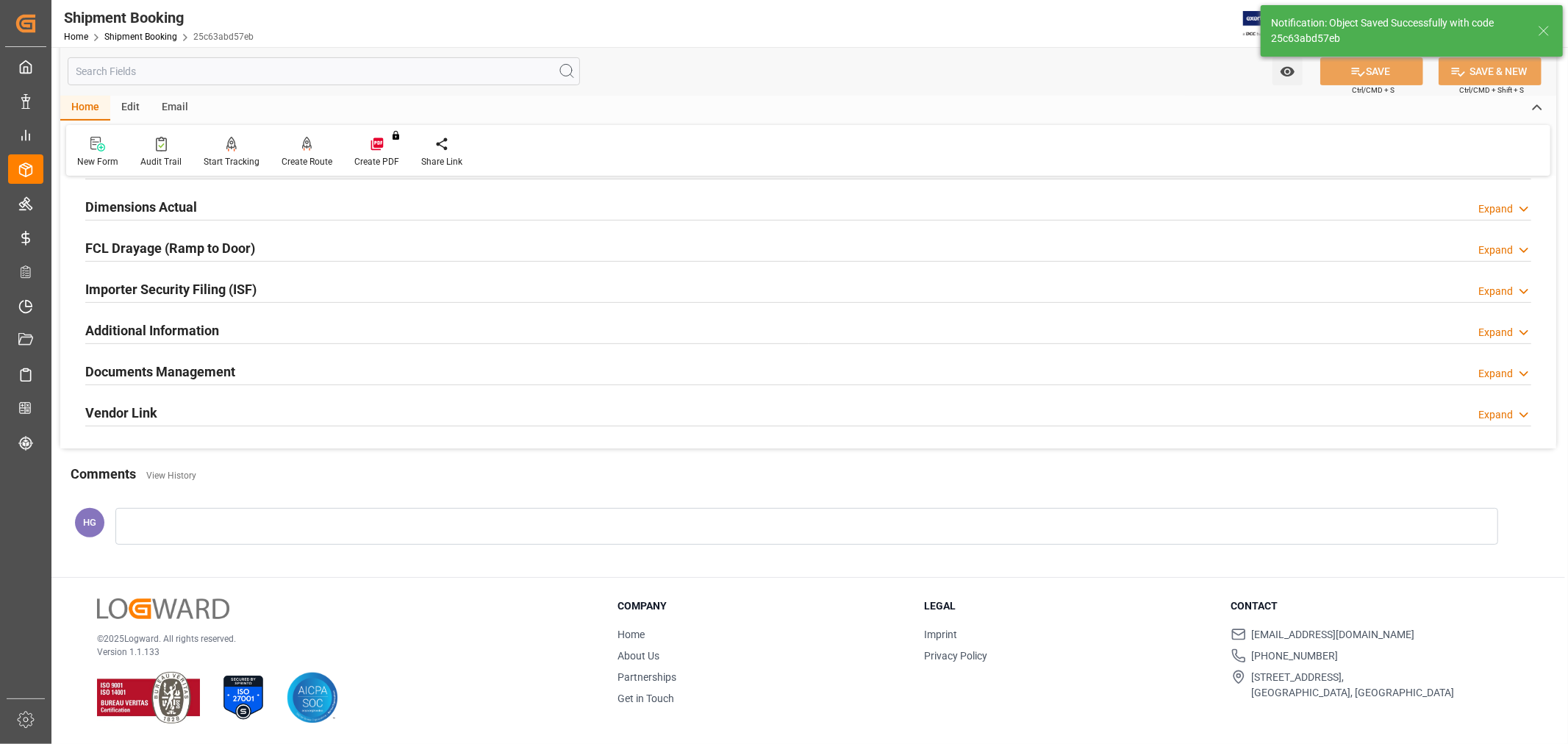
scroll to position [361, 0]
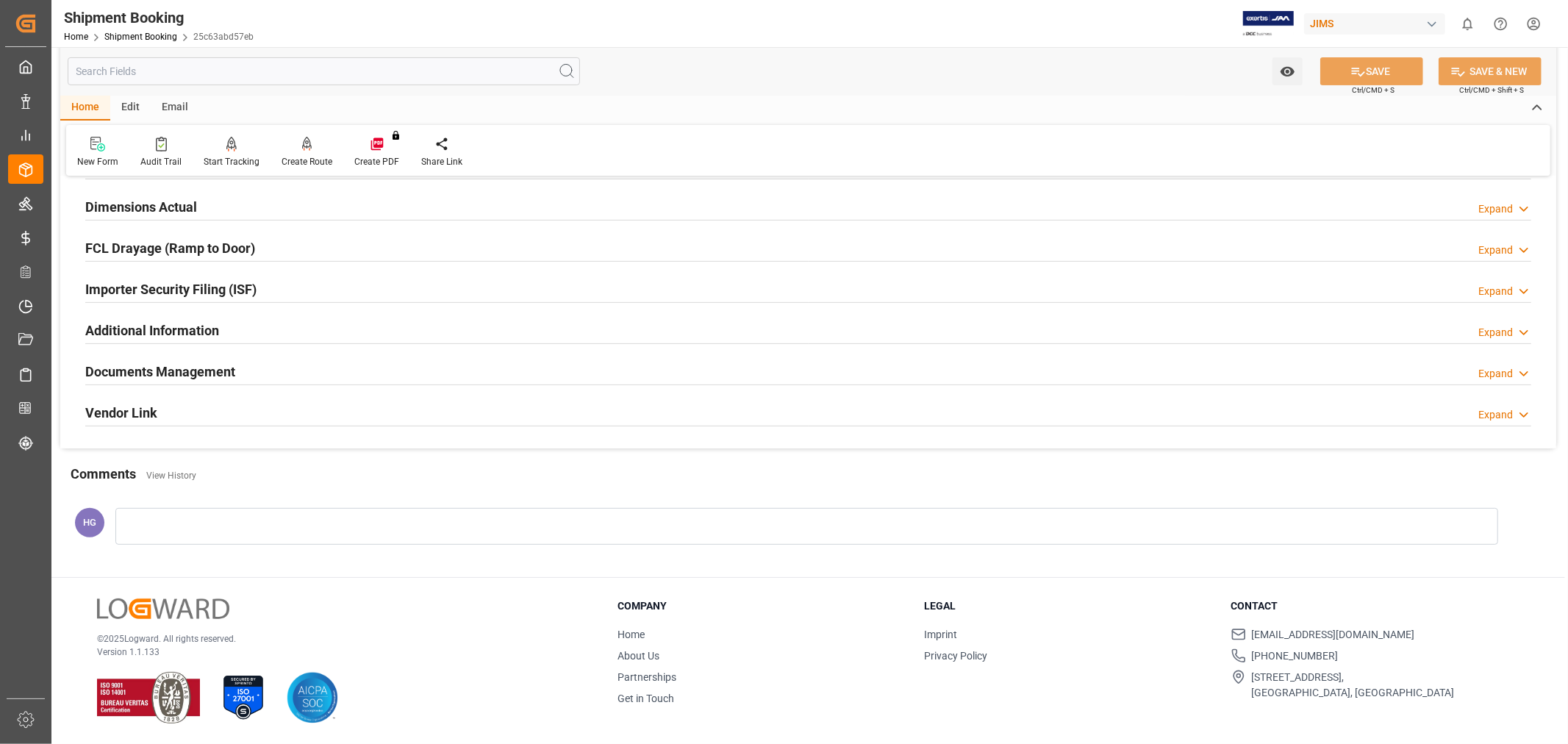
click at [164, 375] on h2 "Documents Management" at bounding box center [160, 372] width 150 height 20
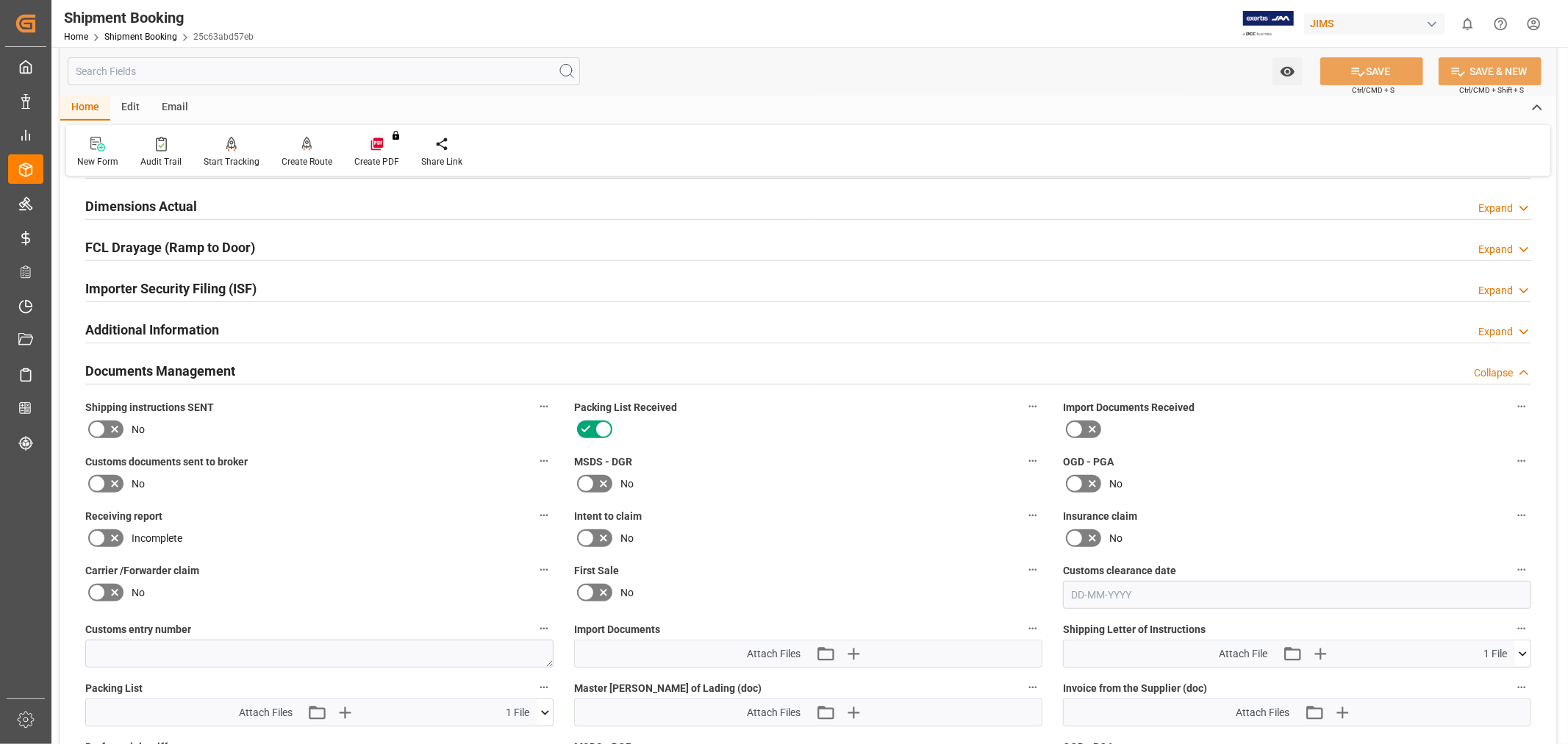
scroll to position [687, 0]
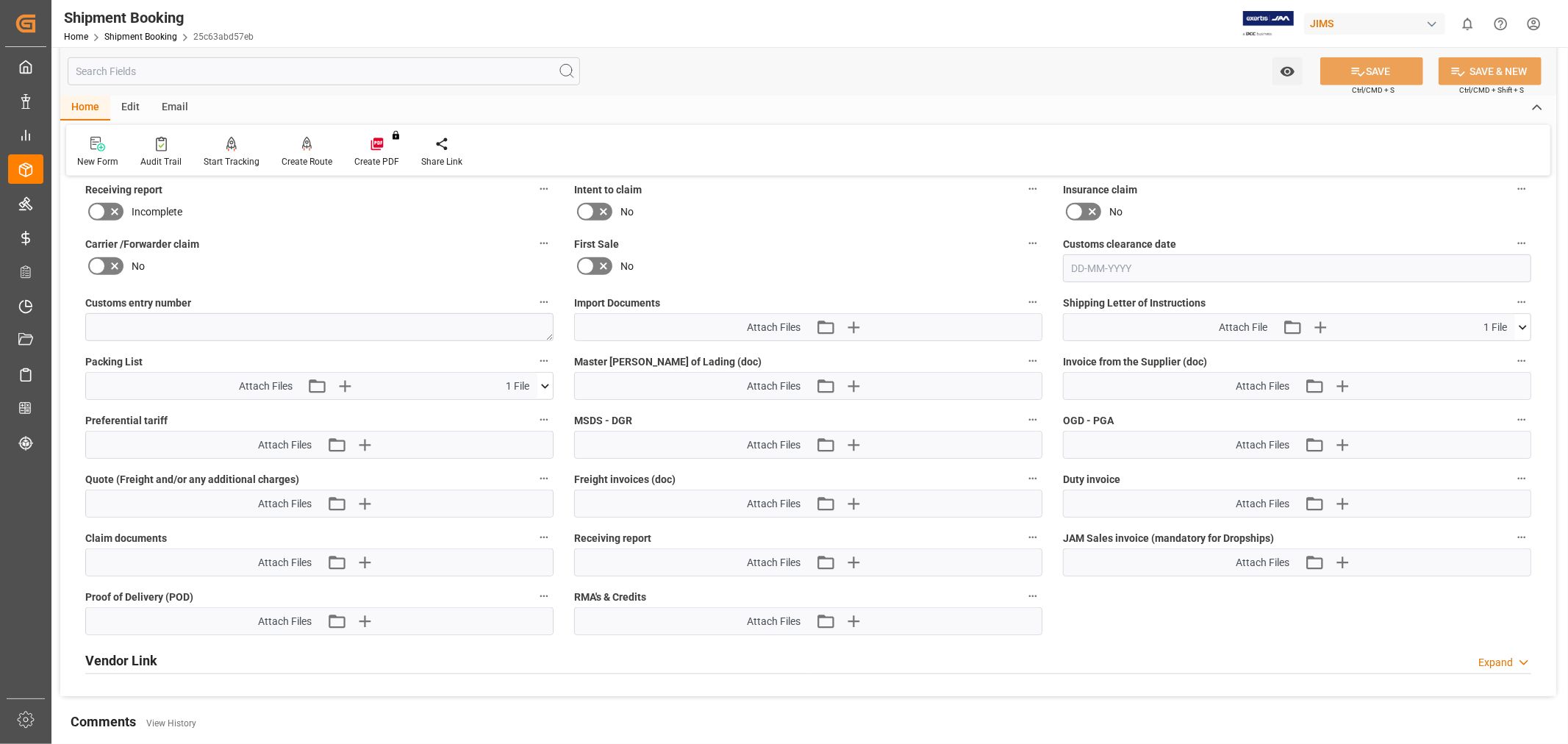
click at [164, 372] on div "Attach Files Attach existing file Upload new file 1 File" at bounding box center [311, 386] width 451 height 26
click at [151, 296] on span "Customs entry number" at bounding box center [138, 303] width 106 height 16
click at [534, 295] on button "Customs entry number" at bounding box center [543, 302] width 19 height 19
click at [179, 101] on div at bounding box center [784, 372] width 1568 height 744
click at [172, 105] on div "Email" at bounding box center [174, 108] width 48 height 25
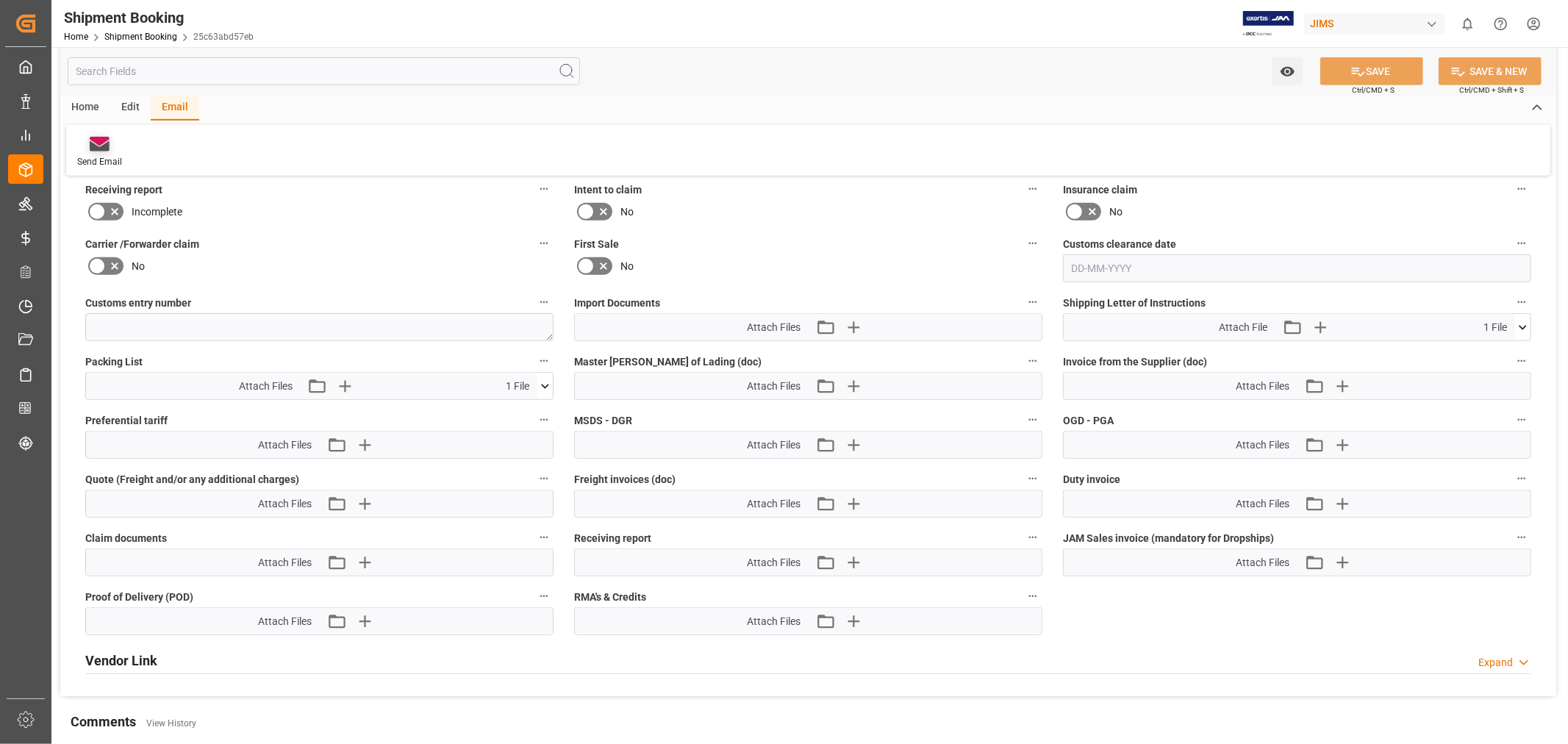
click at [92, 153] on div "Send Email" at bounding box center [99, 151] width 67 height 32
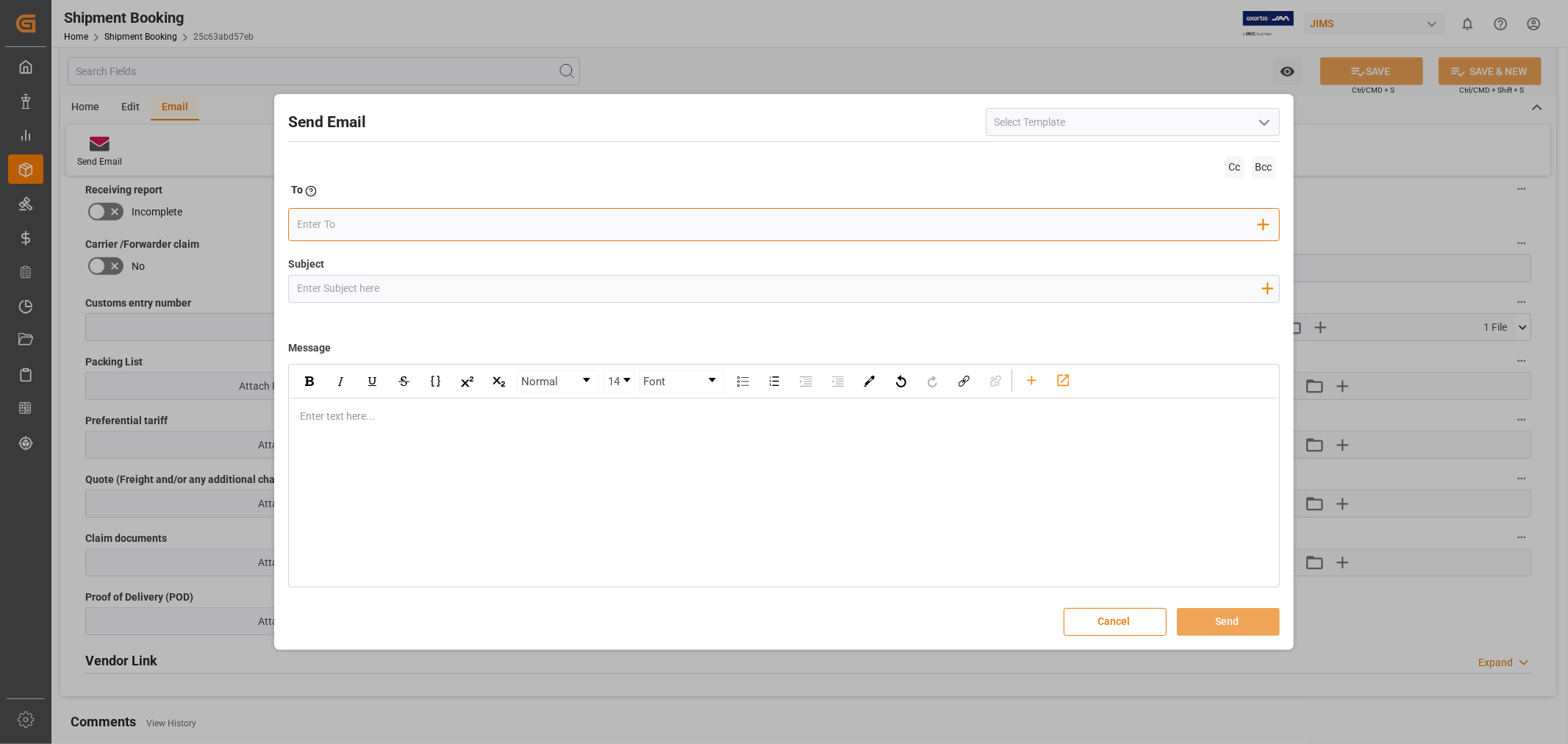
click at [349, 236] on div "Add Field to To" at bounding box center [784, 224] width 991 height 33
click at [338, 226] on input "email" at bounding box center [777, 224] width 962 height 22
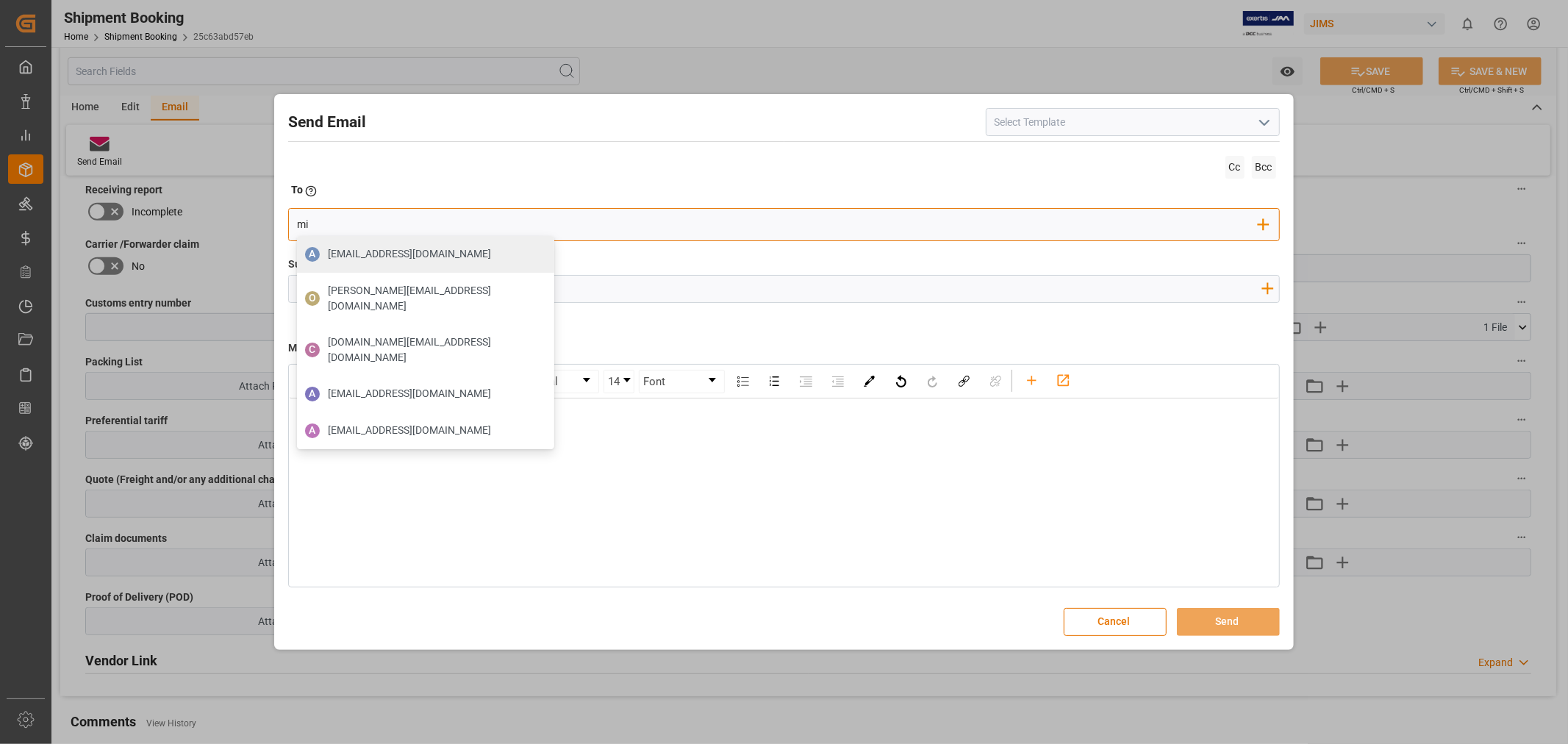
type input "m"
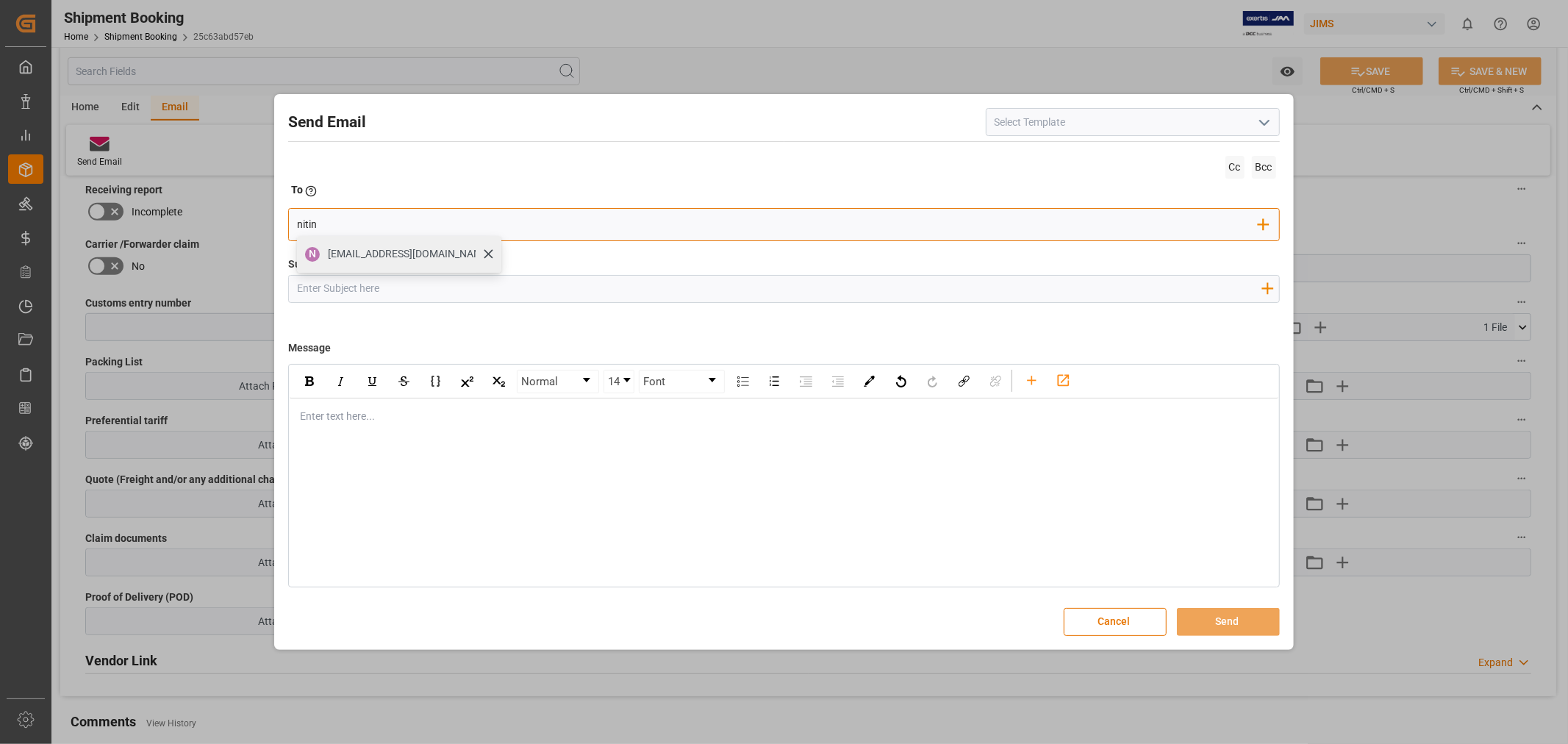
type input "nitin"
click at [334, 254] on span "nitin.bhugun@jamindustries.com" at bounding box center [409, 254] width 164 height 16
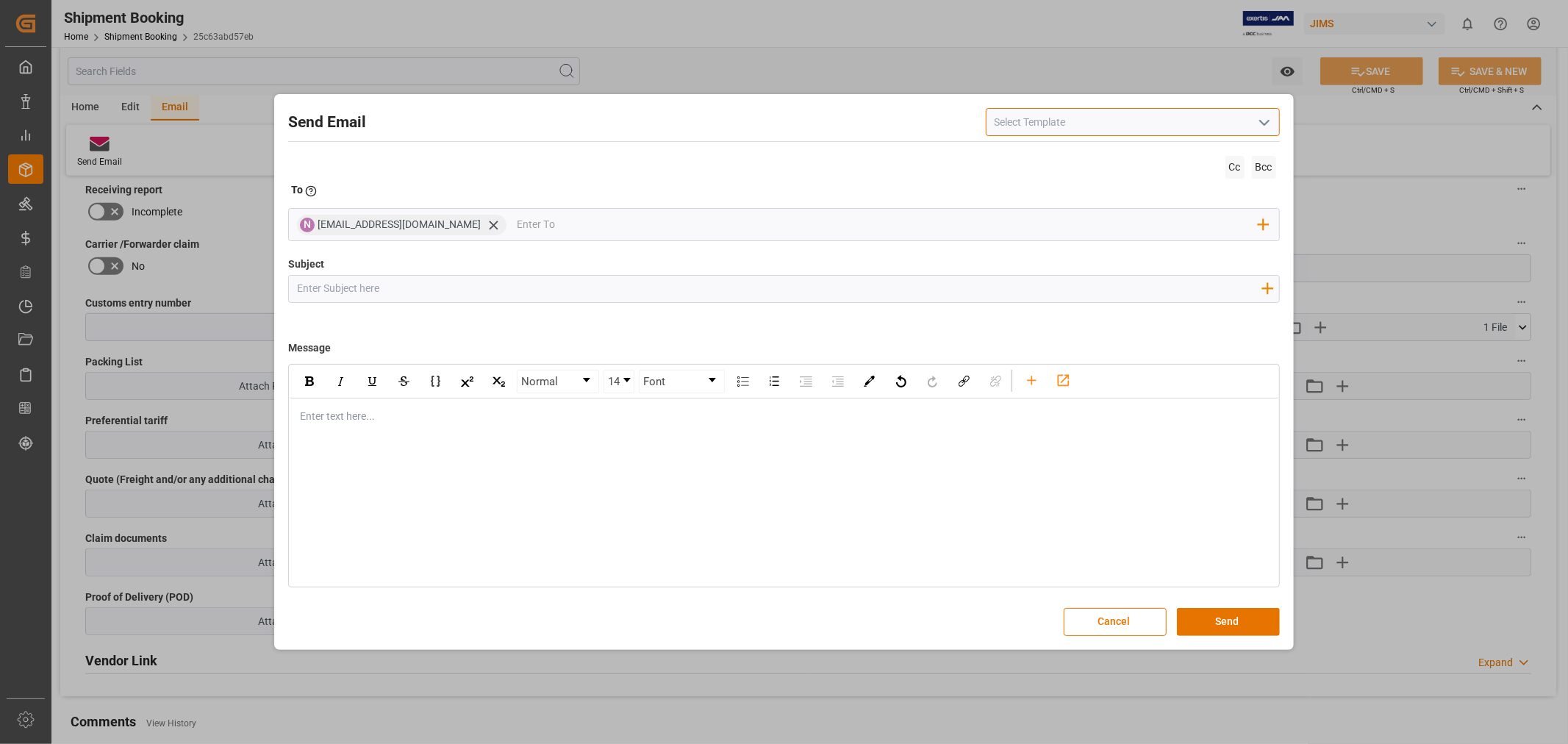
click at [1108, 128] on input at bounding box center [1132, 122] width 294 height 28
click at [1267, 125] on icon "open menu" at bounding box center [1264, 122] width 17 height 17
click at [1051, 159] on div "2BOOK - Ocean - Air freight" at bounding box center [1132, 155] width 293 height 33
type input "2BOOK - Ocean - Air freight"
type input "2BOOK {{jamReferenceNumber}} {{supplierFullName}} Ship from: {{country}} Ship t…"
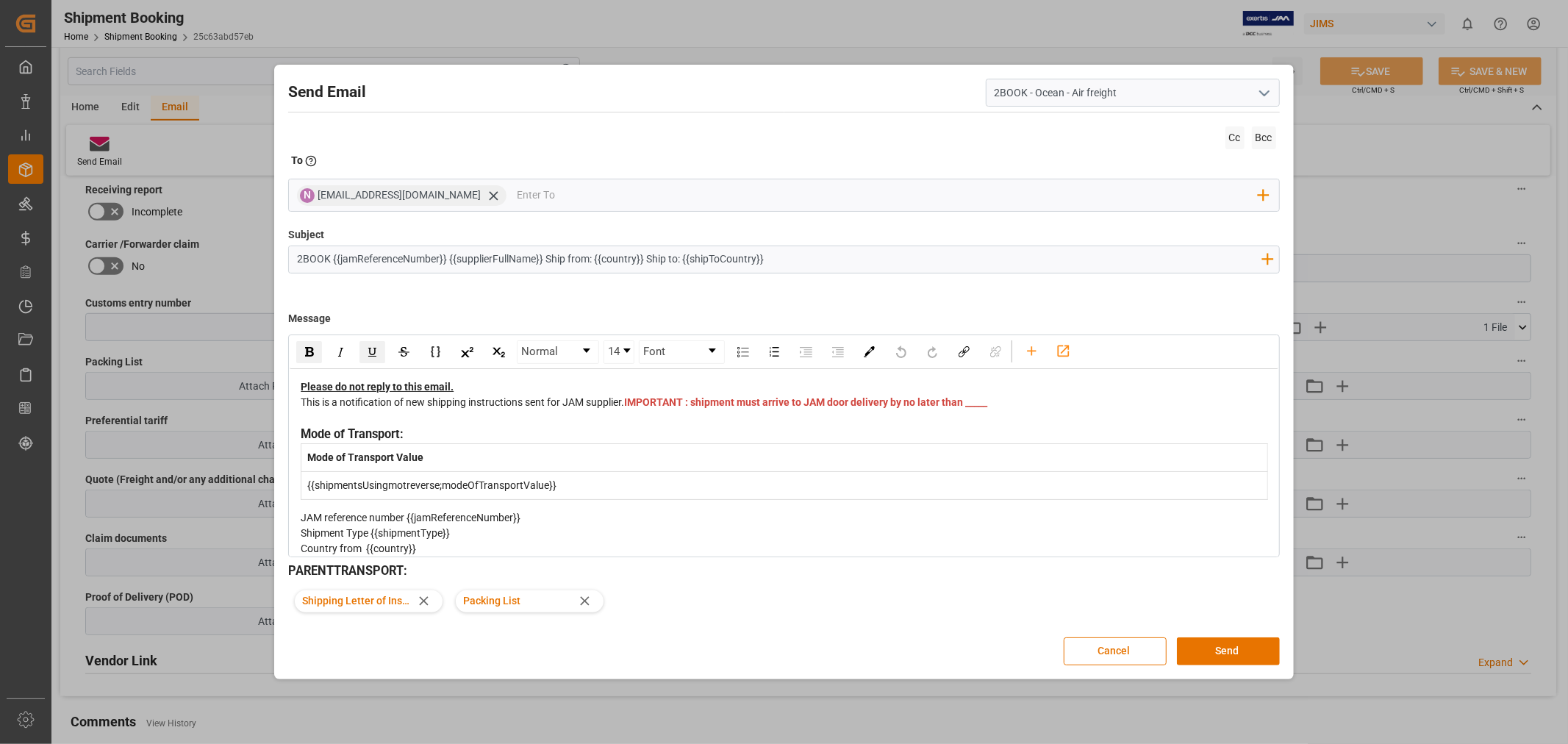
click at [694, 426] on div "This is a notification of new shipping instructions sent for JAM supplier. IMPO…" at bounding box center [784, 410] width 966 height 31
click at [663, 408] on div "This is a notification of new shipping instructions sent for JAM supplier. IMPO…" at bounding box center [784, 410] width 966 height 31
click at [679, 418] on div "This is a notification of new shipping instructions sent for JAM supplier. IMPO…" at bounding box center [784, 410] width 966 height 31
click at [1237, 642] on button "Send" at bounding box center [1228, 651] width 103 height 28
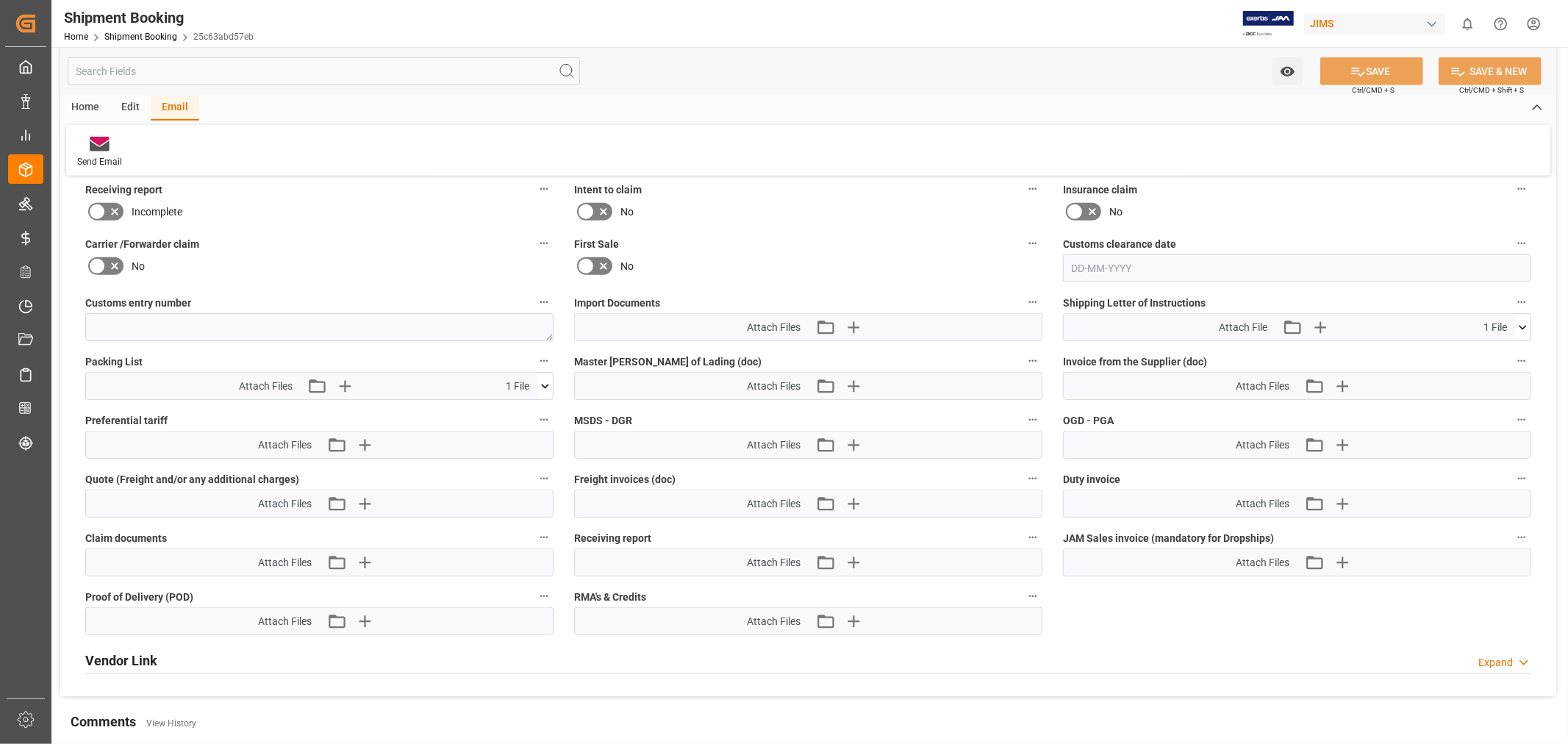
click at [408, 186] on label "Receiving report" at bounding box center [320, 189] width 468 height 21
click at [534, 186] on button "Receiving report" at bounding box center [543, 188] width 19 height 19
click at [152, 31] on div at bounding box center [784, 372] width 1568 height 744
click at [151, 33] on link "Shipment Booking" at bounding box center [141, 36] width 73 height 11
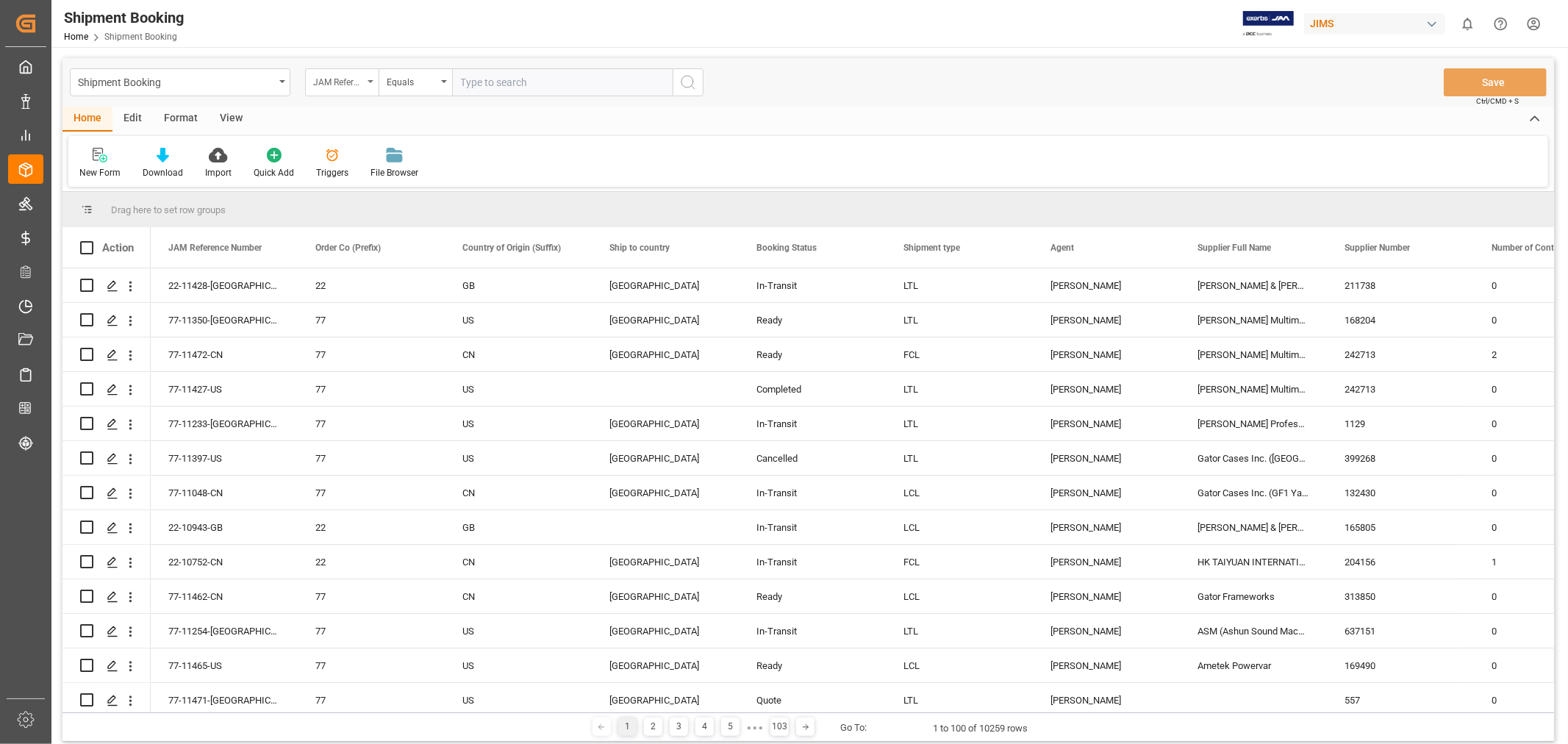
click at [357, 86] on div "JAM Reference Number" at bounding box center [338, 81] width 50 height 17
type input "agent"
click at [335, 150] on div "Agent" at bounding box center [415, 150] width 219 height 31
click at [473, 85] on span "Select Items" at bounding box center [492, 82] width 62 height 12
type input "hui"
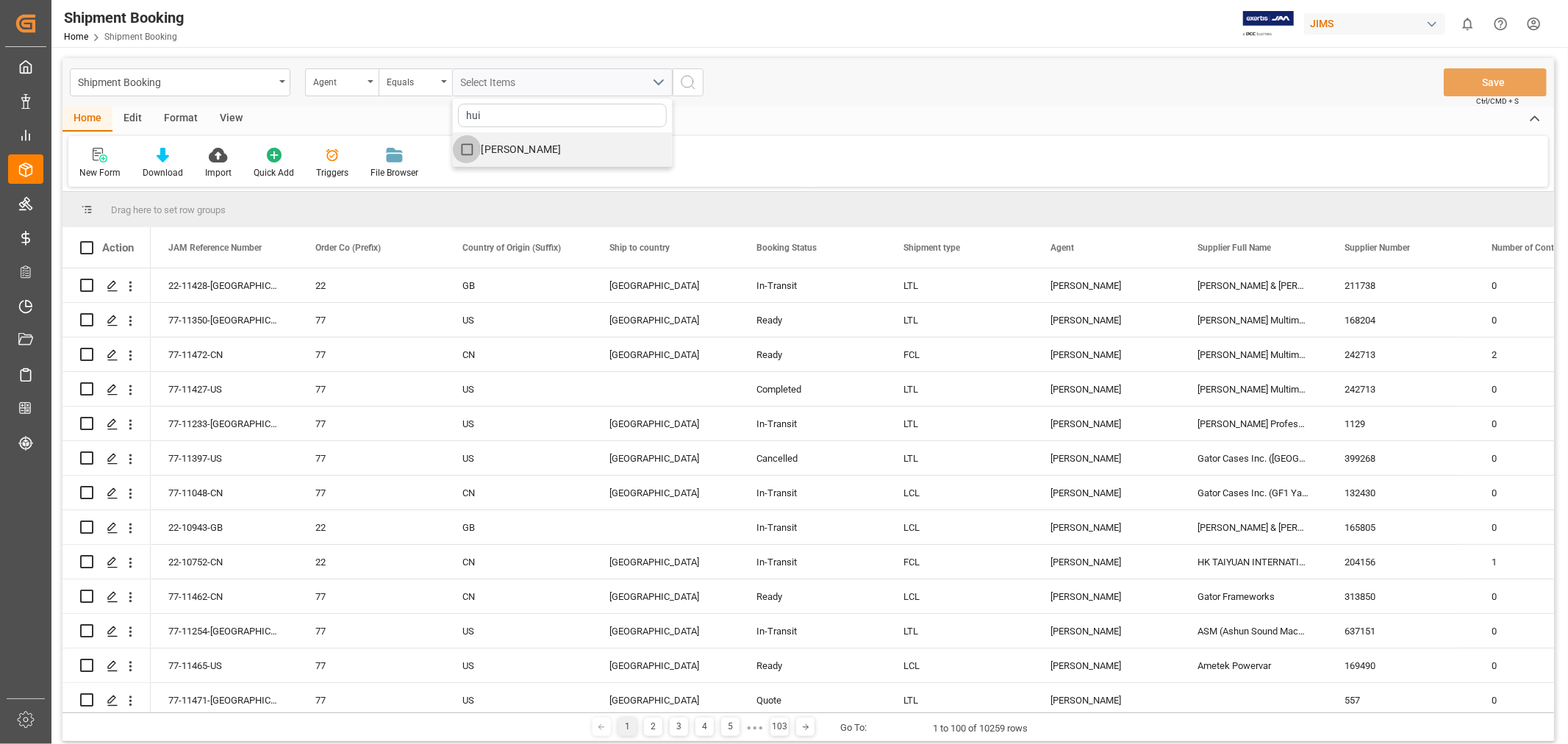
click at [479, 148] on input "[PERSON_NAME]" at bounding box center [467, 150] width 29 height 29
checkbox input "true"
click at [693, 78] on icon "search button" at bounding box center [687, 81] width 17 height 17
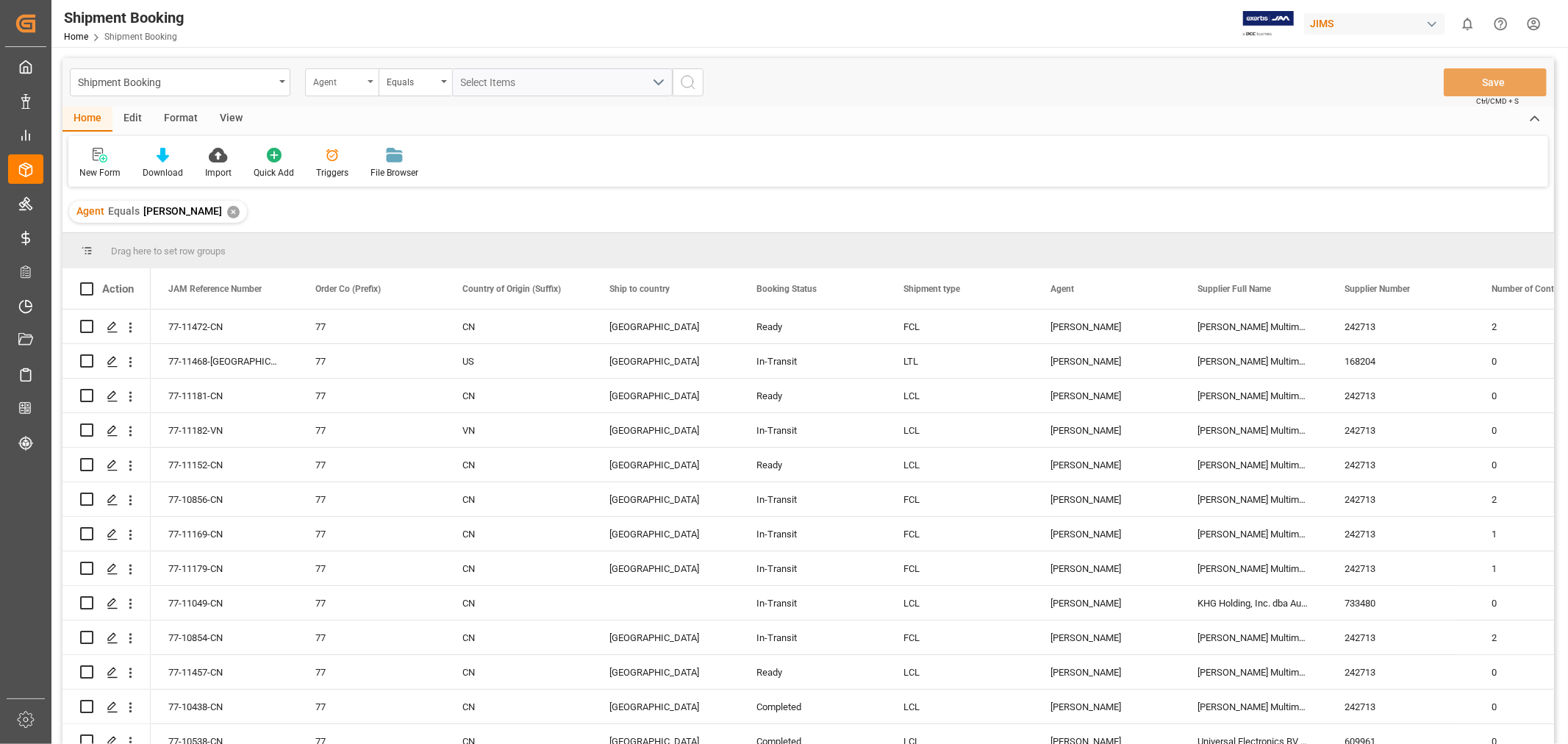
click at [369, 86] on div "Agent" at bounding box center [341, 82] width 73 height 28
type input "stat"
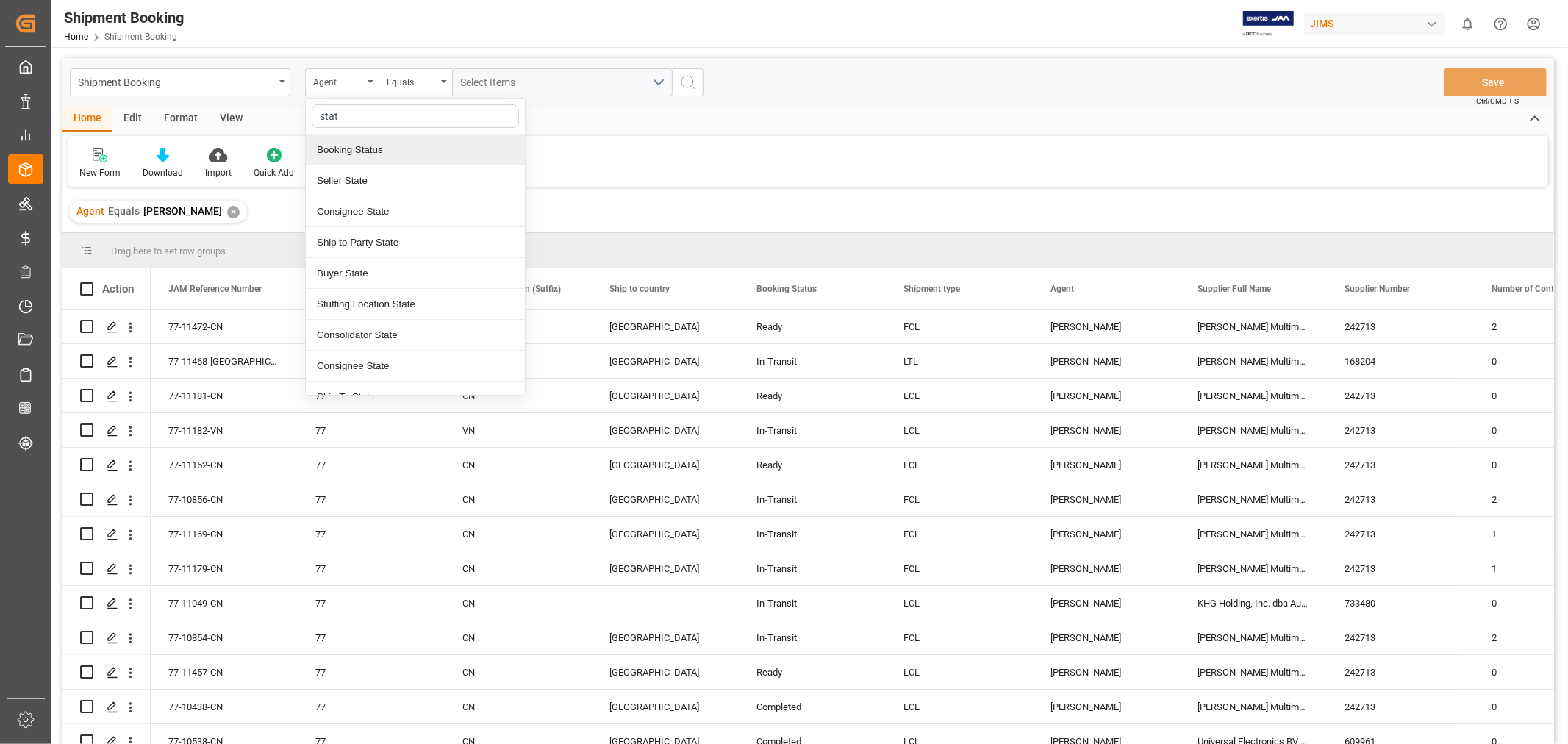
click at [376, 155] on div "Booking Status" at bounding box center [415, 150] width 219 height 31
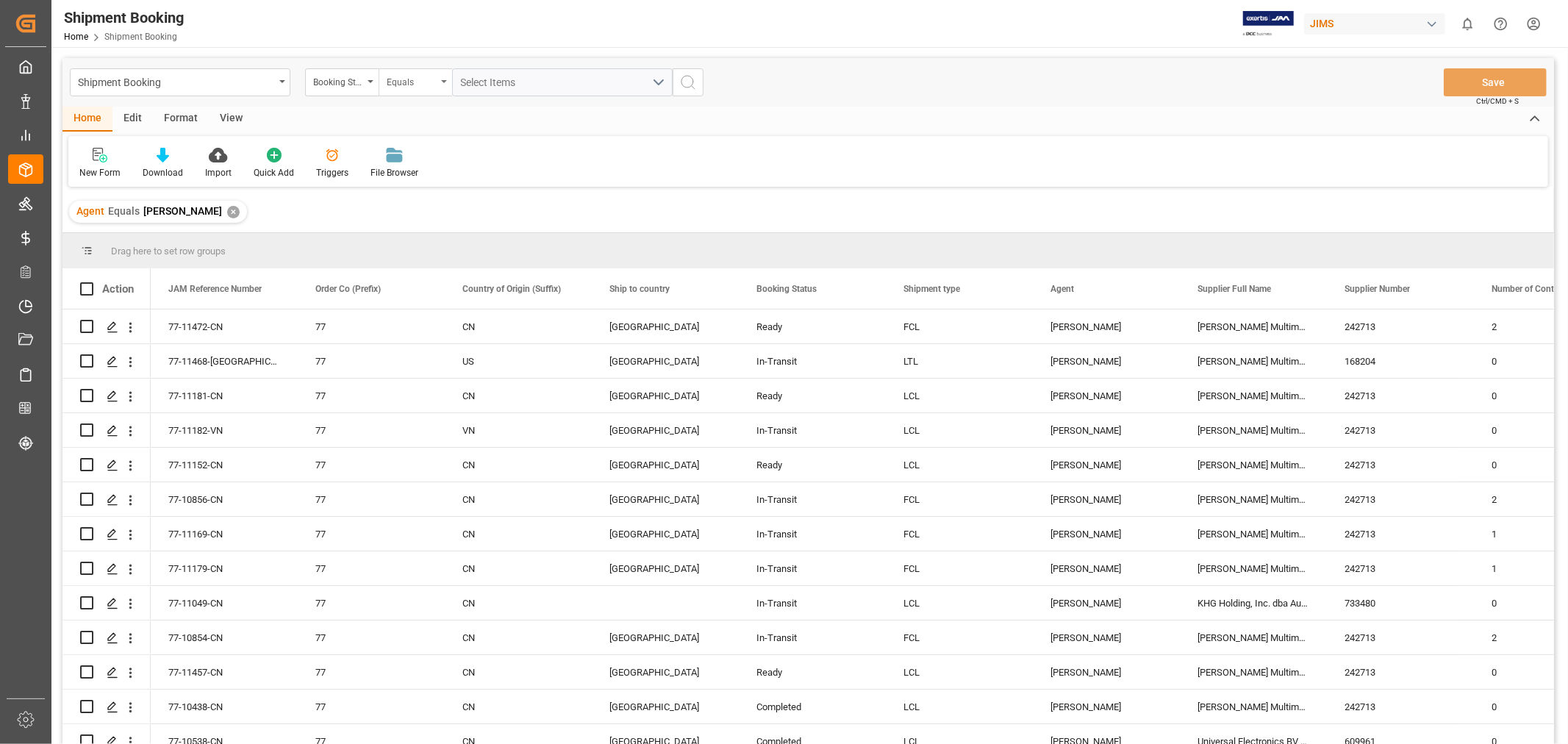
click at [447, 81] on div "Equals" at bounding box center [415, 82] width 73 height 28
click at [487, 85] on span "Select Items" at bounding box center [492, 82] width 62 height 12
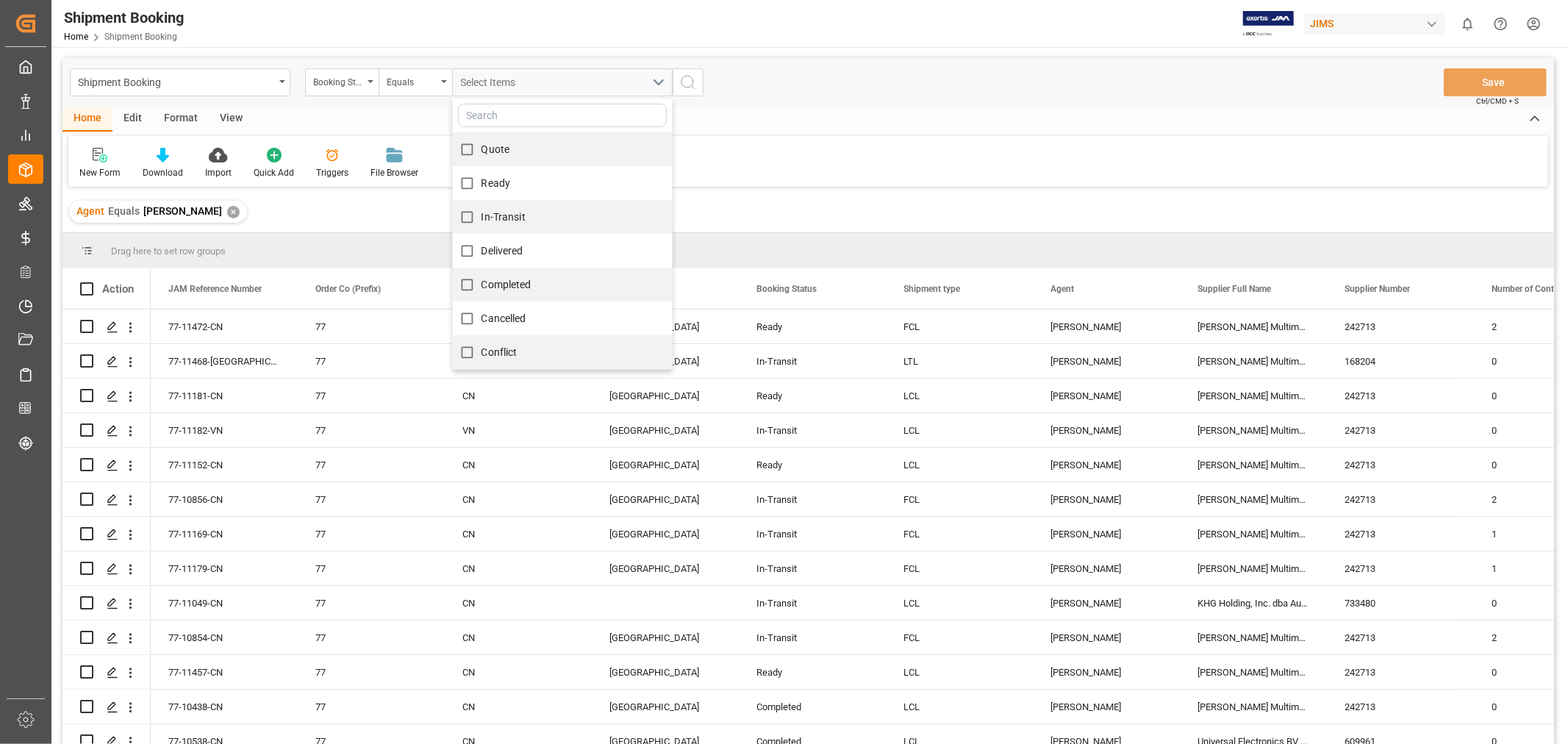
click at [496, 220] on span "In-Transit" at bounding box center [504, 217] width 44 height 12
click at [482, 220] on input "In-Transit" at bounding box center [467, 217] width 29 height 29
checkbox input "true"
click at [692, 77] on circle "search button" at bounding box center [687, 81] width 12 height 12
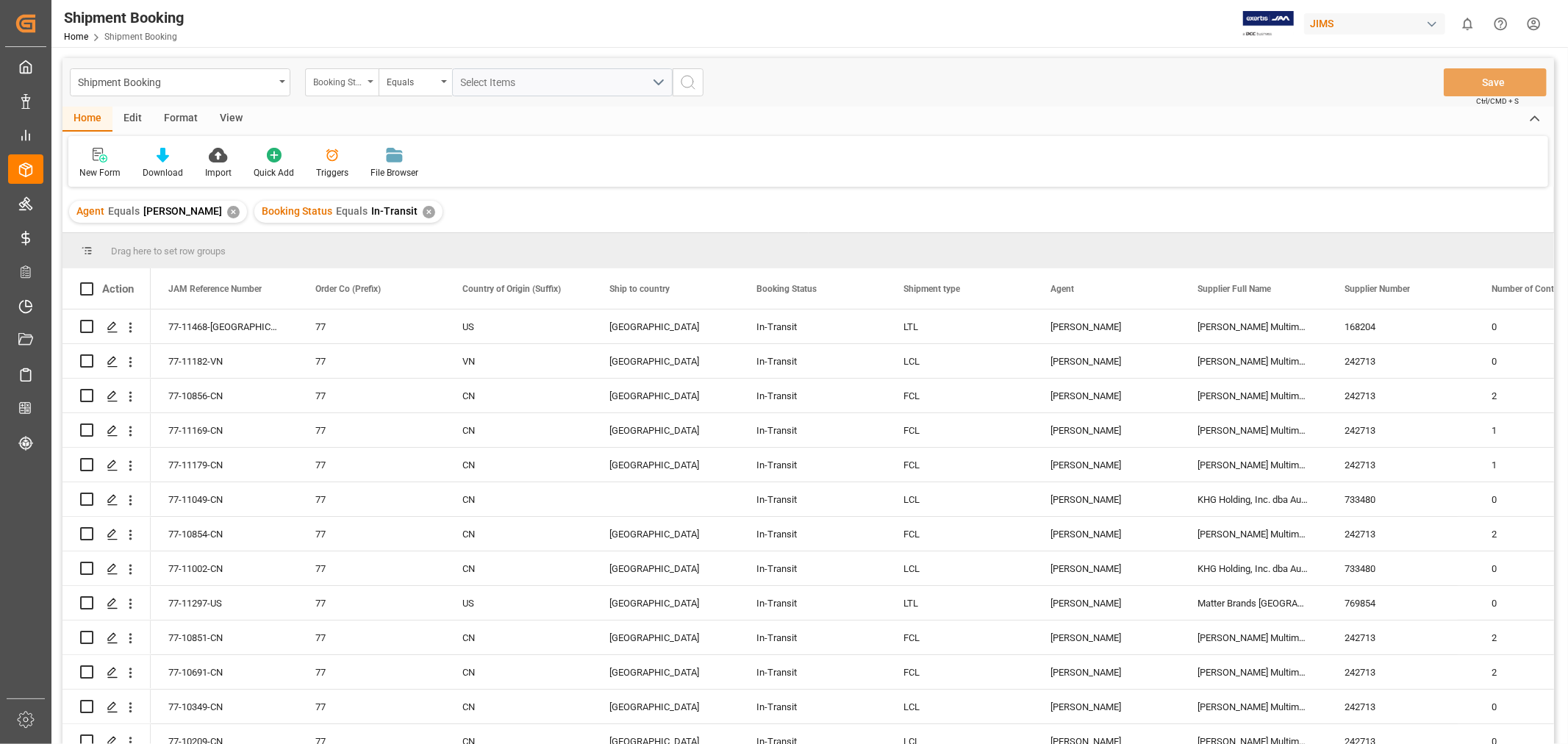
click at [345, 82] on div "Booking Status" at bounding box center [338, 81] width 50 height 17
click at [744, 147] on div "New Form Download Import Quick Add Triggers File Browser" at bounding box center [808, 161] width 1480 height 51
click at [228, 113] on div "View" at bounding box center [231, 119] width 45 height 25
click at [91, 164] on div "Default" at bounding box center [94, 163] width 51 height 32
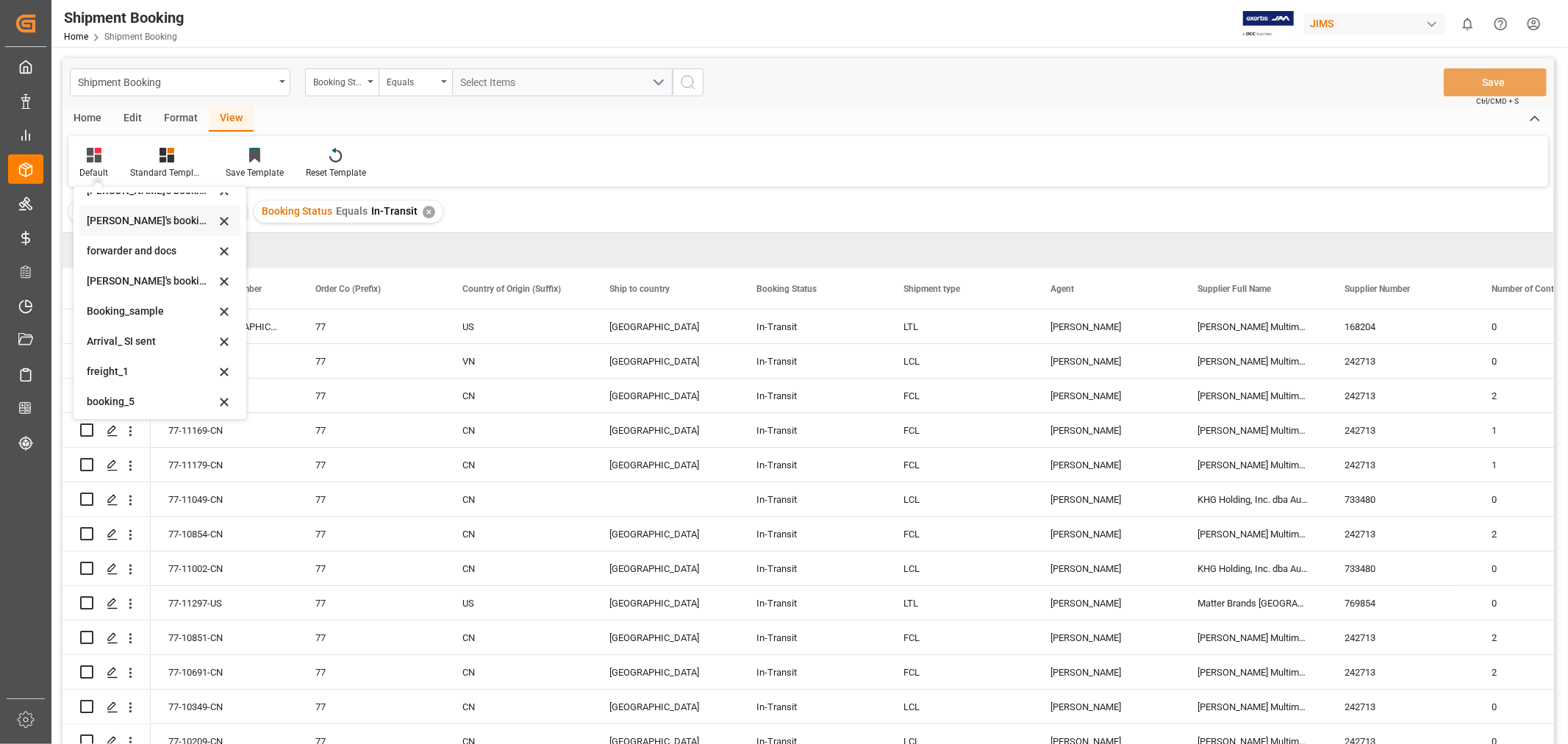
scroll to position [141, 0]
click at [142, 395] on div "booking_5" at bounding box center [151, 399] width 129 height 16
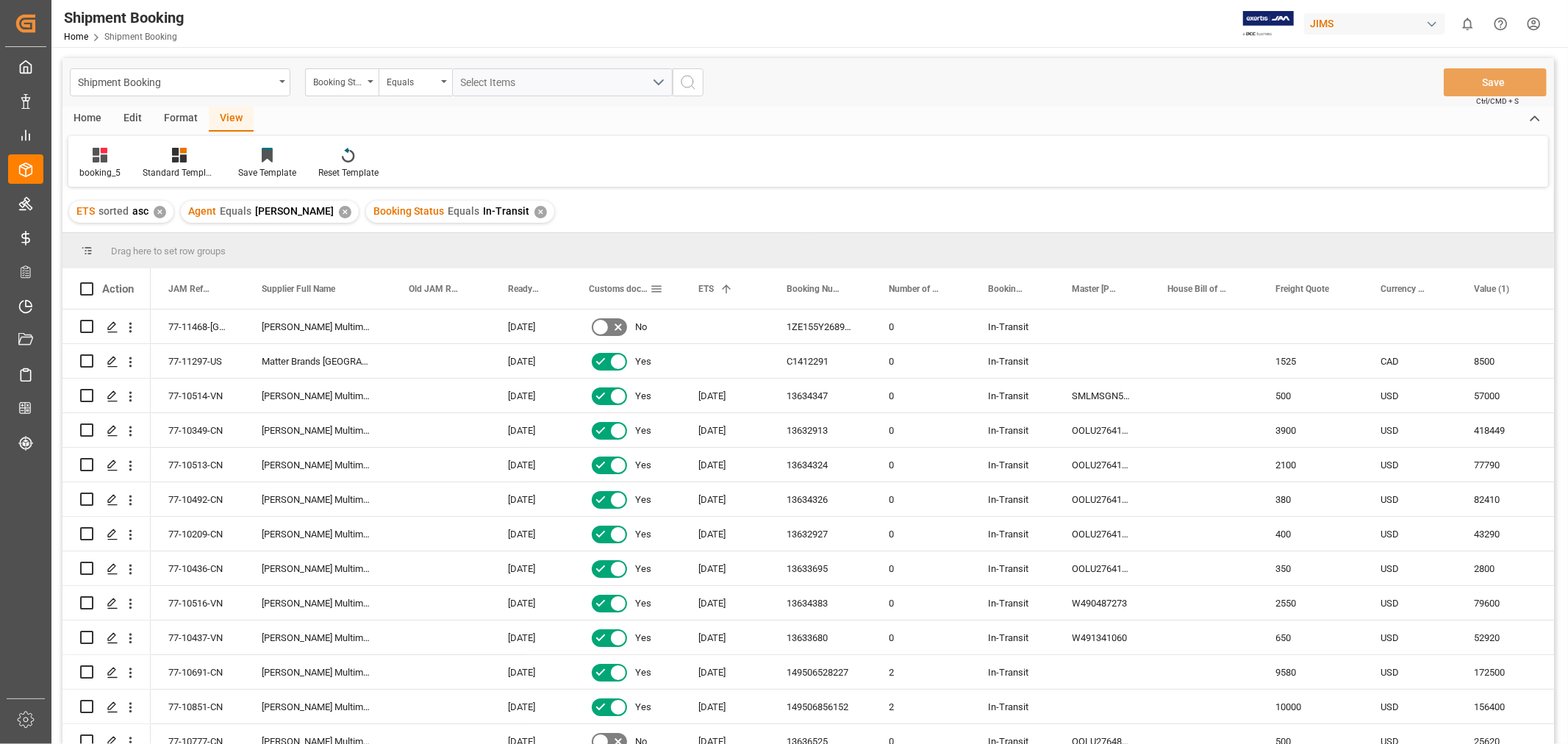
click at [615, 289] on span "Customs documents sent to broker" at bounding box center [619, 289] width 61 height 11
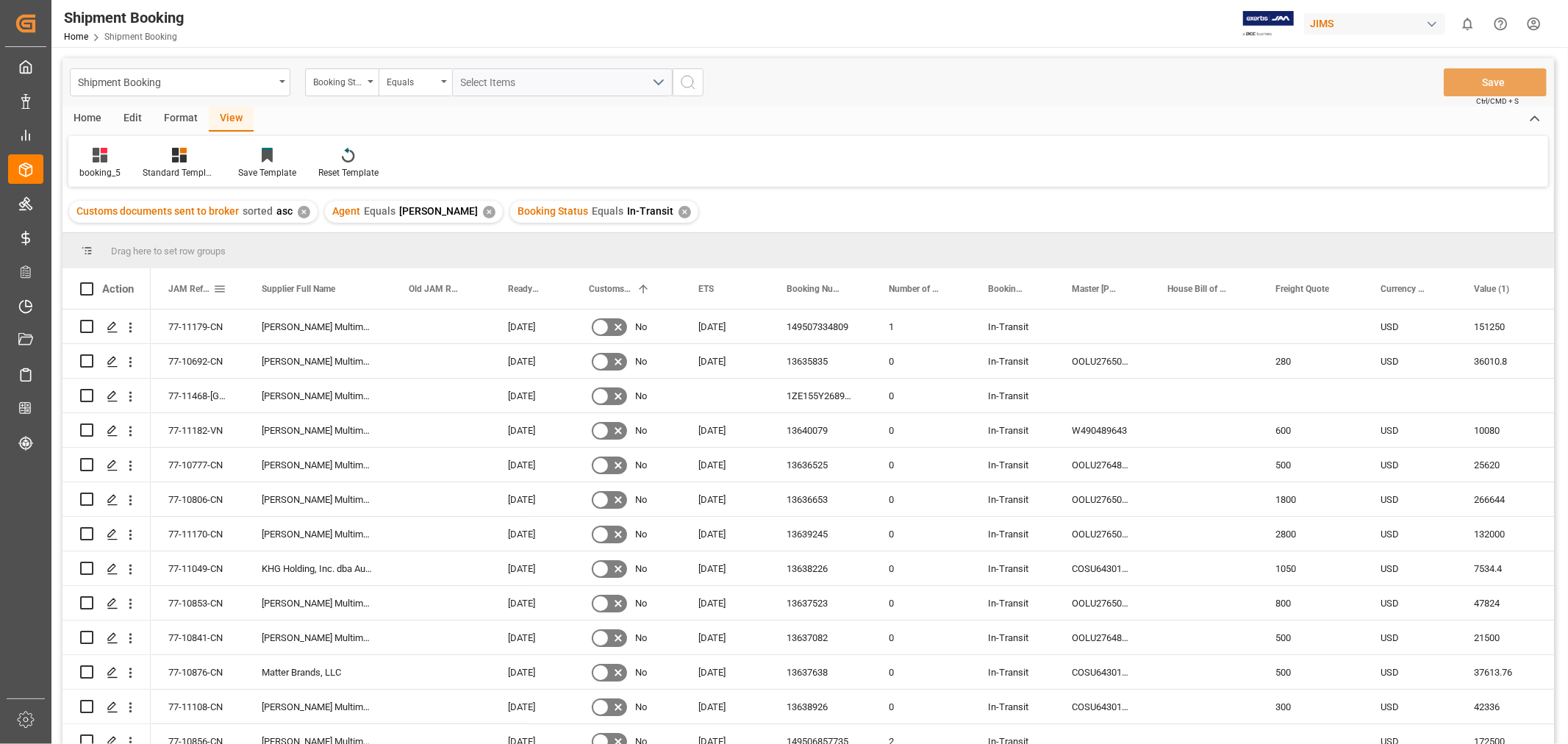
click at [180, 290] on span "JAM Reference Number" at bounding box center [191, 289] width 45 height 11
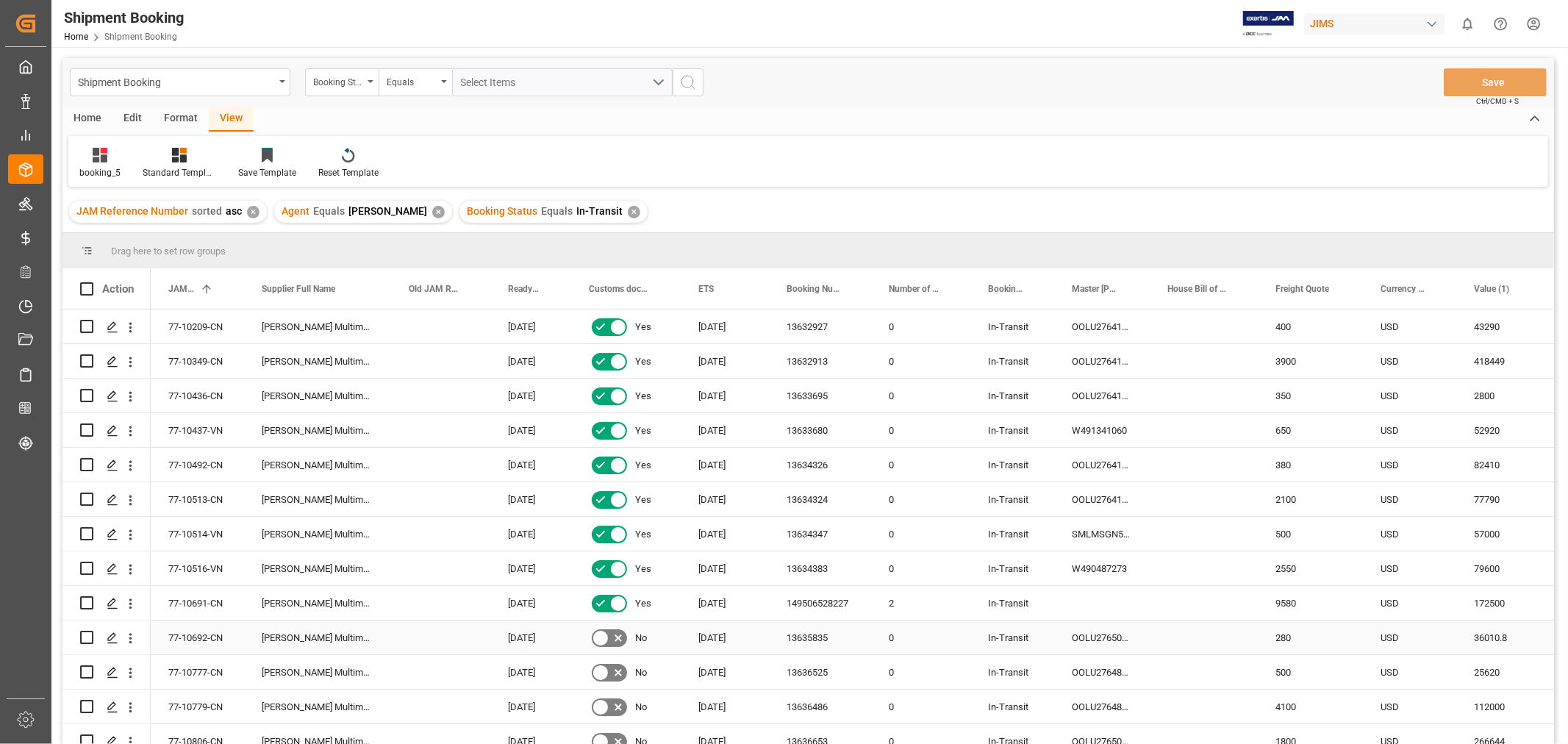
click at [363, 635] on div "Harman Multimedia China" at bounding box center [317, 637] width 147 height 34
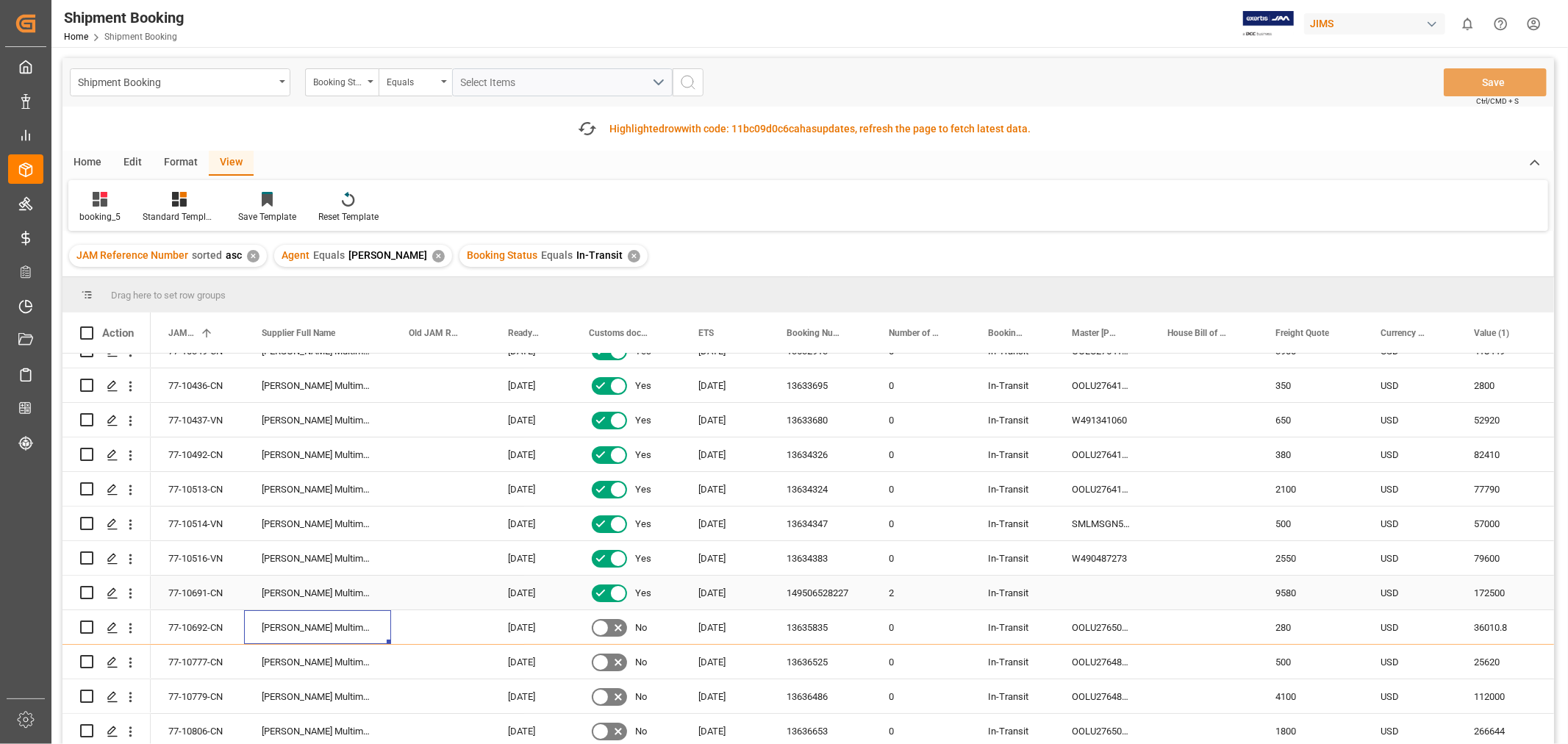
scroll to position [81, 0]
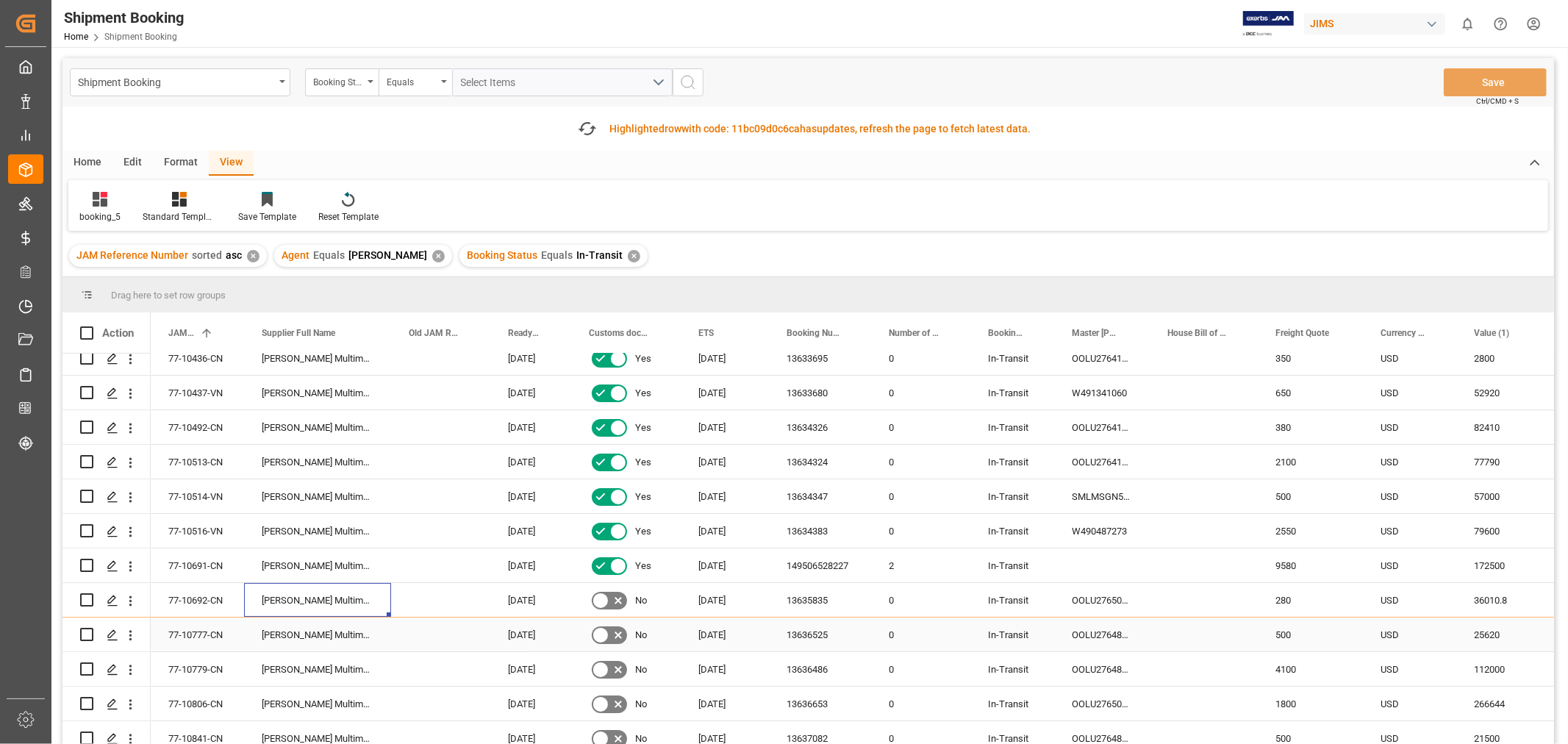
click at [218, 629] on div "77-10777-CN" at bounding box center [197, 634] width 94 height 34
click at [211, 669] on div "77-10779-CN" at bounding box center [197, 668] width 94 height 34
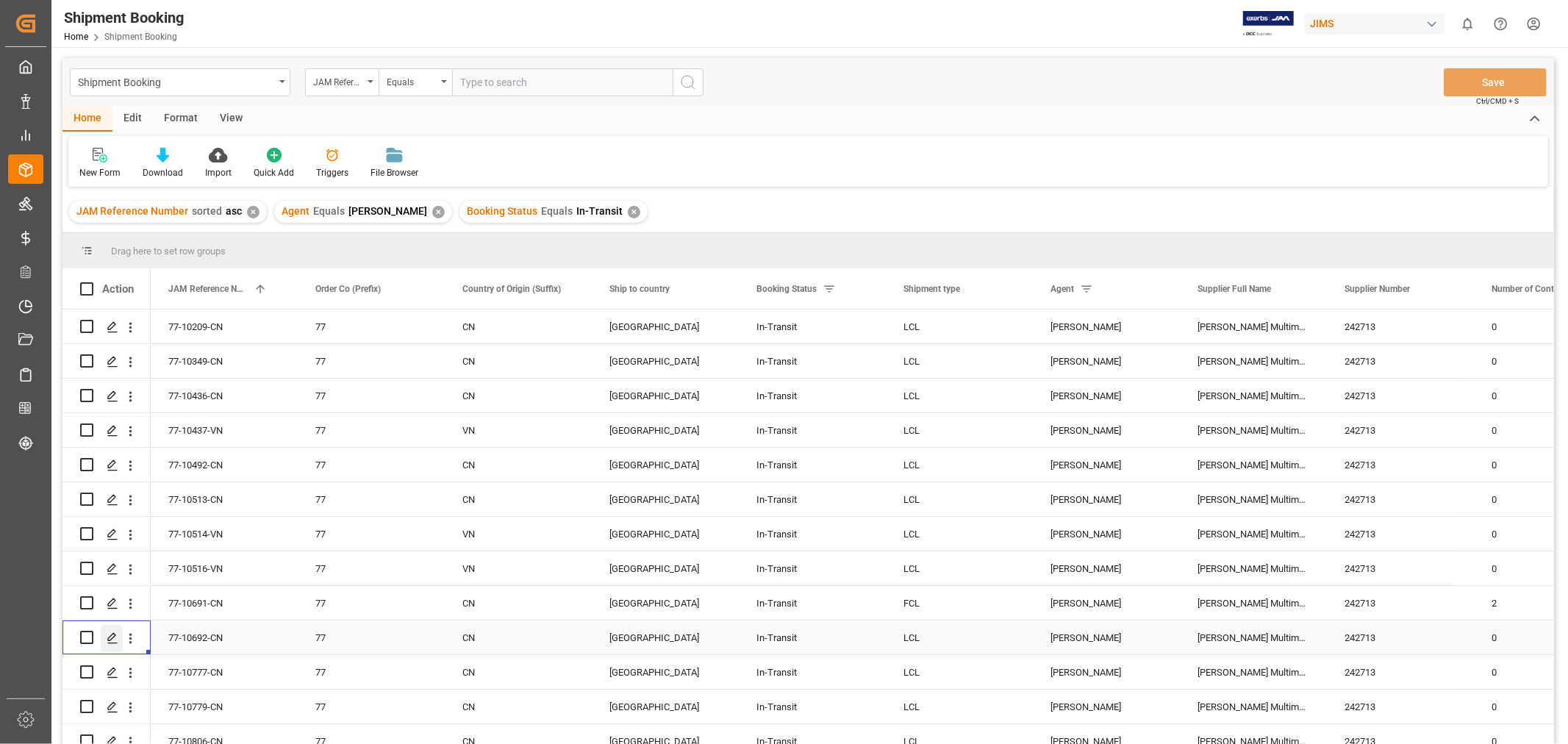
click at [107, 637] on icon "Press SPACE to select this row." at bounding box center [113, 638] width 12 height 12
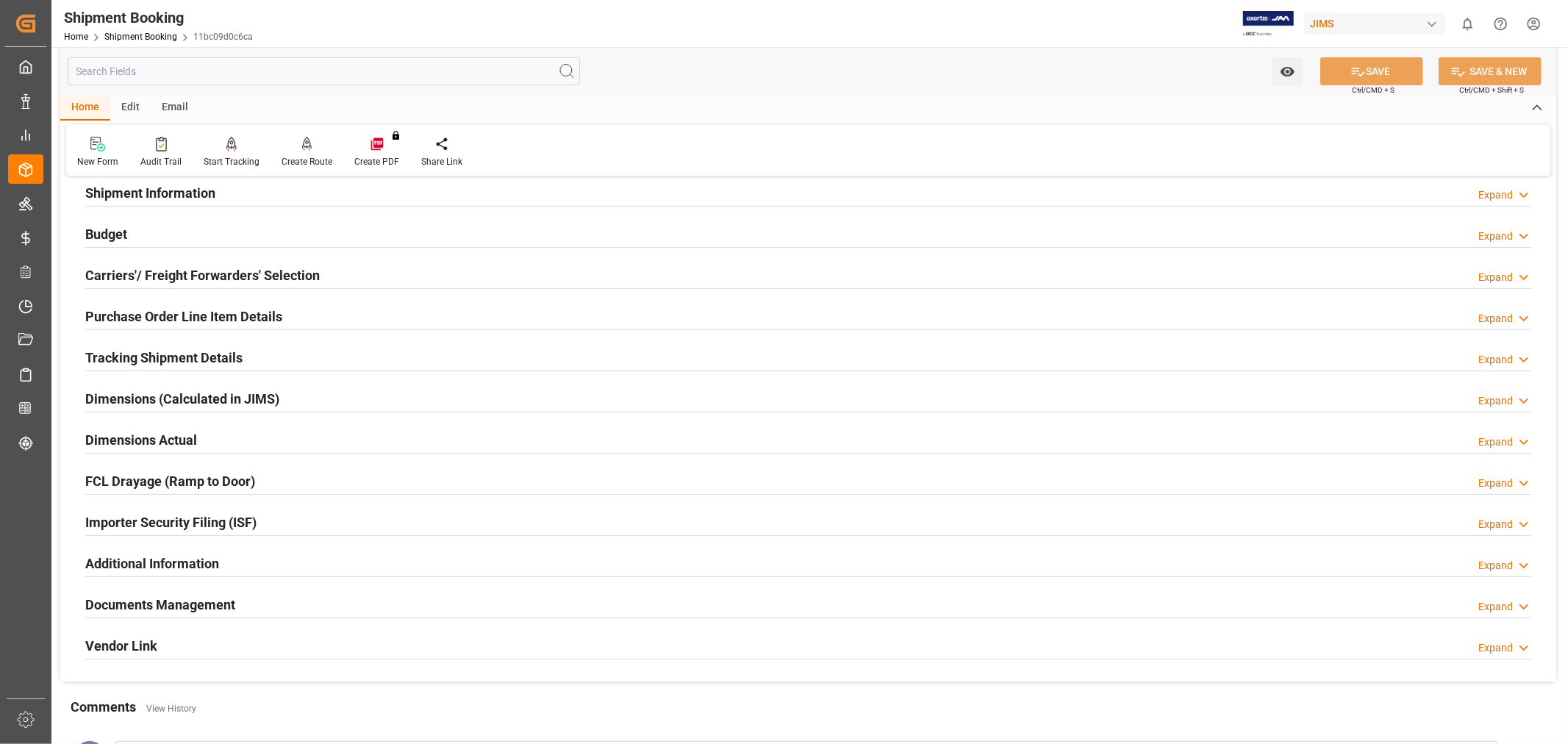
scroll to position [361, 0]
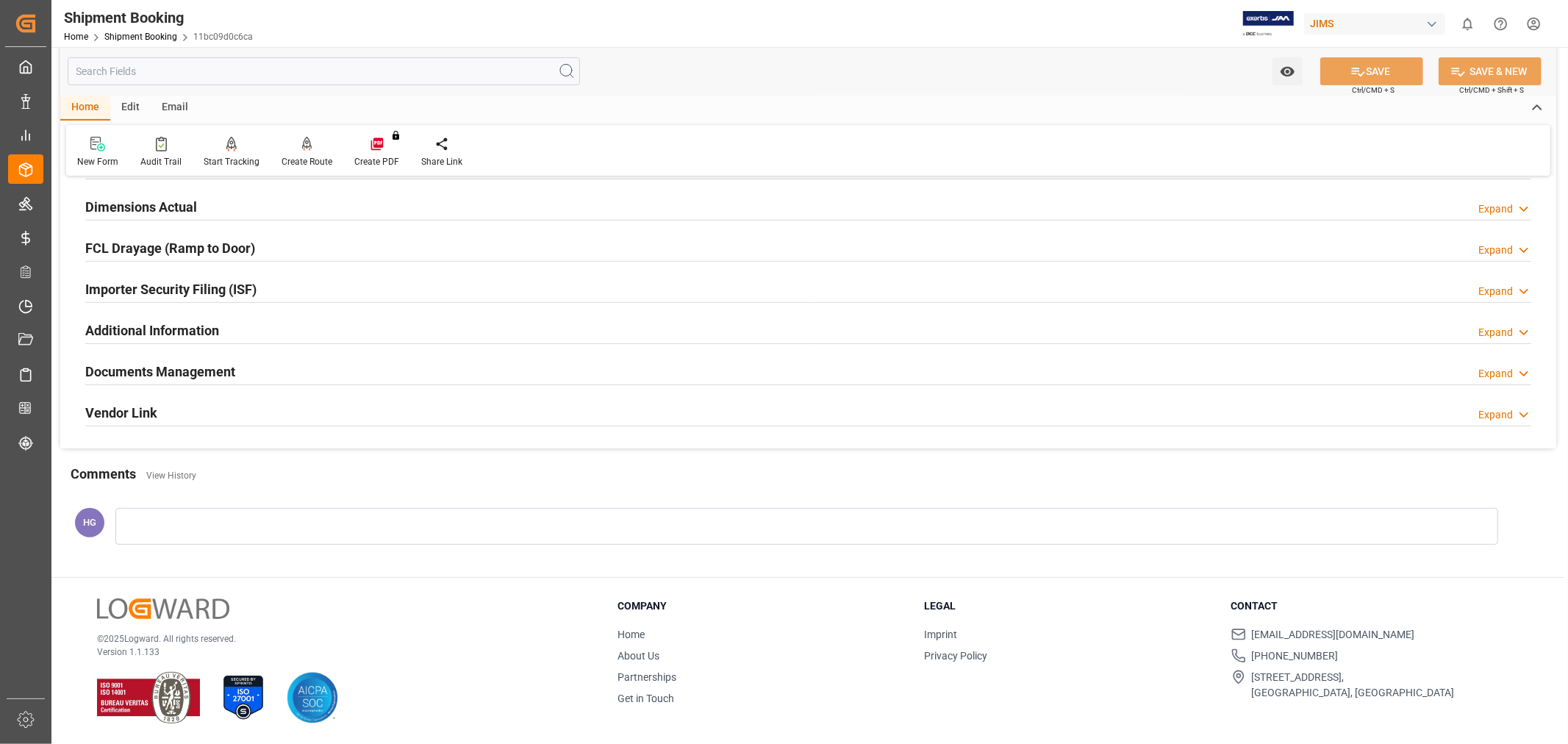
click at [189, 358] on div "Documents Management" at bounding box center [160, 371] width 150 height 28
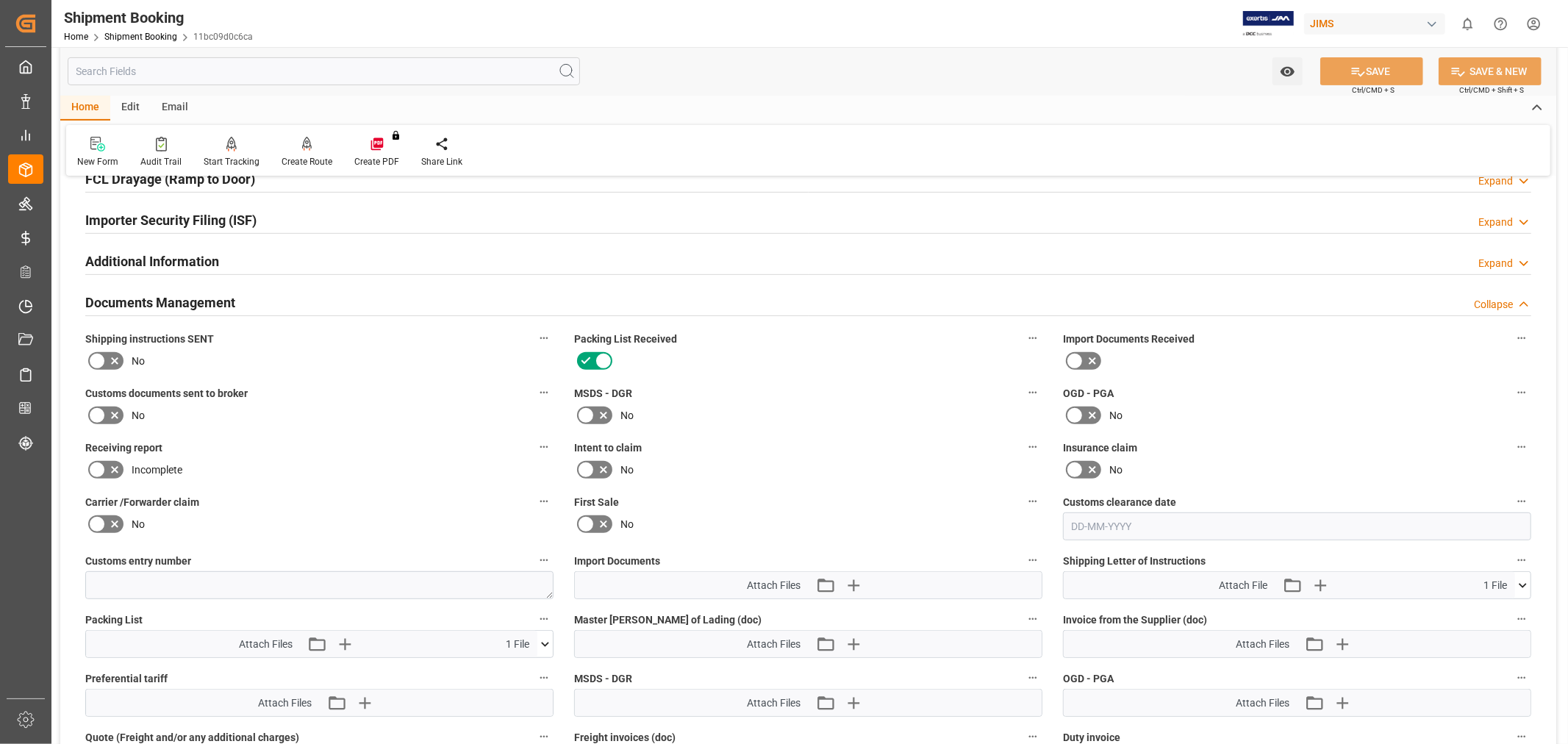
scroll to position [524, 0]
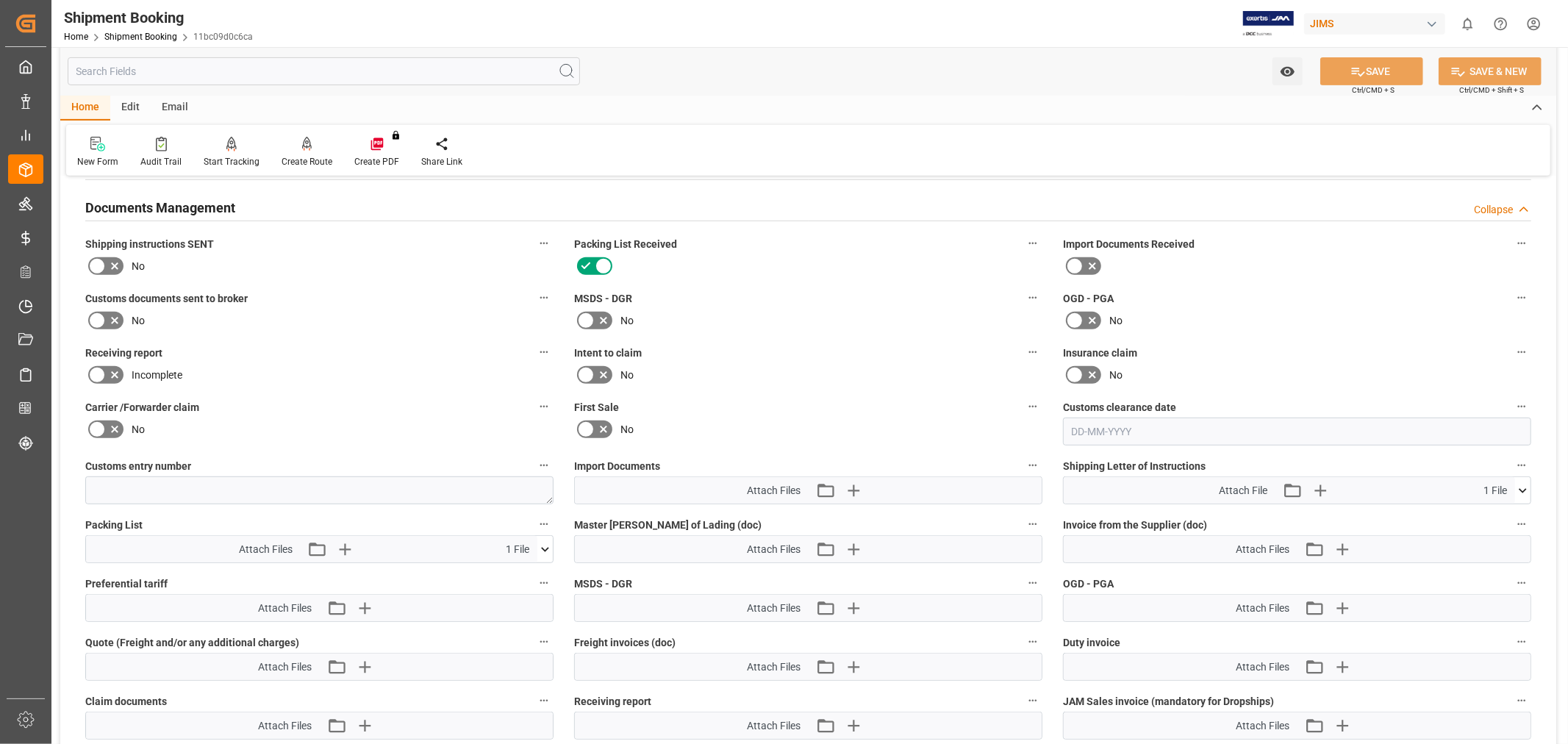
click at [105, 309] on label at bounding box center [106, 321] width 41 height 24
click at [0, 0] on input "checkbox" at bounding box center [0, 0] width 0 height 0
click at [766, 358] on label "Intent to claim" at bounding box center [809, 353] width 468 height 21
click at [1023, 358] on button "Intent to claim" at bounding box center [1032, 352] width 19 height 19
click at [849, 484] on div at bounding box center [784, 372] width 1568 height 744
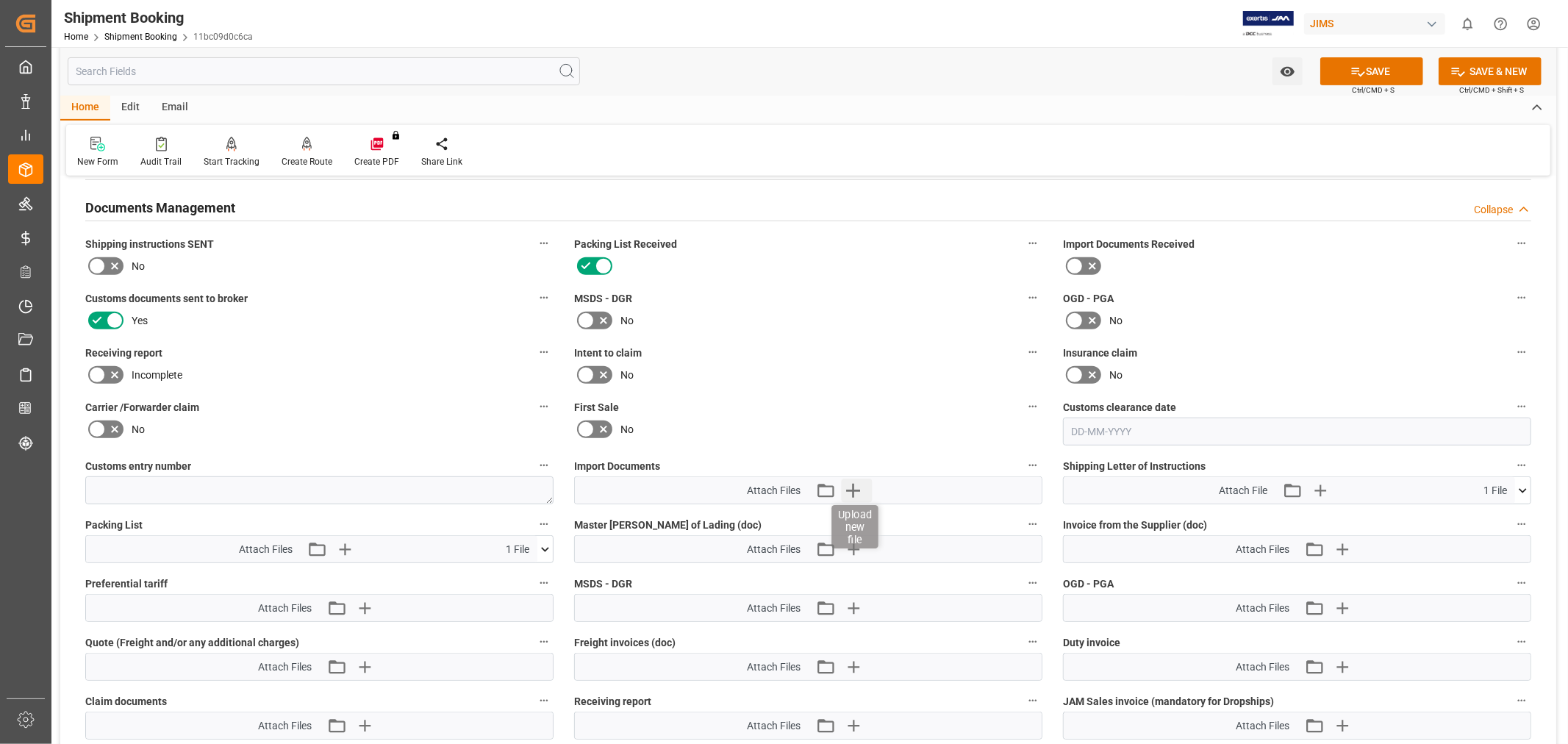
click at [855, 485] on icon "button" at bounding box center [852, 490] width 24 height 24
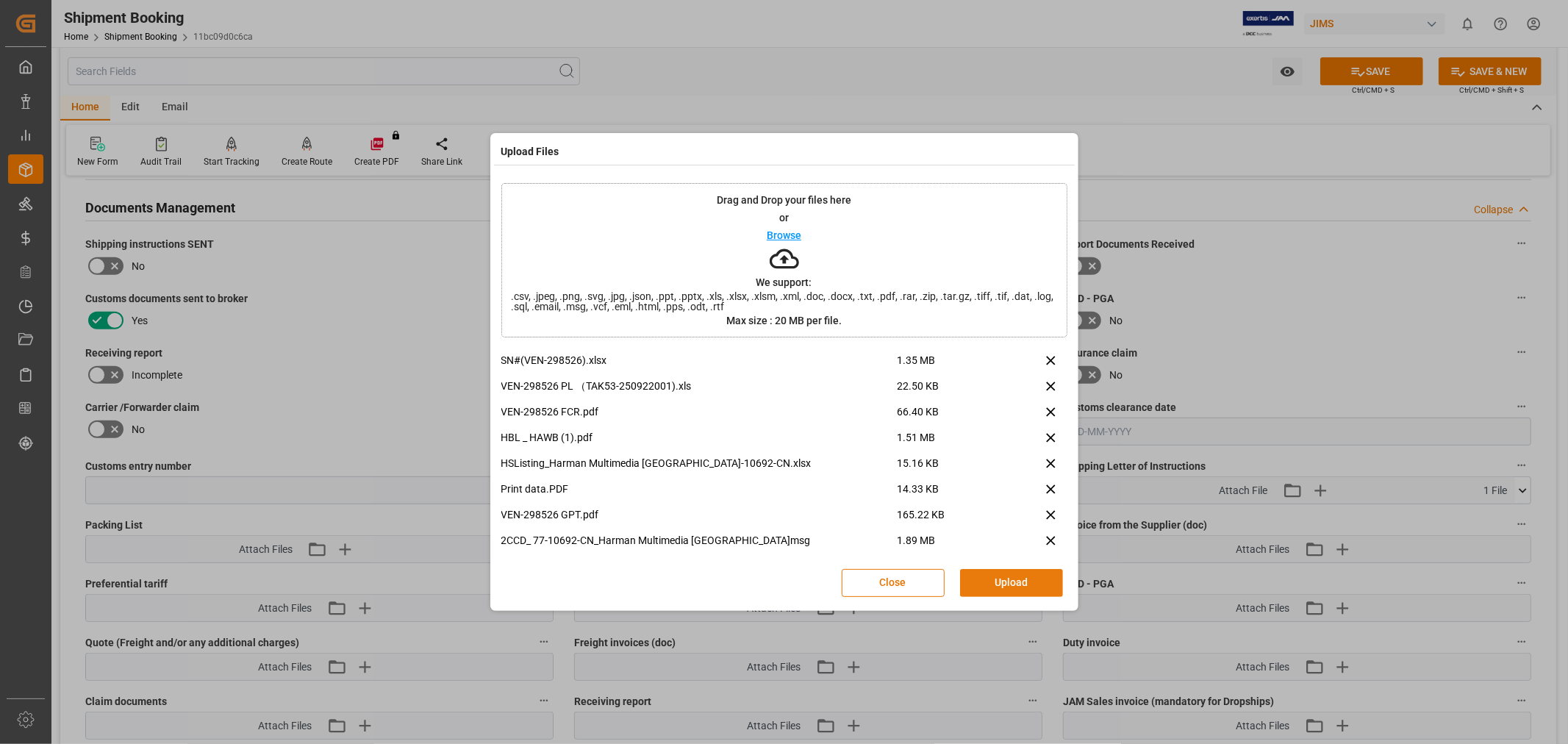
click at [1010, 585] on button "Upload" at bounding box center [1011, 583] width 103 height 28
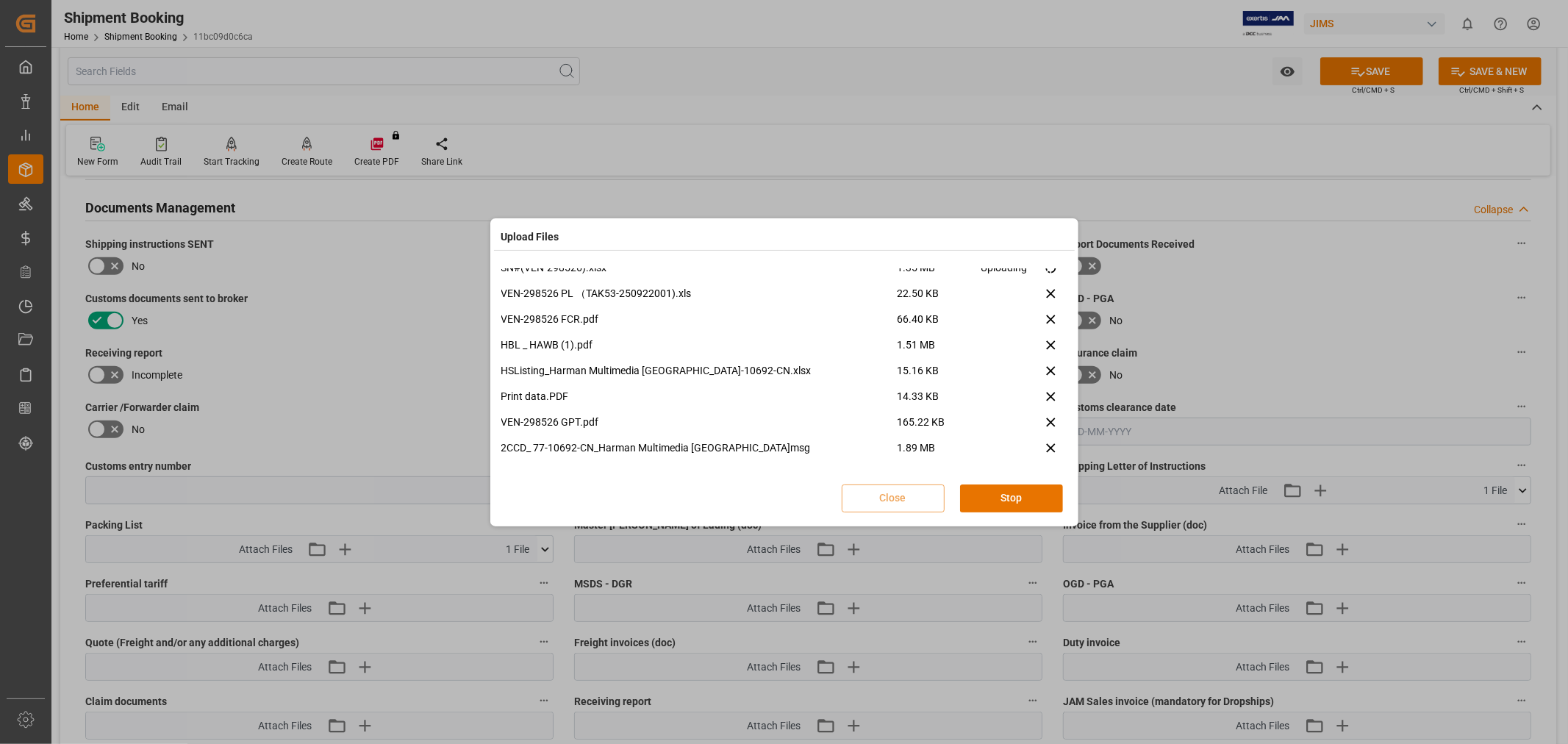
scroll to position [10, 0]
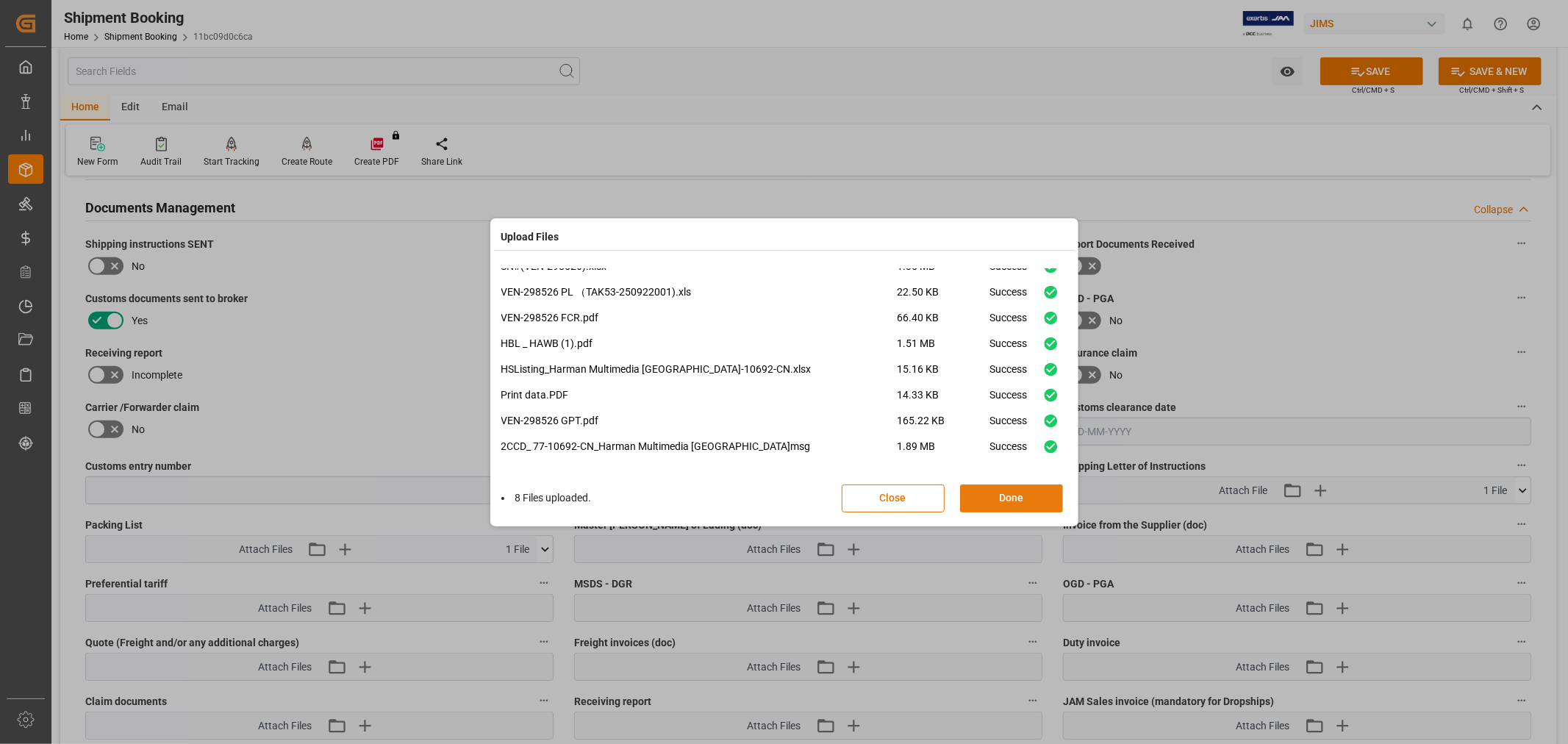
click at [981, 496] on button "Done" at bounding box center [1011, 498] width 103 height 28
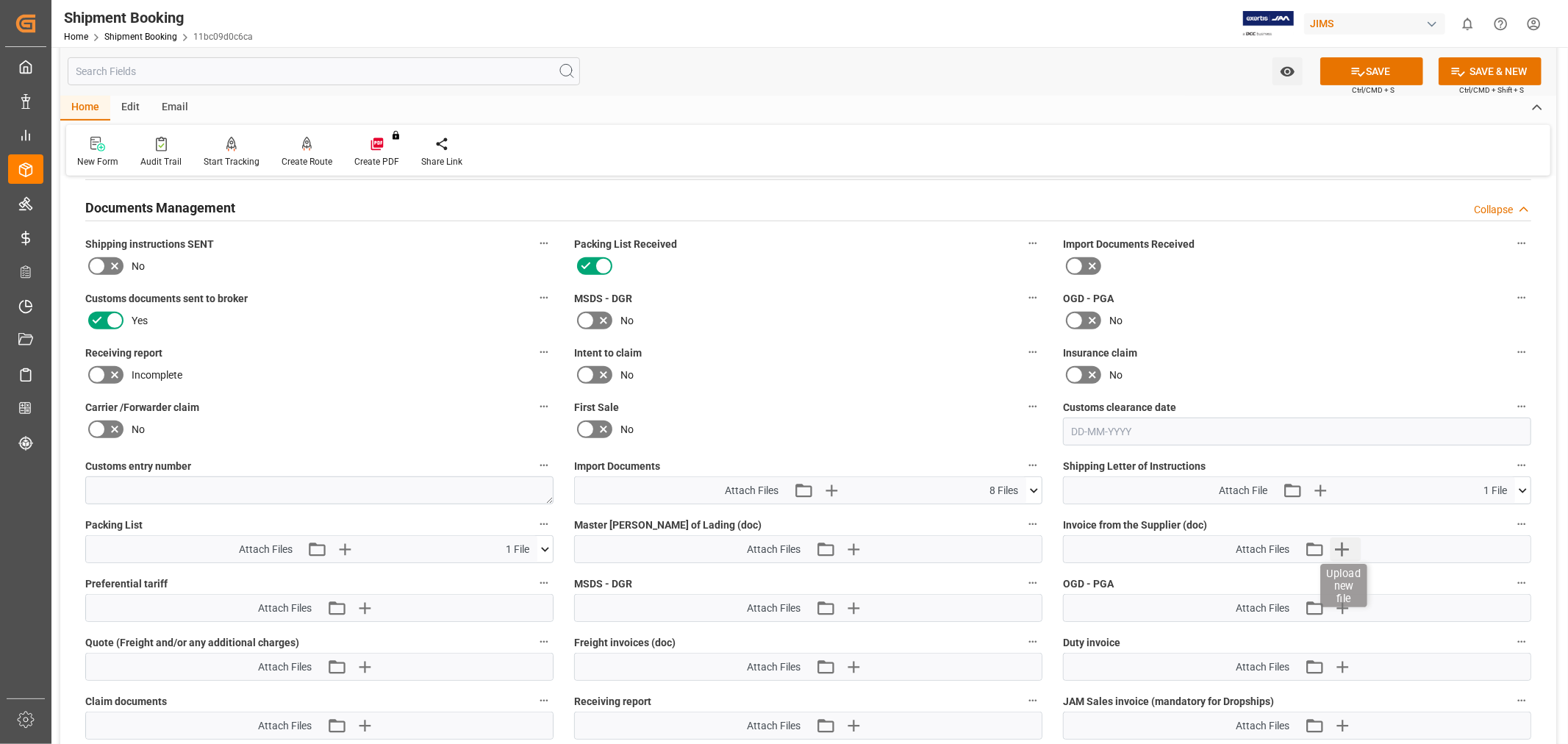
click at [1340, 545] on icon "button" at bounding box center [1341, 549] width 14 height 14
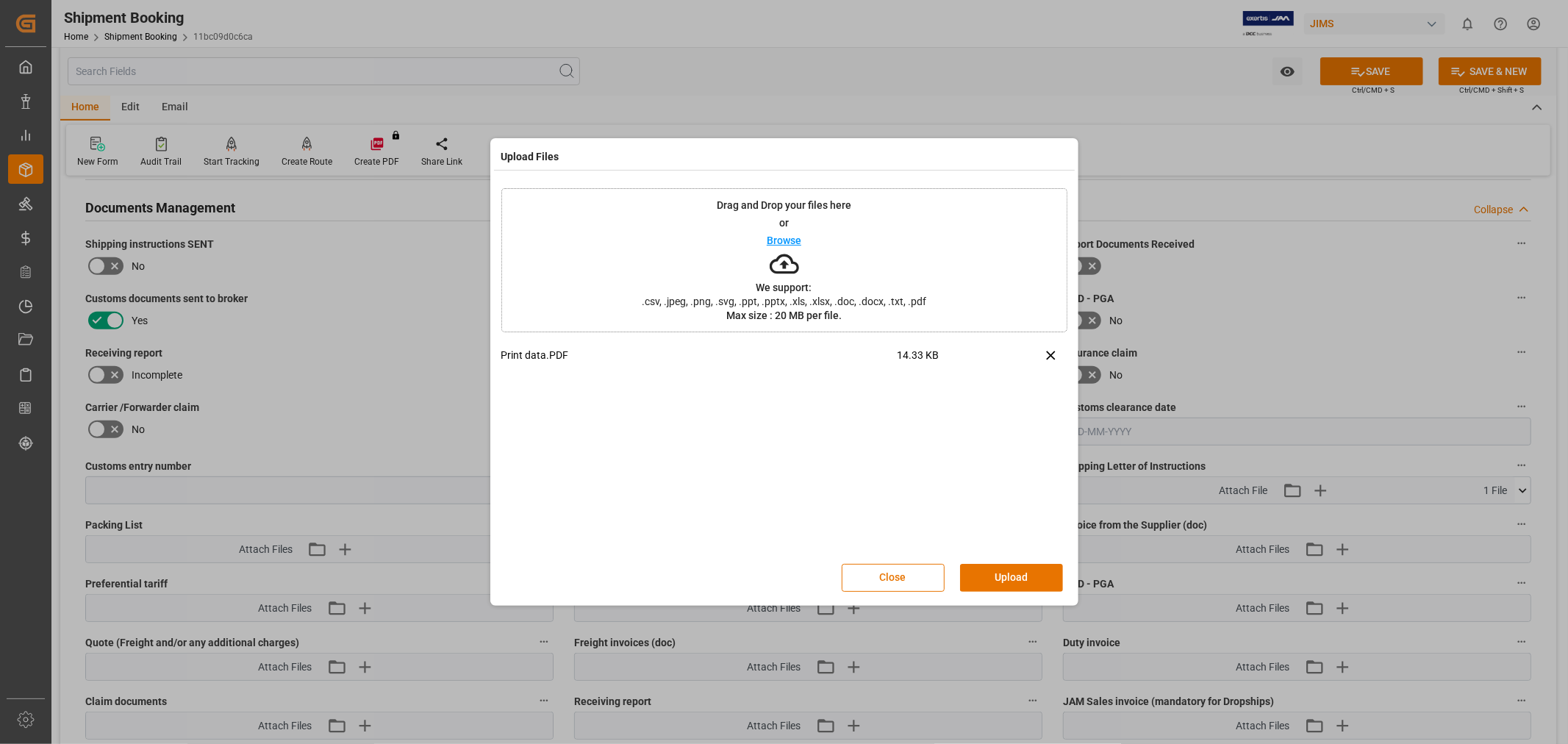
click at [1005, 575] on button "Upload" at bounding box center [1011, 578] width 103 height 28
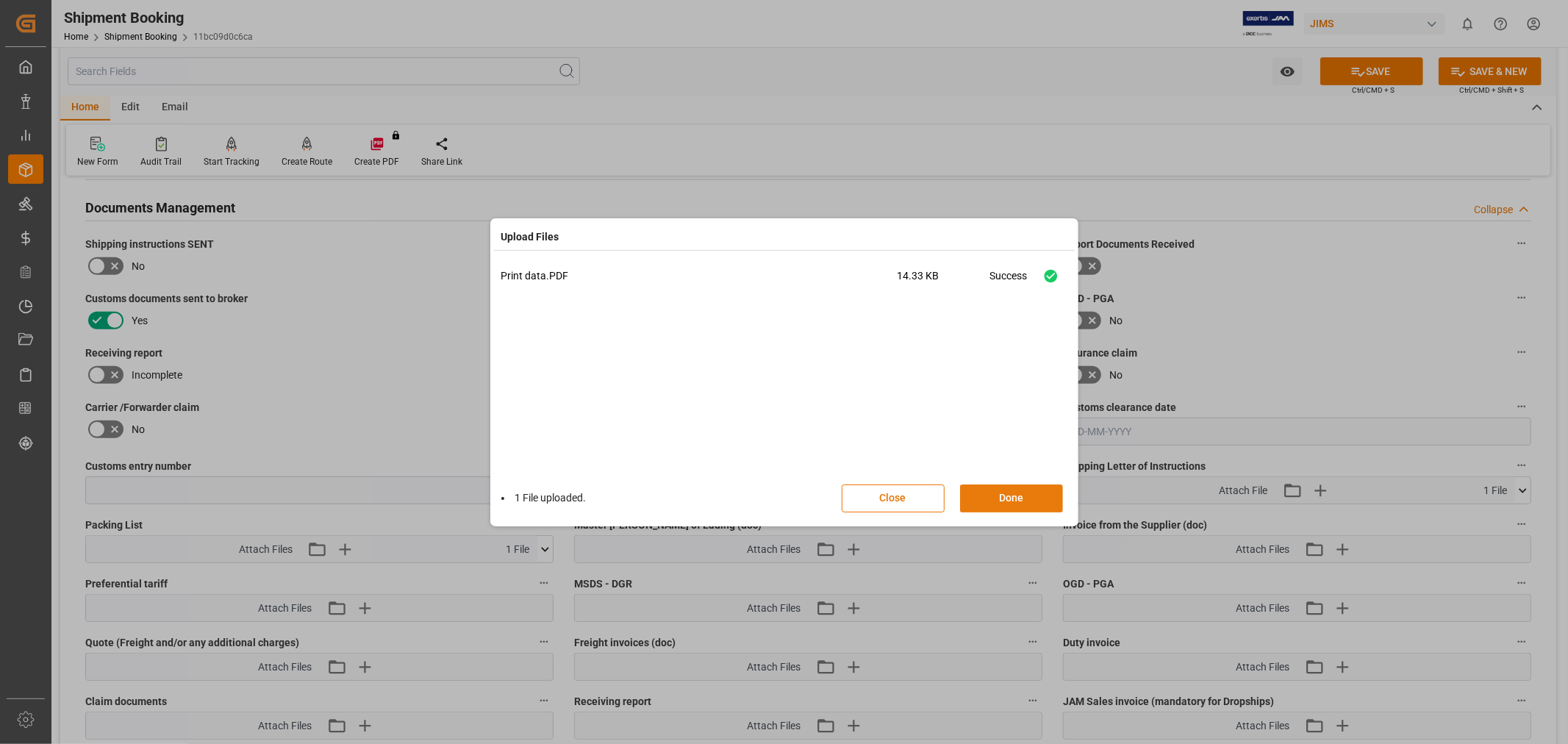
click at [996, 495] on button "Done" at bounding box center [1011, 498] width 103 height 28
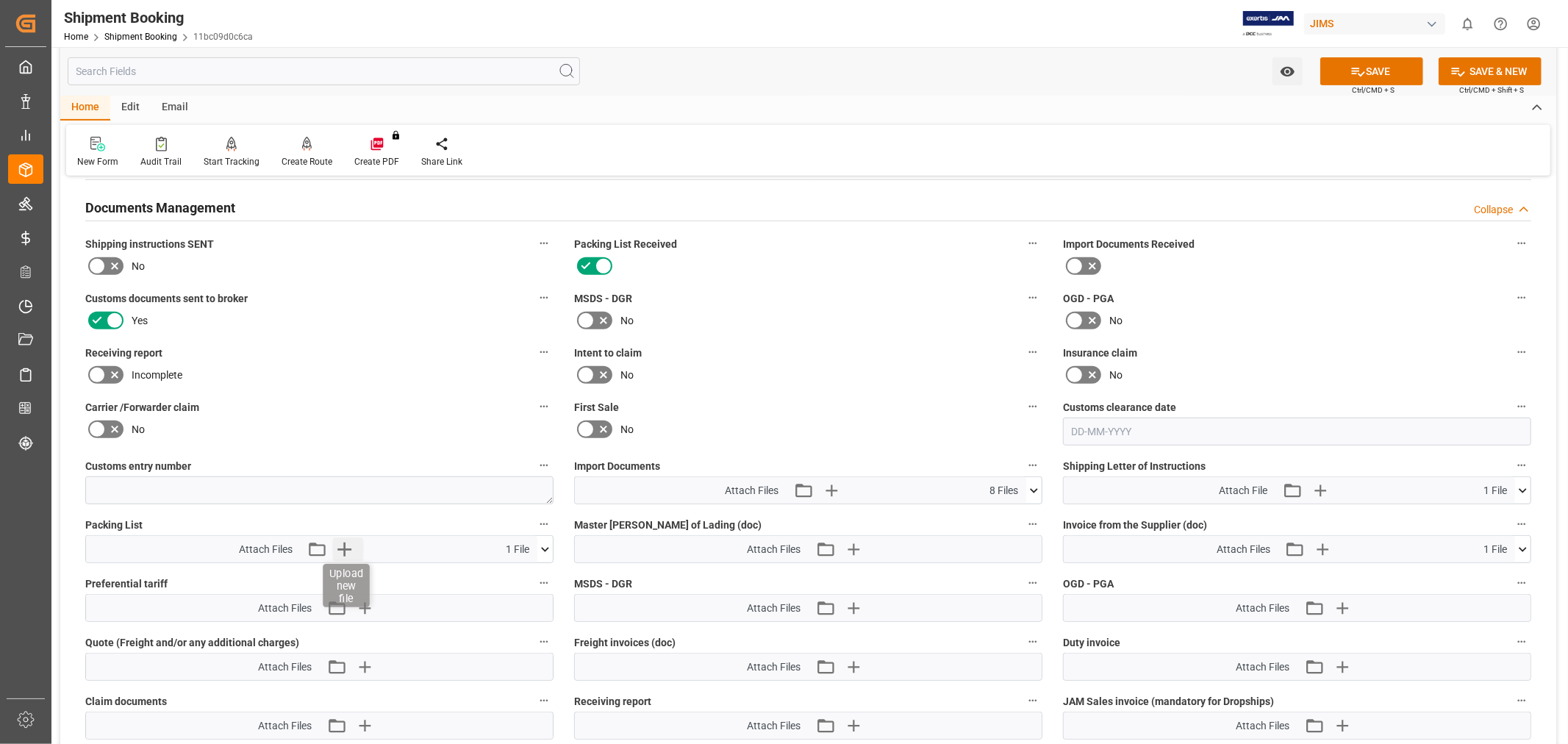
click at [345, 544] on icon "button" at bounding box center [344, 549] width 24 height 24
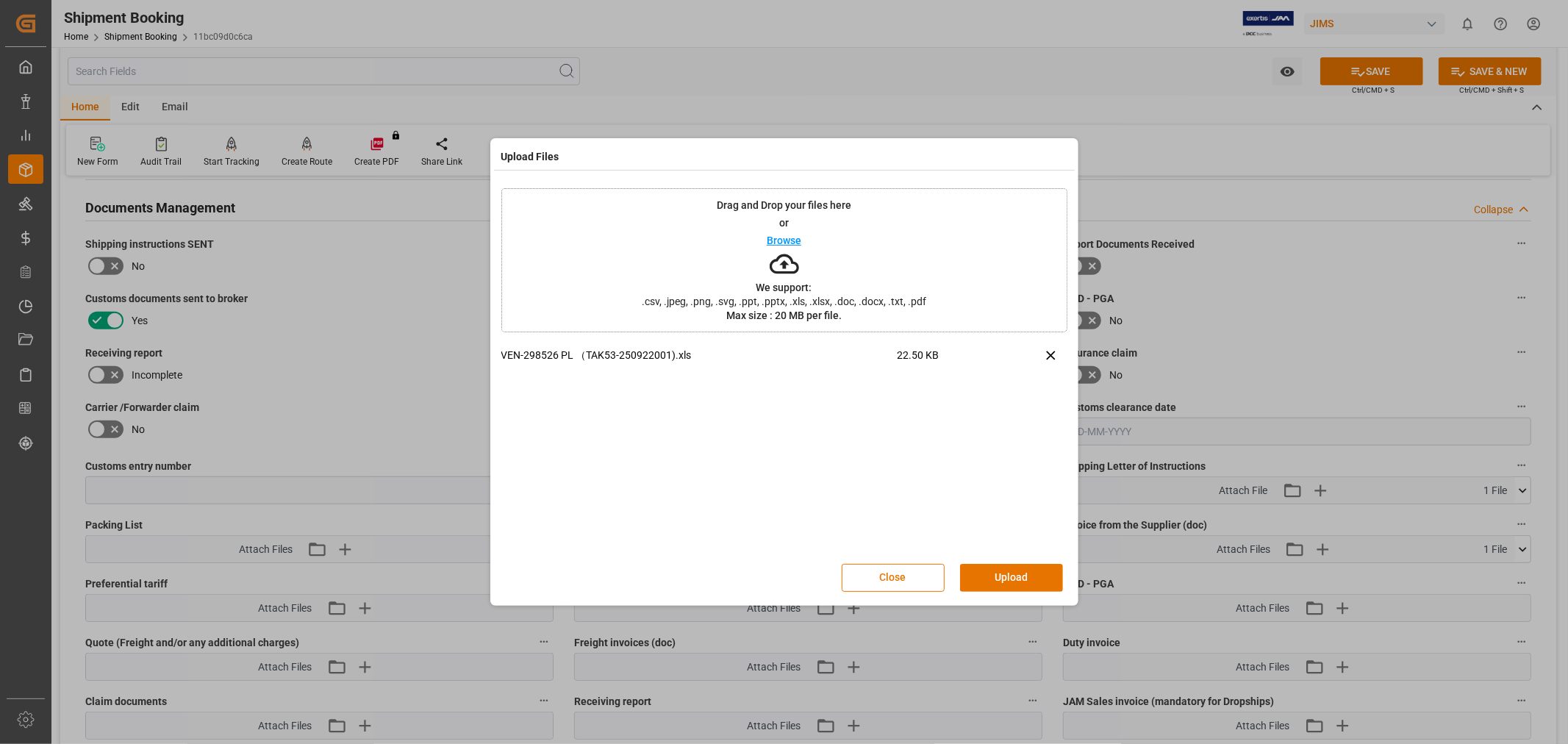
click at [1008, 575] on button "Upload" at bounding box center [1011, 578] width 103 height 28
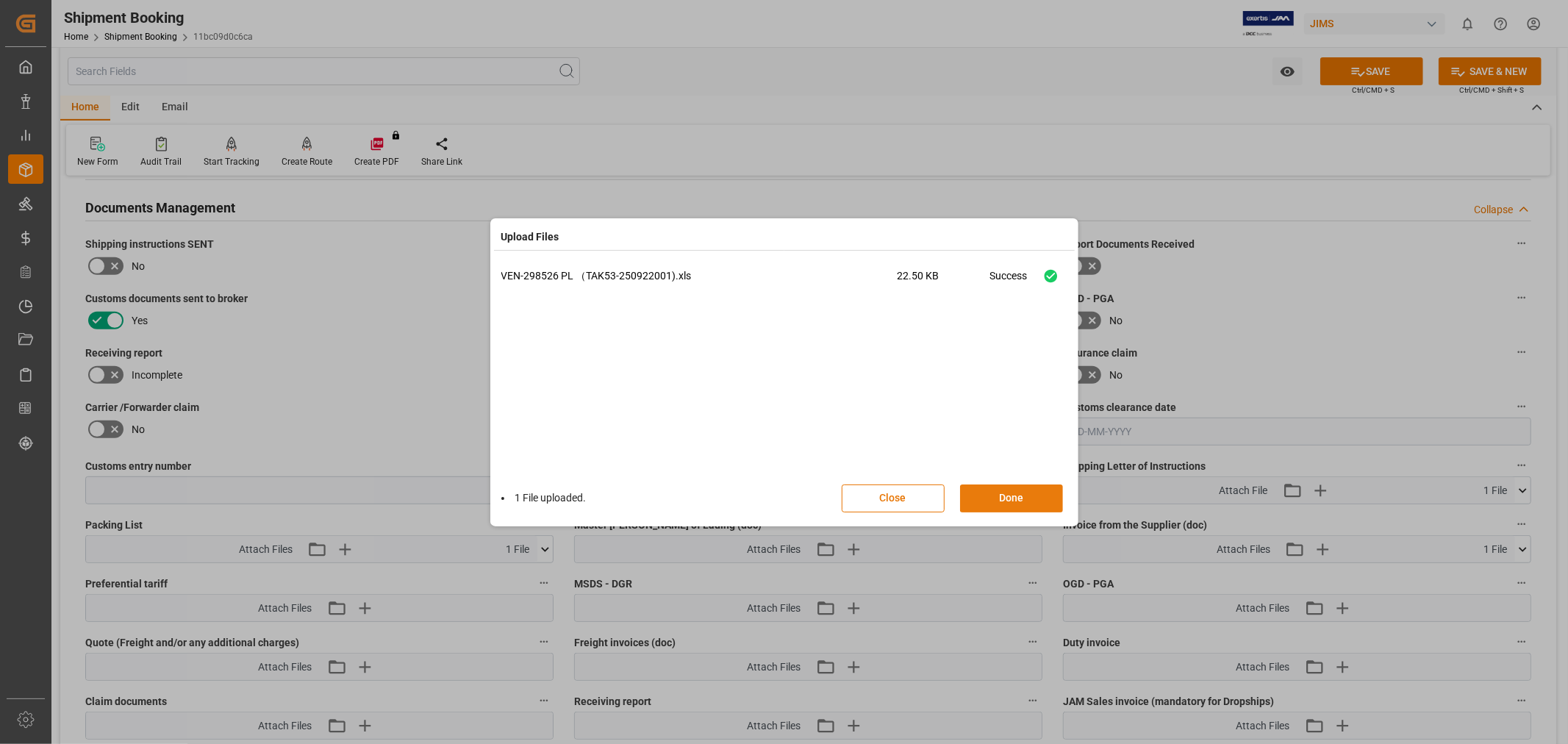
click at [991, 491] on button "Done" at bounding box center [1011, 498] width 103 height 28
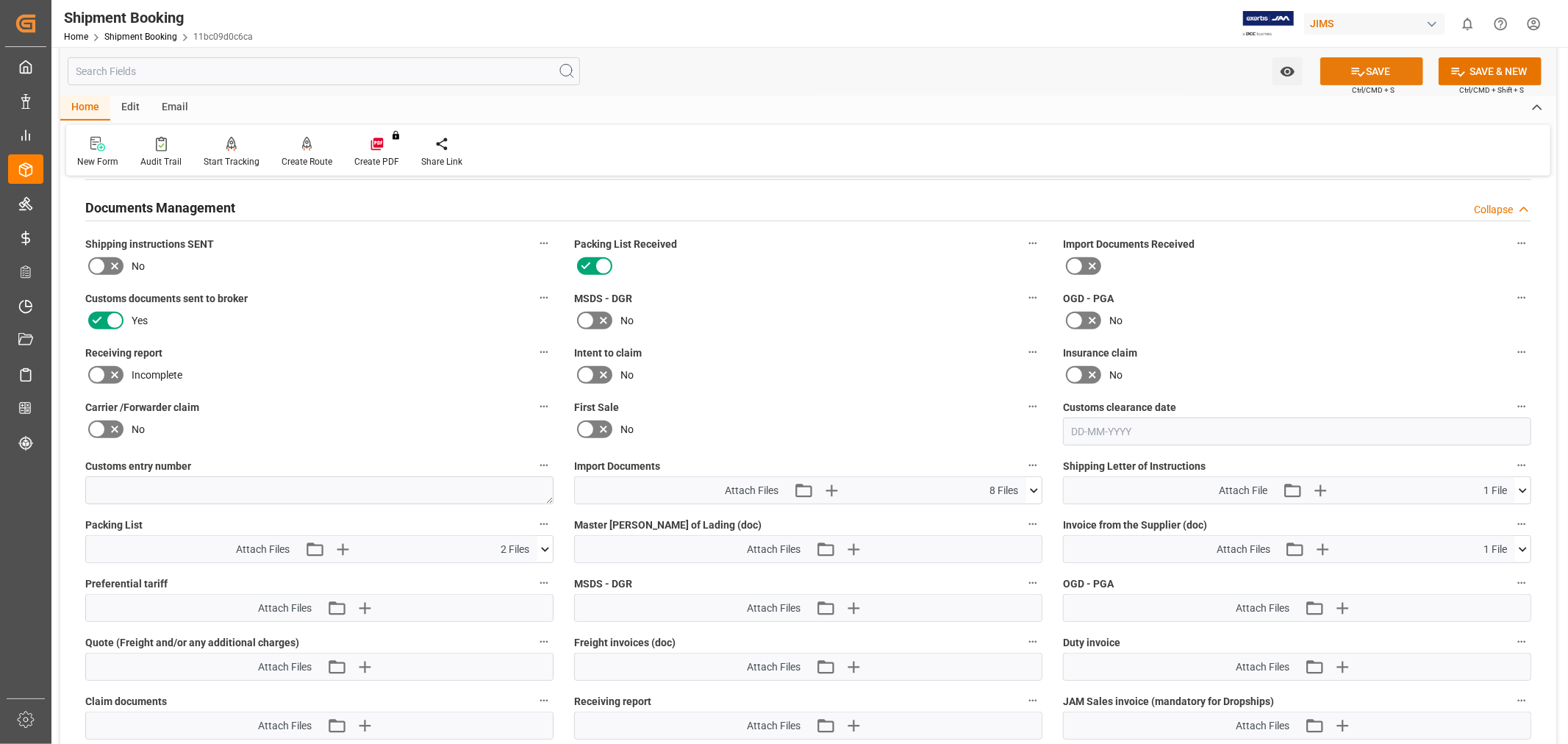
click at [1376, 76] on button "SAVE" at bounding box center [1371, 72] width 103 height 28
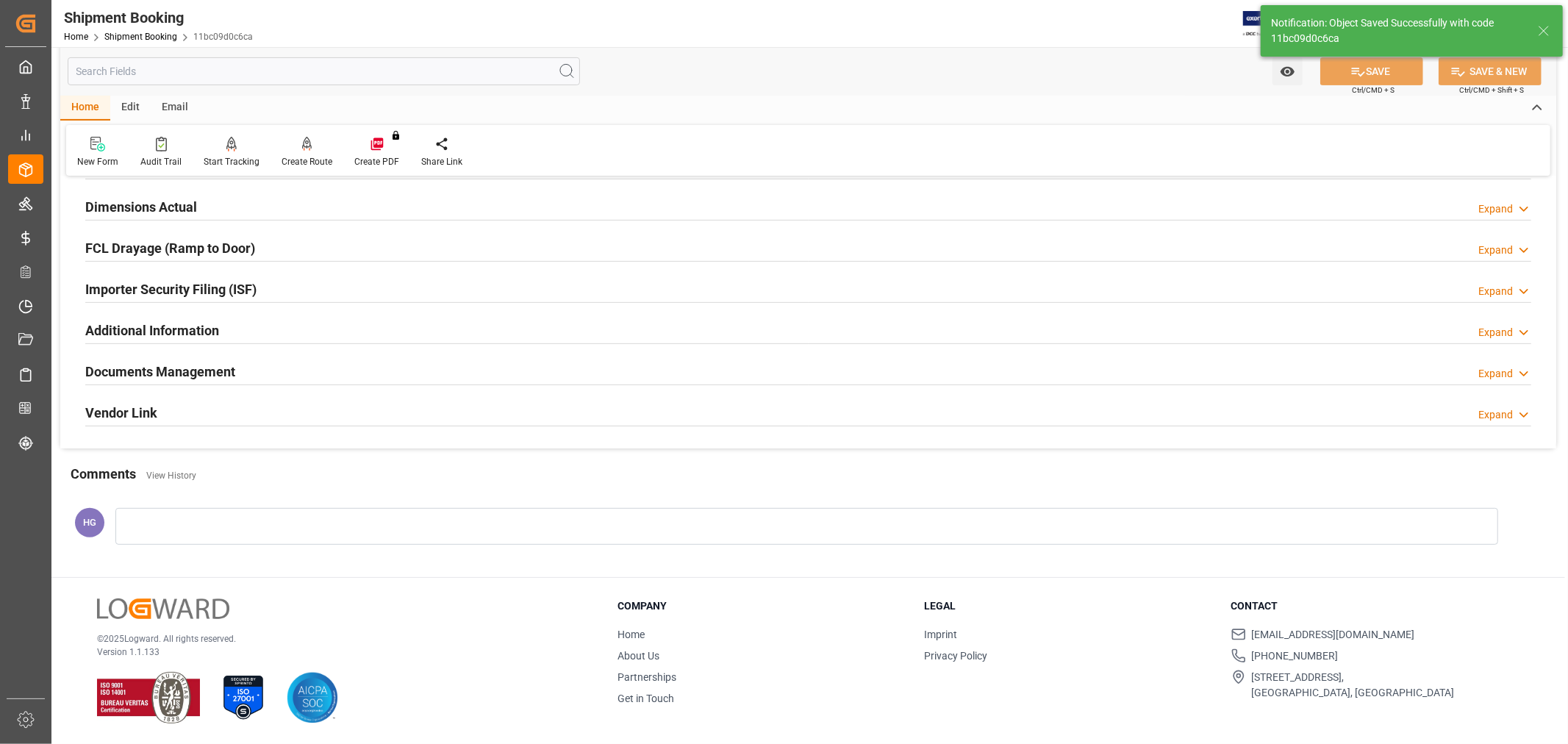
scroll to position [361, 0]
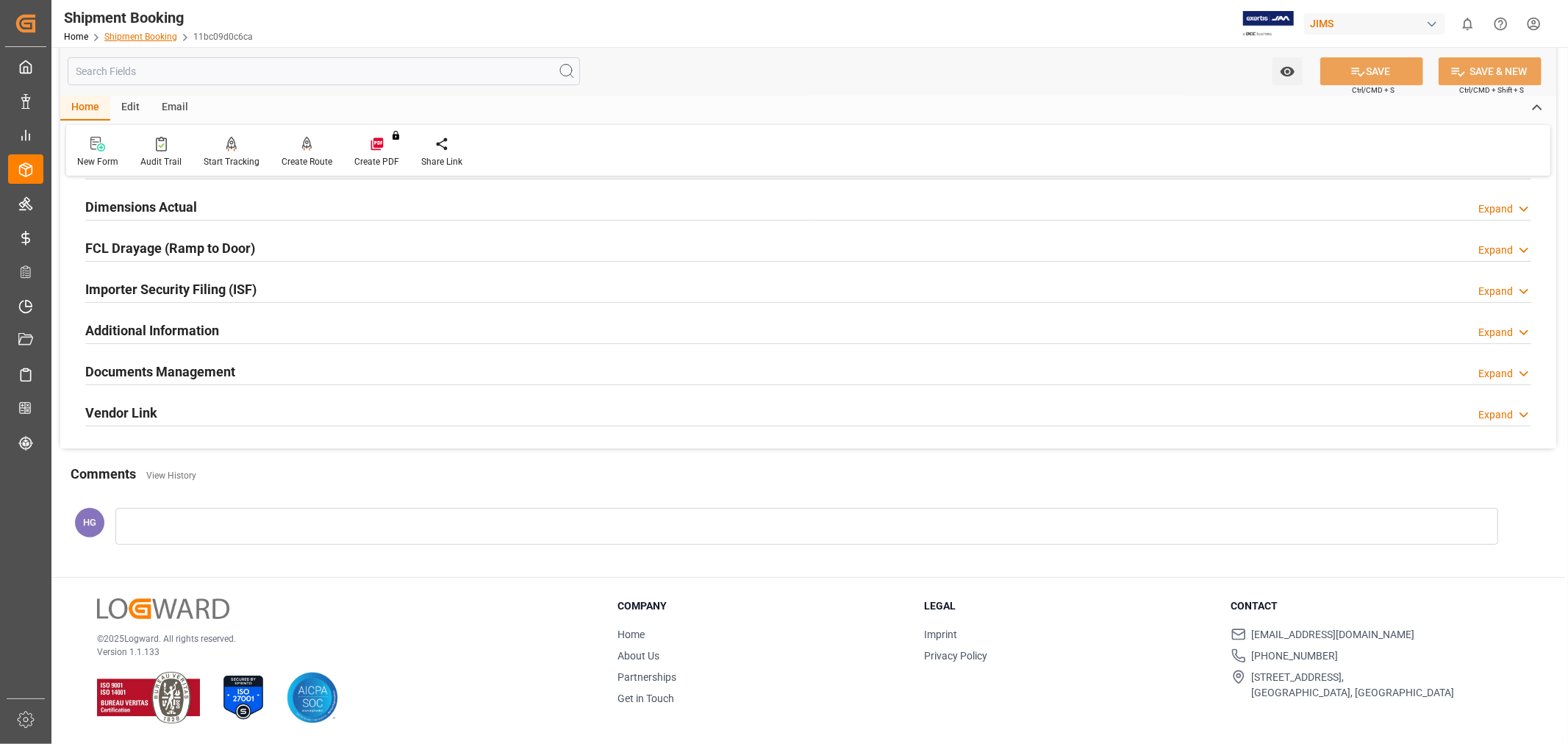
click at [137, 39] on link "Shipment Booking" at bounding box center [141, 36] width 73 height 11
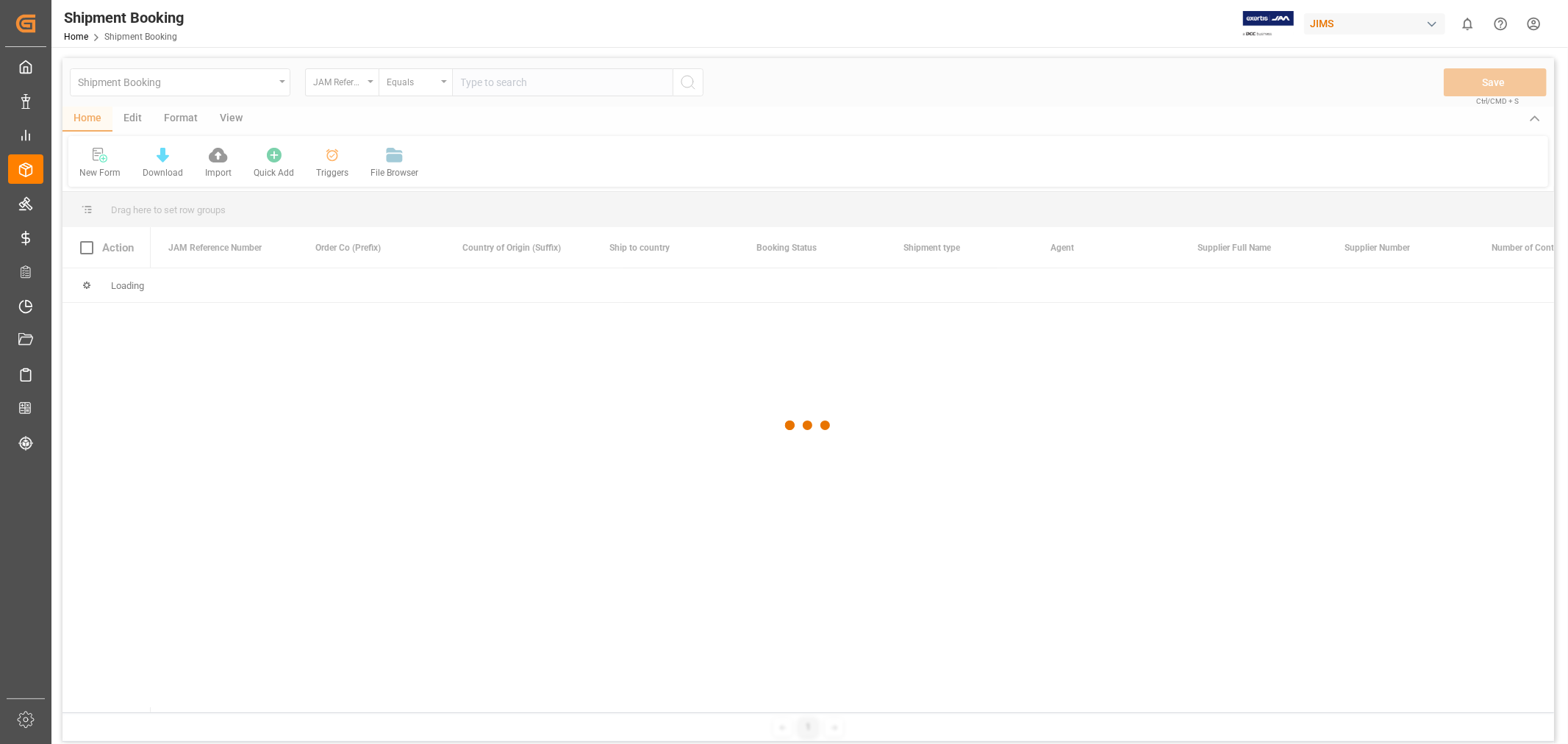
click at [510, 83] on div at bounding box center [808, 426] width 1492 height 735
click at [510, 83] on div at bounding box center [808, 426] width 1492 height 735
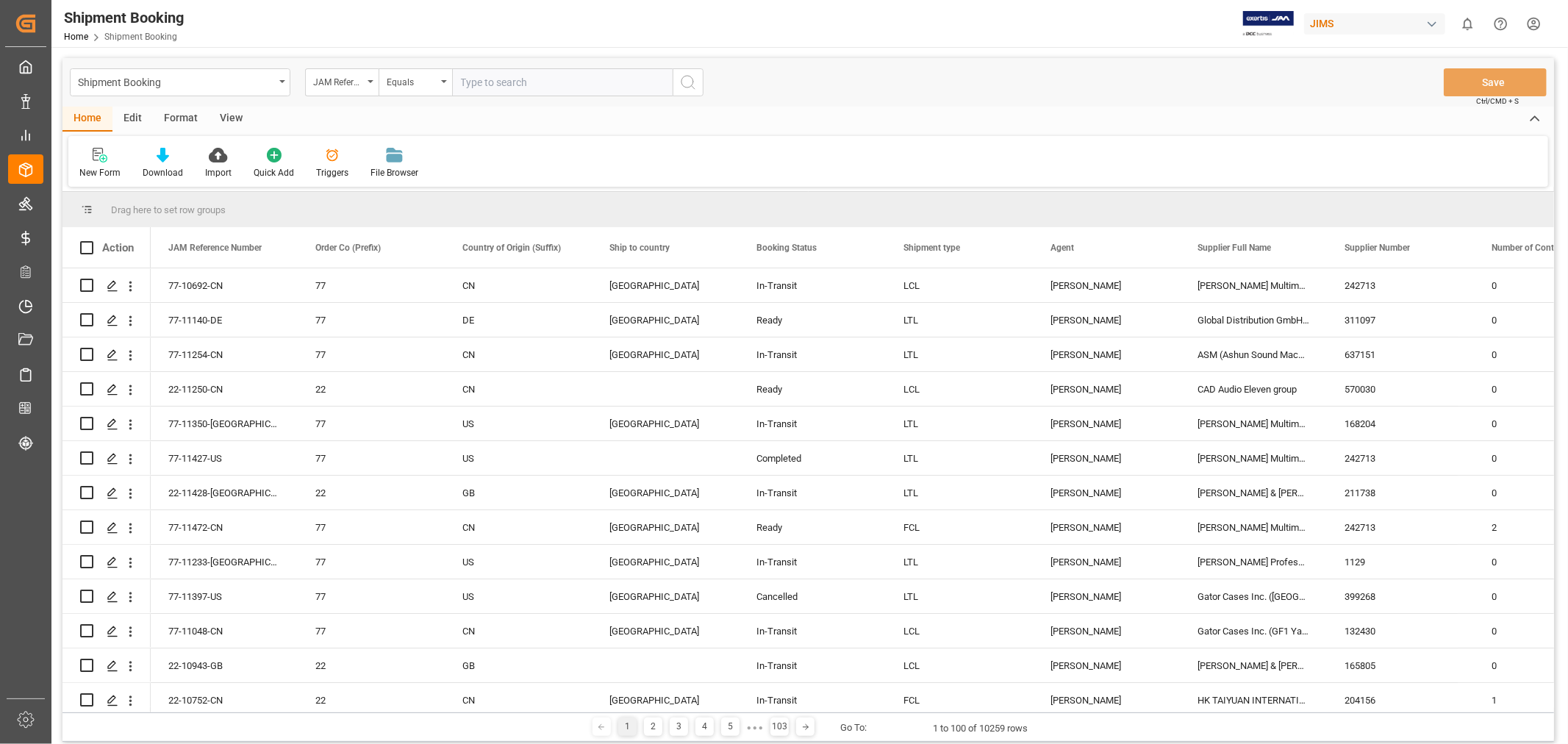
click at [495, 84] on input "text" at bounding box center [562, 82] width 220 height 28
paste input "77-10777-CN"
type input "77-10777-CN"
click at [682, 89] on icon "search button" at bounding box center [687, 81] width 17 height 17
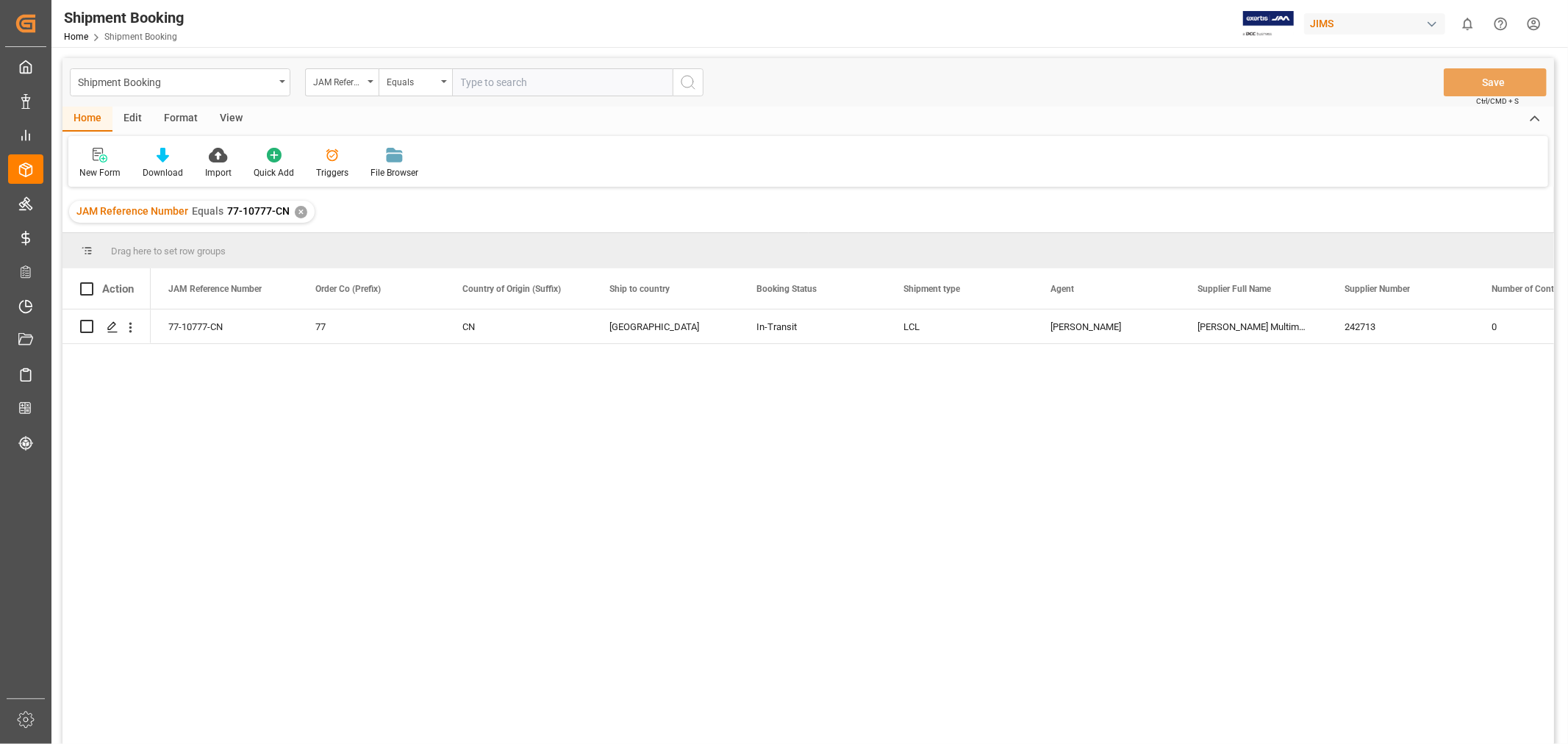
click at [383, 524] on div "77-10777-CN 77 CN Canada In-Transit LCL [PERSON_NAME] [PERSON_NAME] Multimedia …" at bounding box center [851, 532] width 1403 height 444
click at [111, 324] on icon "Press SPACE to select this row." at bounding box center [113, 327] width 12 height 12
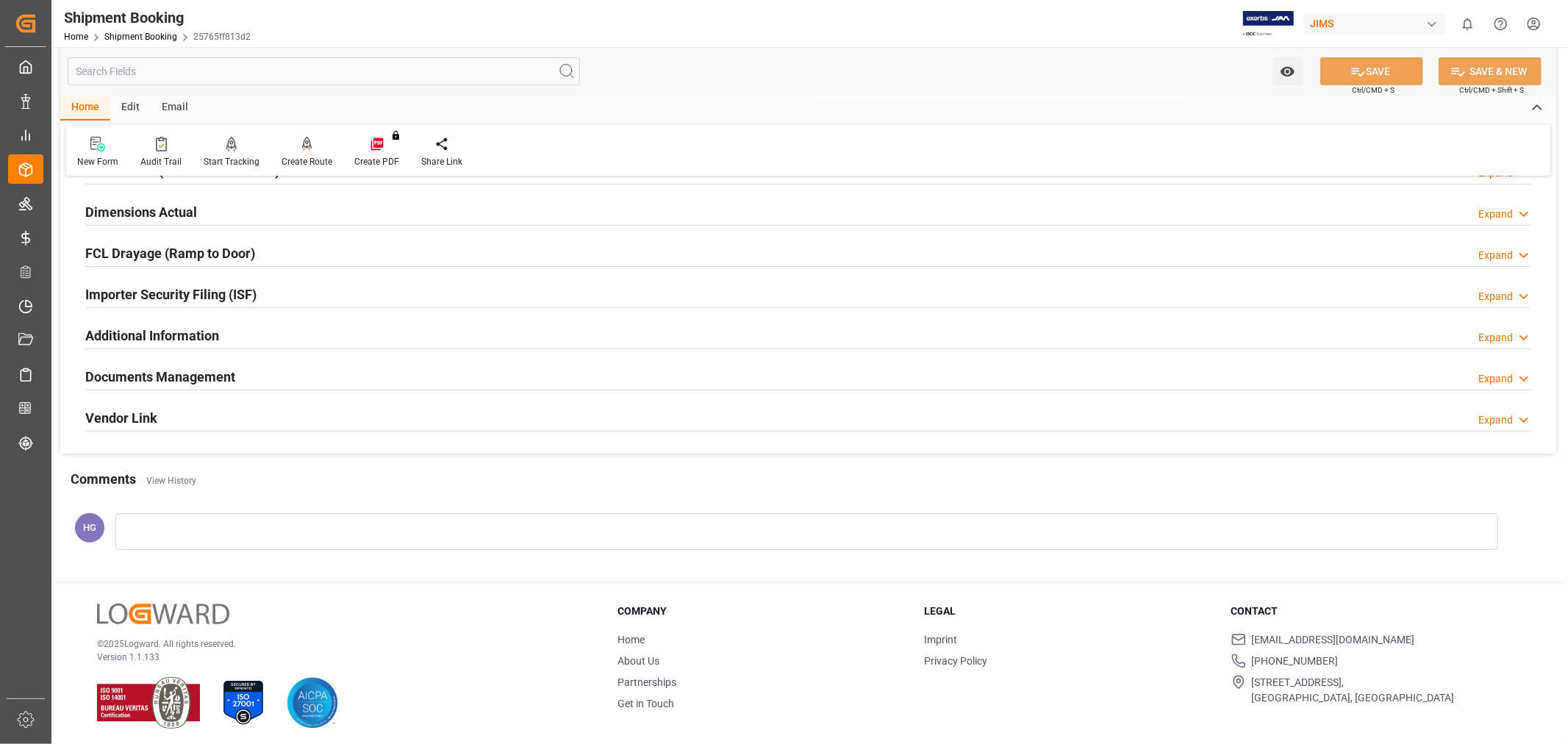
scroll to position [361, 0]
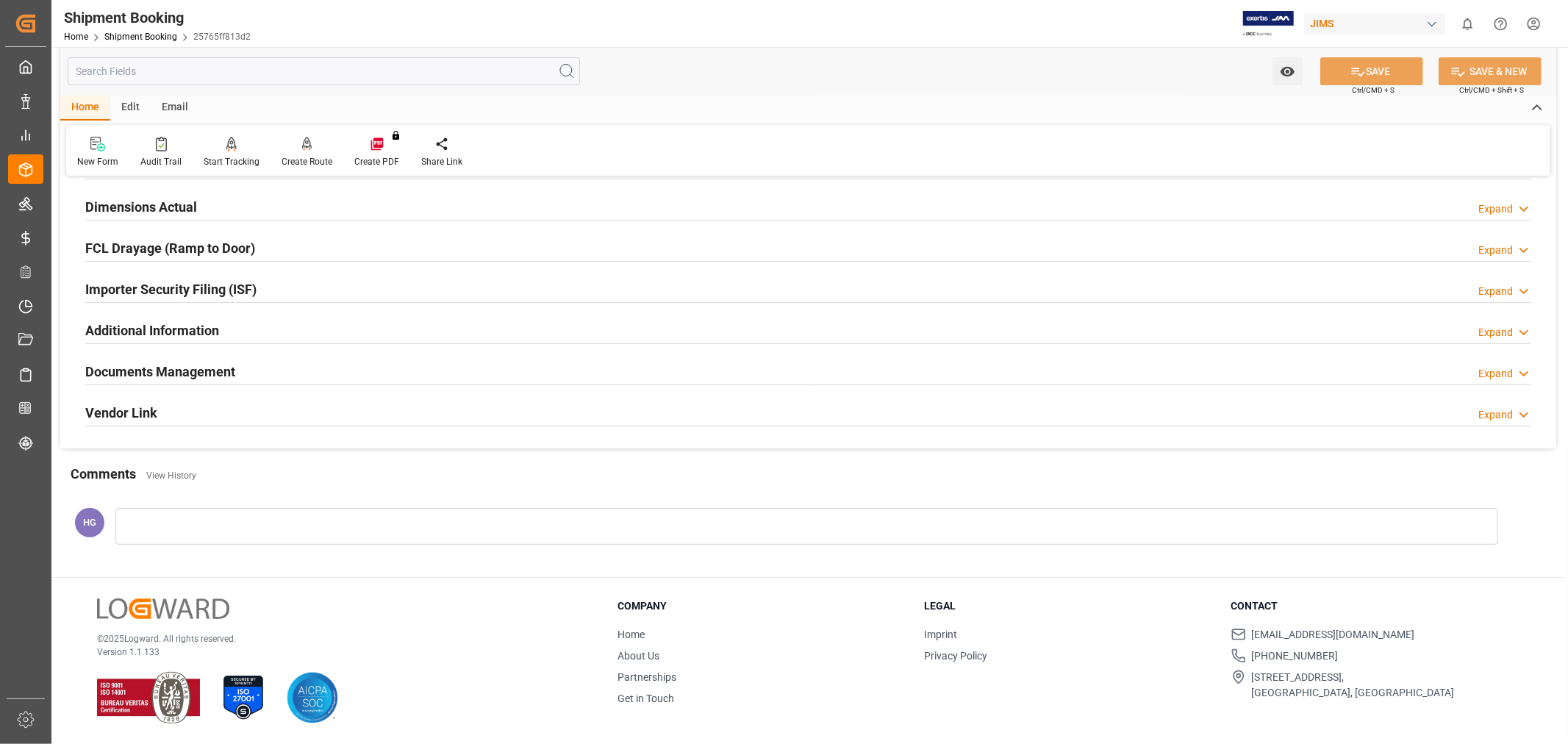
click at [121, 366] on h2 "Documents Management" at bounding box center [160, 372] width 150 height 20
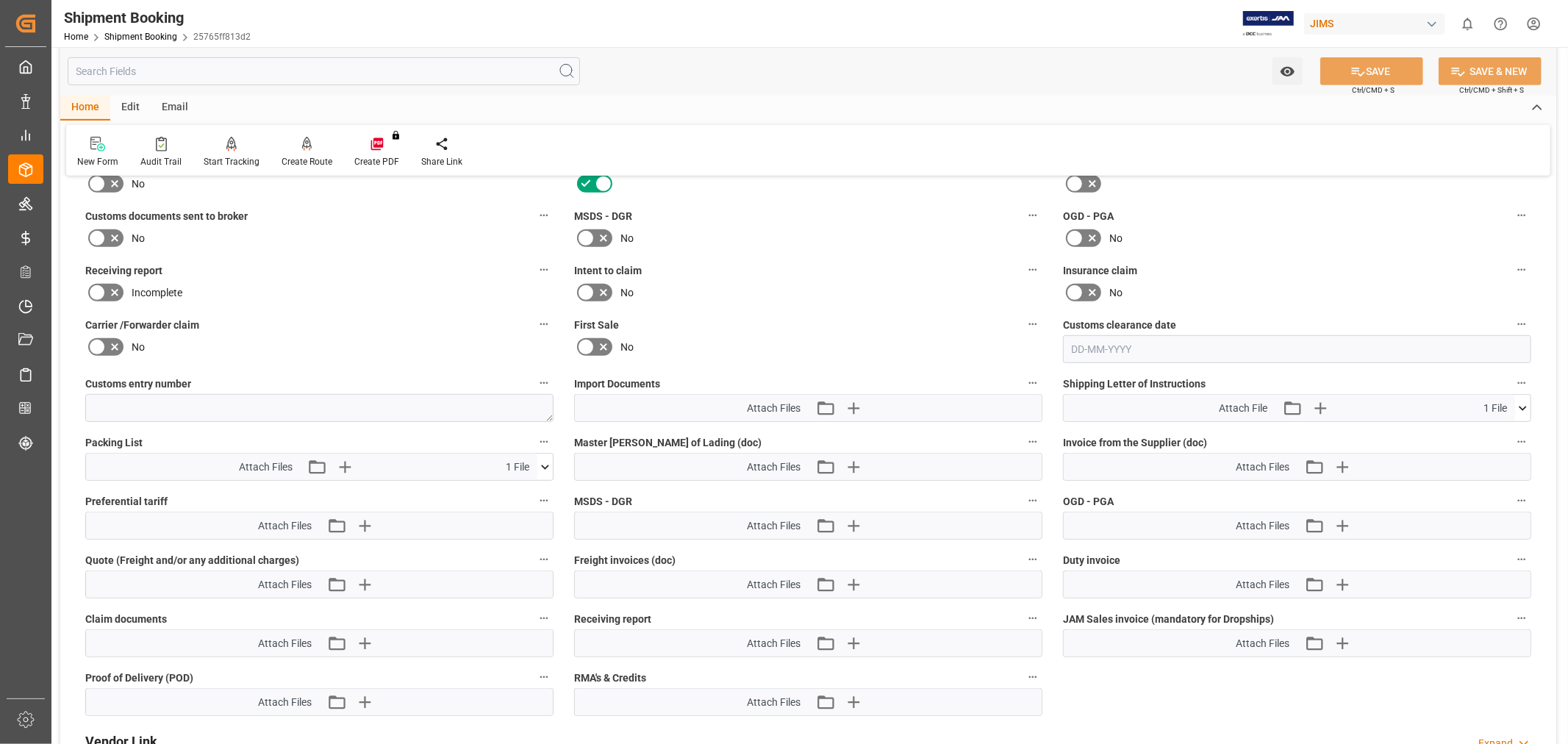
scroll to position [606, 0]
click at [107, 230] on icon at bounding box center [114, 238] width 17 height 17
click at [0, 0] on input "checkbox" at bounding box center [0, 0] width 0 height 0
click at [406, 310] on div "Carrier /Forwarder claim No" at bounding box center [319, 340] width 489 height 59
click at [854, 405] on icon "button" at bounding box center [853, 409] width 14 height 14
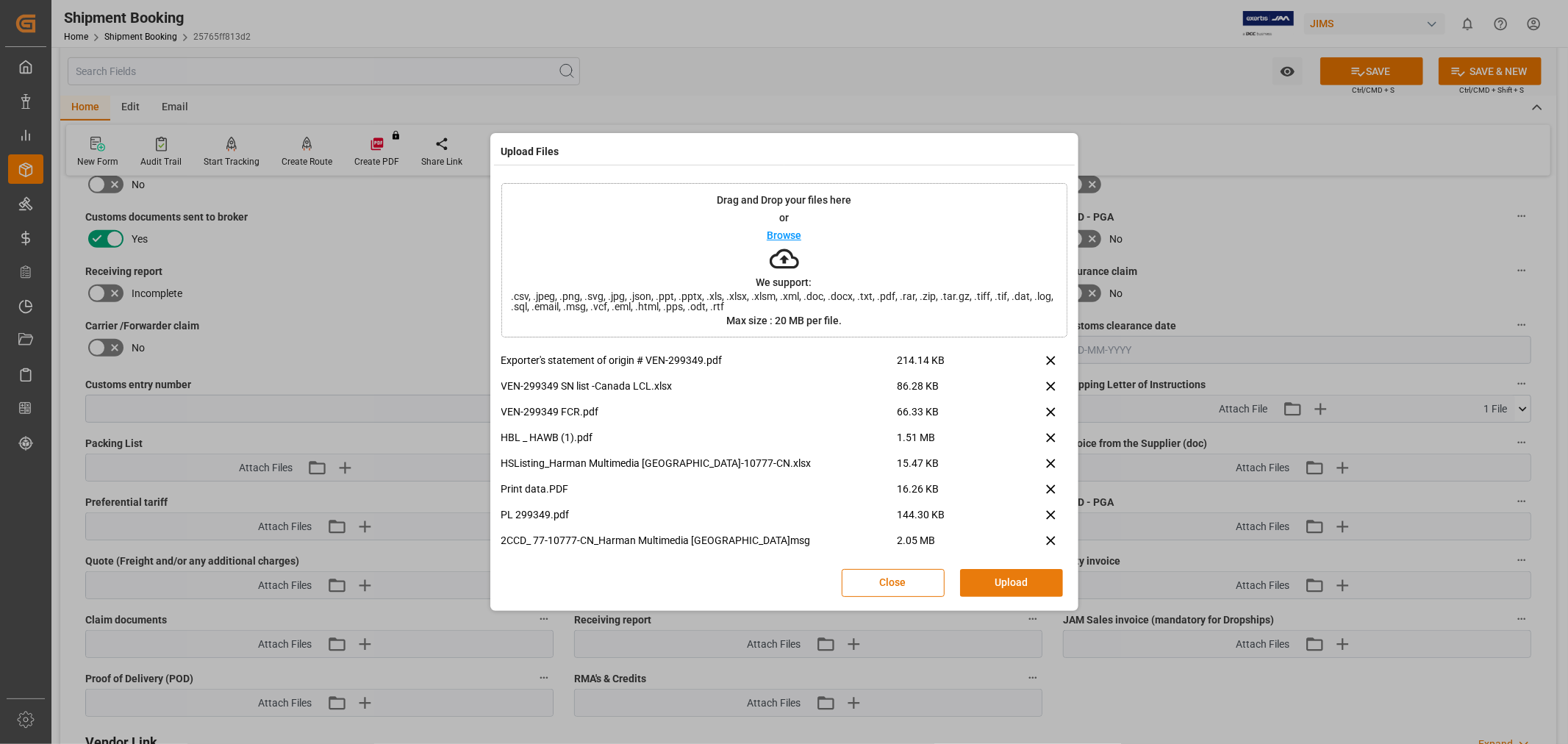
click at [1017, 574] on button "Upload" at bounding box center [1011, 583] width 103 height 28
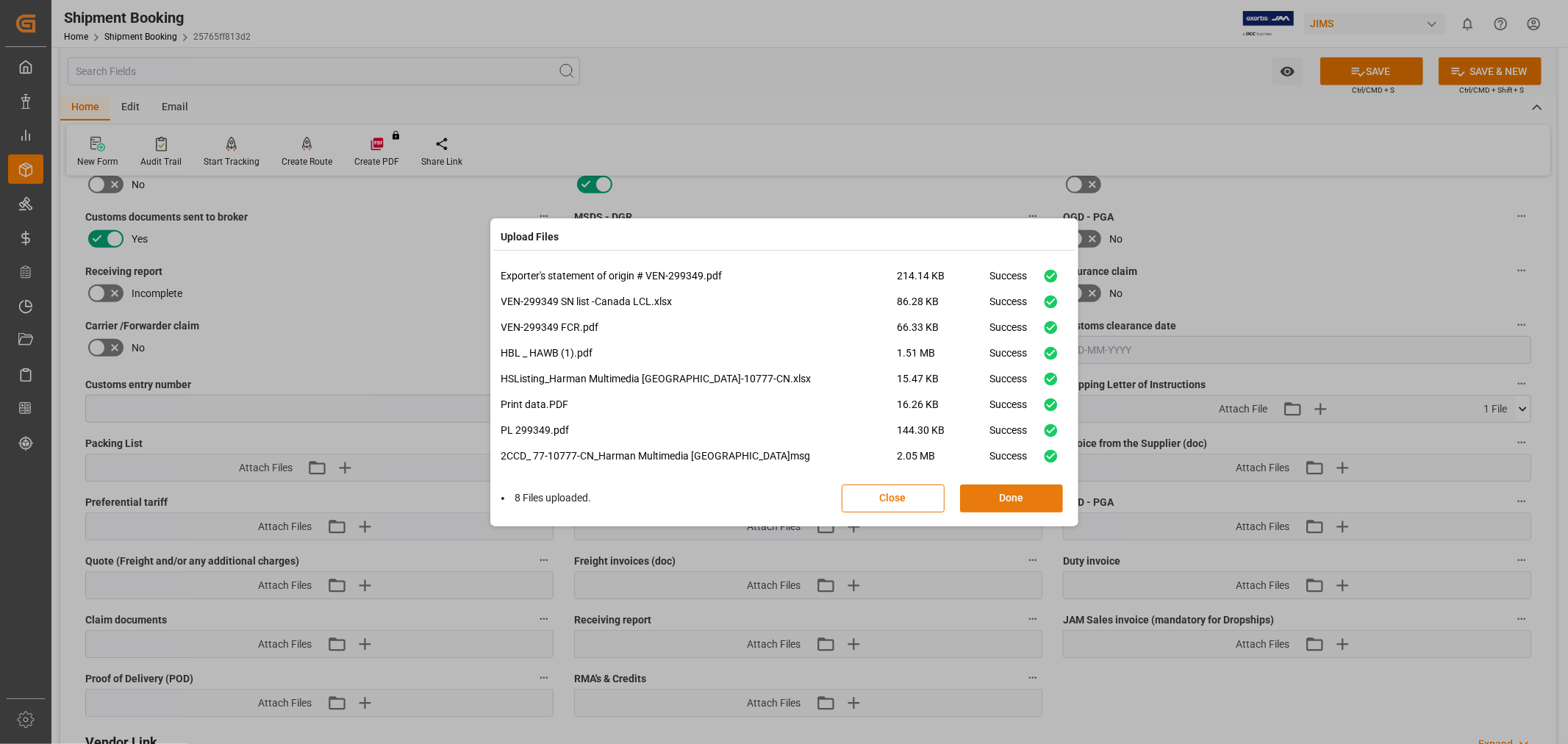
click at [979, 495] on button "Done" at bounding box center [1011, 498] width 103 height 28
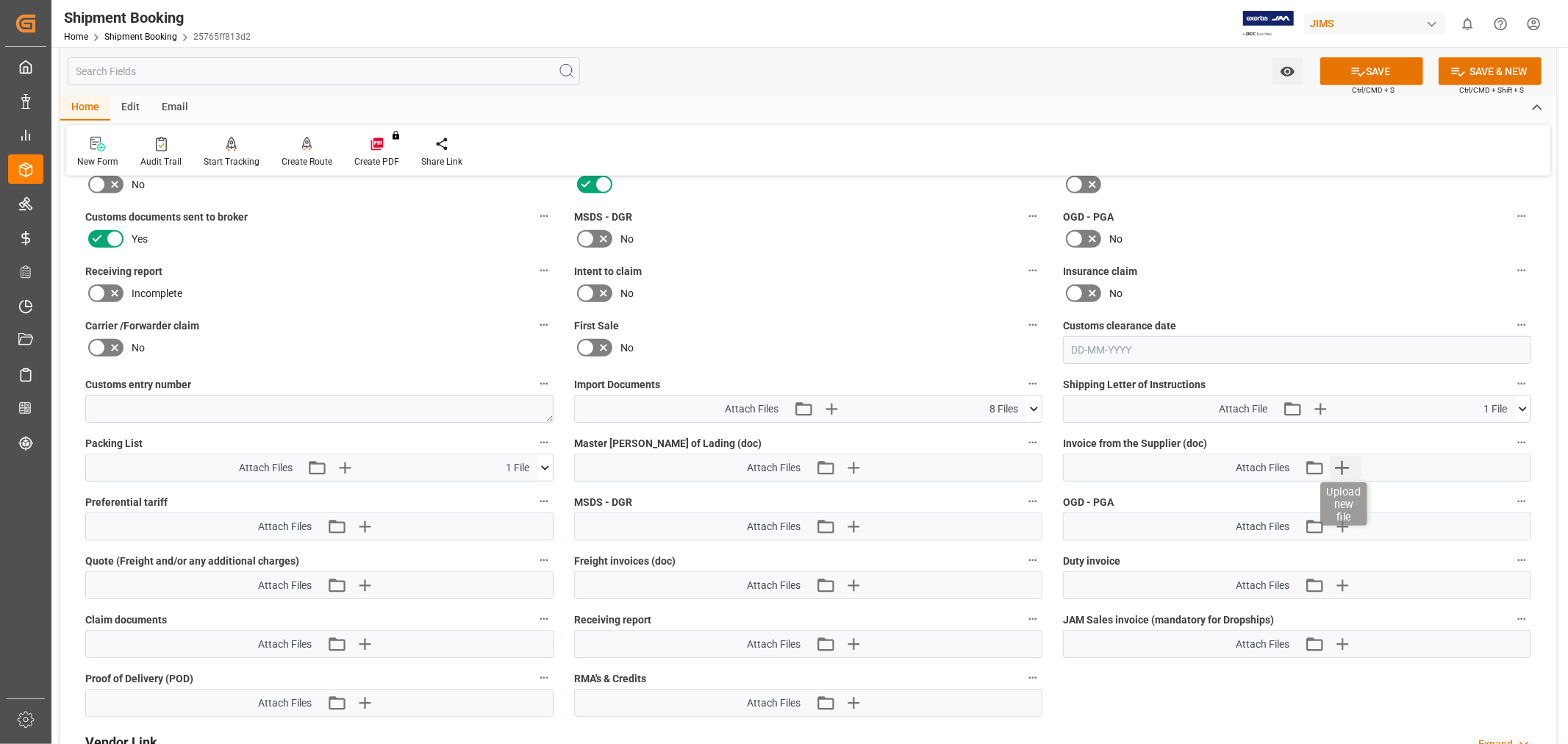
click at [1341, 464] on icon "button" at bounding box center [1341, 468] width 14 height 14
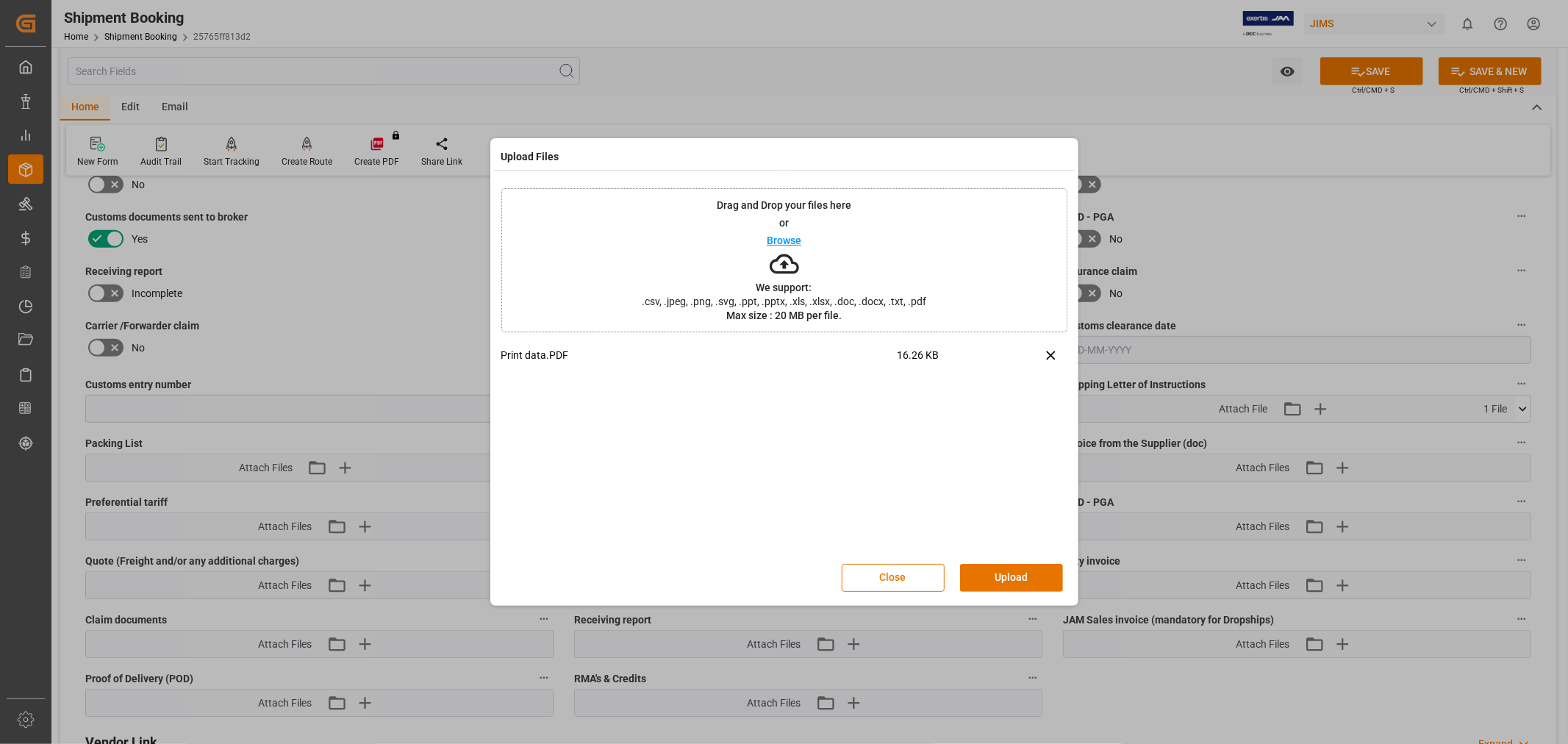
click at [989, 571] on button "Upload" at bounding box center [1011, 578] width 103 height 28
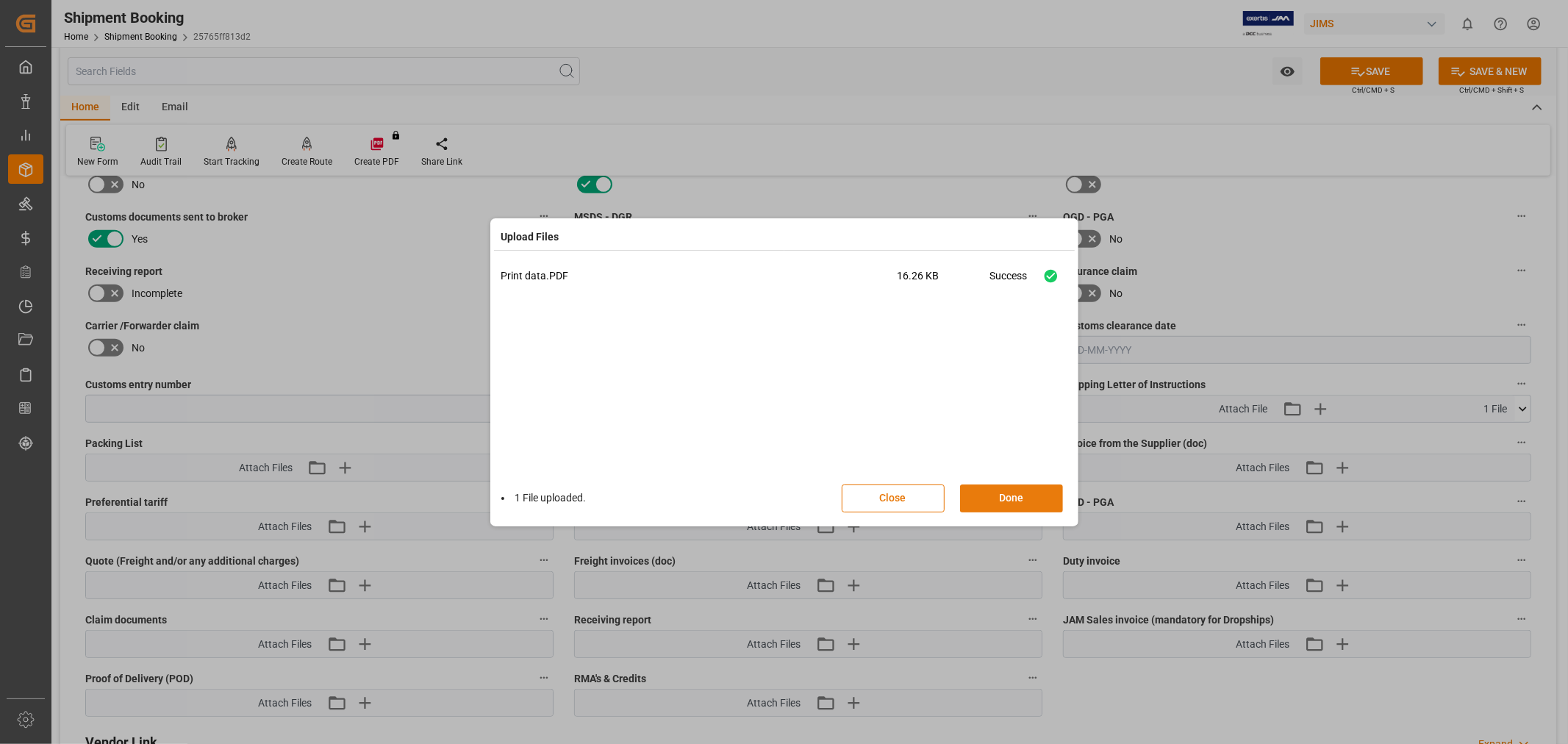
click at [1024, 494] on button "Done" at bounding box center [1011, 498] width 103 height 28
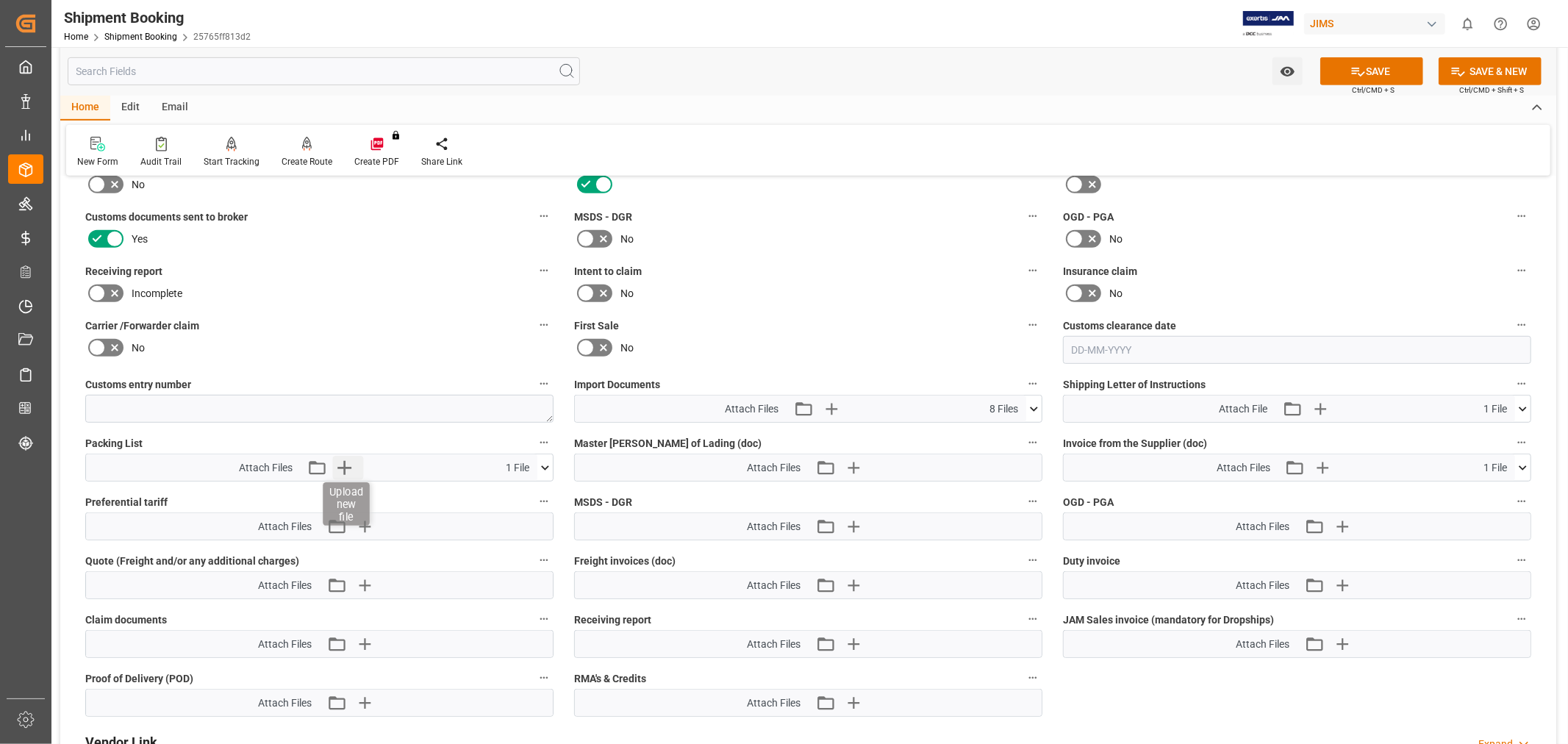
click at [346, 456] on icon "button" at bounding box center [344, 468] width 24 height 24
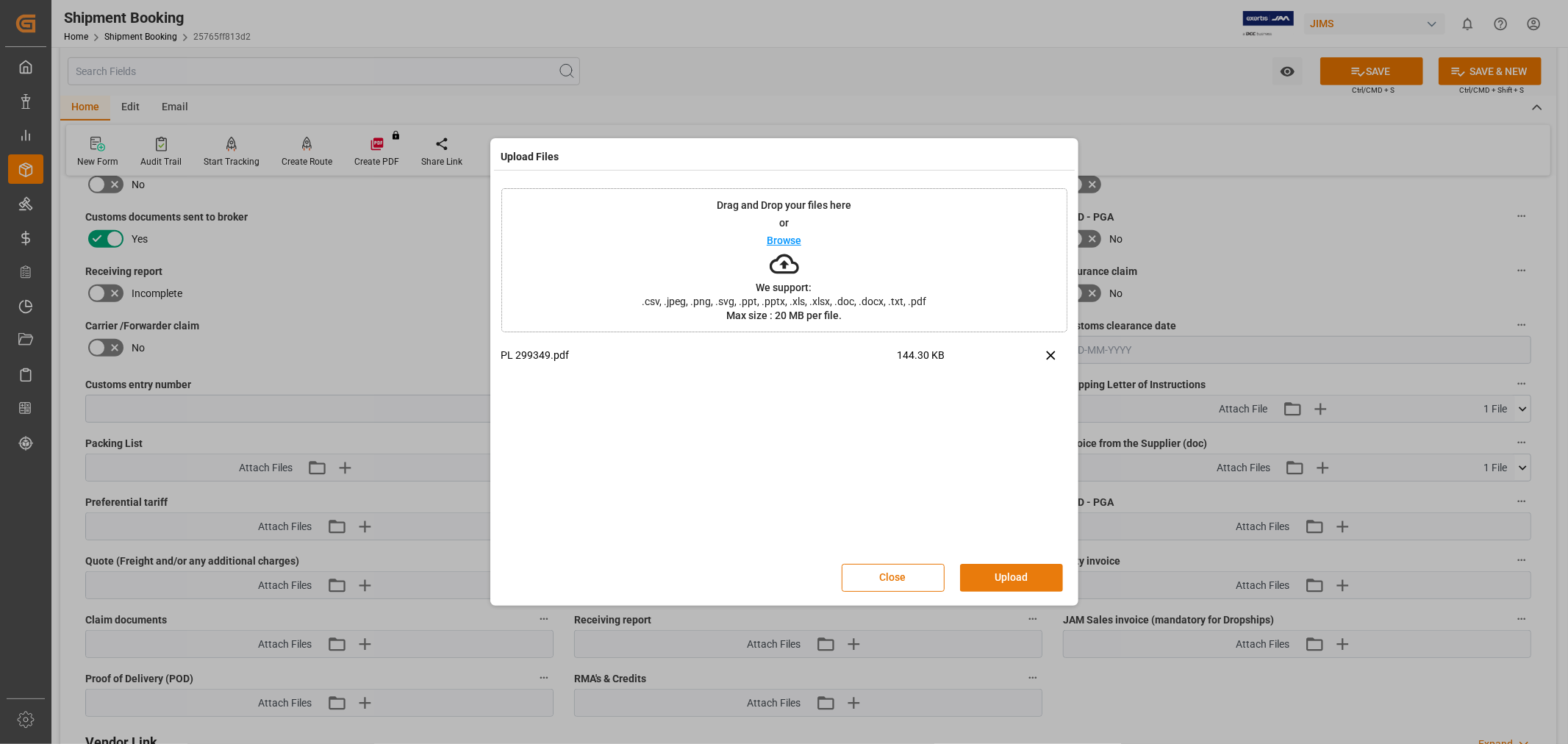
click at [984, 568] on button "Upload" at bounding box center [1011, 578] width 103 height 28
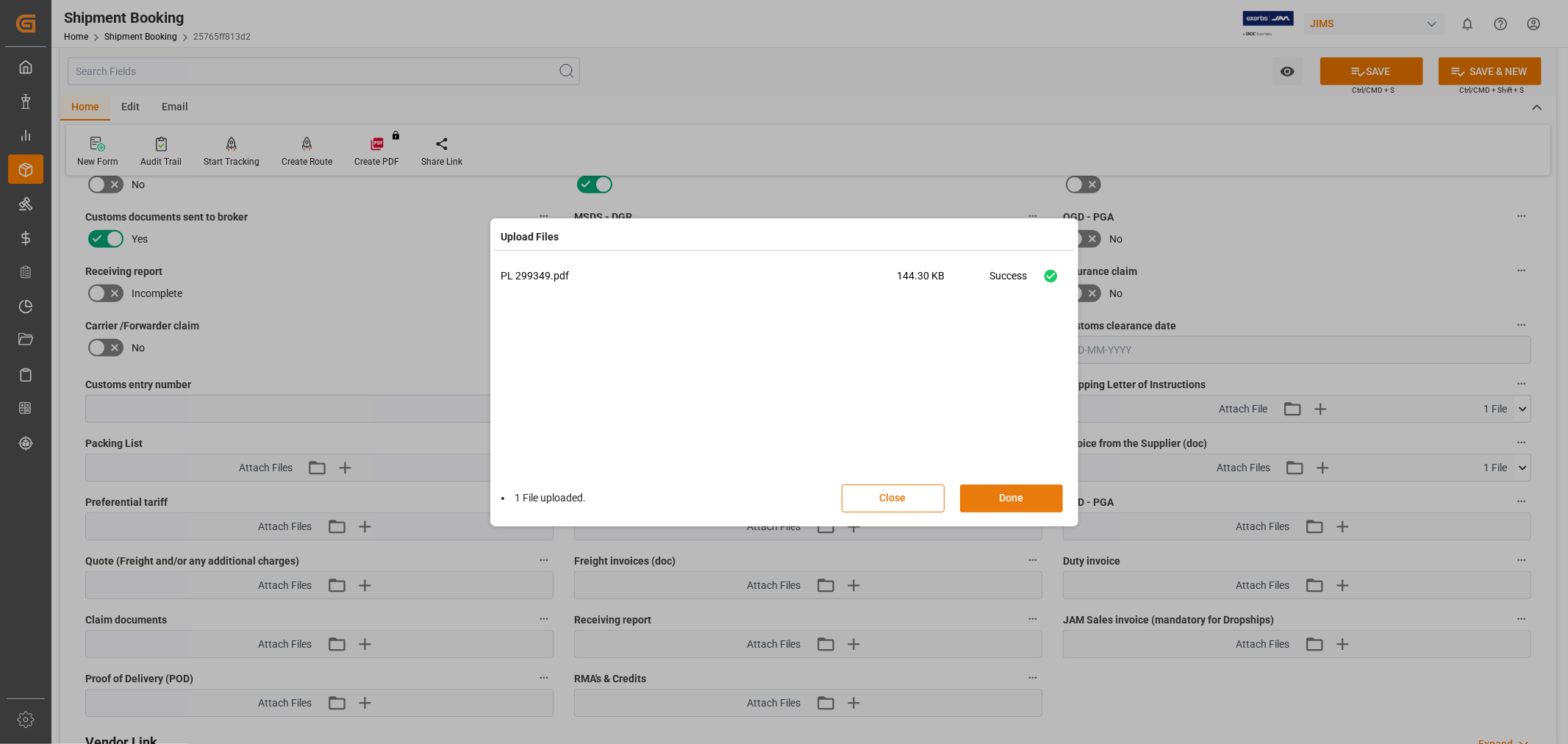
click at [994, 492] on button "Done" at bounding box center [1011, 498] width 103 height 28
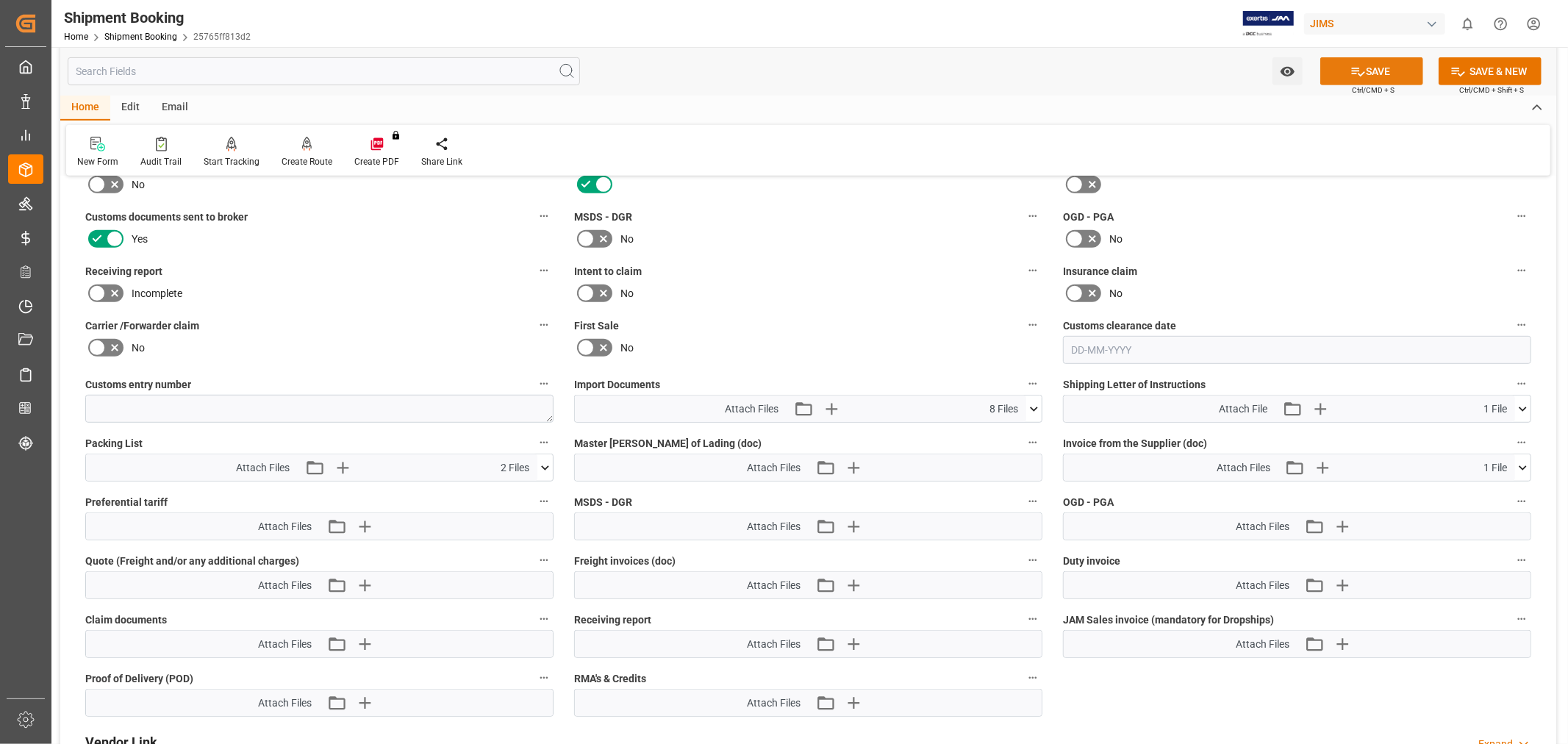
click at [1366, 71] on button "SAVE" at bounding box center [1371, 72] width 103 height 28
click at [1273, 274] on label "Insurance claim" at bounding box center [1297, 271] width 468 height 21
click at [1512, 274] on button "Insurance claim" at bounding box center [1521, 270] width 19 height 19
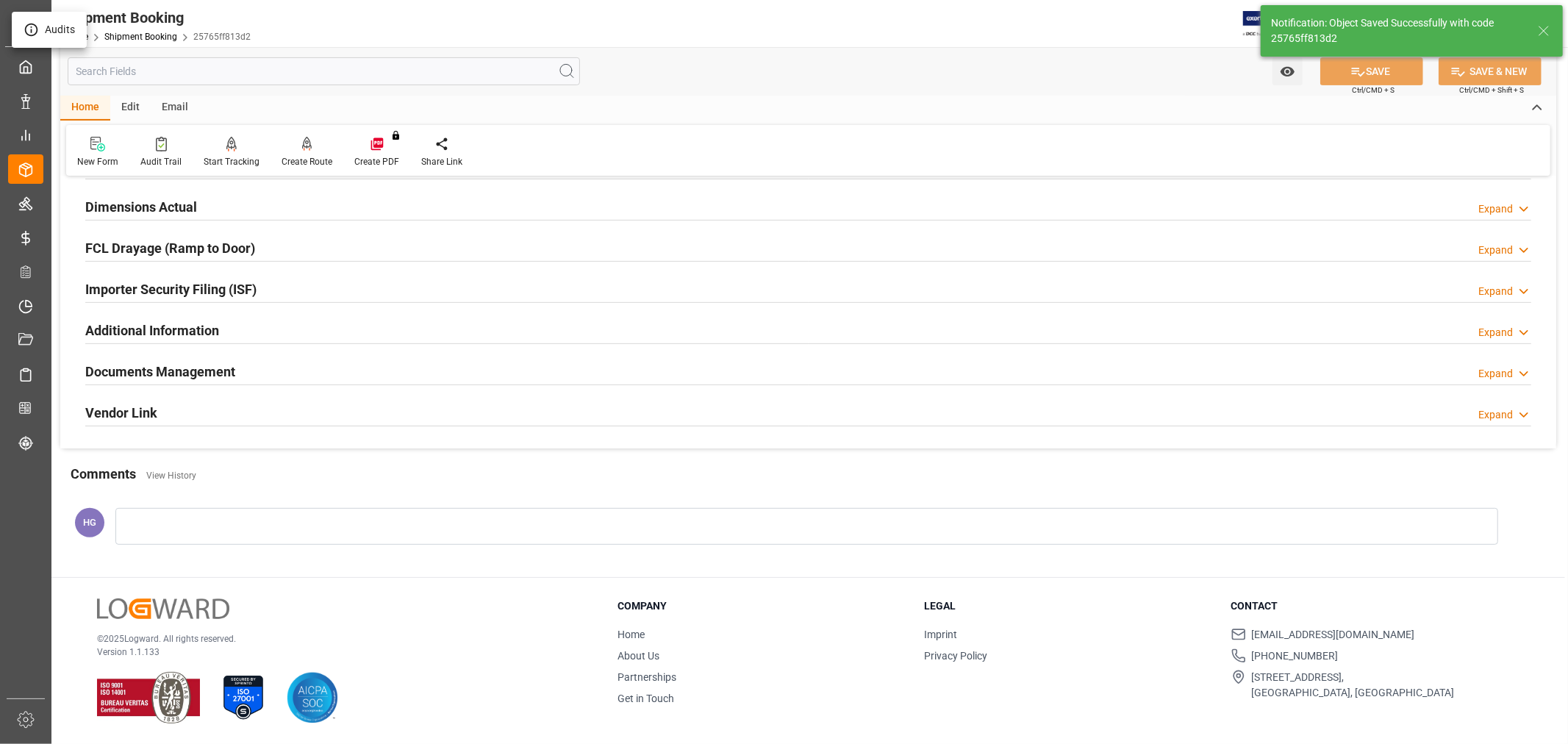
scroll to position [361, 0]
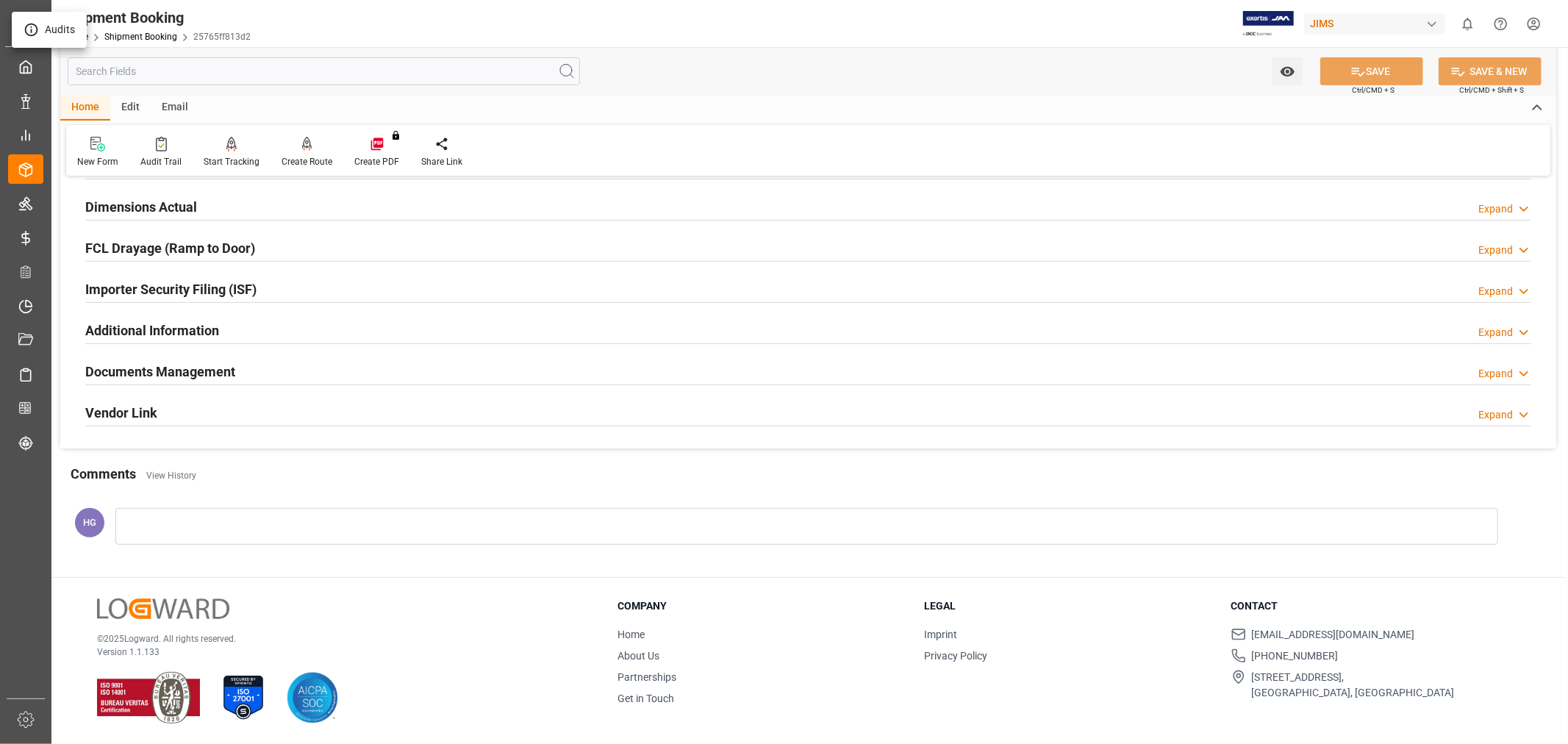
click at [196, 367] on div at bounding box center [784, 372] width 1568 height 744
click at [196, 372] on h2 "Documents Management" at bounding box center [160, 372] width 150 height 20
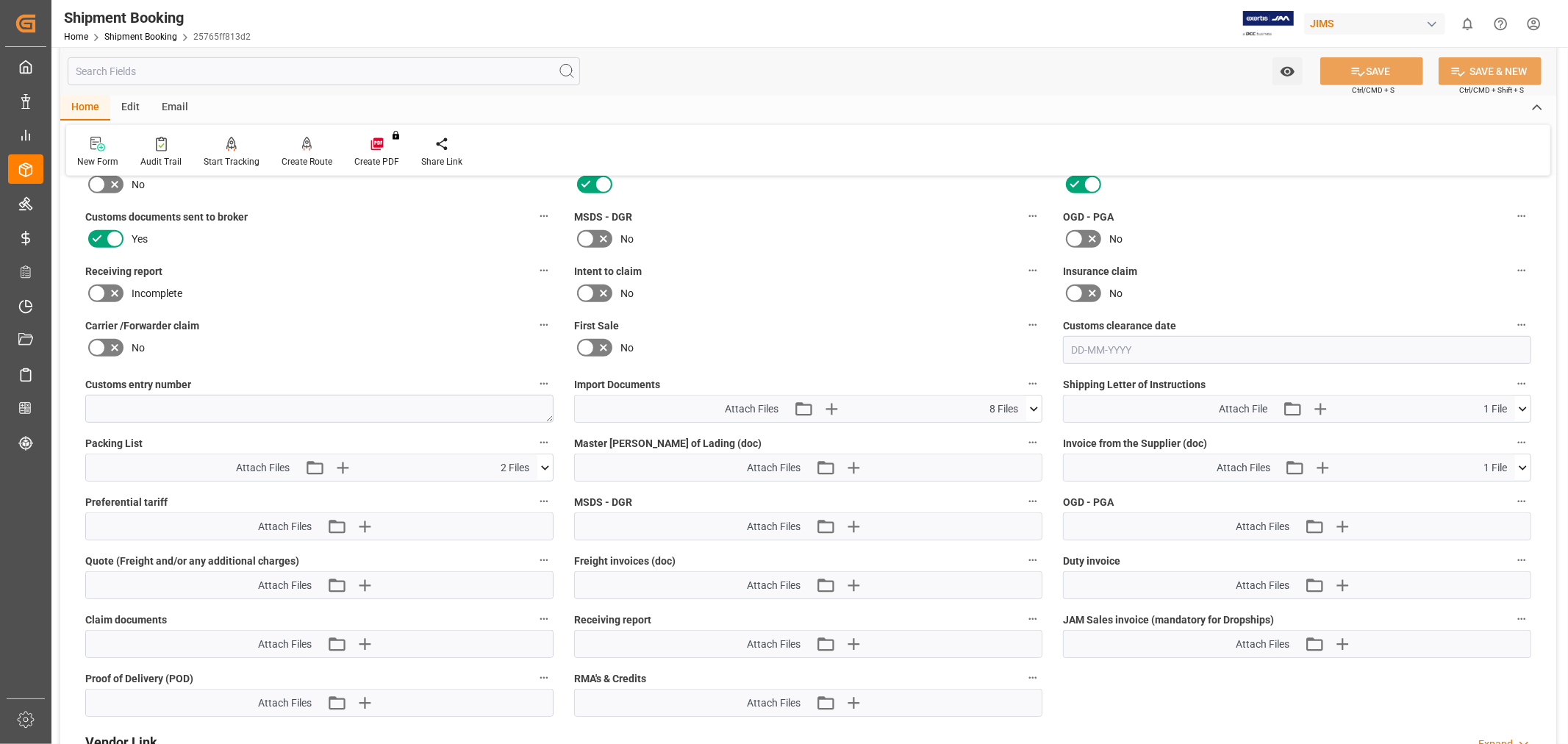
click at [196, 374] on label "Customs entry number" at bounding box center [320, 384] width 468 height 21
click at [534, 374] on button "Customs entry number" at bounding box center [543, 383] width 19 height 19
click at [152, 35] on div at bounding box center [784, 372] width 1568 height 744
click at [136, 38] on link "Shipment Booking" at bounding box center [141, 36] width 73 height 11
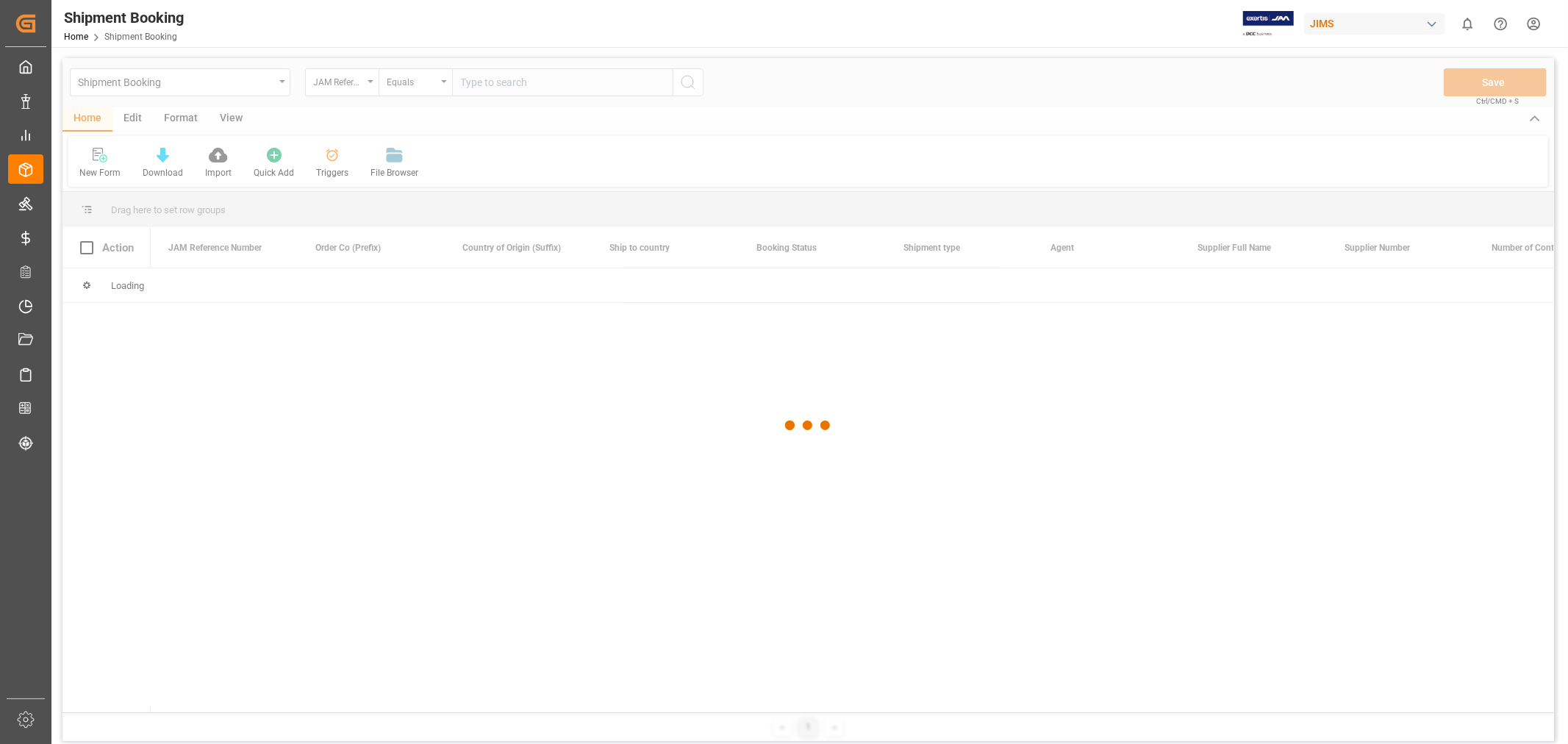
click at [516, 79] on div at bounding box center [808, 426] width 1492 height 735
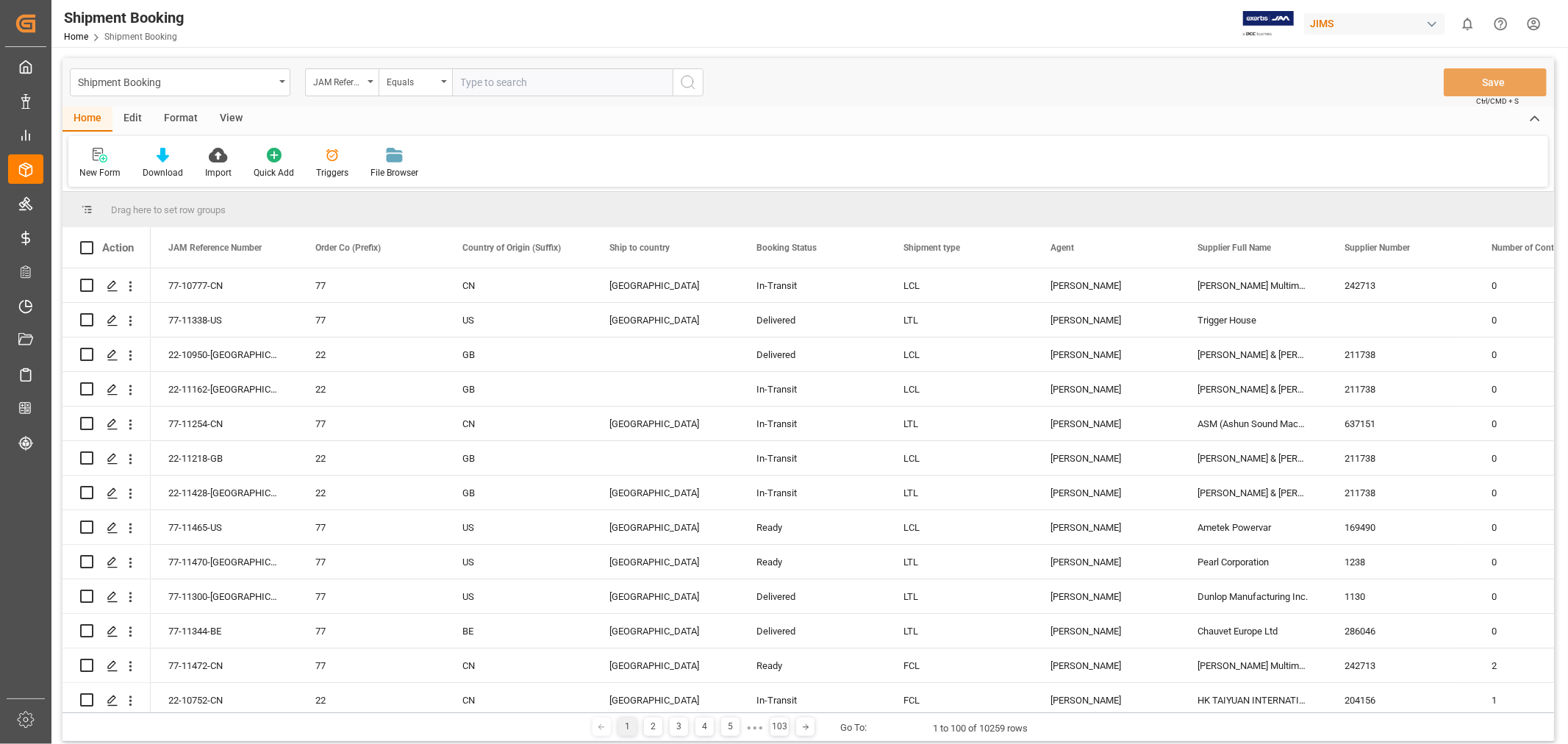
click at [510, 81] on input "text" at bounding box center [562, 82] width 220 height 28
paste input "77-10779-CN"
type input "77-10779-CN"
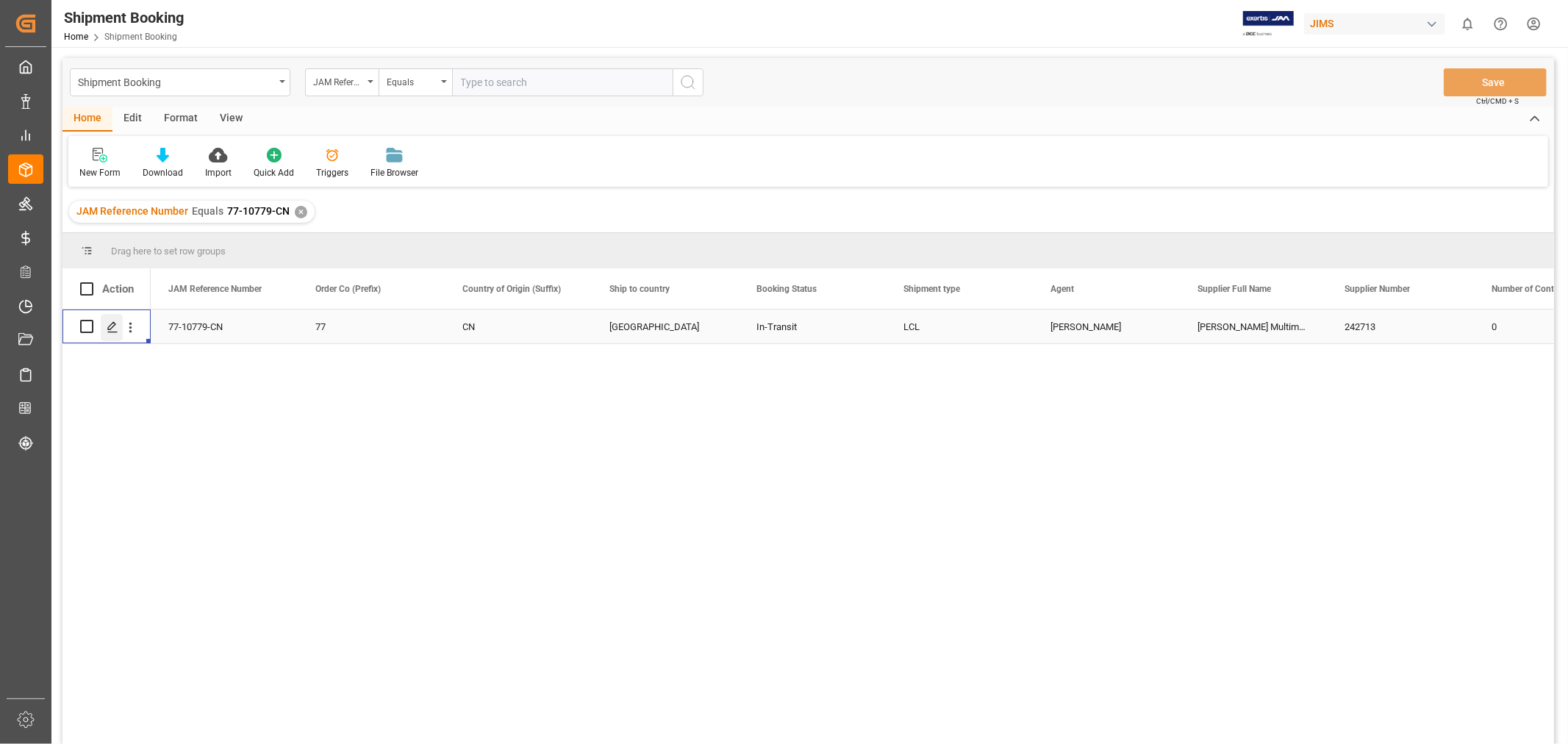
click at [107, 326] on icon "Press SPACE to select this row." at bounding box center [113, 327] width 12 height 12
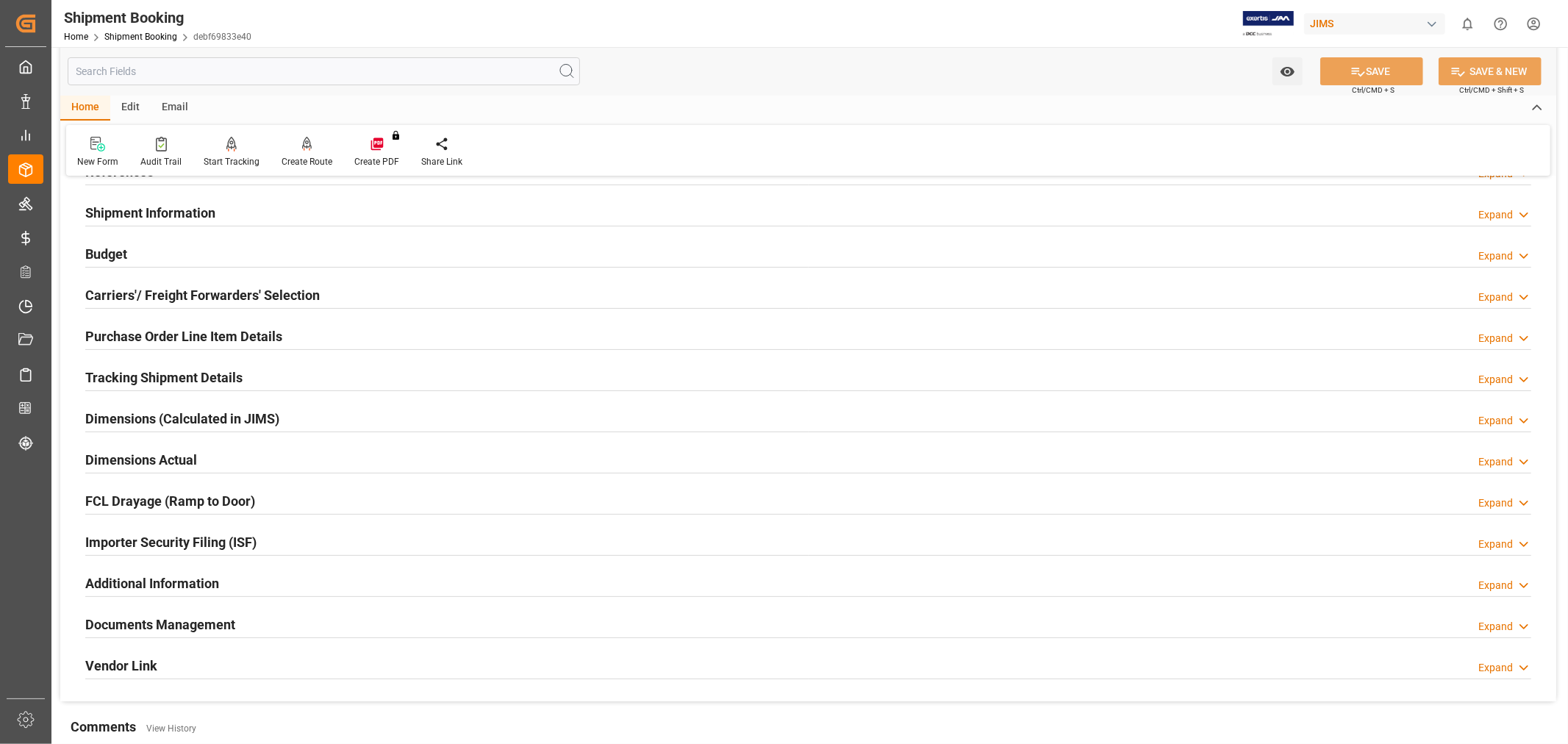
scroll to position [326, 0]
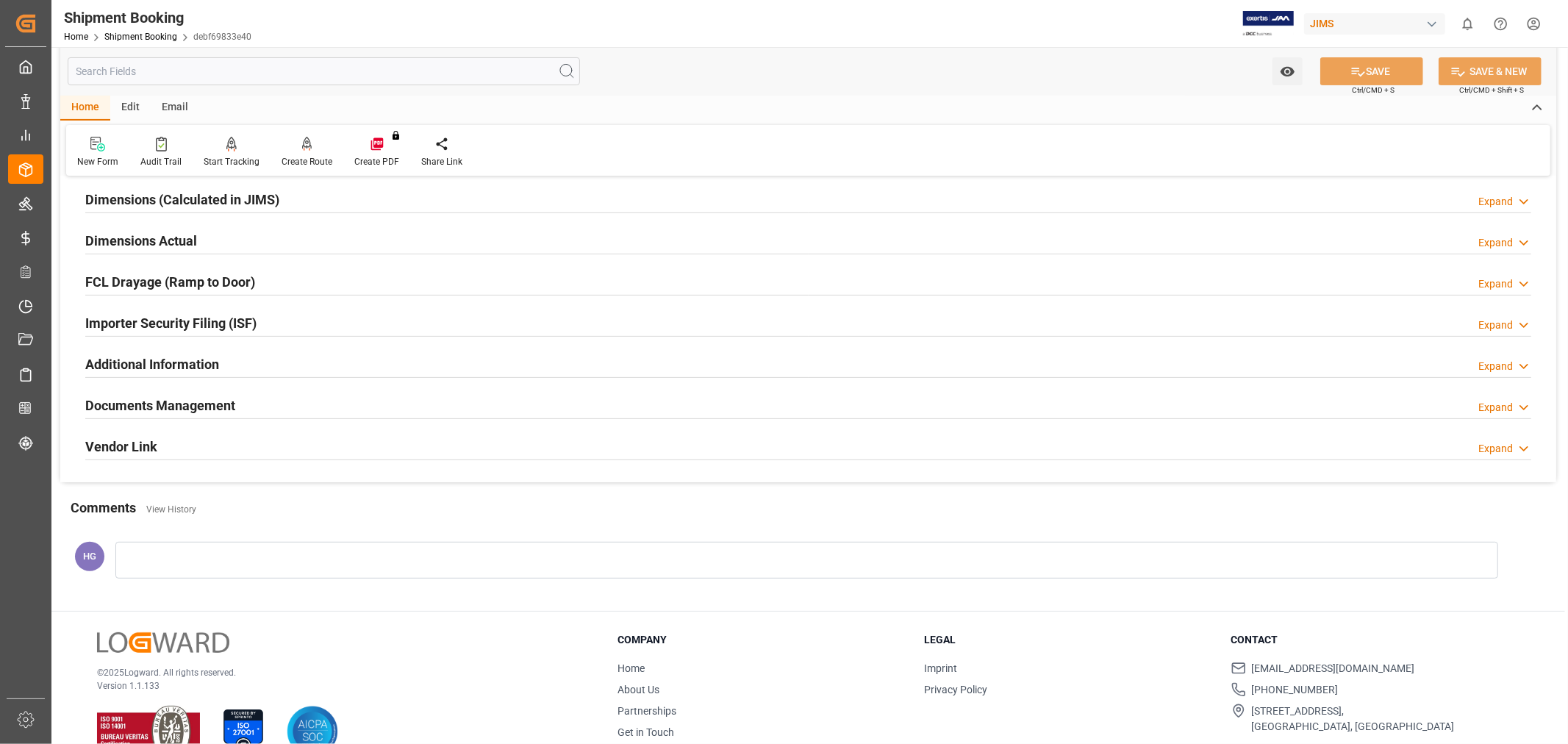
click at [159, 403] on h2 "Documents Management" at bounding box center [160, 405] width 150 height 20
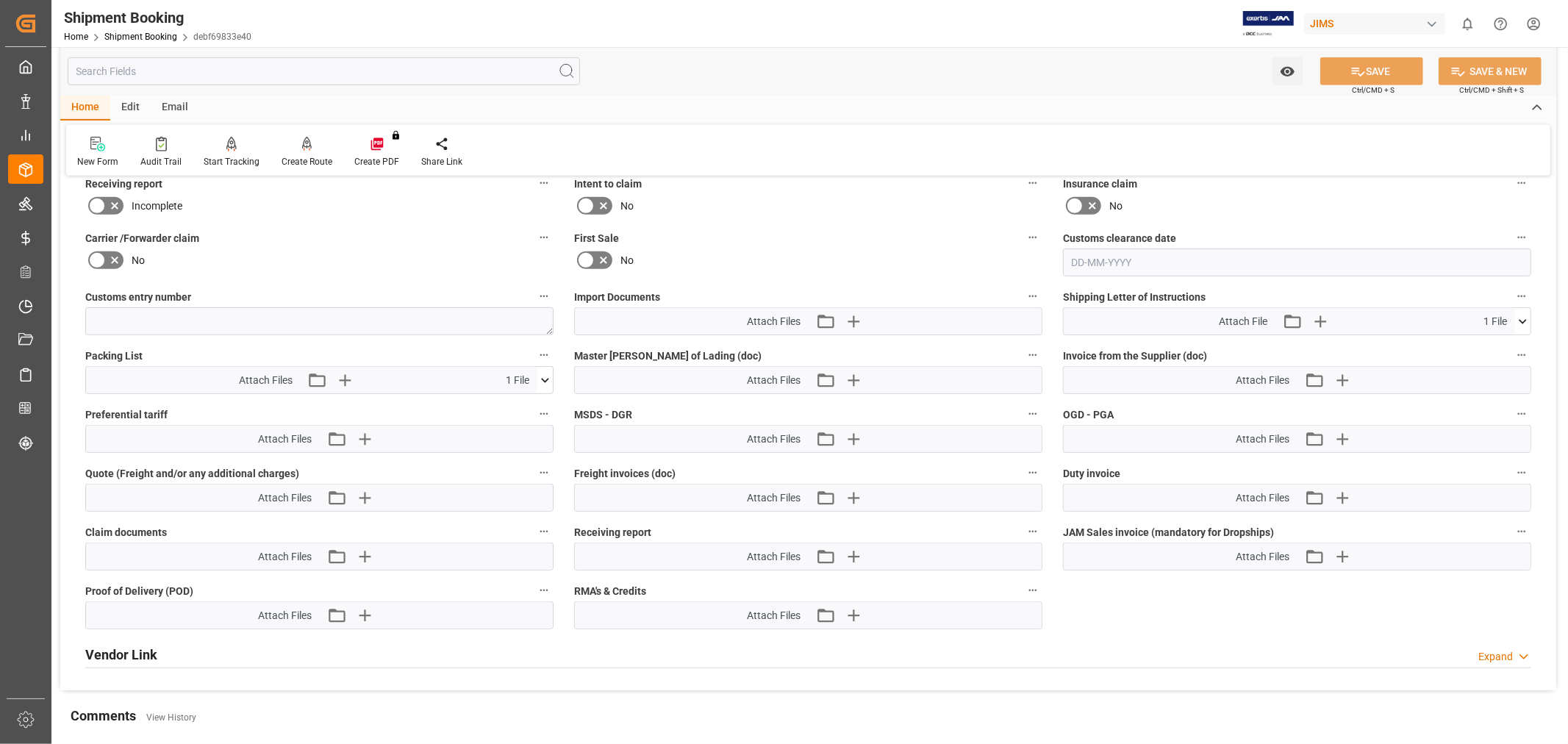
scroll to position [735, 0]
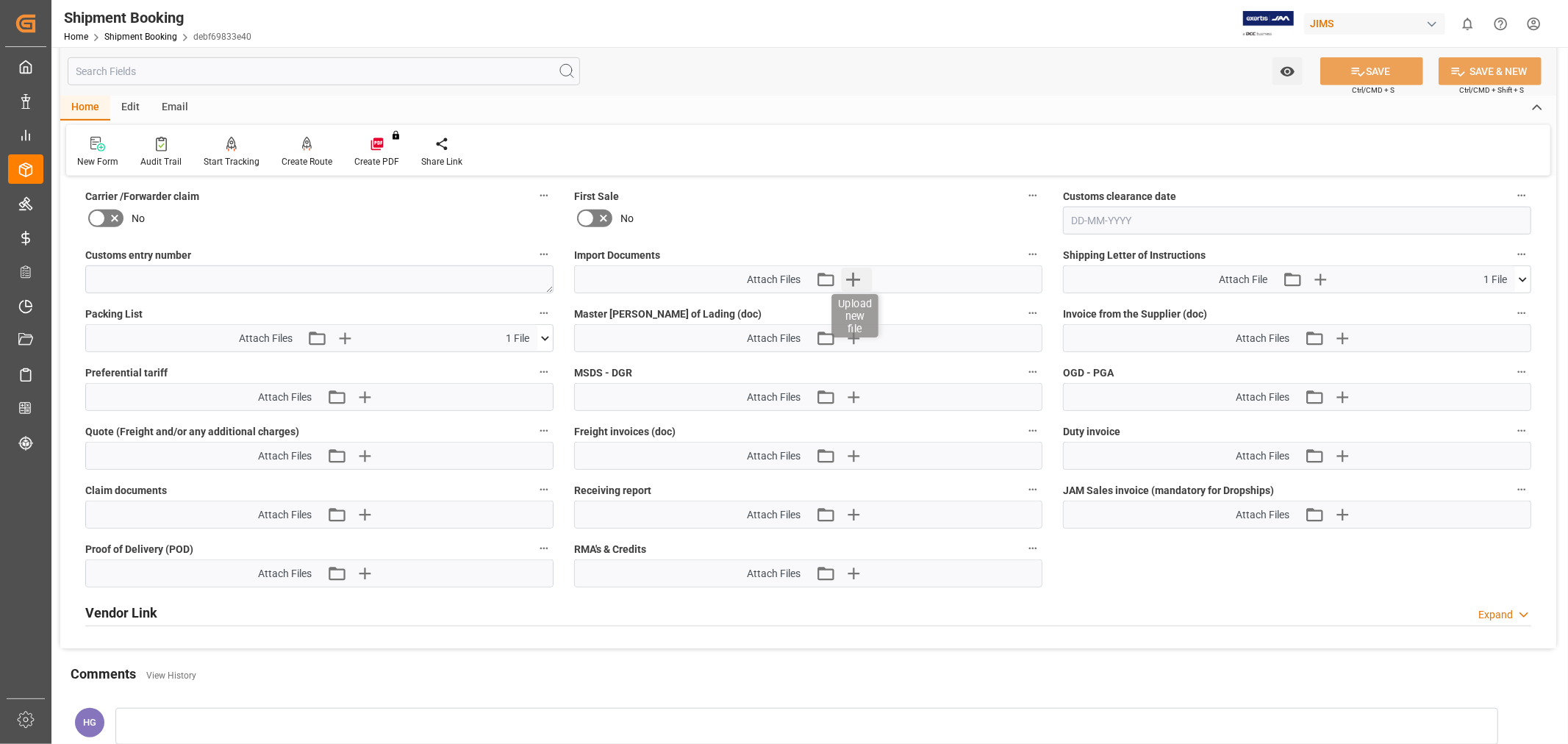
click at [846, 275] on icon "button" at bounding box center [853, 280] width 14 height 14
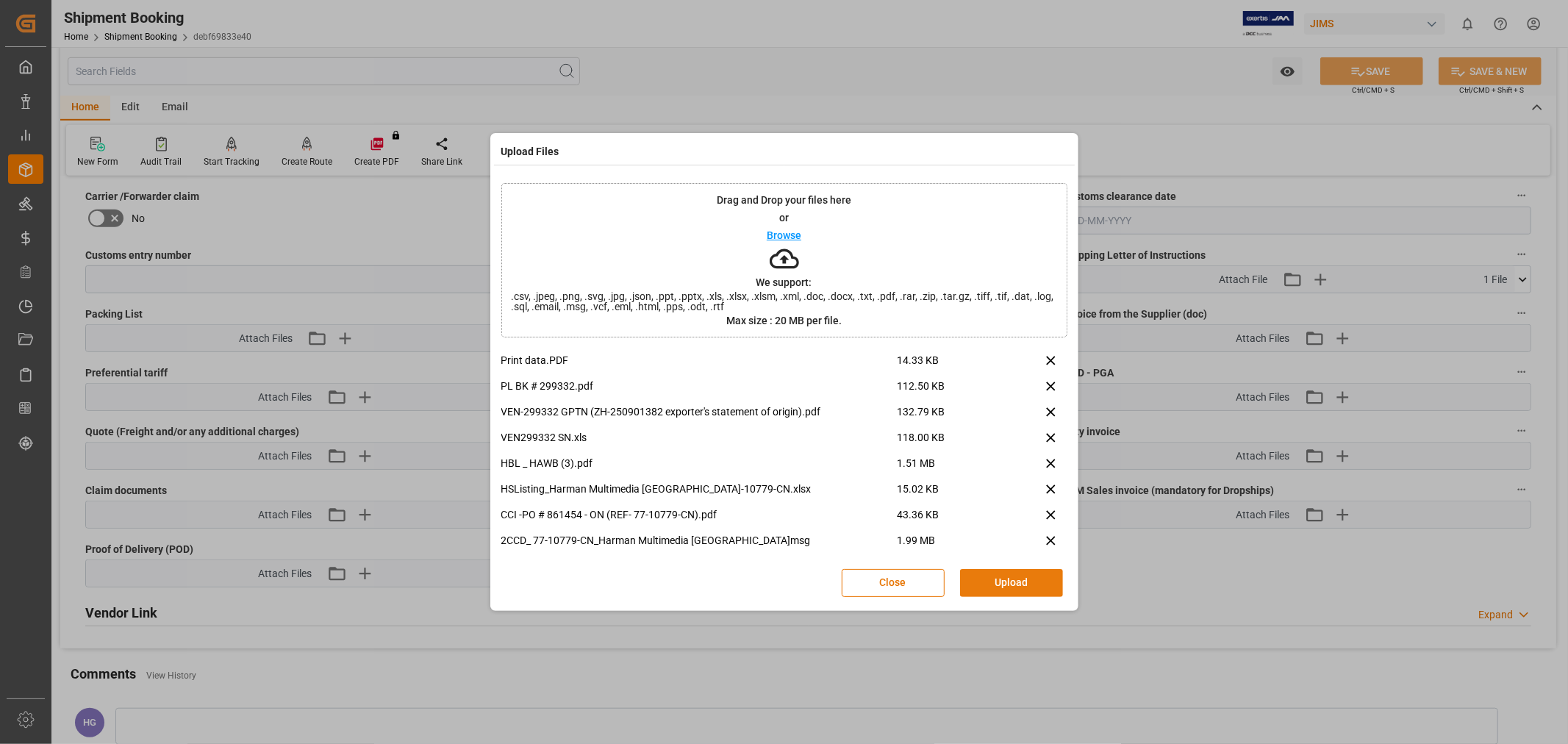
click at [1006, 575] on button "Upload" at bounding box center [1011, 583] width 103 height 28
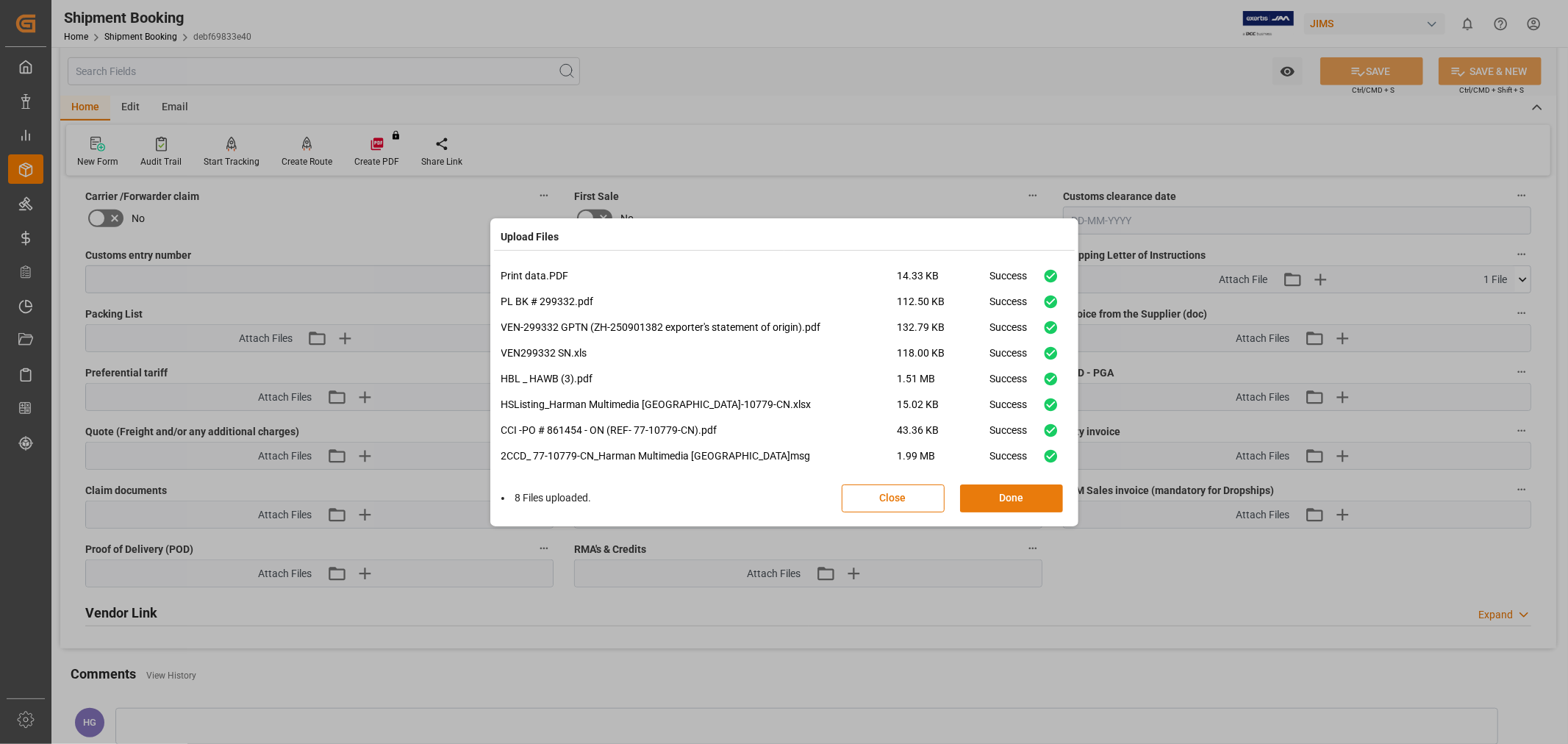
click at [989, 501] on button "Done" at bounding box center [1011, 498] width 103 height 28
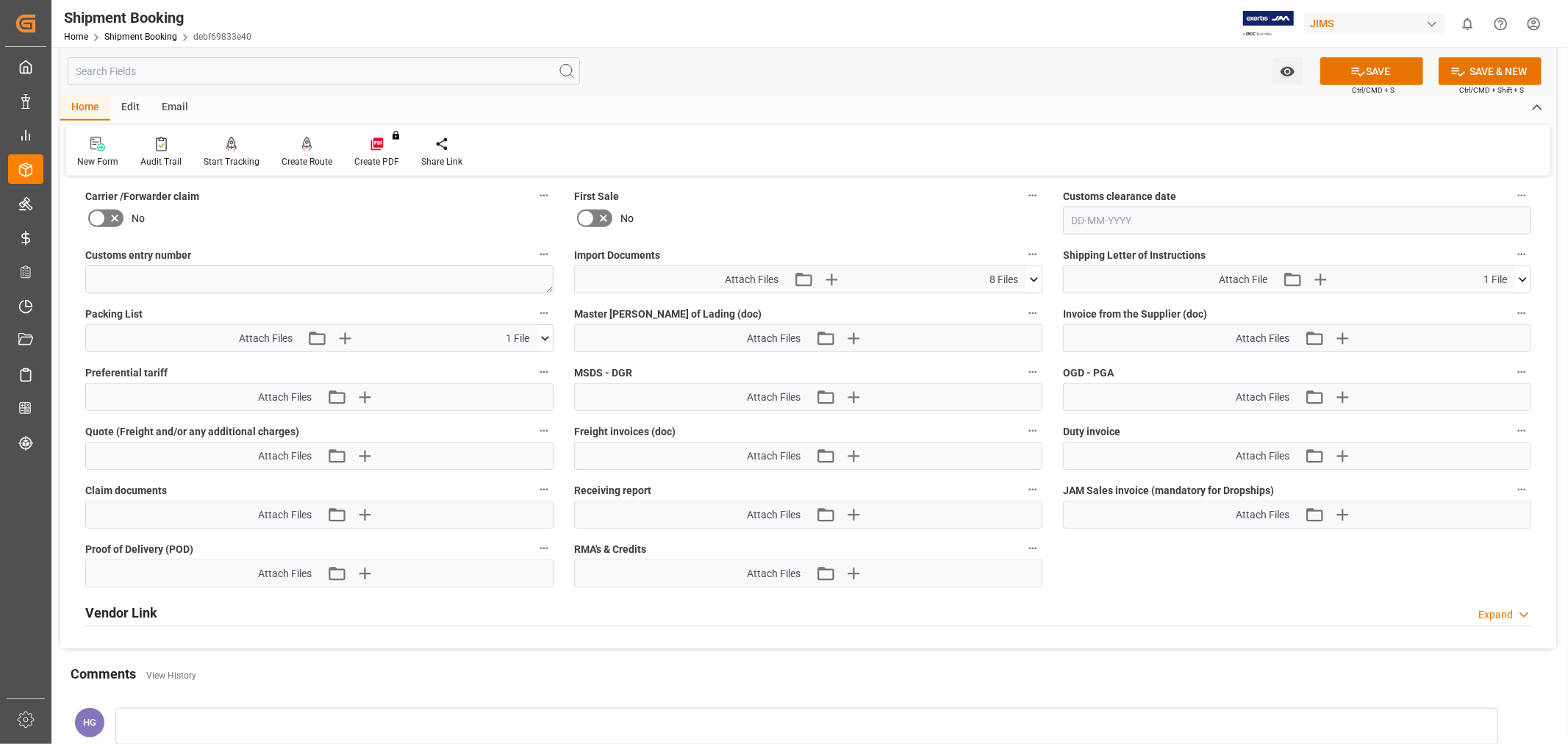
click at [1362, 331] on div "Attach Files Attach existing file Upload new file" at bounding box center [1297, 338] width 467 height 26
click at [1339, 330] on icon "button" at bounding box center [1341, 338] width 24 height 24
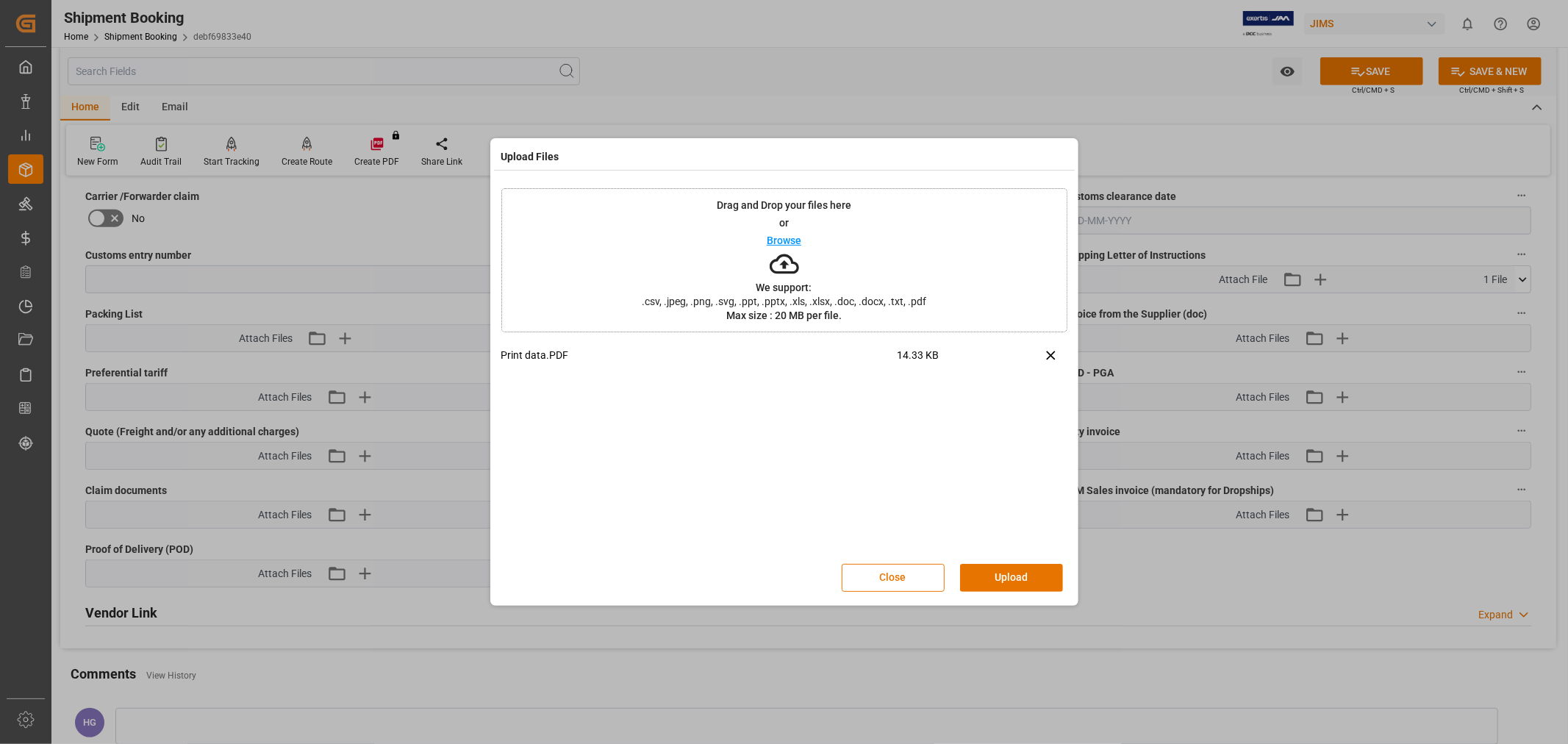
click at [989, 568] on button "Upload" at bounding box center [1011, 578] width 103 height 28
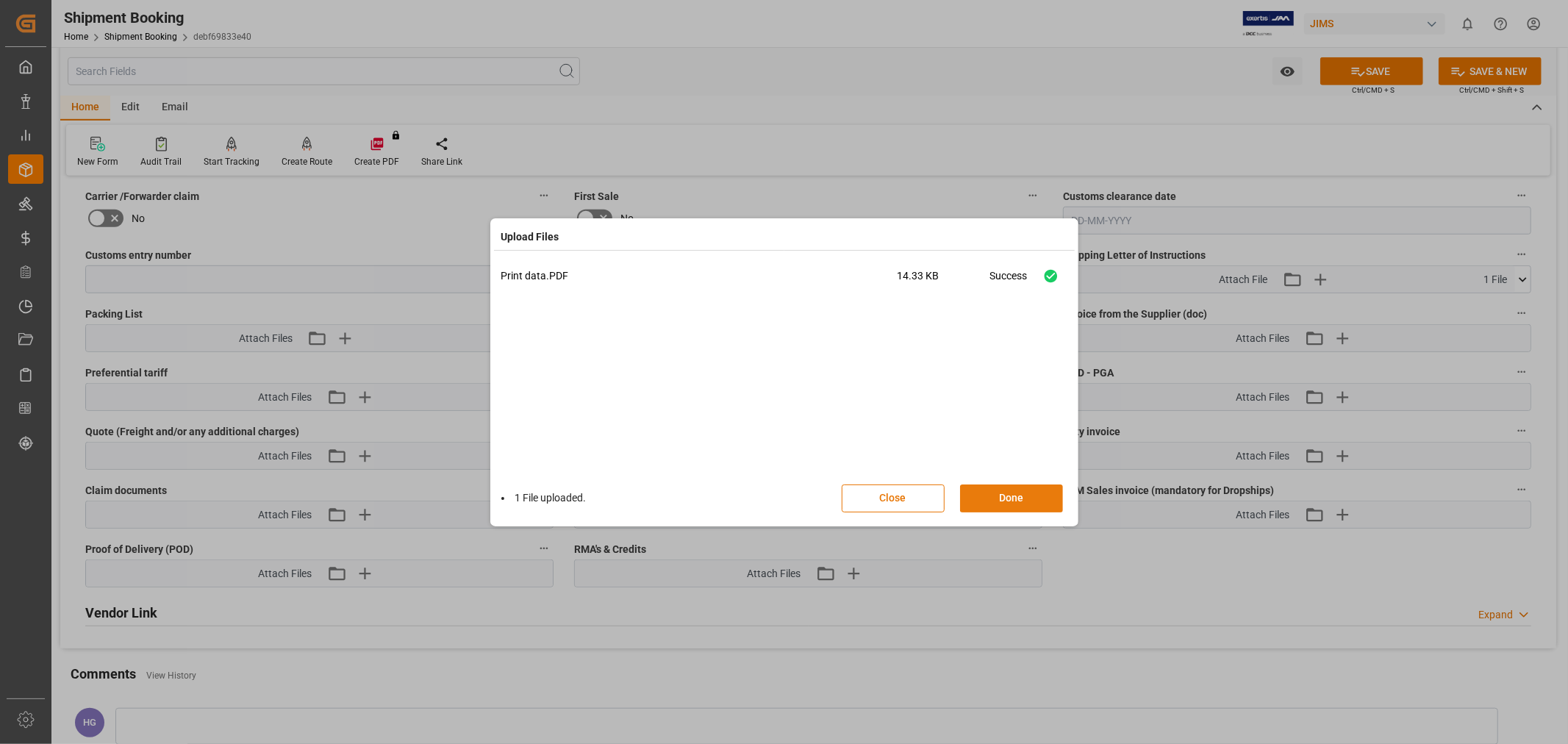
click at [1003, 486] on button "Done" at bounding box center [1011, 498] width 103 height 28
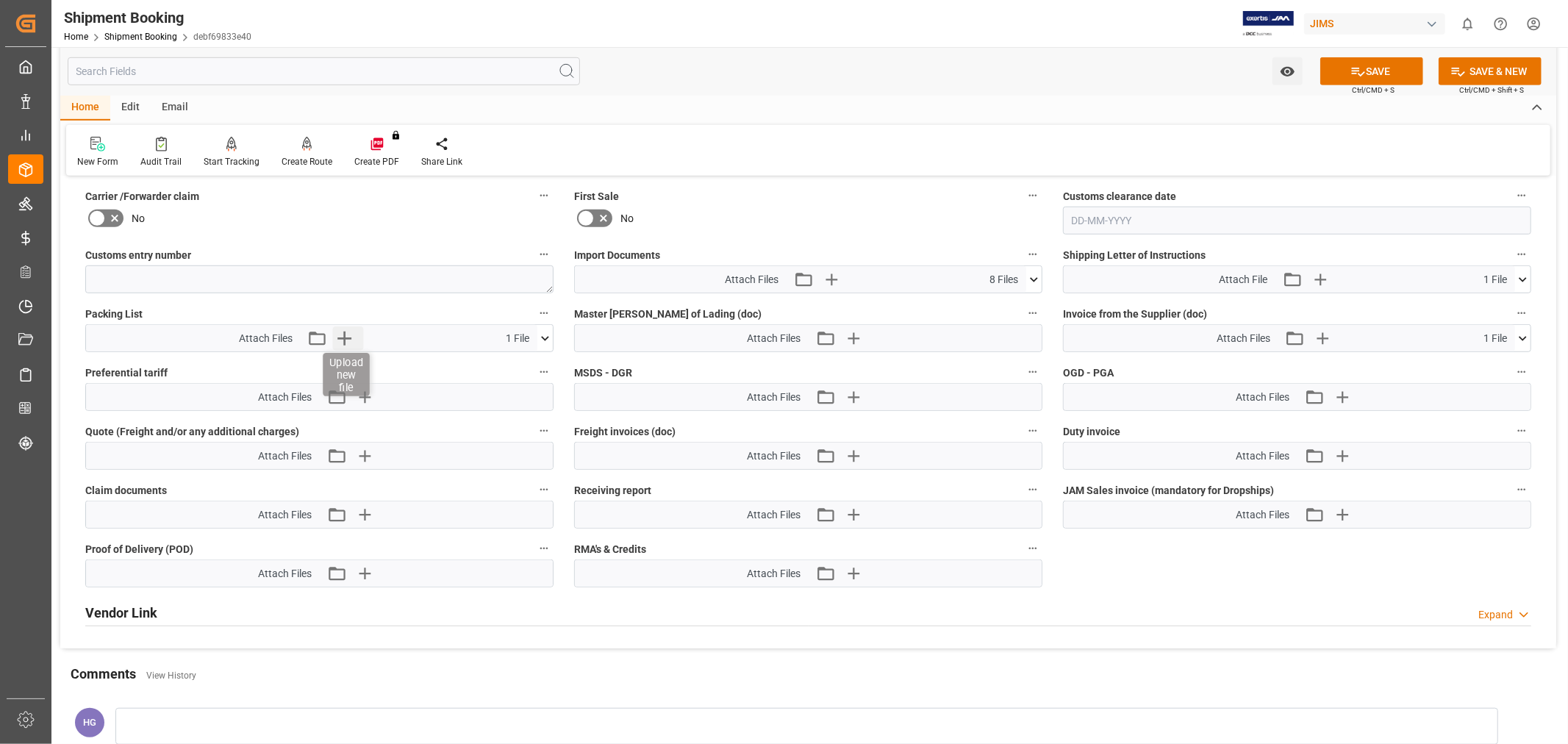
click at [339, 329] on icon "button" at bounding box center [344, 338] width 24 height 24
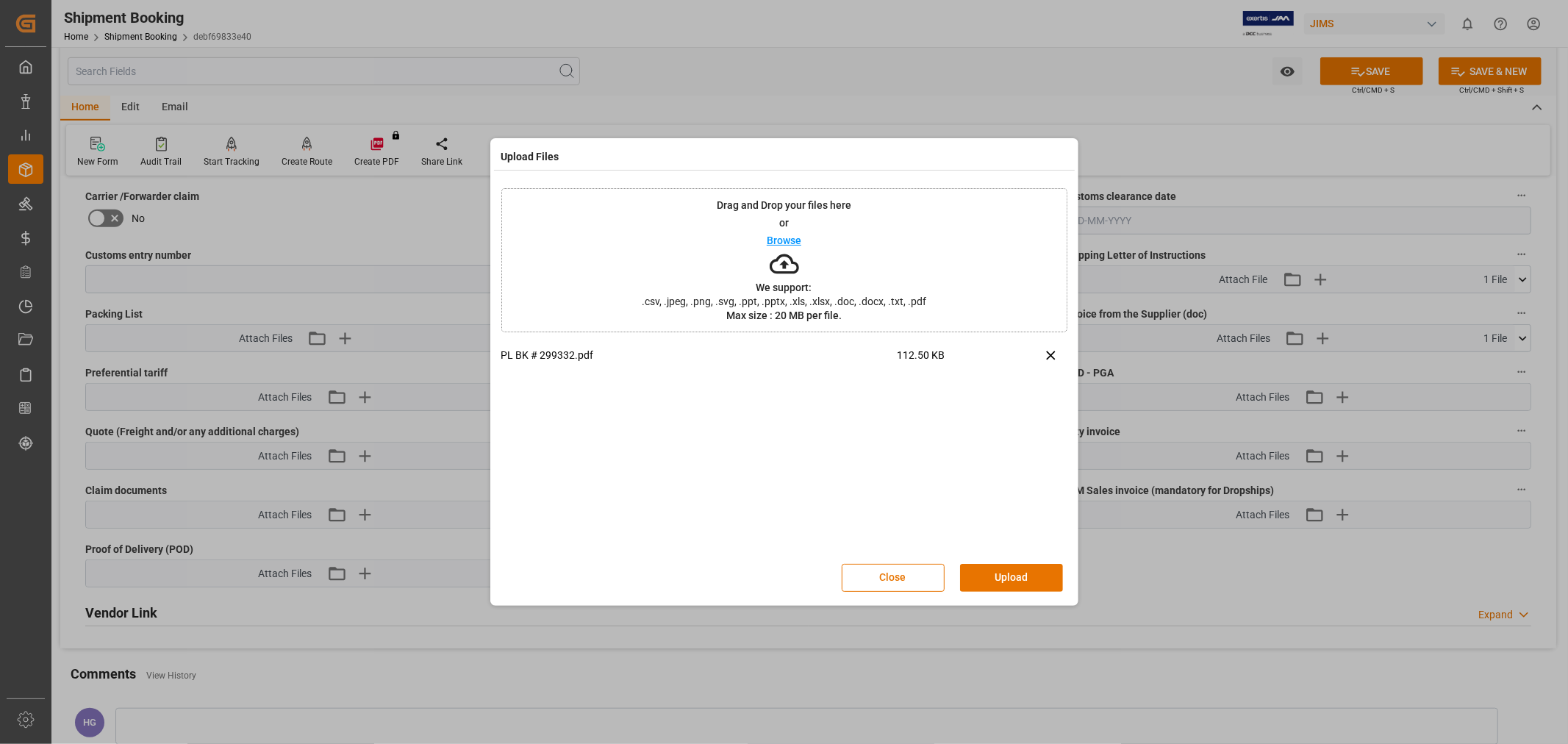
click at [1018, 562] on div "Close Upload" at bounding box center [784, 578] width 566 height 49
click at [1035, 575] on button "Upload" at bounding box center [1011, 578] width 103 height 28
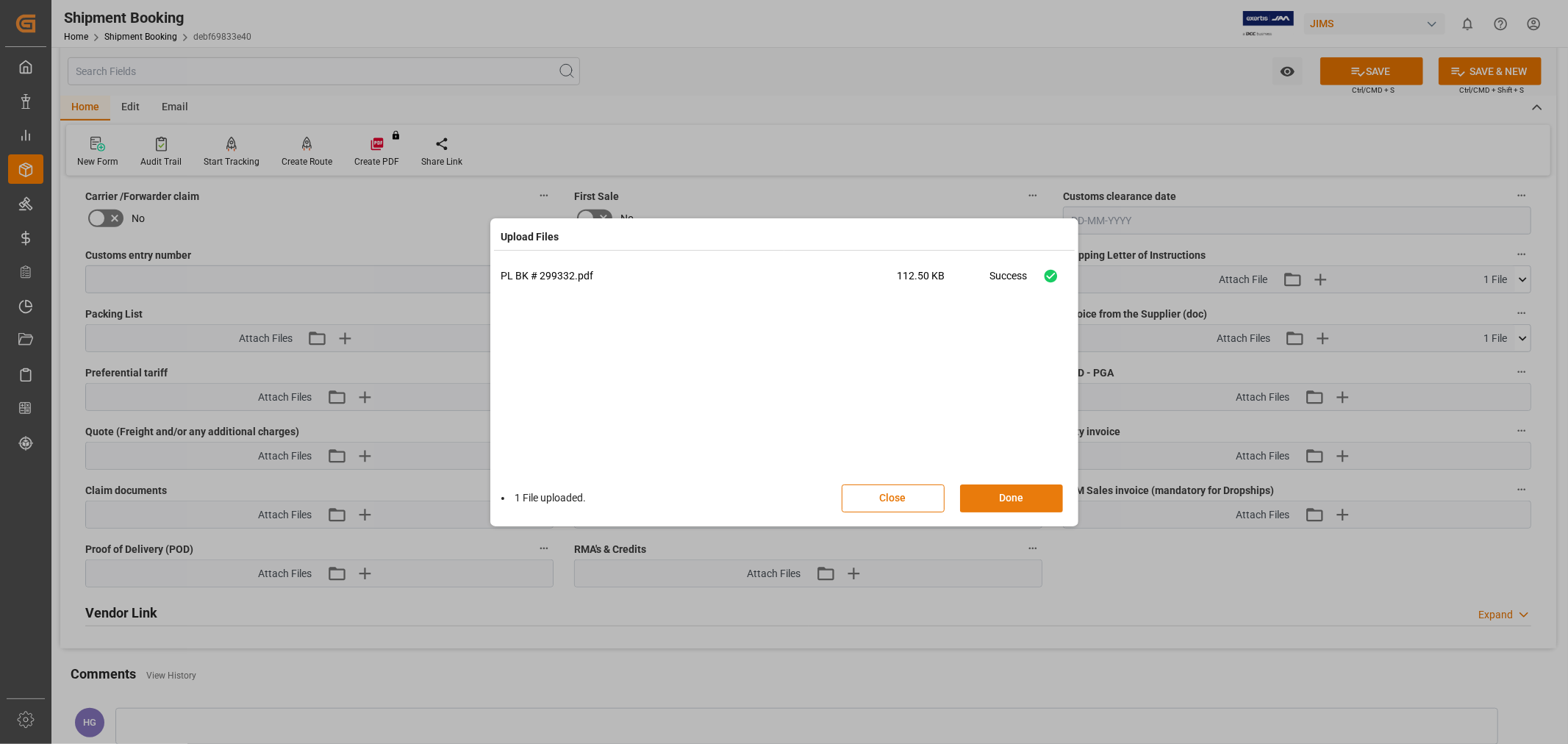
click at [1022, 505] on button "Done" at bounding box center [1011, 498] width 103 height 28
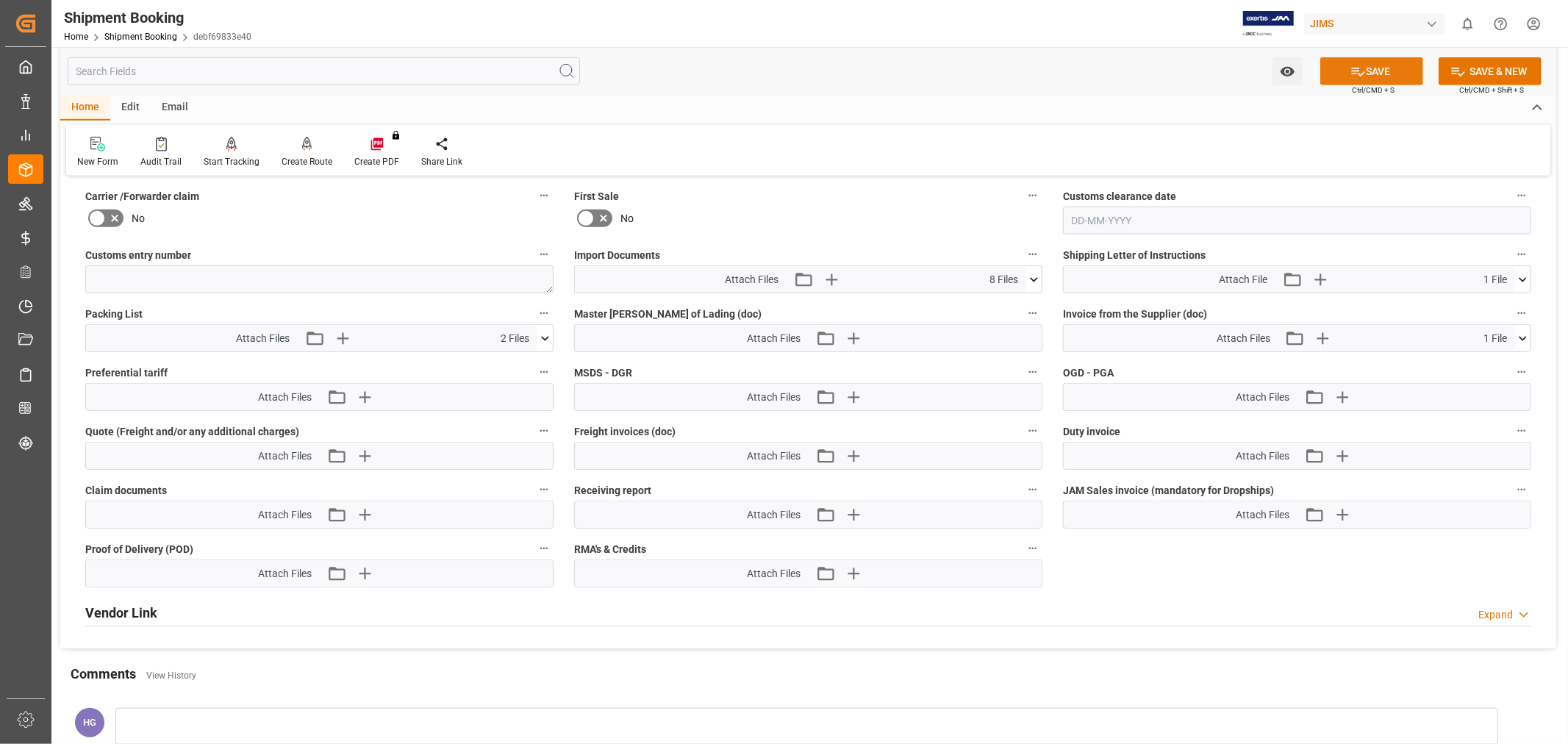
click at [1358, 66] on icon at bounding box center [1358, 72] width 16 height 16
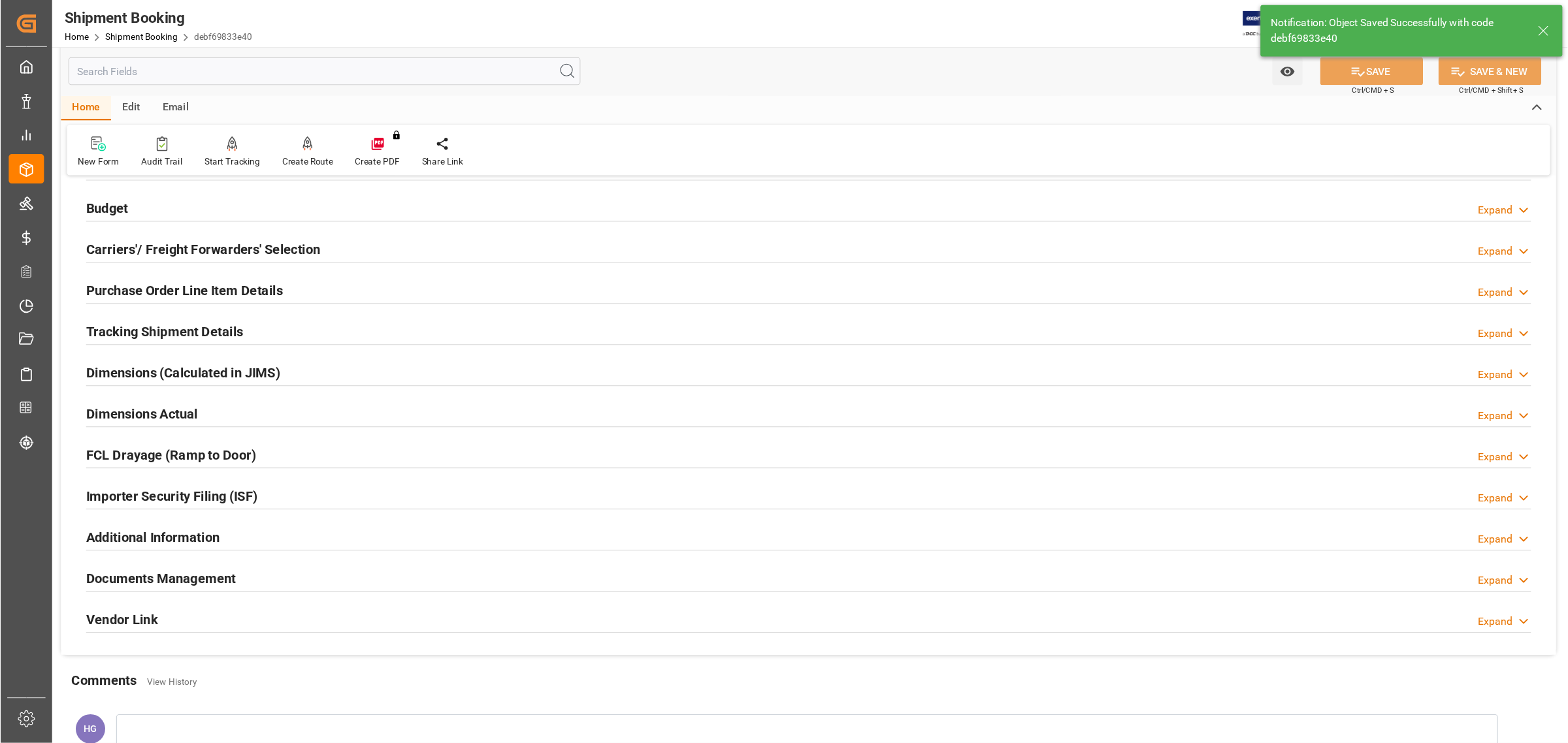
scroll to position [209, 0]
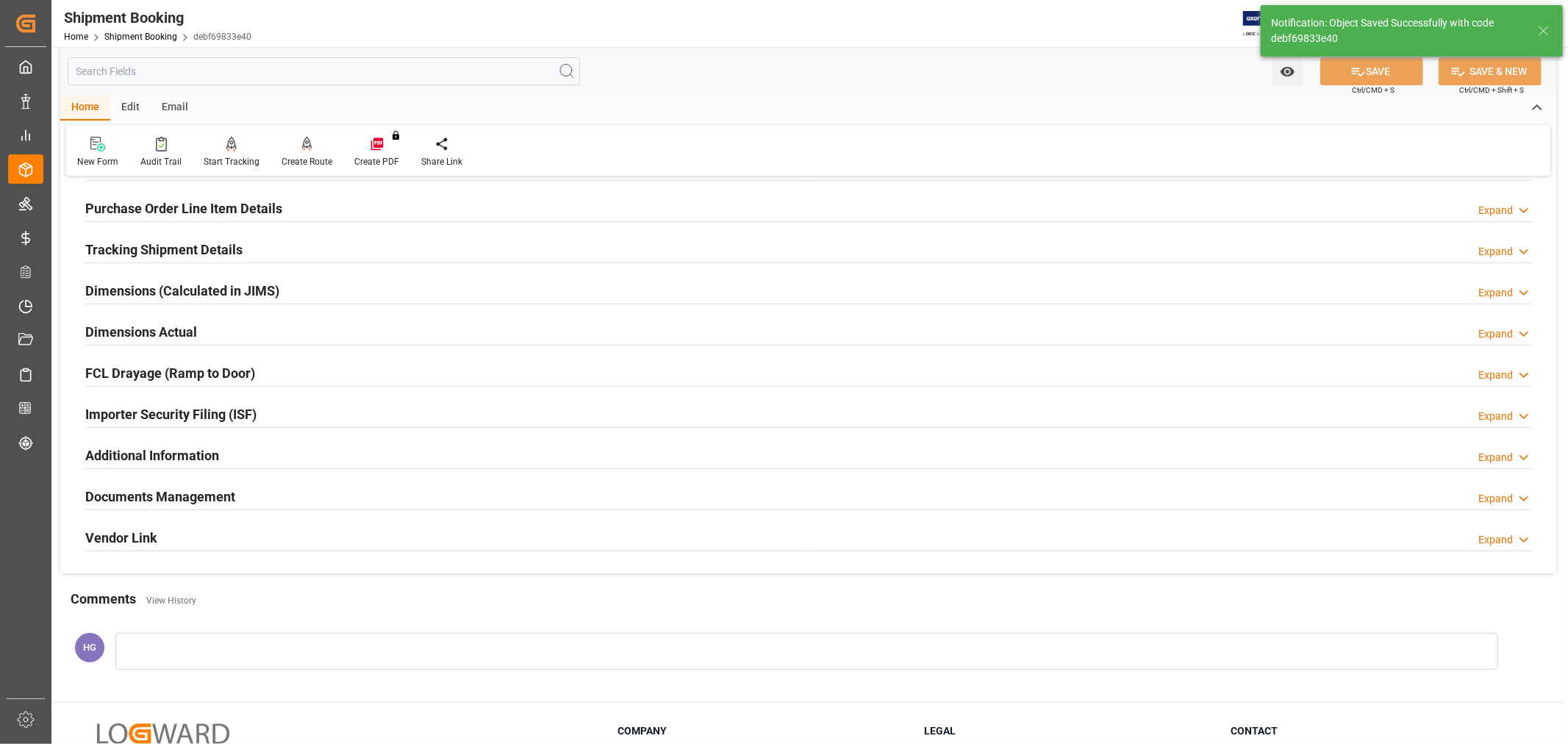
click at [172, 493] on h2 "Documents Management" at bounding box center [160, 497] width 150 height 20
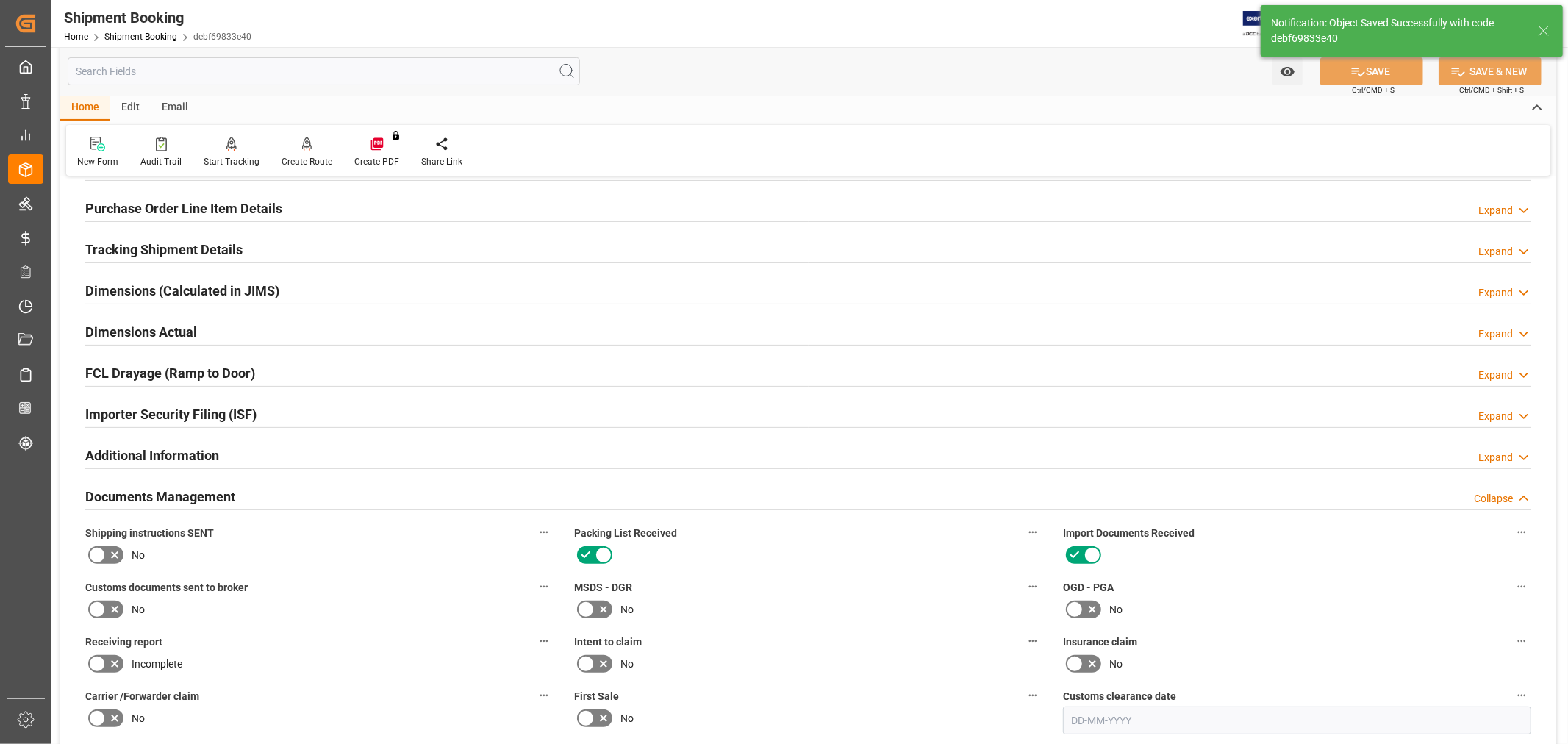
click at [122, 609] on label at bounding box center [106, 609] width 41 height 24
click at [0, 0] on input "checkbox" at bounding box center [0, 0] width 0 height 0
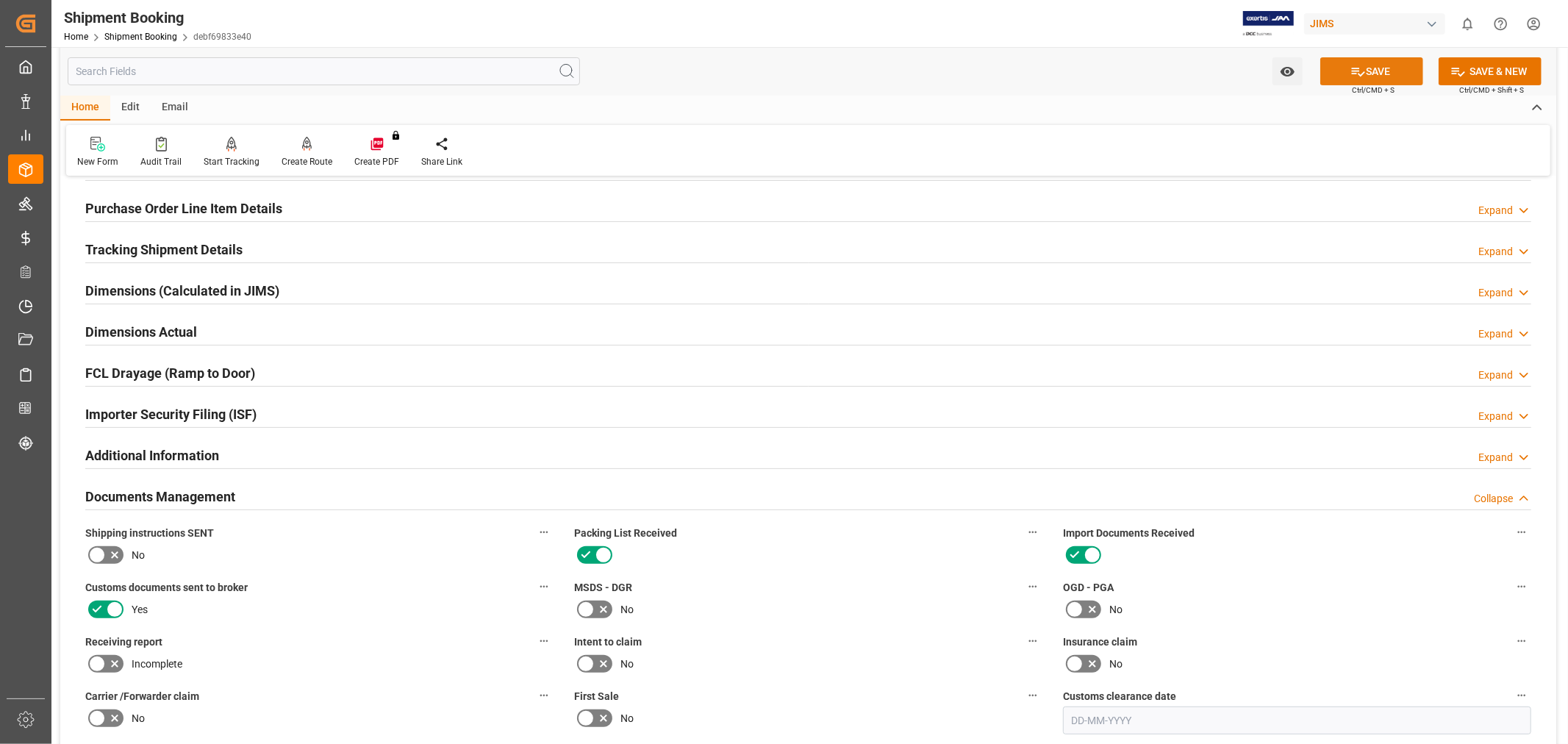
click at [1376, 69] on button "SAVE" at bounding box center [1371, 72] width 103 height 28
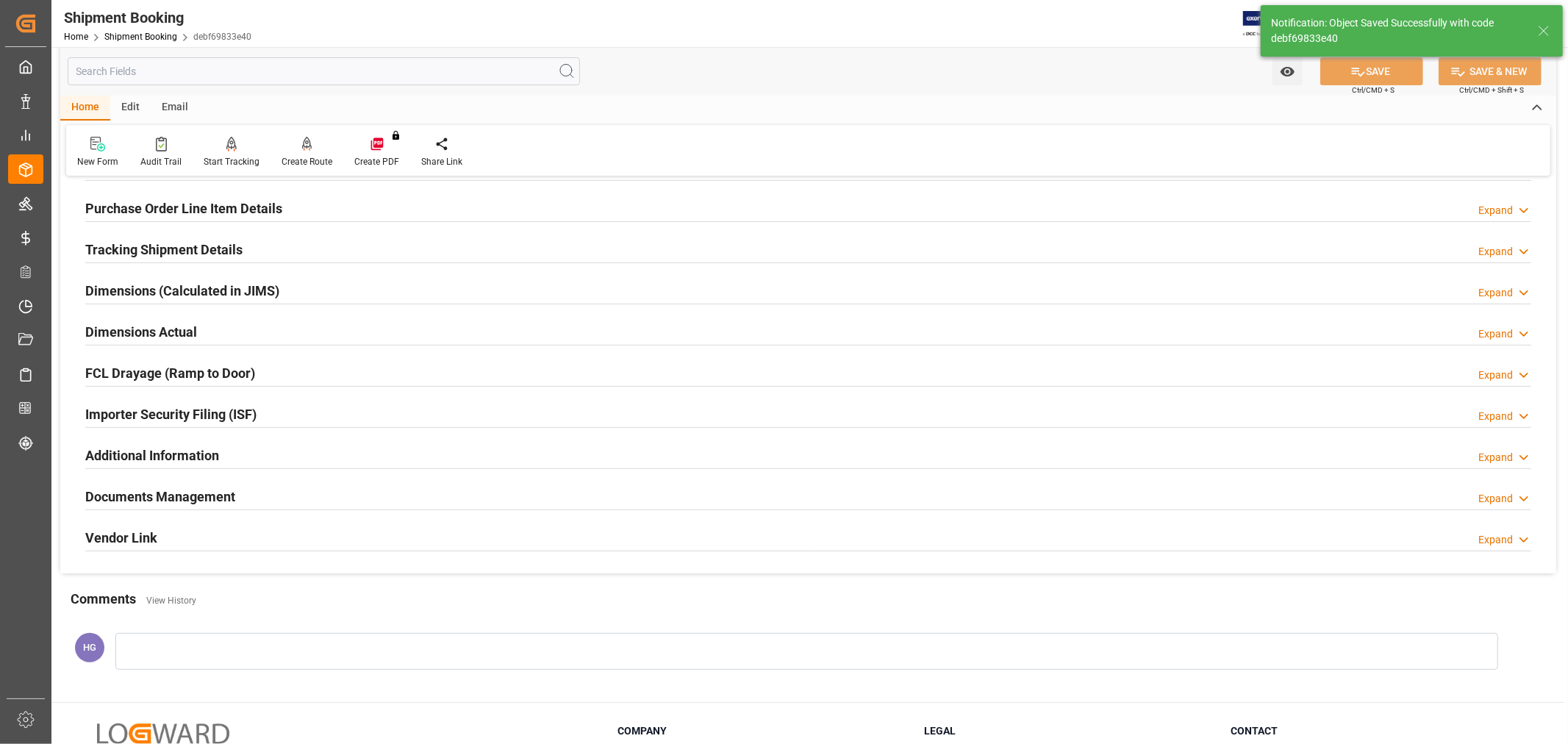
click at [142, 501] on h2 "Documents Management" at bounding box center [160, 497] width 150 height 20
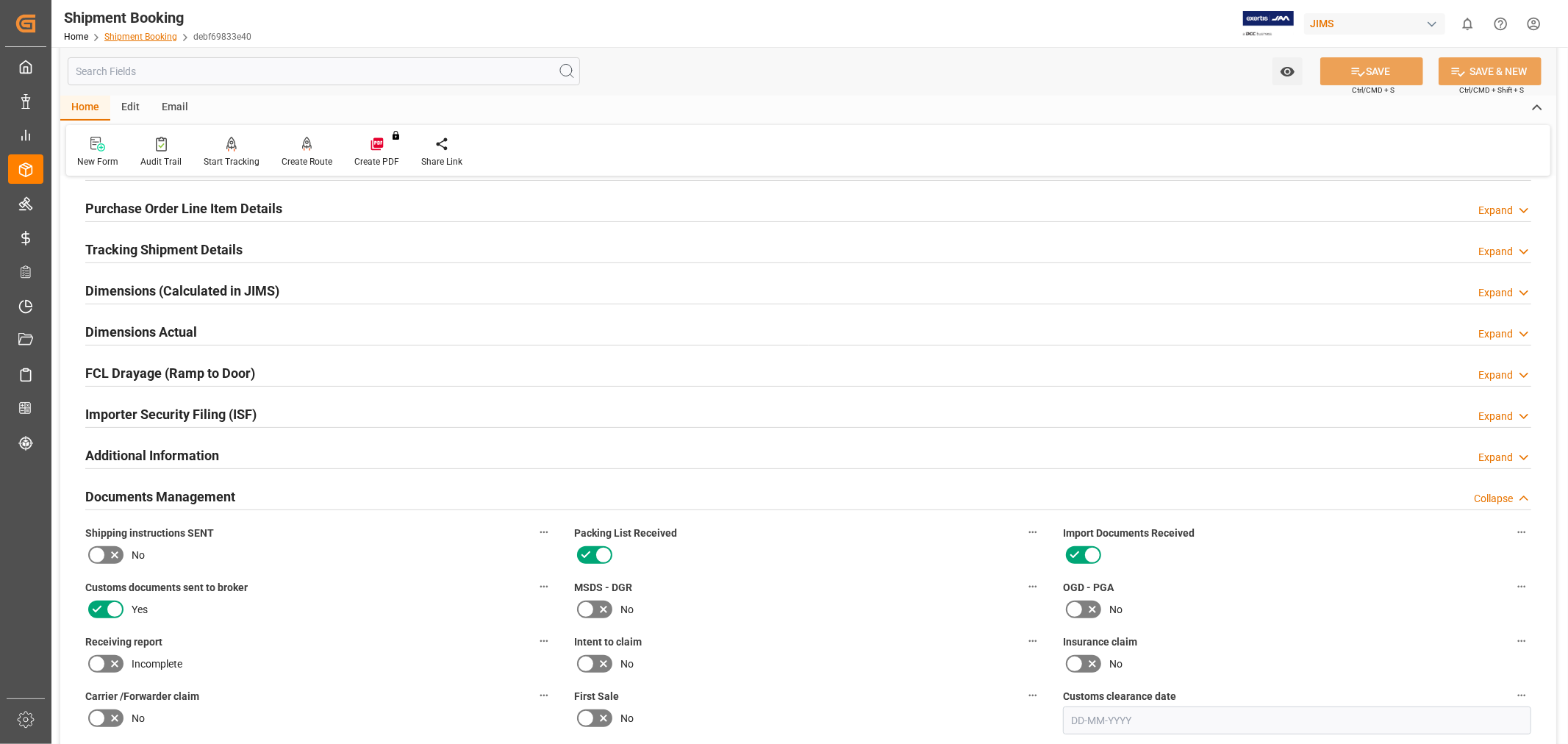
click at [141, 39] on link "Shipment Booking" at bounding box center [141, 36] width 73 height 11
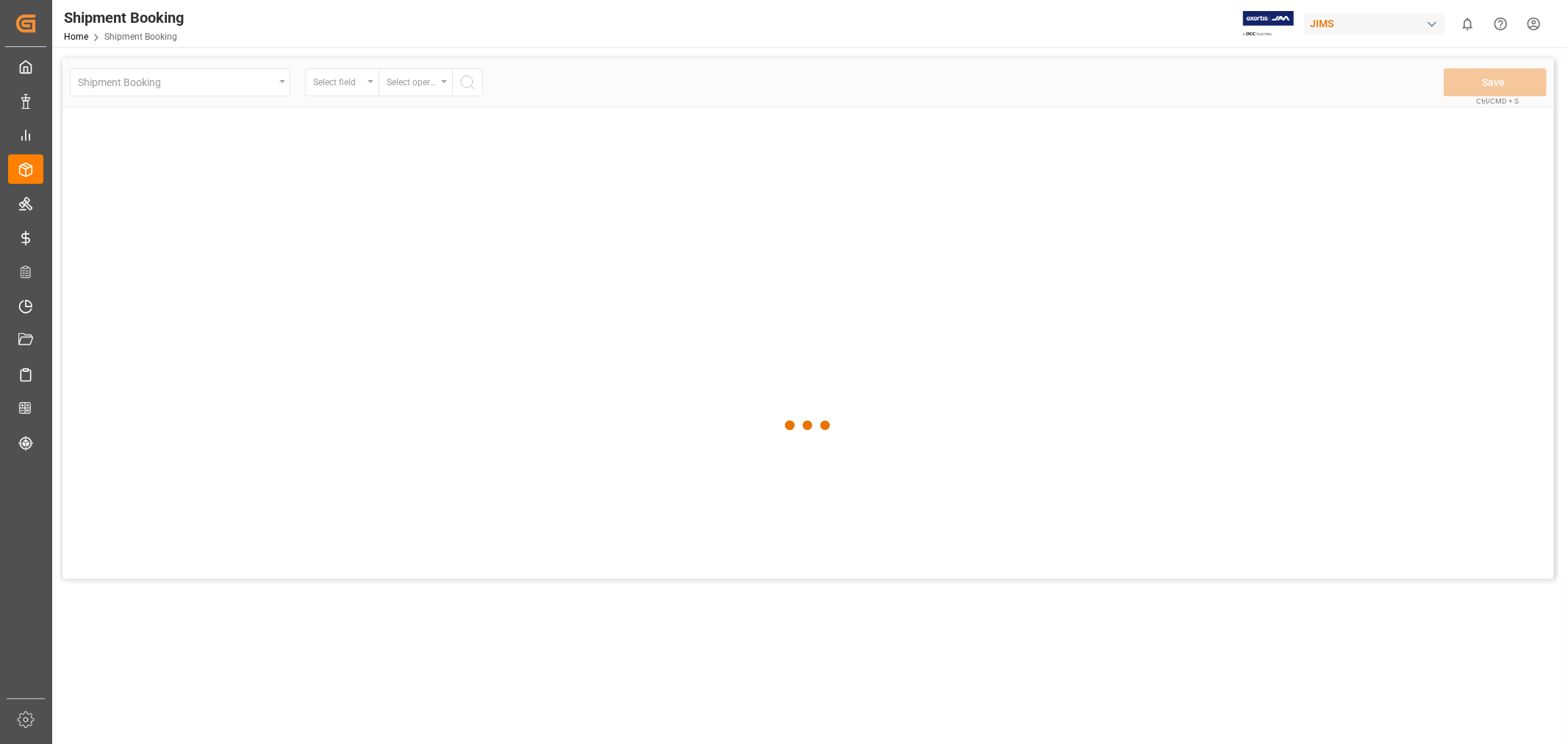
click at [441, 79] on div at bounding box center [808, 426] width 1492 height 735
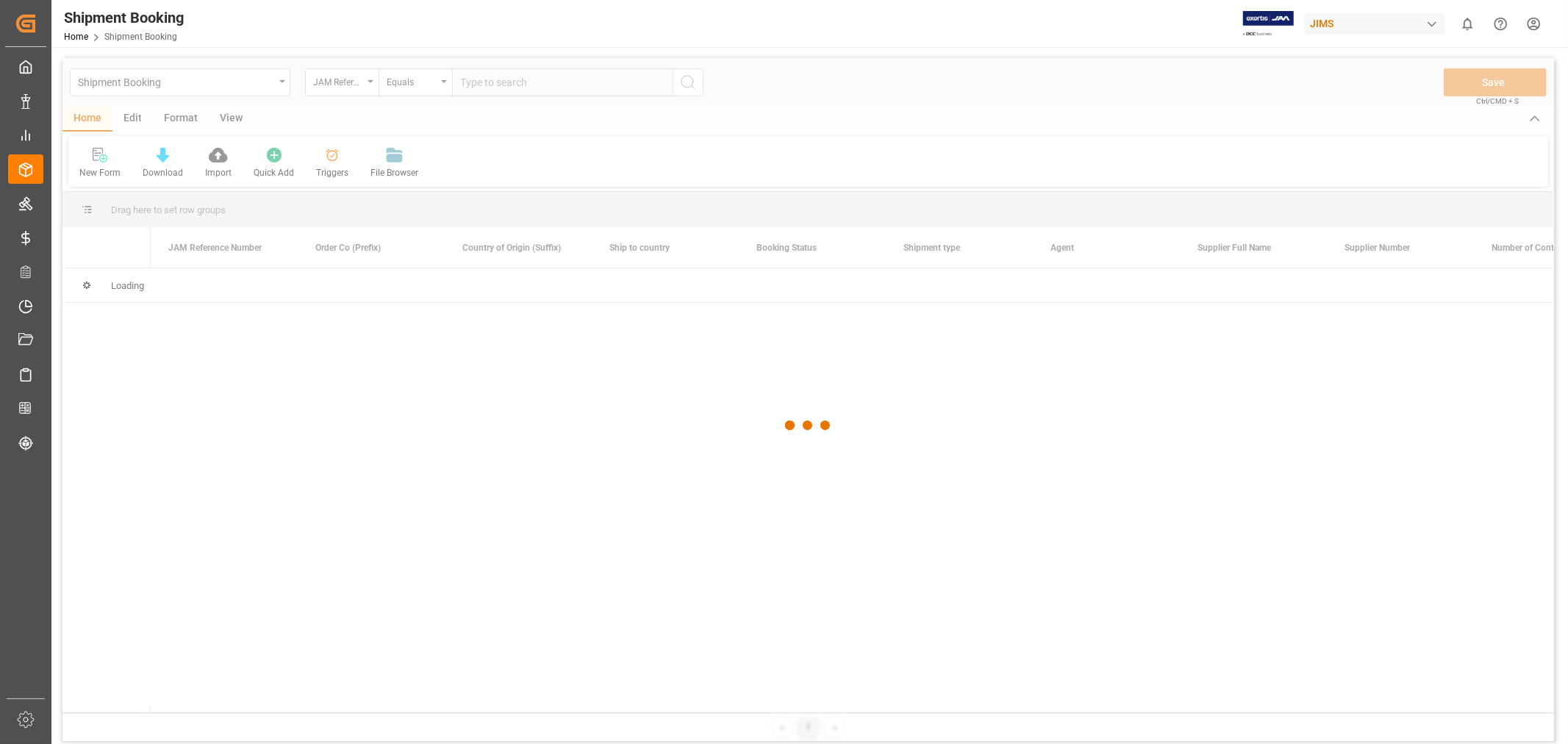
click at [432, 83] on div at bounding box center [808, 426] width 1492 height 735
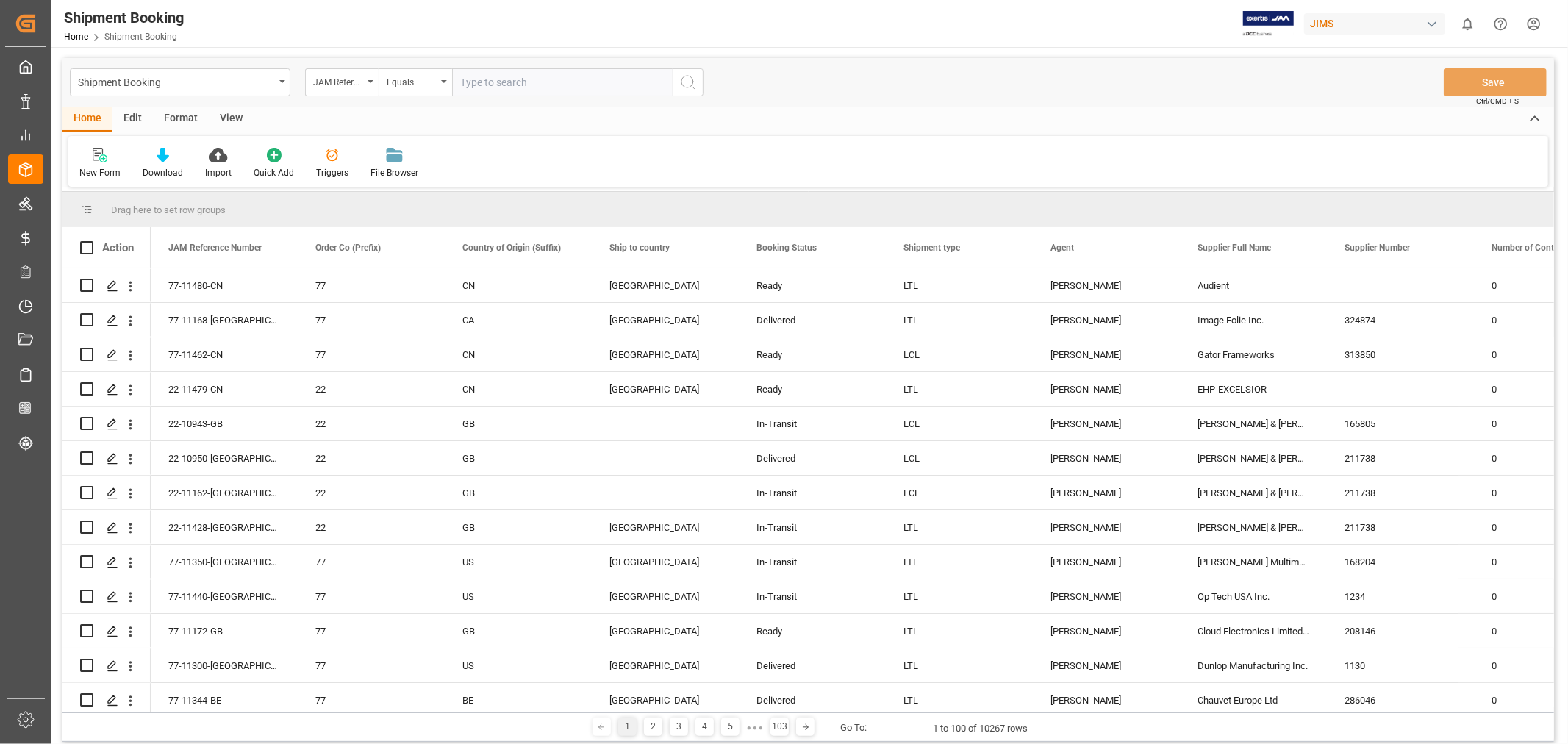
click at [467, 76] on input "text" at bounding box center [562, 82] width 220 height 28
paste input "77-10806-CN"
type input "77-10806-CN"
click at [689, 84] on icon "search button" at bounding box center [687, 81] width 17 height 17
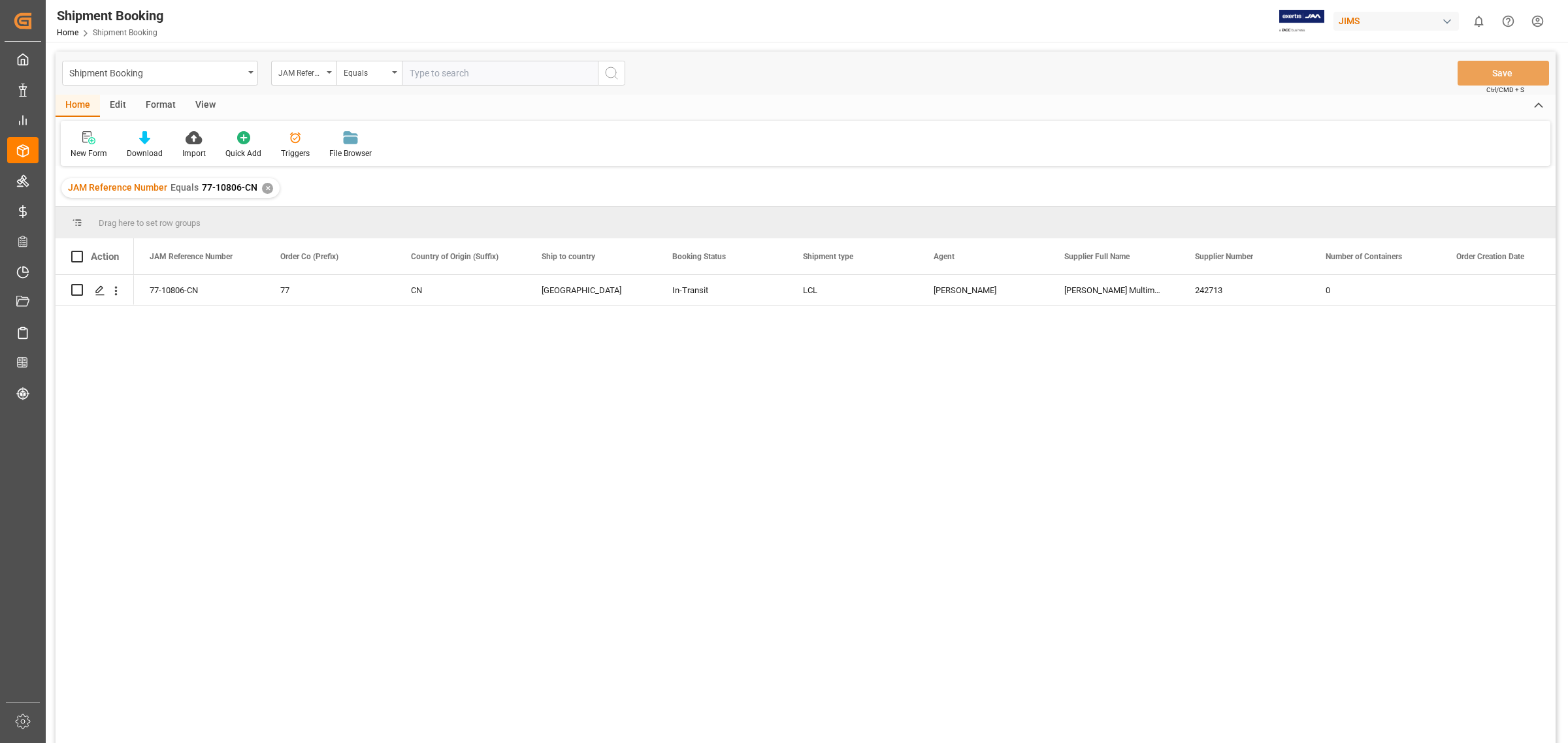
click at [262, 186] on div "✕" at bounding box center [267, 188] width 11 height 11
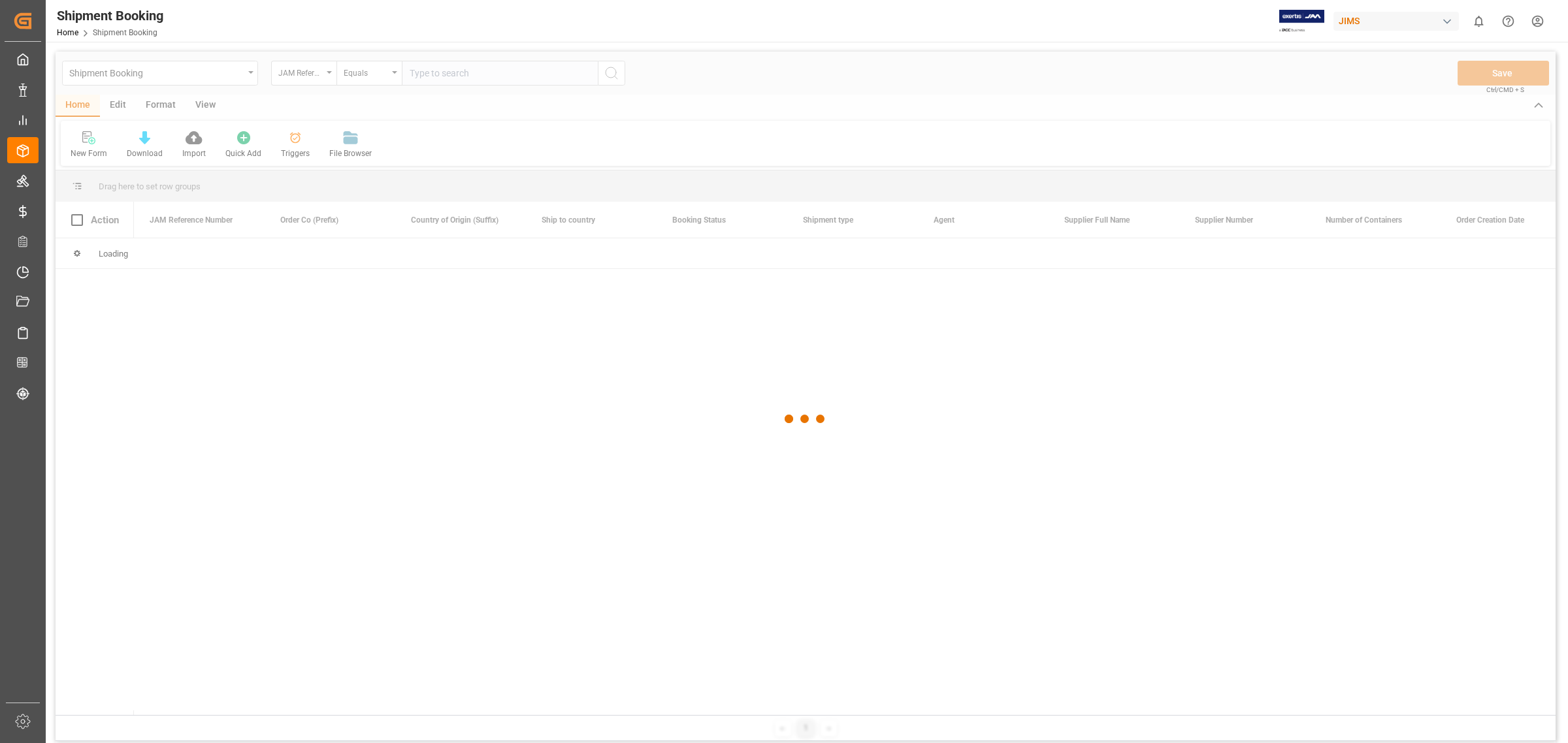
click at [440, 72] on div at bounding box center [806, 419] width 1500 height 735
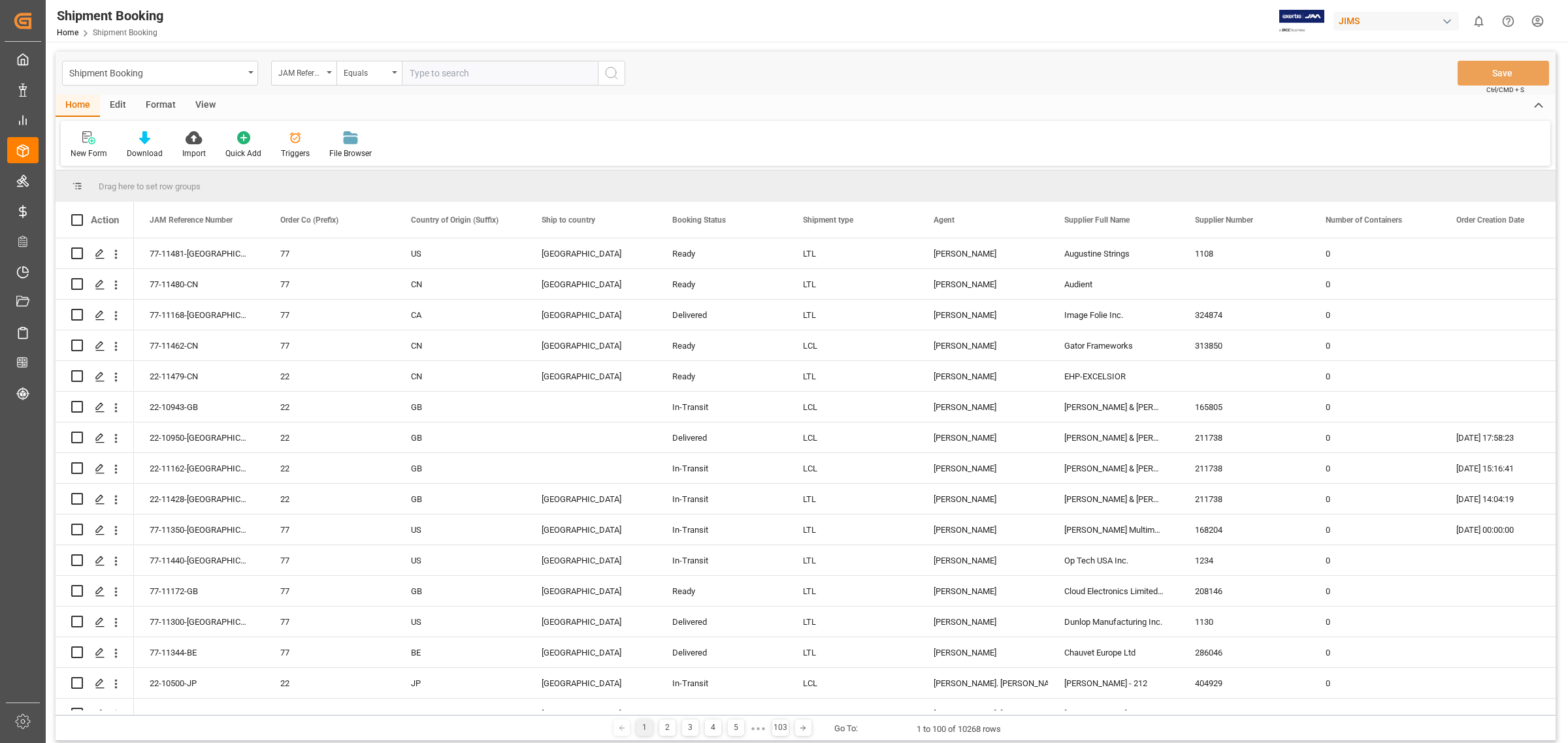
click at [441, 72] on input "text" at bounding box center [500, 73] width 196 height 25
paste input "77-10841-CN"
type input "77-10841-CN"
click at [609, 77] on circle "search button" at bounding box center [611, 72] width 10 height 10
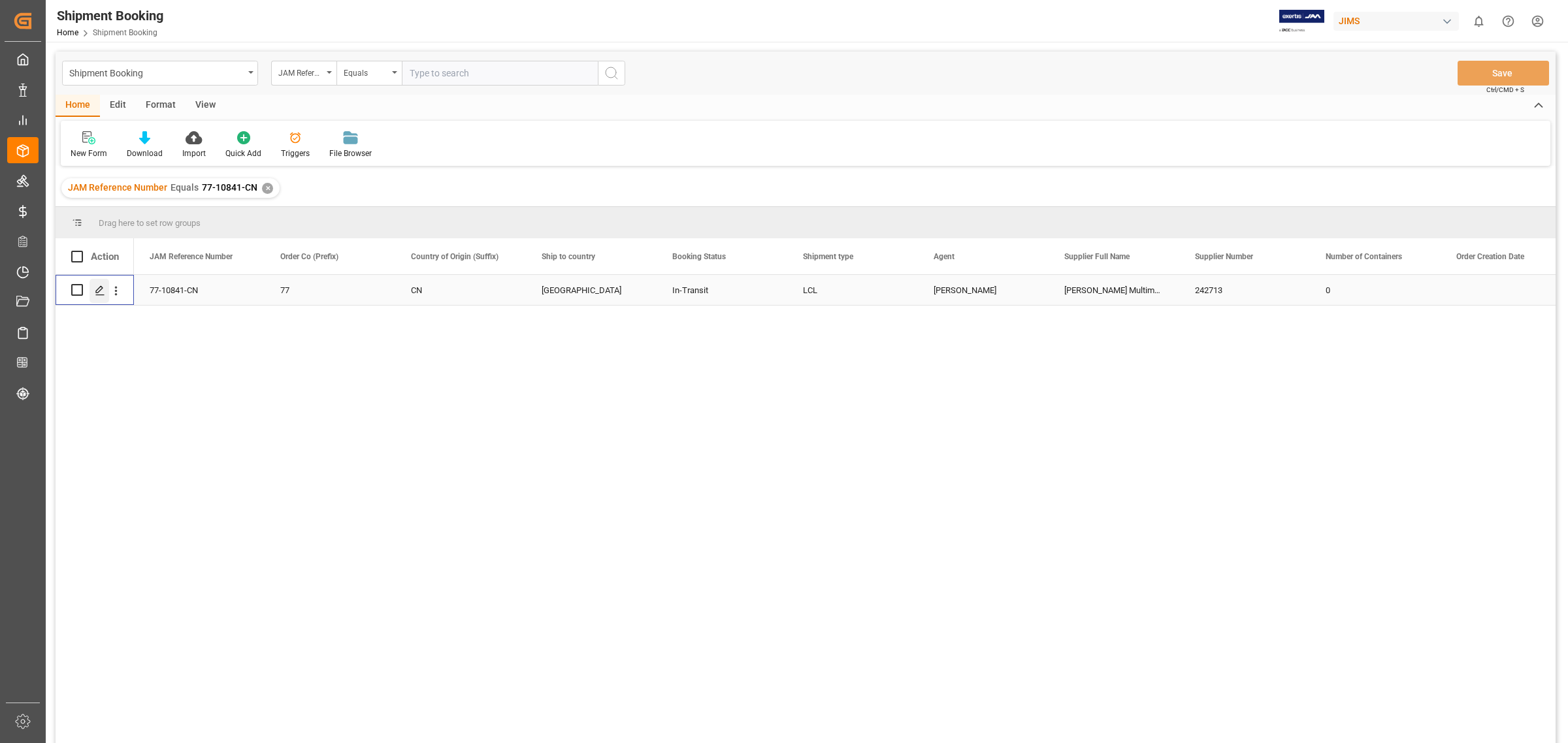
click at [103, 299] on div "Press SPACE to select this row." at bounding box center [99, 290] width 20 height 24
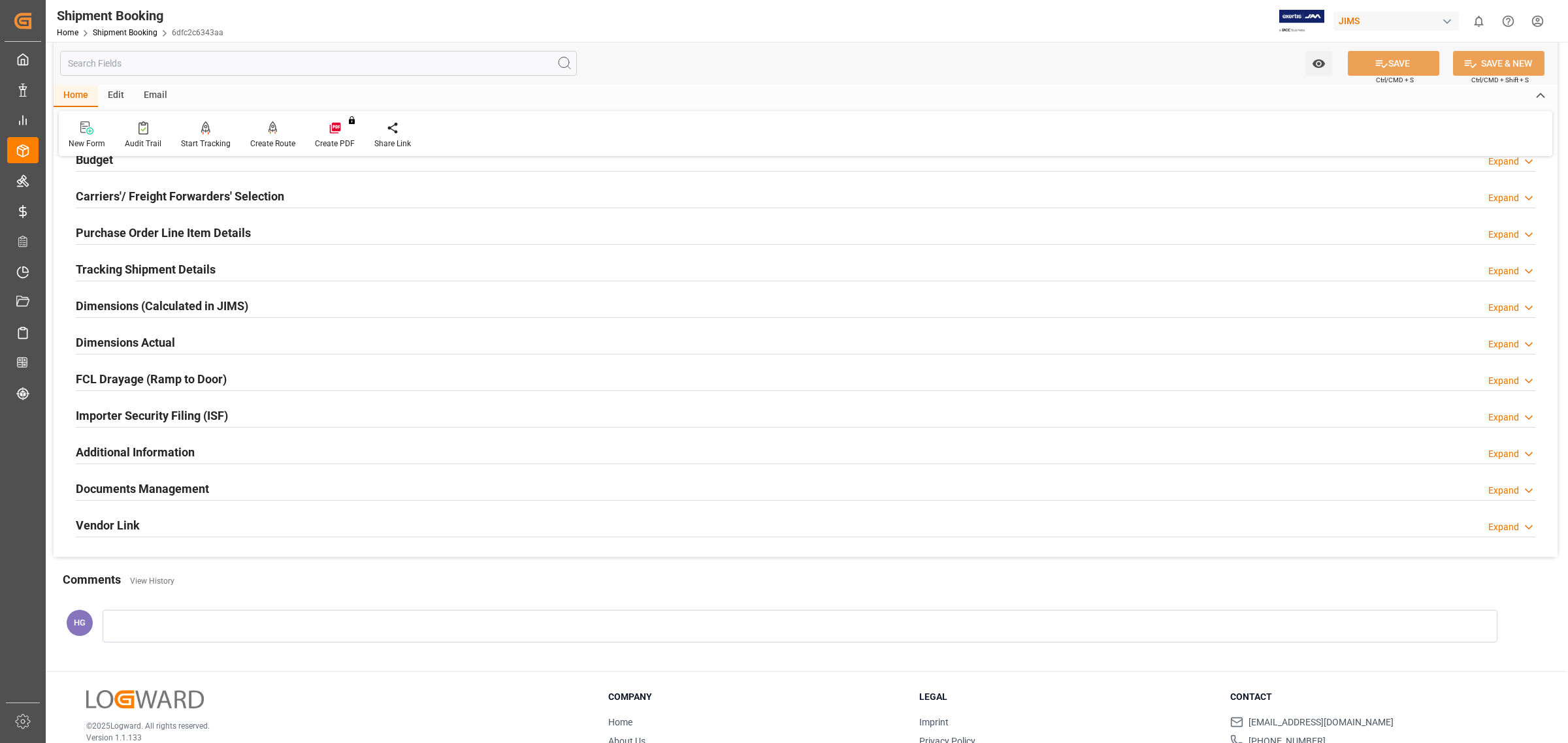
scroll to position [163, 0]
drag, startPoint x: 180, startPoint y: 488, endPoint x: 180, endPoint y: 475, distance: 13.0
click at [180, 488] on h2 "Documents Management" at bounding box center [142, 487] width 133 height 18
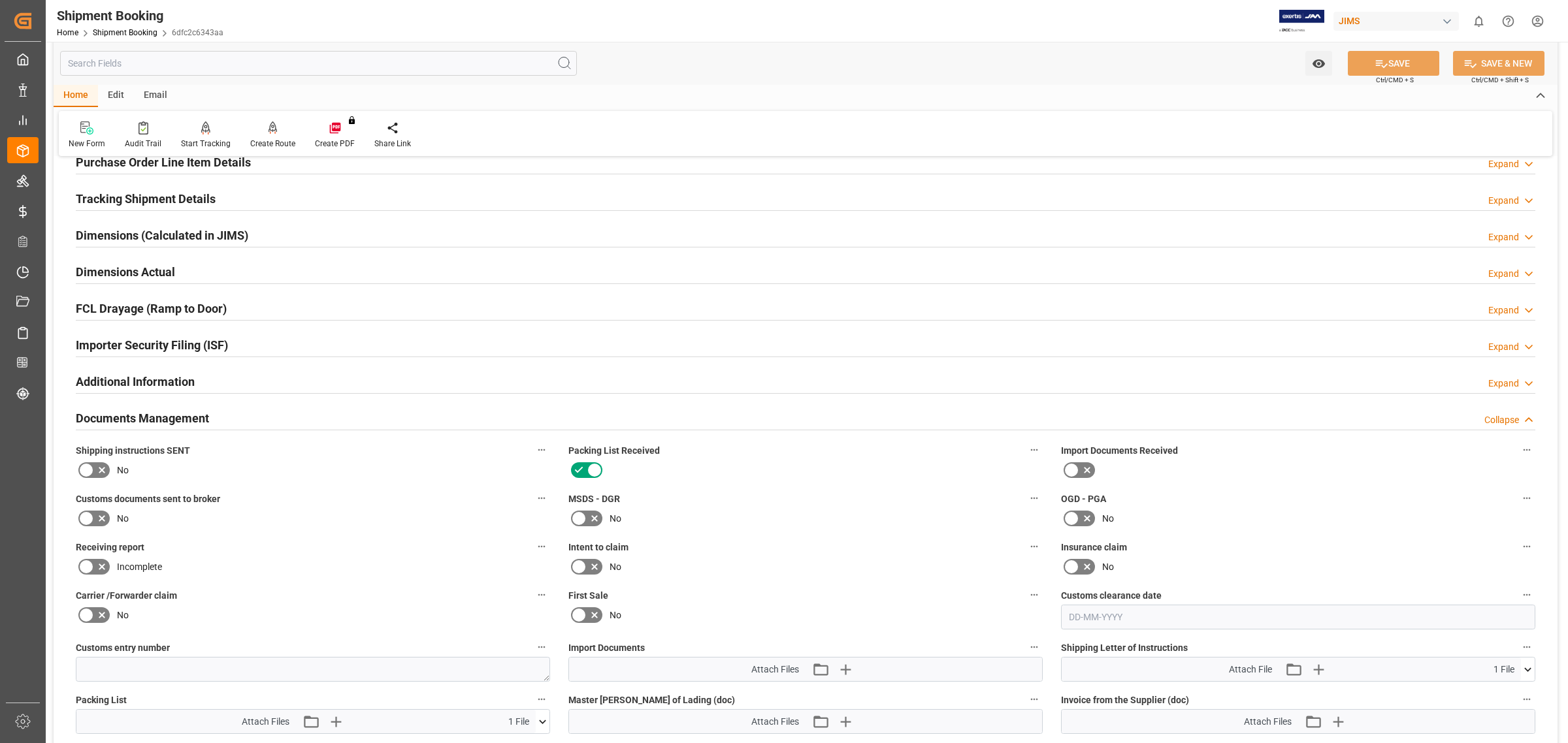
scroll to position [326, 0]
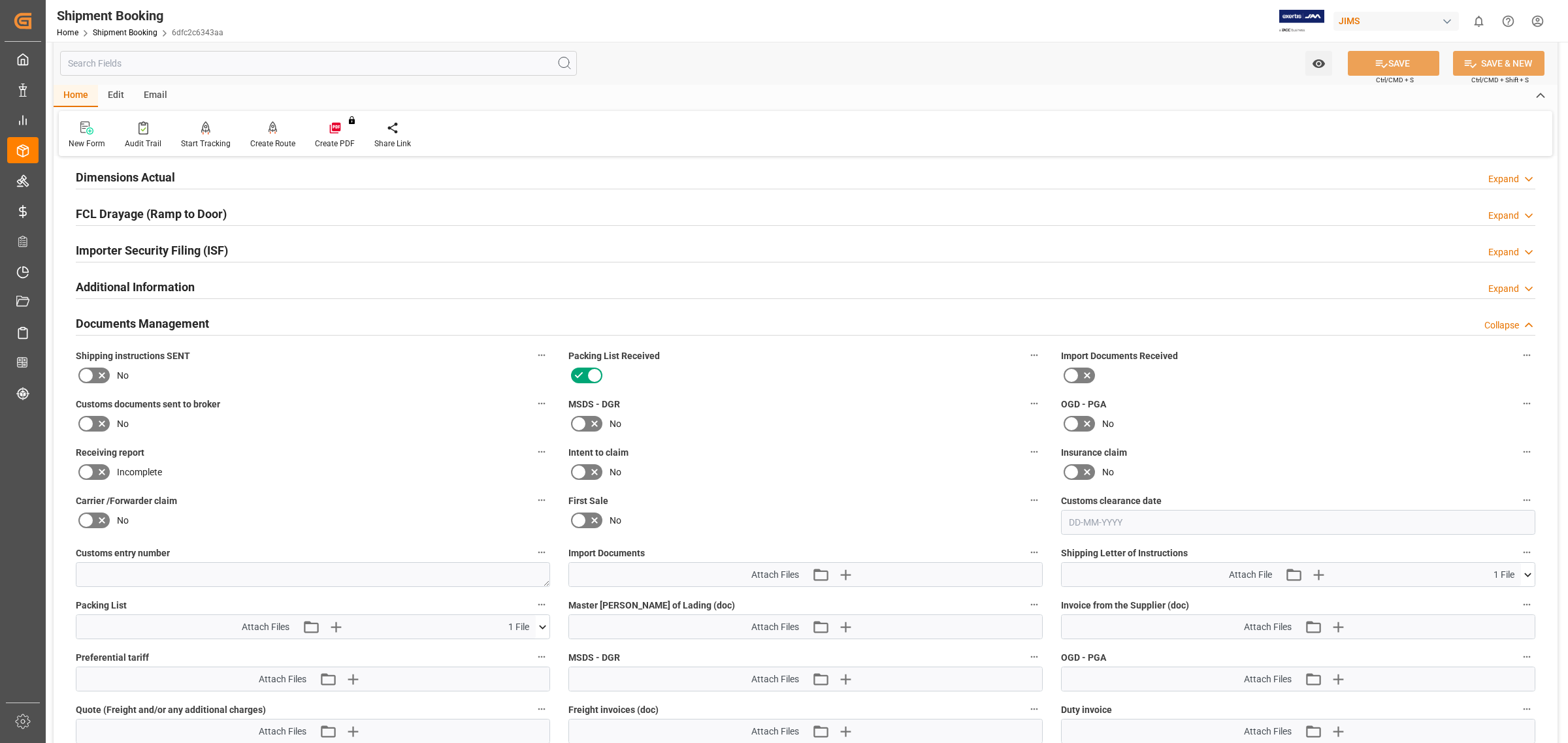
click at [90, 373] on icon at bounding box center [85, 375] width 15 height 15
click at [0, 0] on input "checkbox" at bounding box center [0, 0] width 0 height 0
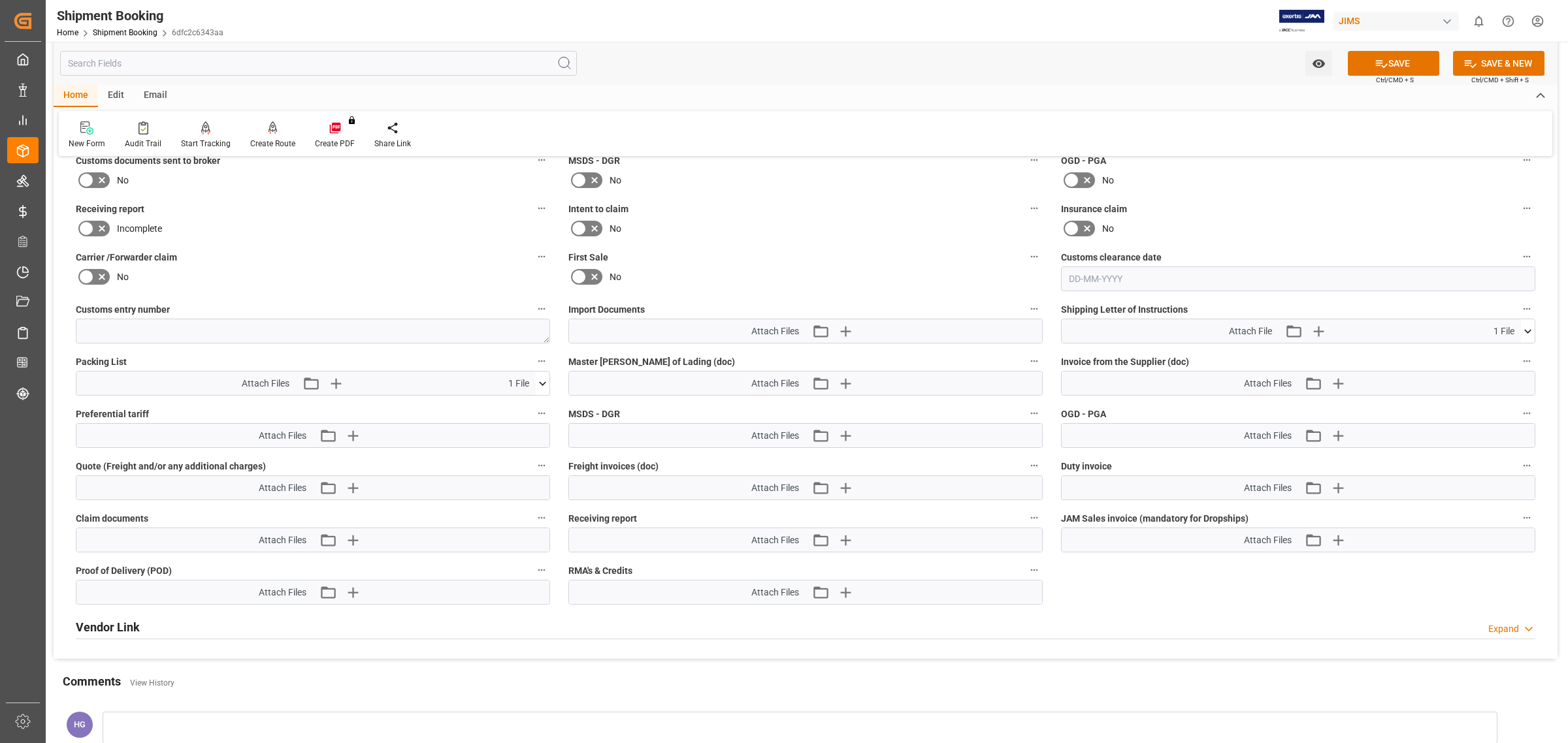
scroll to position [571, 0]
click at [851, 326] on icon "button" at bounding box center [845, 329] width 21 height 21
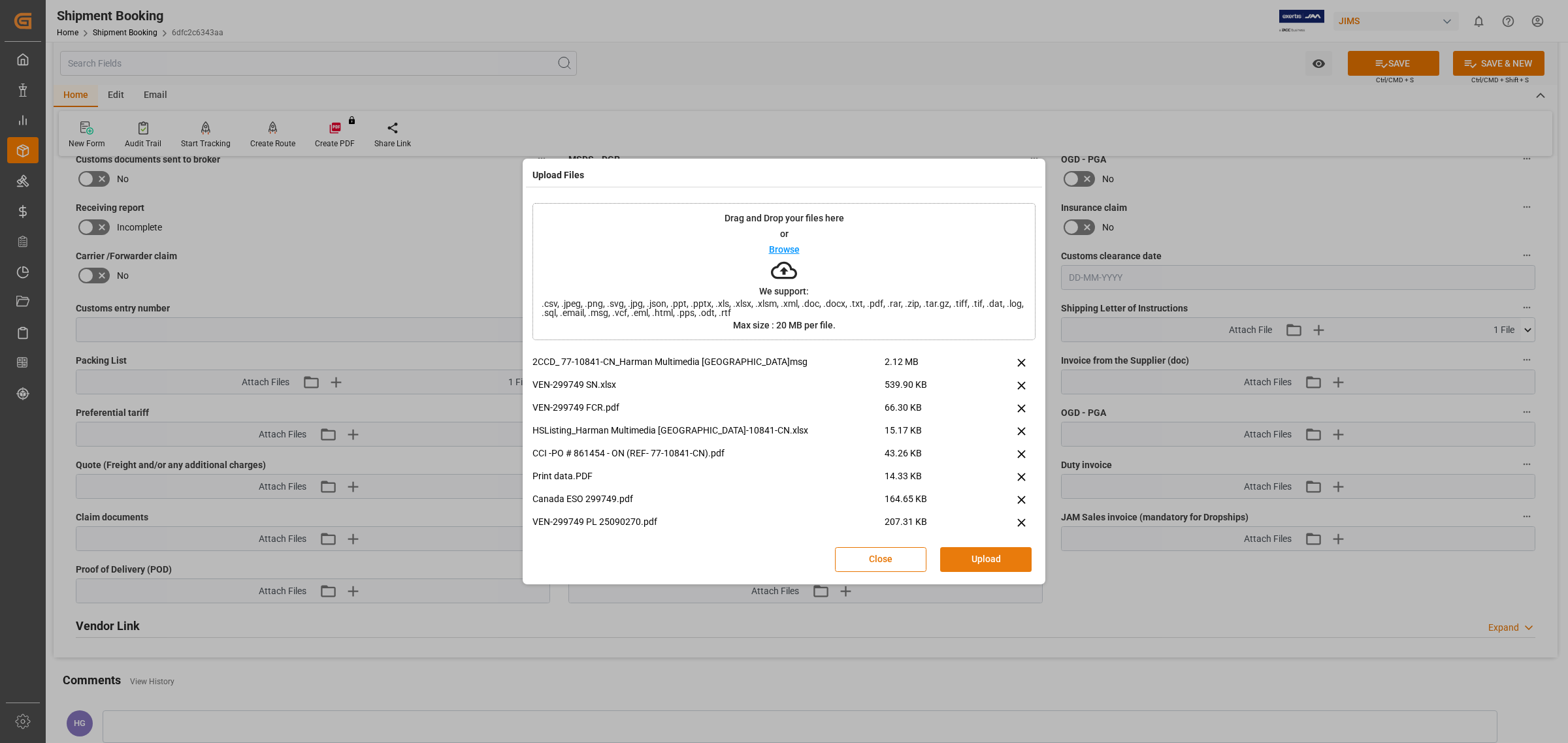
click at [964, 549] on button "Upload" at bounding box center [985, 560] width 91 height 25
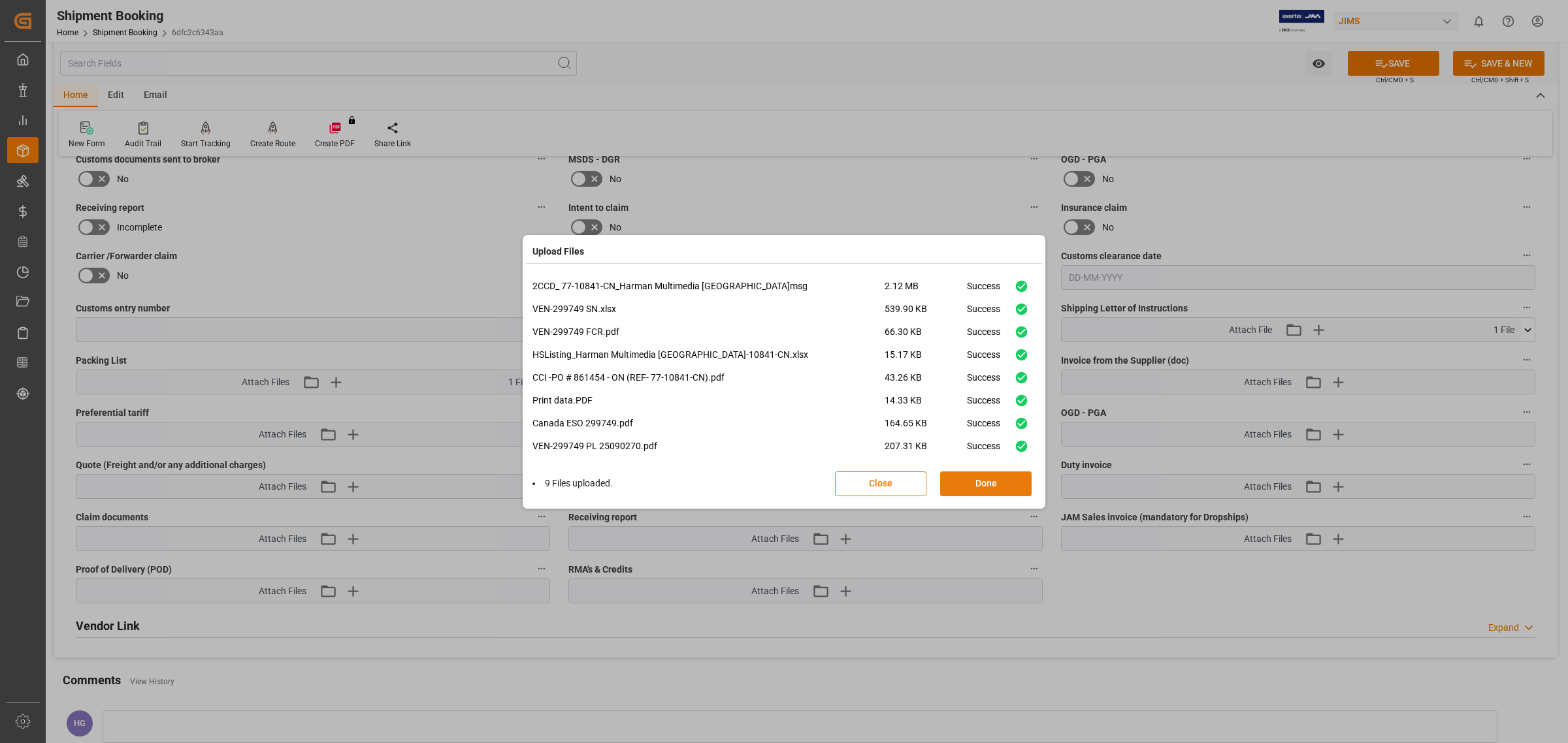
click at [990, 488] on button "Done" at bounding box center [985, 484] width 91 height 25
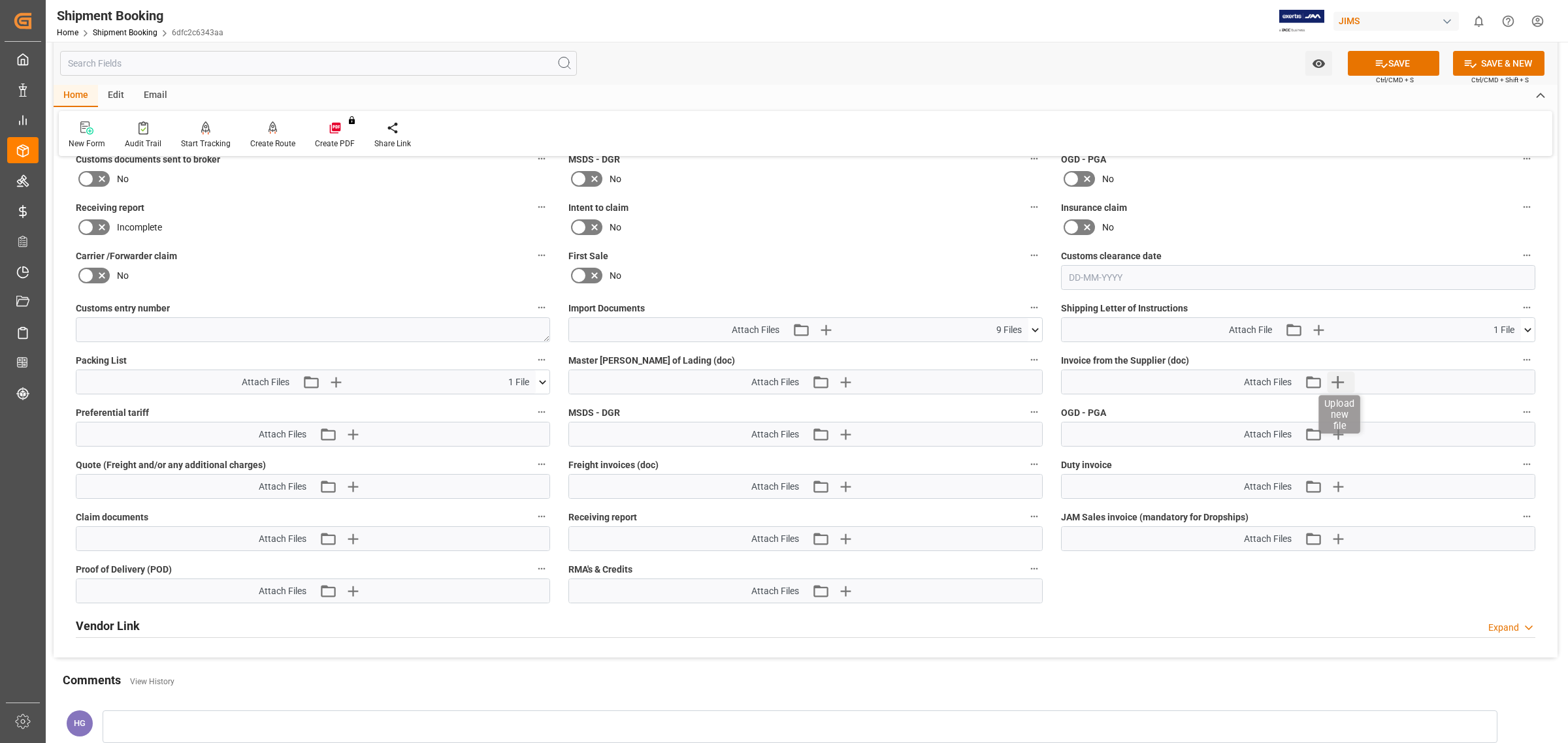
click at [1339, 382] on icon "button" at bounding box center [1338, 382] width 21 height 21
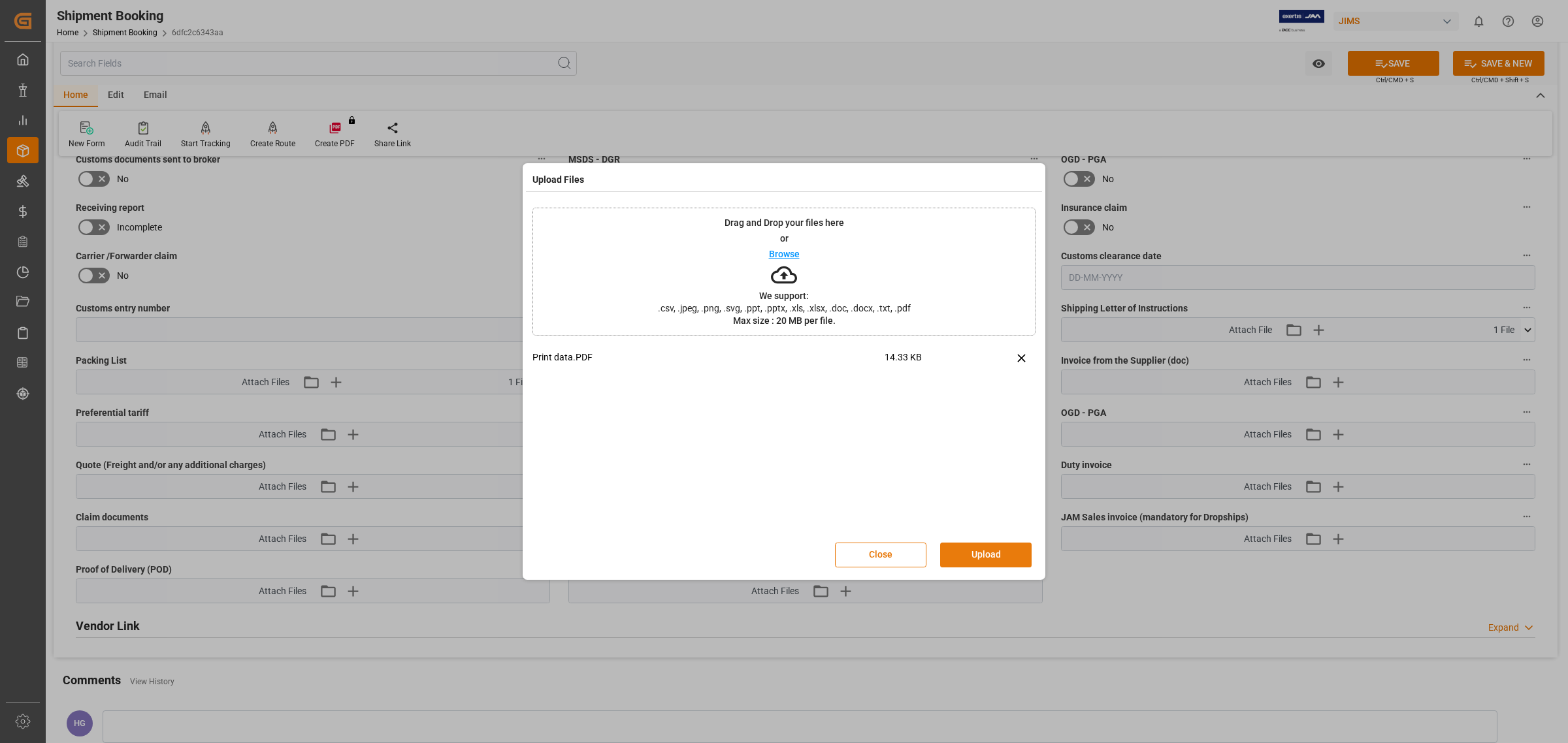
click at [988, 550] on button "Upload" at bounding box center [985, 555] width 91 height 25
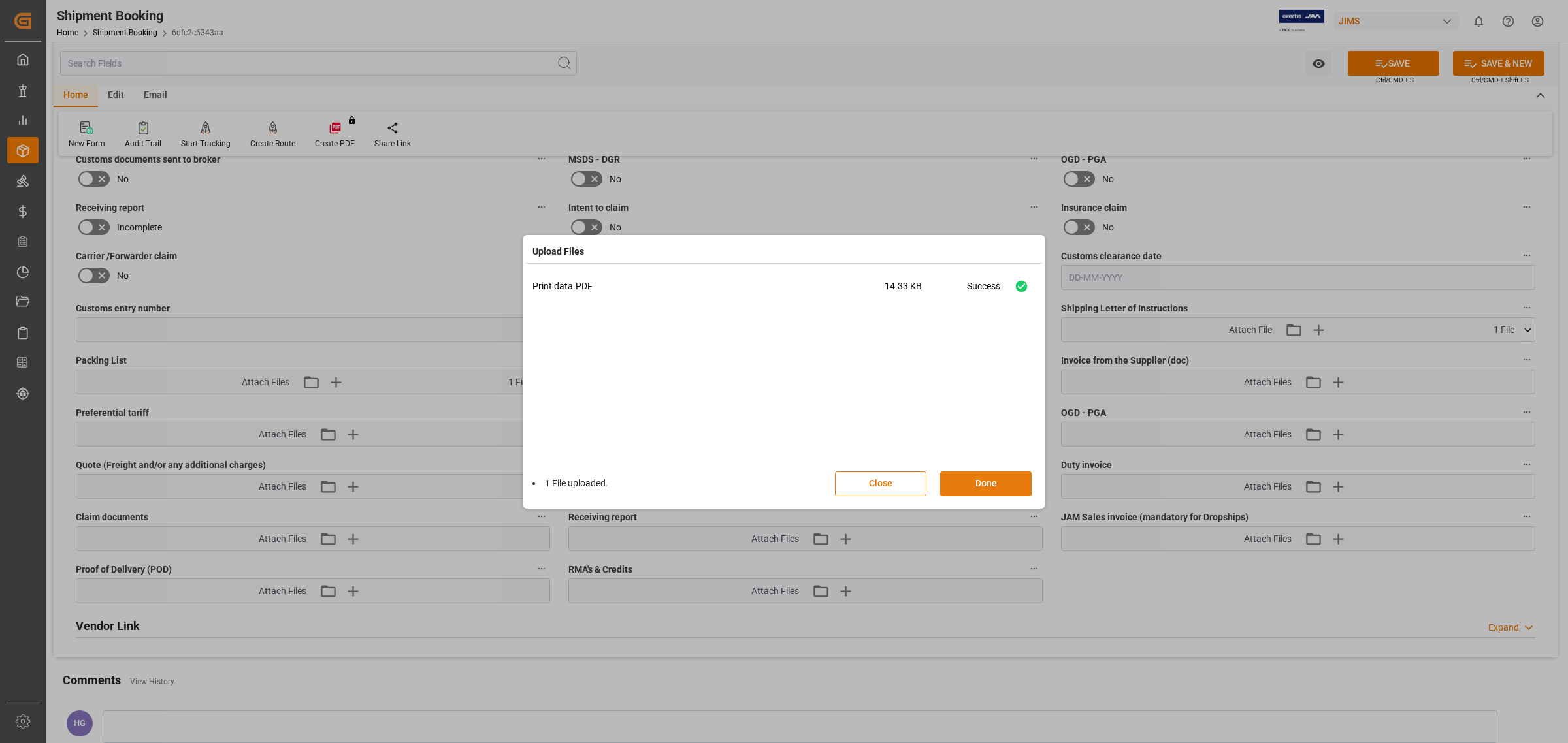
click at [1010, 480] on button "Done" at bounding box center [985, 484] width 91 height 25
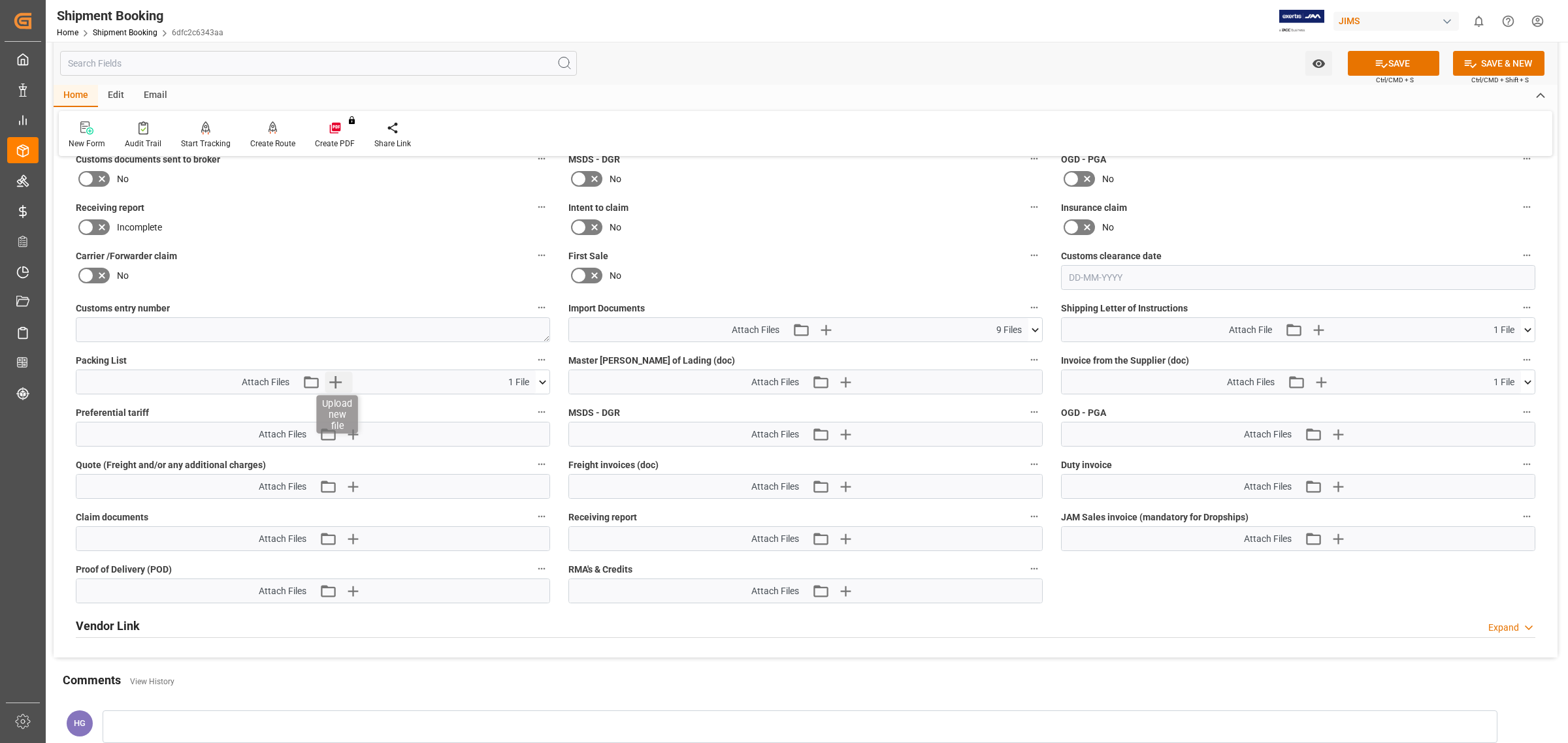
click at [337, 379] on icon "button" at bounding box center [335, 382] width 21 height 21
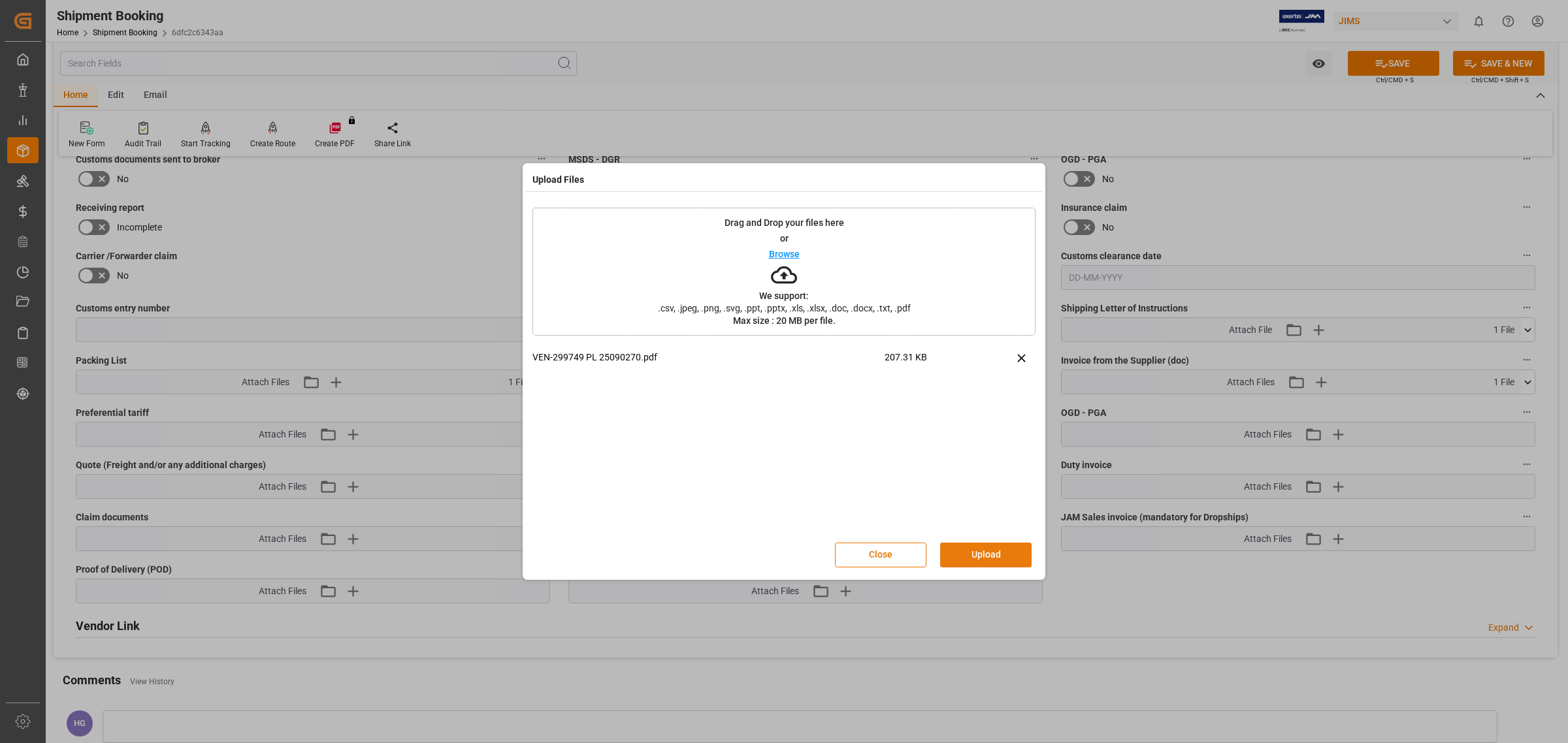
click at [1021, 555] on button "Upload" at bounding box center [985, 555] width 91 height 25
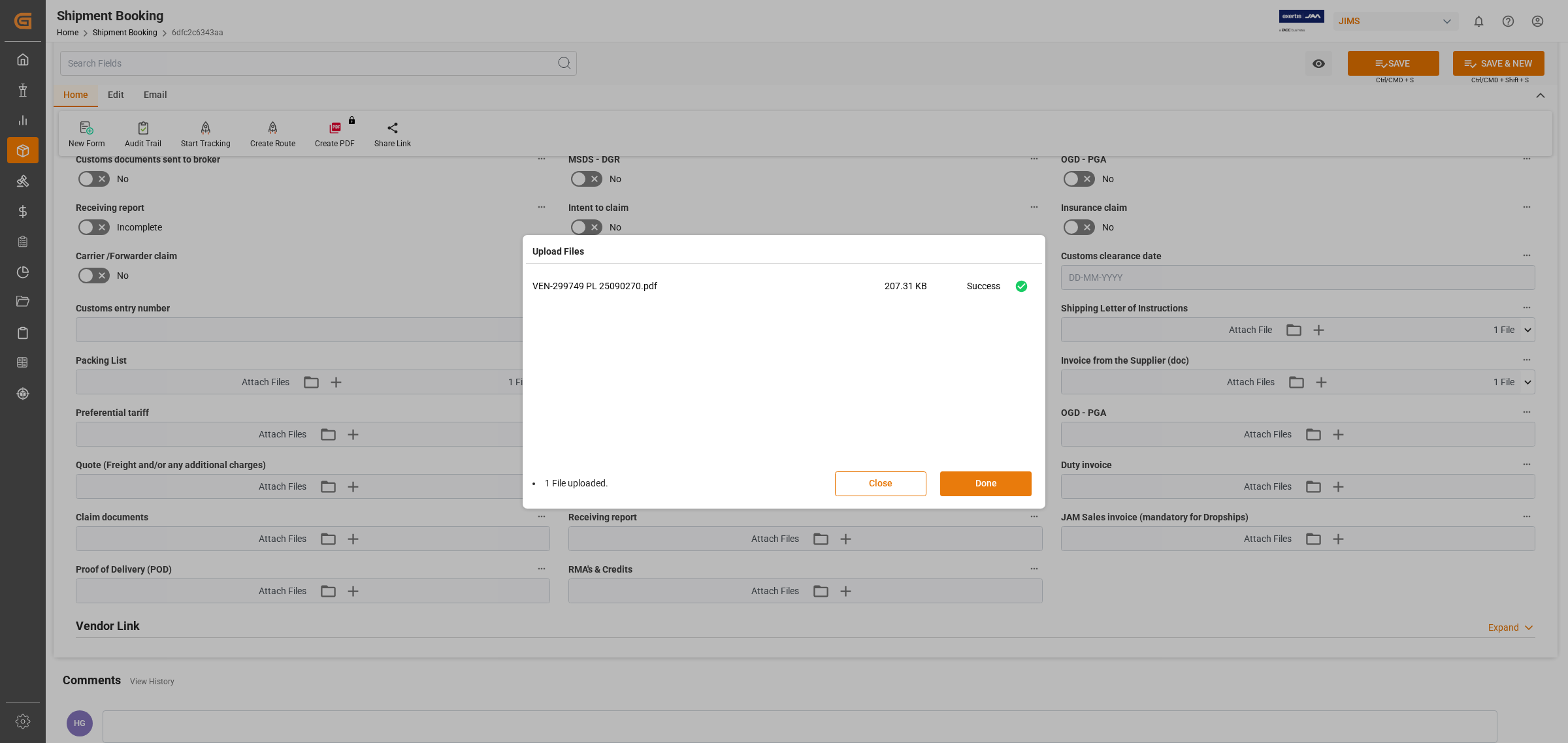
click at [987, 480] on button "Done" at bounding box center [985, 484] width 91 height 25
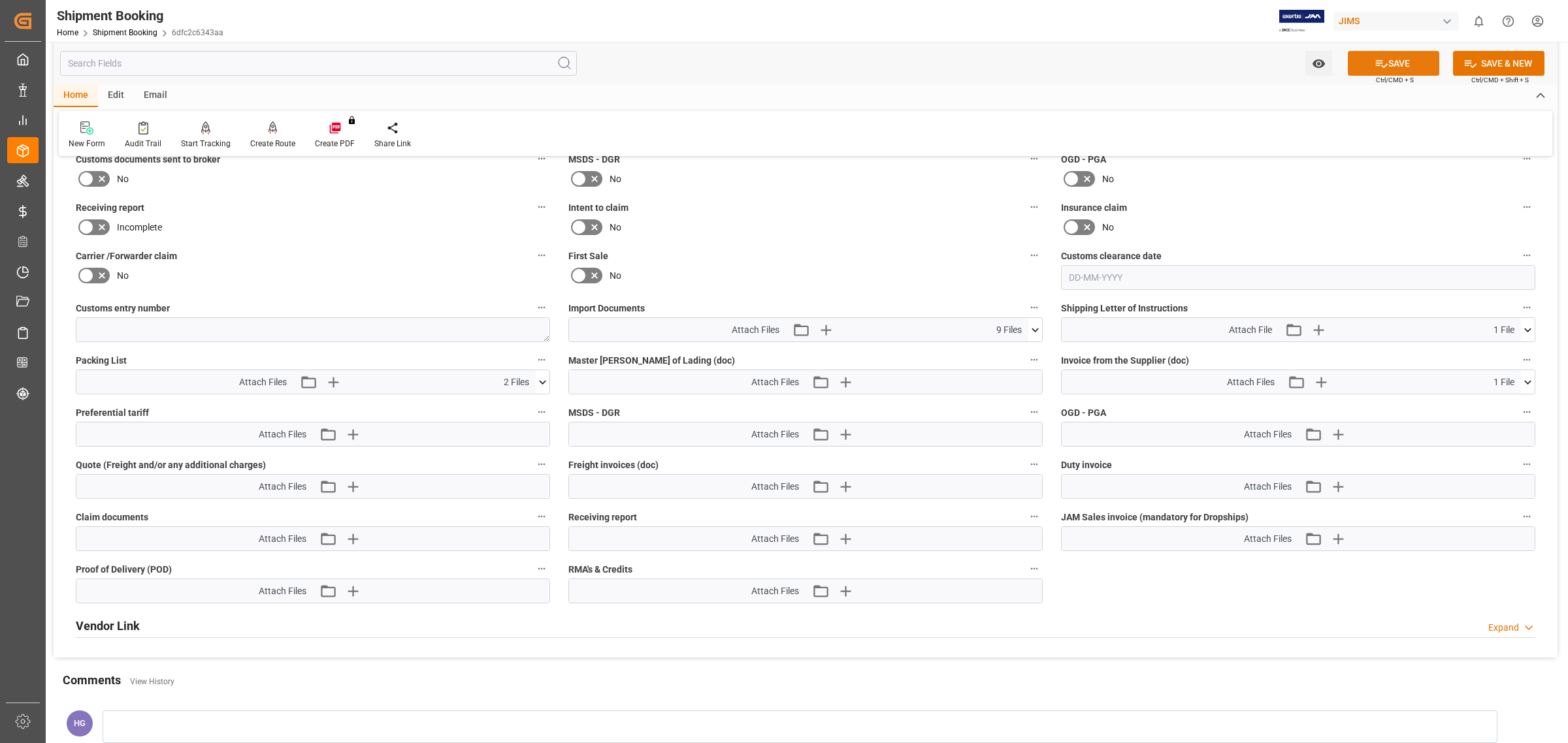
click at [1393, 72] on button "SAVE" at bounding box center [1393, 63] width 91 height 25
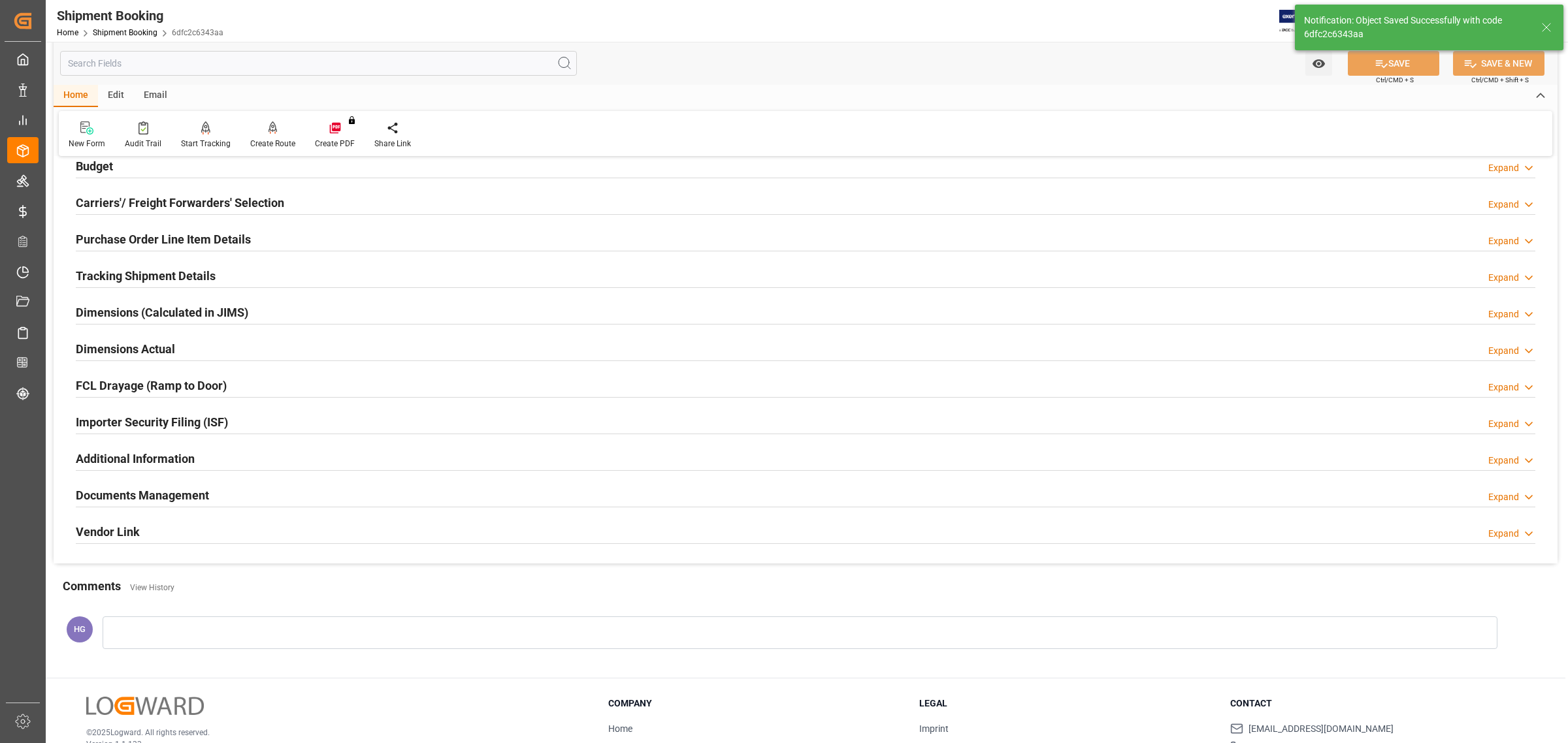
scroll to position [0, 0]
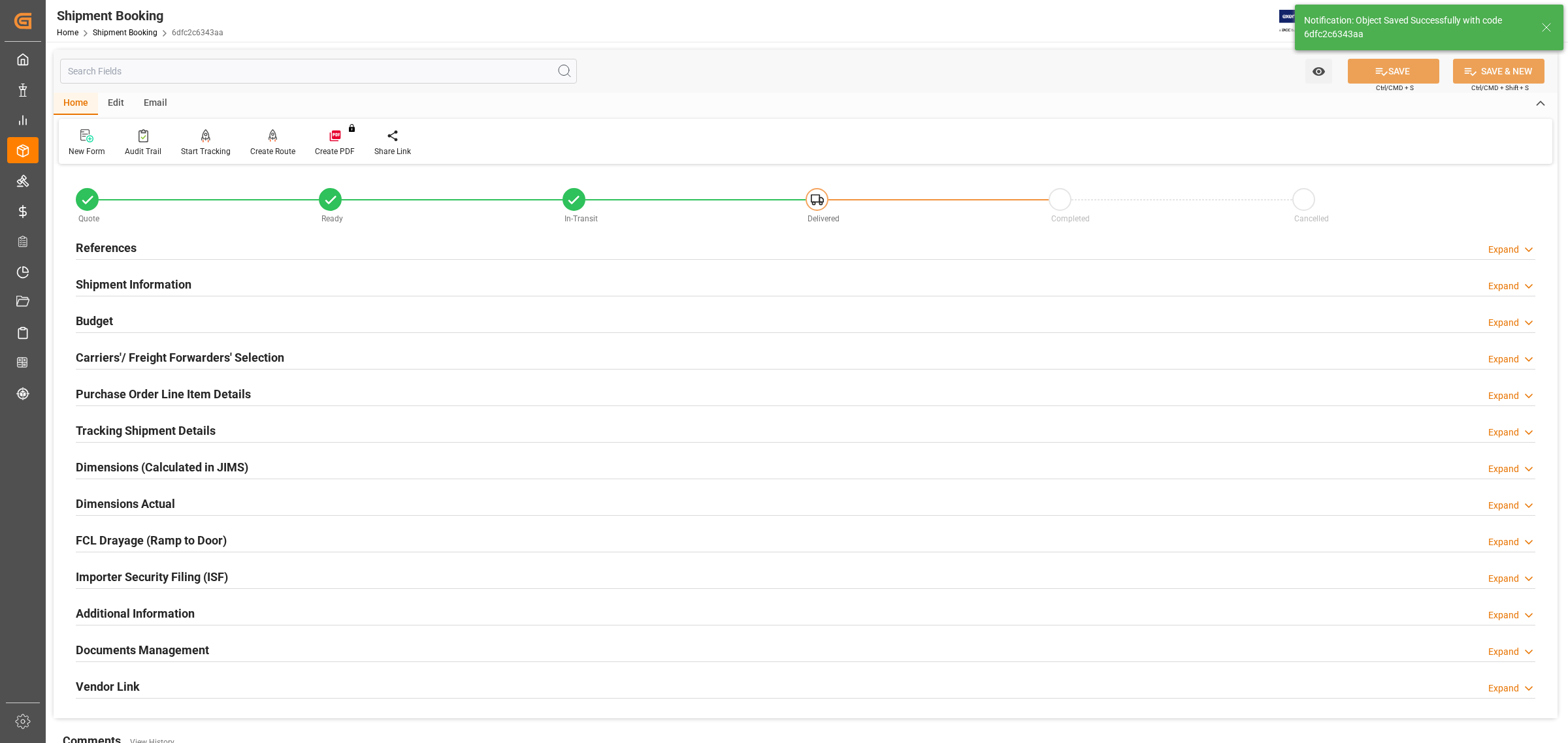
click at [115, 246] on h2 "References" at bounding box center [106, 247] width 61 height 18
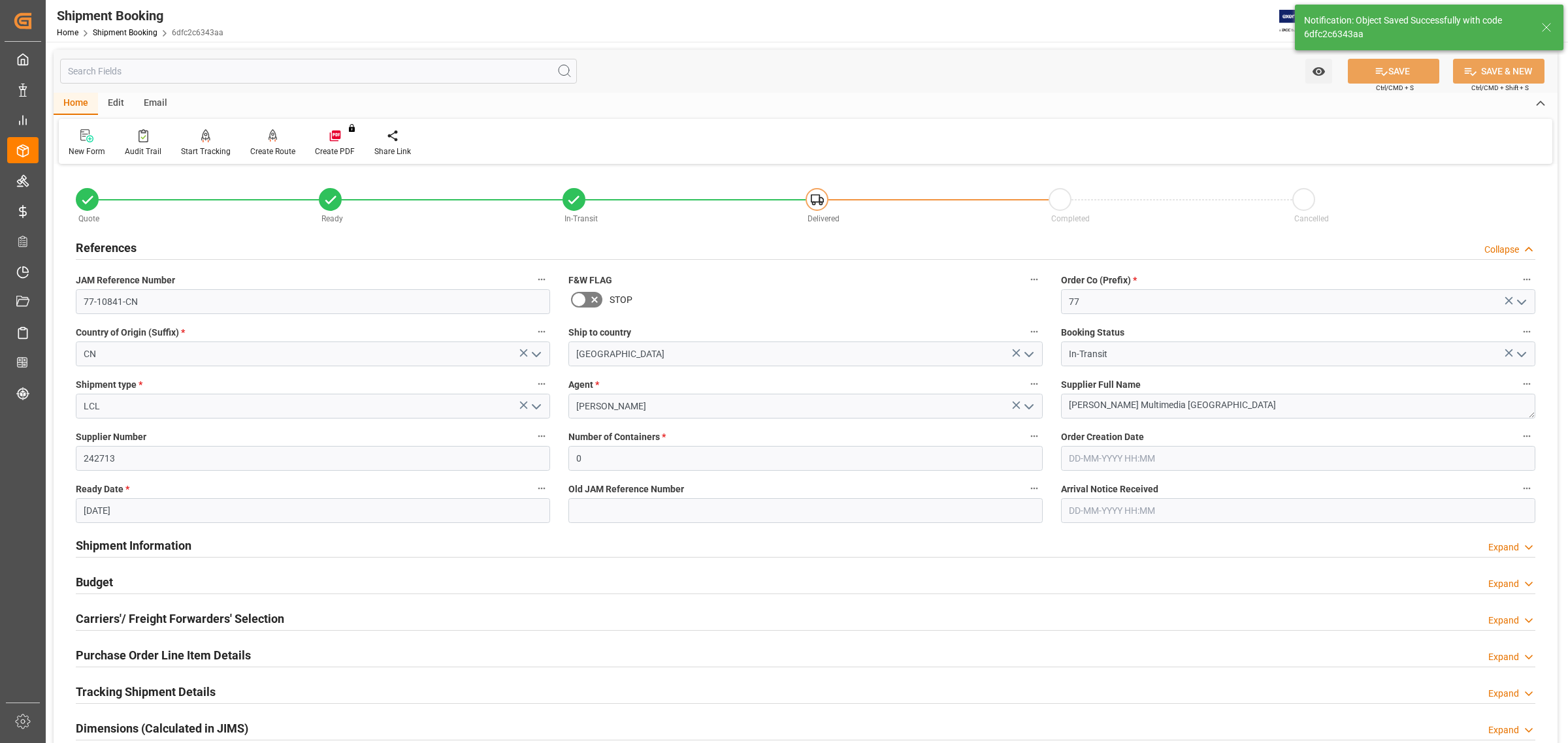
click at [115, 246] on h2 "References" at bounding box center [106, 247] width 61 height 18
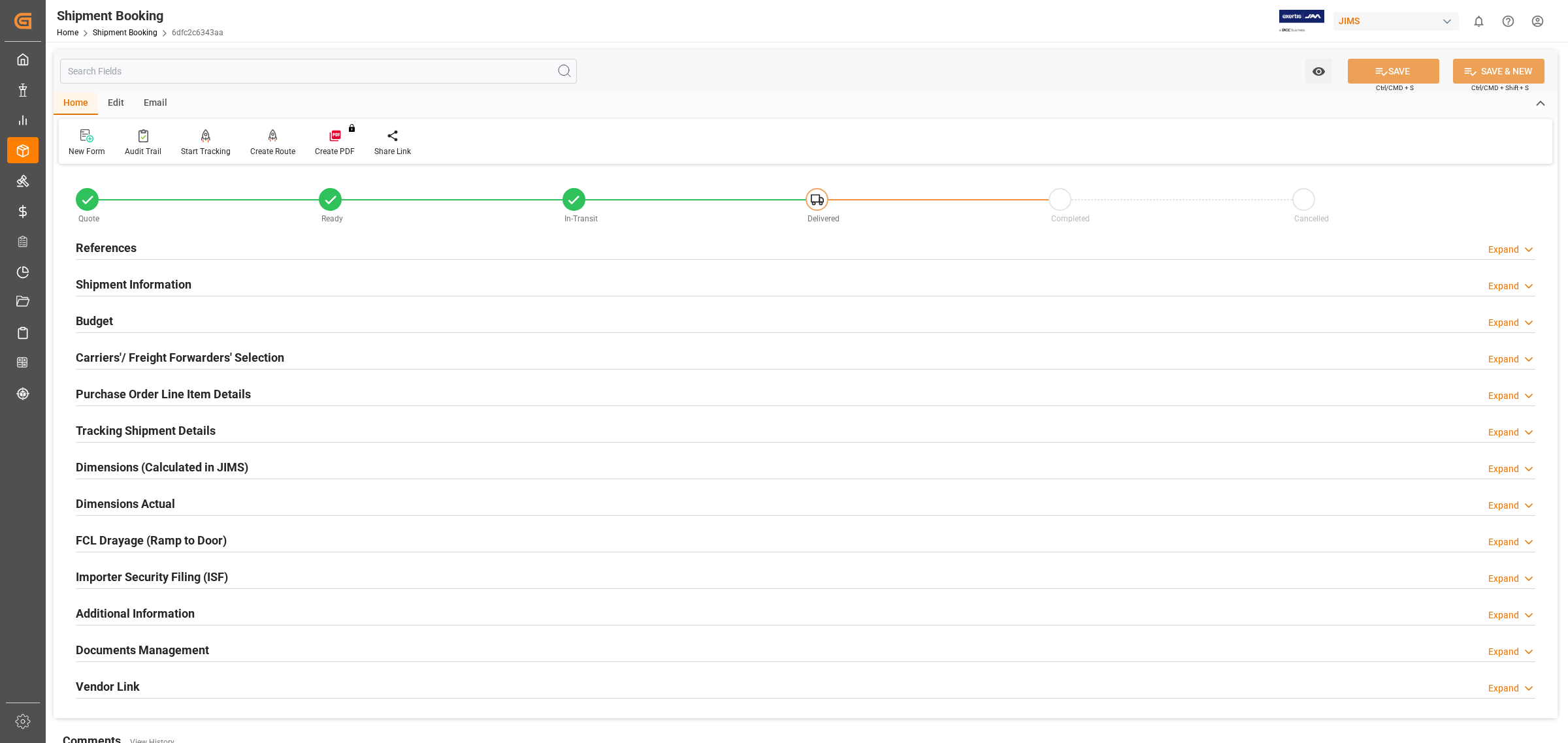
scroll to position [238, 0]
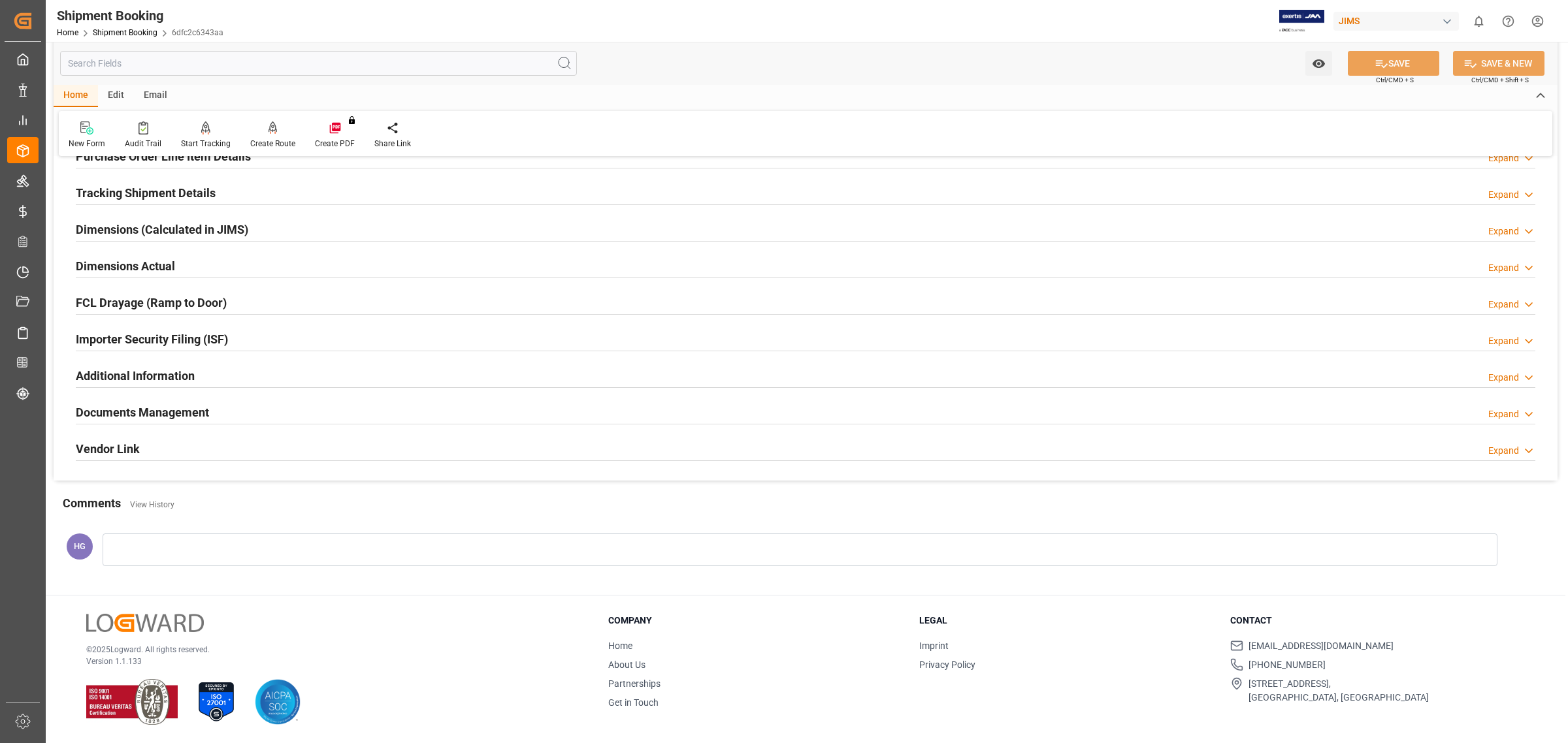
drag, startPoint x: 162, startPoint y: 410, endPoint x: 164, endPoint y: 403, distance: 7.3
click at [162, 409] on h2 "Documents Management" at bounding box center [142, 412] width 133 height 18
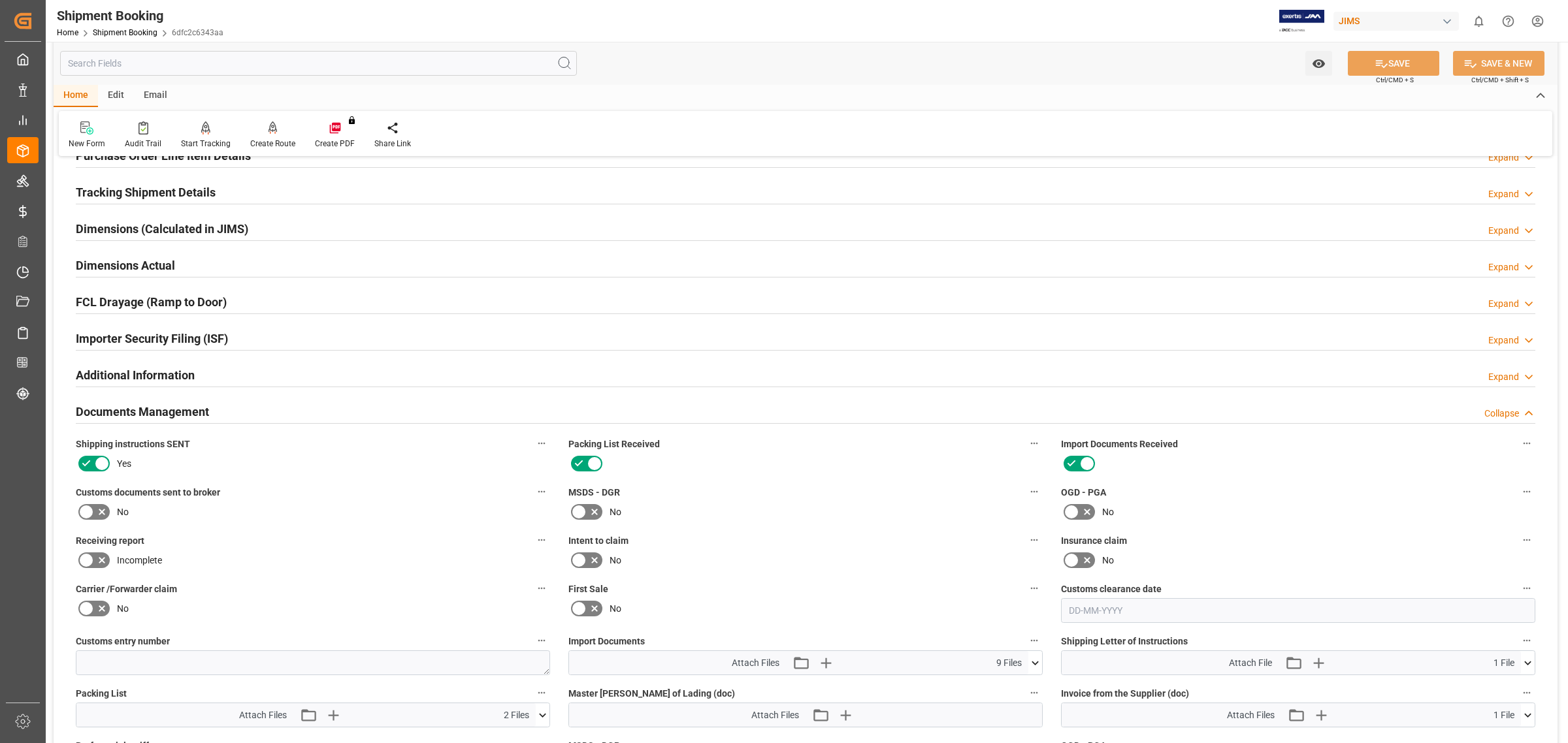
click at [89, 511] on icon at bounding box center [85, 512] width 15 height 15
click at [0, 0] on input "checkbox" at bounding box center [0, 0] width 0 height 0
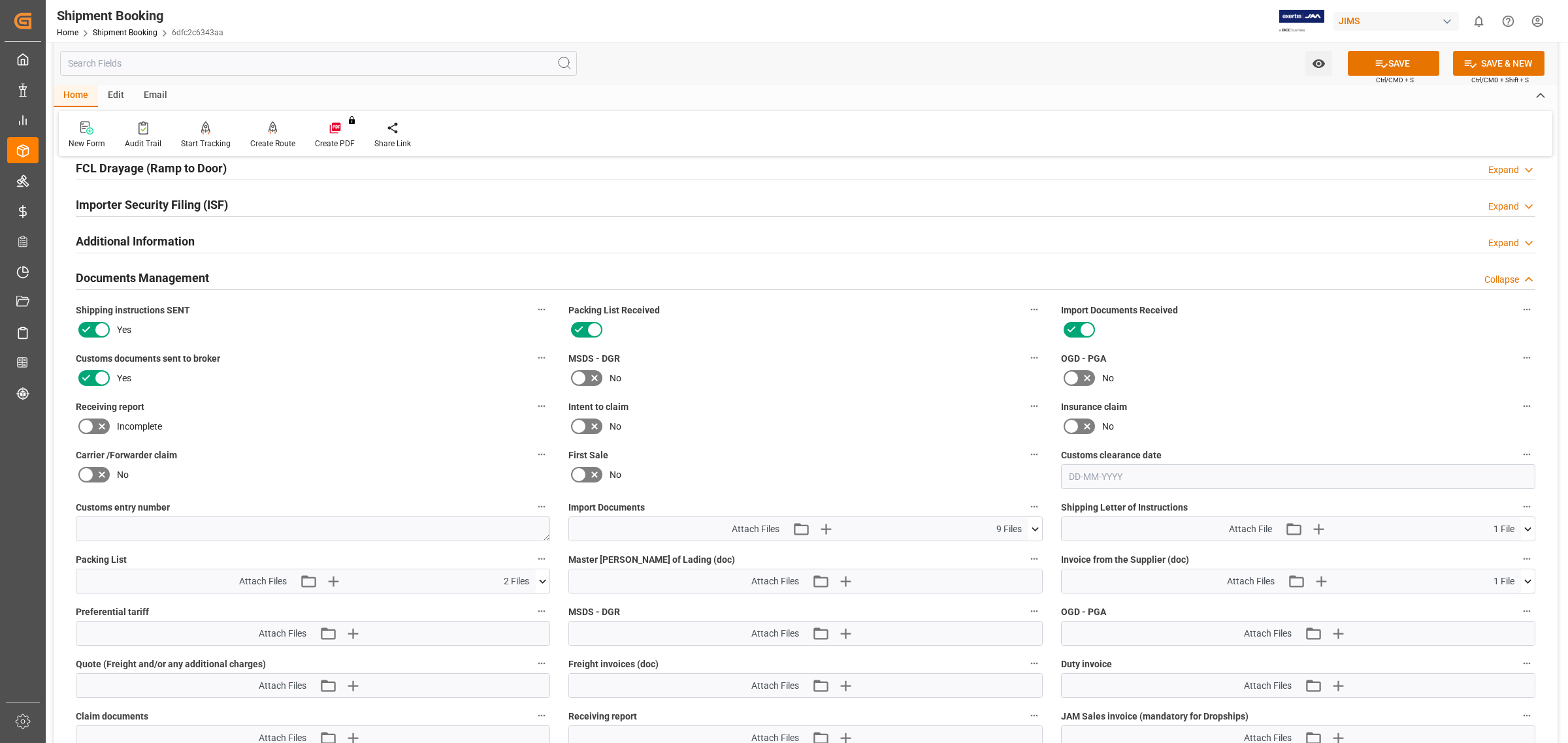
scroll to position [401, 0]
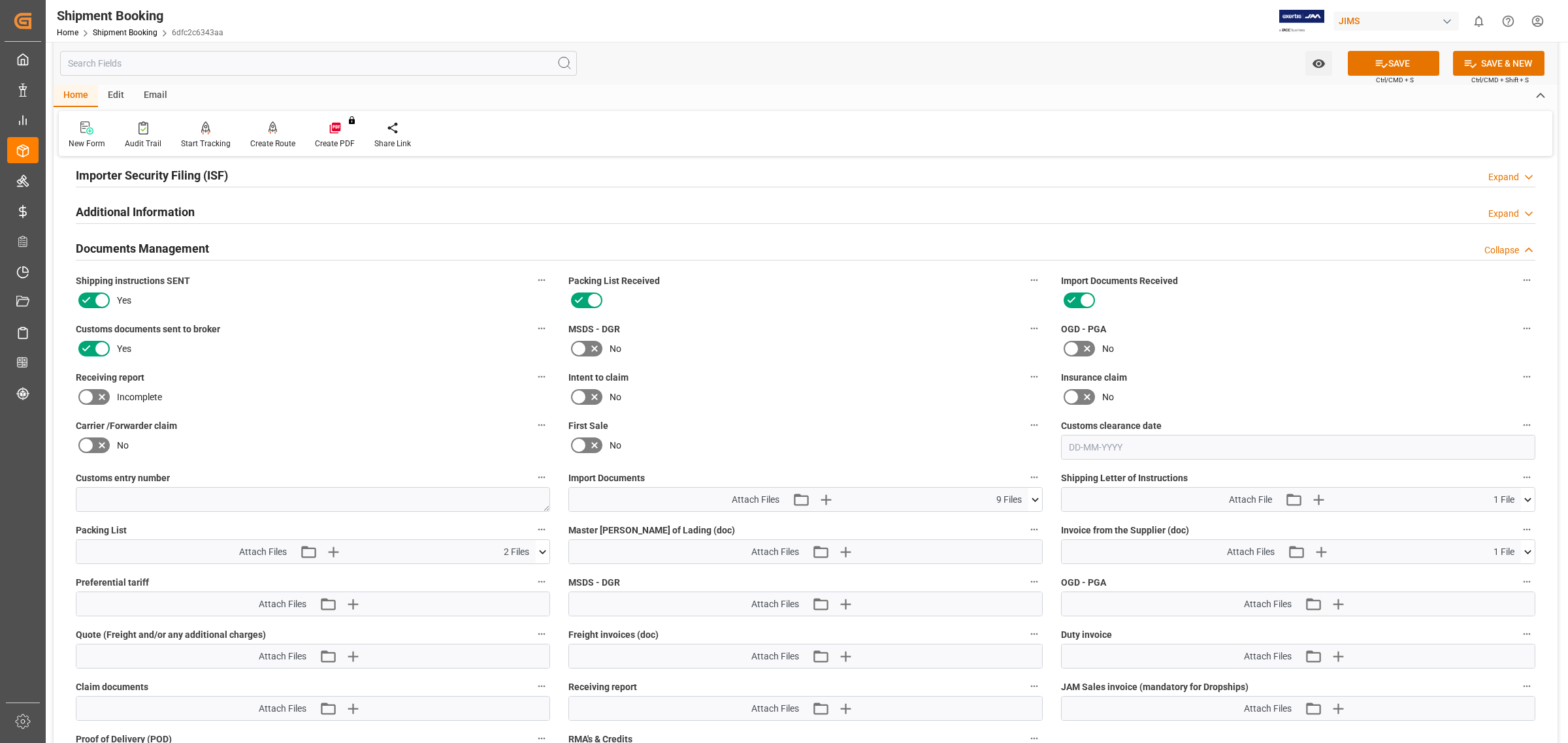
click at [1033, 495] on icon at bounding box center [1035, 499] width 14 height 14
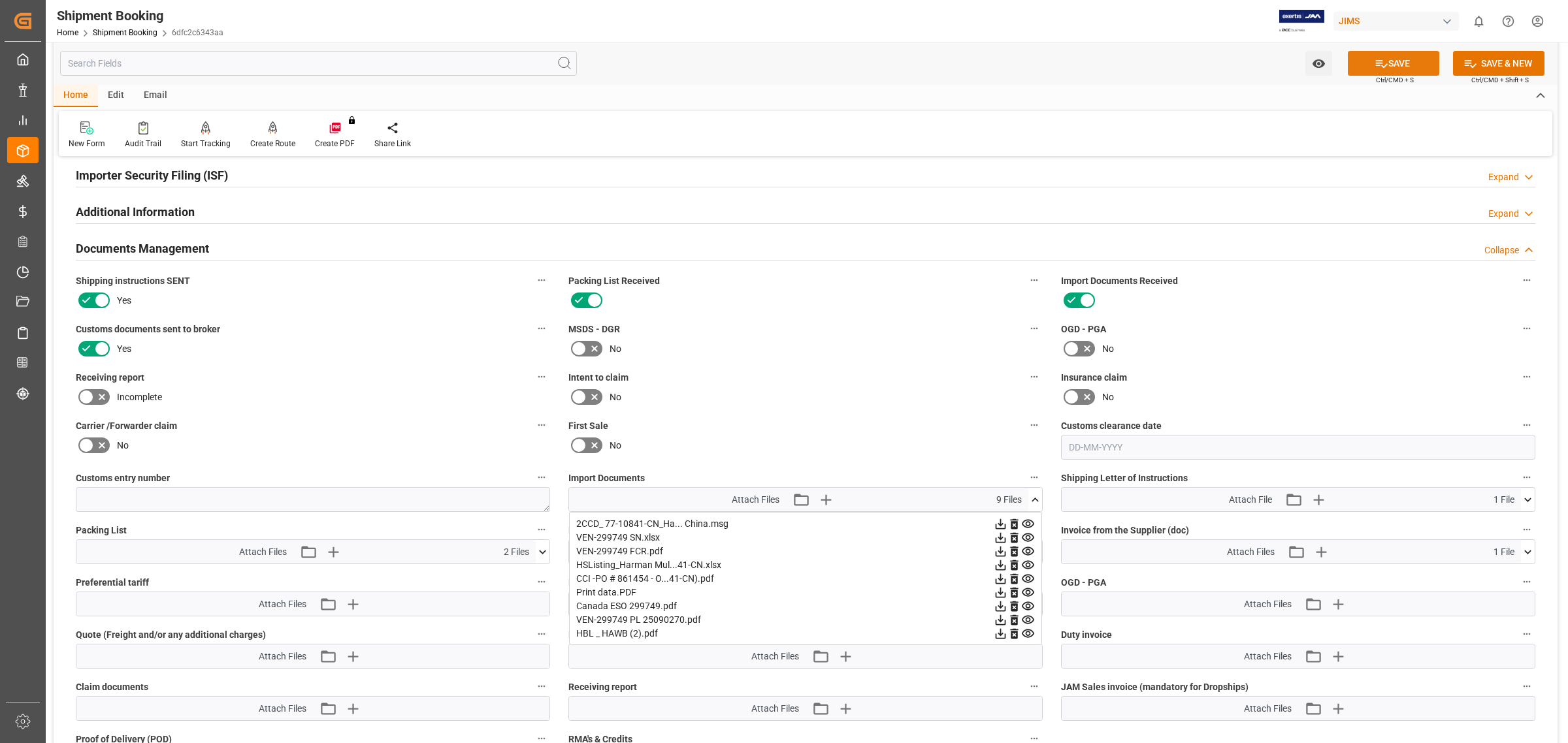
click at [1361, 65] on button "SAVE" at bounding box center [1393, 63] width 91 height 25
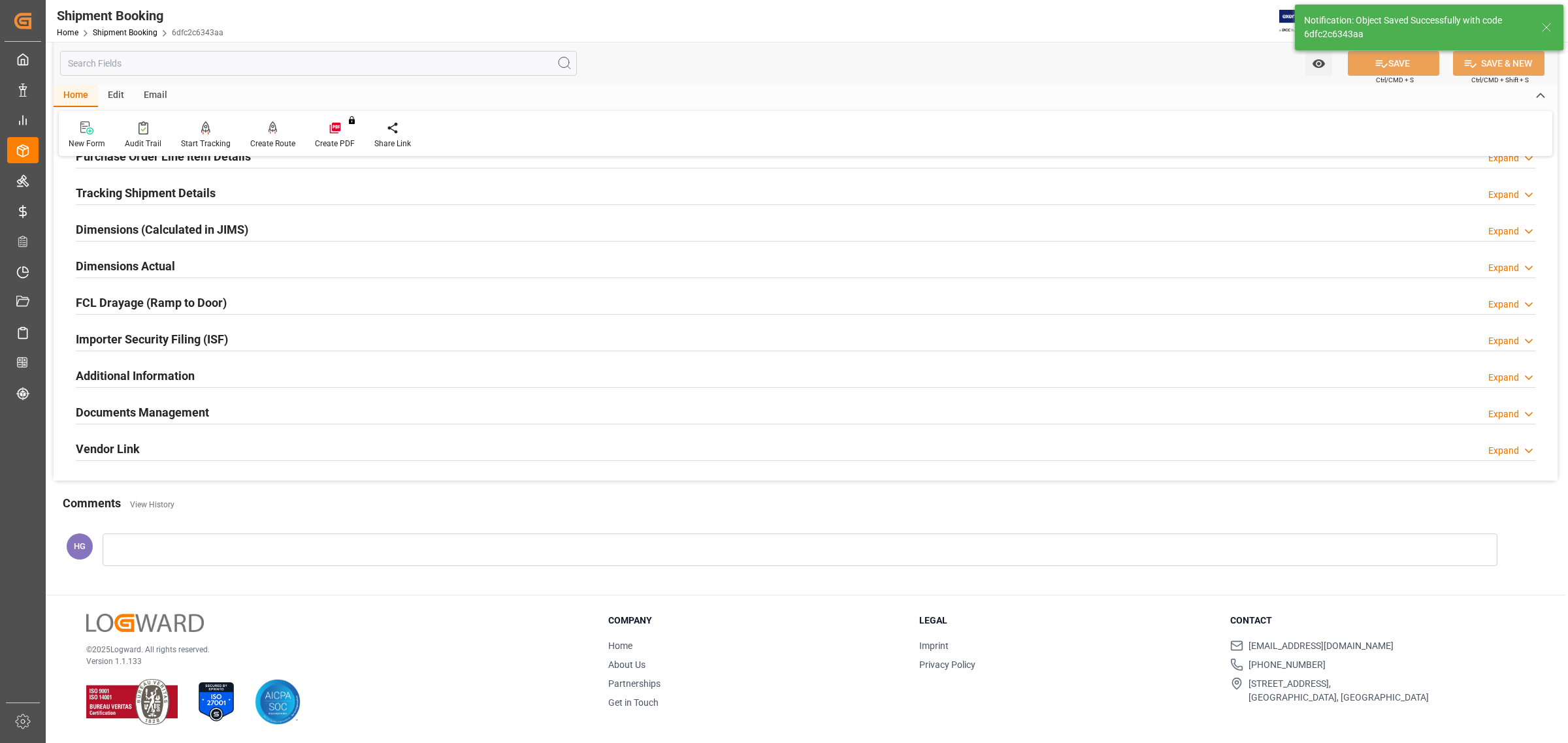
scroll to position [238, 0]
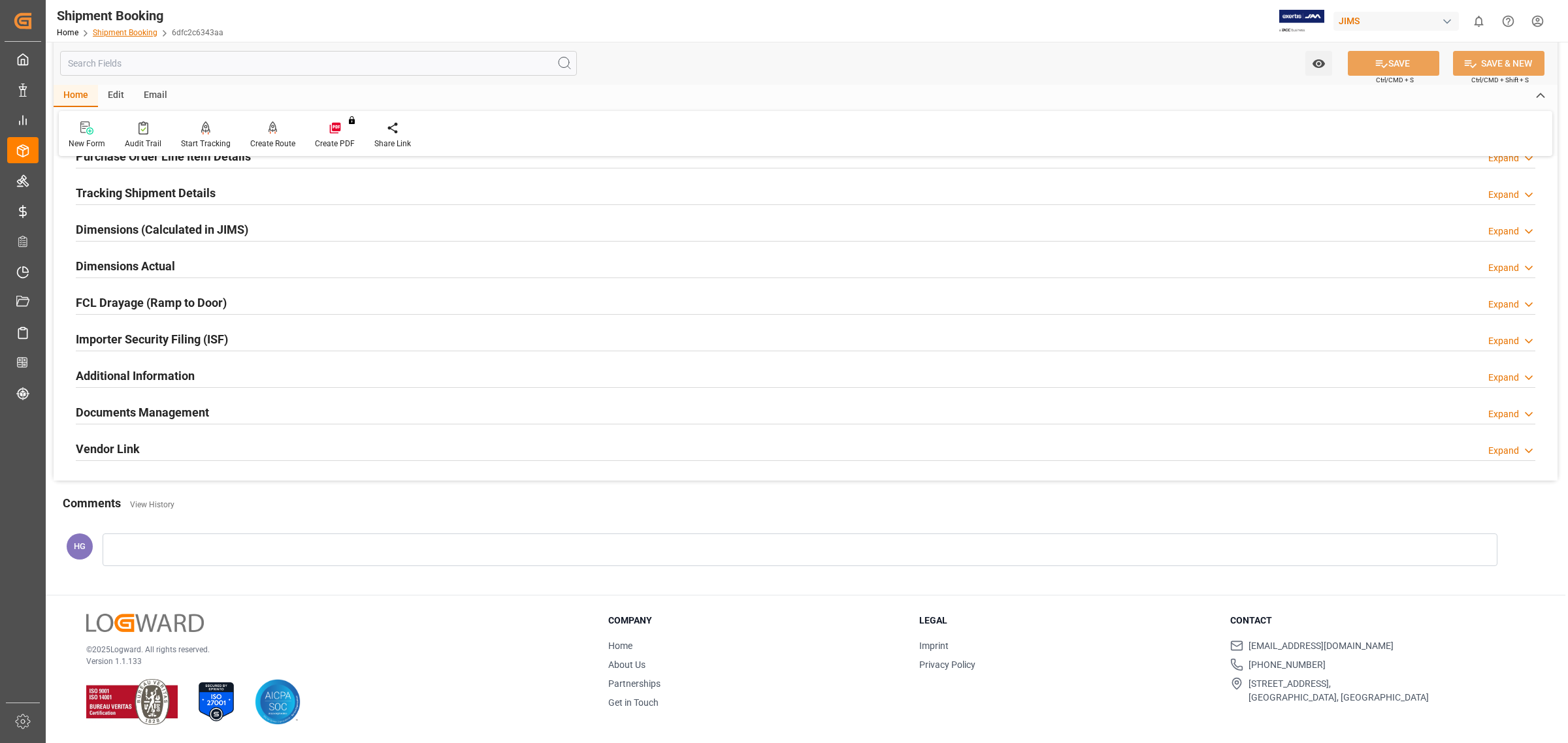
click at [128, 34] on link "Shipment Booking" at bounding box center [125, 32] width 65 height 9
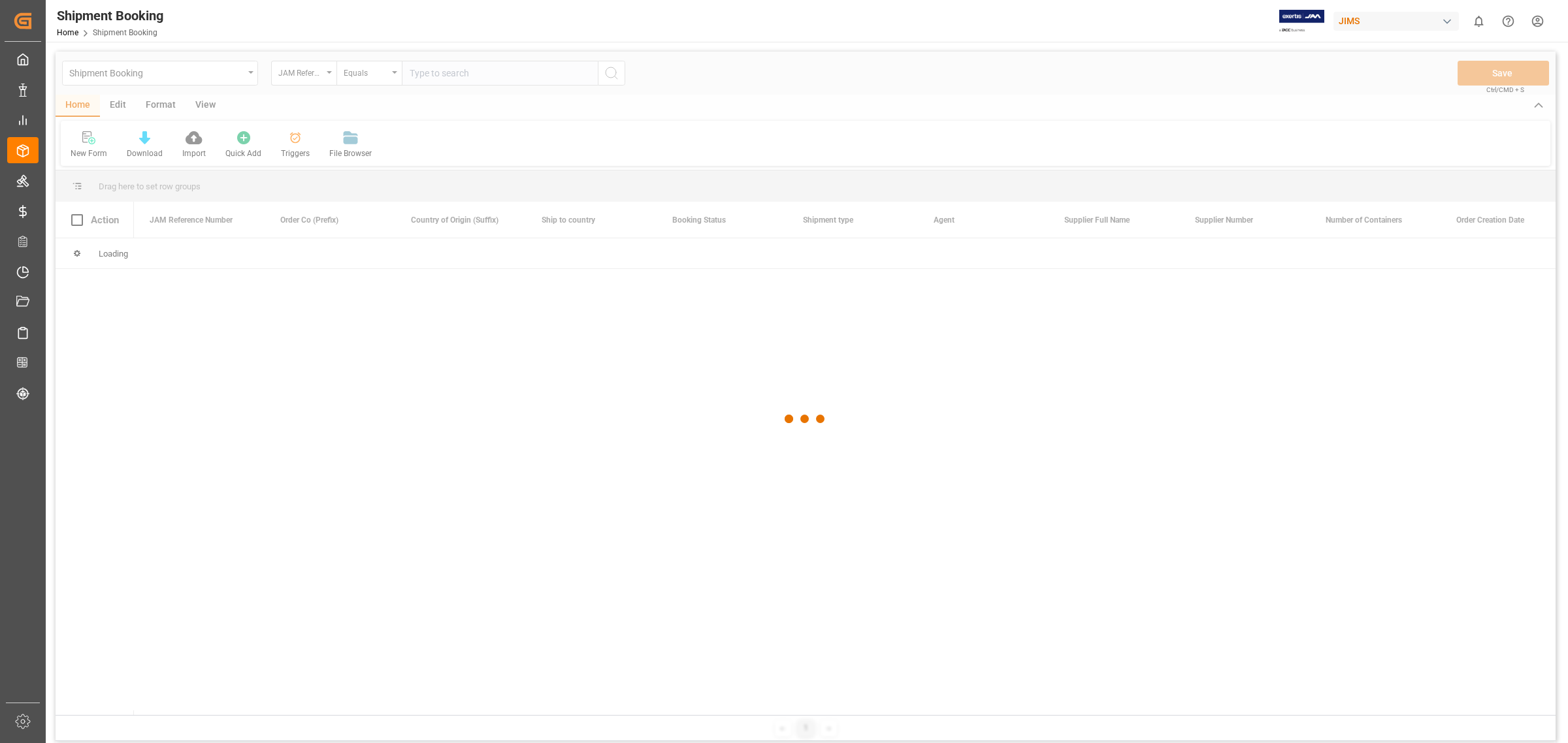
click at [451, 72] on div at bounding box center [806, 419] width 1500 height 735
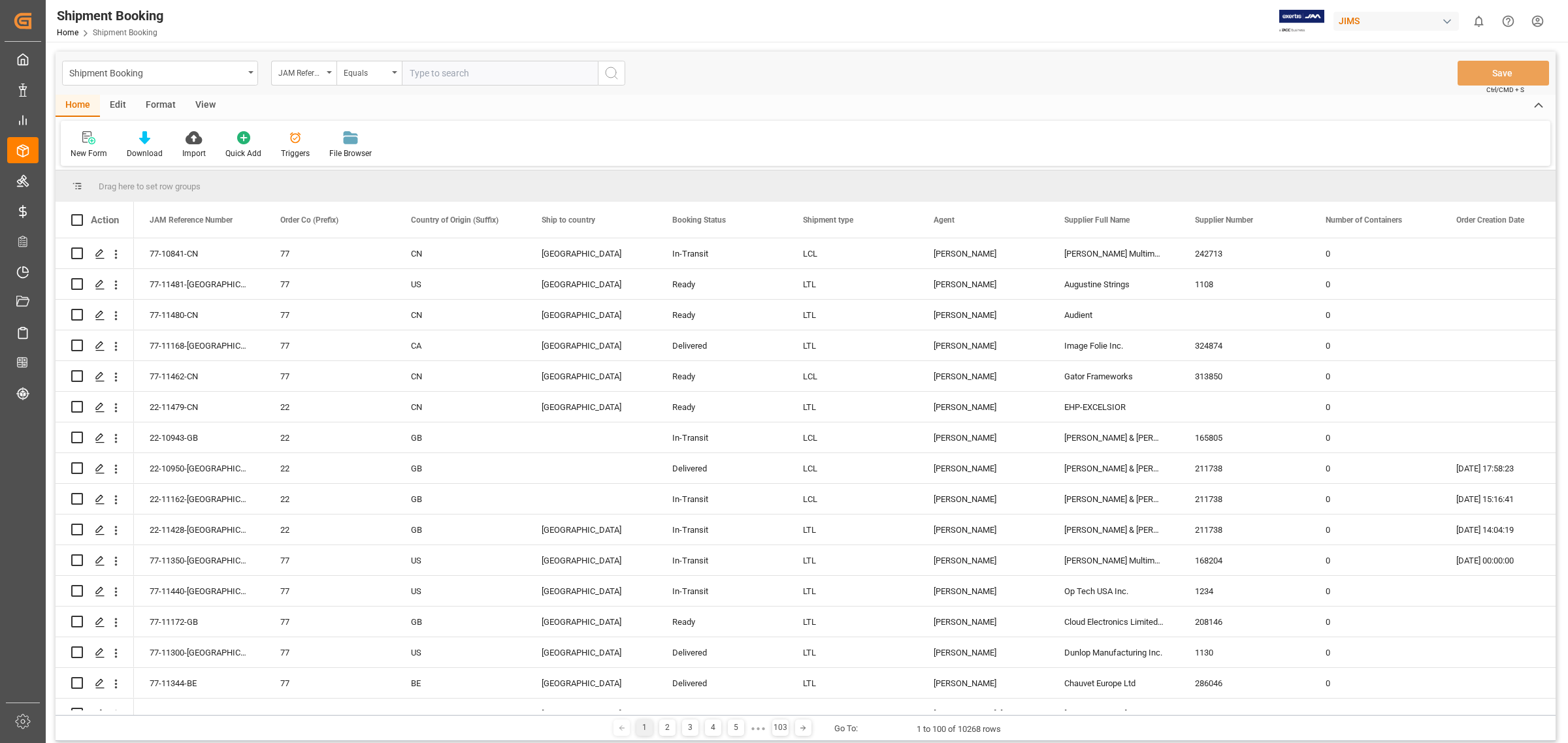
click at [485, 64] on input "text" at bounding box center [500, 73] width 196 height 25
paste input "77-10846-CN"
type input "77-10846-CN"
click at [612, 75] on icon "search button" at bounding box center [611, 72] width 15 height 15
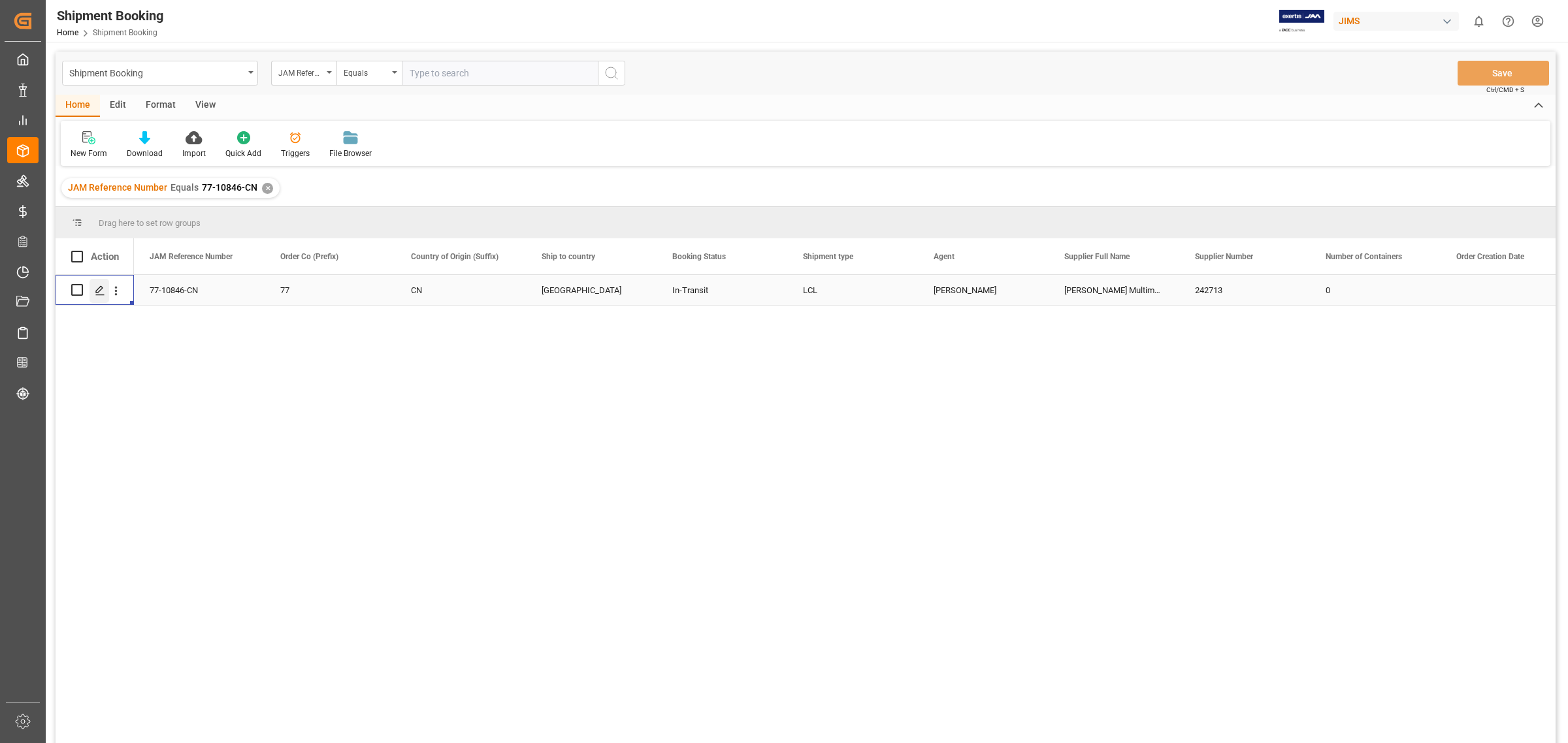
click at [96, 286] on icon "Press SPACE to select this row." at bounding box center [100, 290] width 10 height 10
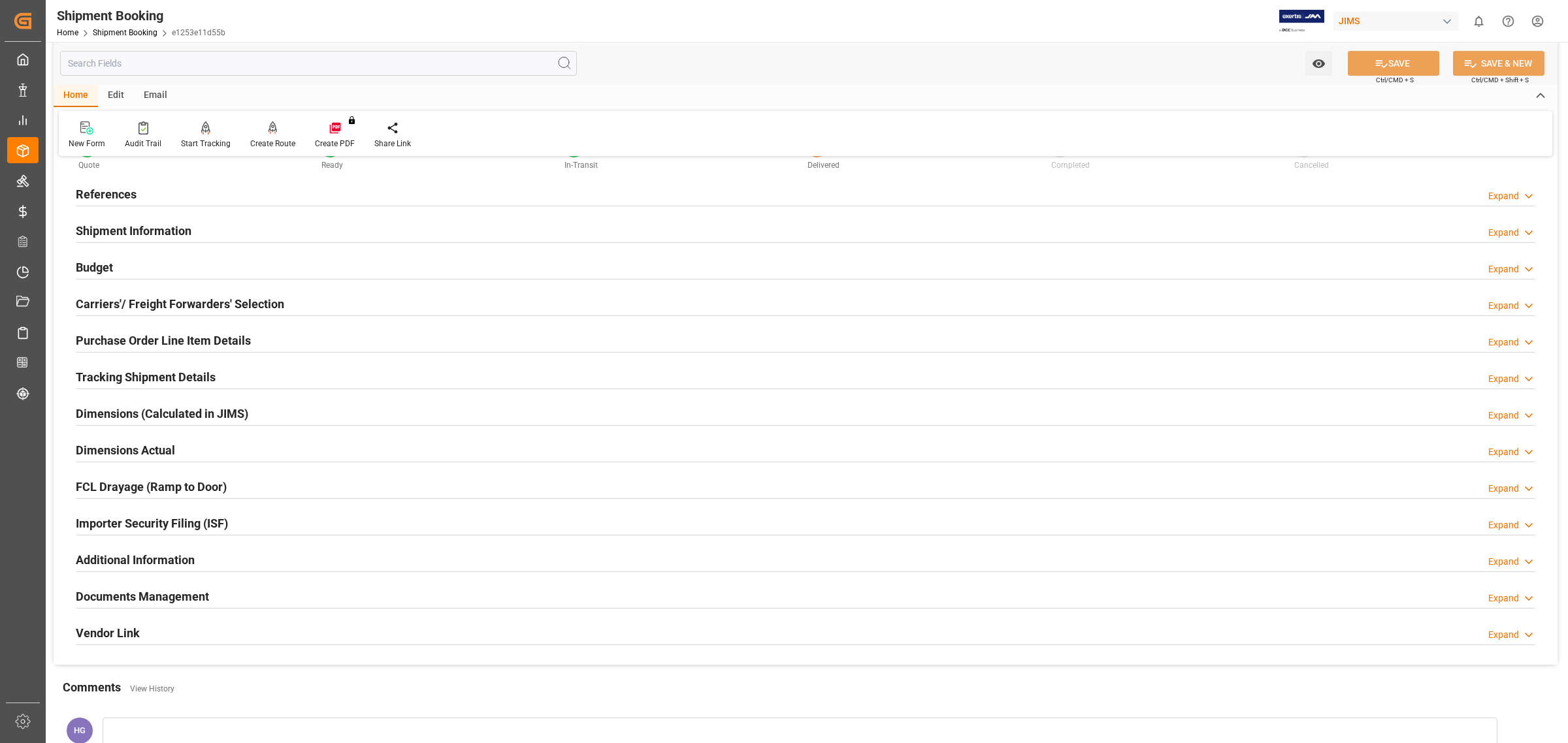
scroll to position [82, 0]
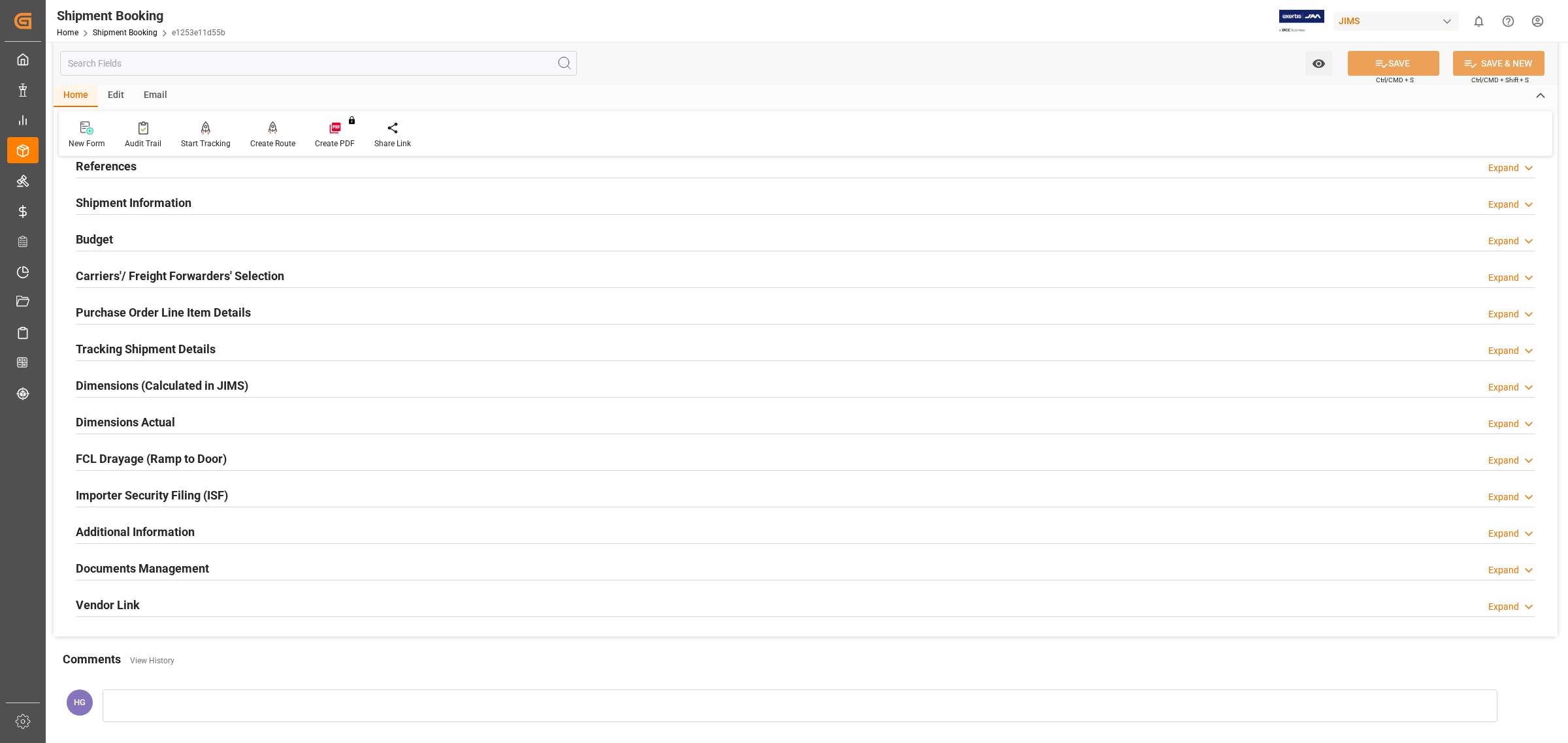
click at [180, 562] on h2 "Documents Management" at bounding box center [142, 569] width 133 height 18
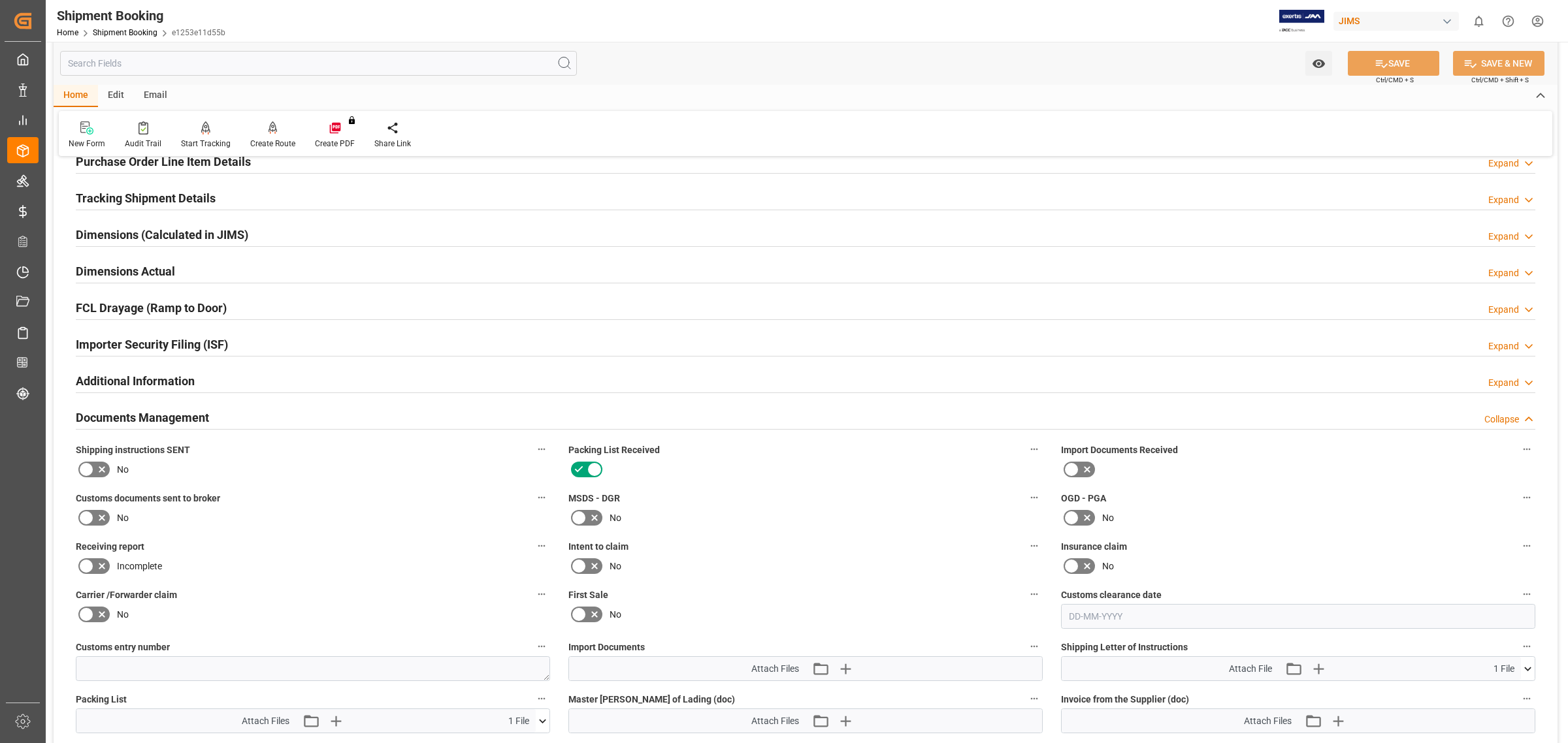
scroll to position [245, 0]
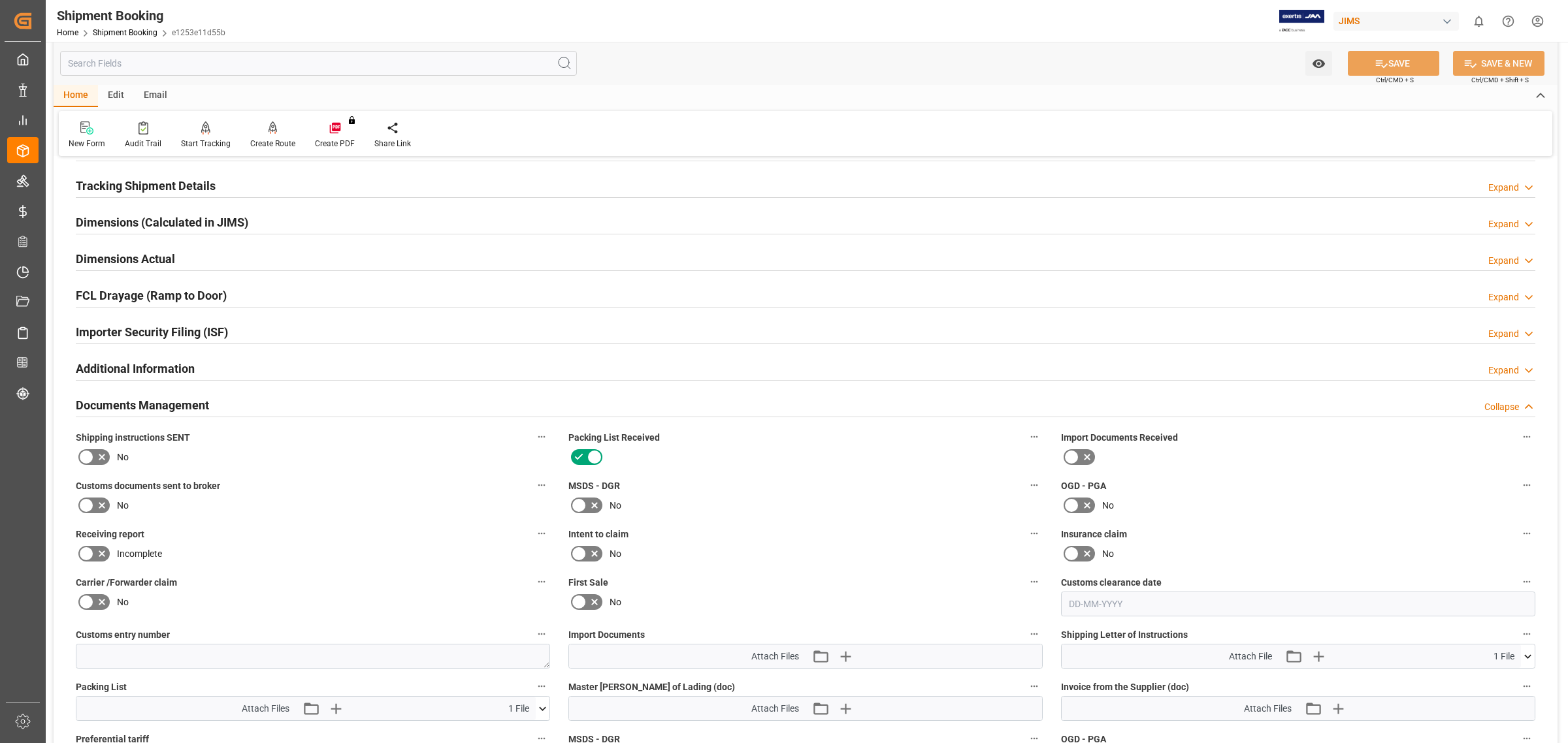
click at [91, 507] on icon at bounding box center [85, 505] width 15 height 15
click at [0, 0] on input "checkbox" at bounding box center [0, 0] width 0 height 0
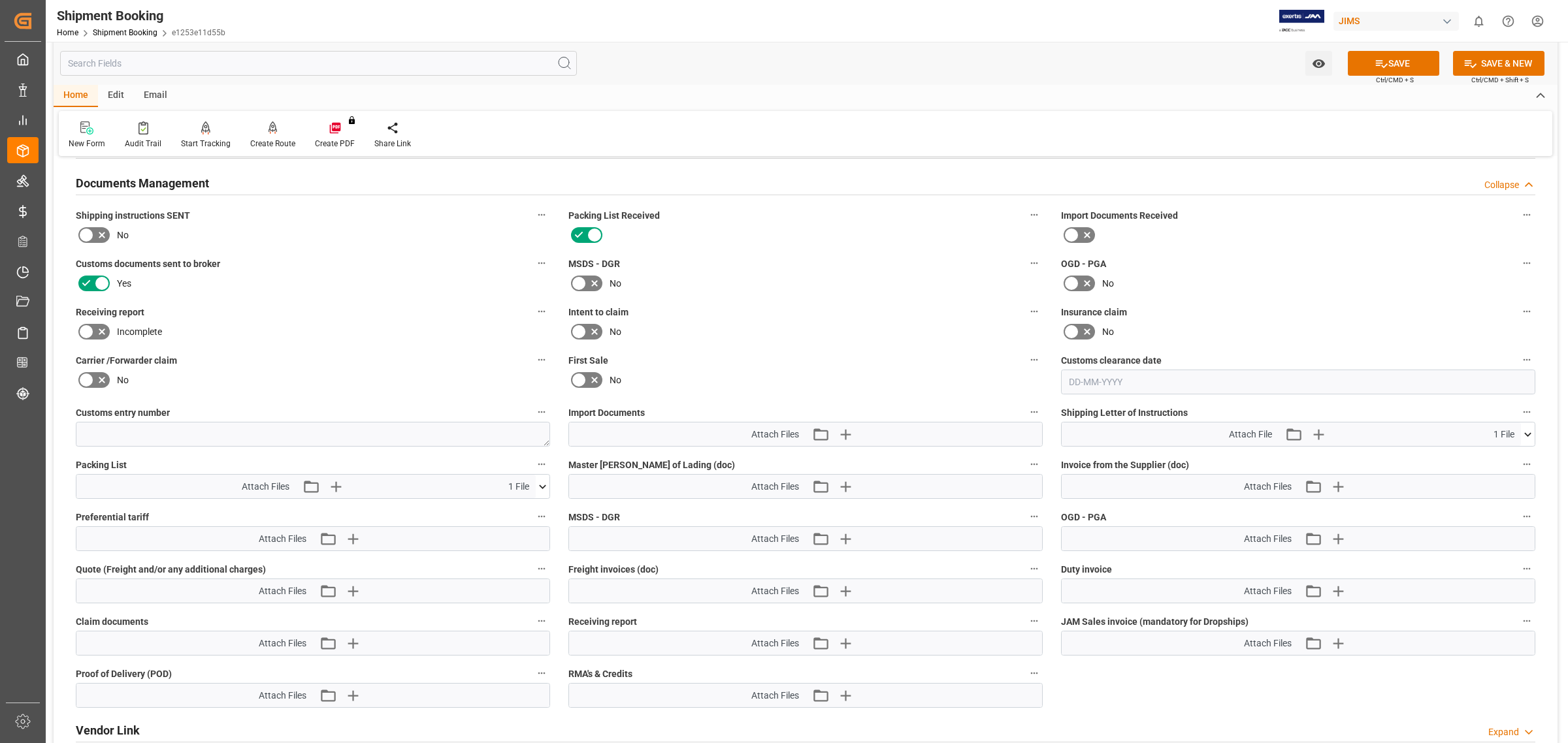
scroll to position [490, 0]
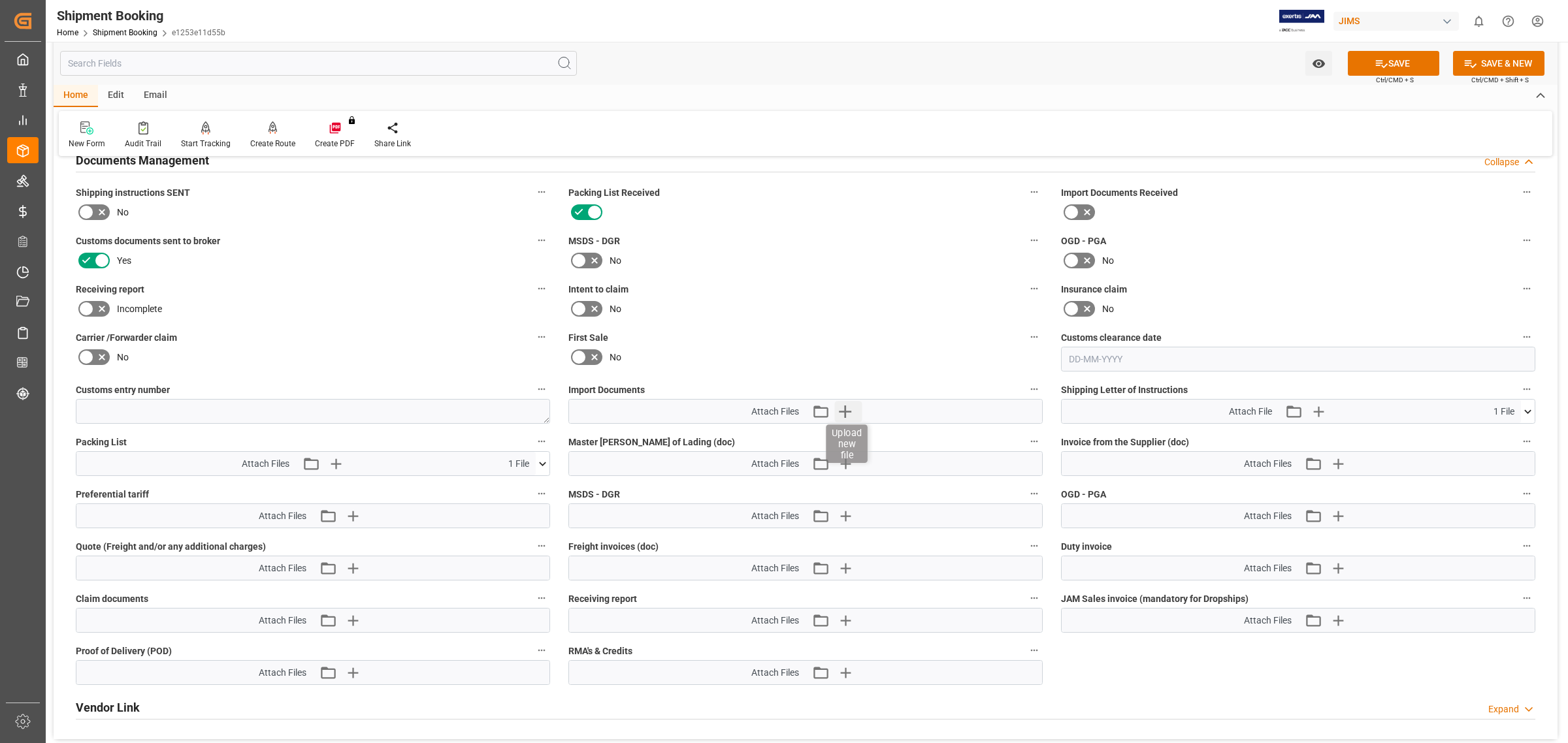
click at [844, 409] on icon "button" at bounding box center [844, 411] width 12 height 12
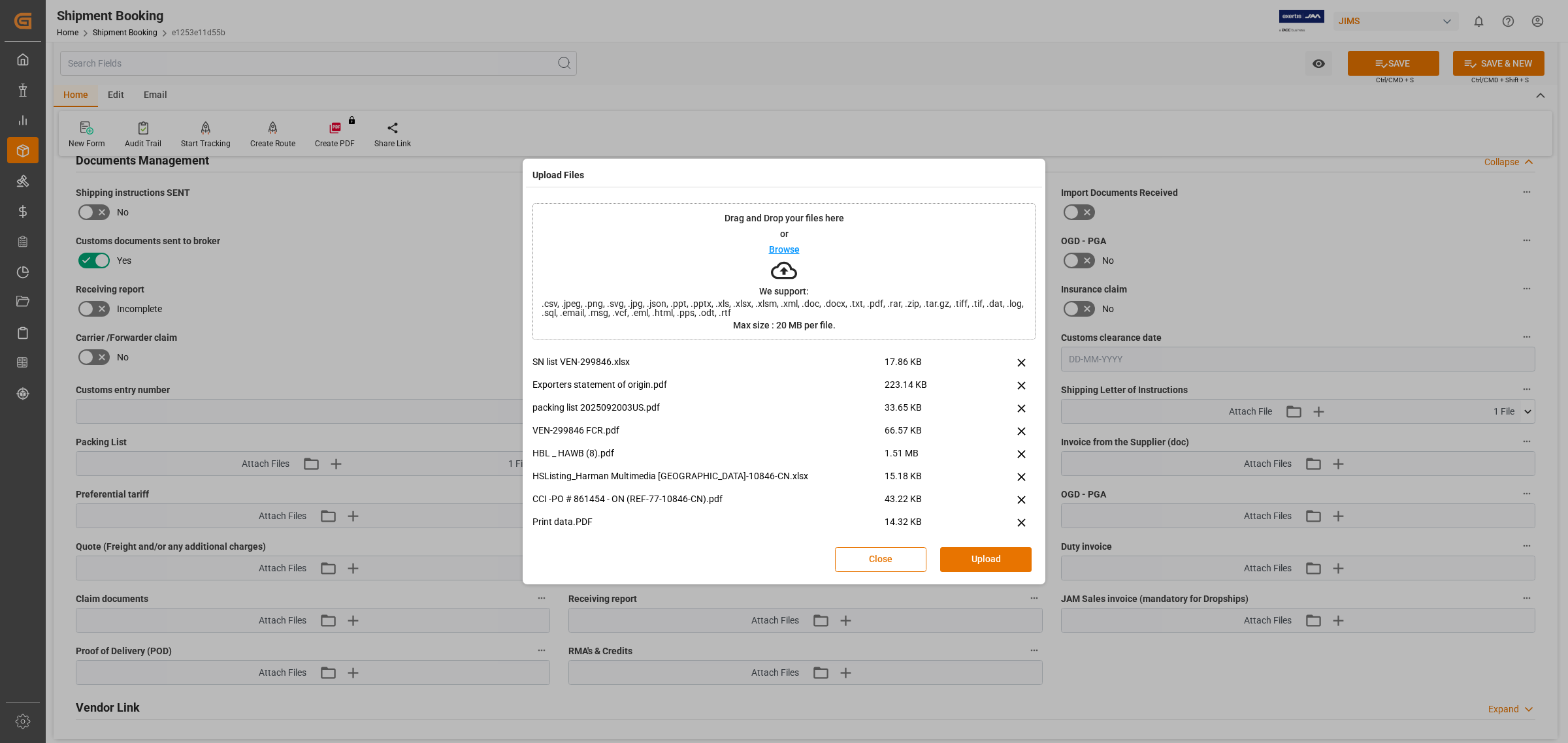
drag, startPoint x: 87, startPoint y: 246, endPoint x: 659, endPoint y: 293, distance: 573.9
drag, startPoint x: 659, startPoint y: 293, endPoint x: 635, endPoint y: 263, distance: 38.4
click at [635, 263] on div "Drag and Drop your files here or Browse We support: .csv, .jpeg, .png, .svg, .j…" at bounding box center [784, 272] width 503 height 137
click at [959, 560] on button "Upload" at bounding box center [985, 560] width 91 height 25
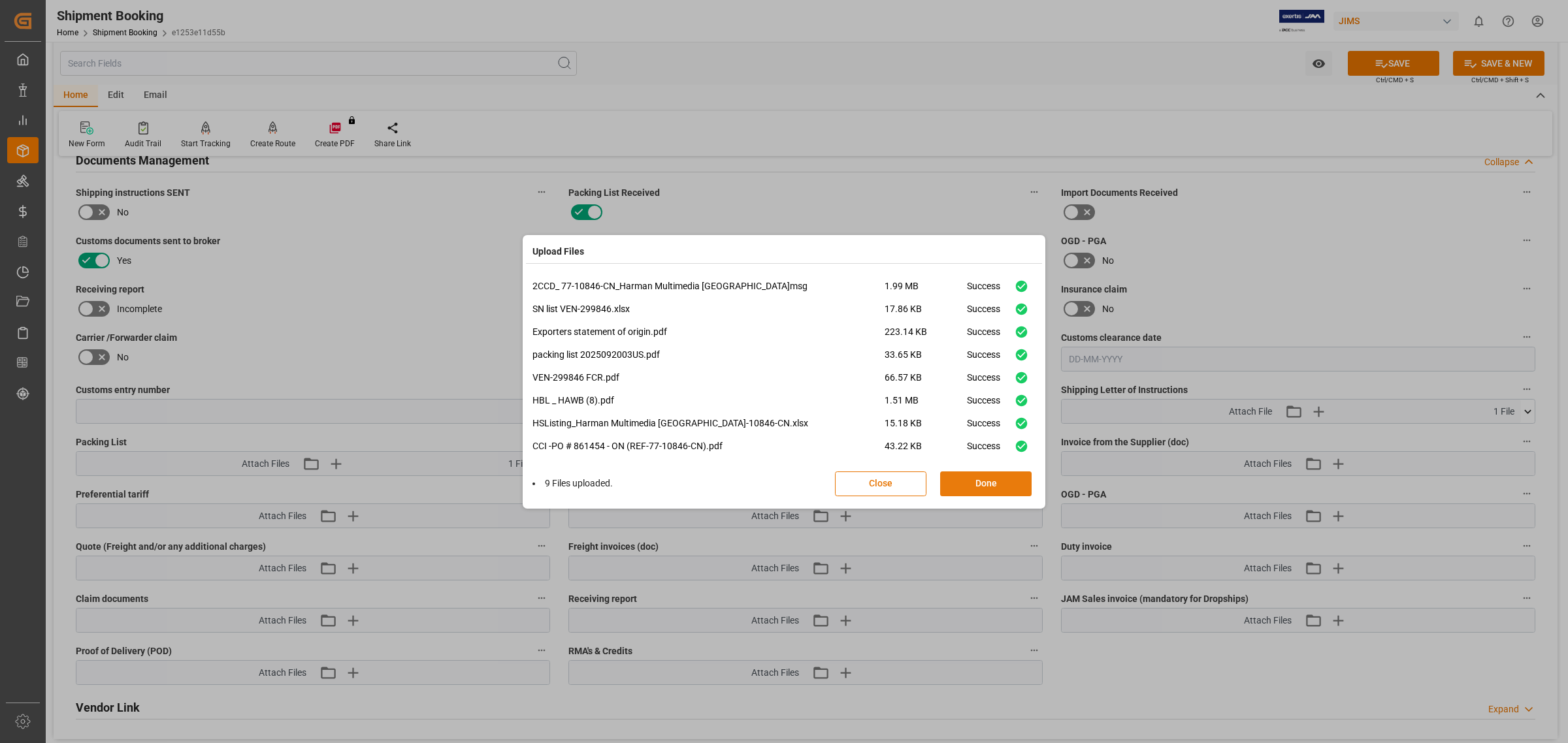
click at [994, 486] on button "Done" at bounding box center [985, 484] width 91 height 25
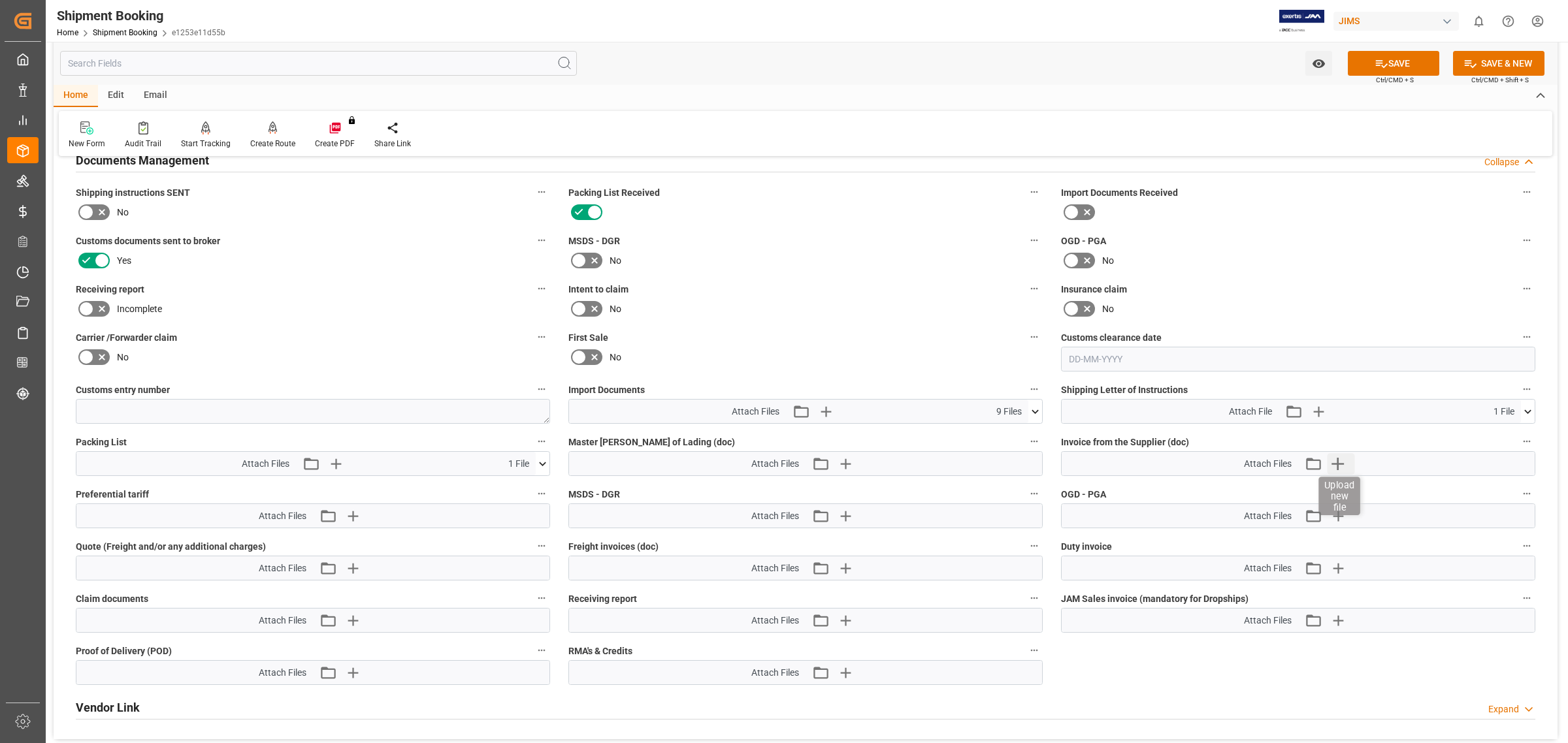
click at [1331, 459] on icon "button" at bounding box center [1338, 463] width 21 height 21
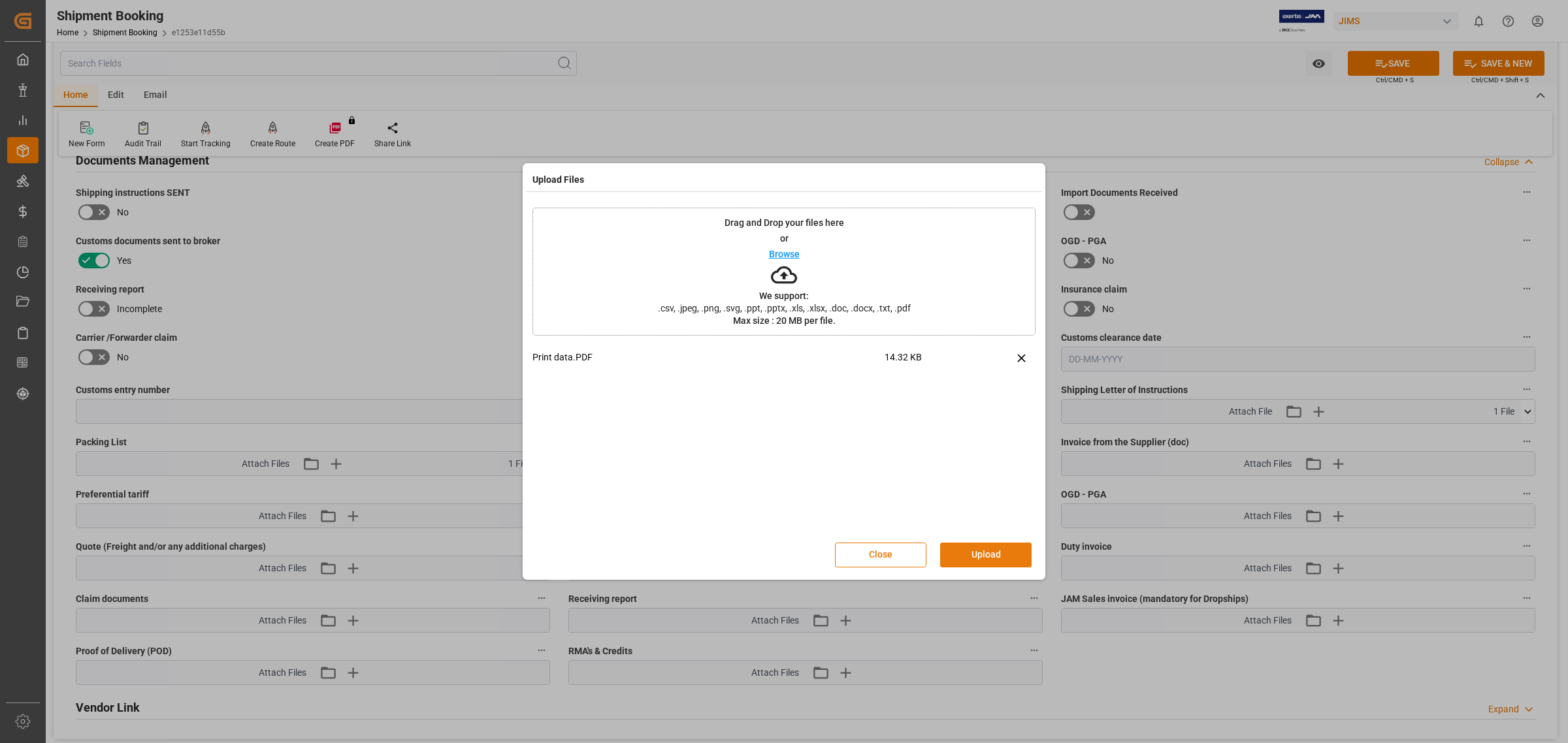
click at [991, 550] on button "Upload" at bounding box center [985, 555] width 91 height 25
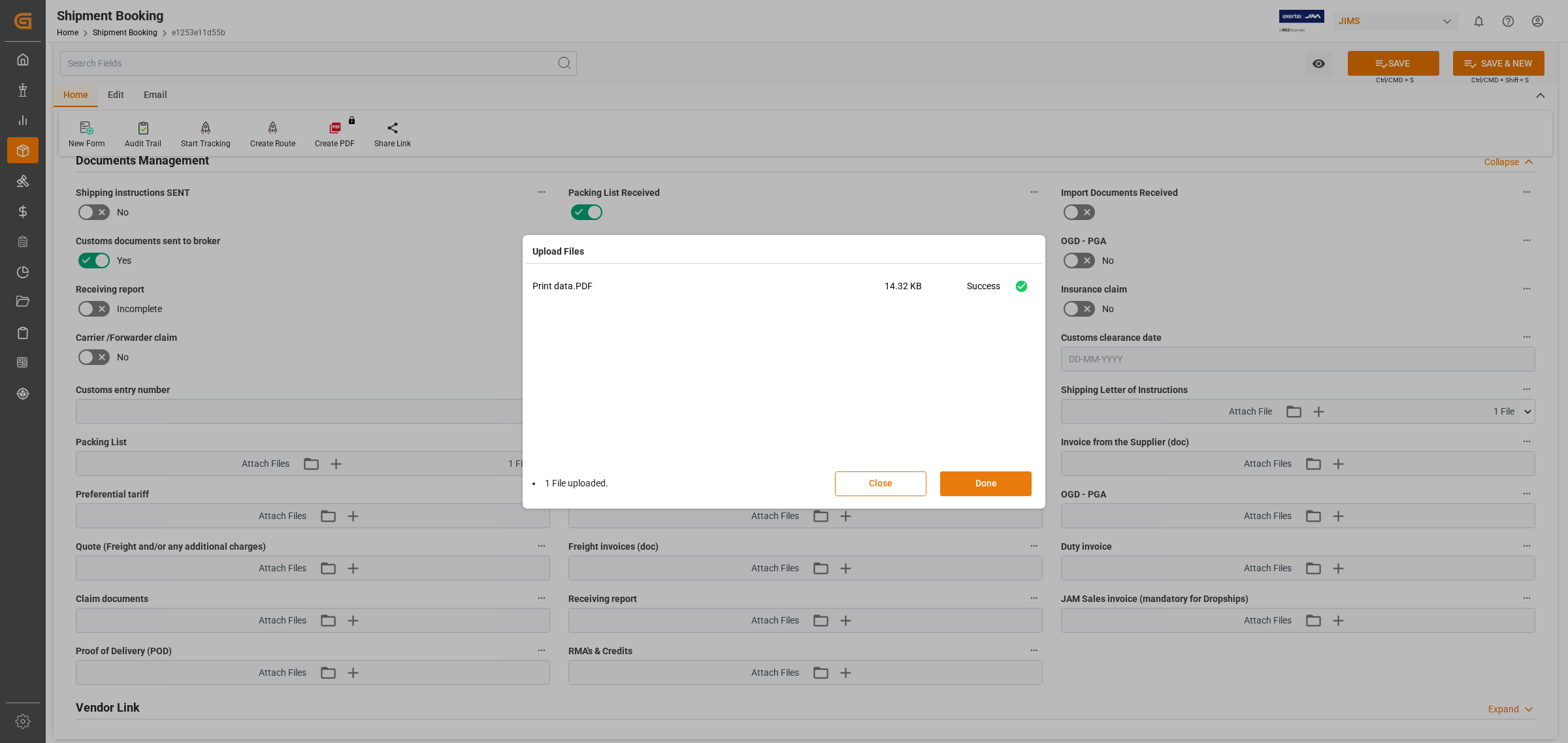
click at [998, 474] on button "Done" at bounding box center [985, 484] width 91 height 25
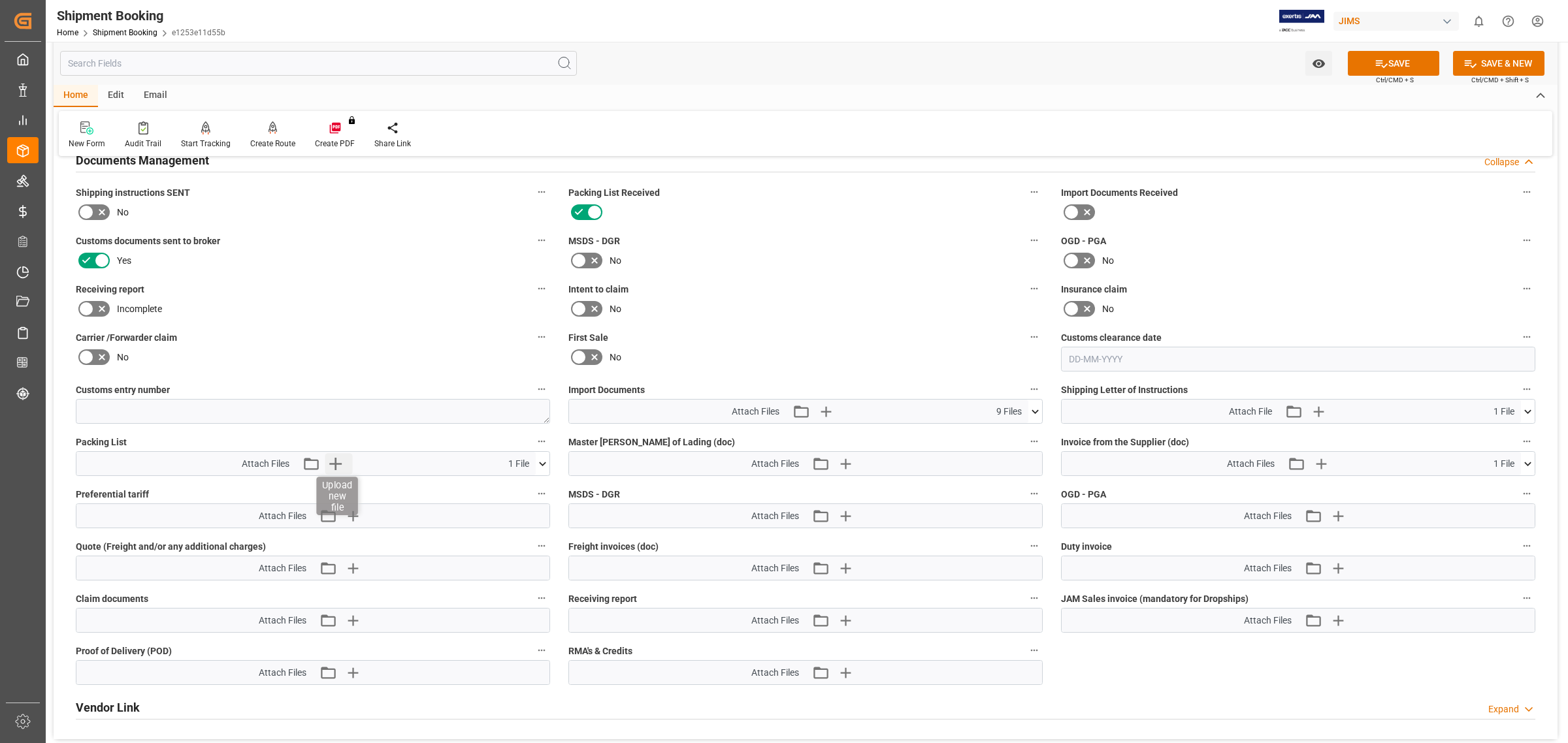
click at [335, 455] on icon "button" at bounding box center [335, 463] width 21 height 21
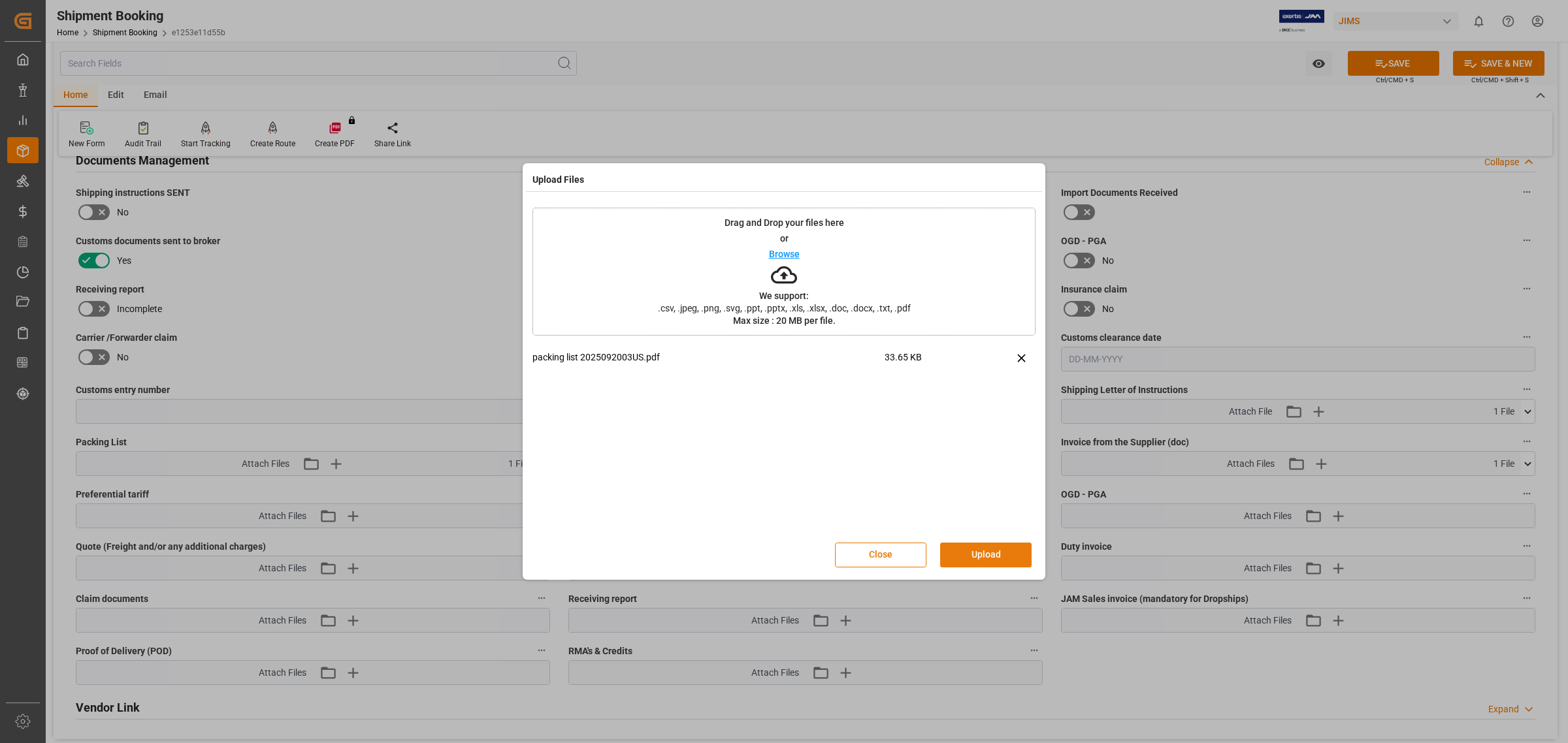
click at [981, 553] on button "Upload" at bounding box center [985, 555] width 91 height 25
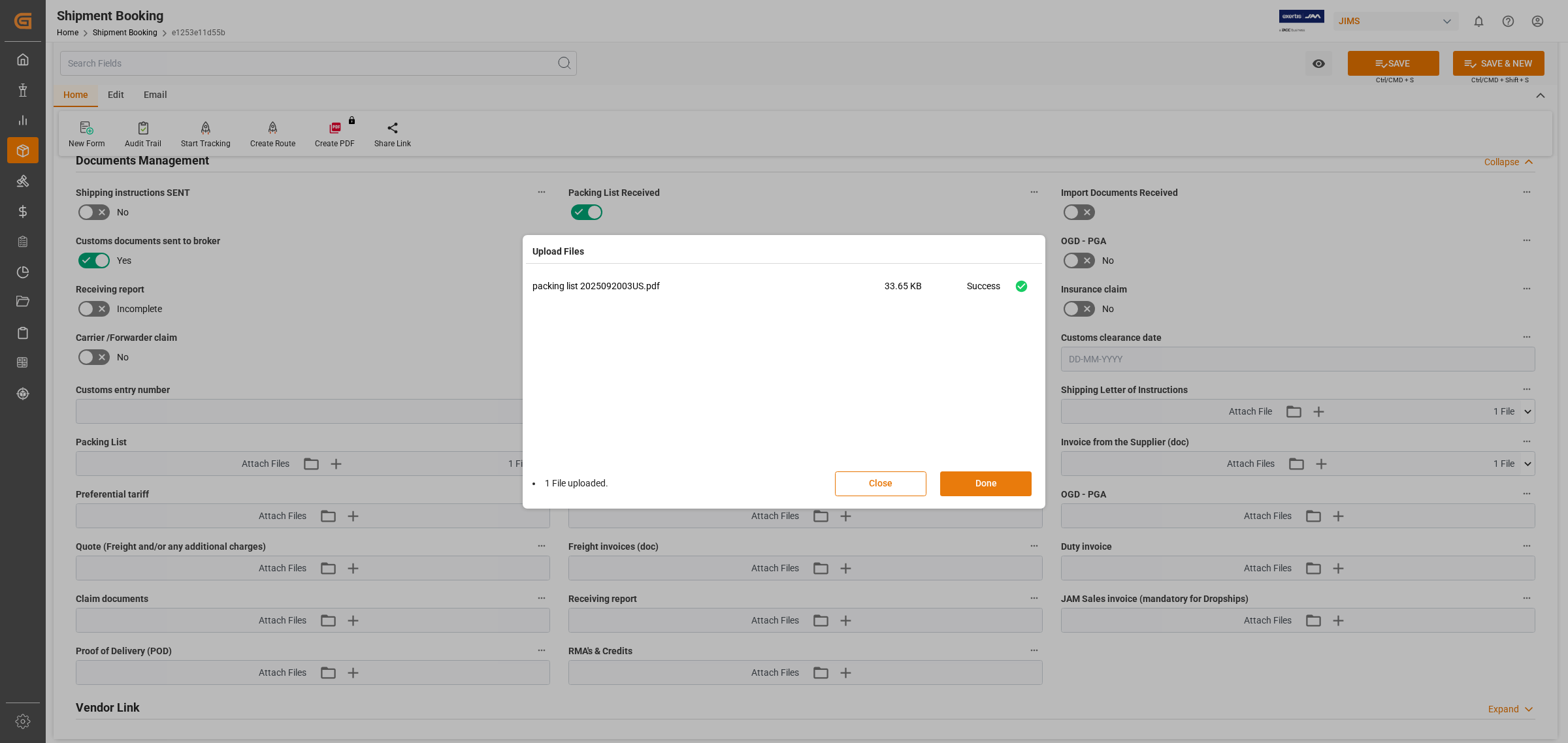
click at [985, 473] on button "Done" at bounding box center [985, 484] width 91 height 25
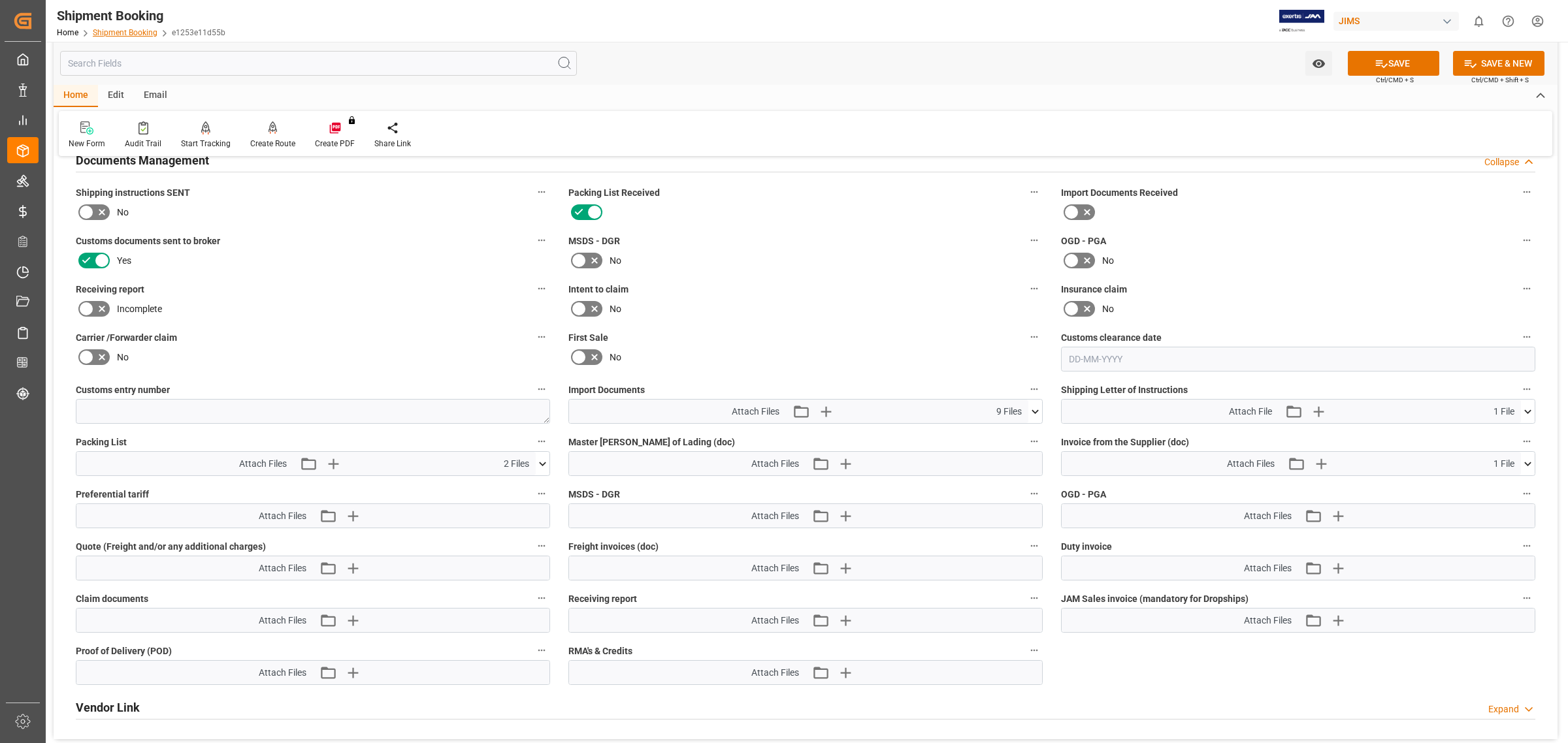
click at [134, 36] on link "Shipment Booking" at bounding box center [125, 32] width 65 height 9
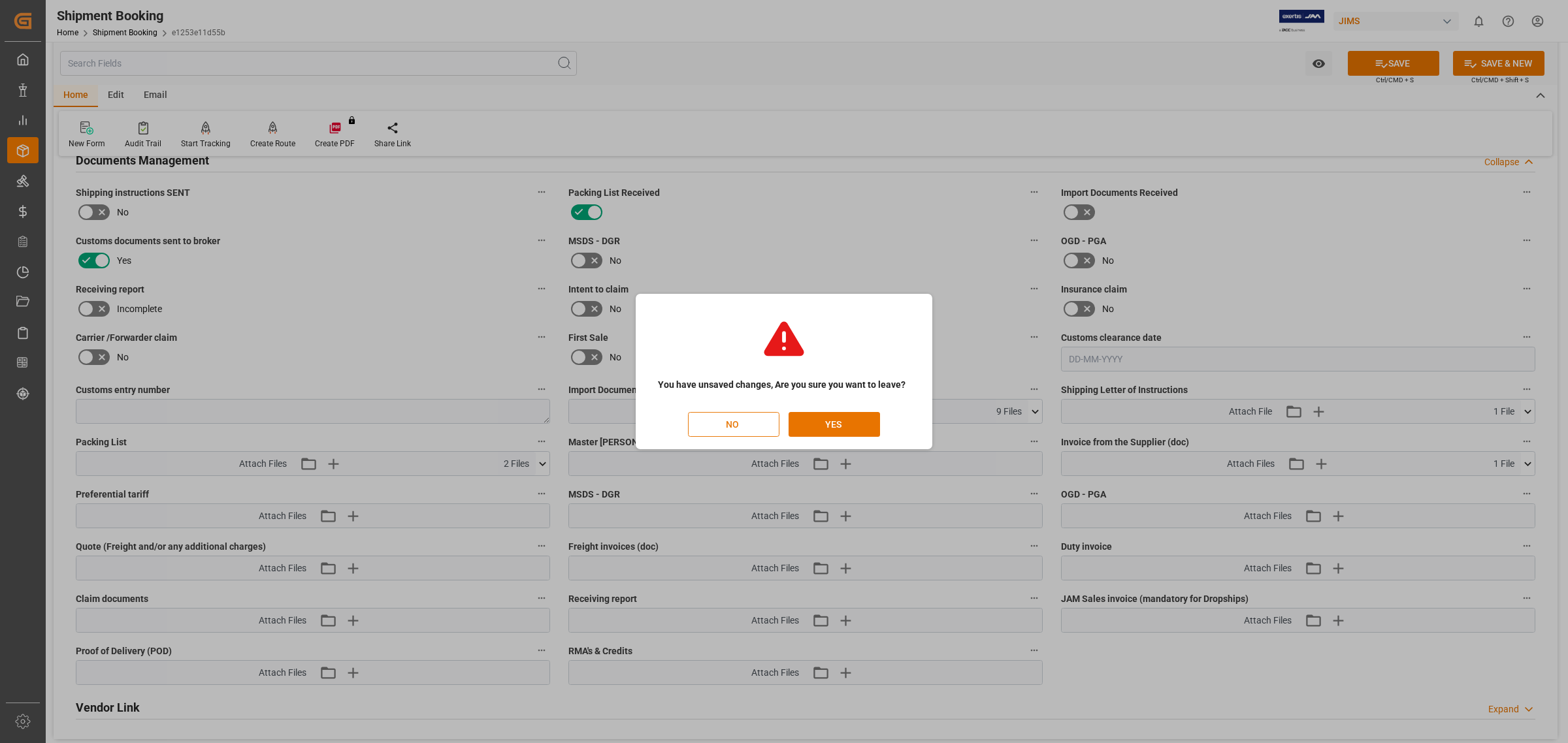
click at [736, 418] on button "NO" at bounding box center [733, 424] width 91 height 25
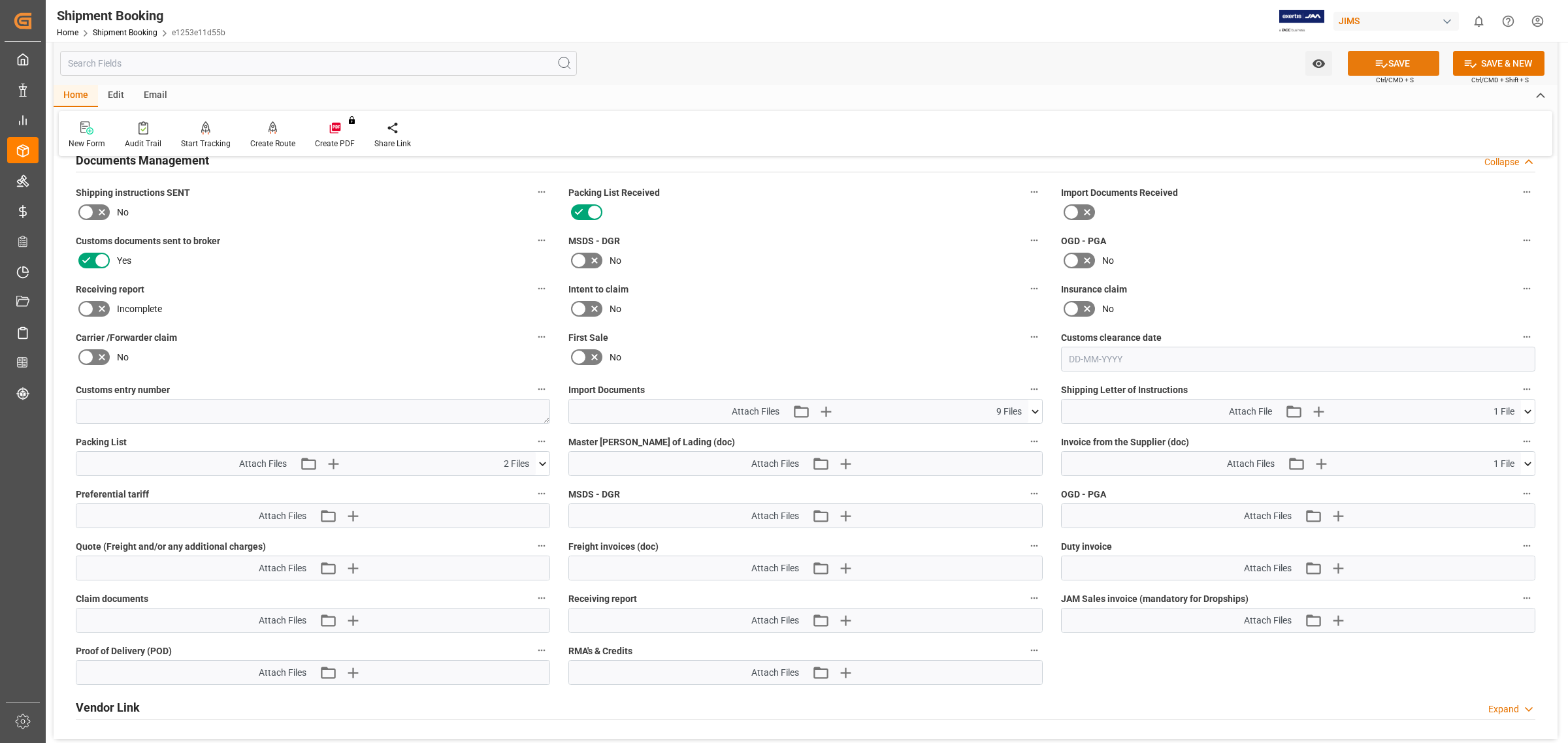
click at [1385, 53] on button "SAVE" at bounding box center [1393, 63] width 91 height 25
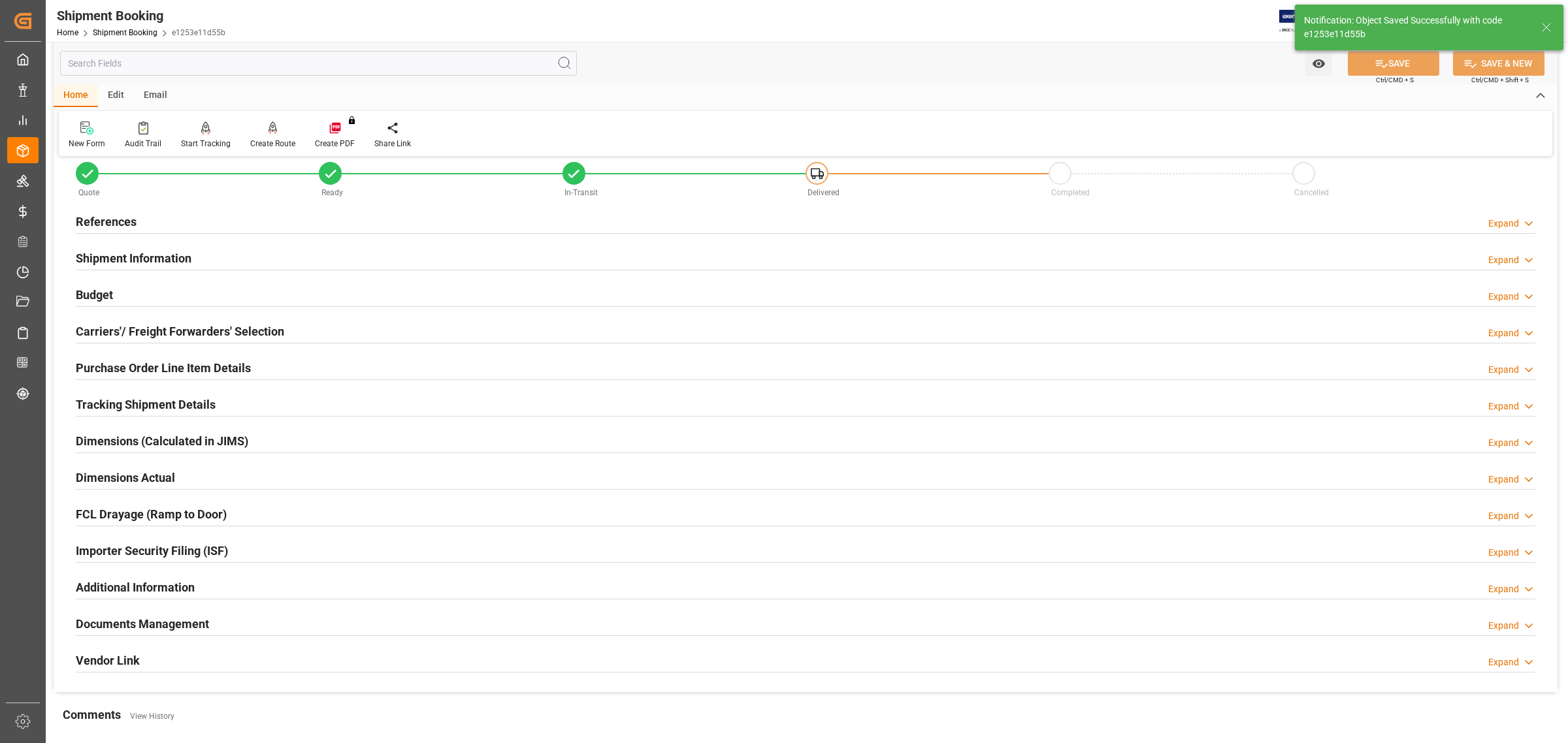
scroll to position [0, 0]
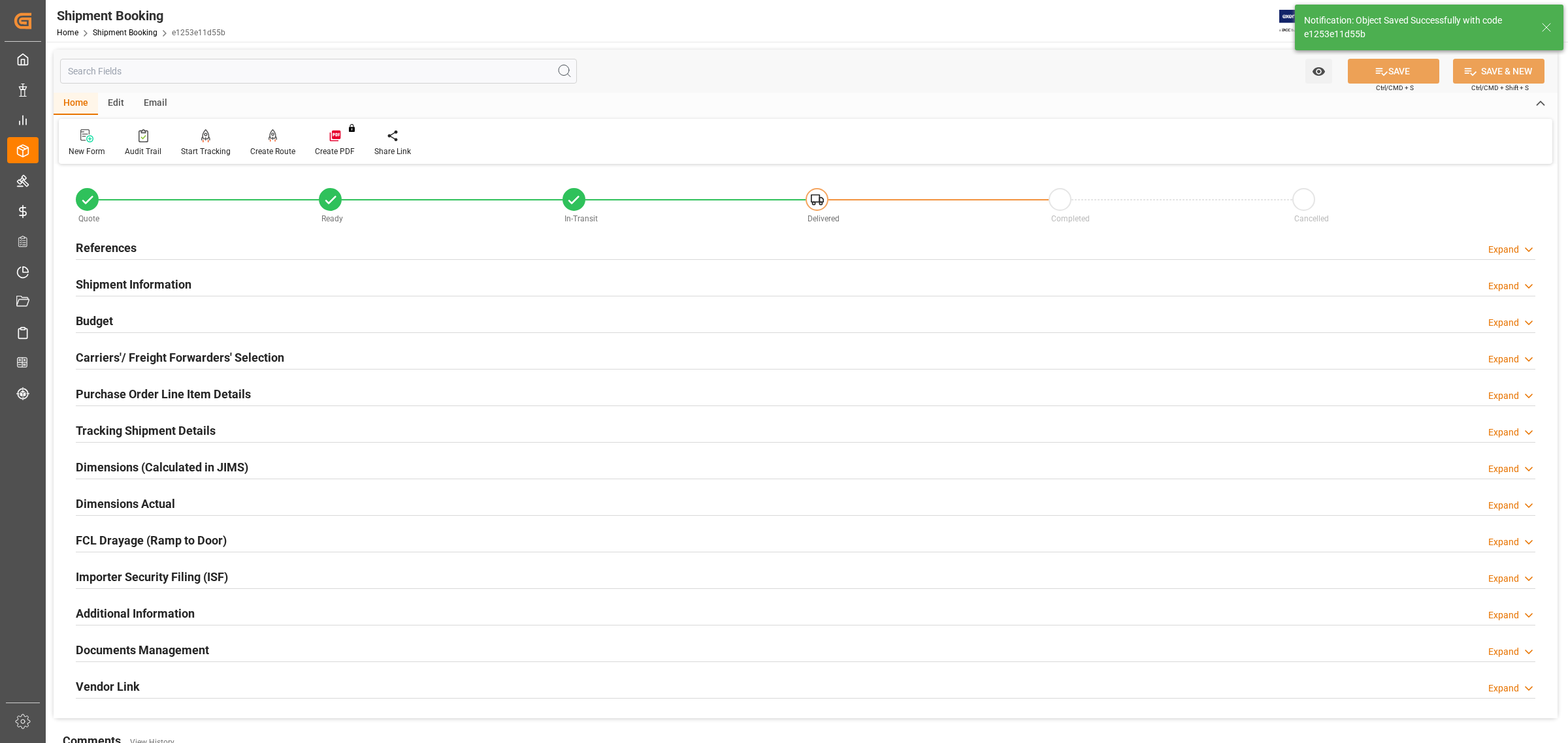
click at [91, 253] on h2 "References" at bounding box center [106, 247] width 61 height 18
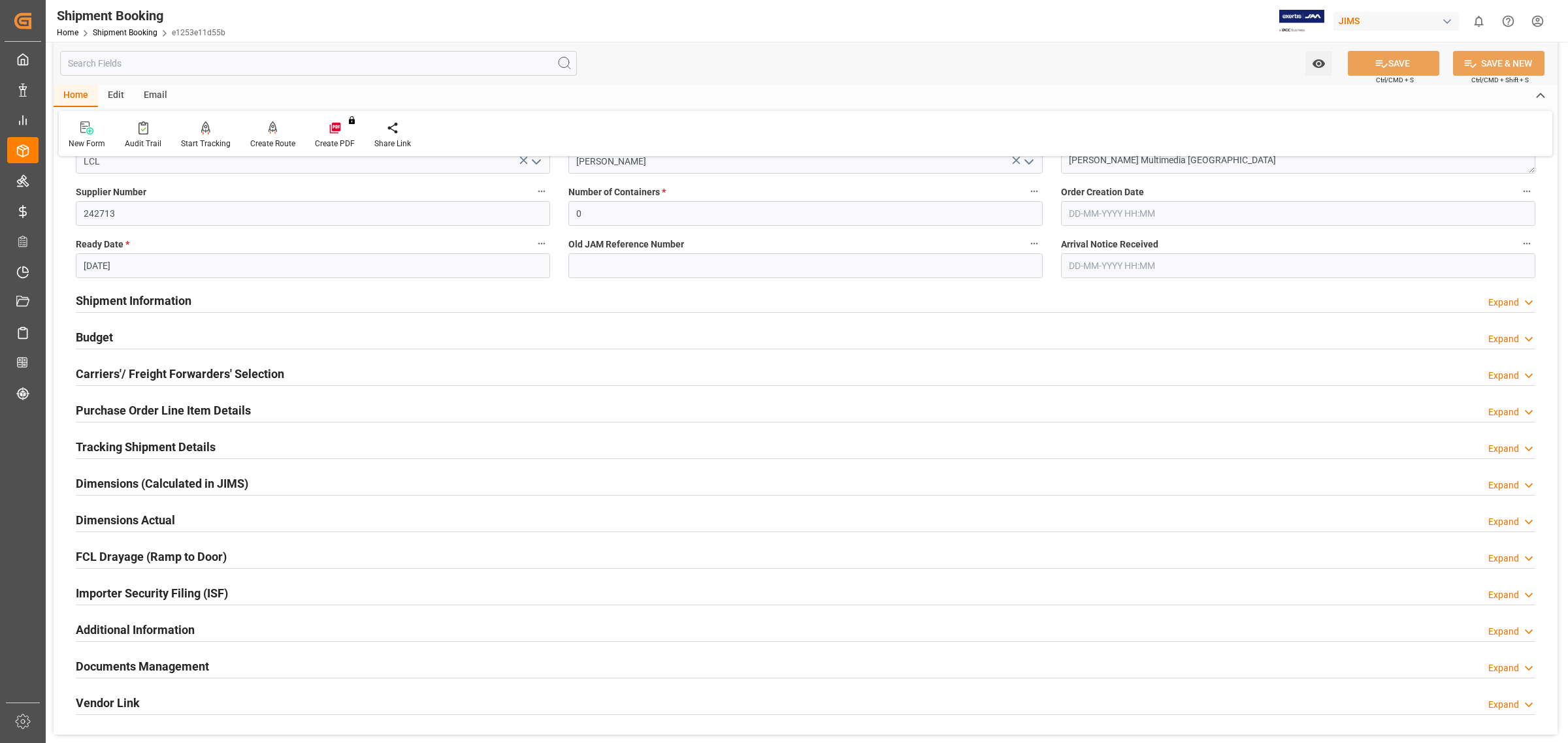
scroll to position [408, 0]
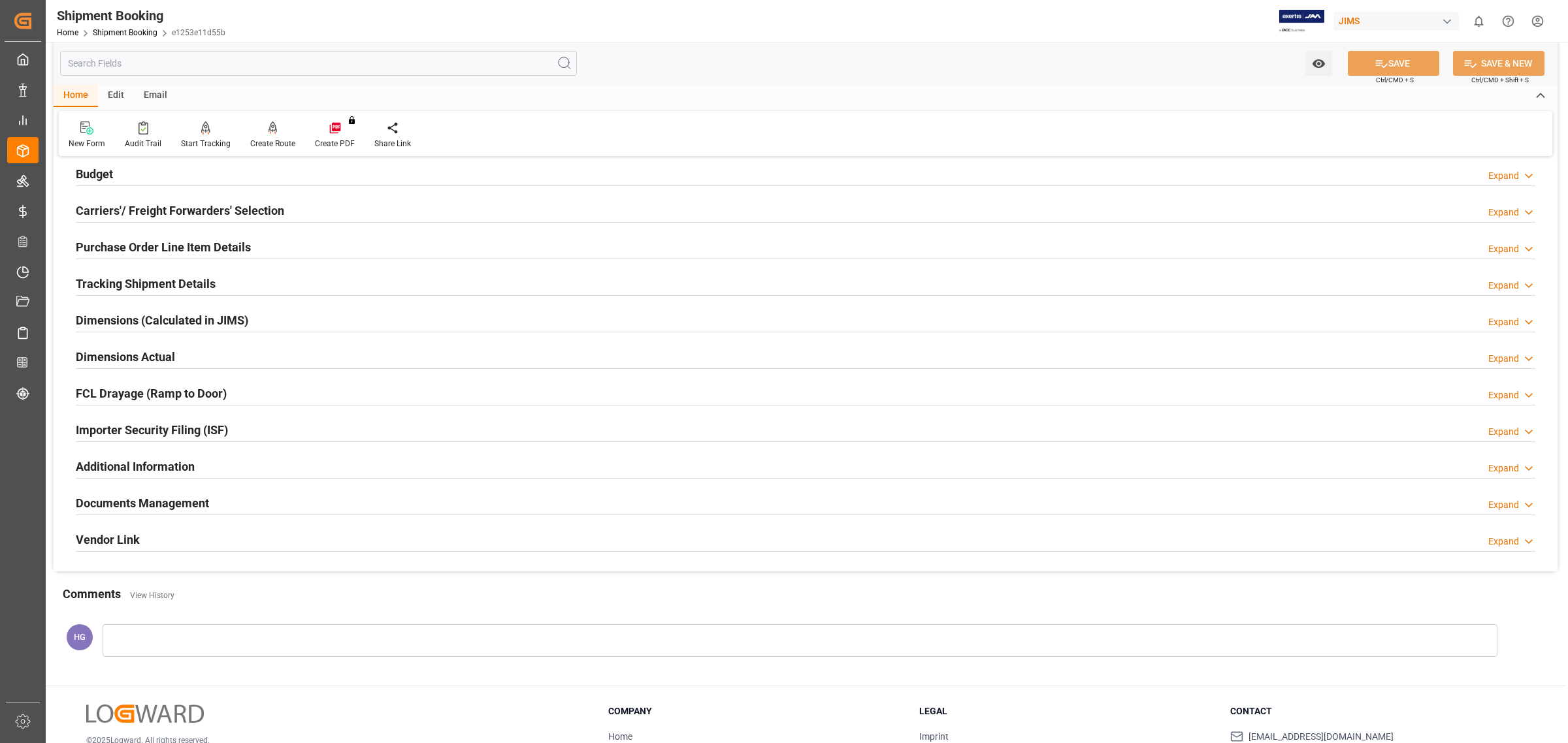
click at [126, 499] on h2 "Documents Management" at bounding box center [142, 503] width 133 height 18
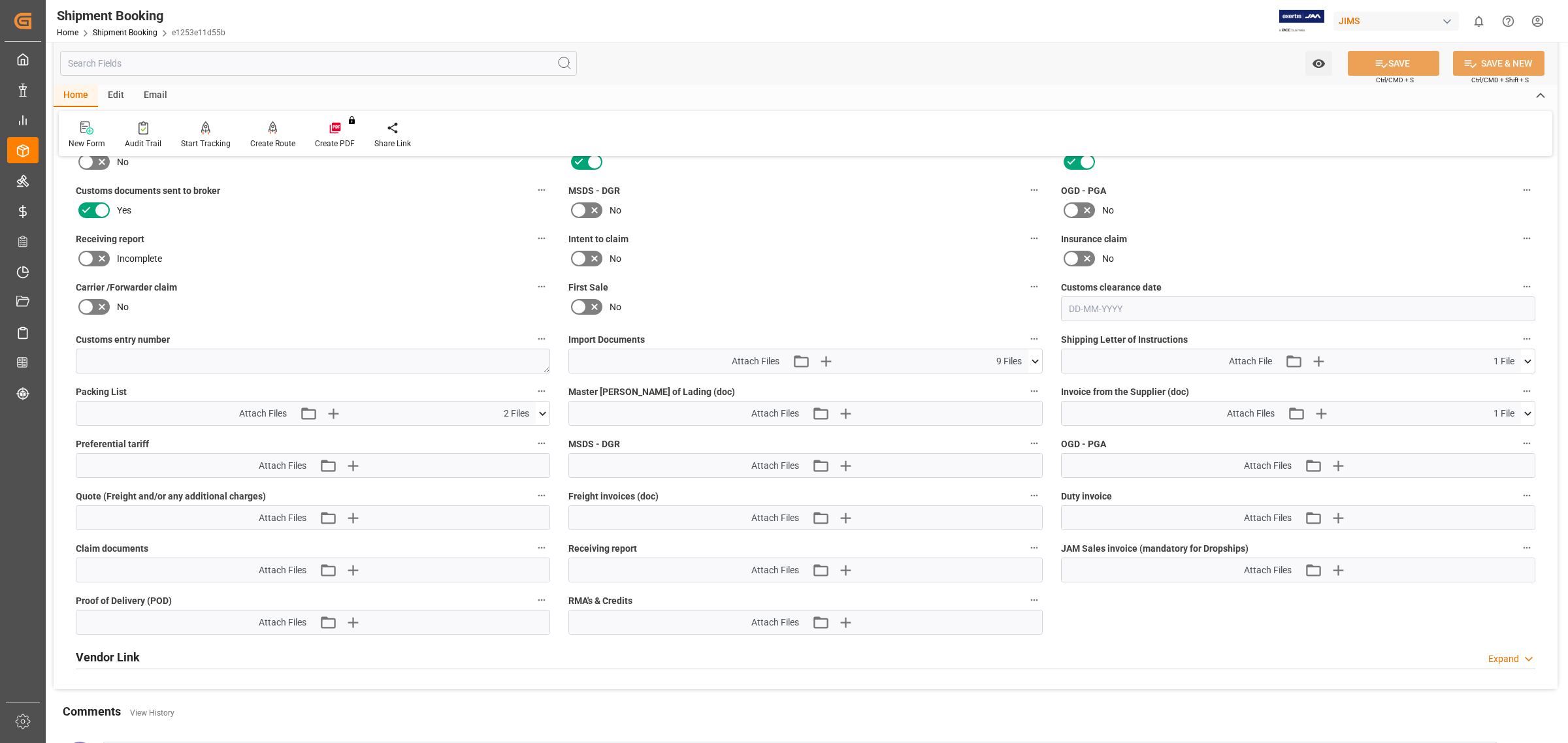
scroll to position [816, 0]
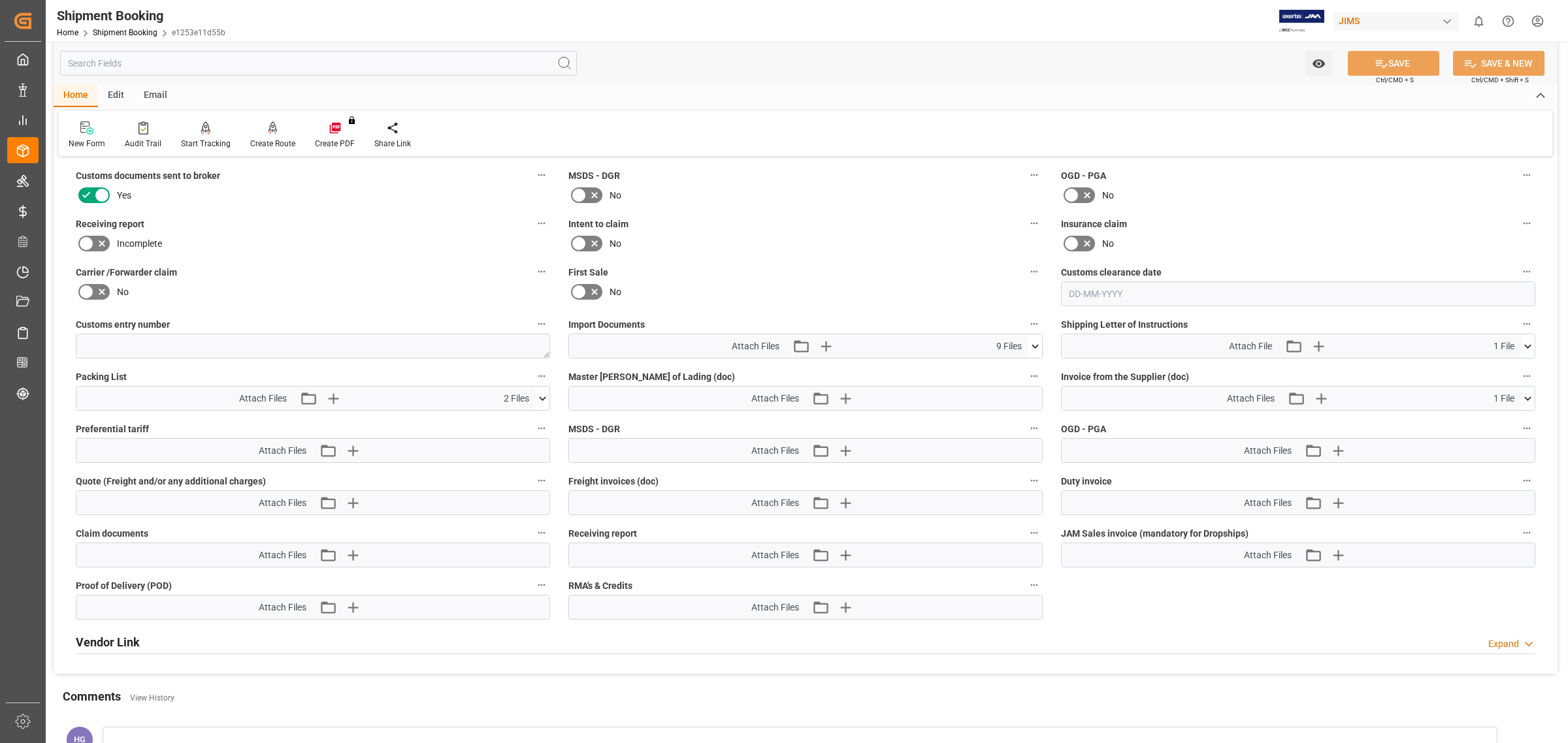
click at [541, 393] on icon at bounding box center [542, 399] width 14 height 14
click at [464, 96] on div "Home Edit Email" at bounding box center [805, 96] width 1504 height 22
click at [134, 31] on link "Shipment Booking" at bounding box center [125, 32] width 65 height 9
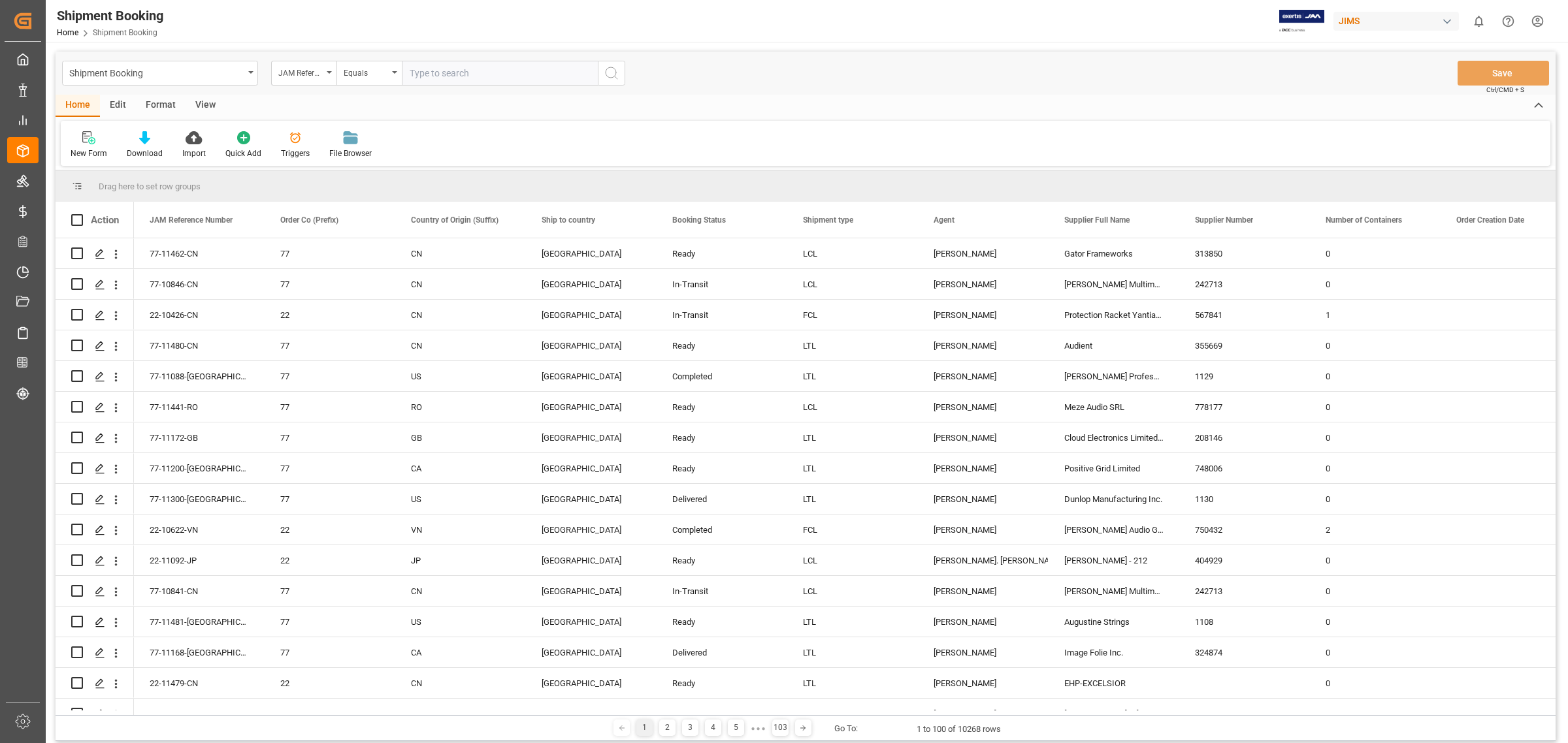
click at [433, 80] on input "text" at bounding box center [500, 73] width 196 height 25
type input "77-10847-CN"
click at [611, 73] on icon "search button" at bounding box center [611, 72] width 15 height 15
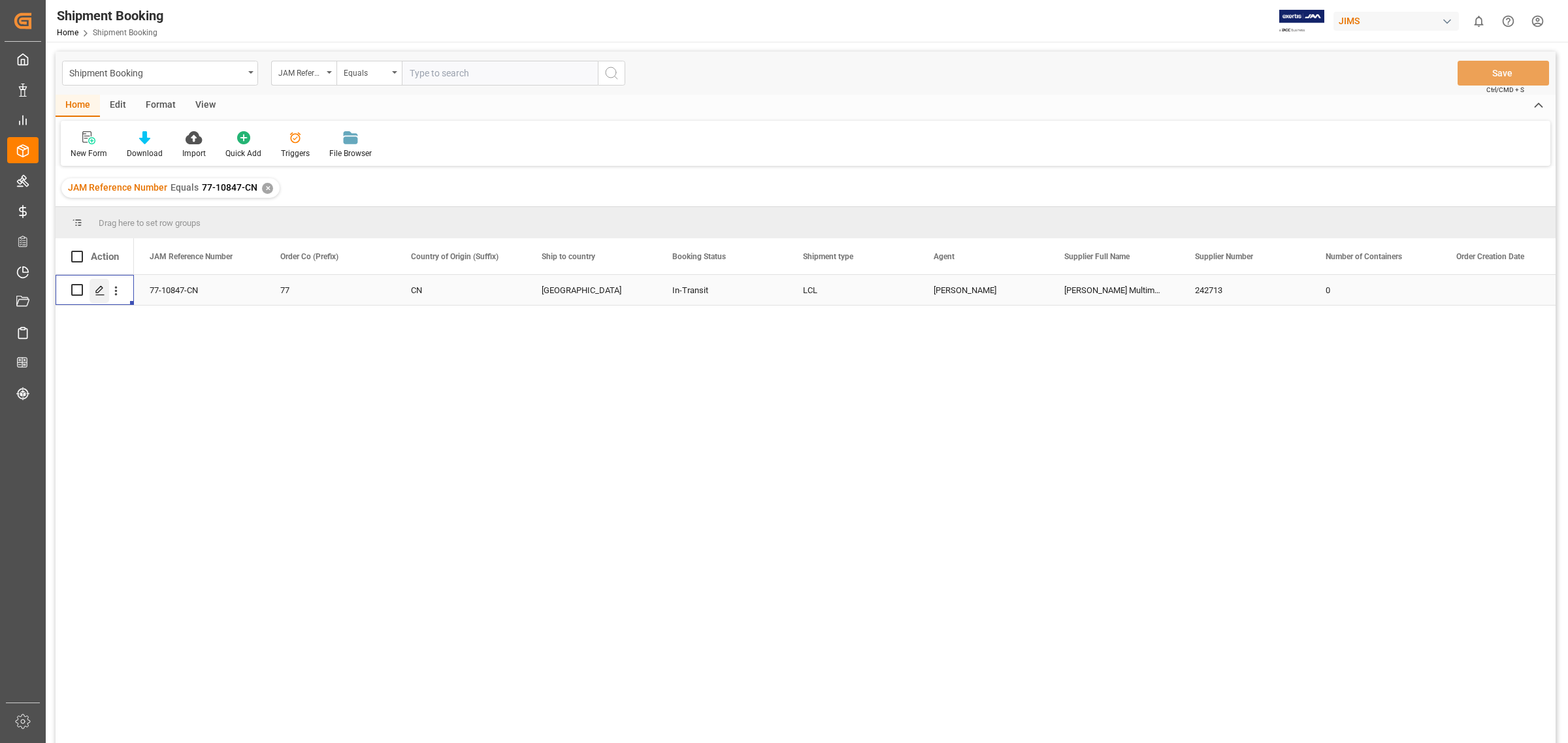
click at [95, 285] on icon "Press SPACE to select this row." at bounding box center [100, 290] width 10 height 10
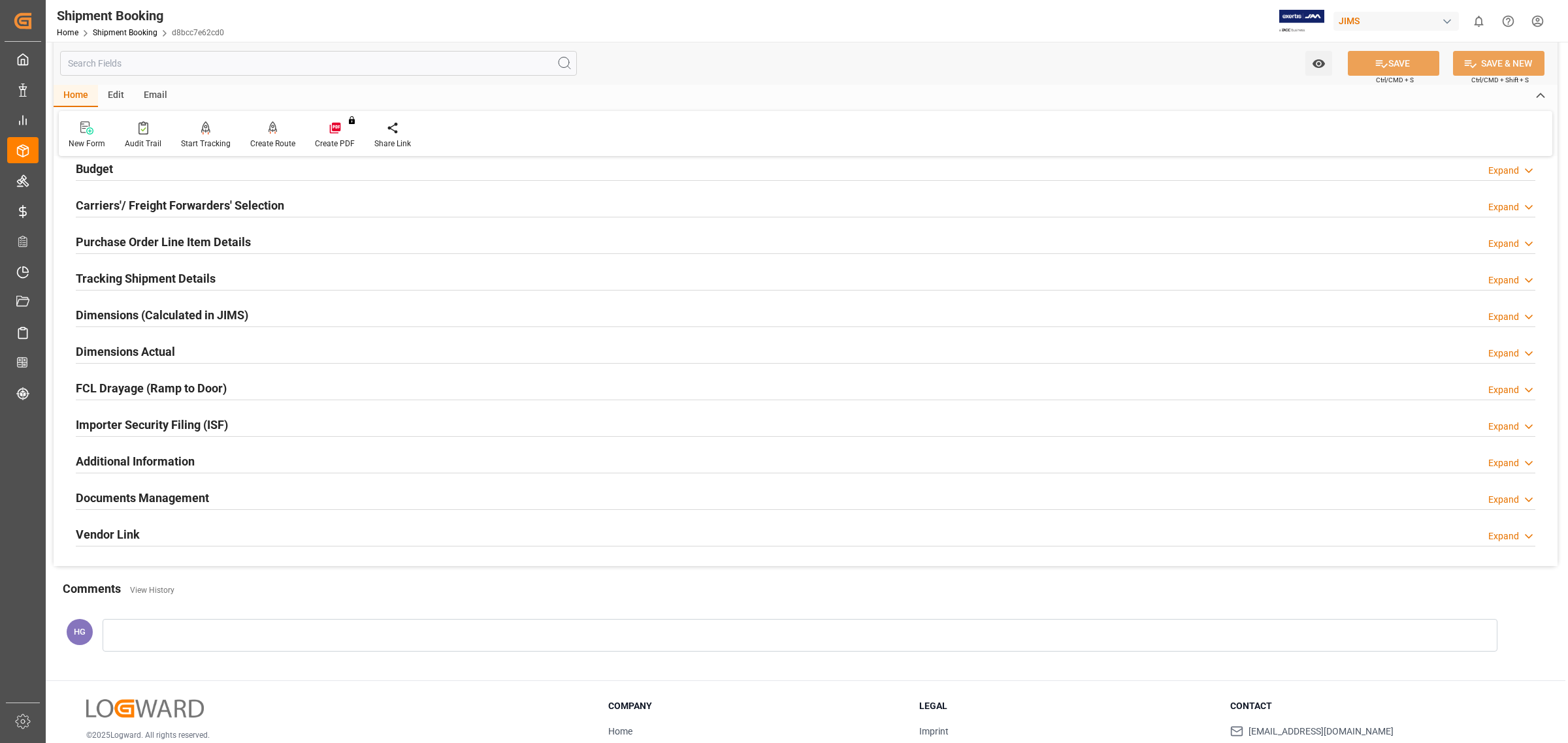
scroll to position [163, 0]
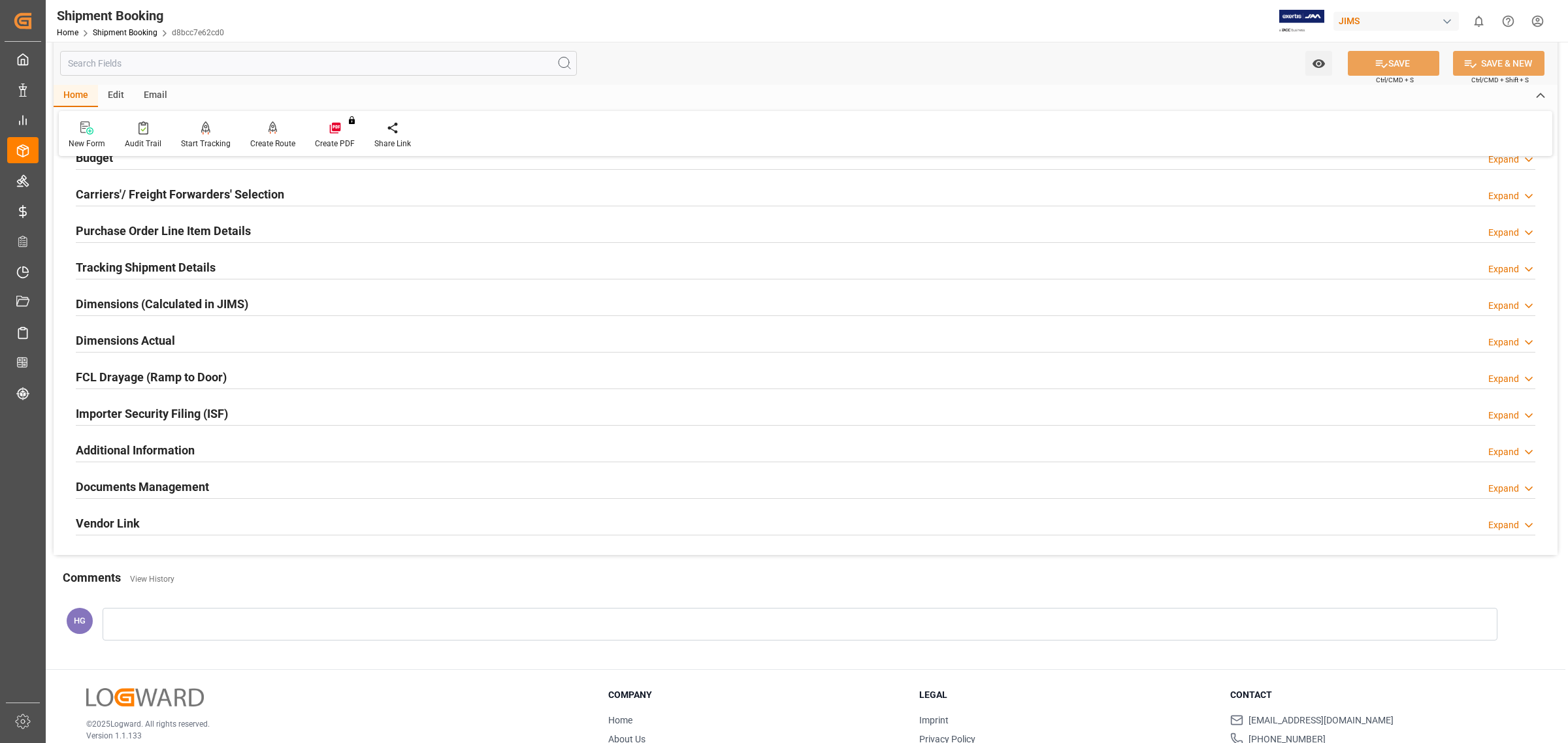
click at [177, 487] on h2 "Documents Management" at bounding box center [142, 487] width 133 height 18
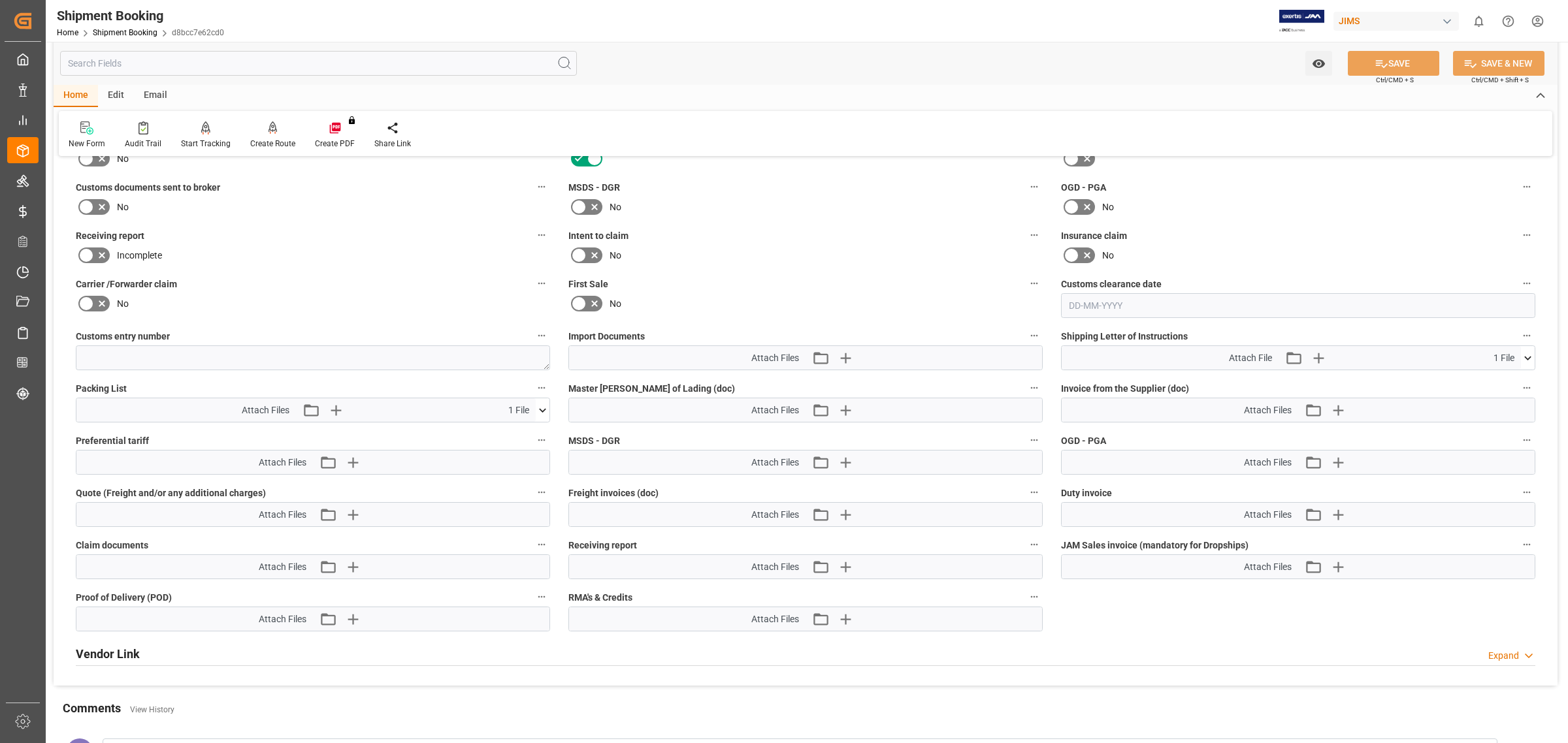
scroll to position [571, 0]
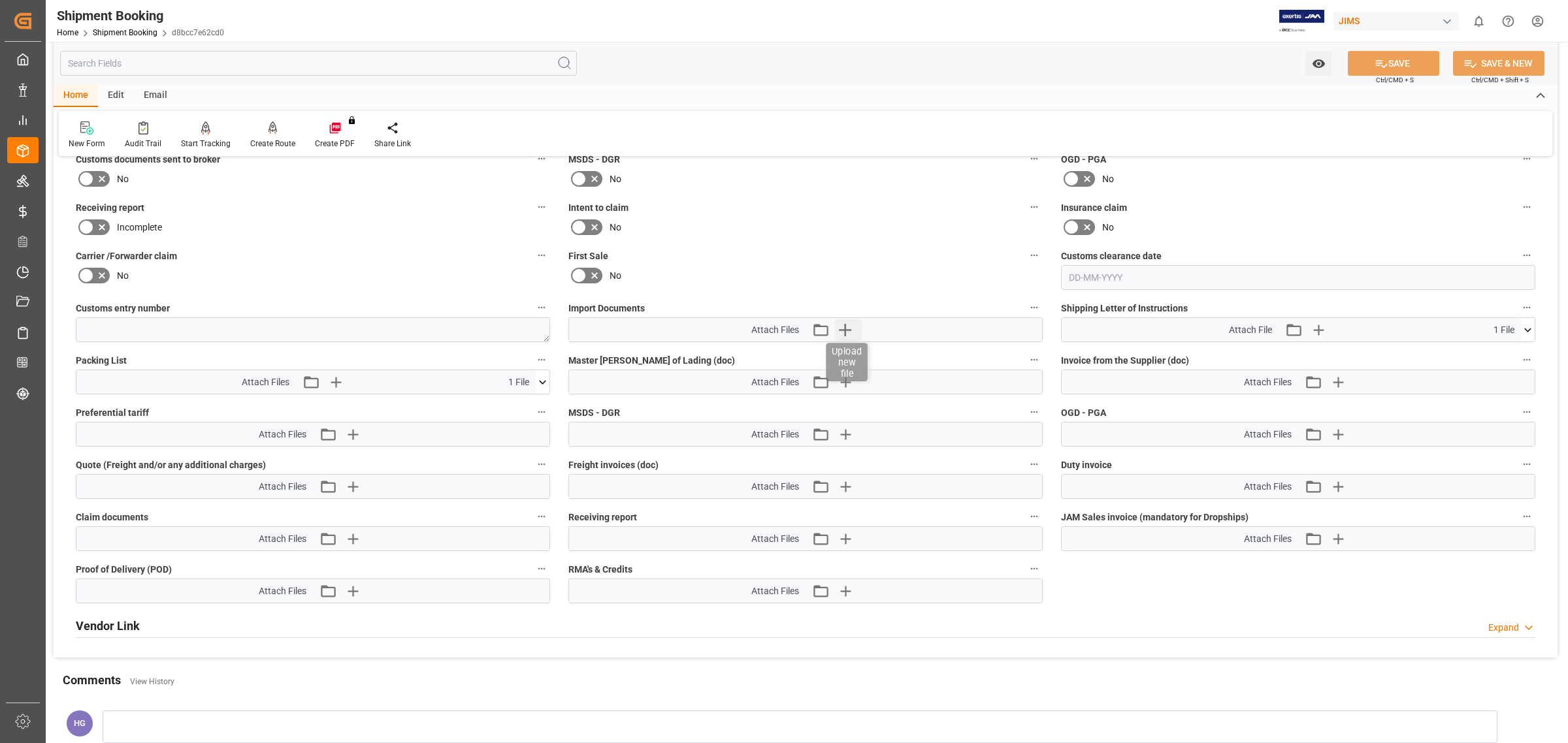
click at [846, 328] on icon "button" at bounding box center [845, 329] width 21 height 21
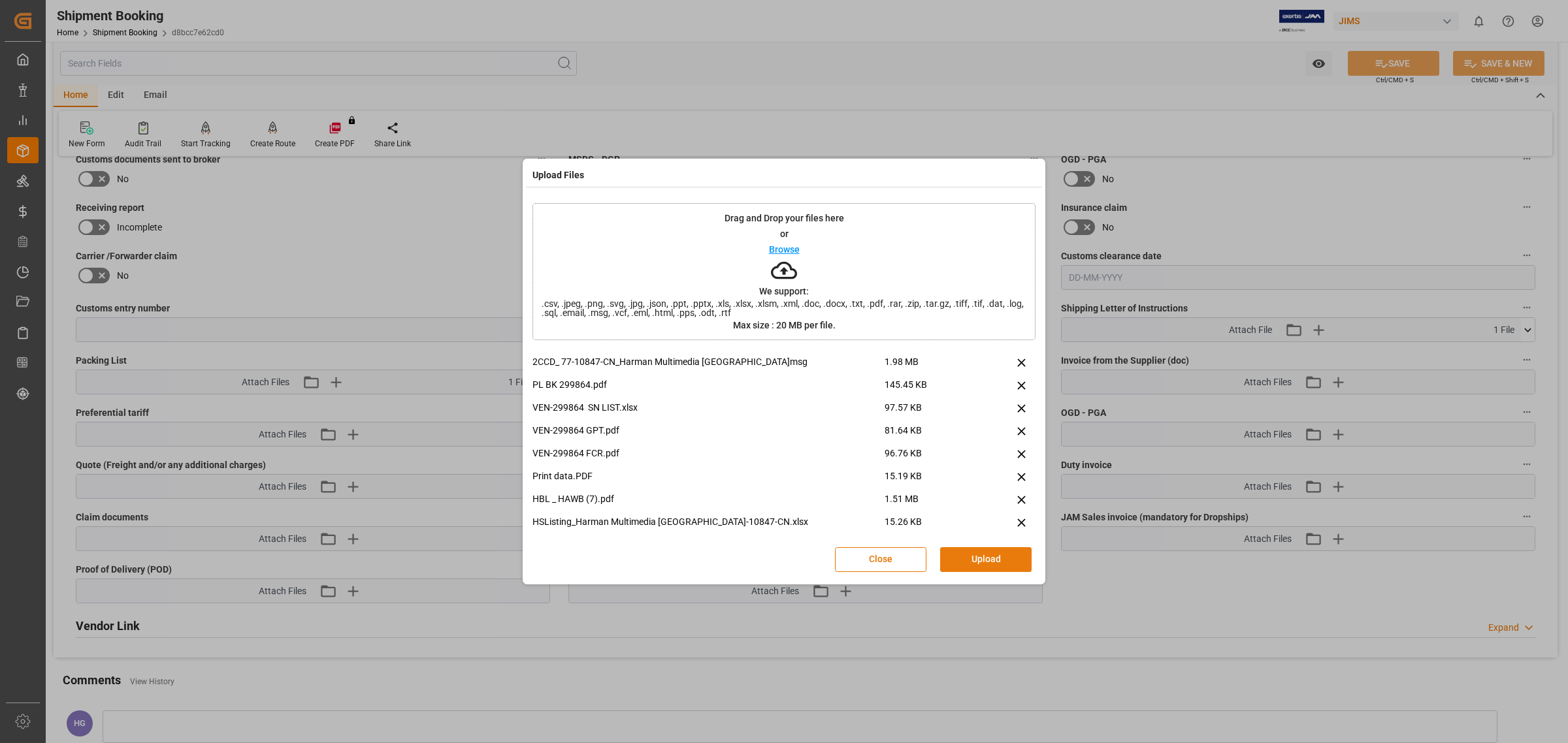
click at [993, 560] on button "Upload" at bounding box center [985, 560] width 91 height 25
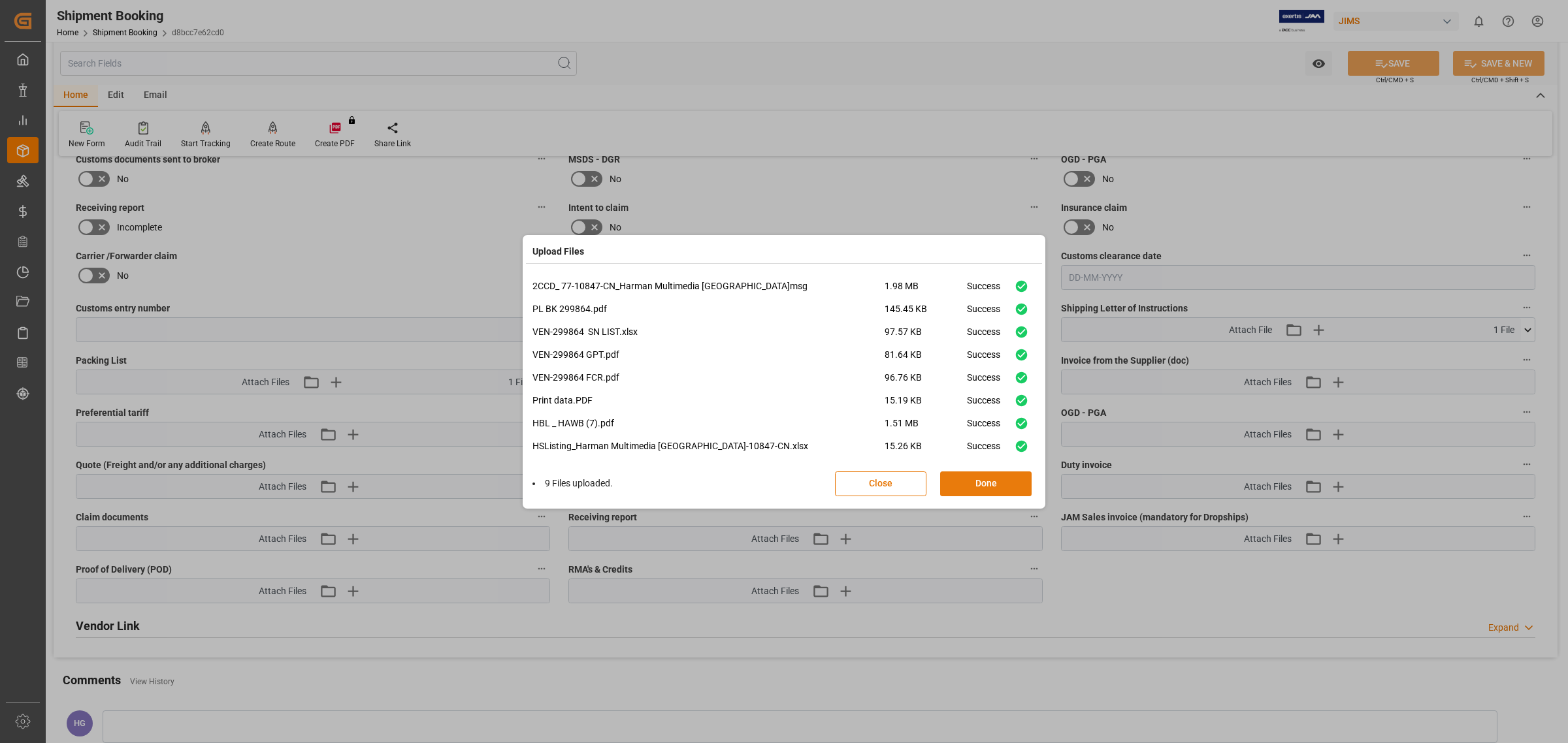
click at [981, 474] on button "Done" at bounding box center [985, 484] width 91 height 25
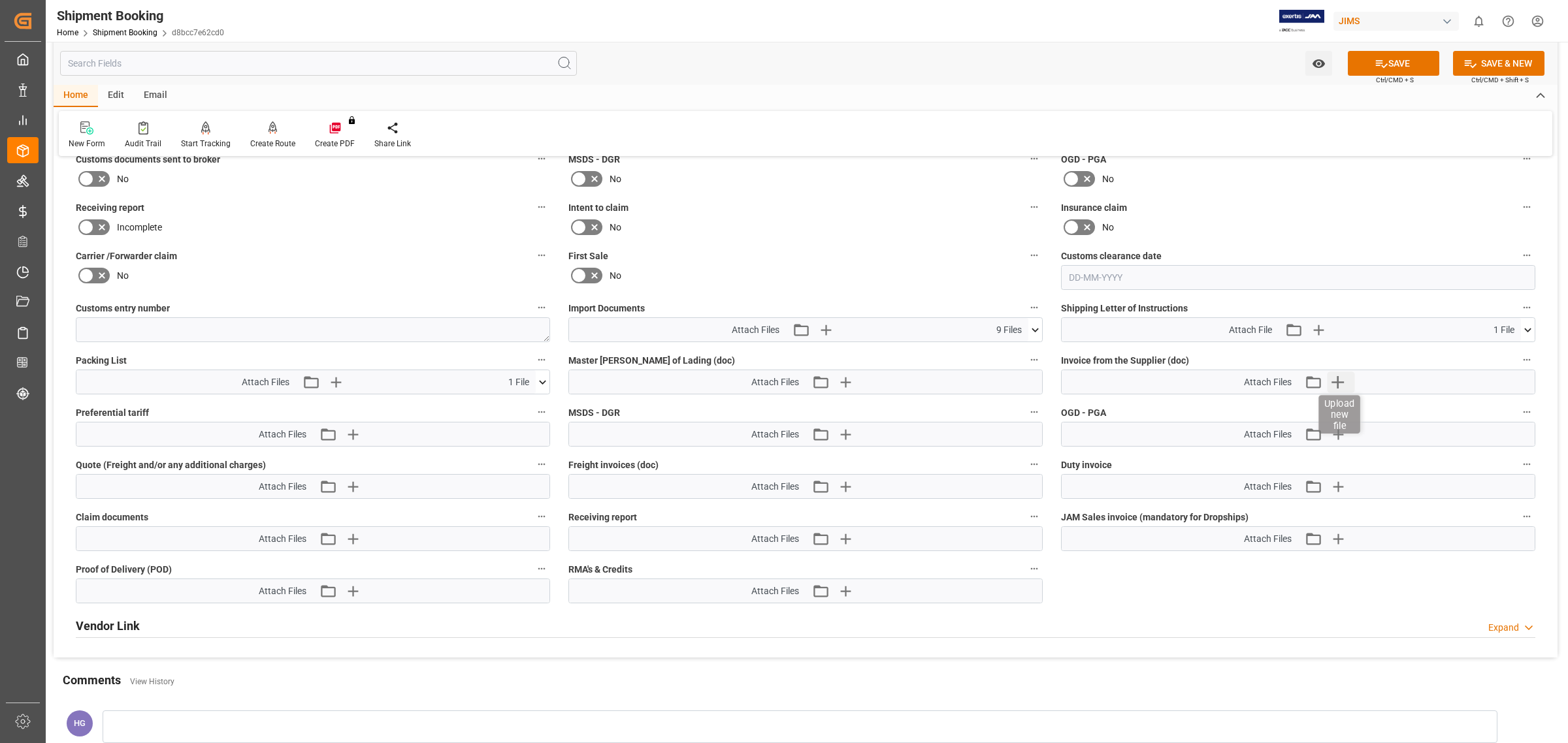
click at [1340, 377] on icon "button" at bounding box center [1338, 382] width 21 height 21
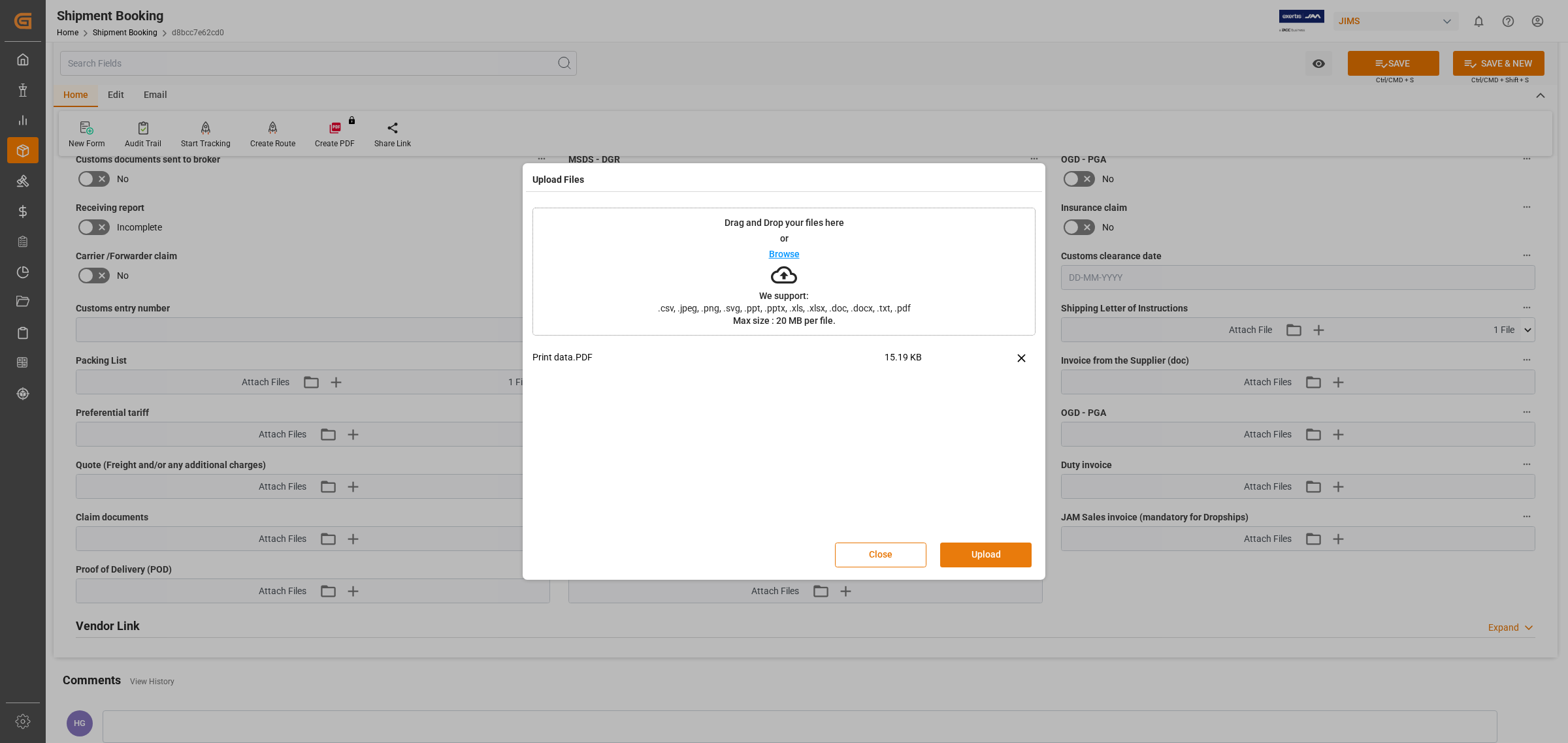
click at [983, 556] on button "Upload" at bounding box center [985, 555] width 91 height 25
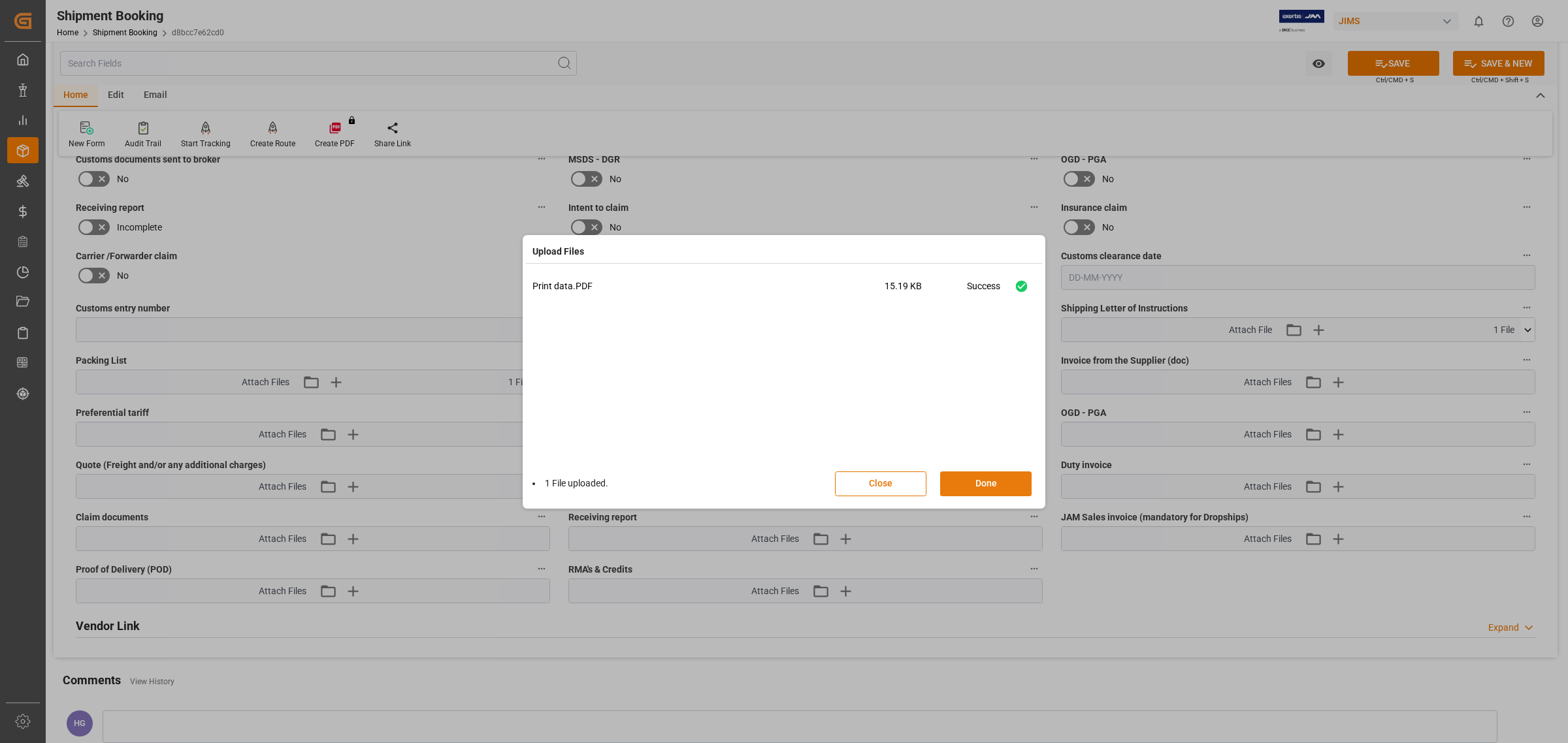
click at [974, 481] on button "Done" at bounding box center [985, 484] width 91 height 25
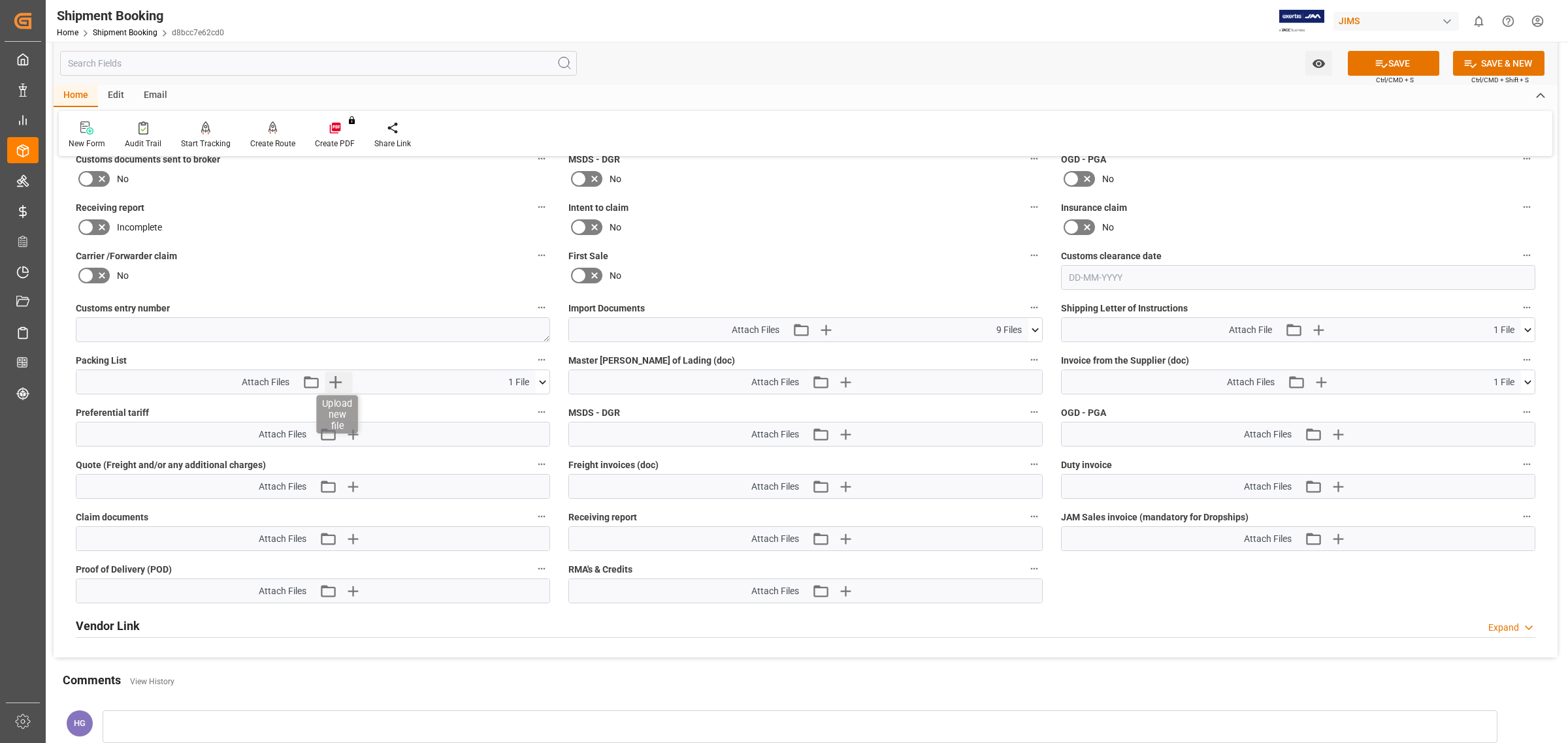
click at [337, 374] on icon "button" at bounding box center [335, 382] width 21 height 21
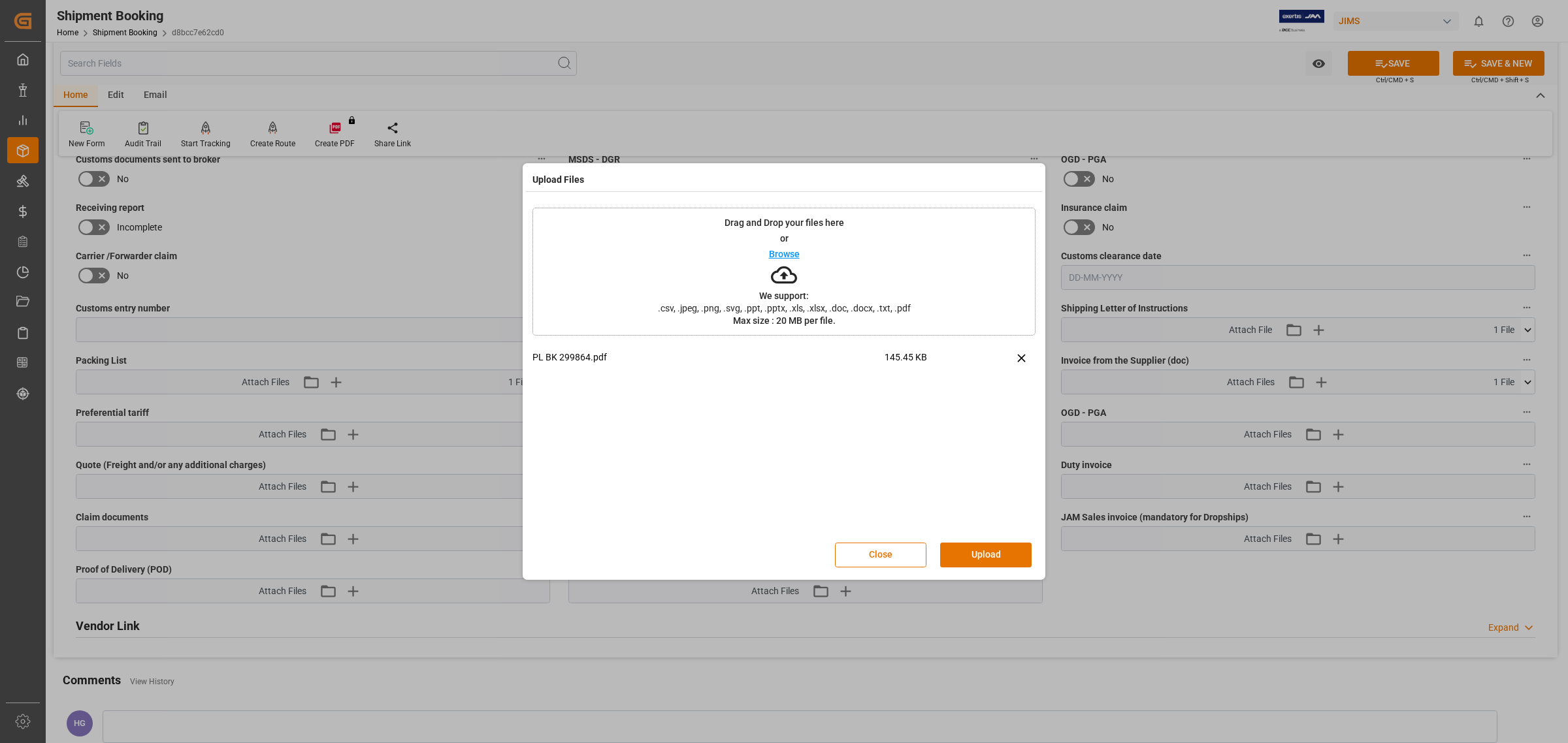
click at [977, 555] on button "Upload" at bounding box center [985, 555] width 91 height 25
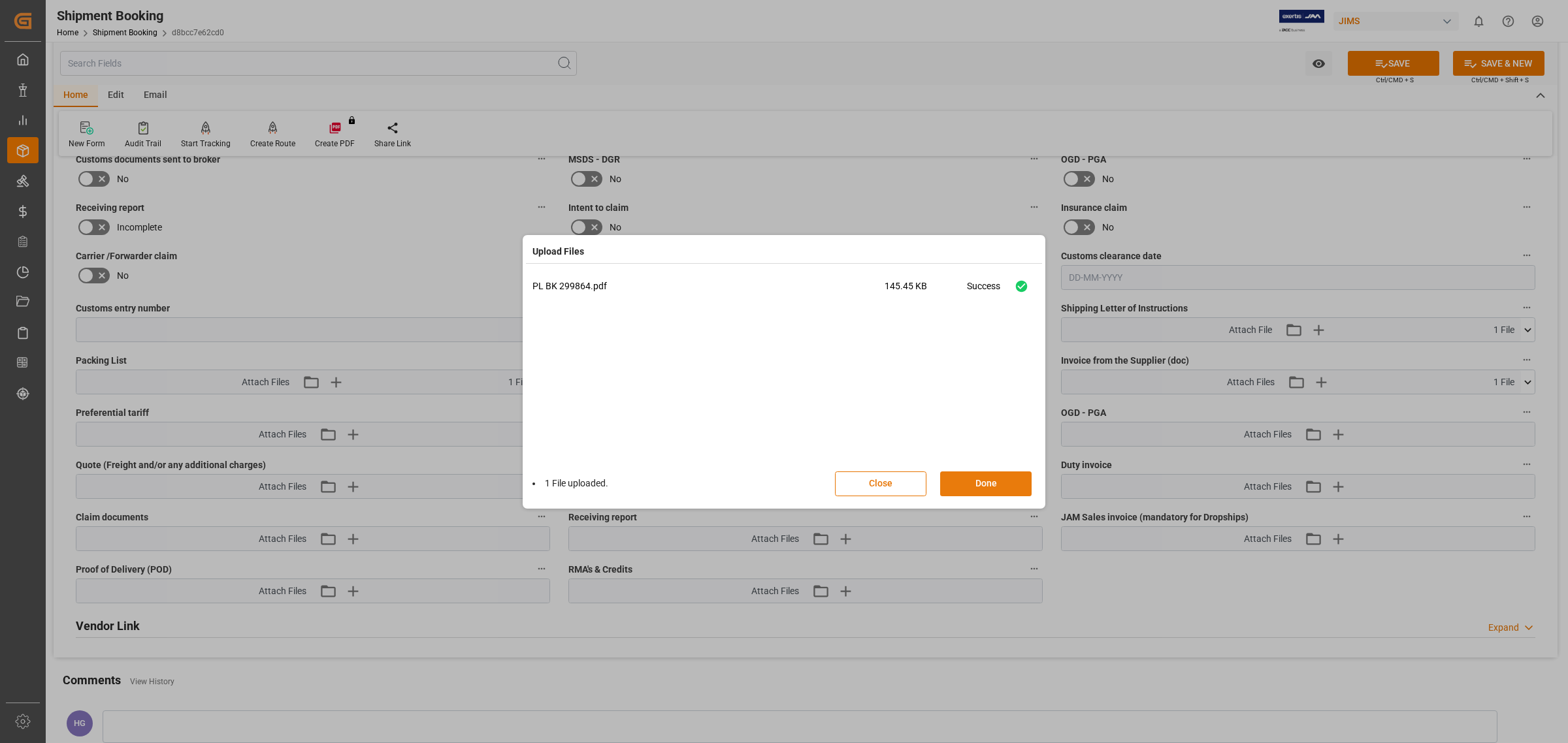
click at [975, 483] on button "Done" at bounding box center [985, 484] width 91 height 25
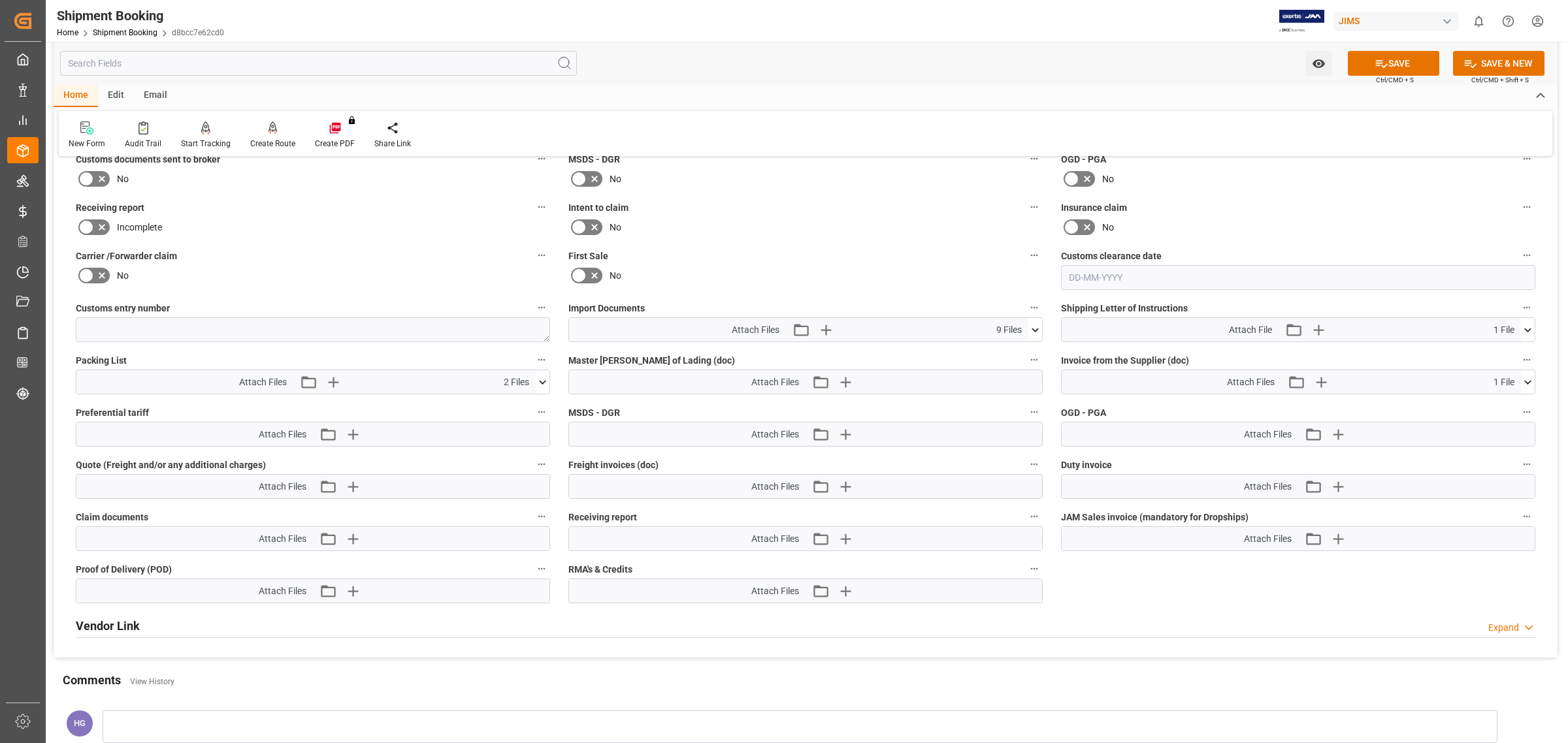
click at [98, 175] on icon at bounding box center [102, 178] width 15 height 15
click at [0, 0] on input "checkbox" at bounding box center [0, 0] width 0 height 0
click at [1370, 56] on button "SAVE" at bounding box center [1393, 63] width 91 height 25
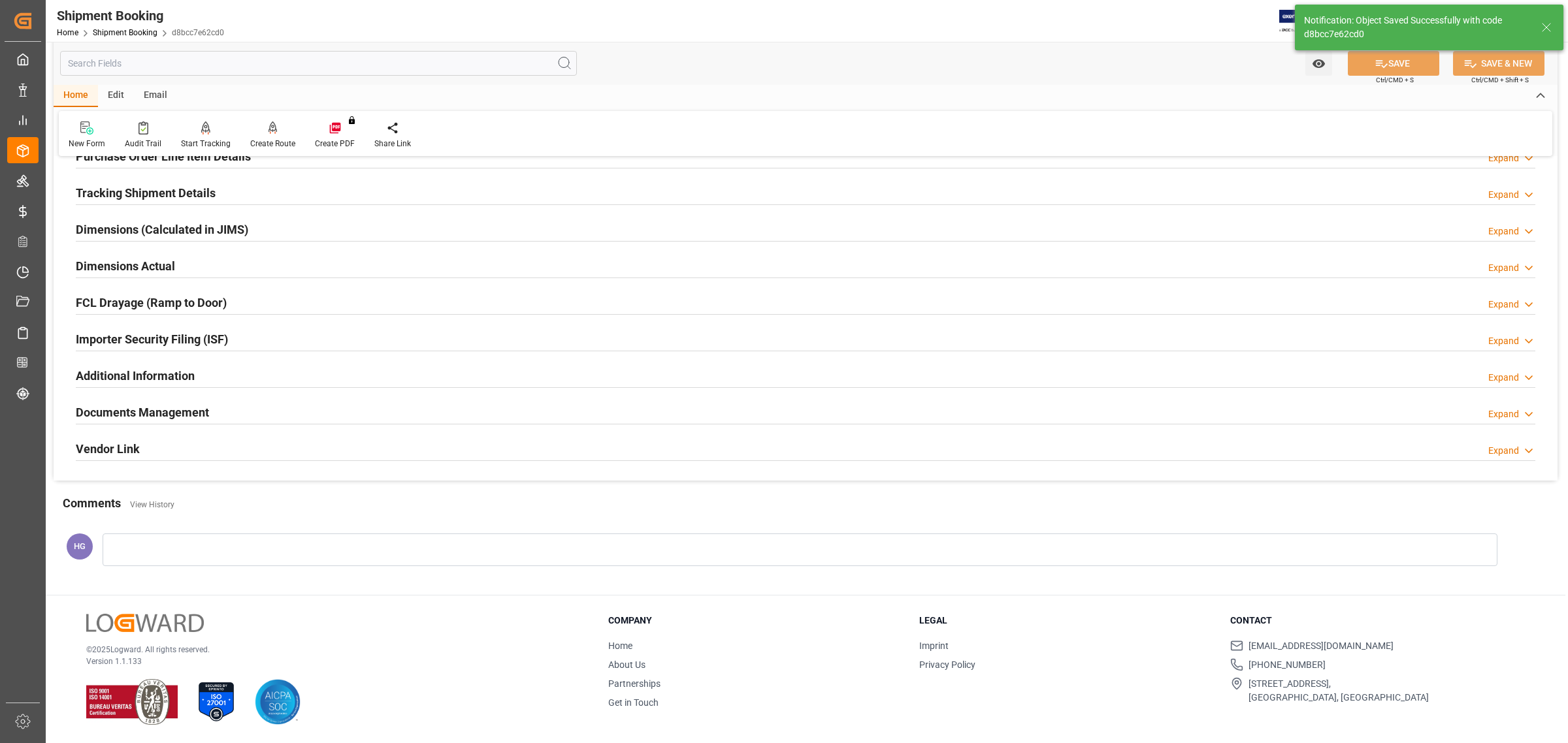
scroll to position [238, 0]
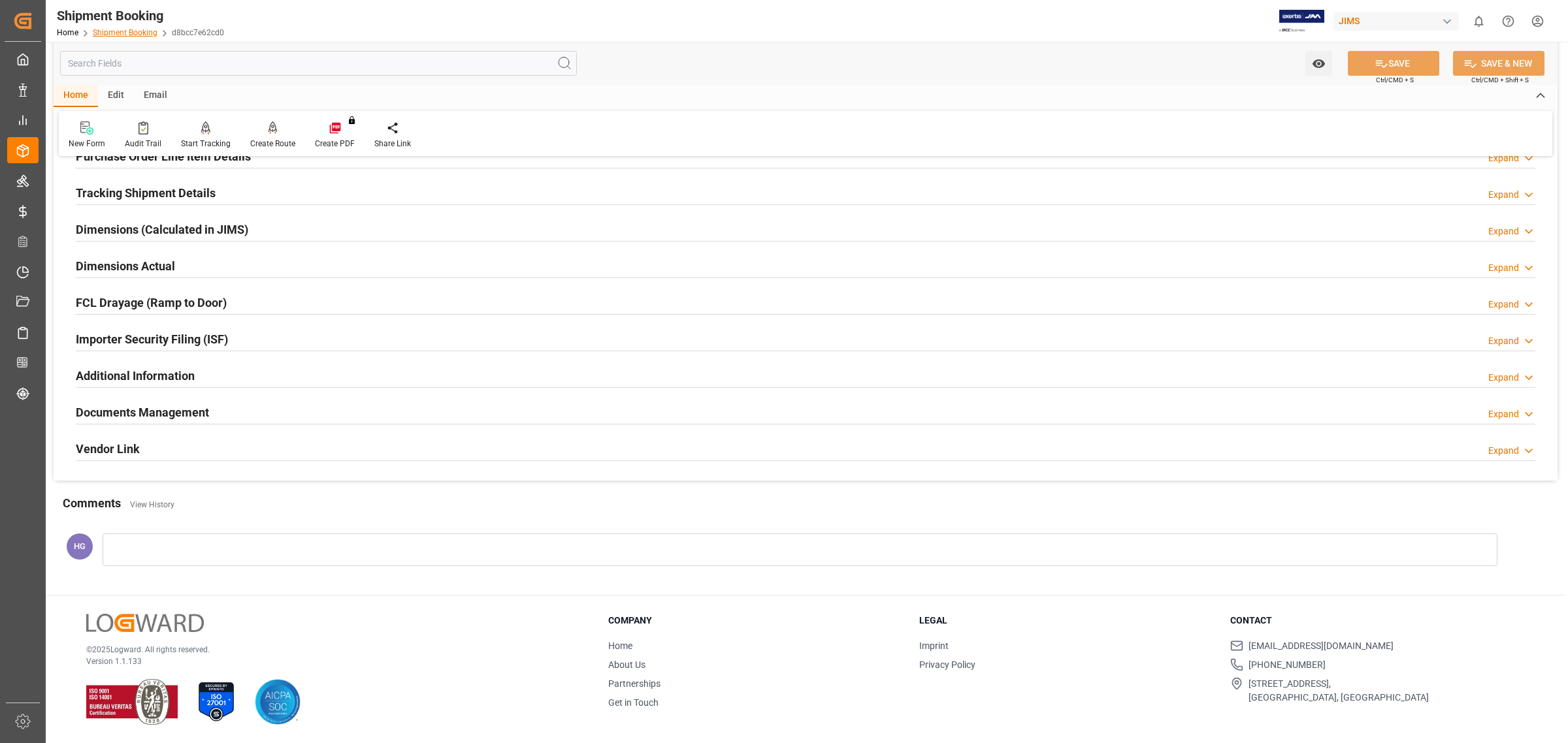
click at [134, 33] on link "Shipment Booking" at bounding box center [125, 32] width 65 height 9
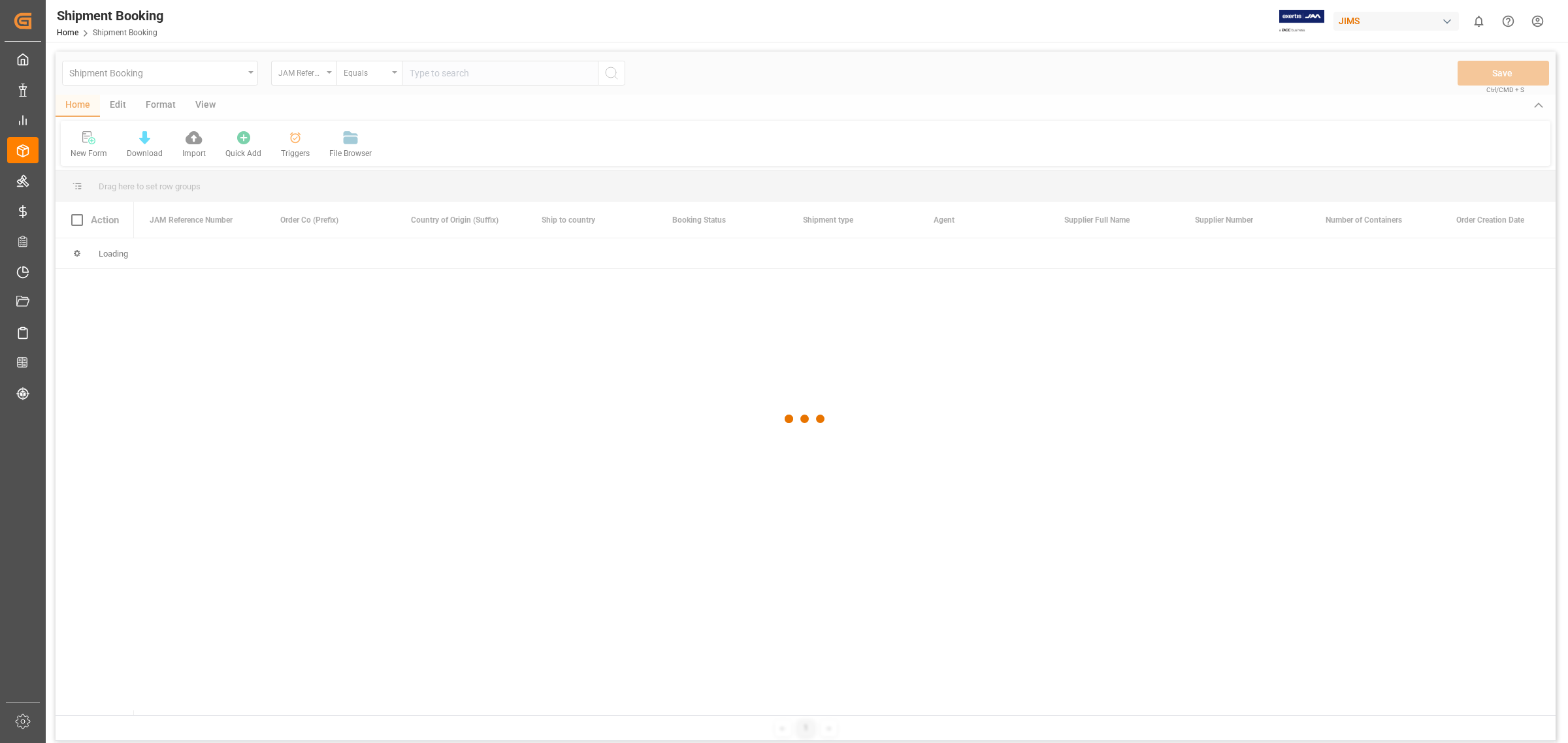
click at [459, 77] on div at bounding box center [806, 419] width 1500 height 735
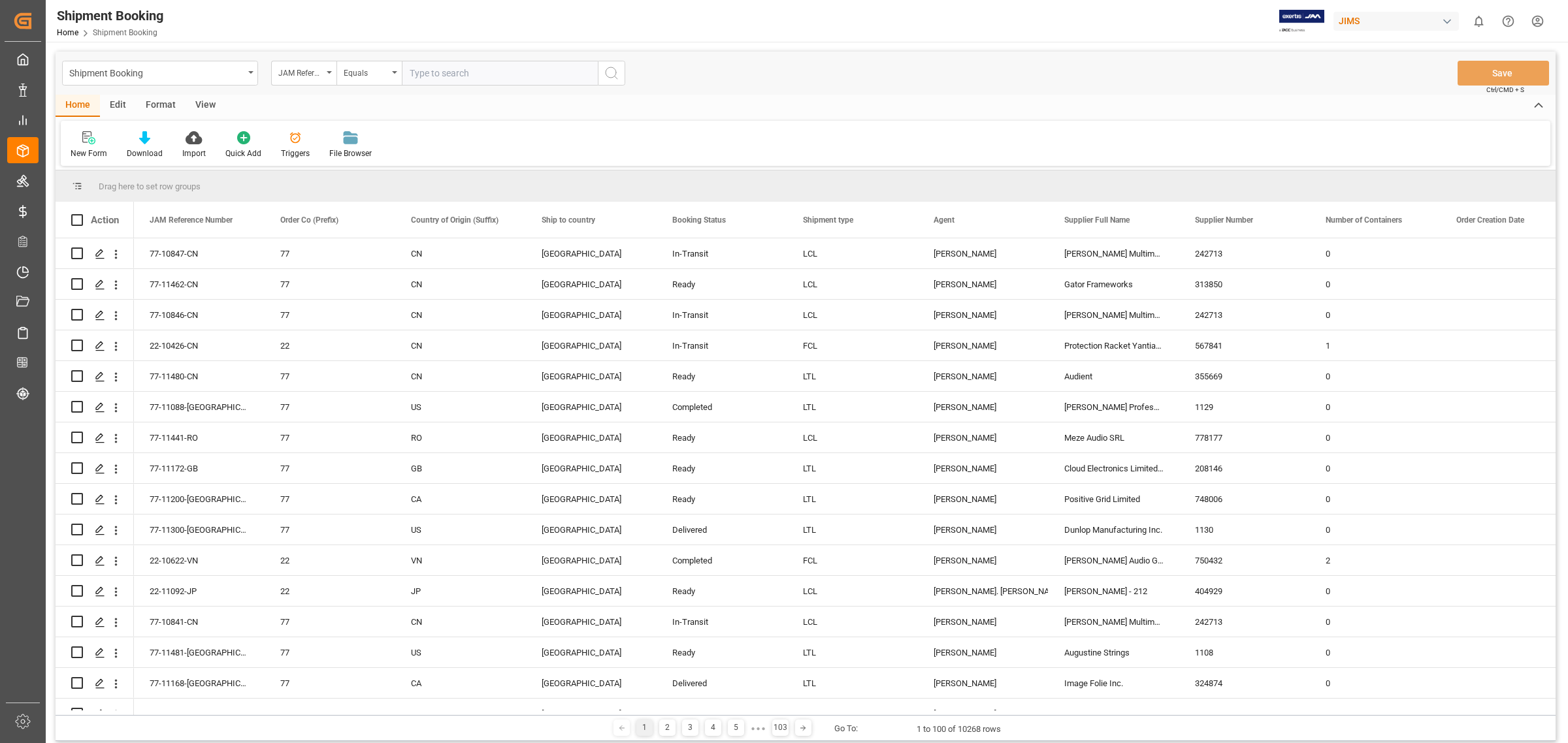
click at [459, 72] on input "text" at bounding box center [500, 73] width 196 height 25
paste input "77-10853-CN"
type input "77-10853-CN"
click at [612, 72] on icon "search button" at bounding box center [611, 72] width 15 height 15
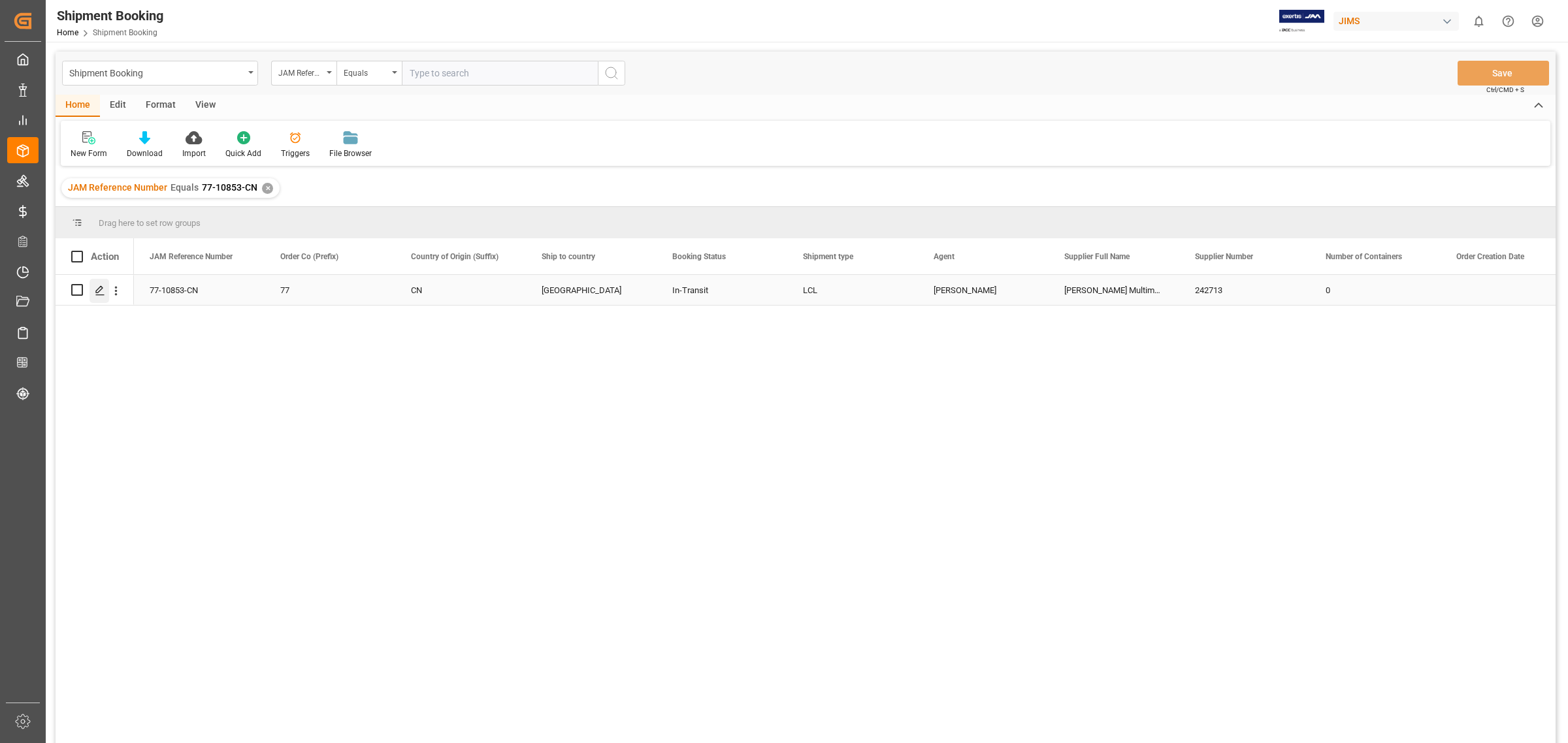
click at [102, 289] on icon "Press SPACE to select this row." at bounding box center [100, 290] width 10 height 10
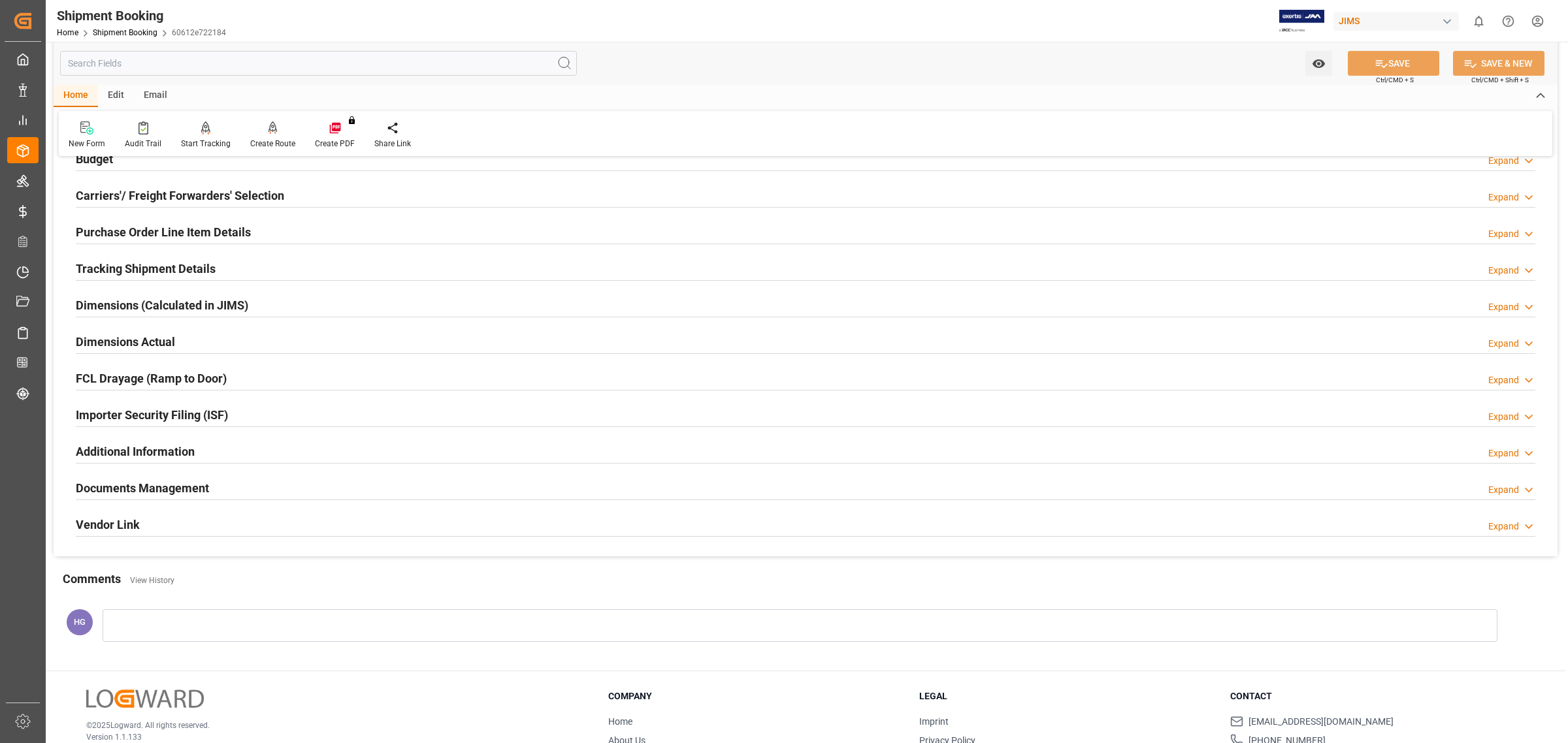
scroll to position [163, 0]
click at [195, 487] on h2 "Documents Management" at bounding box center [142, 487] width 133 height 18
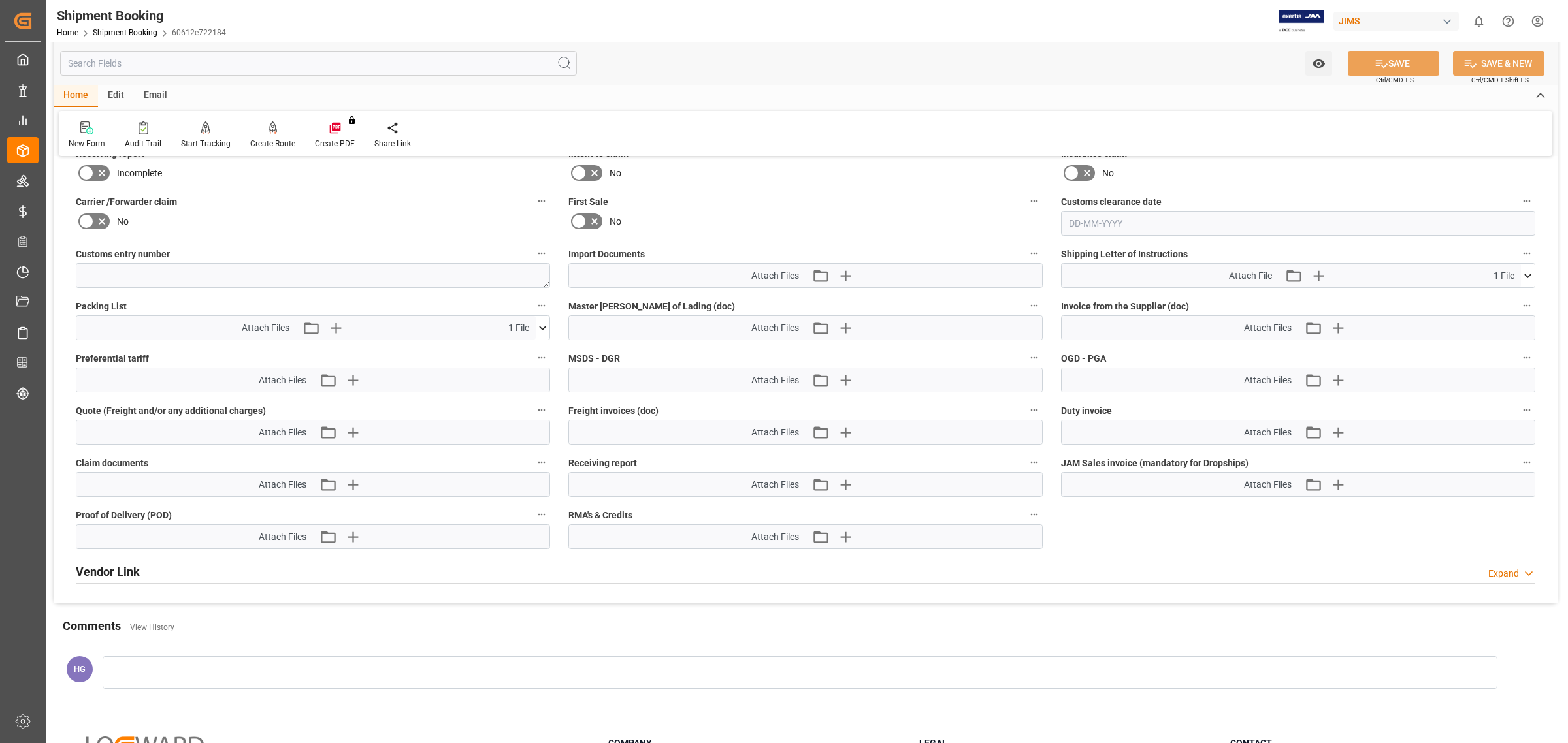
scroll to position [652, 0]
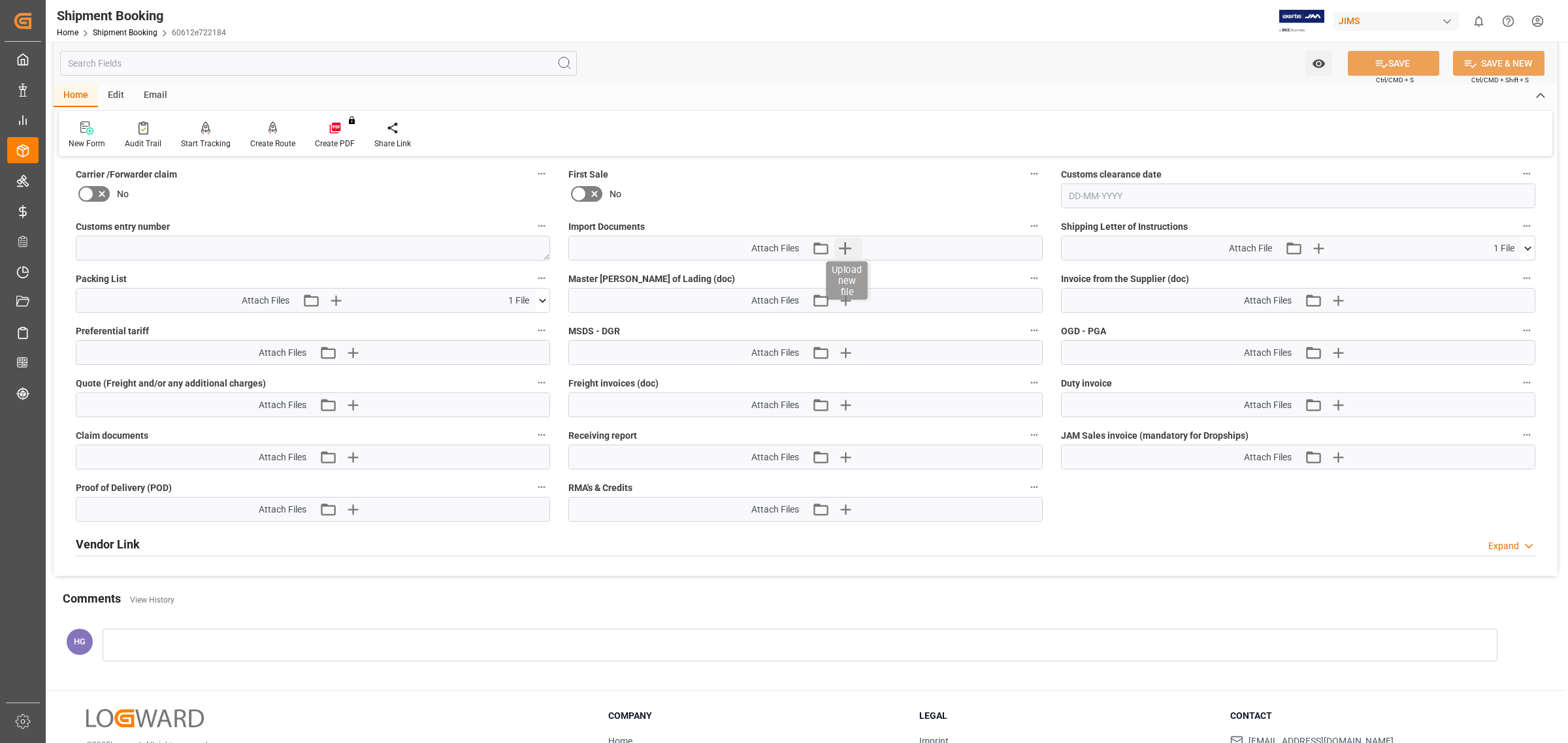
click at [852, 245] on icon "button" at bounding box center [845, 248] width 21 height 21
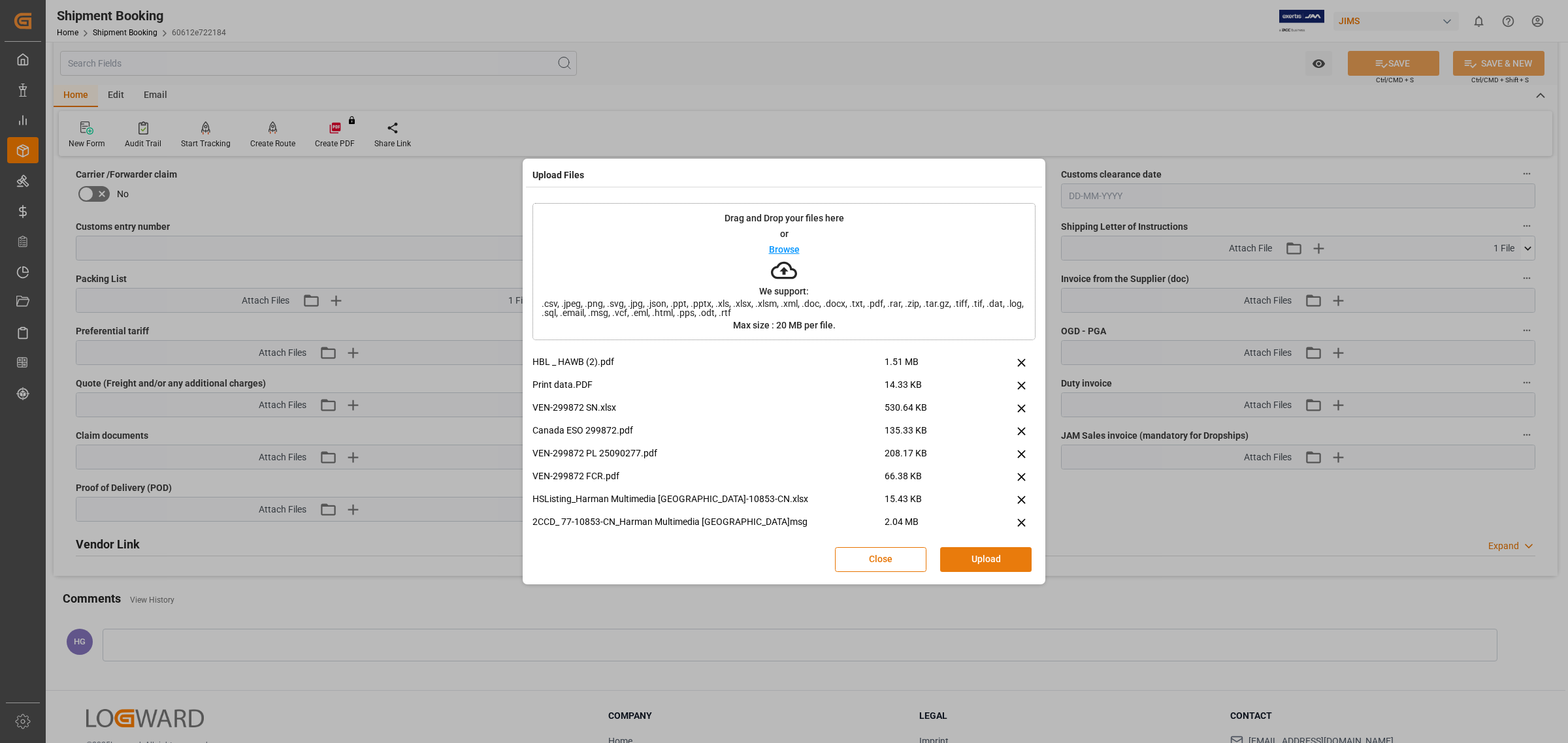
click at [993, 553] on button "Upload" at bounding box center [985, 560] width 91 height 25
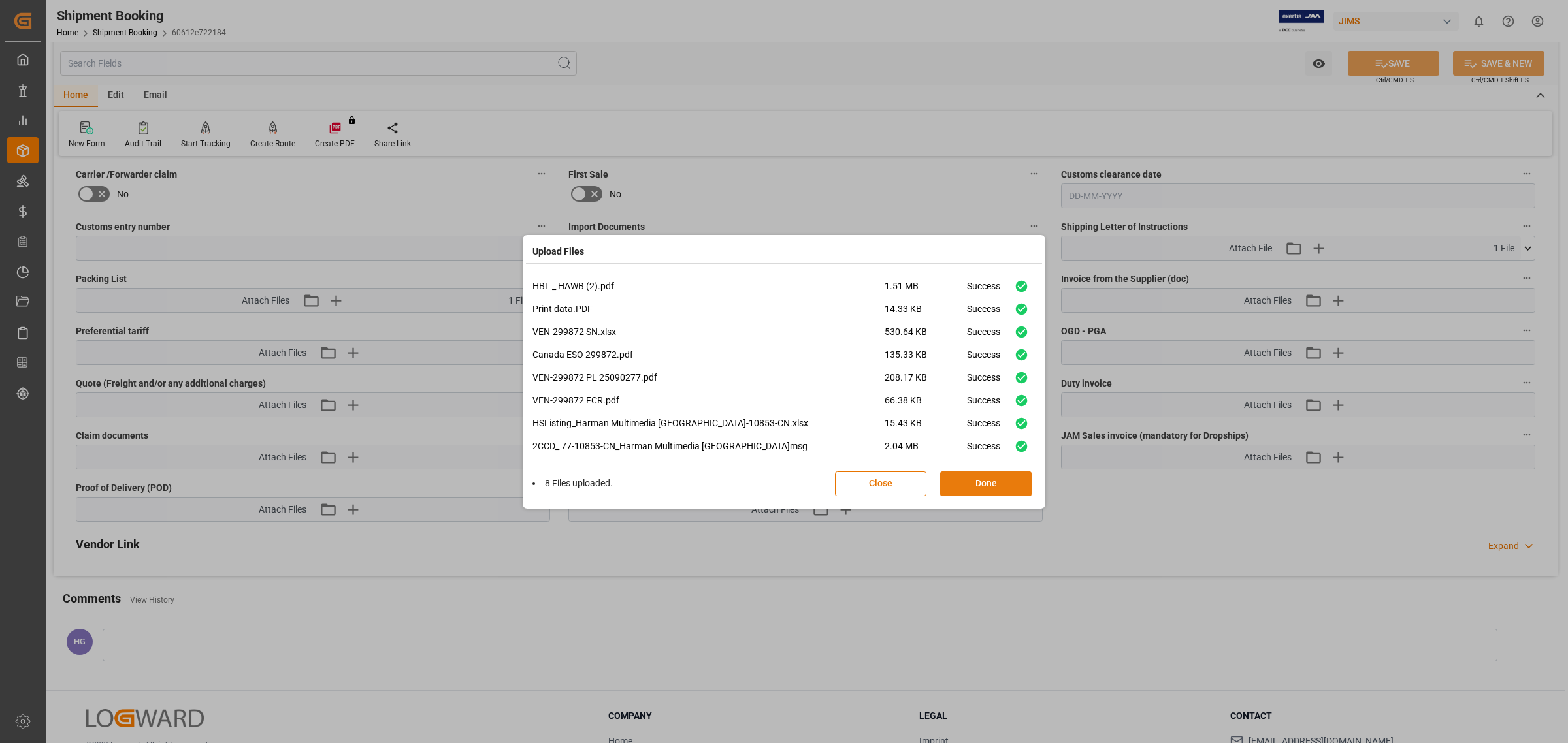
click at [1006, 481] on button "Done" at bounding box center [985, 484] width 91 height 25
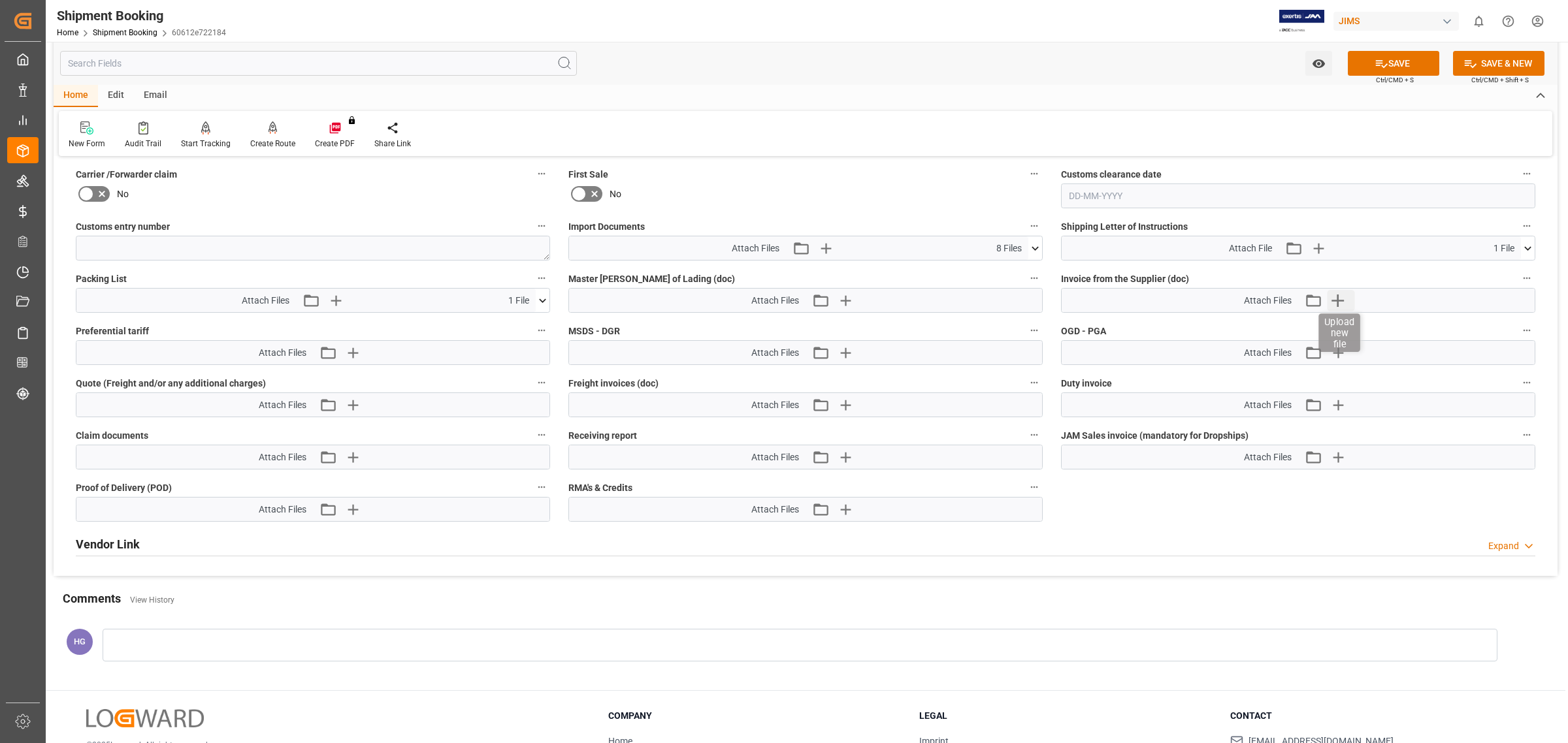
click at [1334, 291] on icon "button" at bounding box center [1338, 300] width 21 height 21
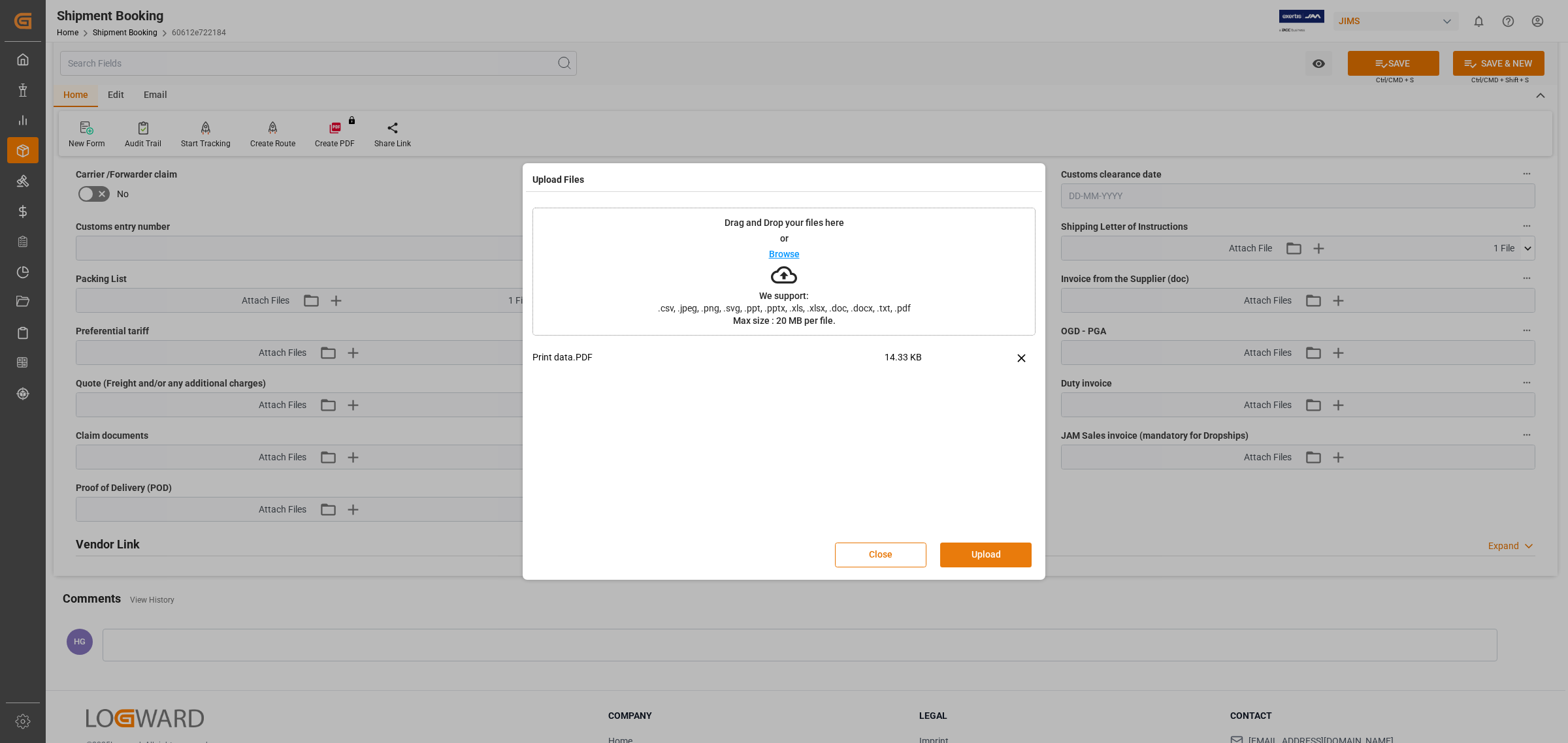
click at [963, 549] on button "Upload" at bounding box center [985, 555] width 91 height 25
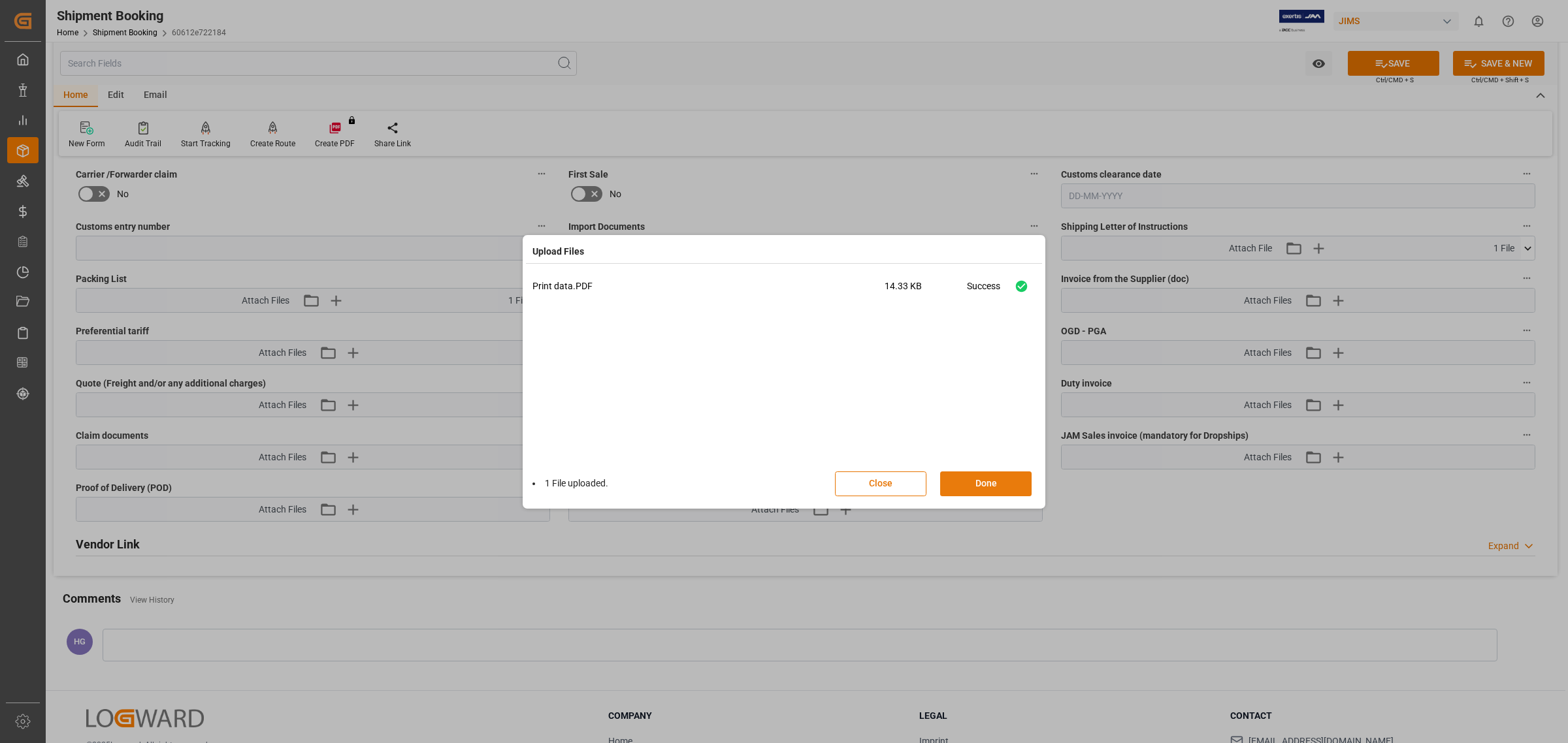
click at [968, 477] on button "Done" at bounding box center [985, 484] width 91 height 25
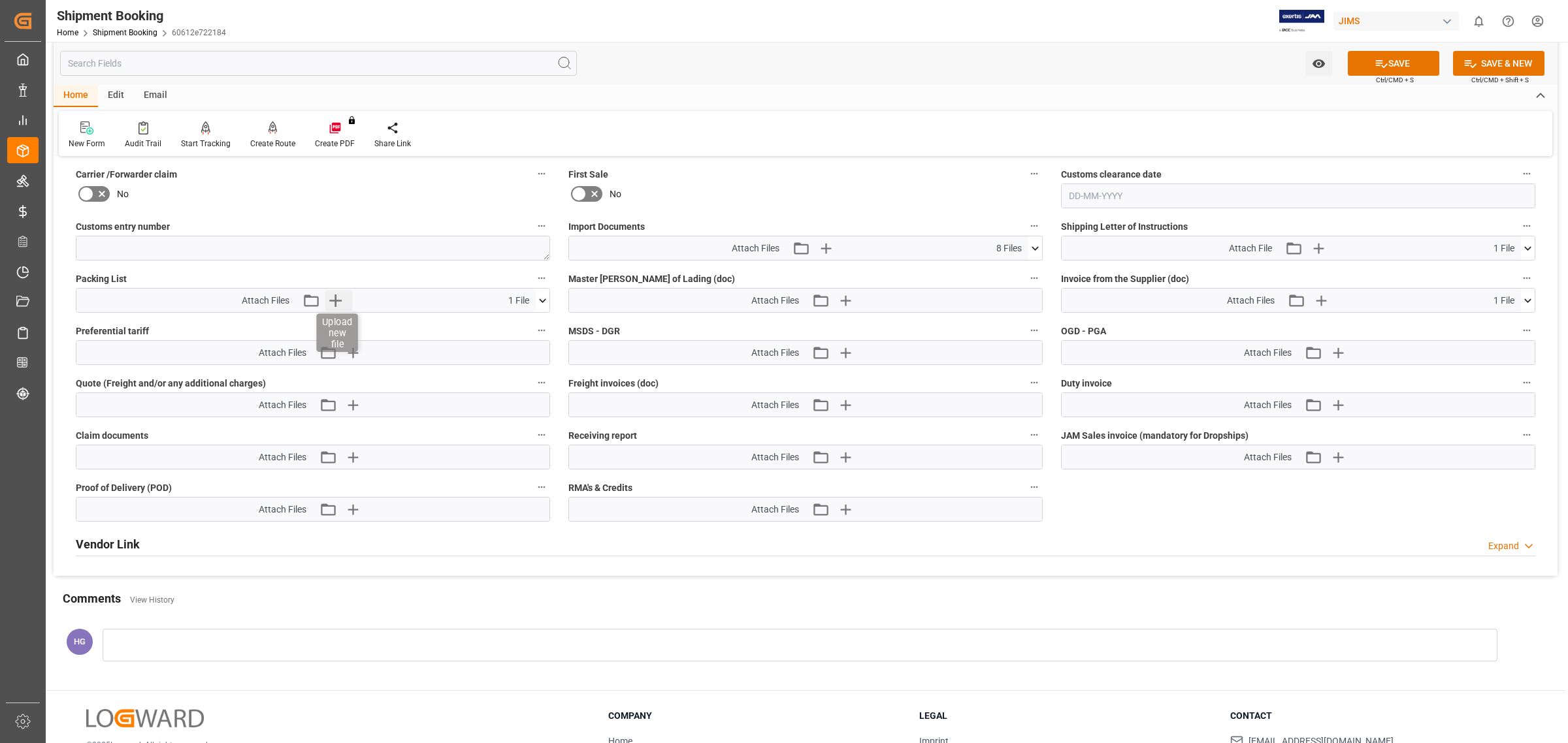
click at [337, 298] on icon "button" at bounding box center [335, 300] width 21 height 21
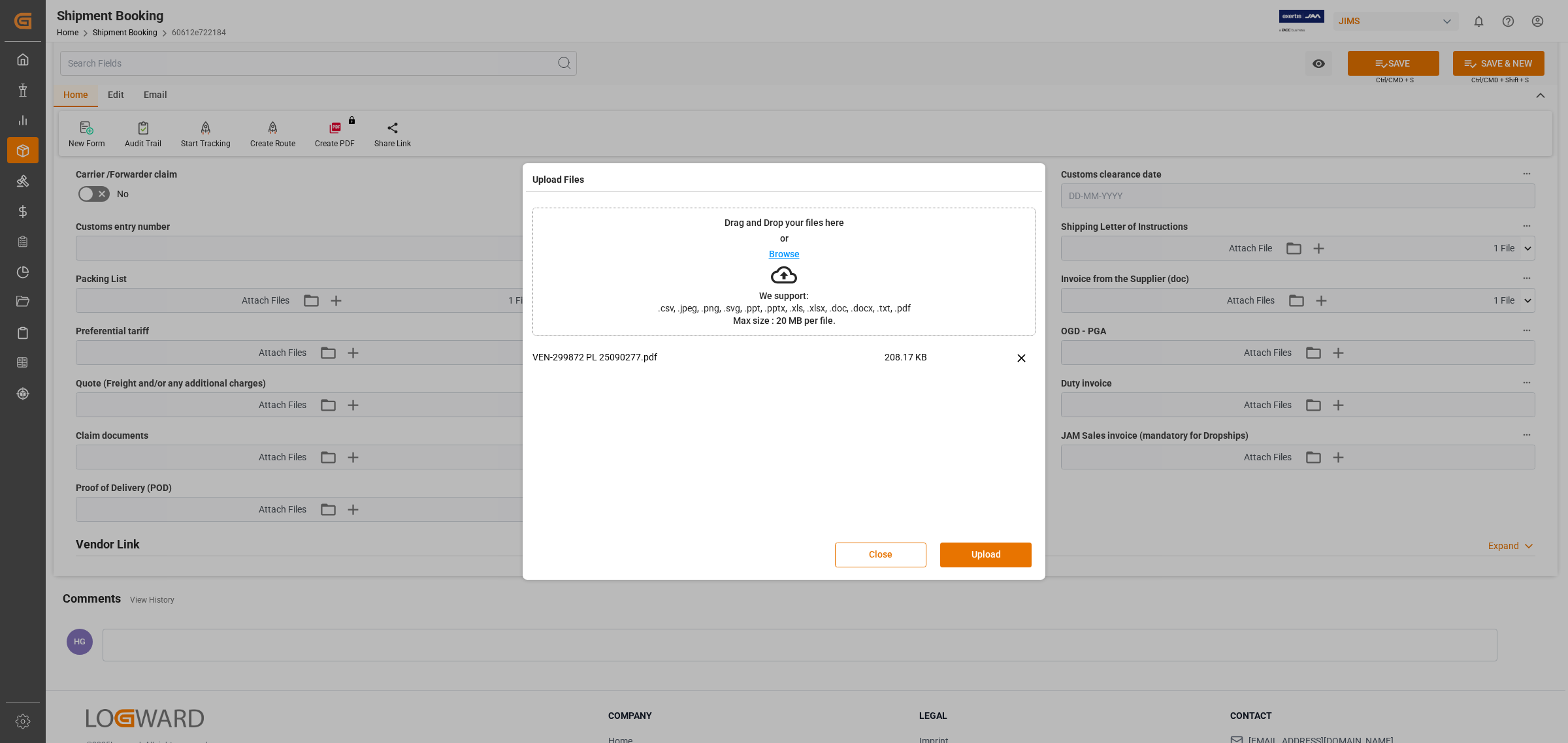
click at [974, 548] on button "Upload" at bounding box center [985, 555] width 91 height 25
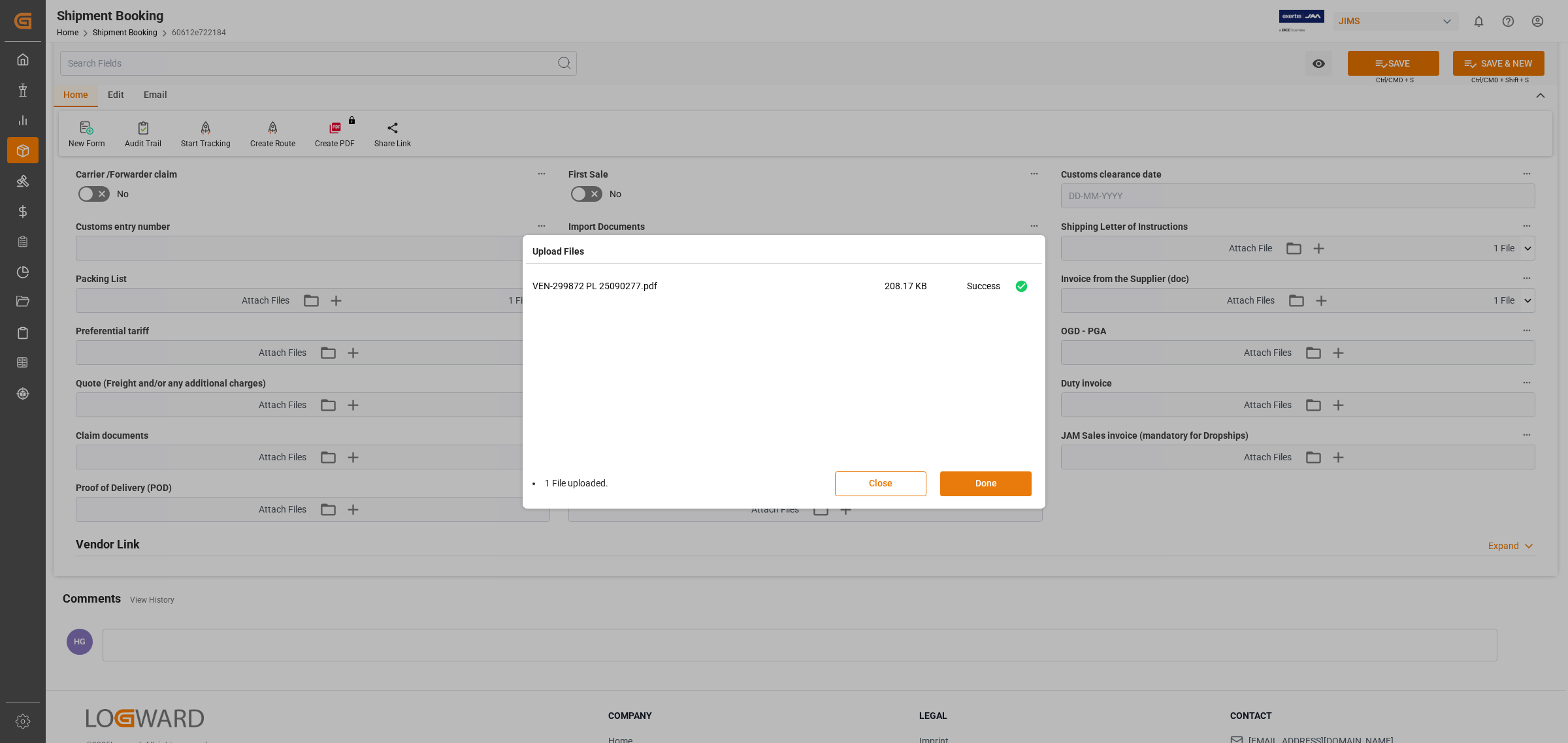
click at [1006, 482] on button "Done" at bounding box center [985, 484] width 91 height 25
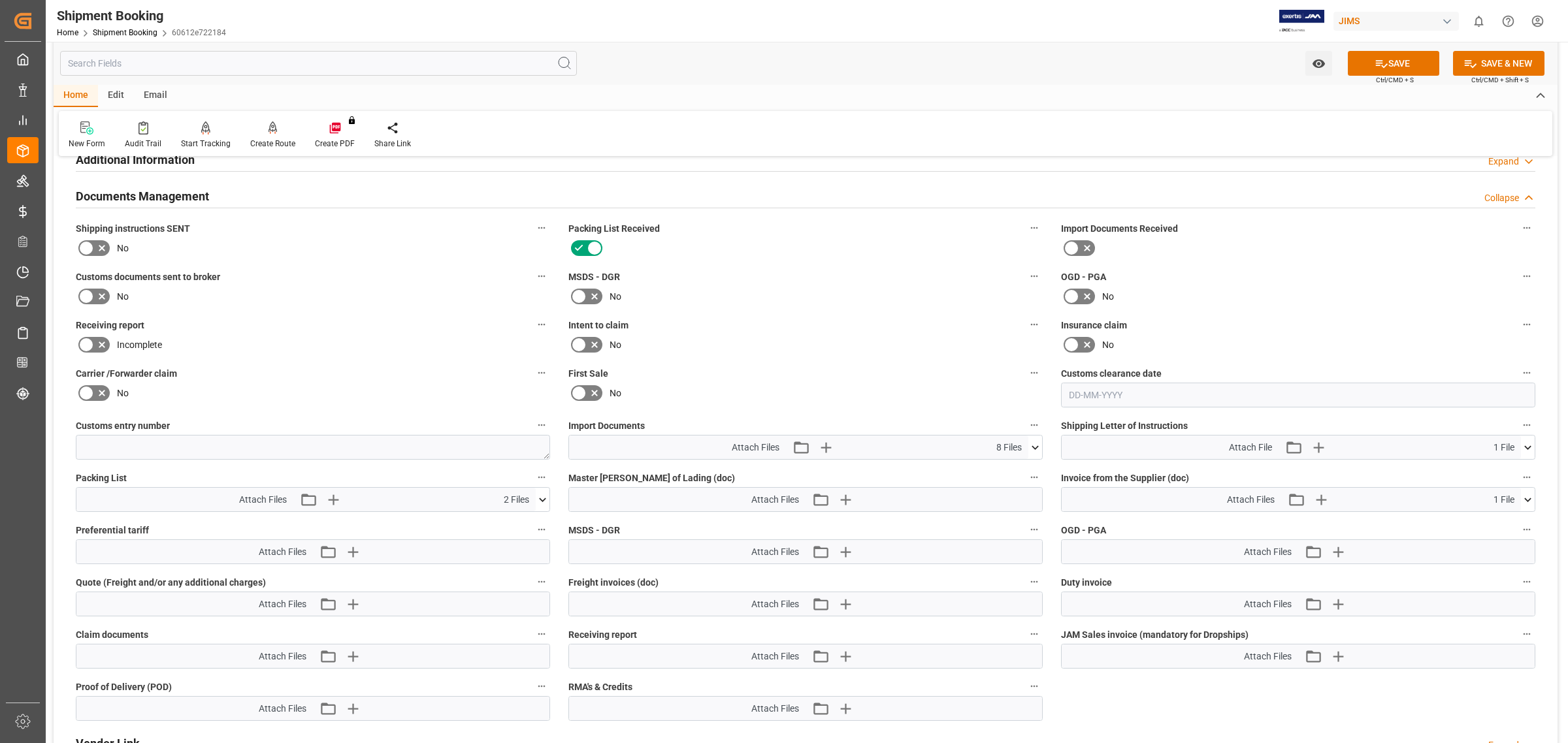
scroll to position [408, 0]
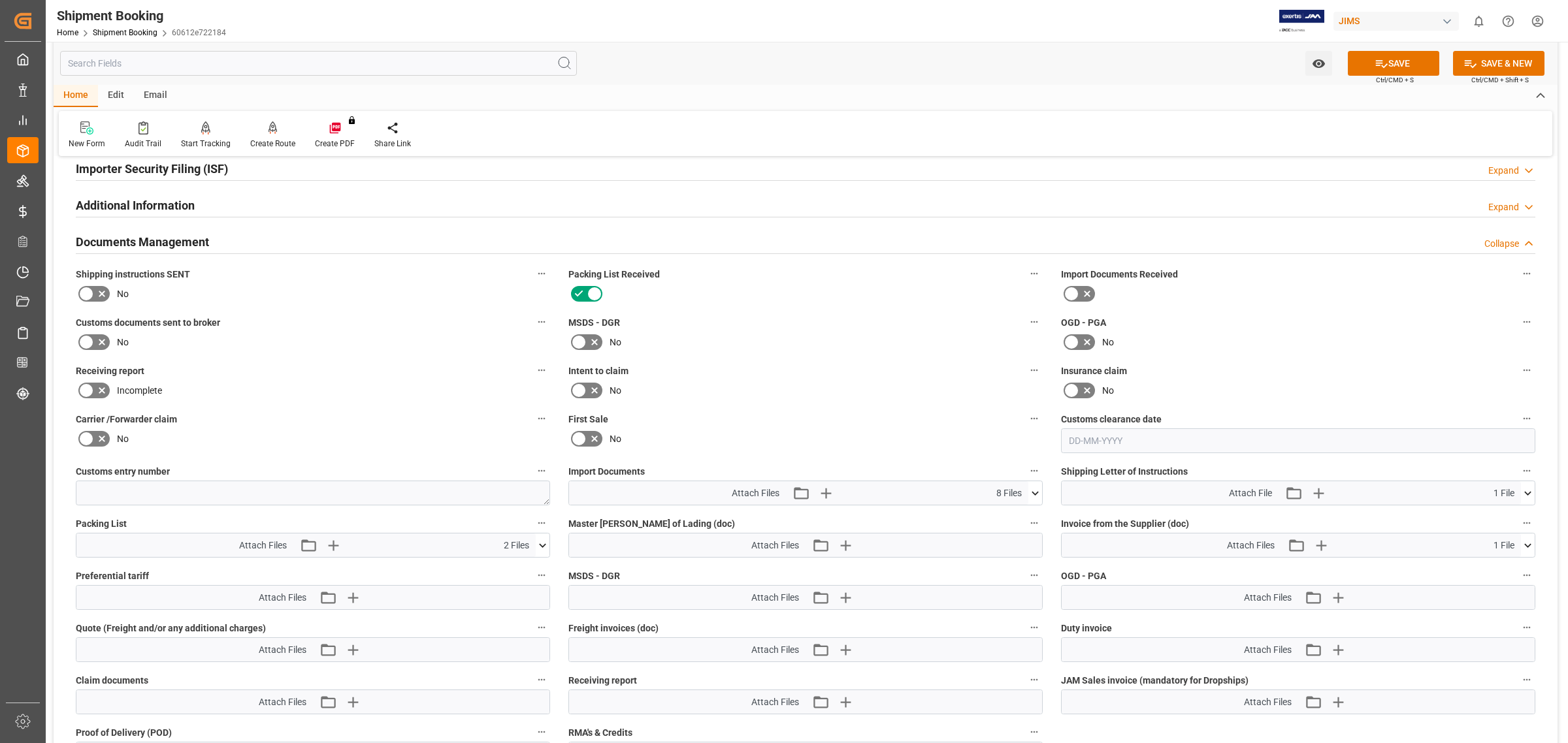
click at [91, 339] on icon at bounding box center [85, 342] width 15 height 15
click at [0, 0] on input "checkbox" at bounding box center [0, 0] width 0 height 0
click at [1374, 62] on icon at bounding box center [1381, 63] width 14 height 14
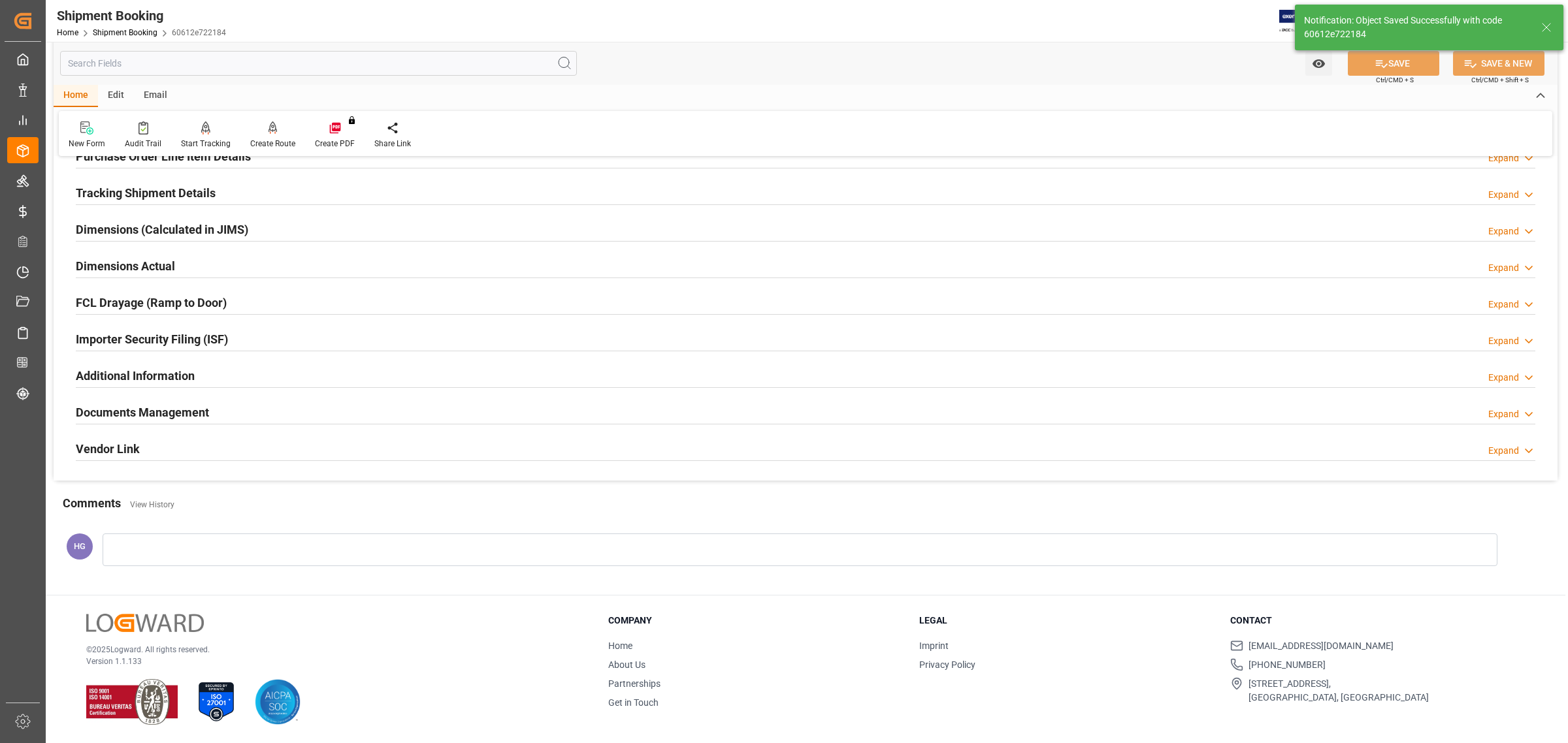
scroll to position [238, 0]
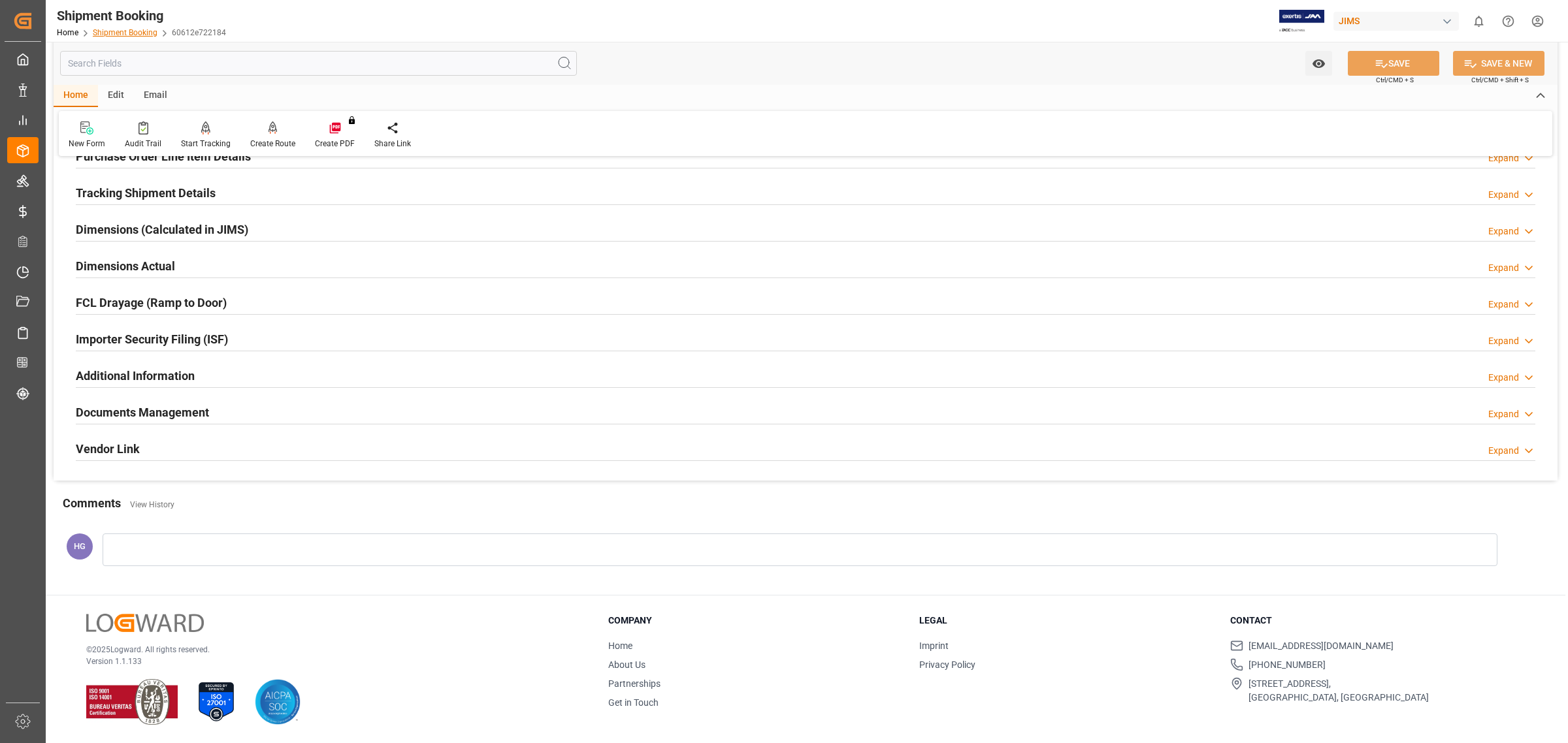
click at [132, 31] on link "Shipment Booking" at bounding box center [125, 32] width 65 height 9
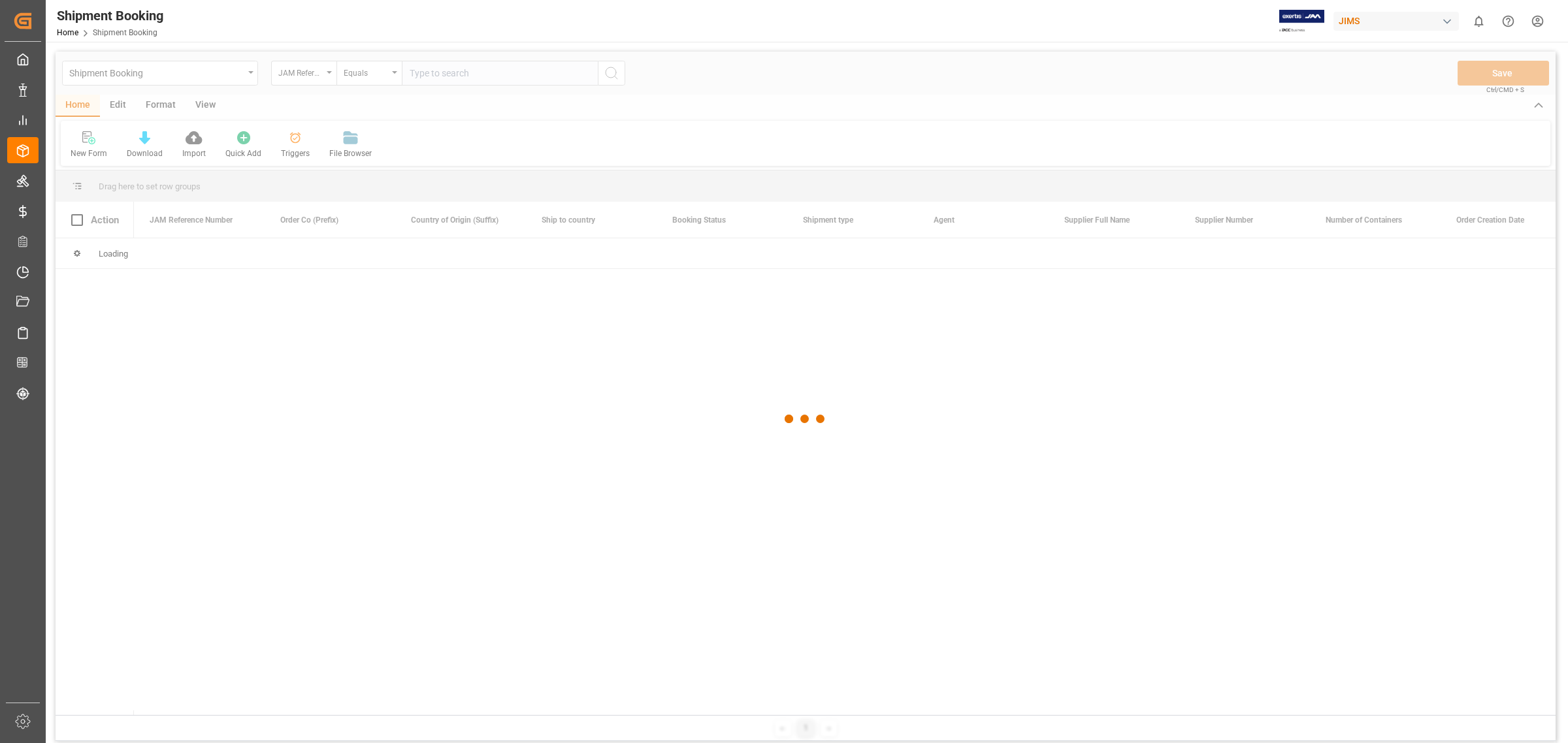
click at [439, 82] on div at bounding box center [806, 419] width 1500 height 735
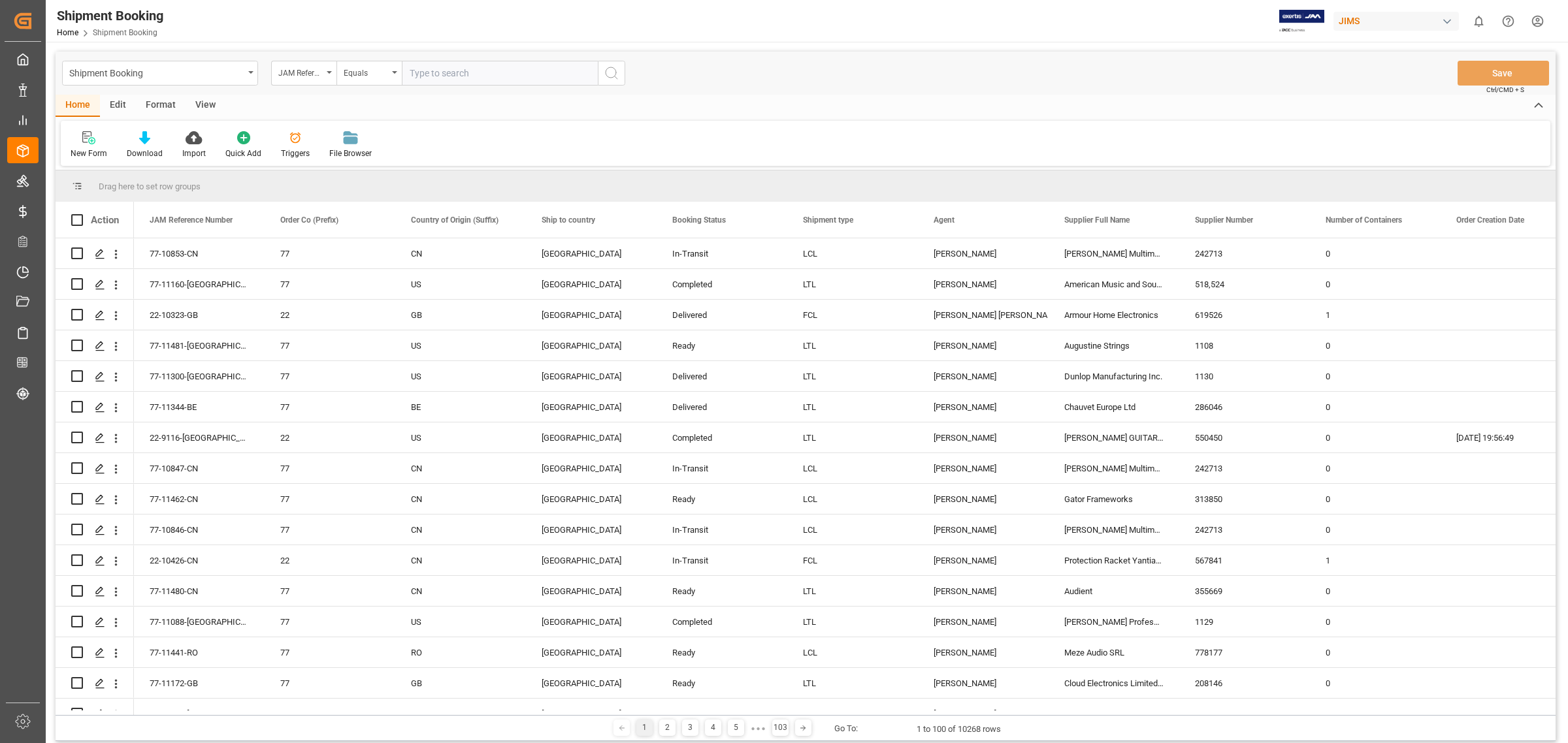
click at [436, 75] on input "text" at bounding box center [500, 73] width 196 height 25
paste input "77-10856-CN"
type input "77-10856-CN"
click at [614, 77] on icon "search button" at bounding box center [611, 72] width 15 height 15
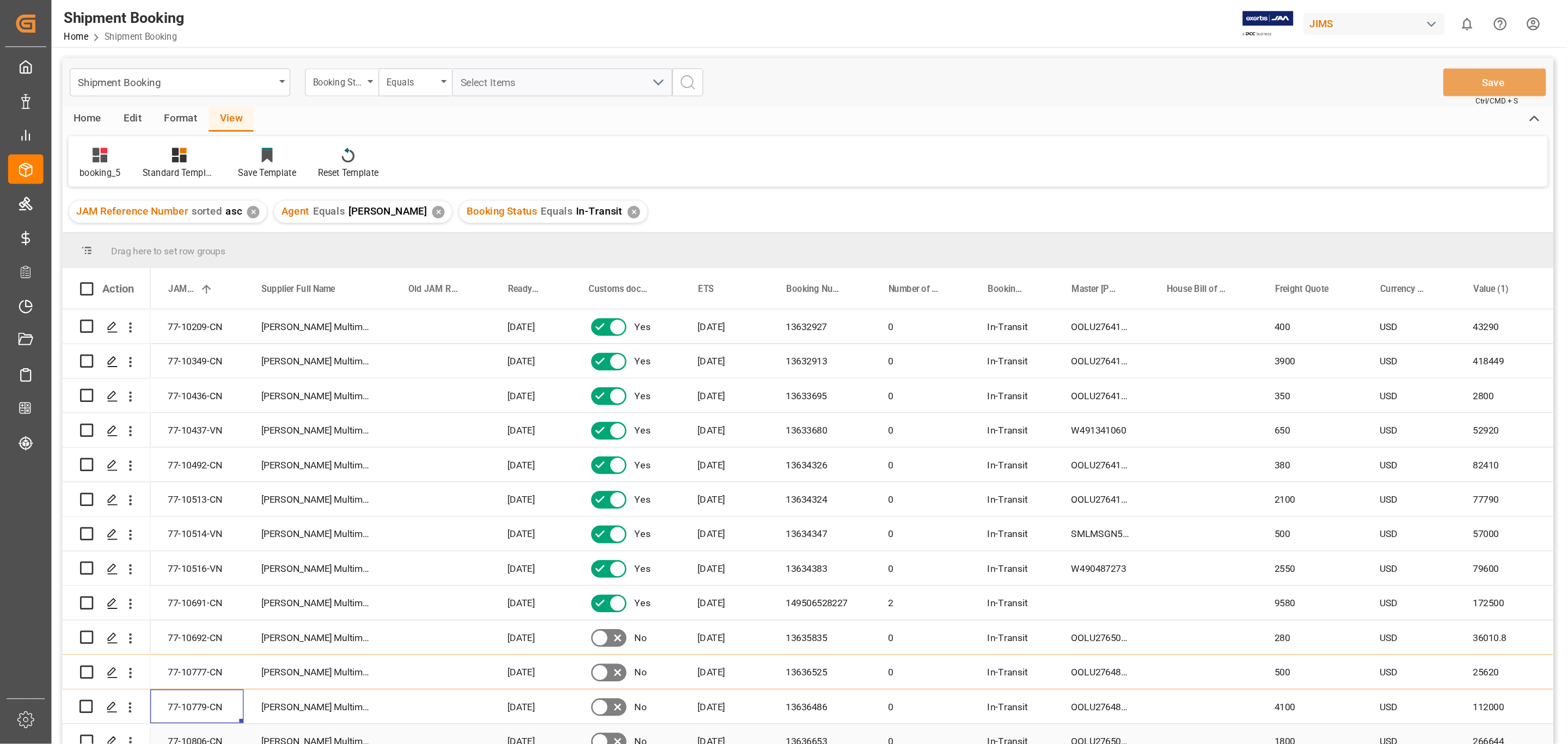
scroll to position [60, 0]
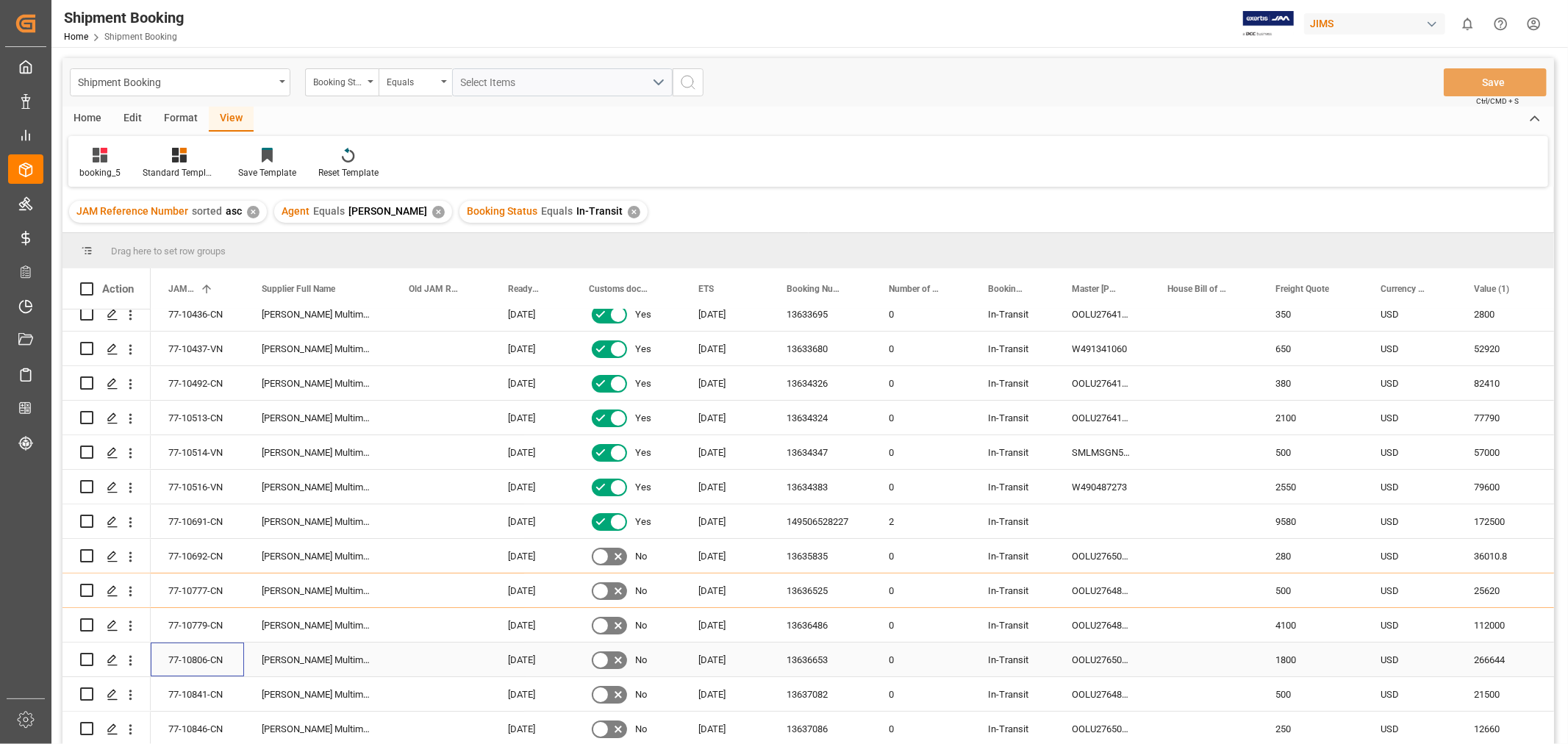
click at [214, 659] on div "77-10806-CN" at bounding box center [197, 659] width 94 height 34
click at [173, 657] on div "77-10806-CN" at bounding box center [197, 659] width 94 height 34
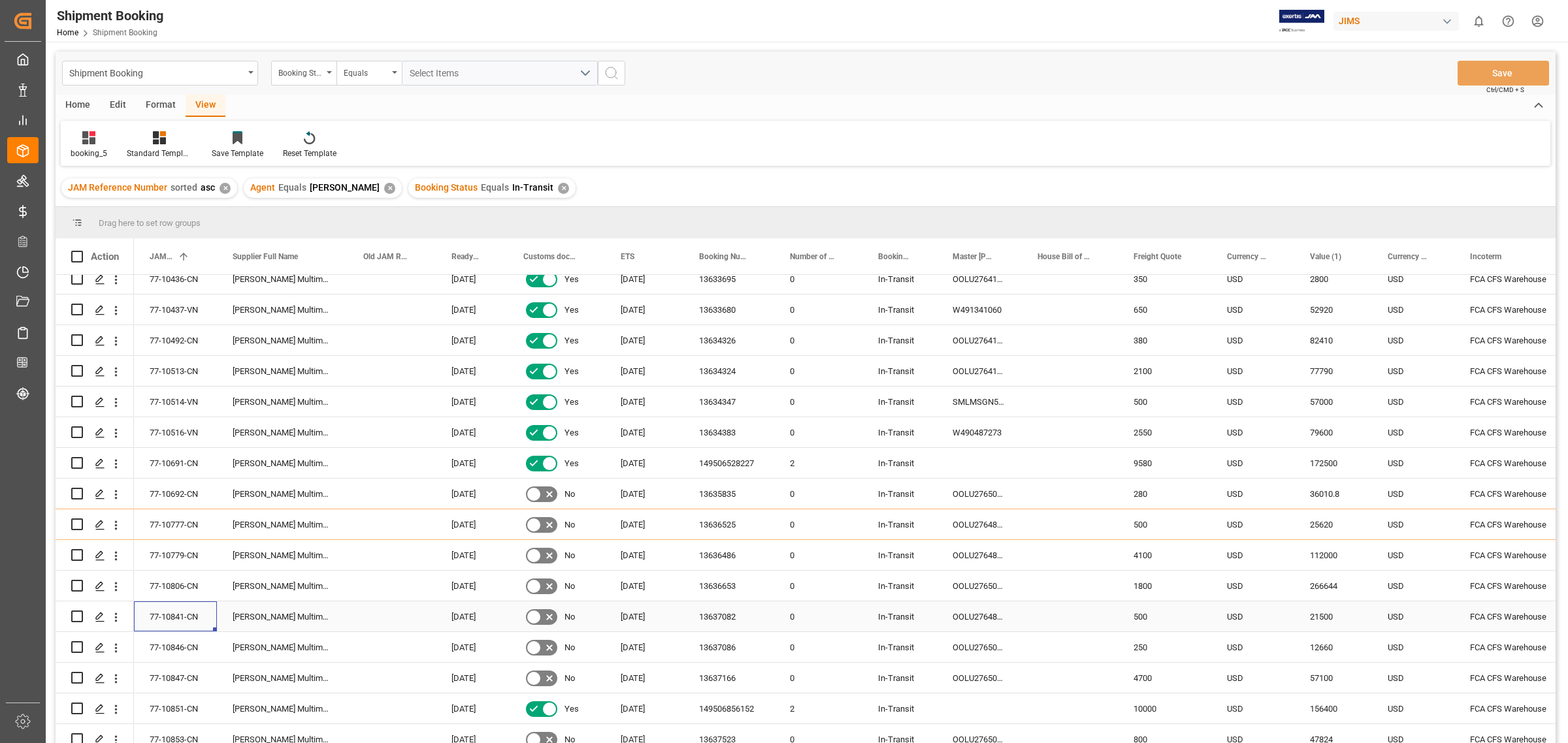
click at [191, 617] on div "77-10841-CN" at bounding box center [175, 616] width 83 height 30
click at [196, 644] on div "77-10846-CN" at bounding box center [175, 647] width 83 height 30
click at [190, 660] on div "77-10847-CN" at bounding box center [175, 677] width 83 height 30
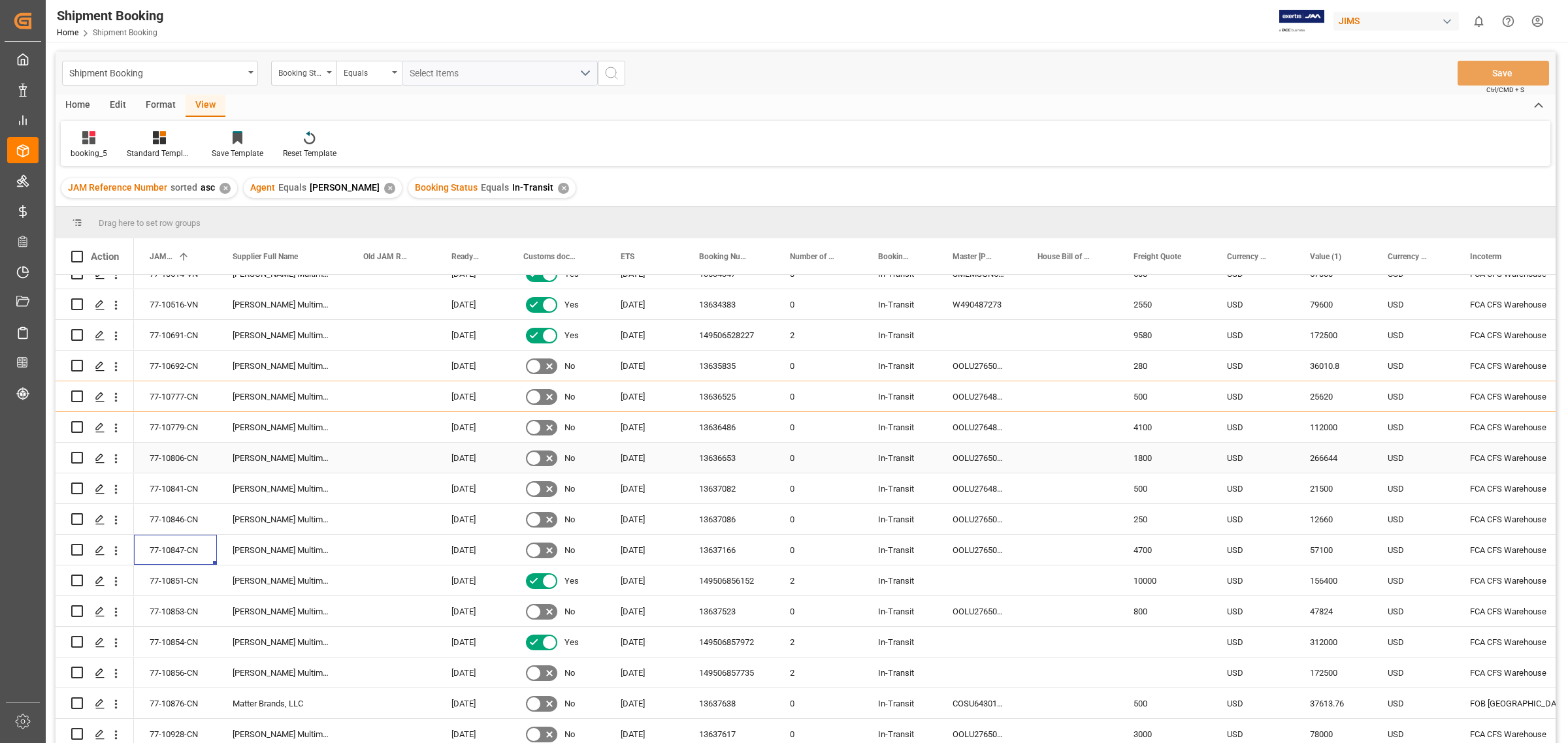
scroll to position [236, 0]
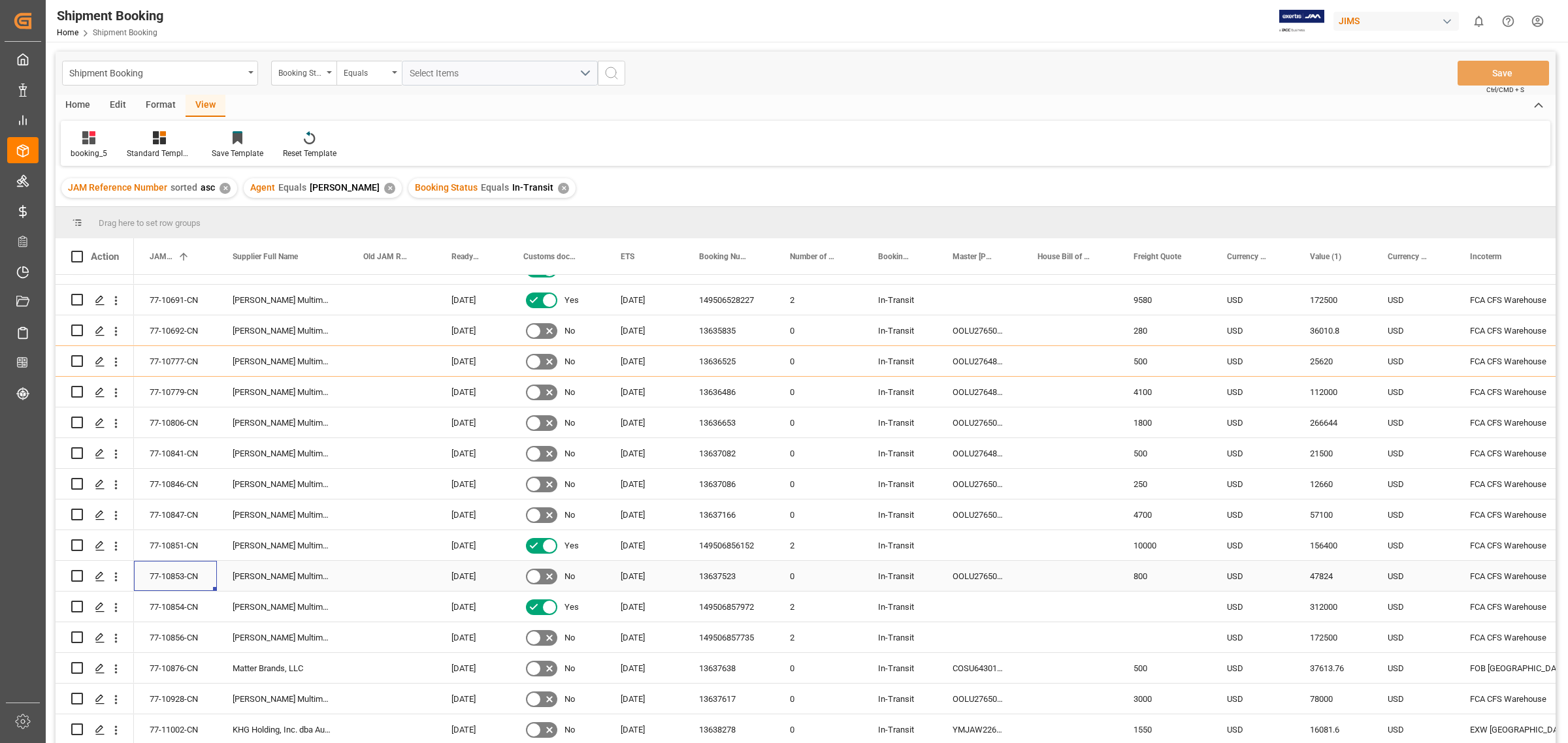
click at [177, 578] on div "77-10853-CN" at bounding box center [175, 575] width 83 height 30
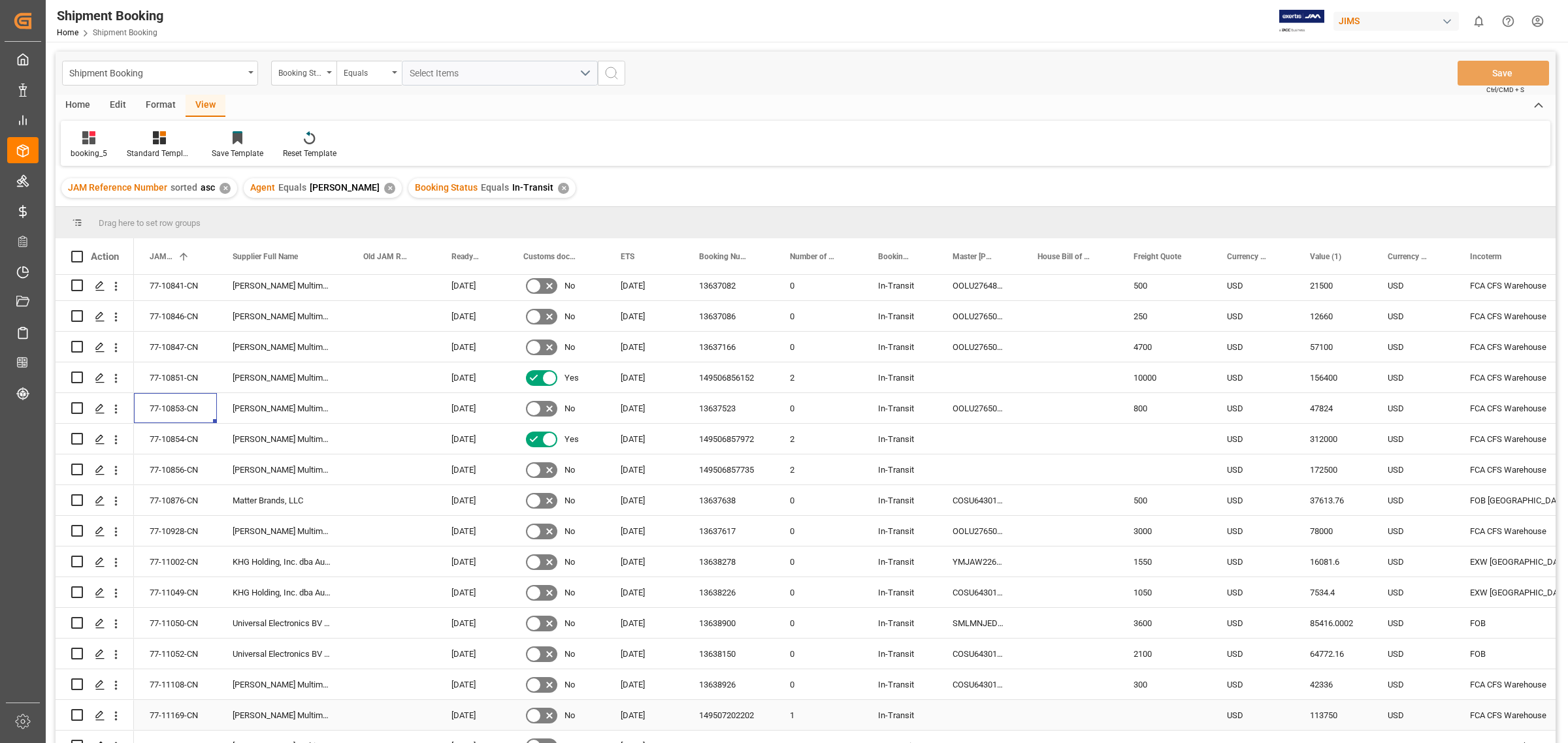
scroll to position [380, 0]
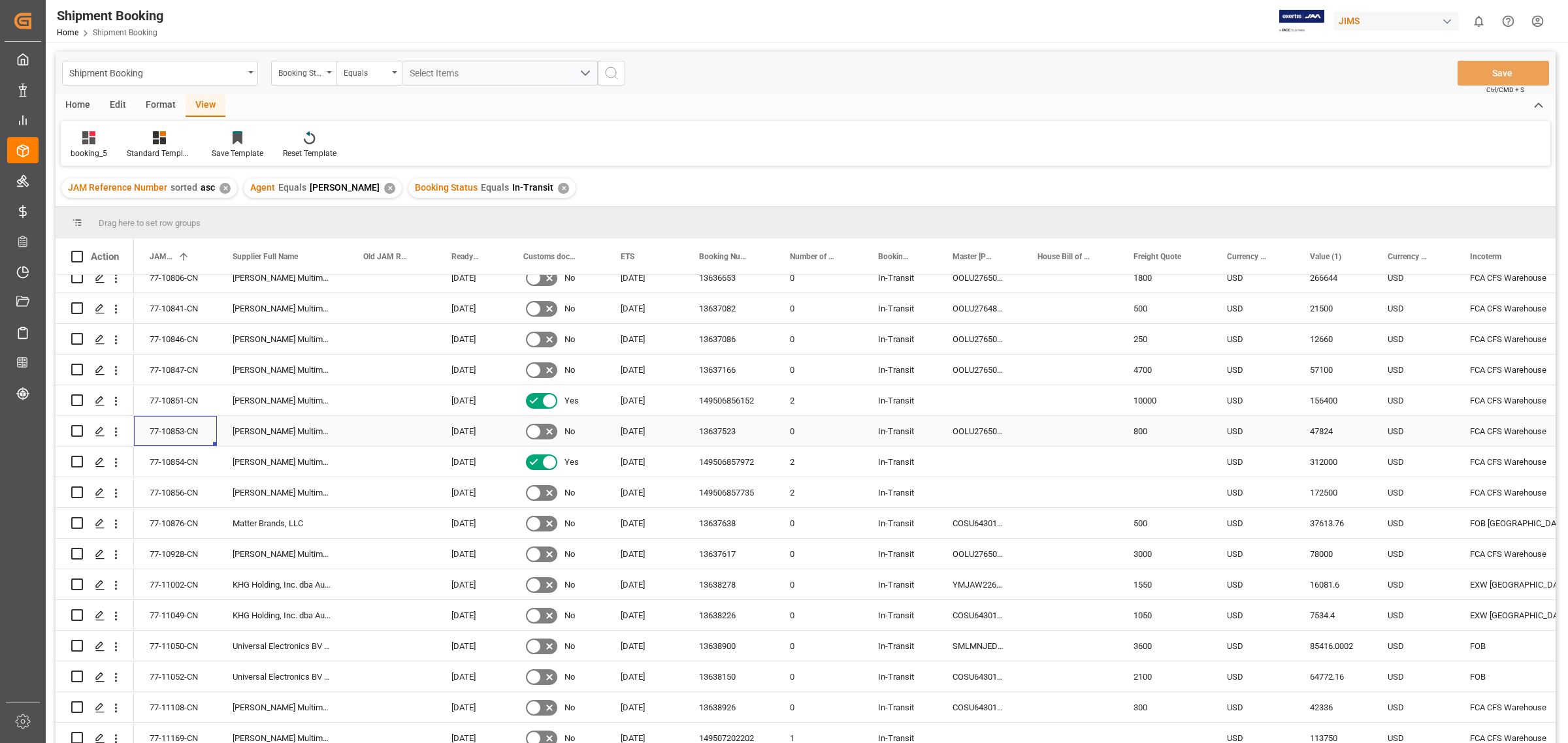
click at [171, 419] on div "77-10853-CN" at bounding box center [175, 431] width 83 height 30
click at [706, 430] on div "13637523" at bounding box center [729, 431] width 91 height 30
click at [190, 488] on div "77-10856-CN" at bounding box center [175, 492] width 83 height 30
click at [750, 487] on div "149506857735" at bounding box center [729, 492] width 91 height 30
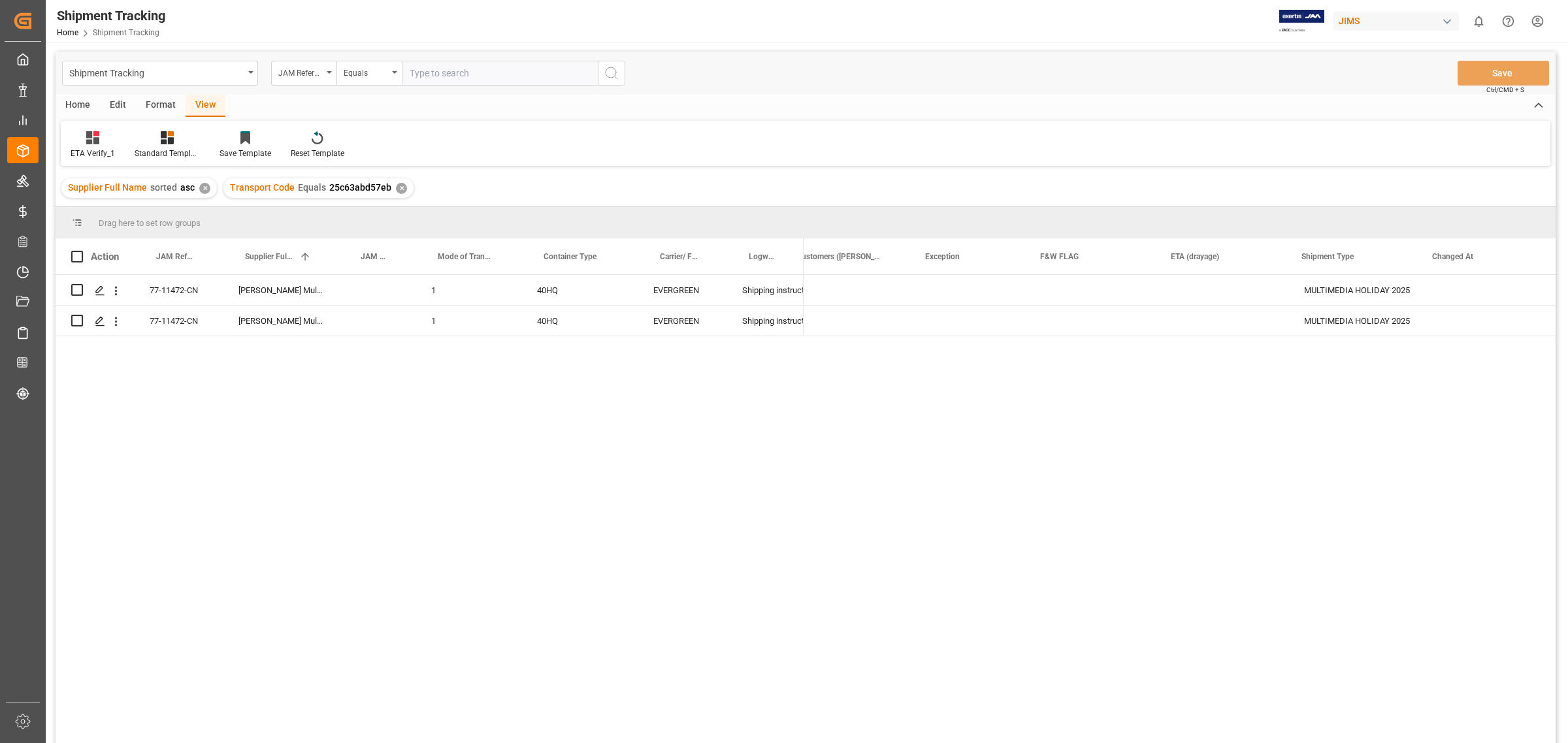
scroll to position [0, 549]
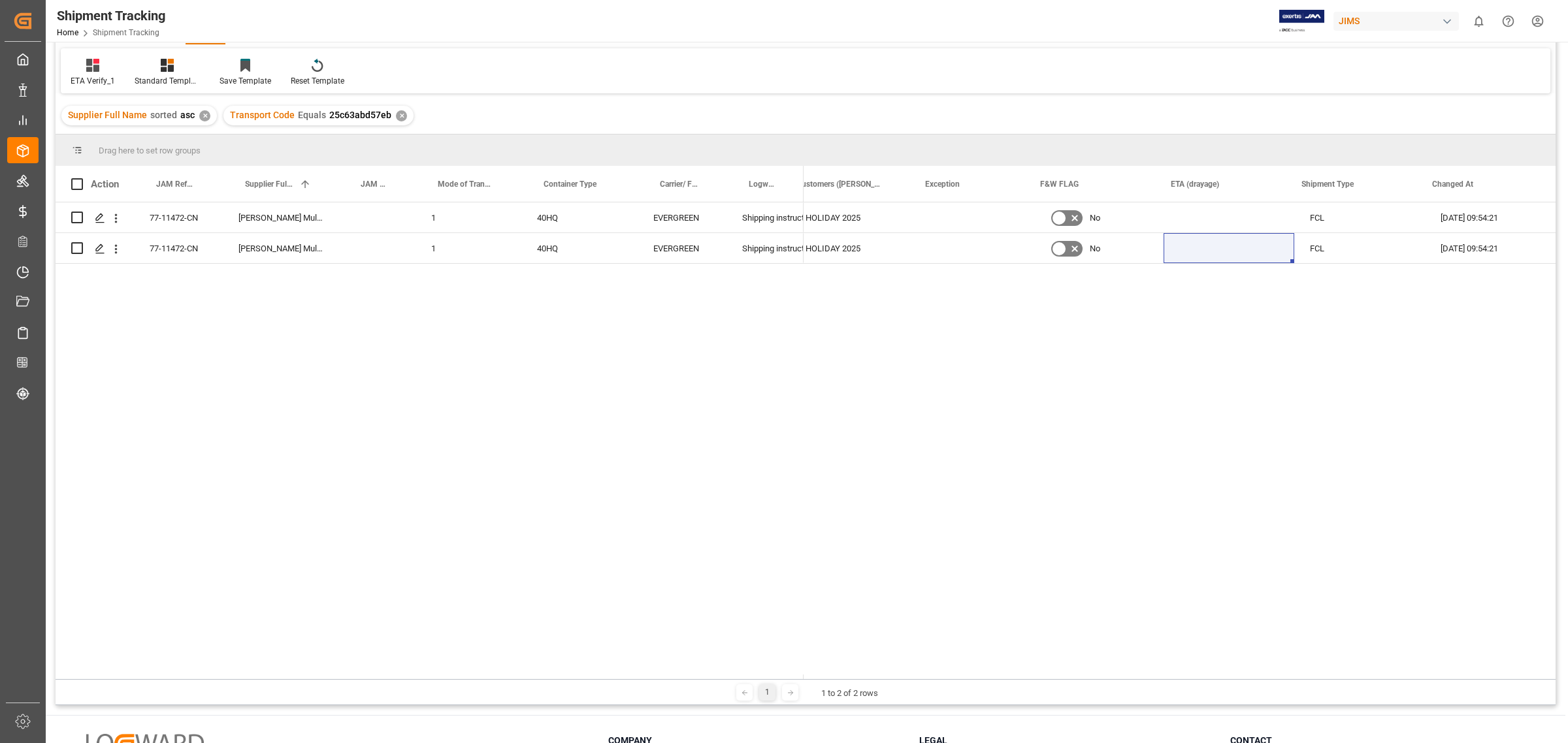
click at [399, 113] on div "✕" at bounding box center [401, 115] width 11 height 11
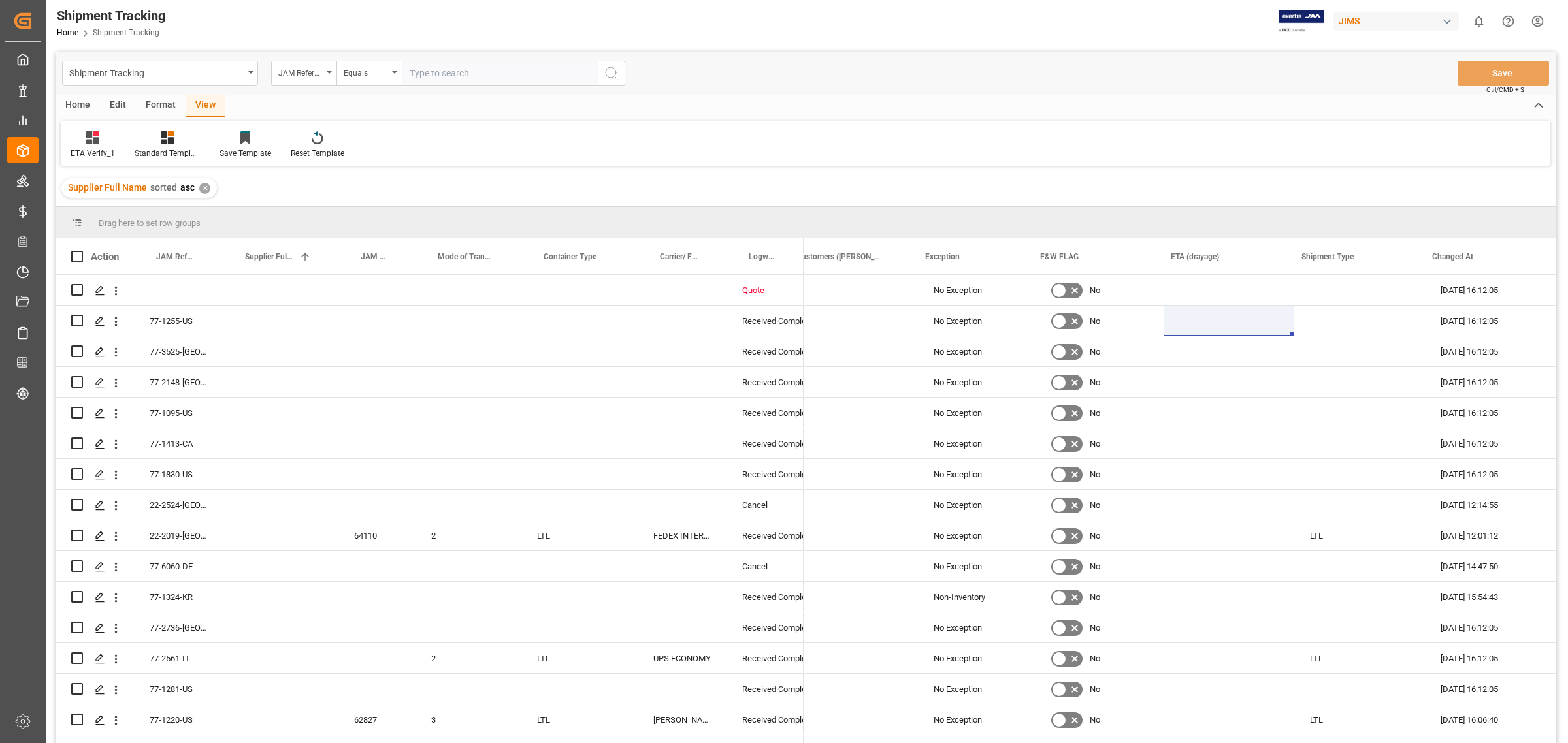
click at [451, 71] on input "text" at bounding box center [500, 73] width 196 height 25
paste input "77-10856-CN"
type input "77-10856-CN"
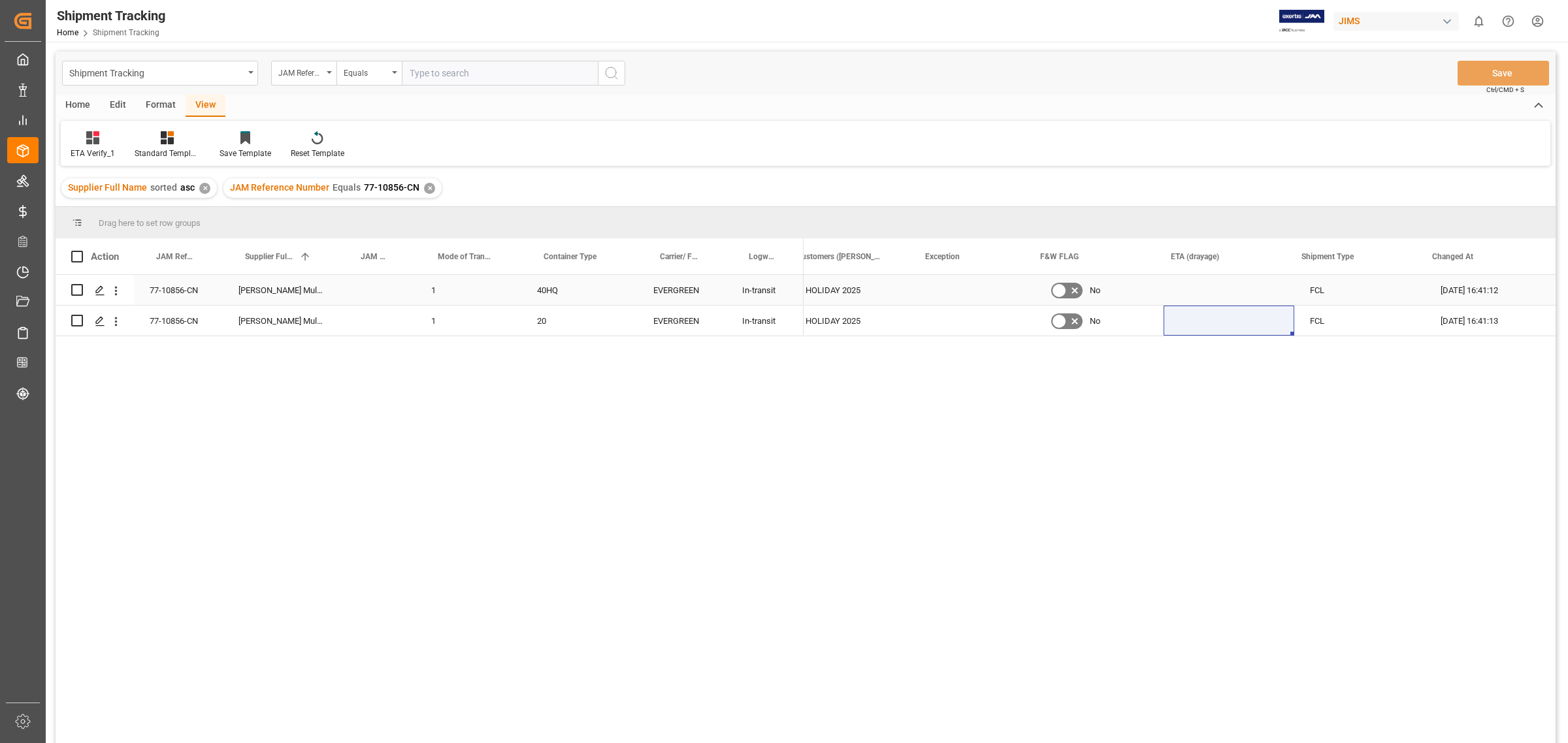
click at [546, 290] on div "40HQ" at bounding box center [579, 290] width 116 height 30
click at [206, 107] on div "View" at bounding box center [205, 106] width 40 height 22
click at [103, 137] on div at bounding box center [93, 137] width 45 height 14
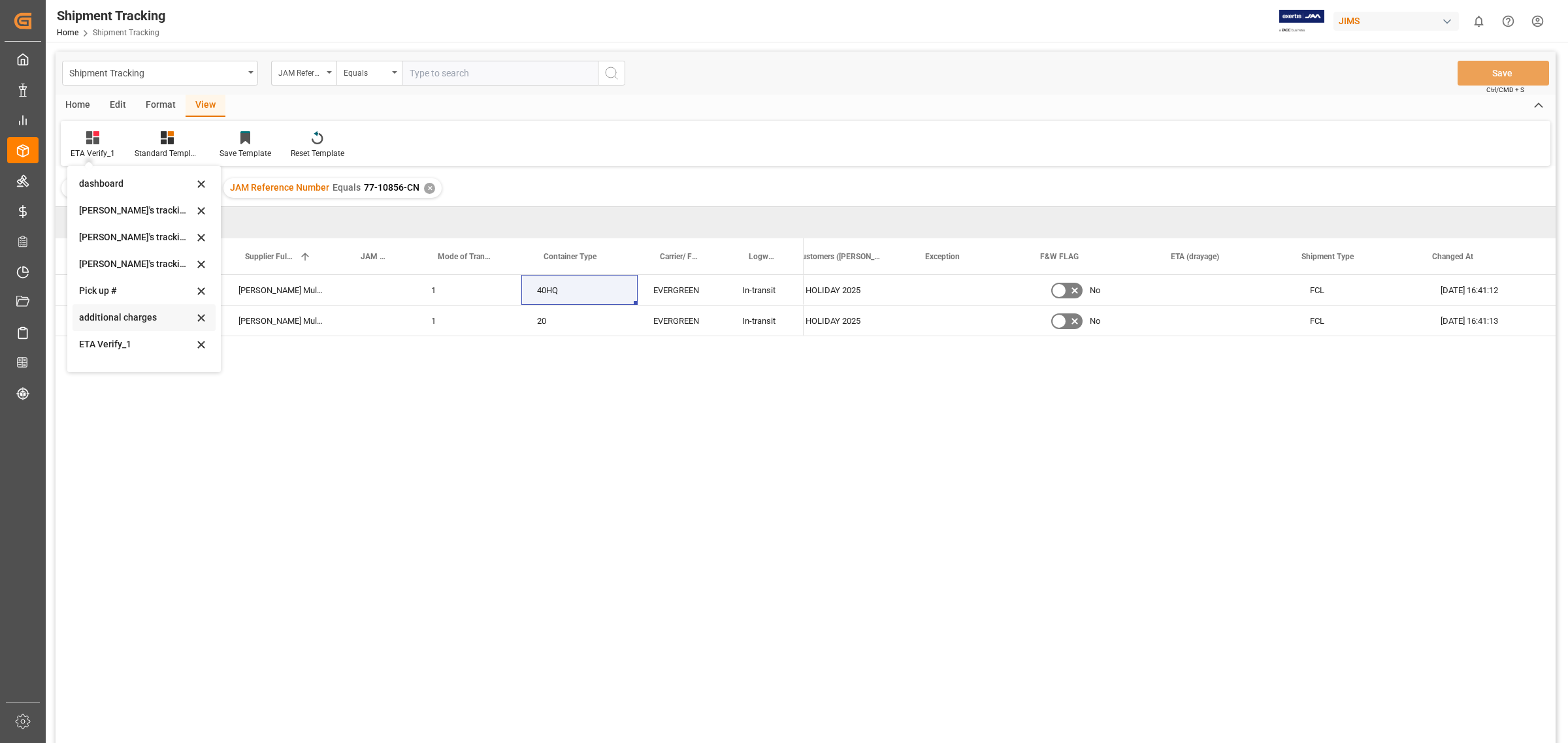
scroll to position [245, 0]
click at [126, 255] on div "[PERSON_NAME]'s tracking all_sample" at bounding box center [136, 261] width 115 height 14
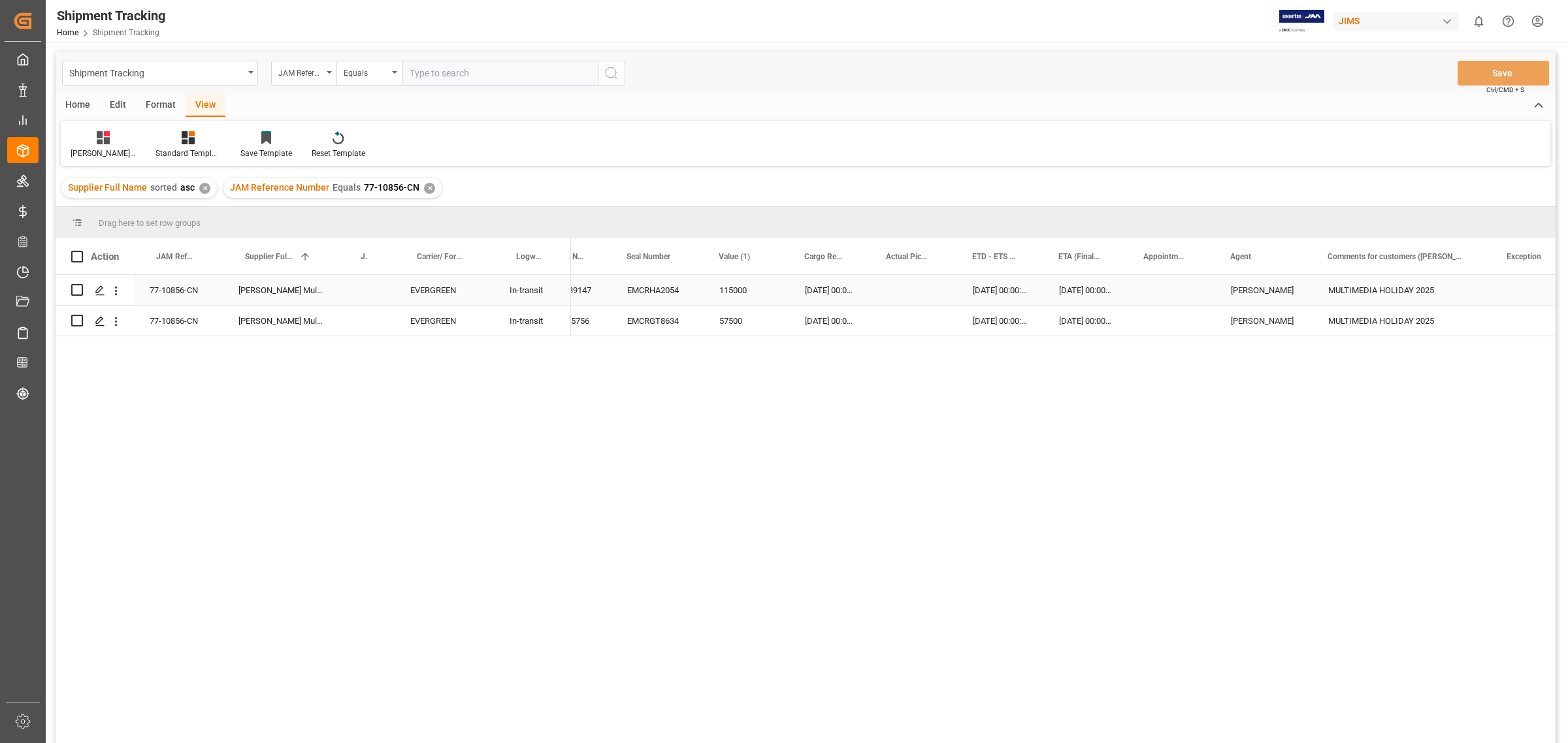
click at [597, 288] on div "EMCU8439147" at bounding box center [566, 290] width 90 height 30
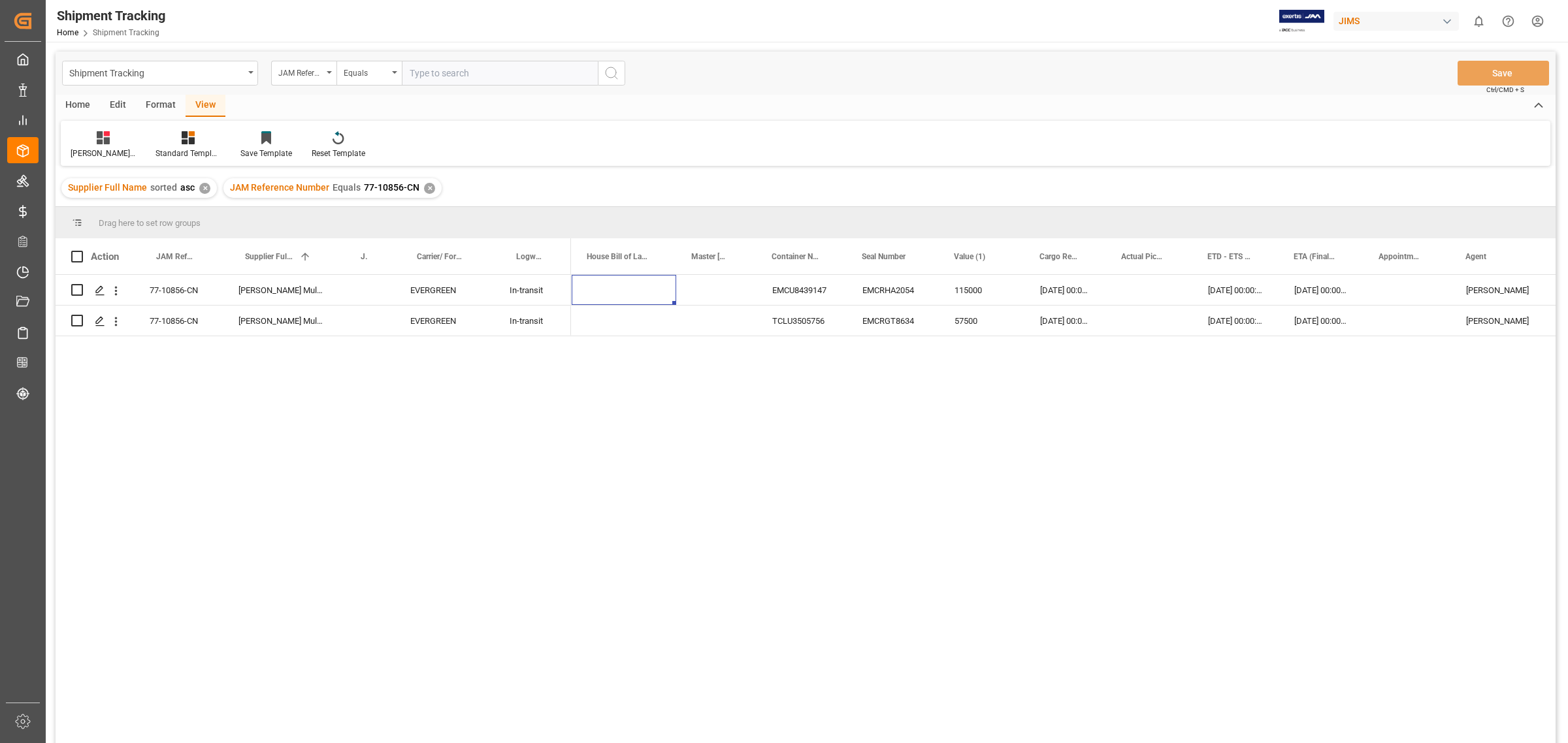
scroll to position [0, 0]
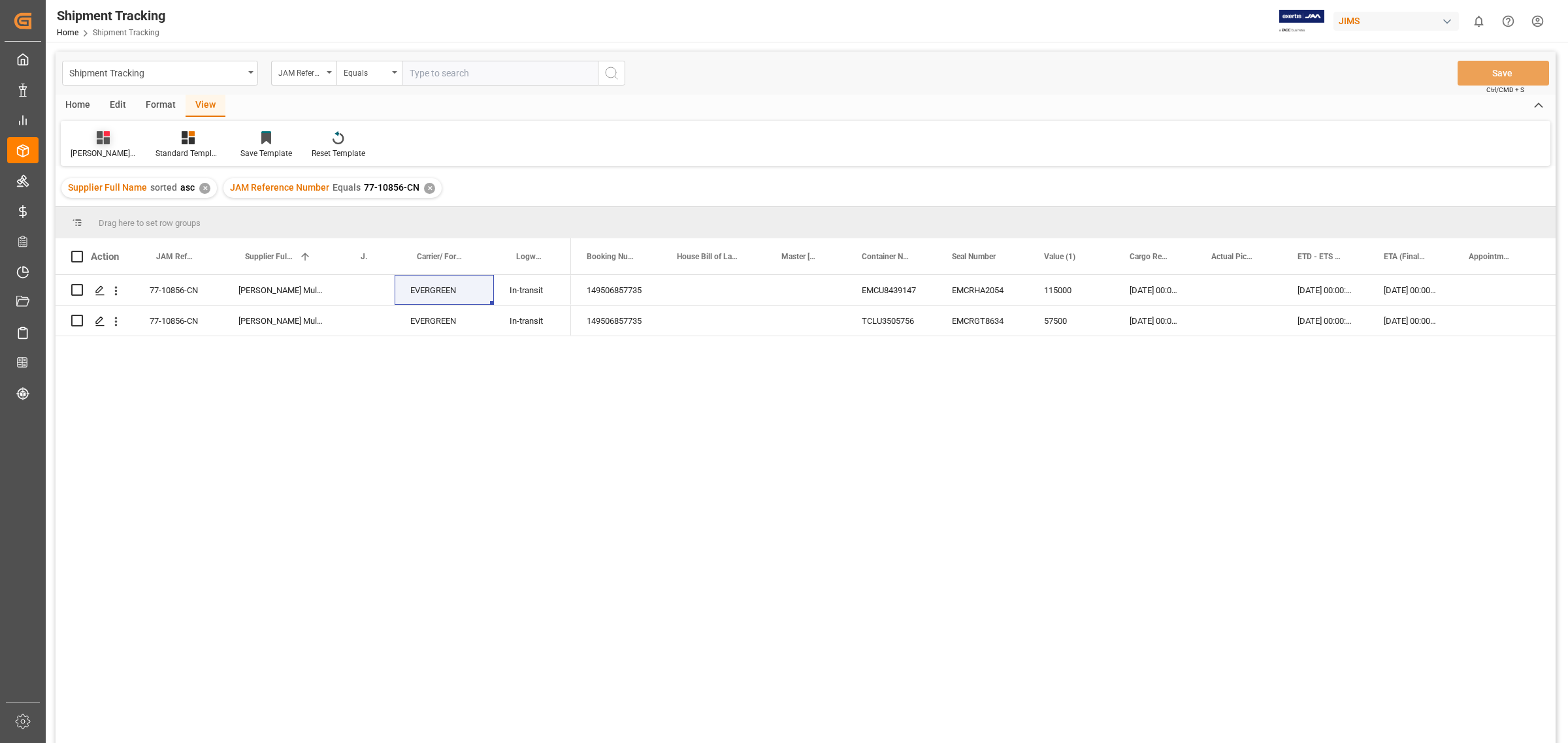
click at [96, 148] on div "[PERSON_NAME]'s tracking all_sample" at bounding box center [103, 153] width 65 height 12
click at [96, 183] on div "Default" at bounding box center [138, 184] width 115 height 14
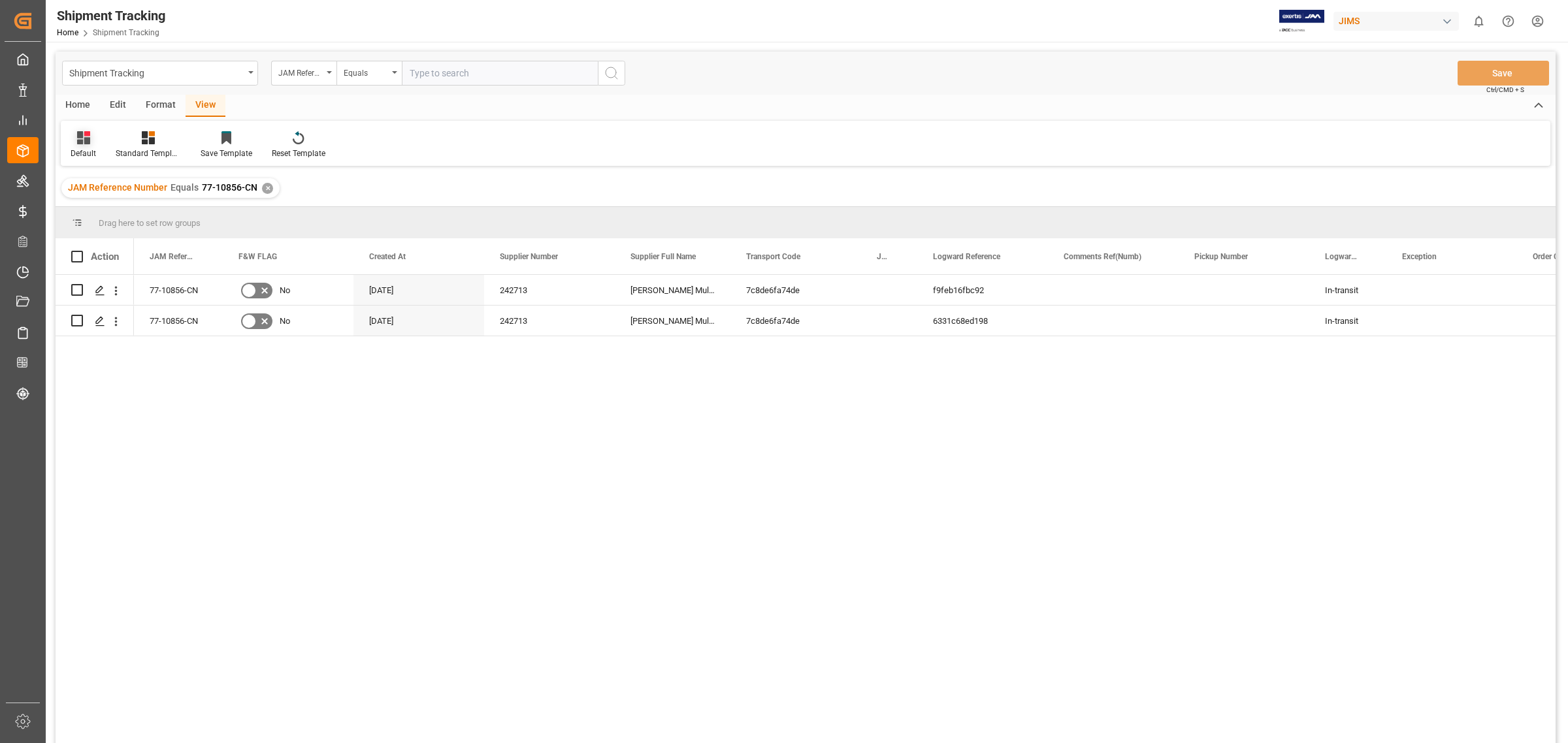
click at [89, 142] on icon at bounding box center [84, 138] width 13 height 13
click at [125, 239] on div "Tracking_warehouse 1" at bounding box center [134, 238] width 115 height 14
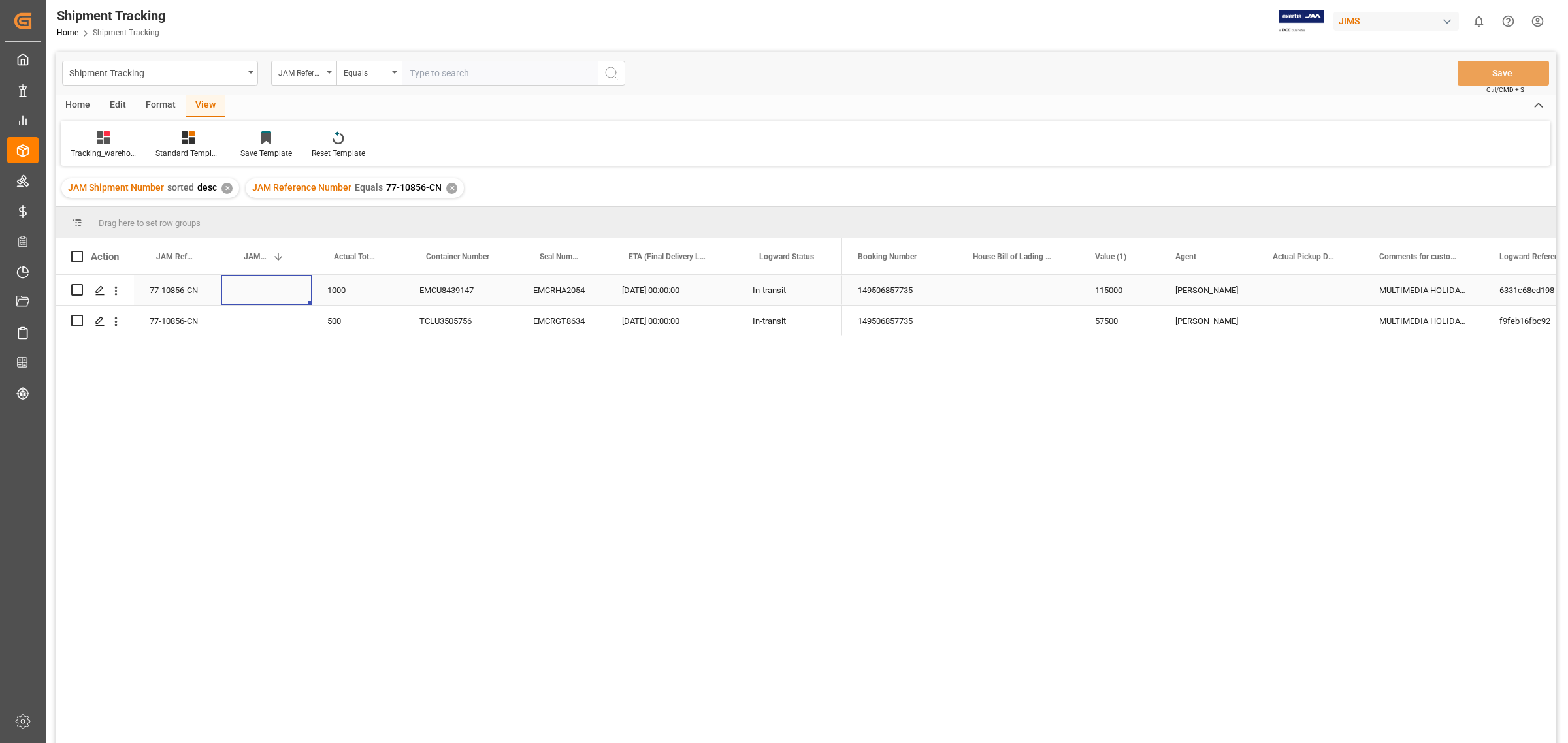
click at [272, 293] on div "Press SPACE to select this row." at bounding box center [266, 290] width 90 height 30
click at [262, 294] on div "Press SPACE to select this row." at bounding box center [266, 290] width 90 height 30
click at [261, 290] on div "Press SPACE to select this row." at bounding box center [266, 290] width 90 height 30
type input "73406"
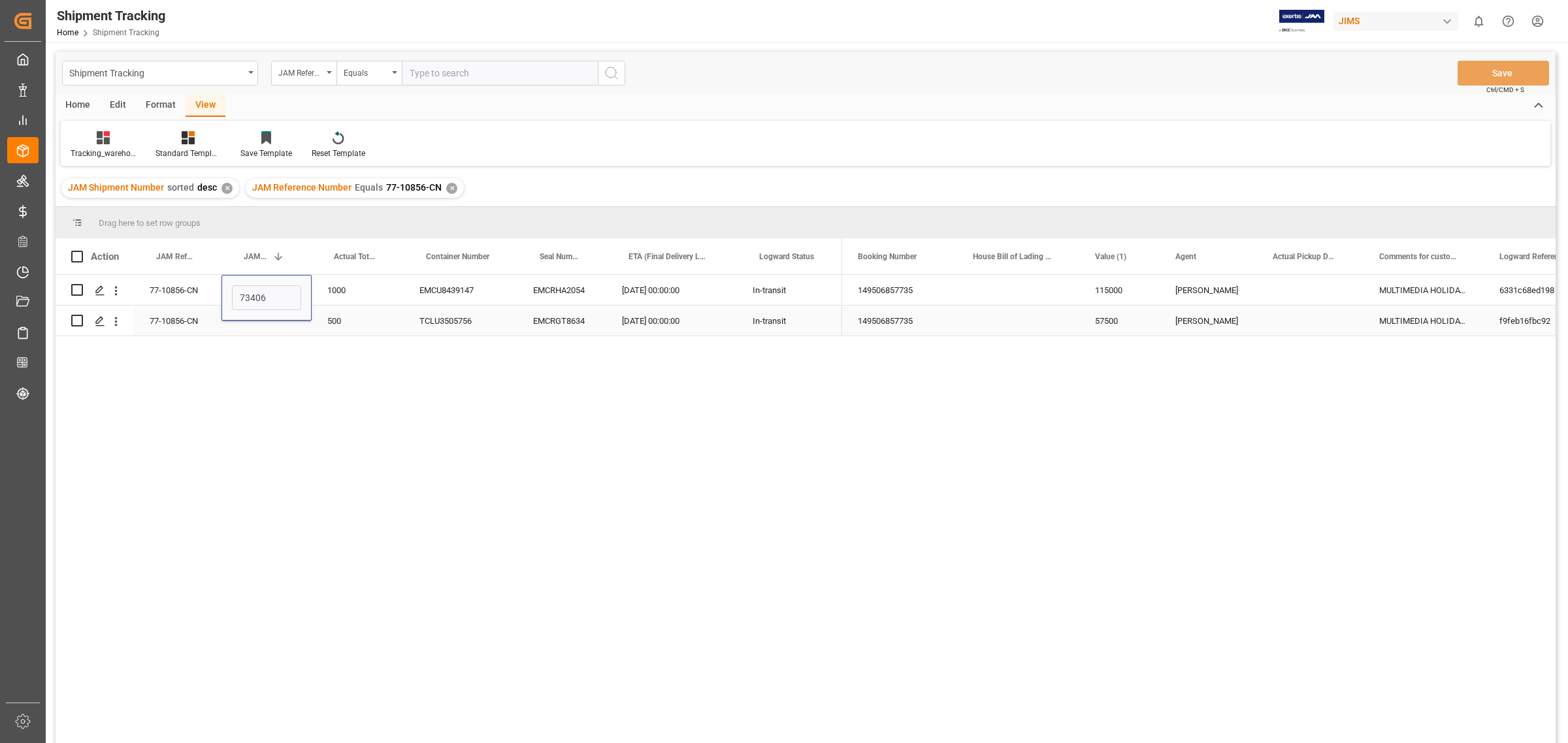
click at [256, 325] on div "Press SPACE to select this row." at bounding box center [266, 320] width 90 height 30
click at [256, 325] on div "Press SPACE to select this row." at bounding box center [266, 312] width 90 height 46
click at [251, 317] on input "Press SPACE to select this row." at bounding box center [267, 312] width 69 height 25
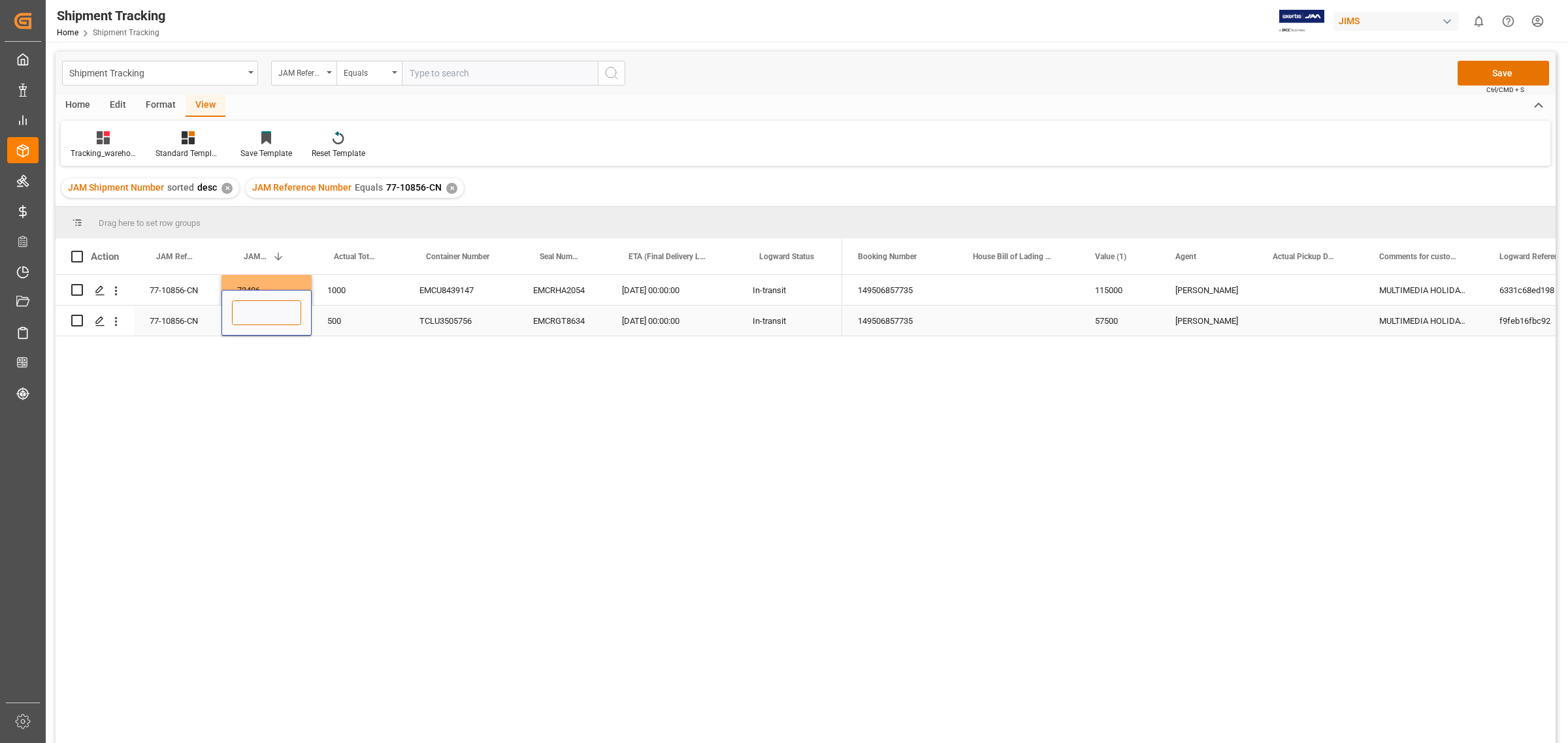
paste input "73406"
type input "73407"
click at [345, 320] on div "500" at bounding box center [358, 320] width 92 height 30
click at [357, 326] on div "500" at bounding box center [358, 320] width 92 height 30
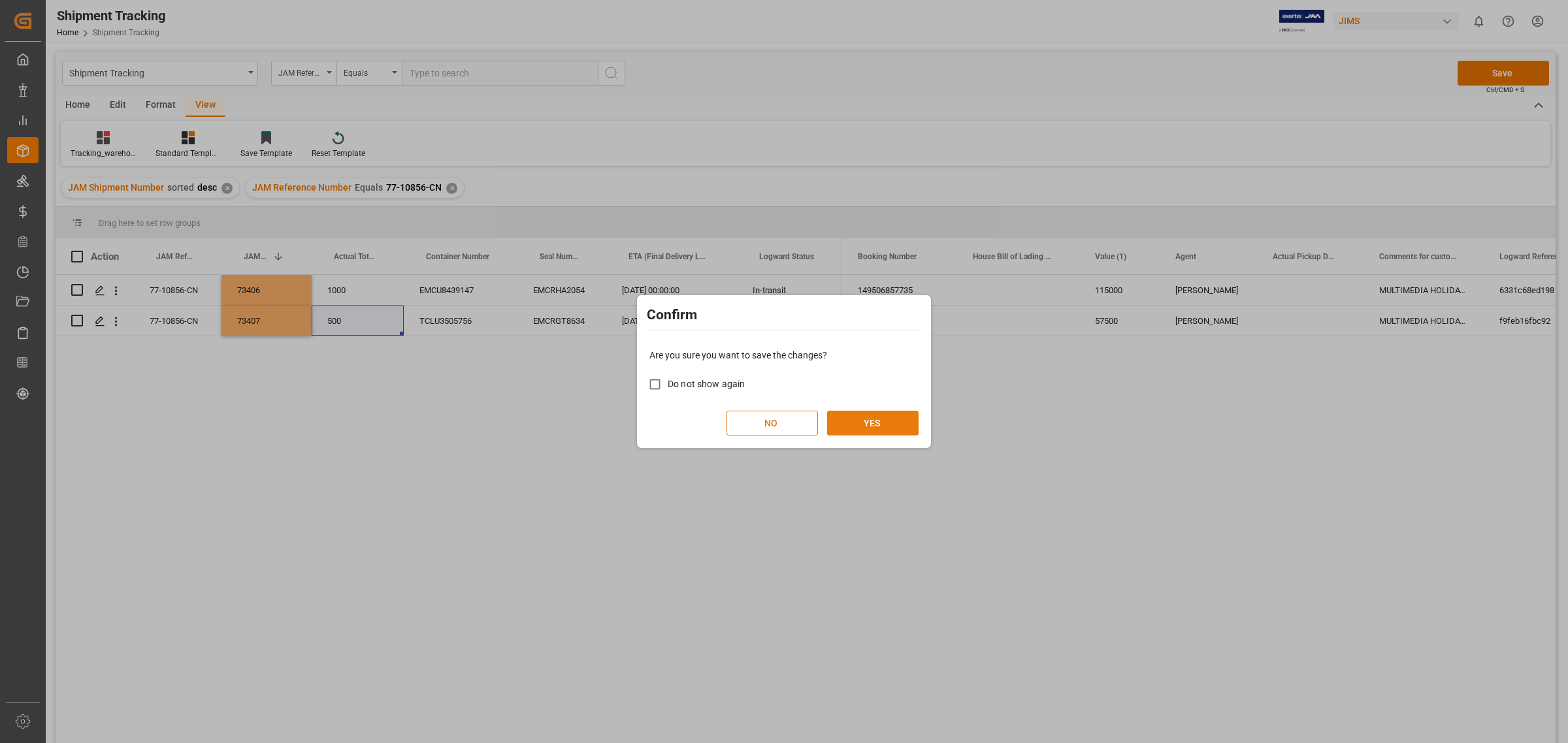
click at [879, 417] on button "YES" at bounding box center [872, 423] width 91 height 25
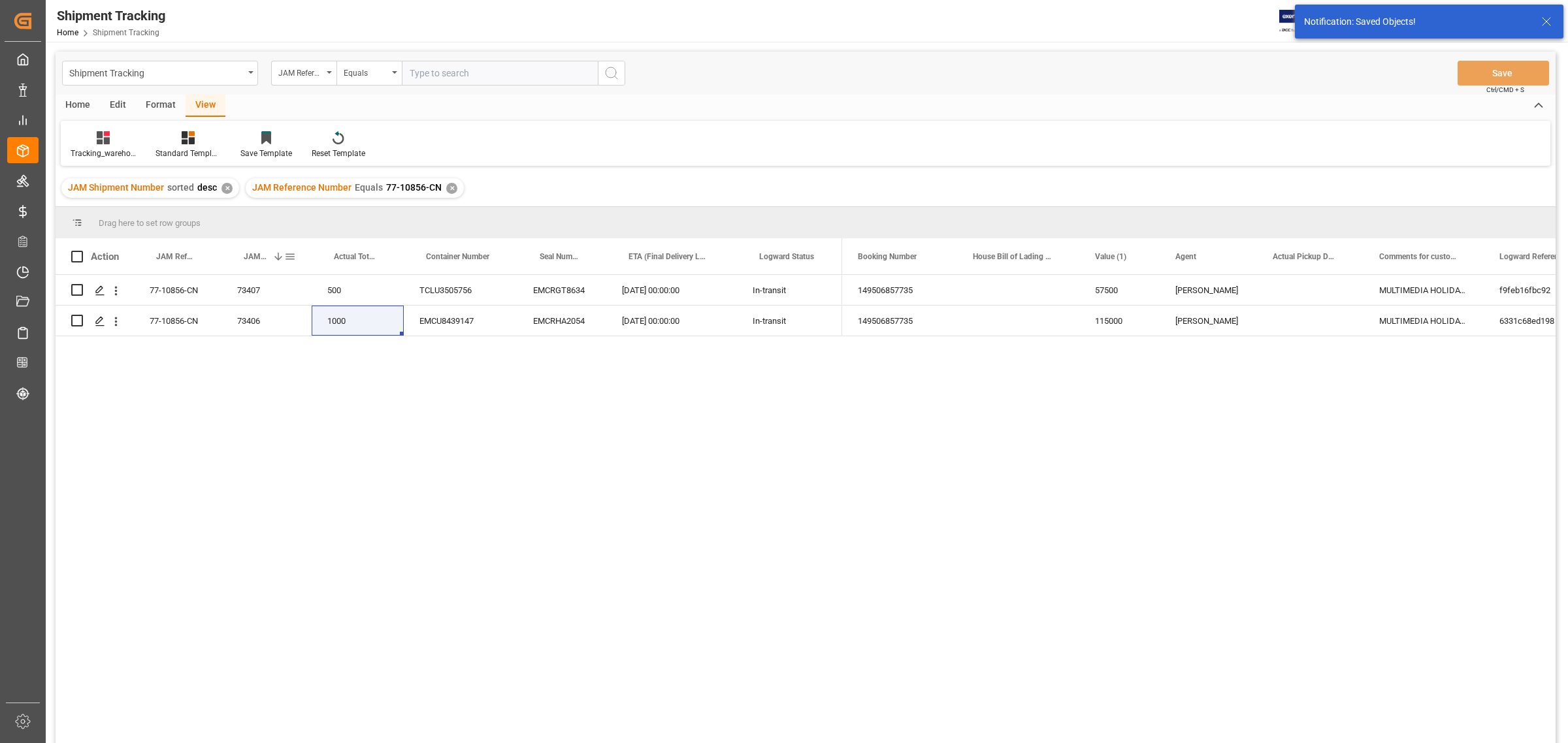
click at [257, 259] on span "JAM Shipment Number" at bounding box center [256, 256] width 23 height 9
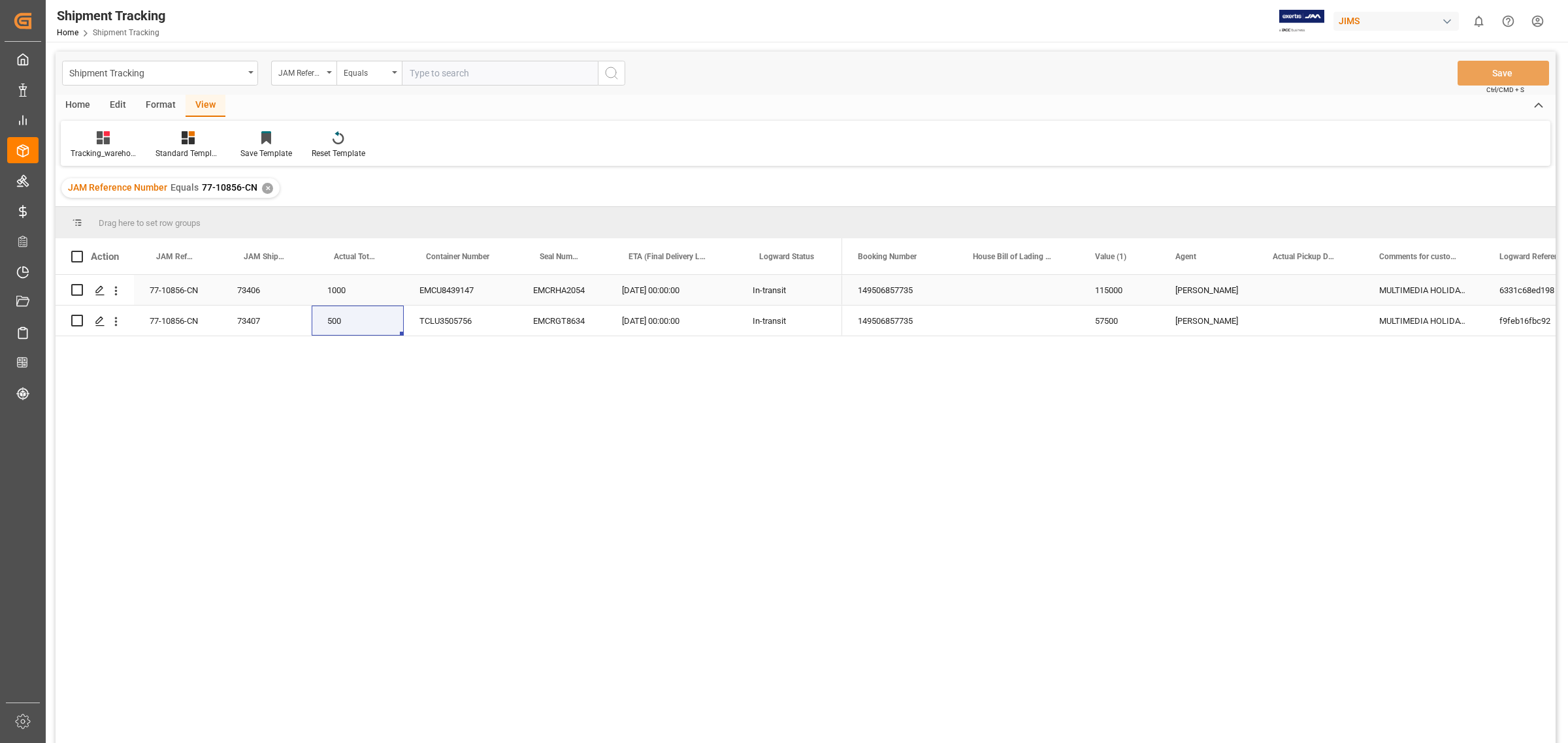
click at [896, 292] on div "149506857735" at bounding box center [899, 290] width 115 height 30
click at [258, 484] on div "77-10856-CN 73406 1000 EMCU8439147 EMCRHA2054 [DATE] 00:00:00 In-transit 77-108…" at bounding box center [806, 511] width 1500 height 472
click at [436, 419] on div "77-10856-CN 73406 1000 EMCU8439147 EMCRHA2054 [DATE] 00:00:00 In-transit 77-108…" at bounding box center [806, 511] width 1500 height 472
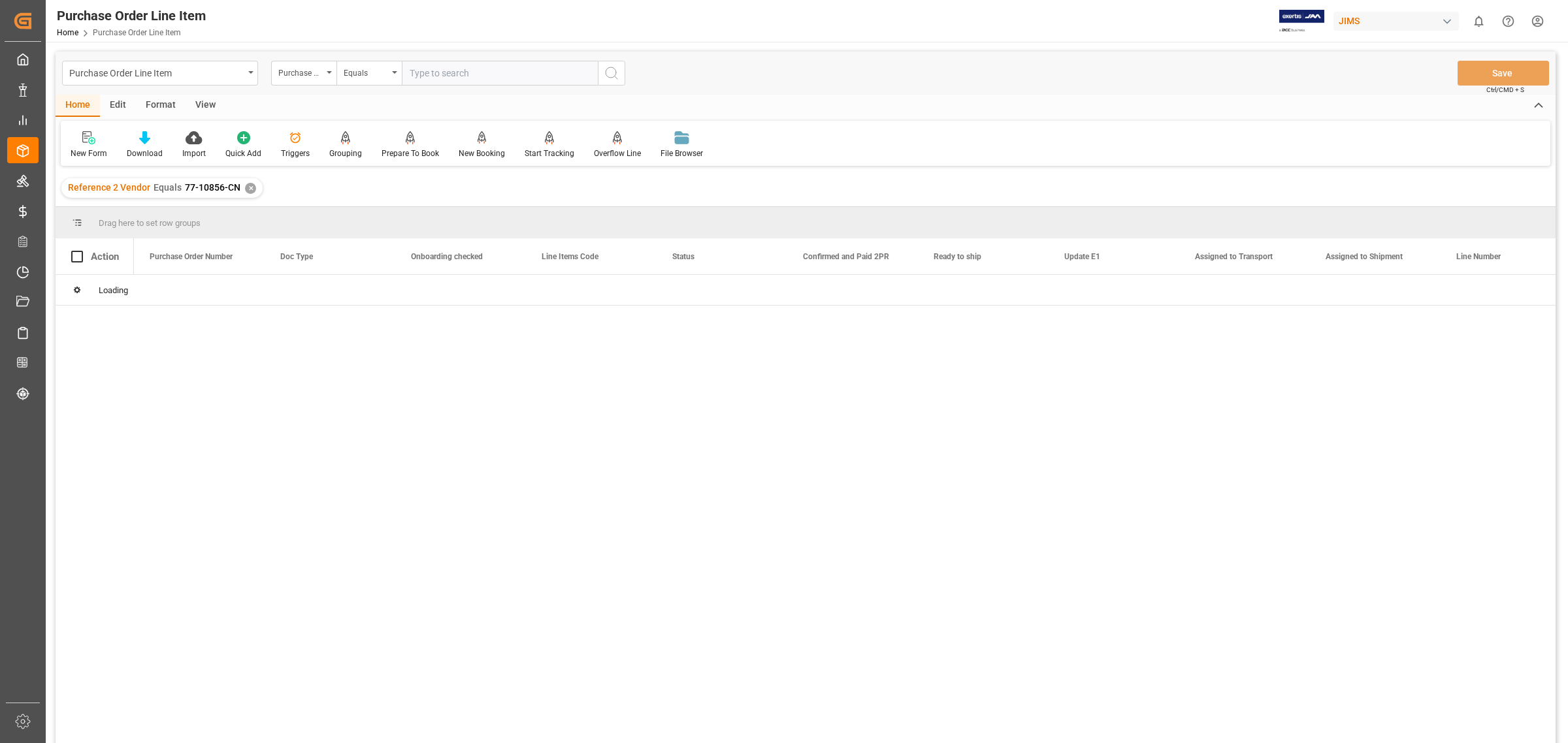
click at [220, 386] on div at bounding box center [844, 513] width 1421 height 477
click at [238, 184] on div "Reference 2 Vendor Equals 77-10856-CN ✕" at bounding box center [161, 188] width 201 height 20
click at [253, 182] on div "Reference 2 Vendor Equals 77-10856-CN ✕" at bounding box center [161, 188] width 201 height 20
click at [245, 190] on div "✕" at bounding box center [250, 188] width 11 height 11
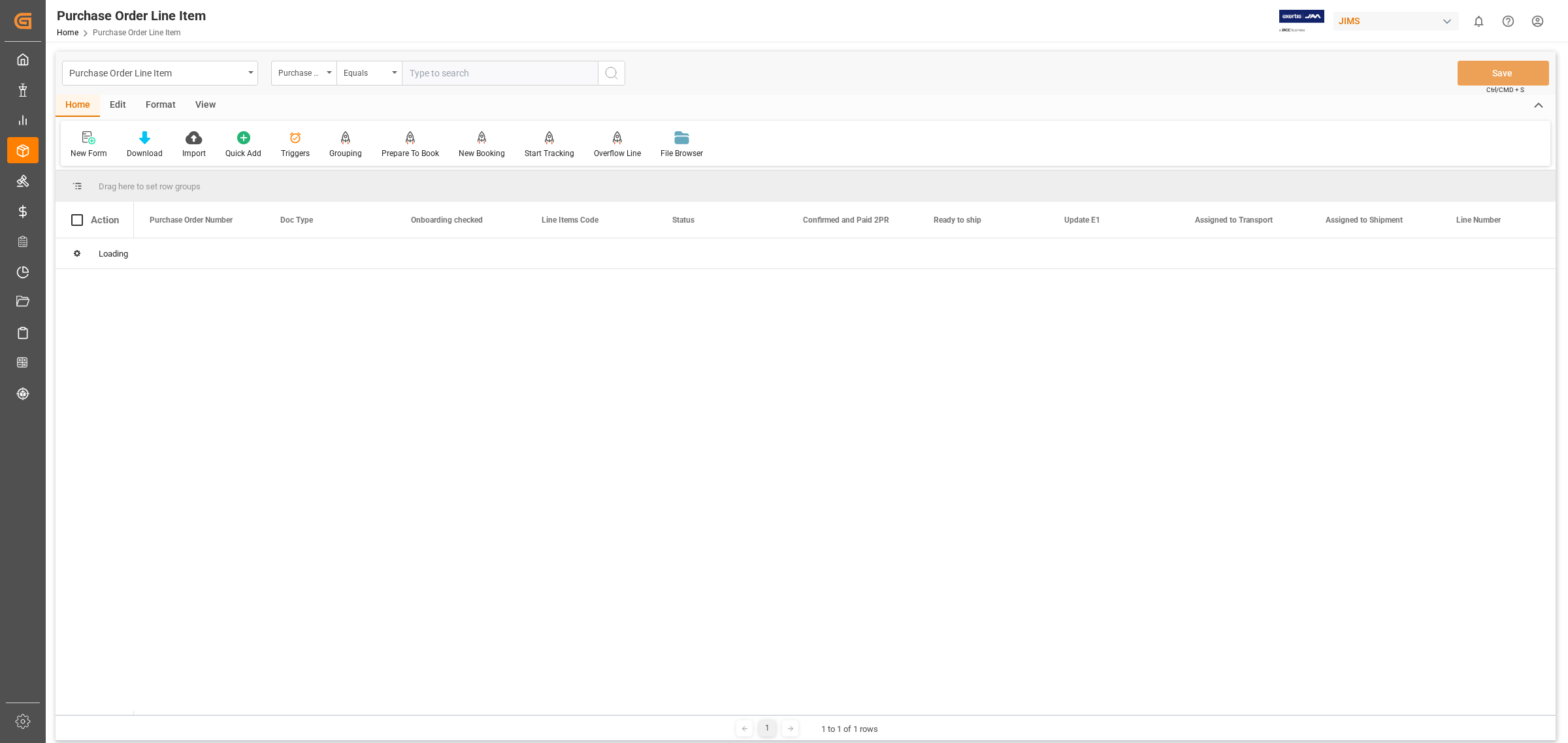
click at [451, 67] on input "text" at bounding box center [500, 73] width 196 height 25
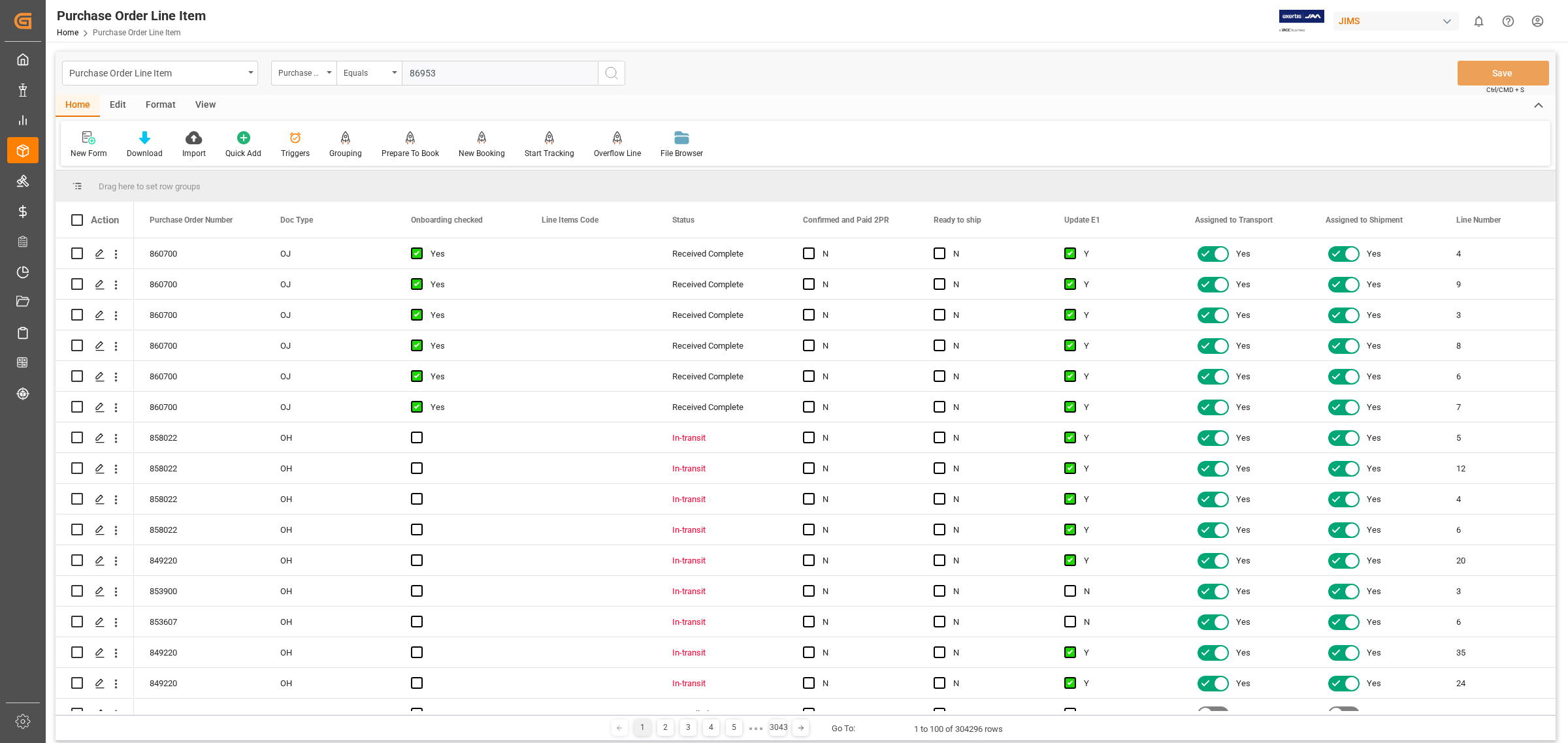
type input "869536"
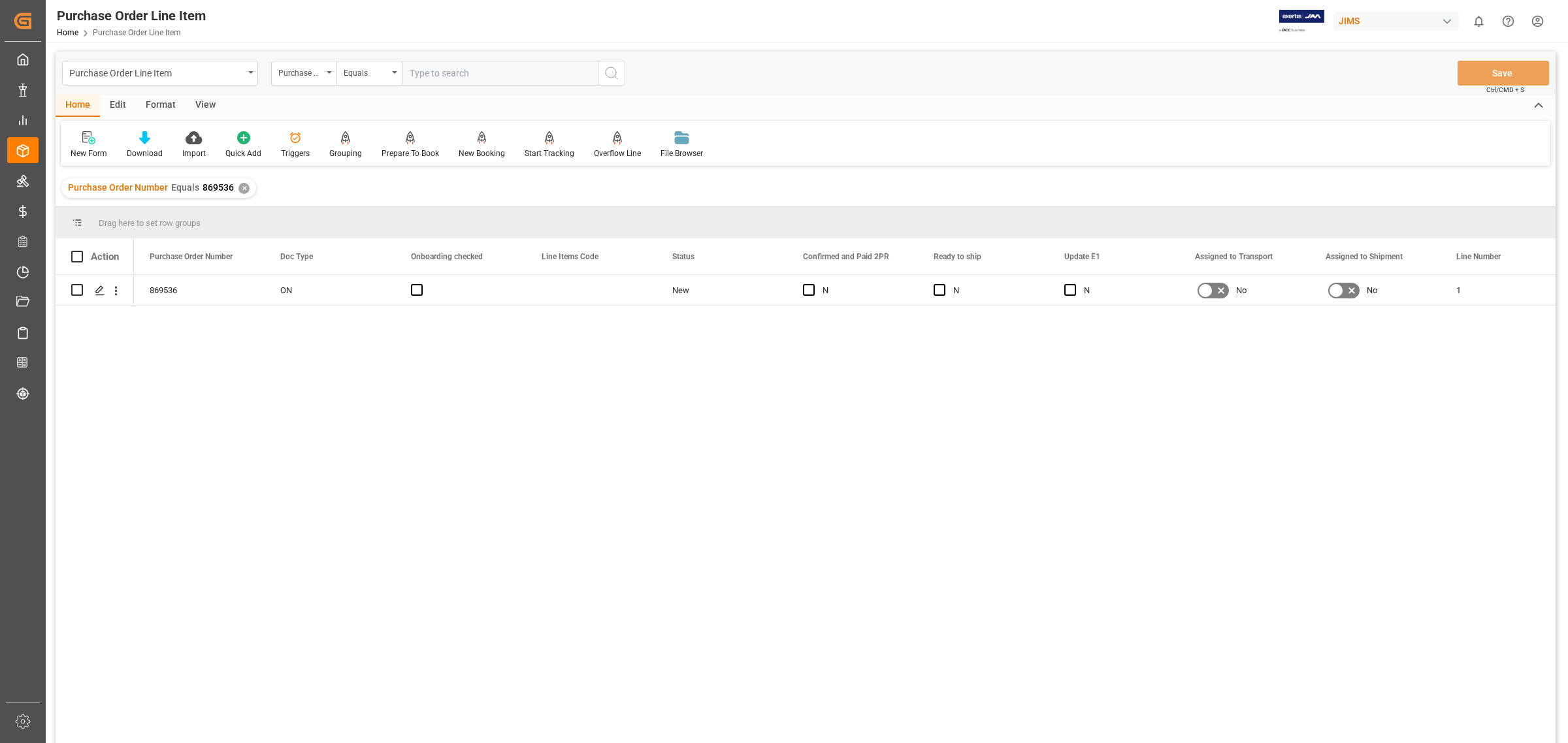
click at [158, 103] on div "Format" at bounding box center [161, 106] width 50 height 22
click at [201, 98] on div "View" at bounding box center [205, 106] width 40 height 22
click at [148, 154] on div "Standard Templates" at bounding box center [148, 153] width 65 height 12
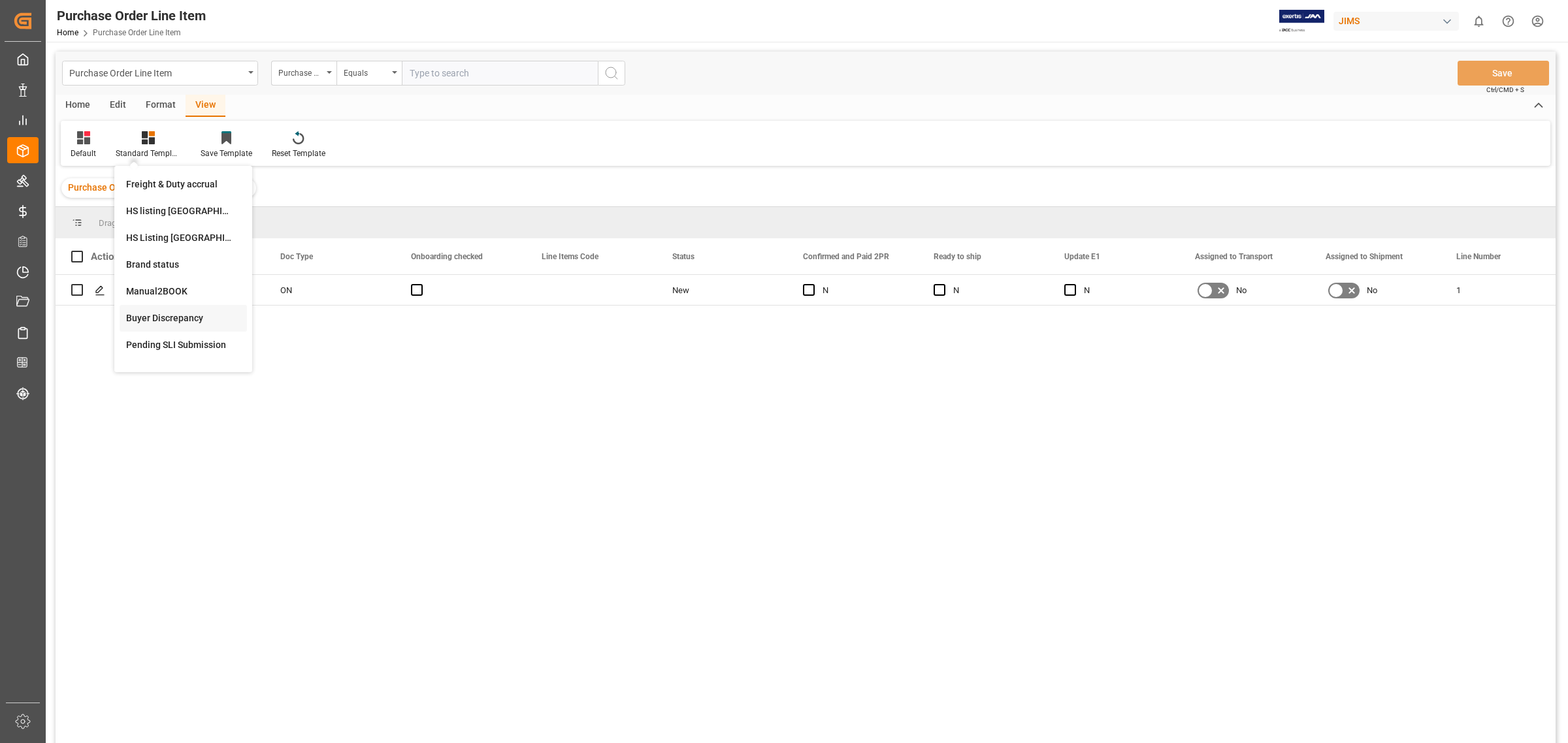
click at [172, 325] on div "Buyer Discrepancy" at bounding box center [183, 318] width 127 height 27
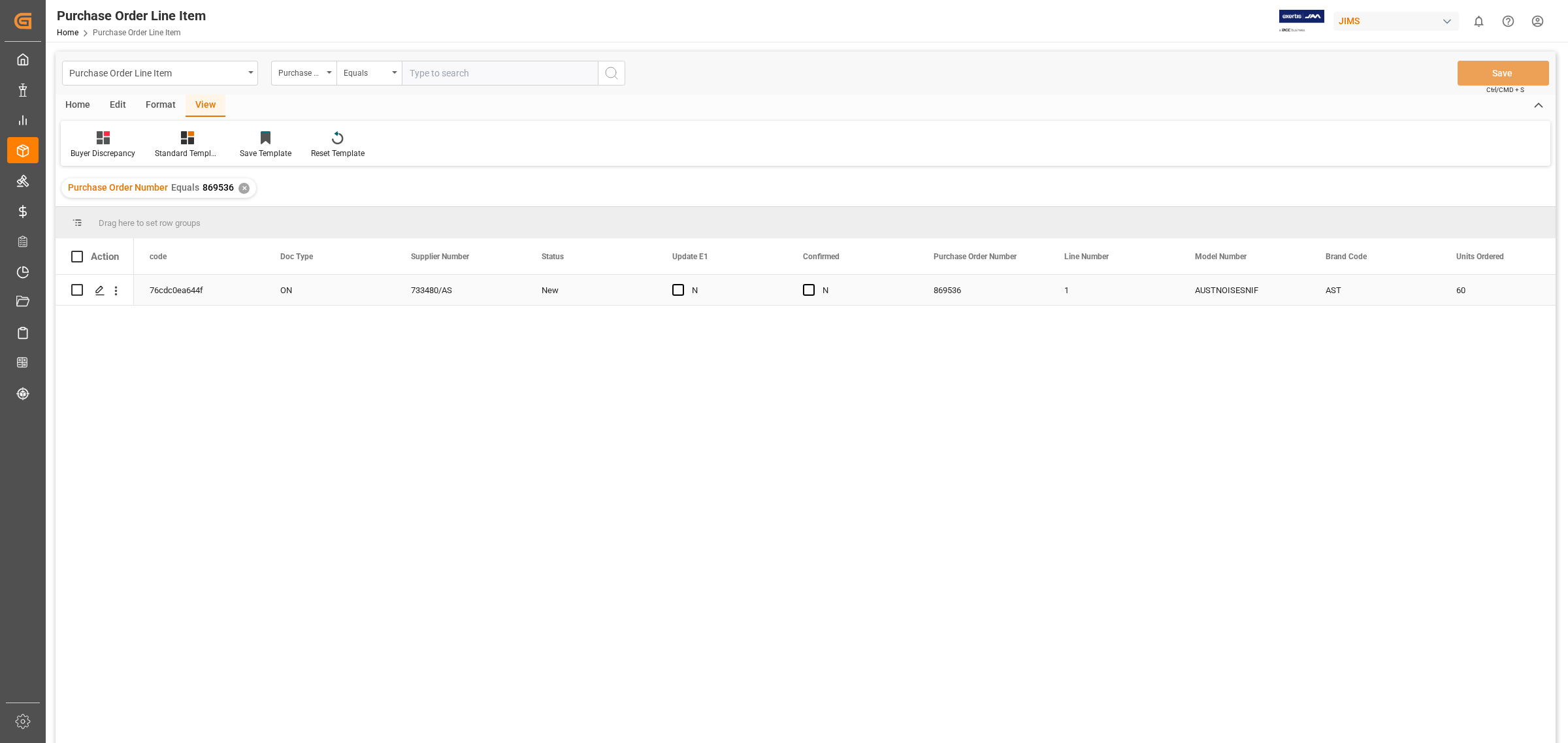
click at [983, 293] on div "869536" at bounding box center [983, 290] width 131 height 30
click at [967, 288] on div "869536" at bounding box center [983, 290] width 131 height 30
click at [108, 150] on div "Buyer Discrepancy" at bounding box center [103, 153] width 65 height 12
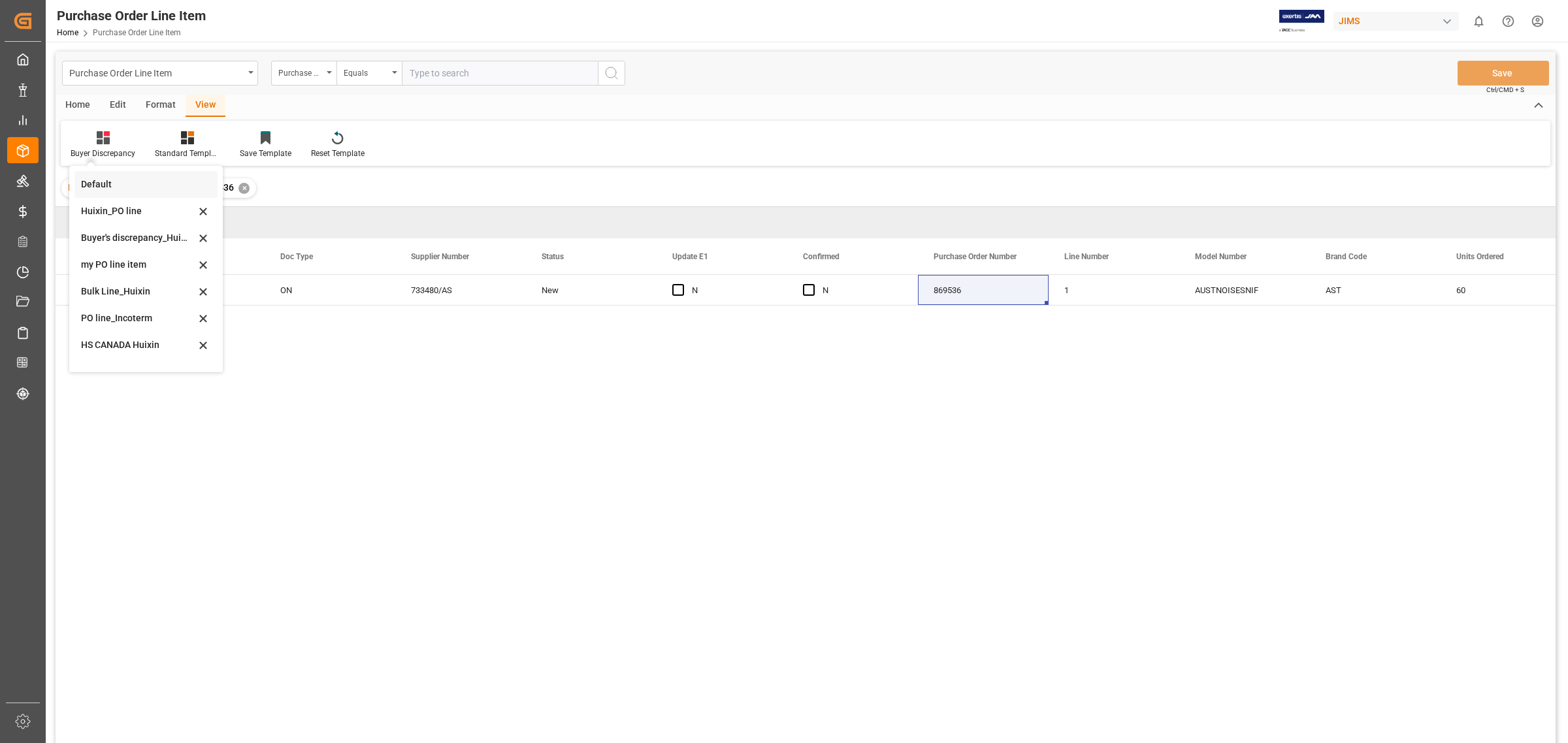
click at [107, 181] on div "Default" at bounding box center [138, 184] width 115 height 14
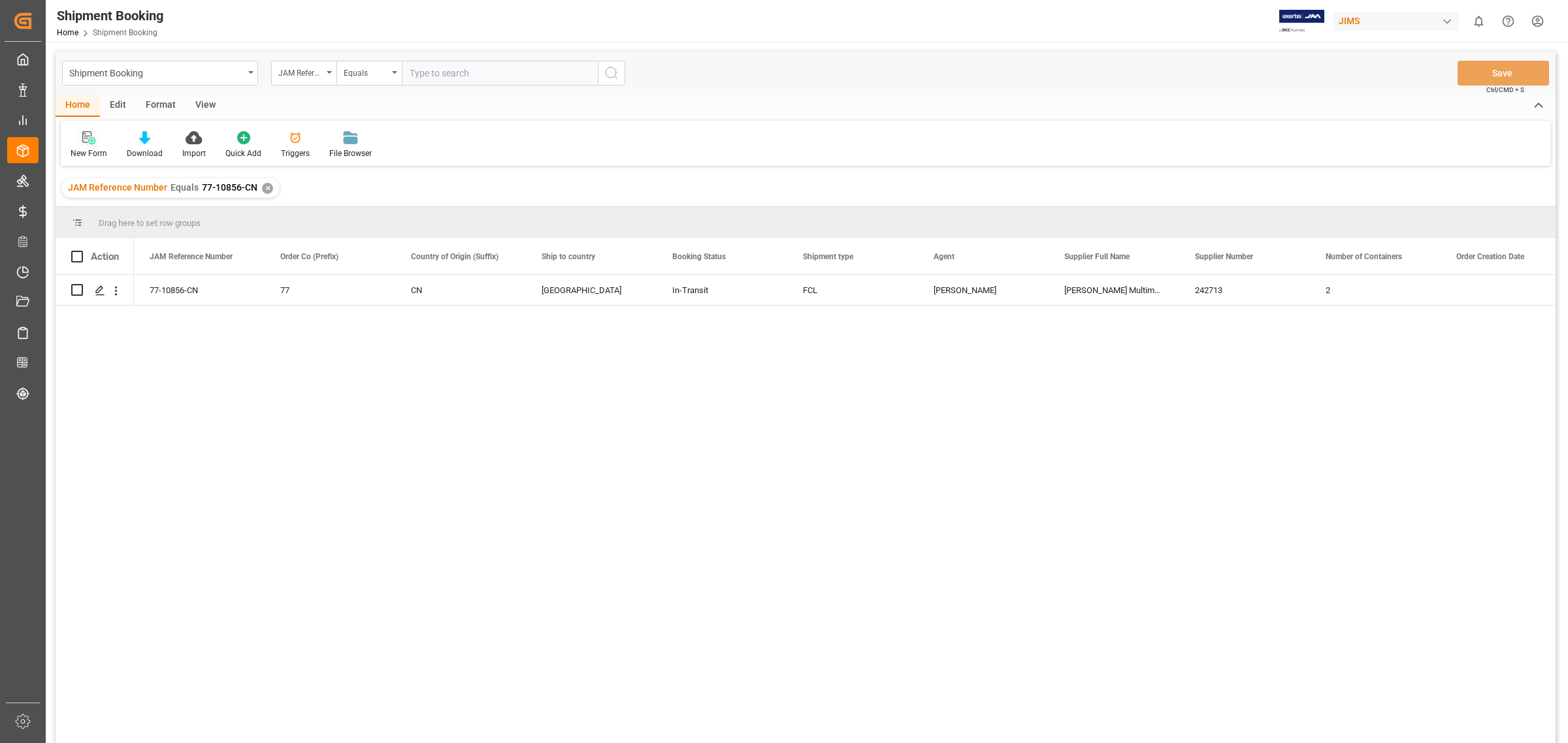
click at [91, 145] on div "New Form" at bounding box center [88, 145] width 56 height 28
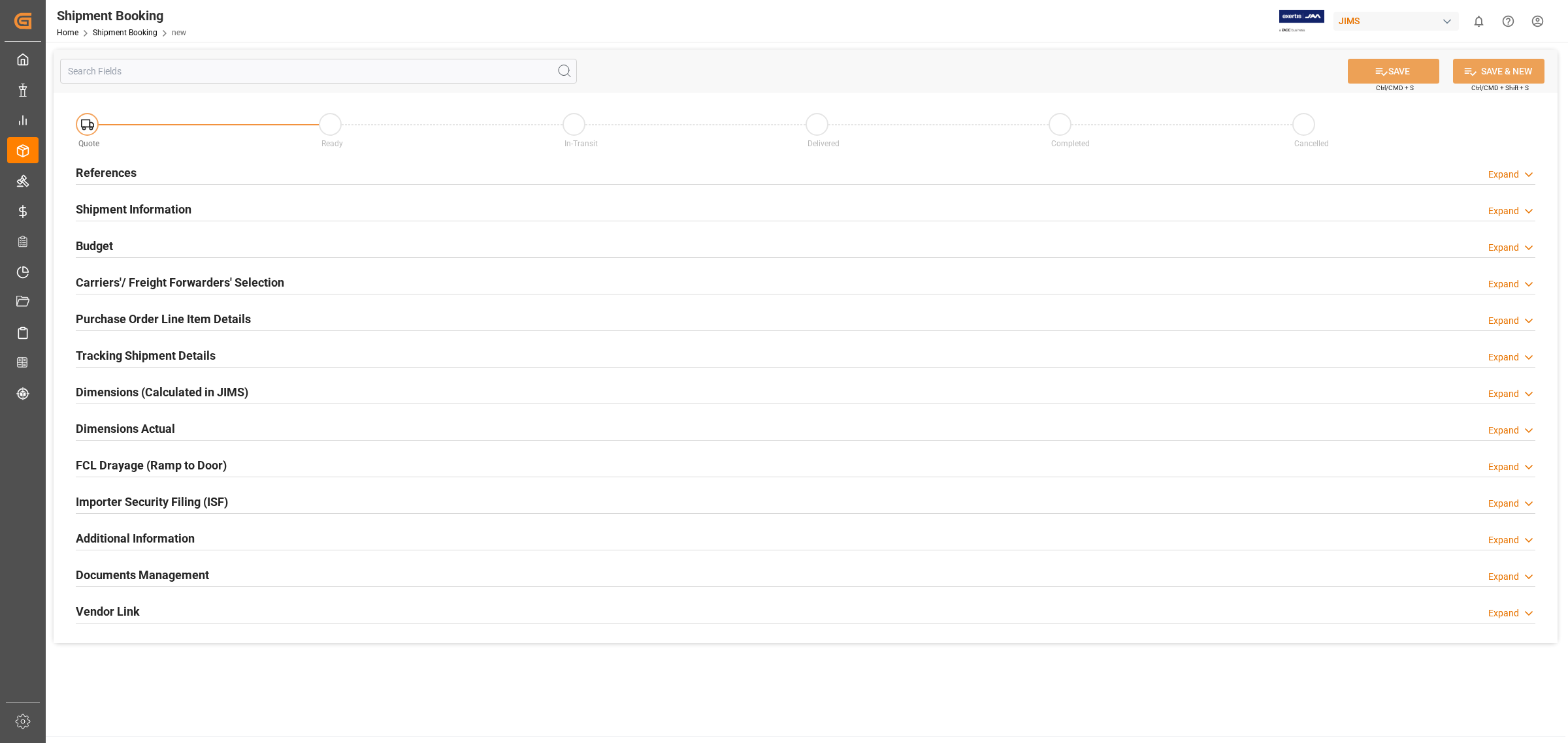
click at [129, 174] on h2 "References" at bounding box center [106, 173] width 61 height 18
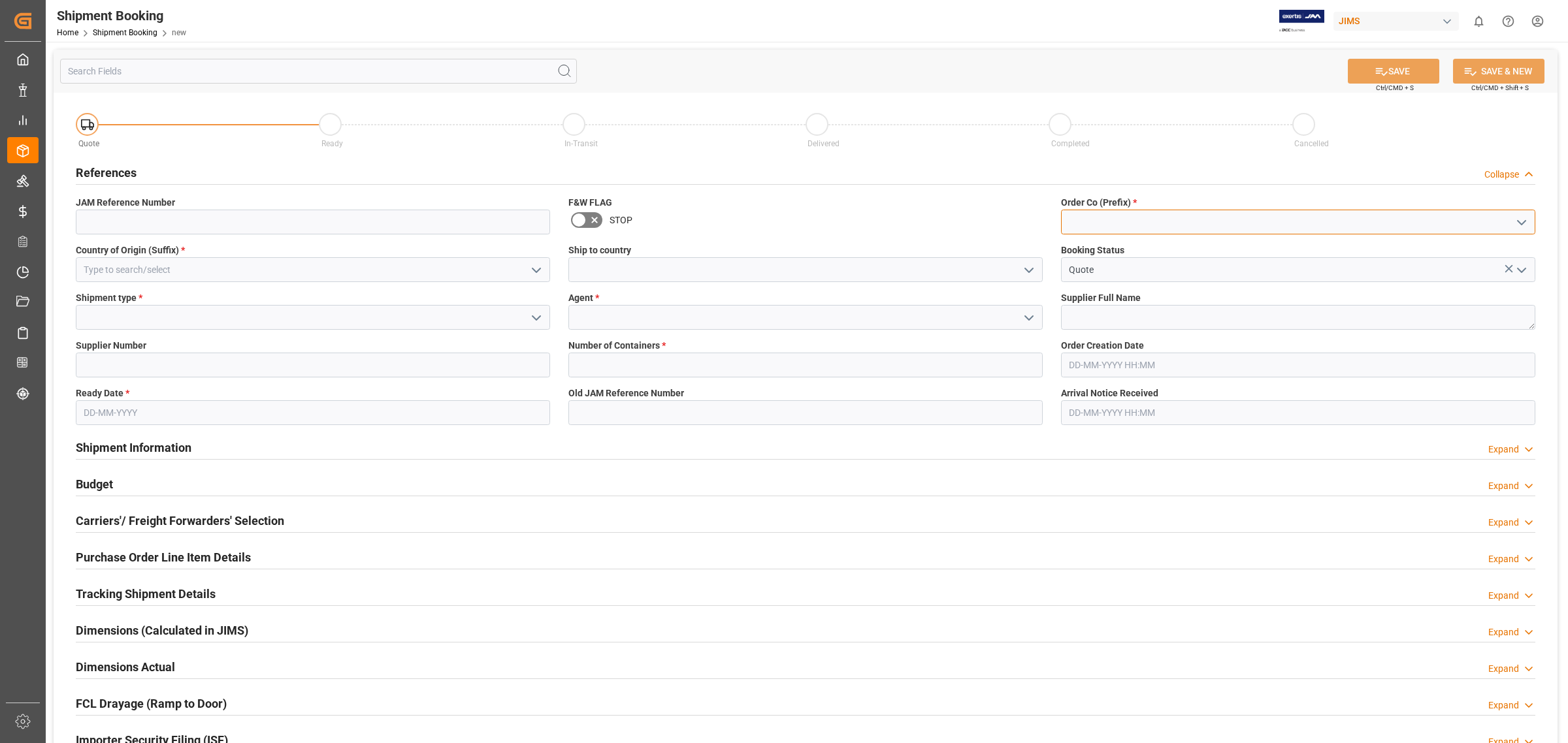
click at [1140, 211] on input at bounding box center [1298, 222] width 474 height 25
click at [1086, 246] on div "77" at bounding box center [1298, 251] width 473 height 29
type input "77"
click at [426, 262] on input at bounding box center [313, 269] width 474 height 25
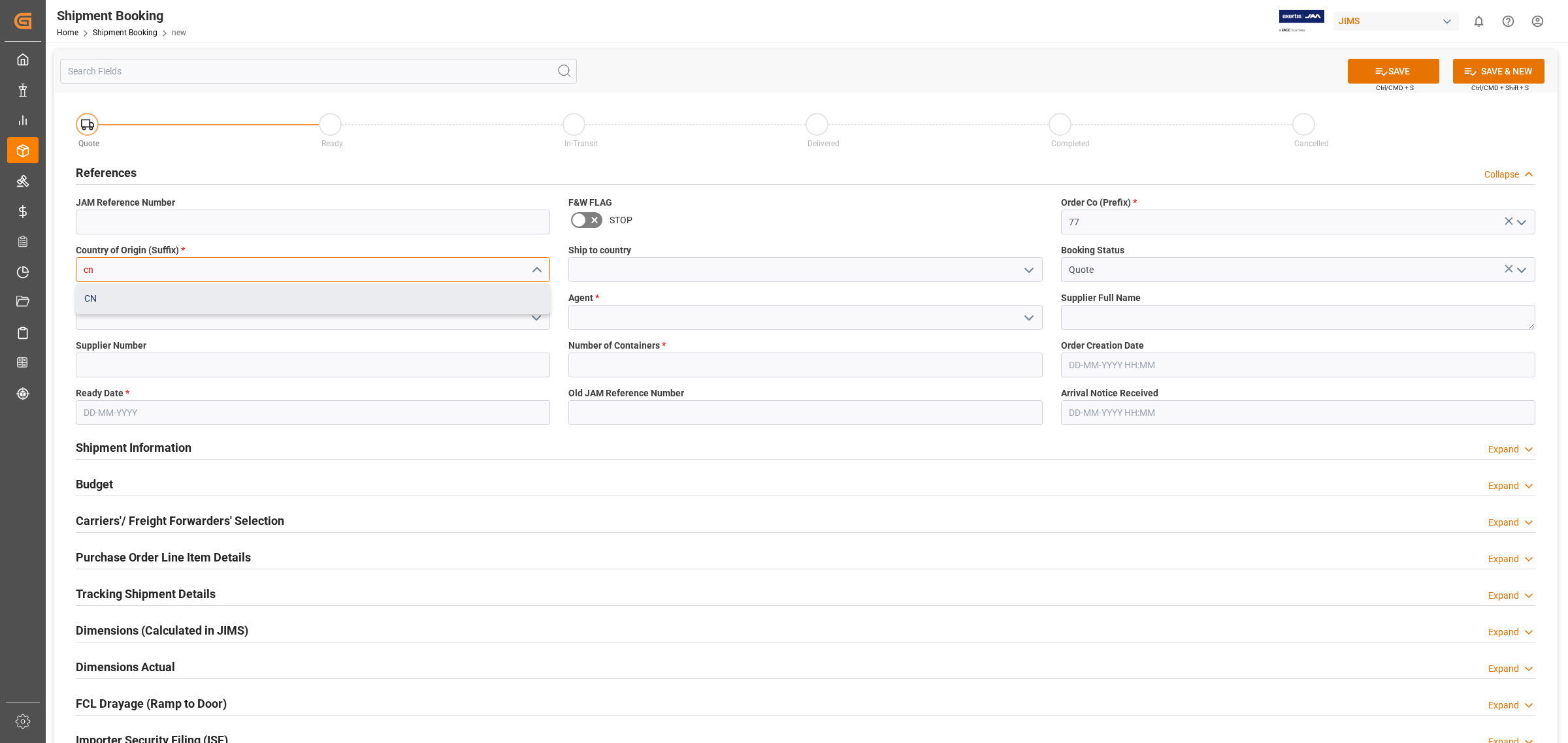
click at [413, 298] on div "CN" at bounding box center [313, 299] width 473 height 29
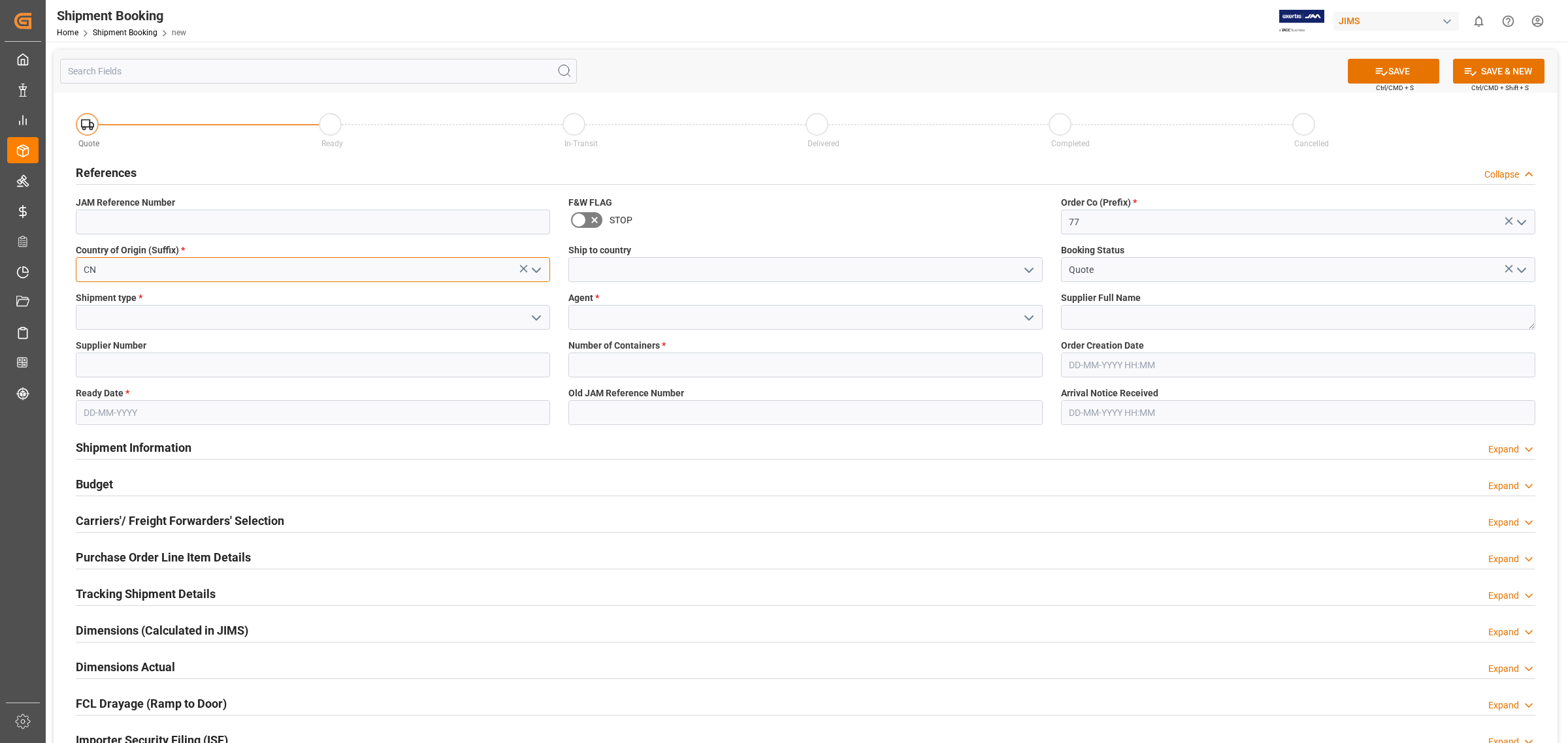
type input "CN"
click at [605, 269] on input at bounding box center [805, 269] width 474 height 25
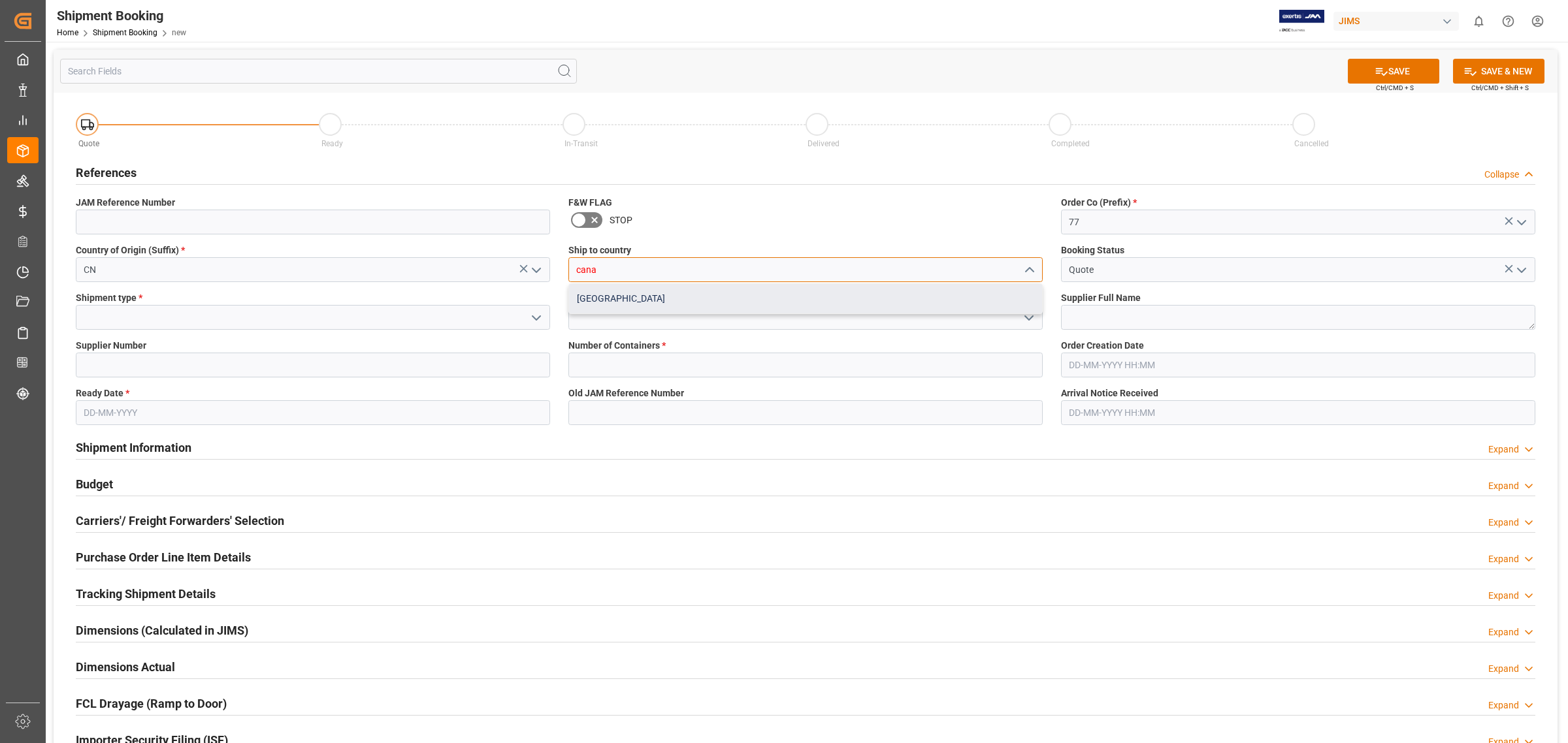
click at [585, 299] on div "[GEOGRAPHIC_DATA]" at bounding box center [806, 299] width 473 height 29
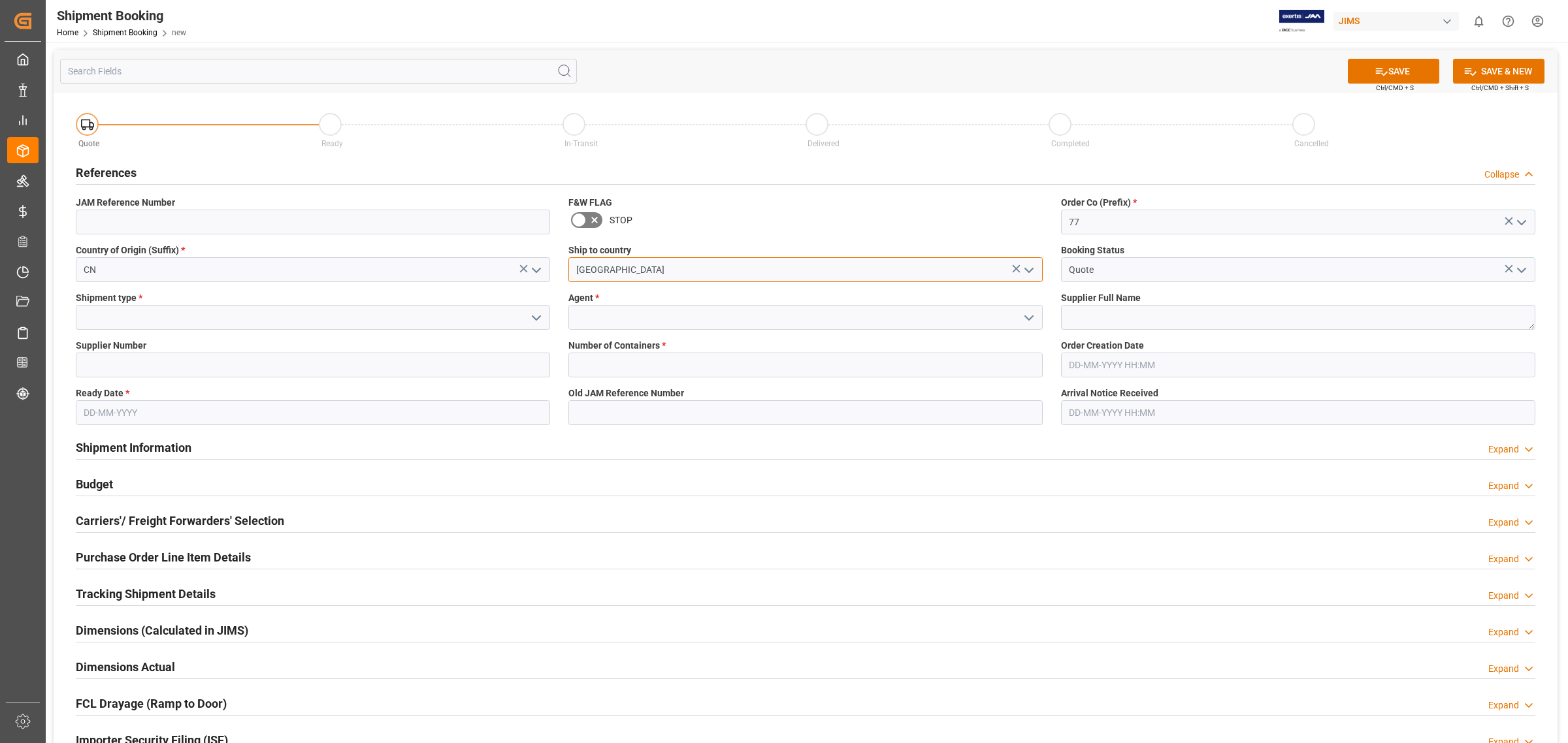
type input "[GEOGRAPHIC_DATA]"
click at [595, 312] on input at bounding box center [805, 317] width 474 height 25
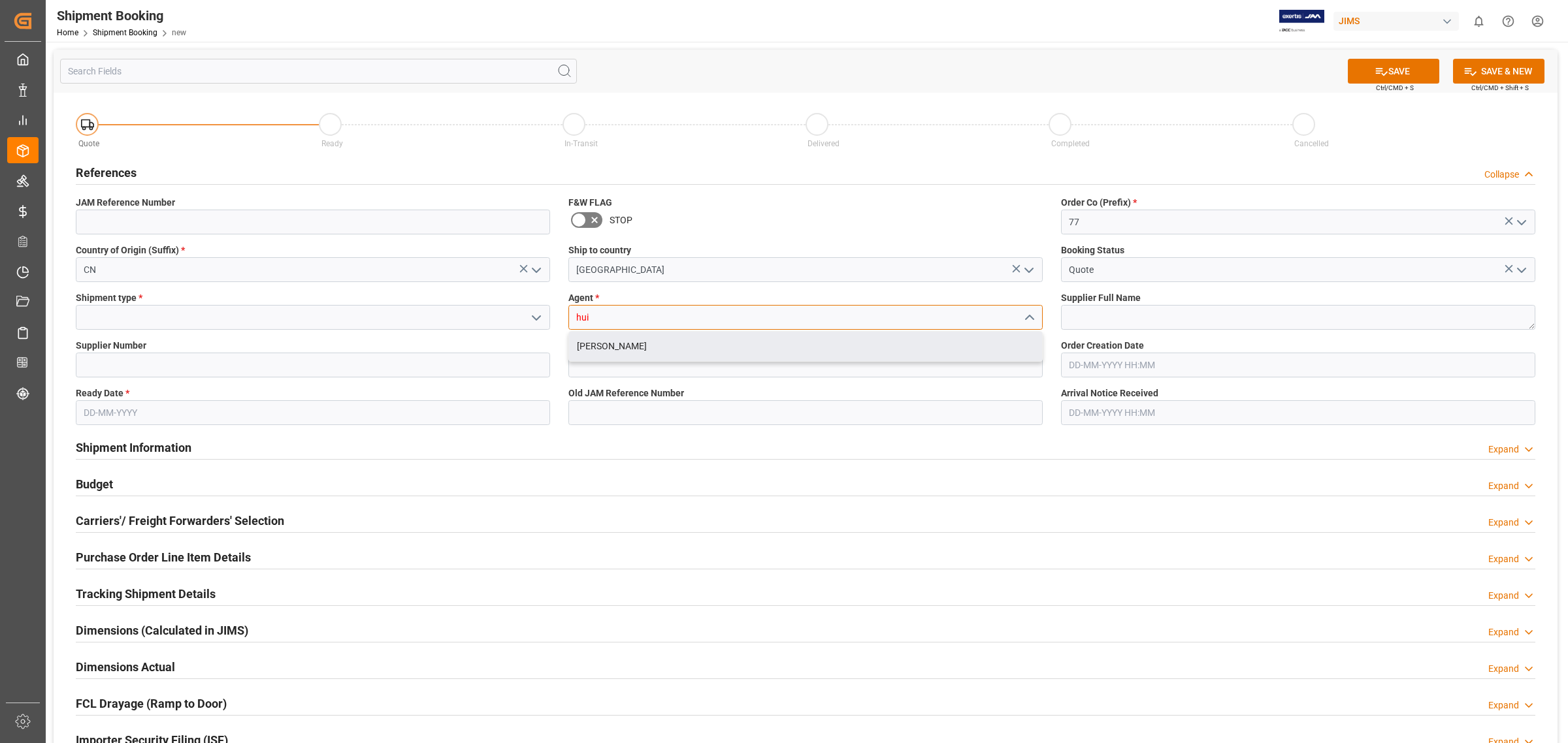
click at [593, 343] on div "[PERSON_NAME]" at bounding box center [806, 346] width 473 height 29
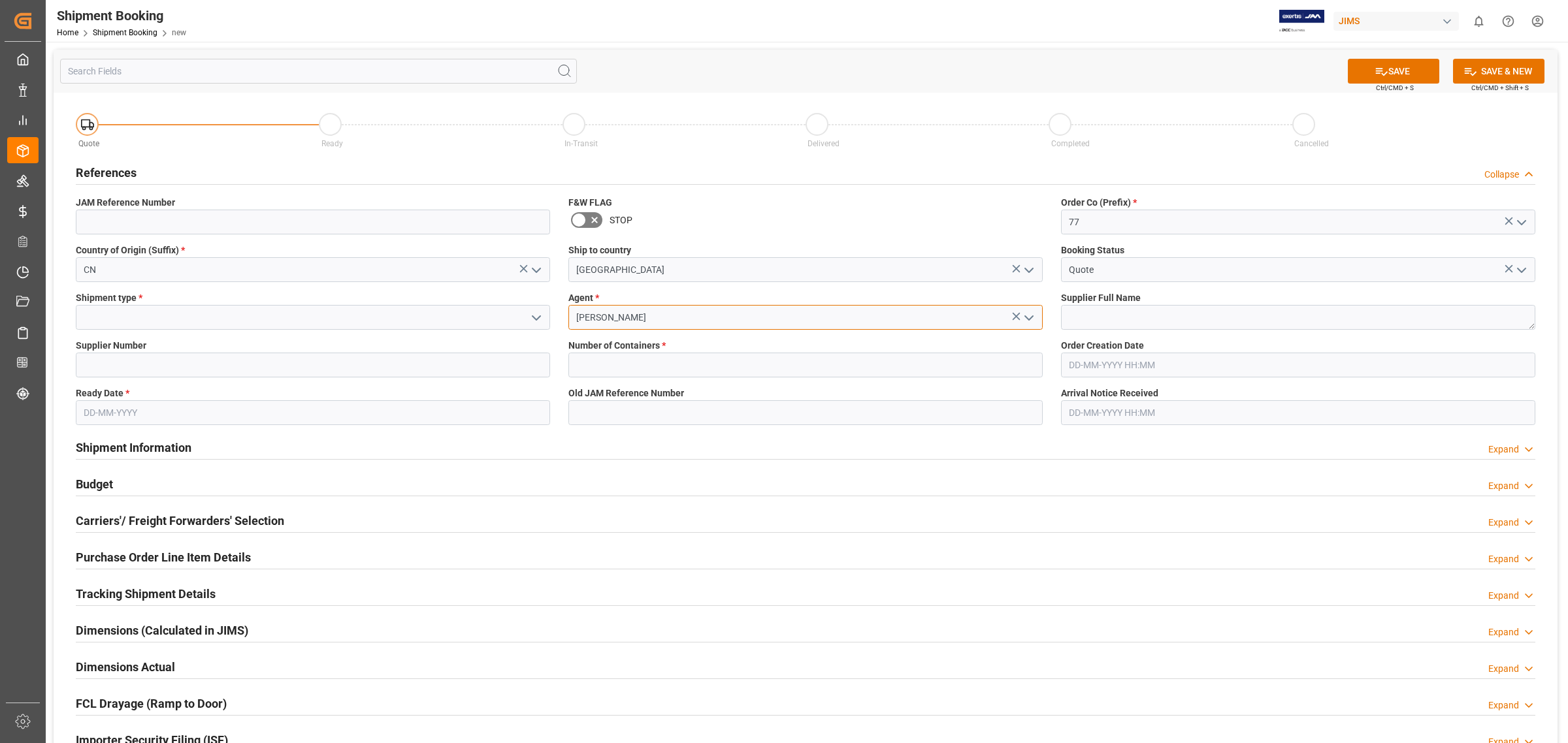
type input "[PERSON_NAME]"
click at [383, 312] on input at bounding box center [313, 317] width 474 height 25
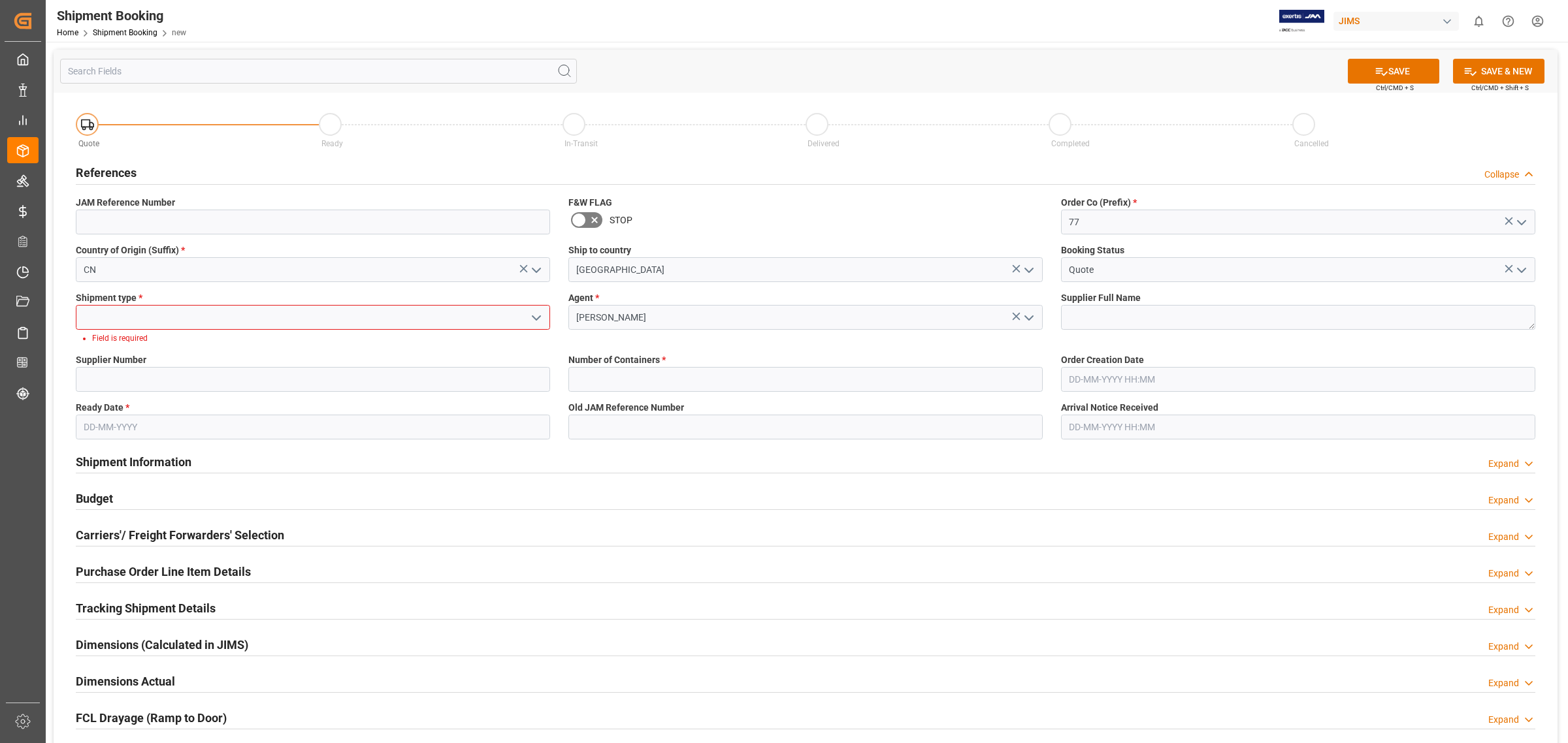
click at [539, 313] on icon "open menu" at bounding box center [536, 317] width 15 height 15
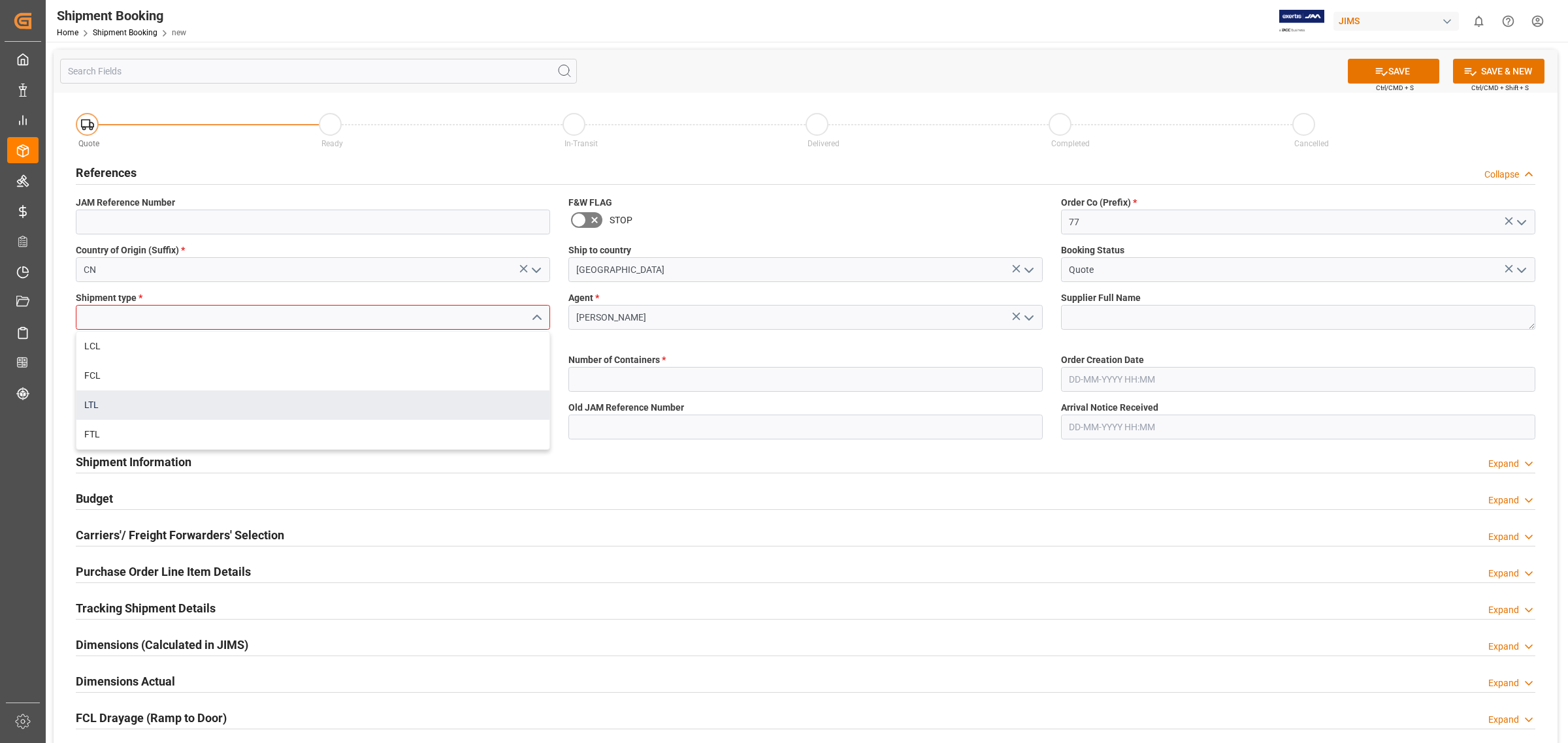
click at [240, 399] on div "LTL" at bounding box center [313, 405] width 473 height 29
type input "LTL"
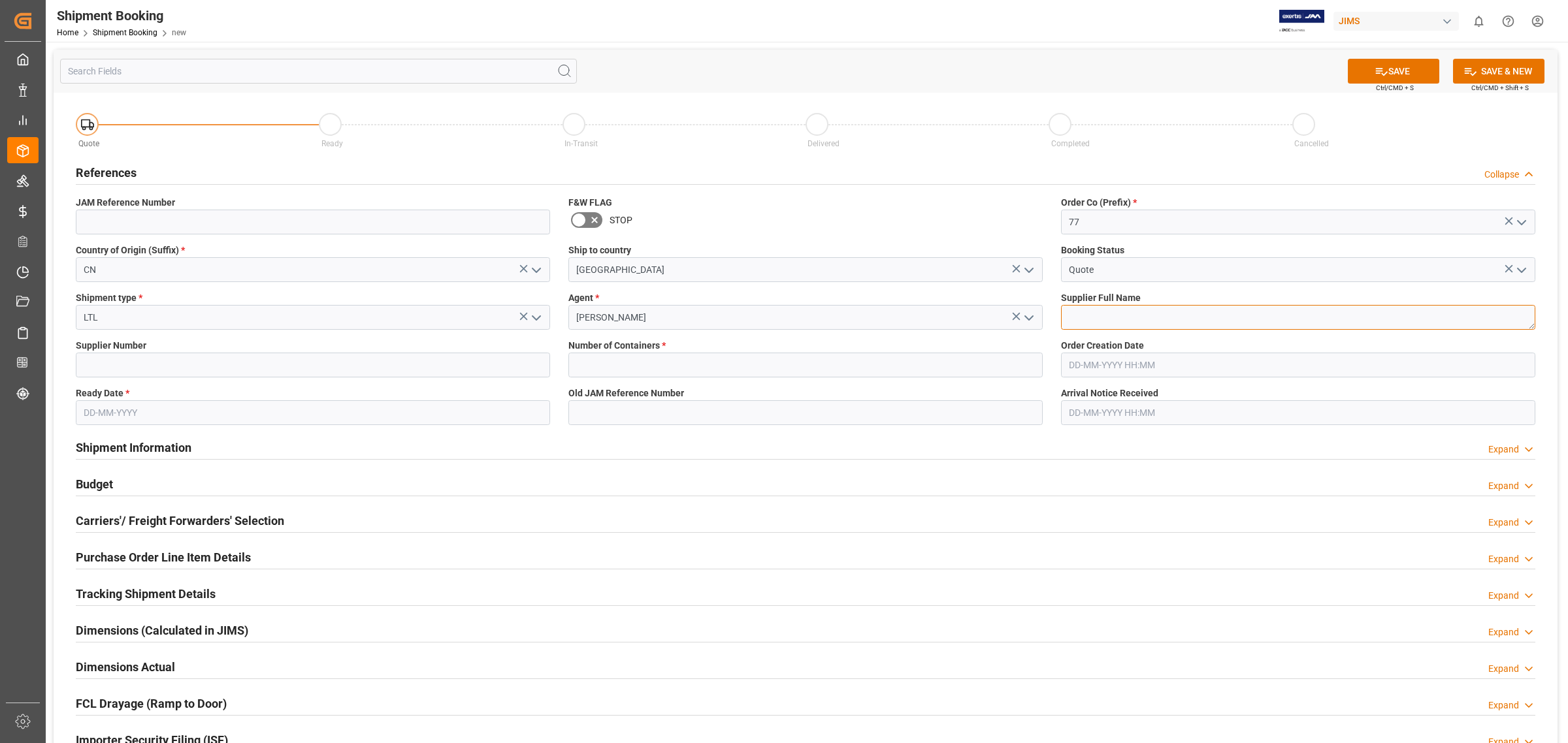
click at [1086, 306] on textarea at bounding box center [1298, 317] width 474 height 25
click at [1081, 317] on textarea at bounding box center [1298, 317] width 474 height 25
paste textarea "KHG Holding, Inc. dba Austere"
type textarea "KHG Holding, Inc. dba Austere"
click at [226, 374] on input at bounding box center [313, 365] width 474 height 25
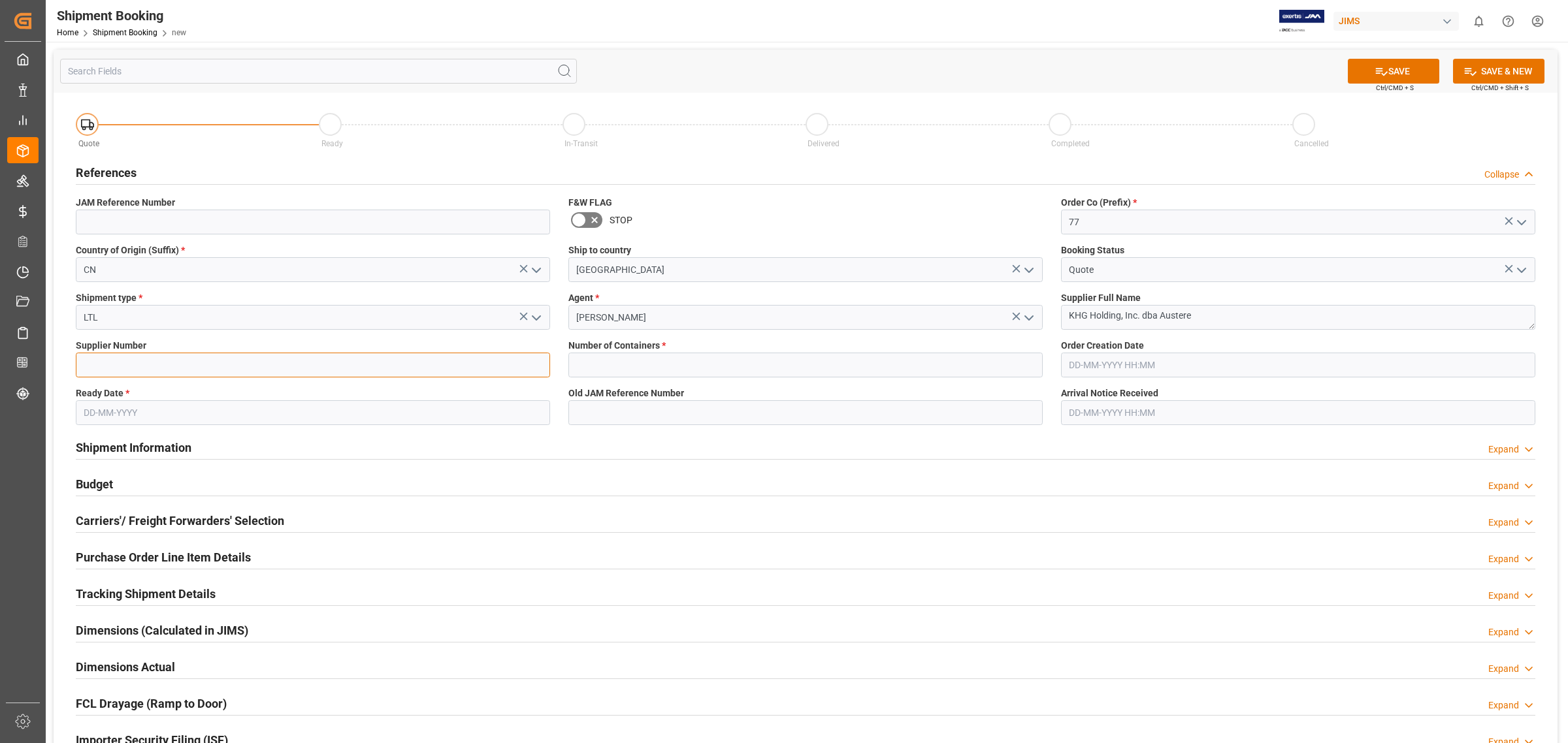
click at [317, 366] on input at bounding box center [313, 365] width 474 height 25
paste input "733480"
type input "733480"
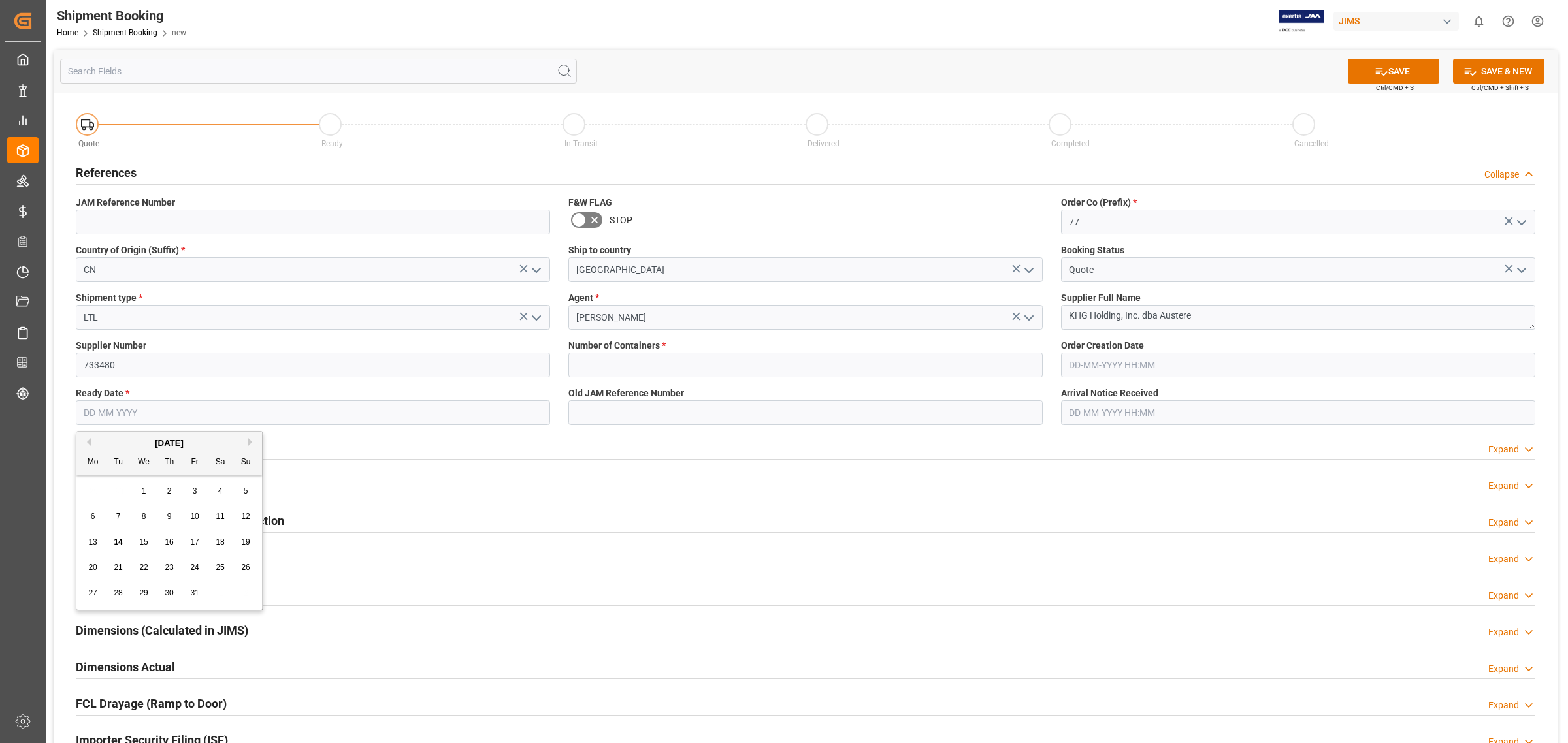
click at [161, 408] on input "text" at bounding box center [313, 412] width 474 height 25
click at [115, 542] on span "14" at bounding box center [118, 542] width 9 height 9
type input "[DATE]"
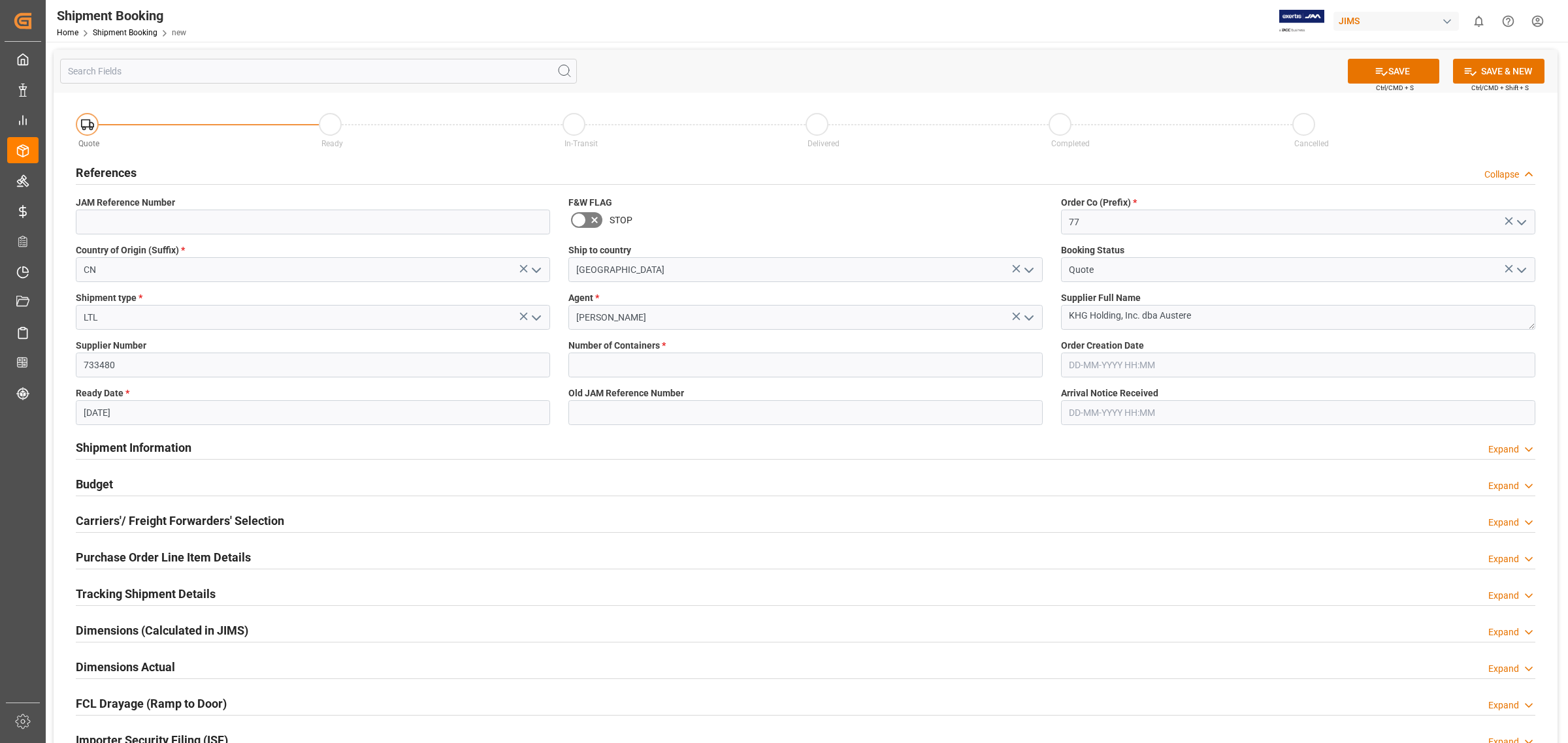
click at [543, 466] on div "Budget Expand" at bounding box center [805, 485] width 1477 height 36
click at [1375, 72] on icon at bounding box center [1381, 72] width 14 height 14
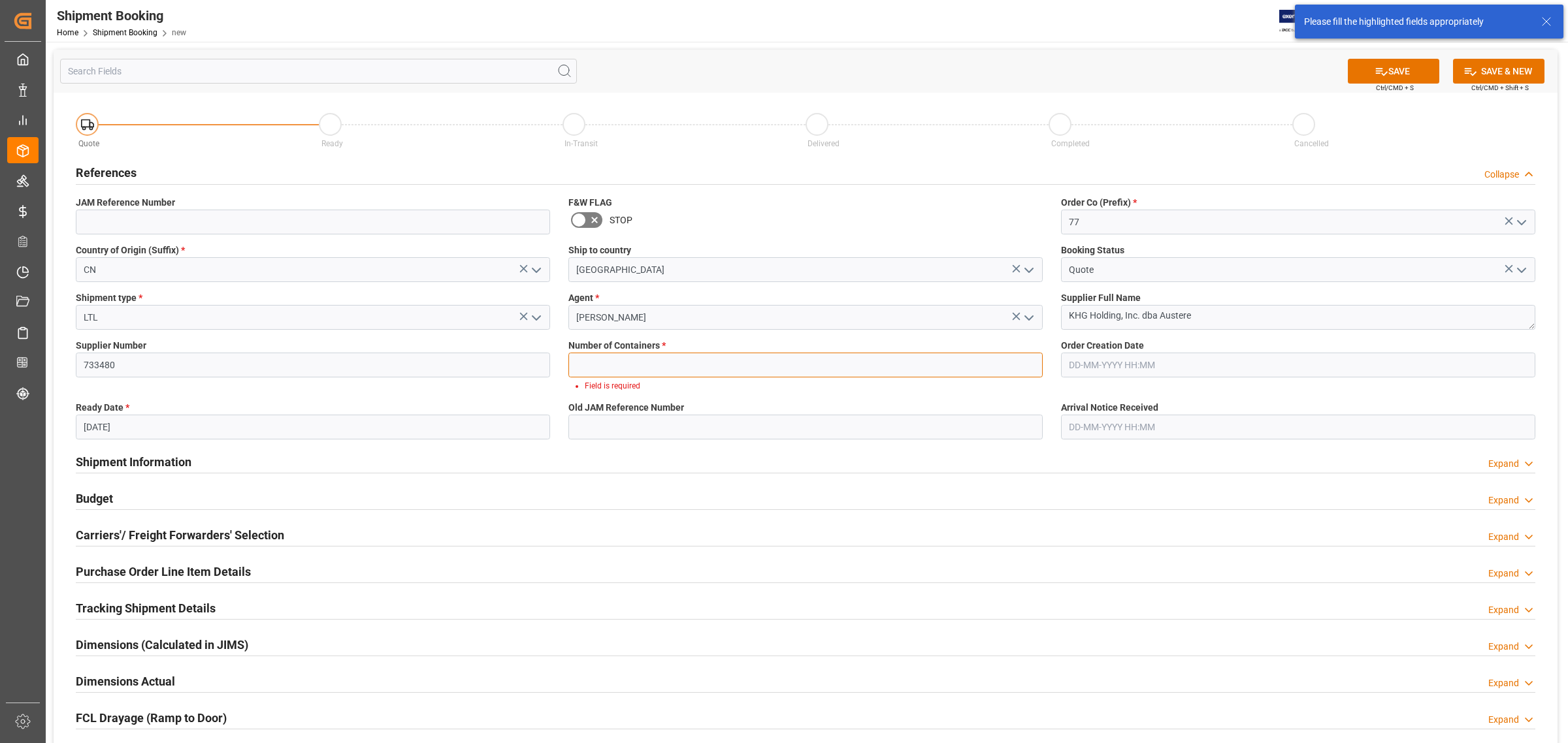
click at [686, 369] on input "text" at bounding box center [805, 365] width 474 height 25
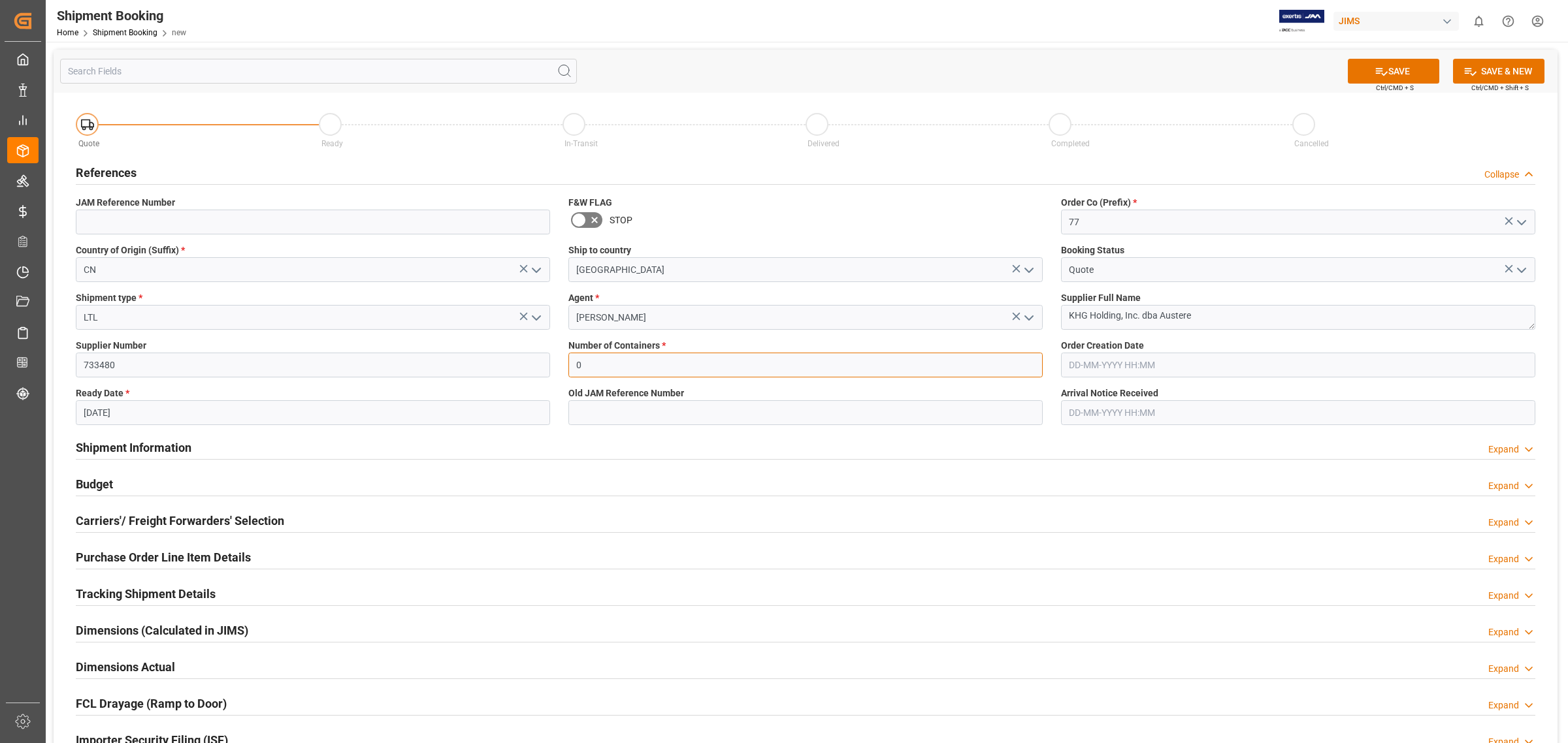
type input "0"
click at [1151, 339] on label "Order Creation Date" at bounding box center [1298, 345] width 474 height 14
click at [1392, 69] on button "SAVE" at bounding box center [1393, 71] width 91 height 25
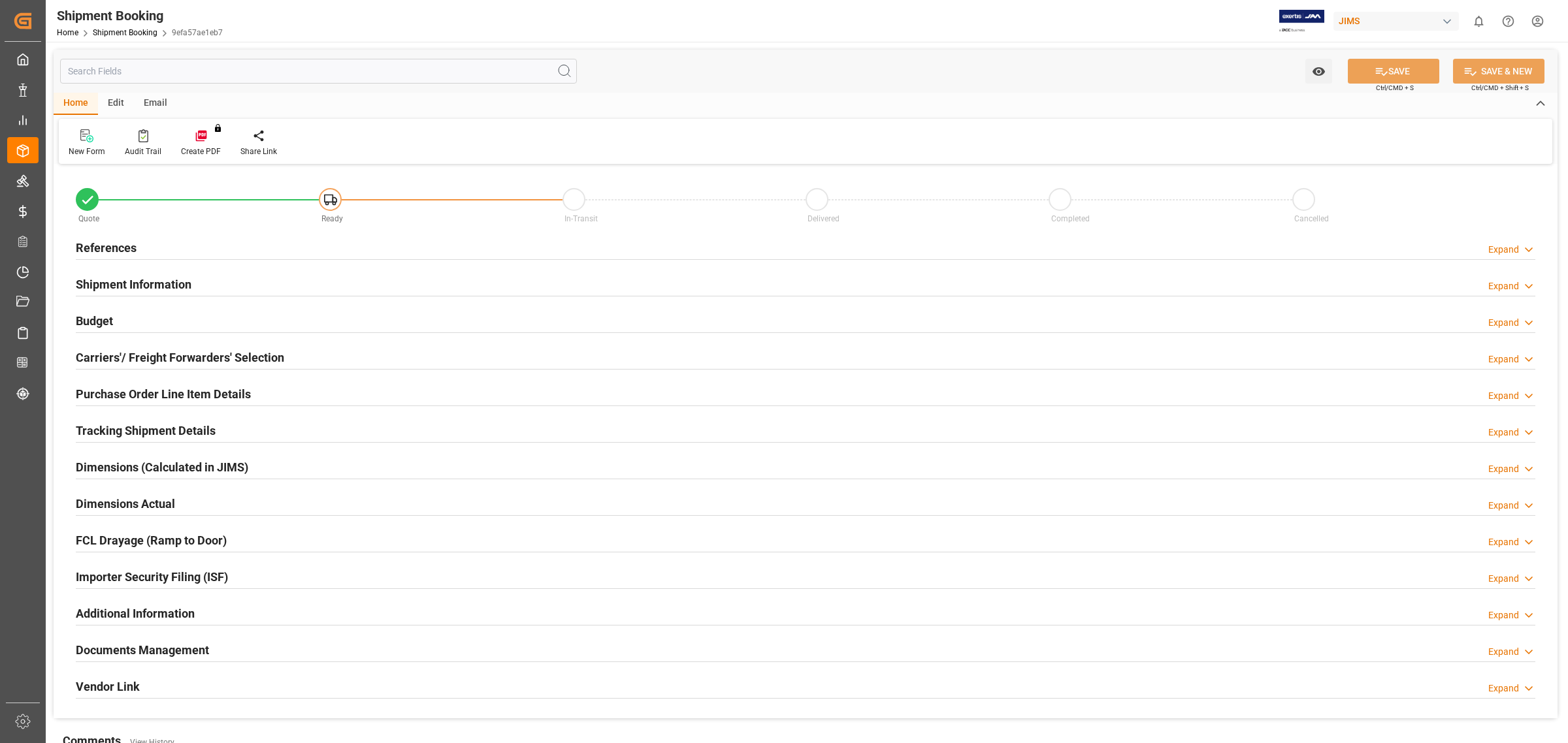
type input "0"
type input "[DATE]"
click at [87, 247] on h2 "References" at bounding box center [106, 247] width 61 height 18
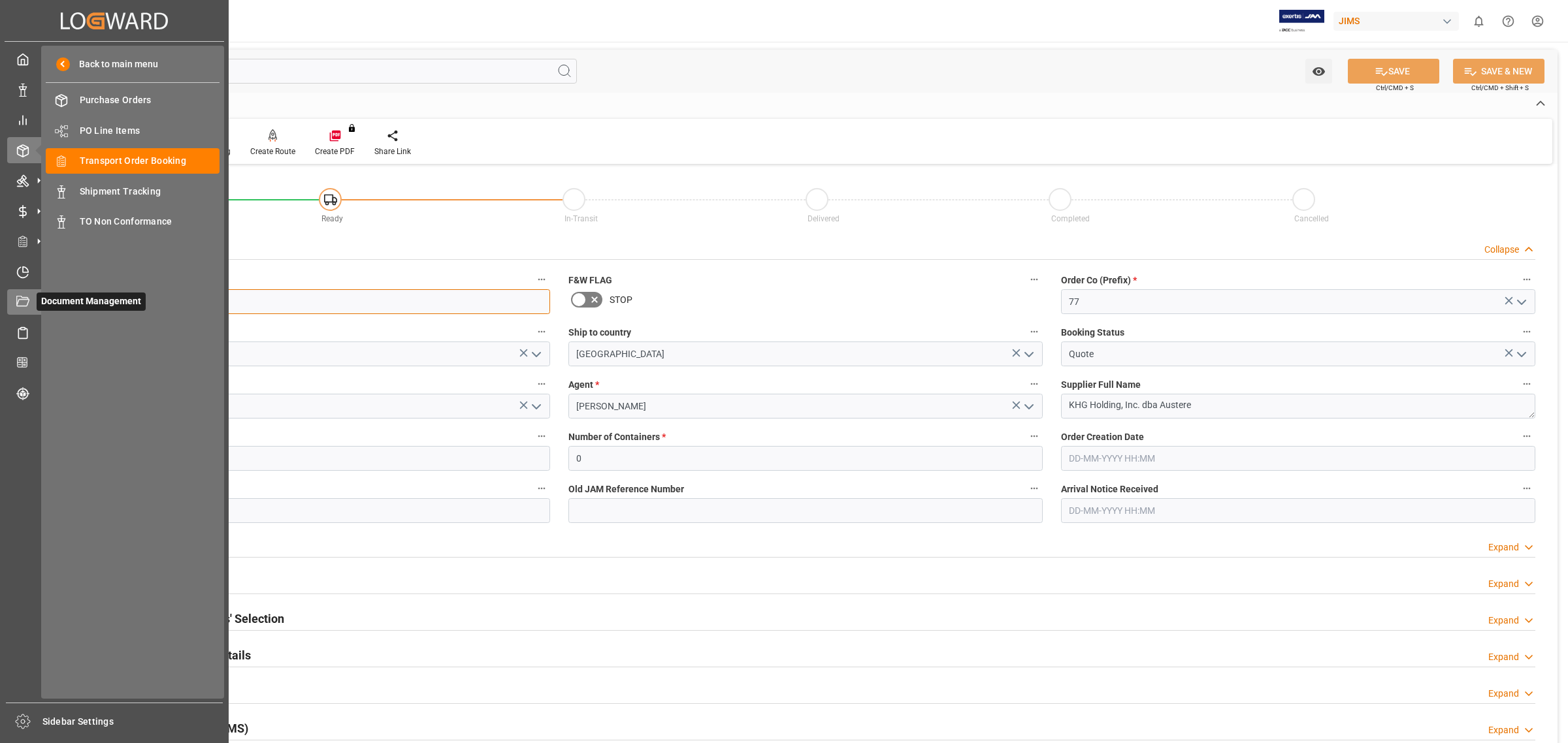
drag, startPoint x: 164, startPoint y: 306, endPoint x: 18, endPoint y: 289, distance: 147.0
click at [18, 289] on div "Created by potrace 1.15, written by [PERSON_NAME] [DATE]-[DATE] Created by potr…" at bounding box center [784, 372] width 1568 height 743
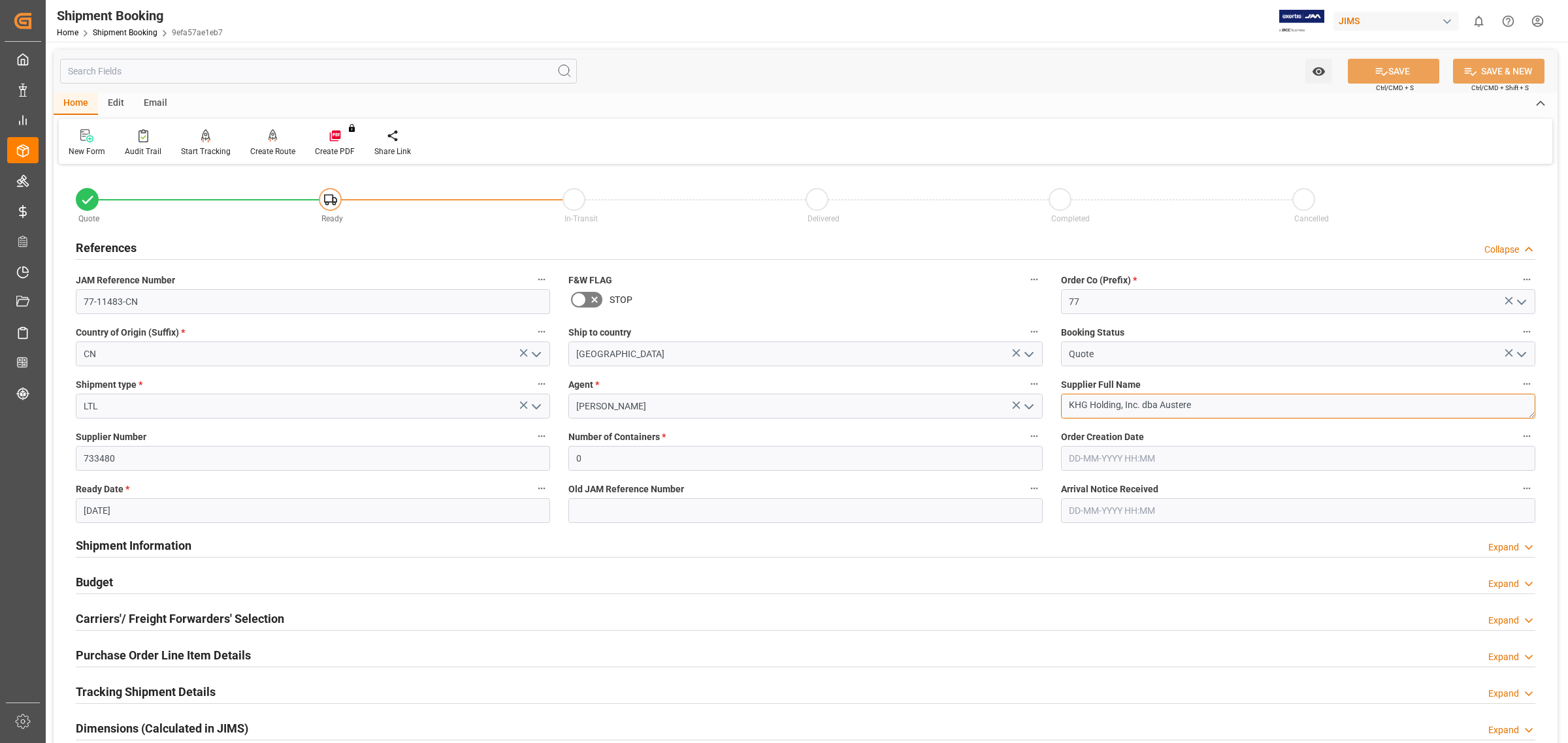
click at [1117, 410] on textarea "KHG Holding, Inc. dba Austere" at bounding box center [1298, 406] width 474 height 25
drag, startPoint x: 1241, startPoint y: 405, endPoint x: 866, endPoint y: 361, distance: 377.6
click at [866, 361] on div "Quote Ready In-Transit Delivered Completed Cancelled References Collapse JAM Re…" at bounding box center [805, 574] width 1504 height 812
click at [204, 304] on input "77-11483-CN" at bounding box center [313, 301] width 474 height 25
drag, startPoint x: 198, startPoint y: 300, endPoint x: 49, endPoint y: 263, distance: 153.5
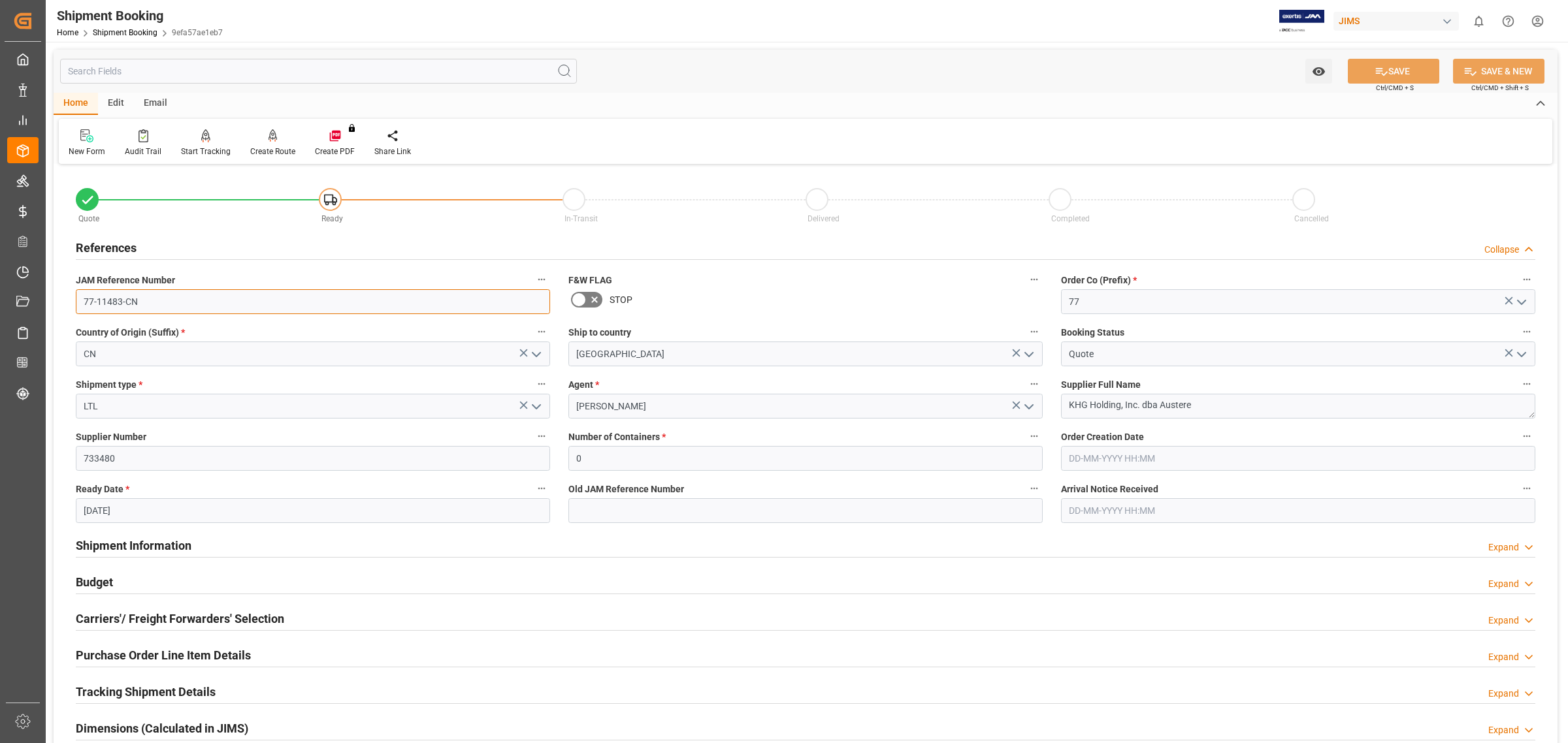
click at [50, 262] on div "Watch Option SAVE Ctrl/CMD + S SAVE & NEW Ctrl/CMD + Shift + S Home Edit Email …" at bounding box center [806, 567] width 1519 height 1052
click at [152, 297] on input "77-11483-CN" at bounding box center [313, 301] width 474 height 25
drag, startPoint x: 152, startPoint y: 297, endPoint x: -12, endPoint y: 295, distance: 164.0
click at [0, 295] on html "Created by potrace 1.15, written by [PERSON_NAME] [DATE]-[DATE] Created by potr…" at bounding box center [784, 372] width 1568 height 743
click at [150, 310] on input "77-11483-CN" at bounding box center [313, 301] width 474 height 25
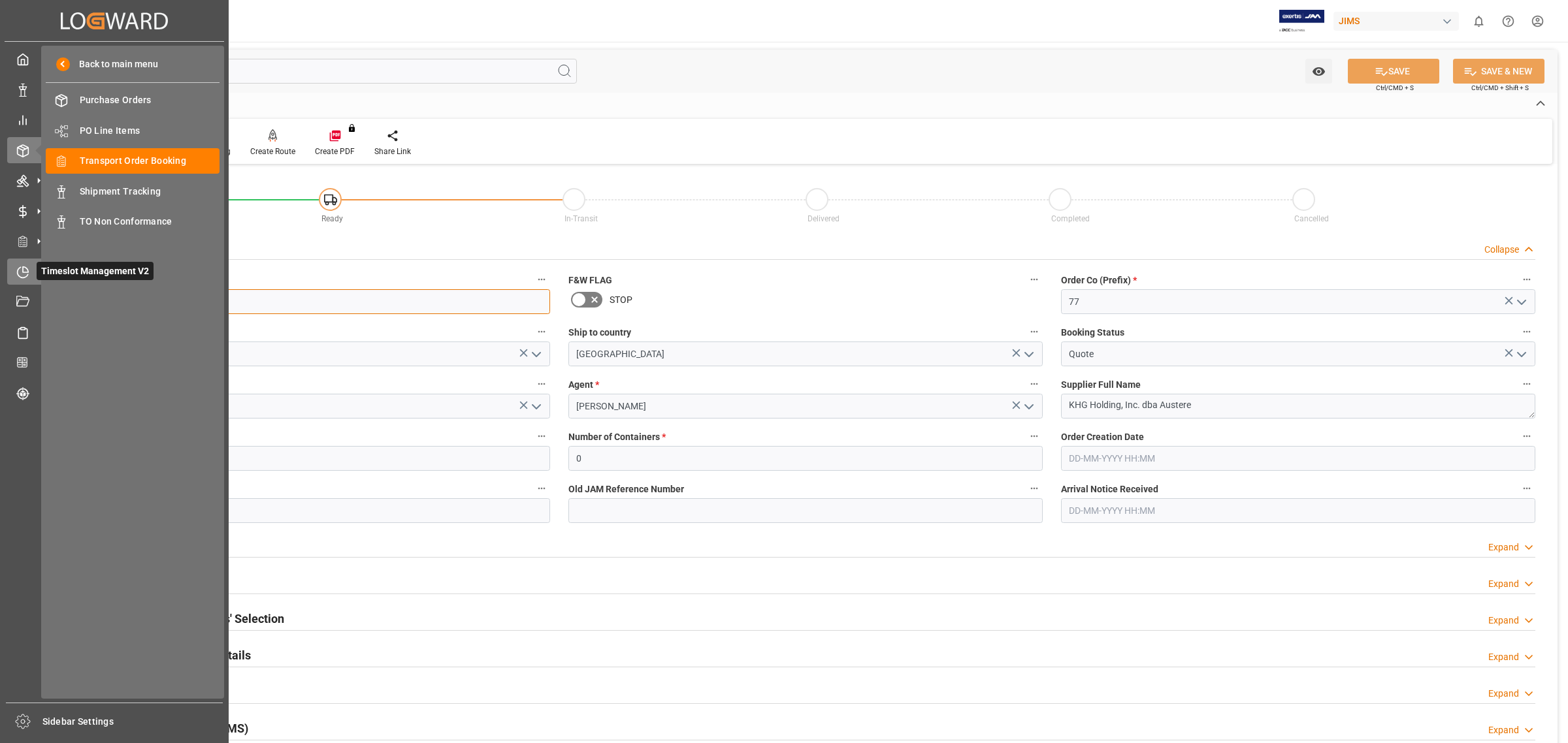
drag, startPoint x: 150, startPoint y: 299, endPoint x: 21, endPoint y: 282, distance: 130.1
click at [21, 282] on div "Created by potrace 1.15, written by [PERSON_NAME] [DATE]-[DATE] Created by potr…" at bounding box center [784, 372] width 1568 height 743
